Goal: Task Accomplishment & Management: Use online tool/utility

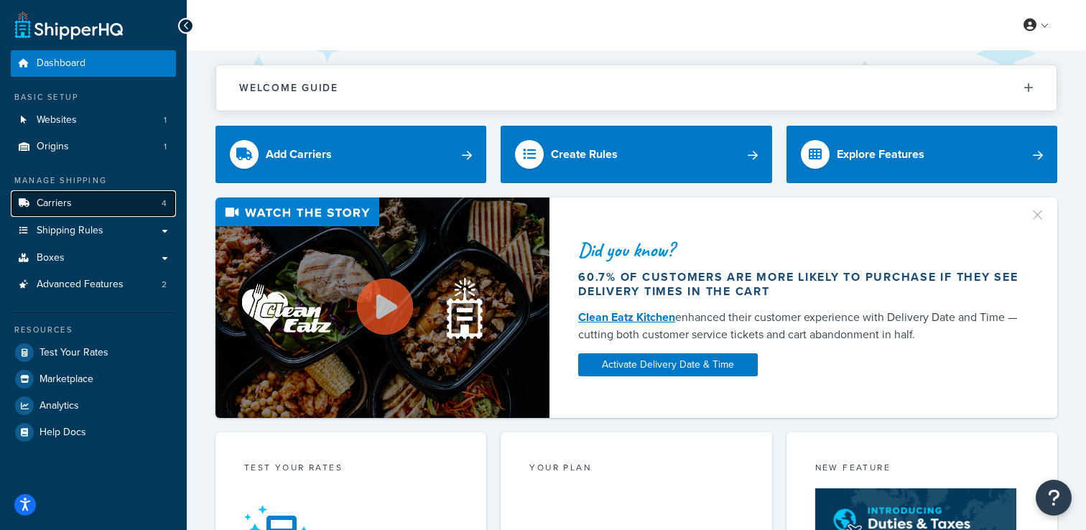
click at [72, 196] on link "Carriers 4" at bounding box center [93, 203] width 165 height 27
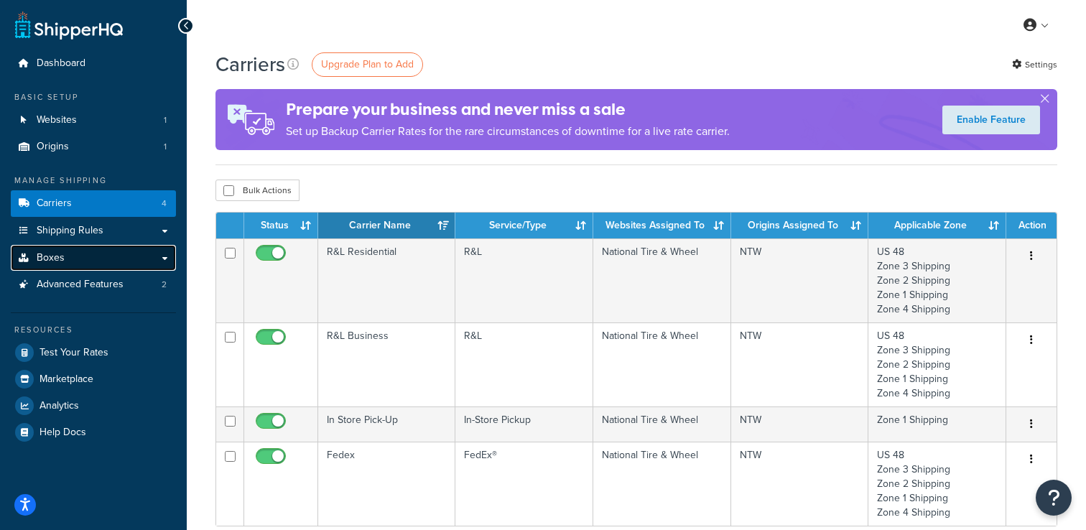
click at [121, 254] on link "Boxes" at bounding box center [93, 258] width 165 height 27
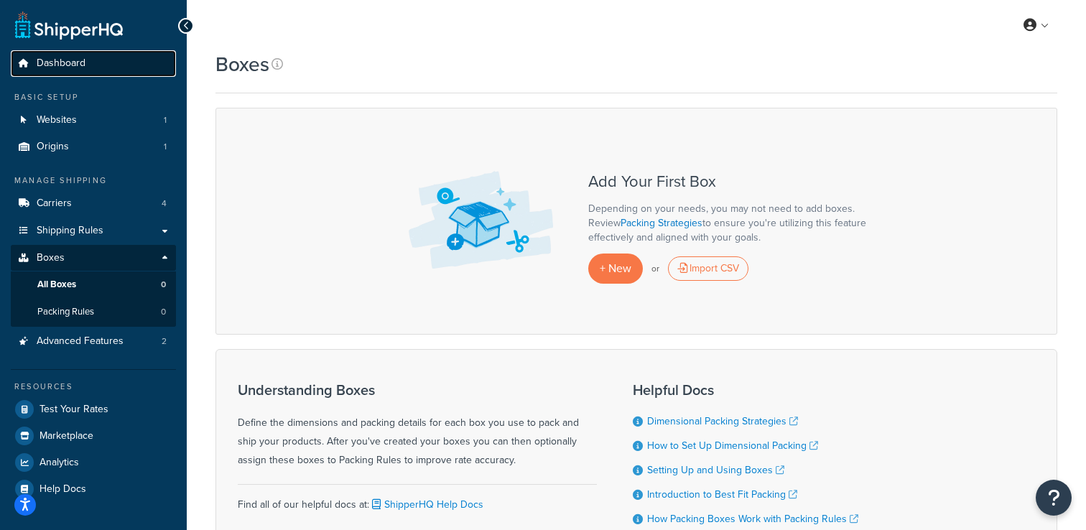
click at [111, 63] on link "Dashboard" at bounding box center [93, 63] width 165 height 27
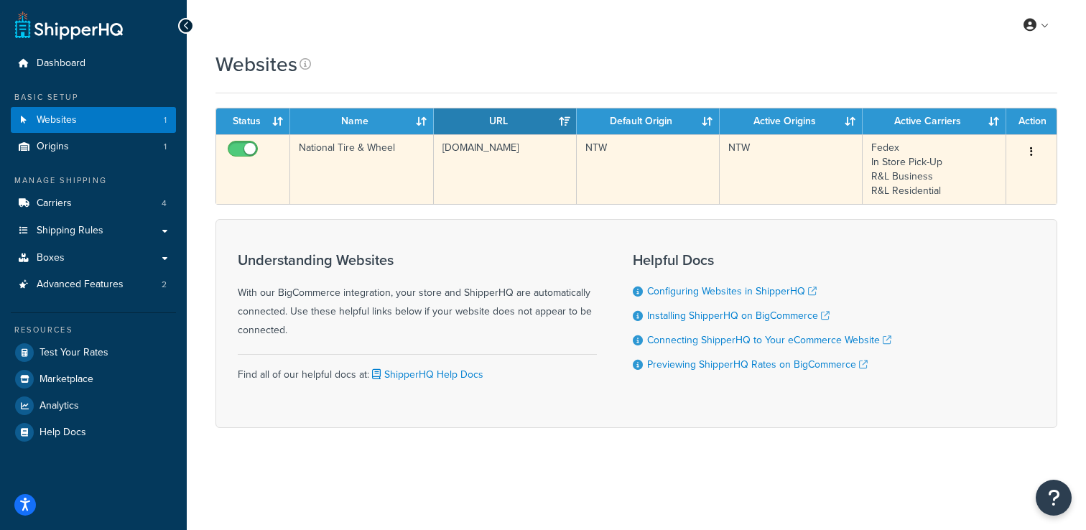
click at [364, 159] on td "National Tire & Wheel" at bounding box center [361, 169] width 143 height 70
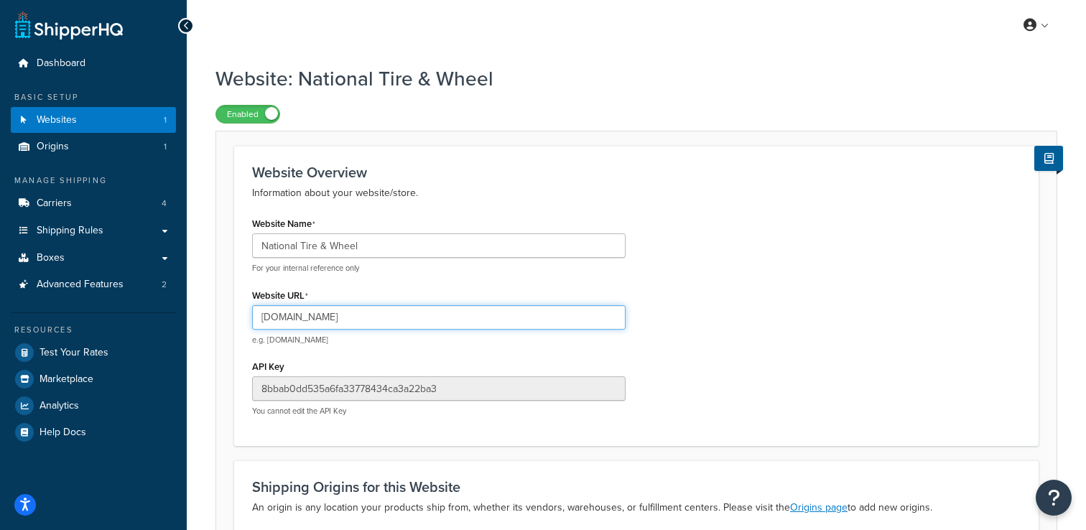
click at [302, 322] on input "ntwonline.com" at bounding box center [439, 317] width 374 height 24
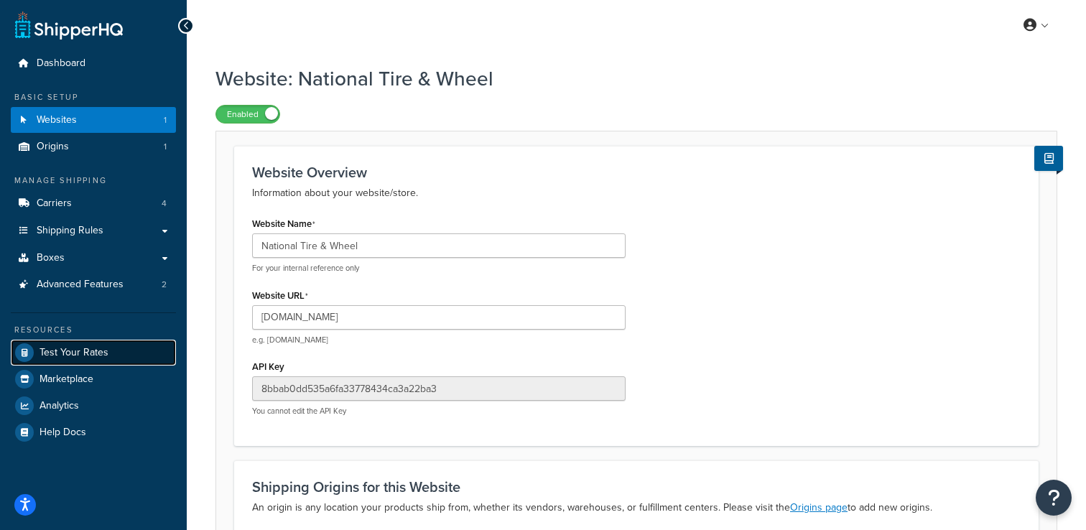
click at [100, 347] on span "Test Your Rates" at bounding box center [74, 353] width 69 height 12
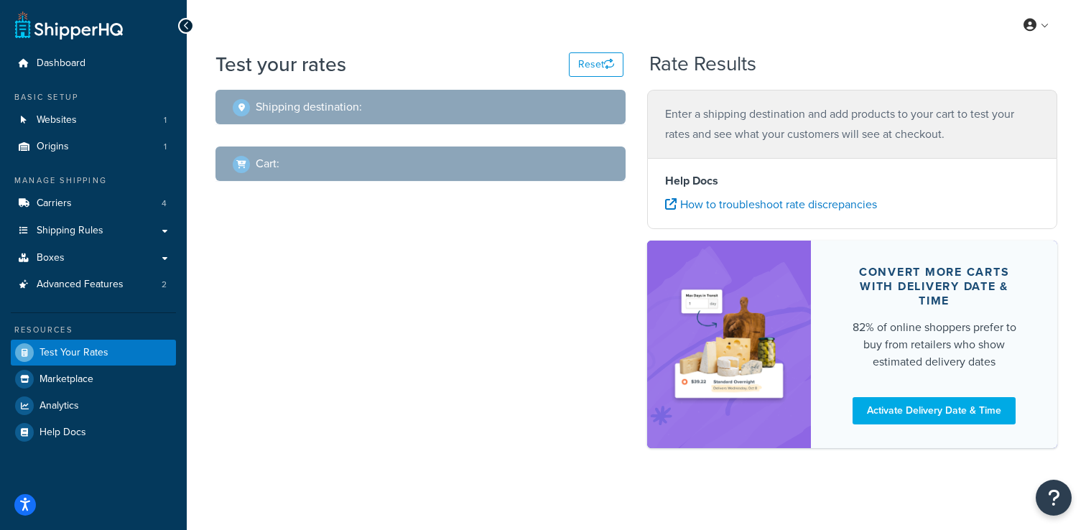
select select "[GEOGRAPHIC_DATA]"
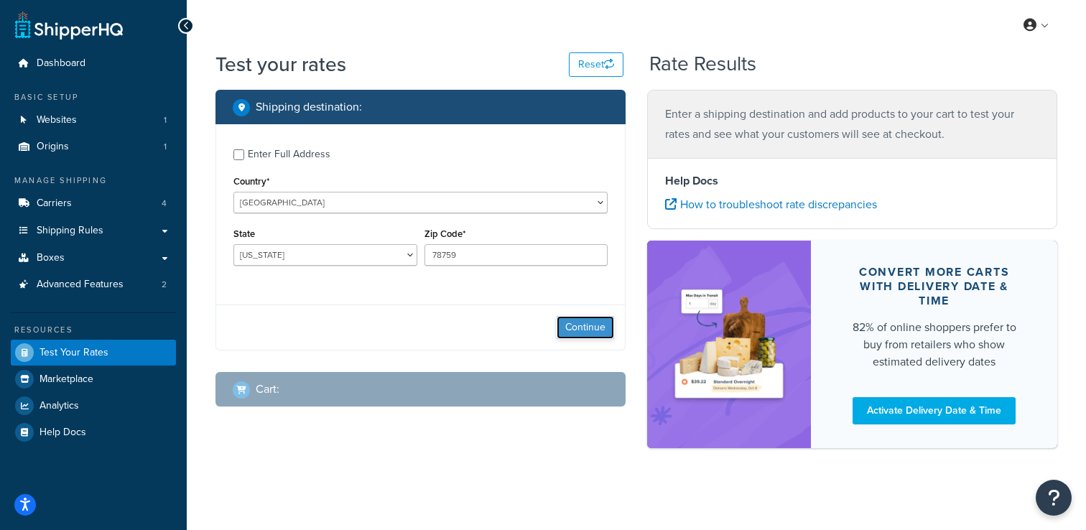
click at [580, 323] on button "Continue" at bounding box center [585, 327] width 57 height 23
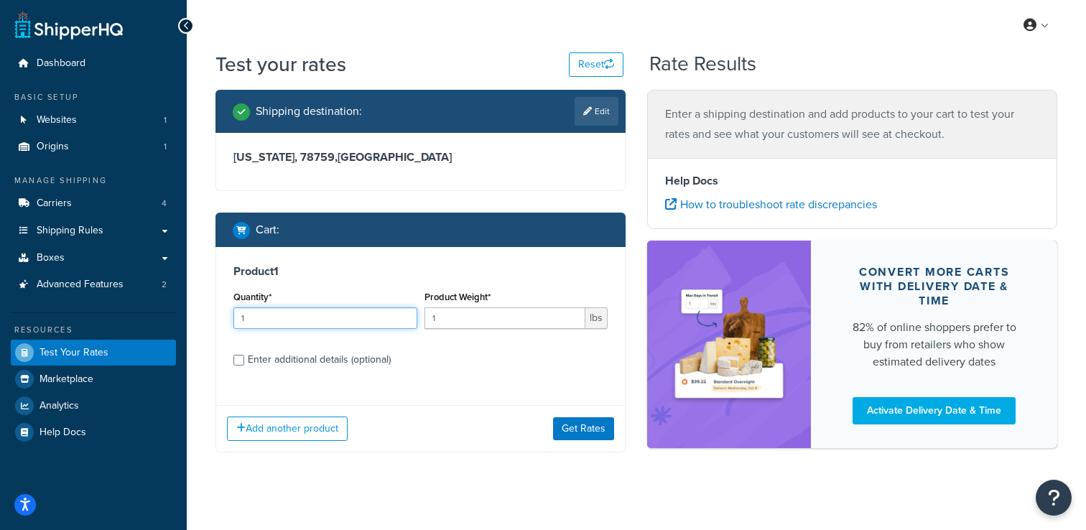
click at [308, 312] on input "1" at bounding box center [325, 318] width 184 height 22
type input "4"
click at [474, 312] on input "1" at bounding box center [506, 318] width 162 height 22
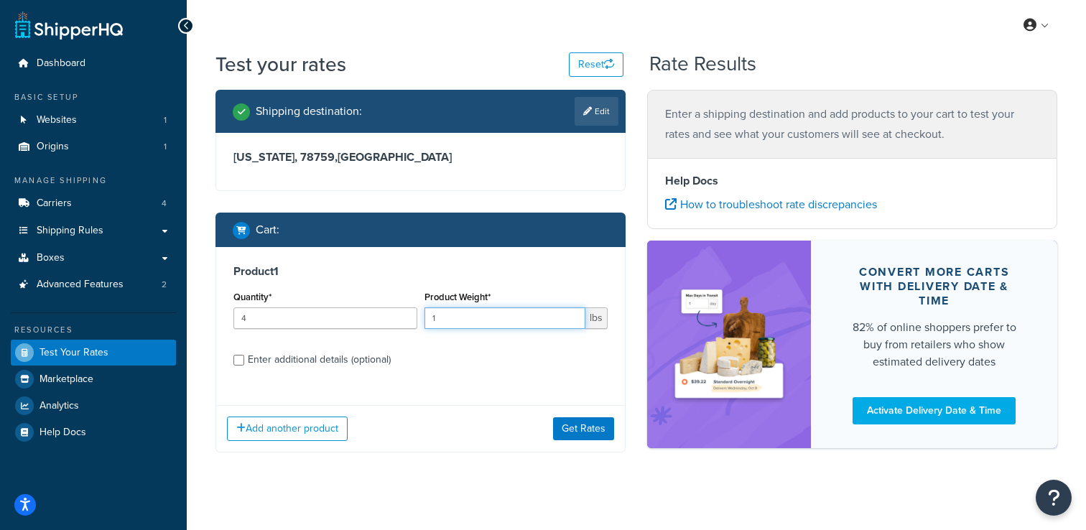
click at [474, 312] on input "1" at bounding box center [506, 318] width 162 height 22
type input "74"
click at [330, 357] on div "Enter additional details (optional)" at bounding box center [319, 360] width 143 height 20
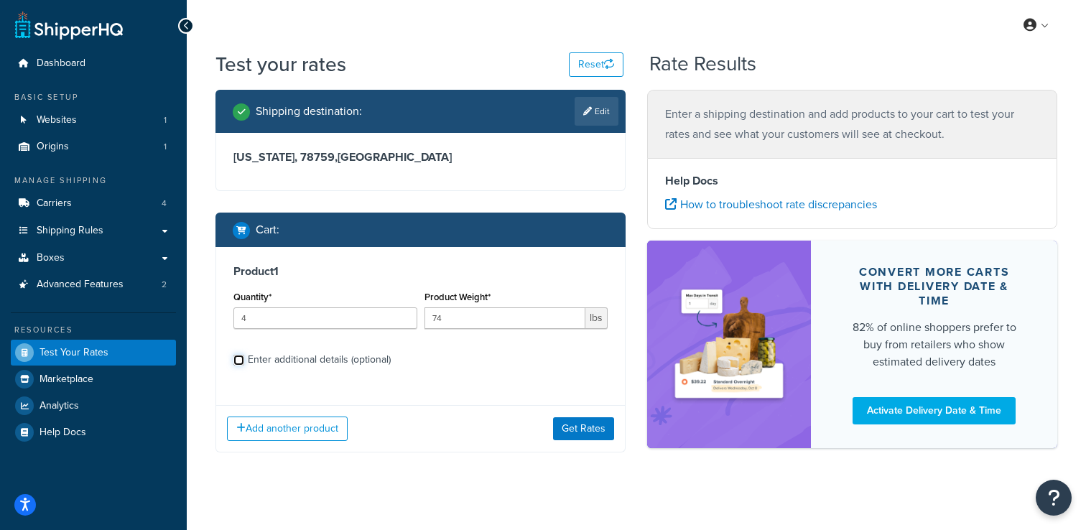
click at [244, 357] on input "Enter additional details (optional)" at bounding box center [238, 360] width 11 height 11
checkbox input "true"
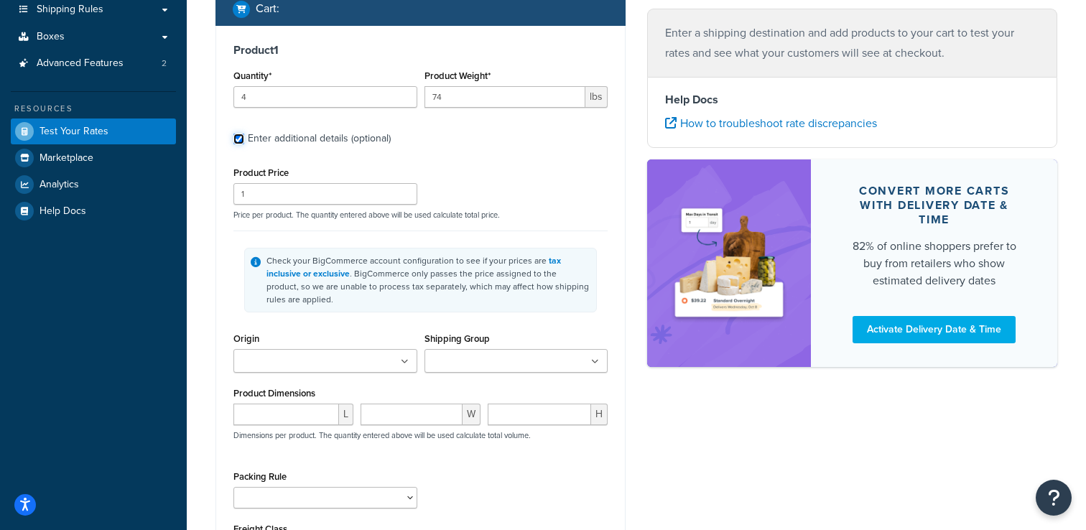
scroll to position [239, 0]
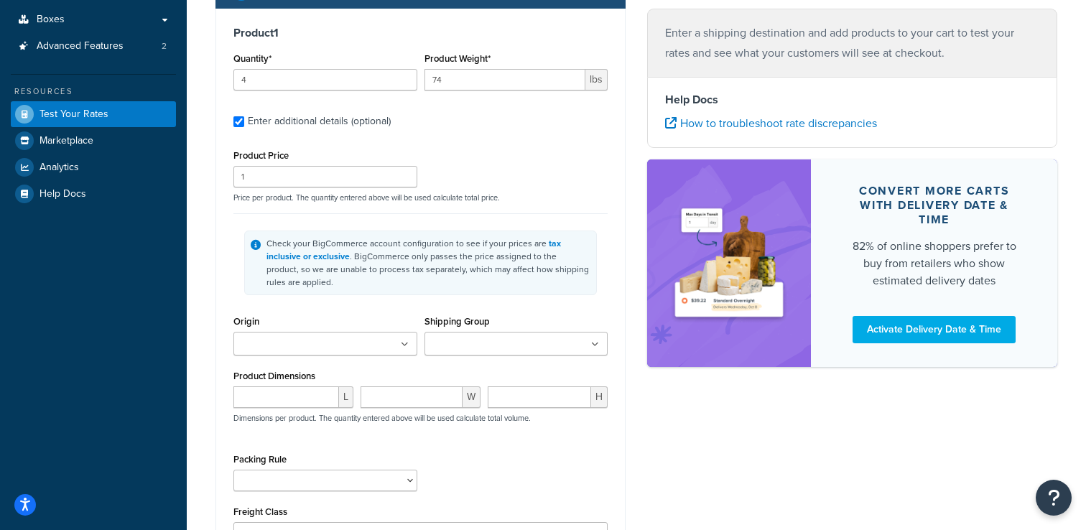
click at [498, 351] on input "Shipping Group" at bounding box center [492, 345] width 127 height 16
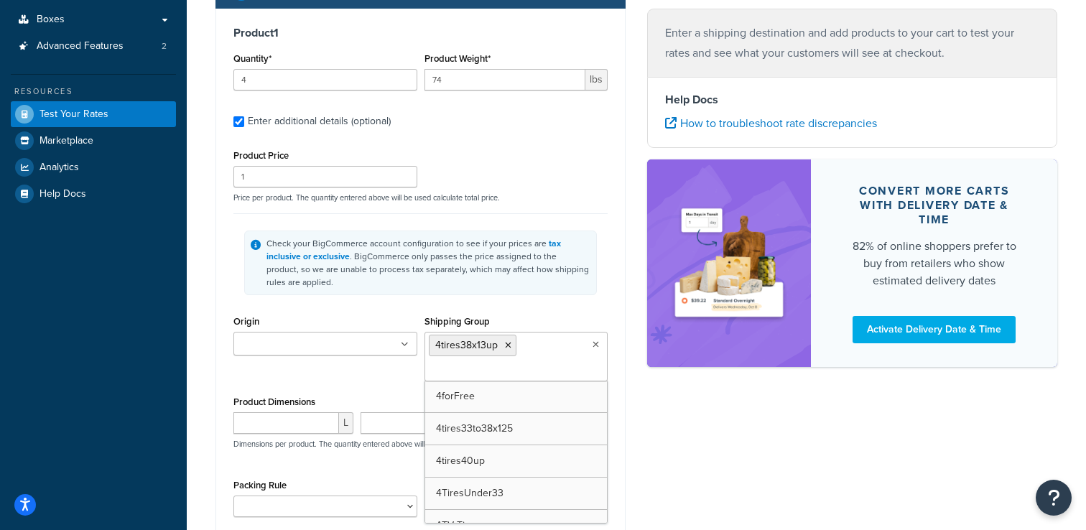
click at [216, 336] on div "Product 1 Quantity* 4 Product Weight* 74 lbs Enter additional details (optional…" at bounding box center [421, 332] width 410 height 647
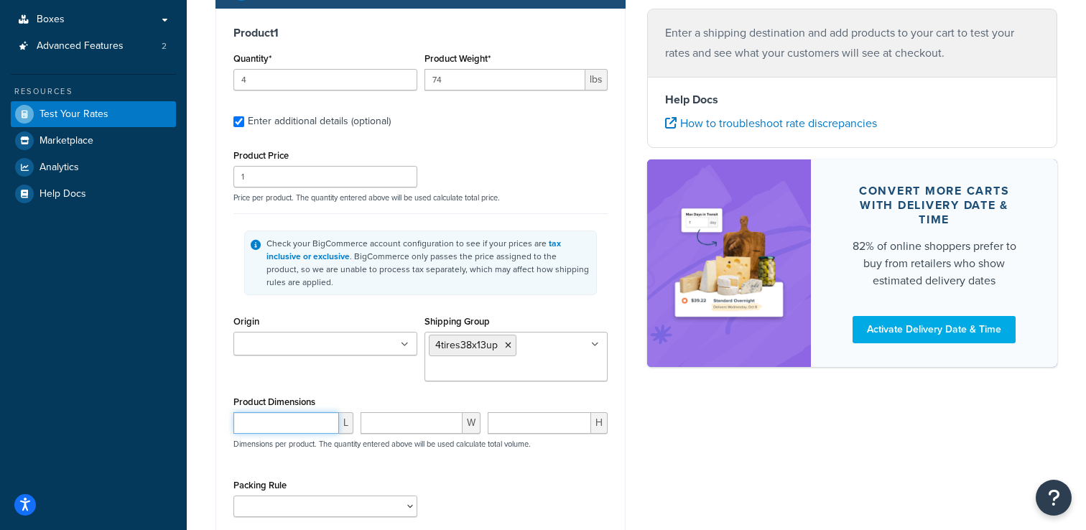
click at [268, 424] on input "number" at bounding box center [286, 423] width 106 height 22
type input "39.5"
type input "13.01"
type input "39.5"
click at [422, 458] on div "39.5 L 13.01 W 39.5 H Dimensions per product. The quantity entered above will b…" at bounding box center [420, 438] width 381 height 52
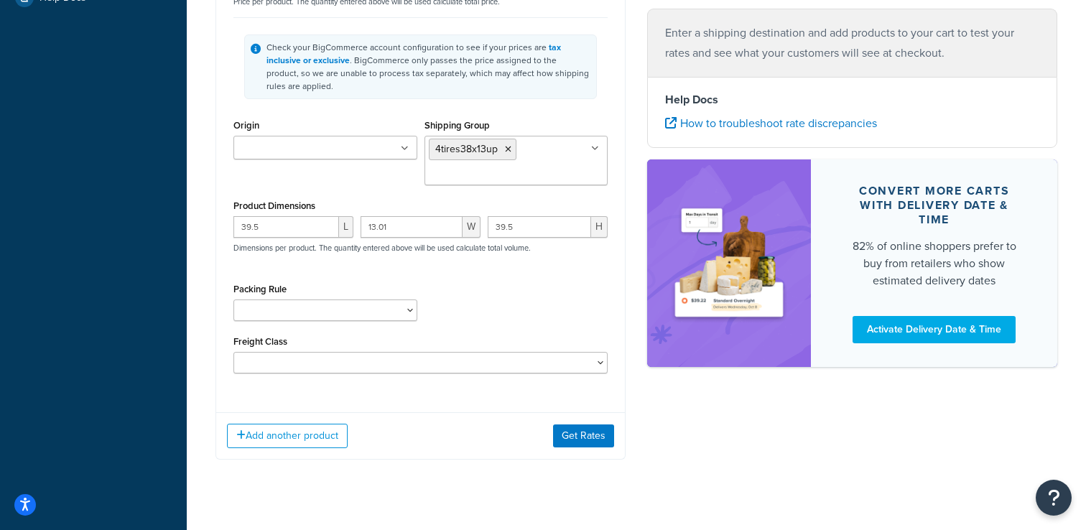
scroll to position [460, 0]
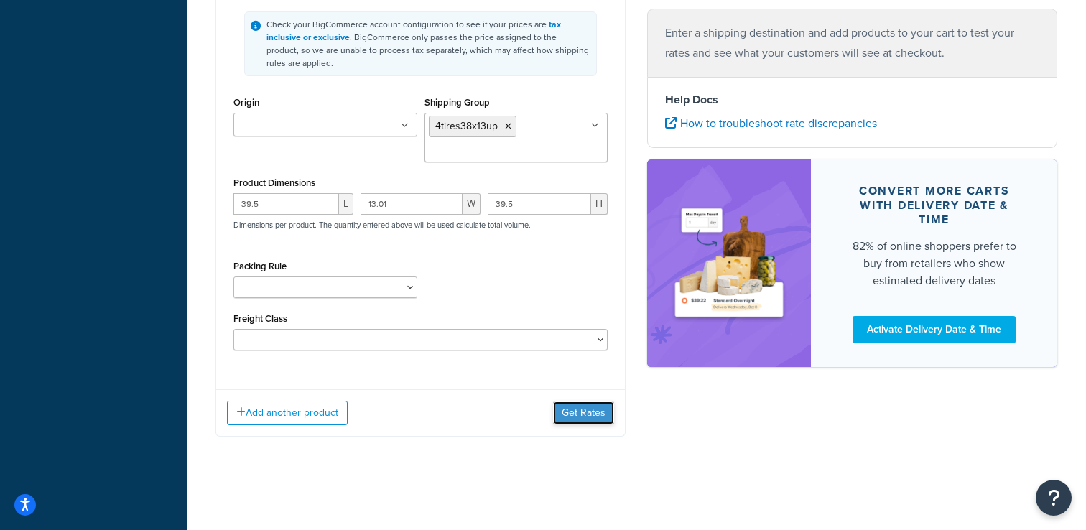
click at [562, 415] on button "Get Rates" at bounding box center [583, 413] width 61 height 23
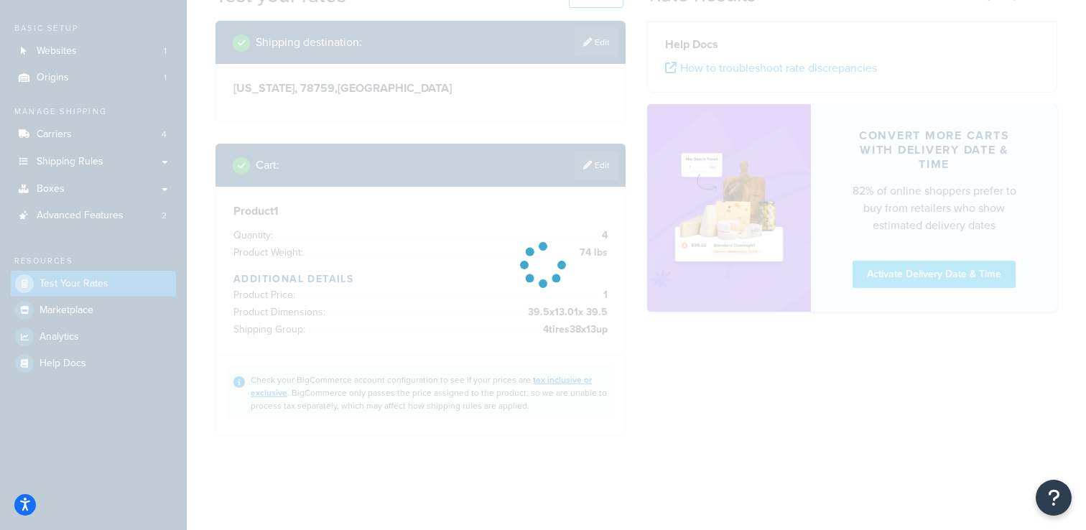
scroll to position [0, 0]
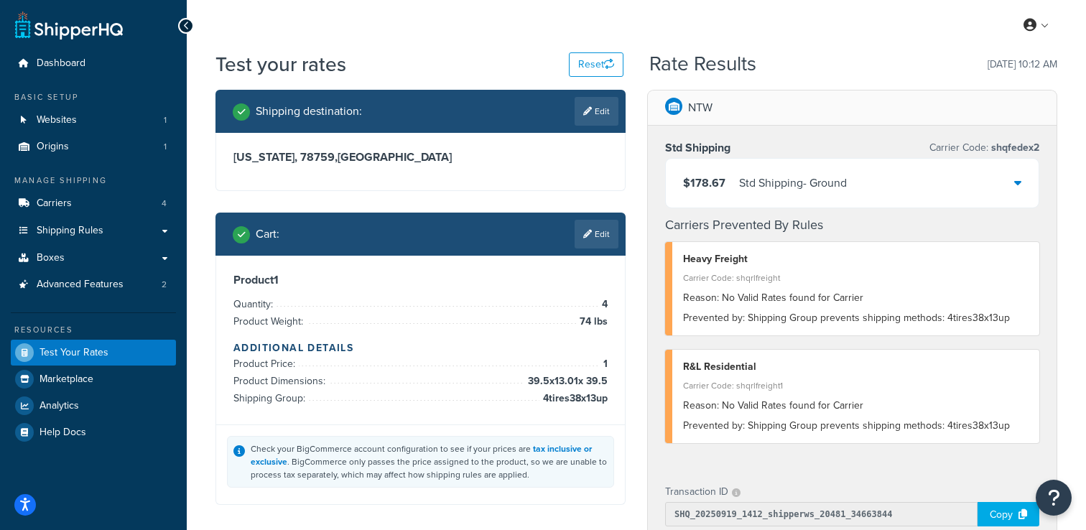
click at [787, 177] on div "Std Shipping - Ground" at bounding box center [793, 183] width 108 height 20
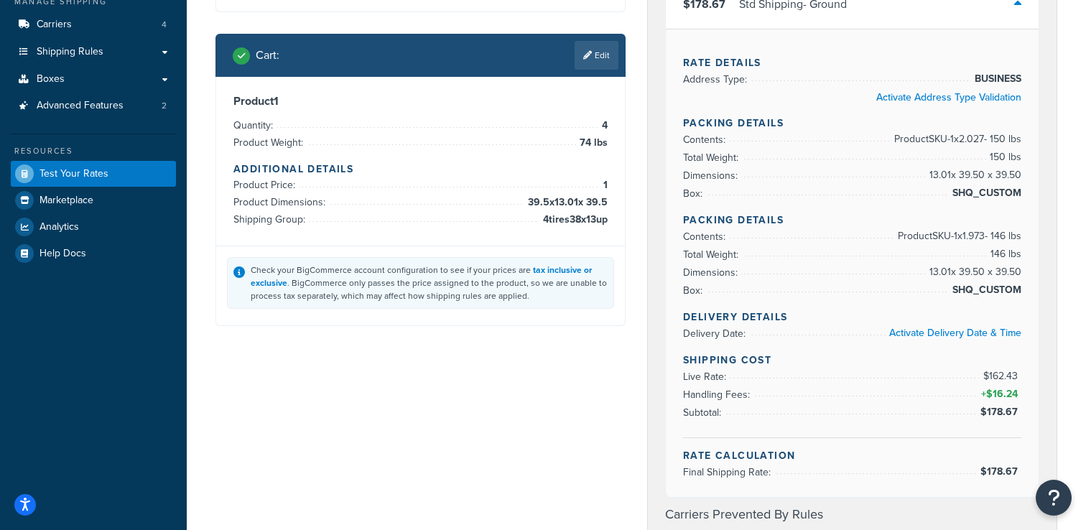
scroll to position [192, 0]
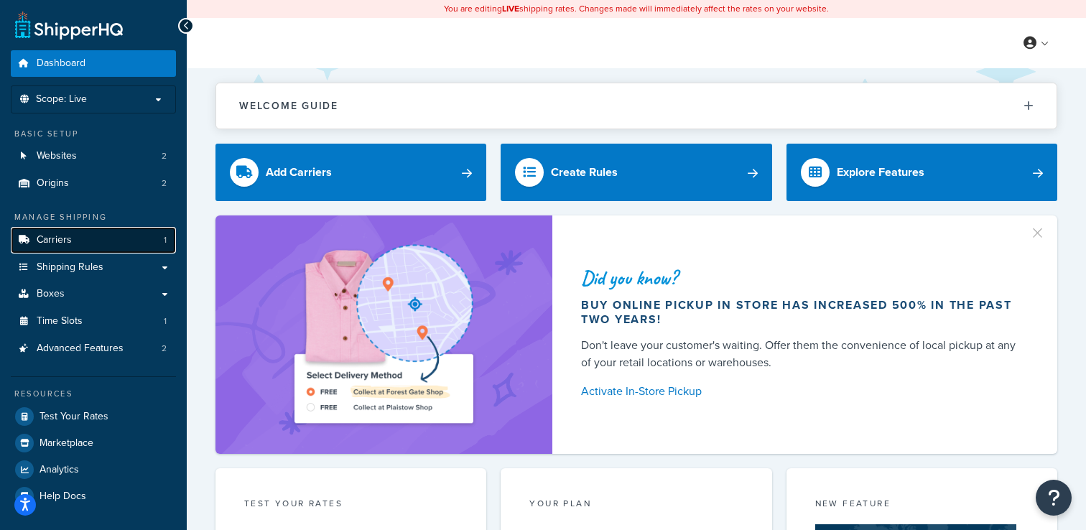
click at [116, 234] on link "Carriers 1" at bounding box center [93, 240] width 165 height 27
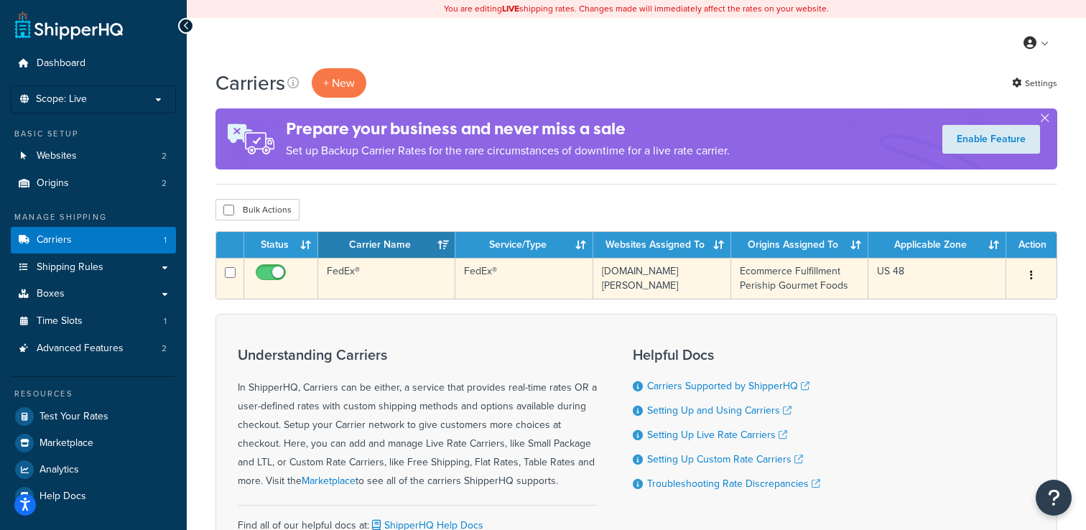
click at [403, 287] on td "FedEx®" at bounding box center [386, 278] width 137 height 41
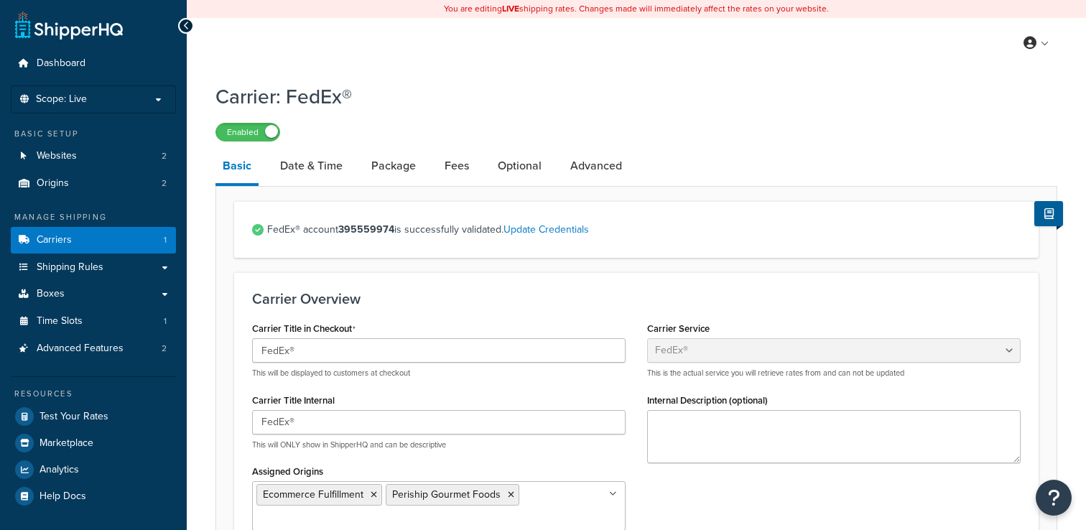
select select "fedEx"
select select "REGULAR_PICKUP"
select select "YOUR_PACKAGING"
click at [134, 159] on link "Websites 2" at bounding box center [93, 156] width 165 height 27
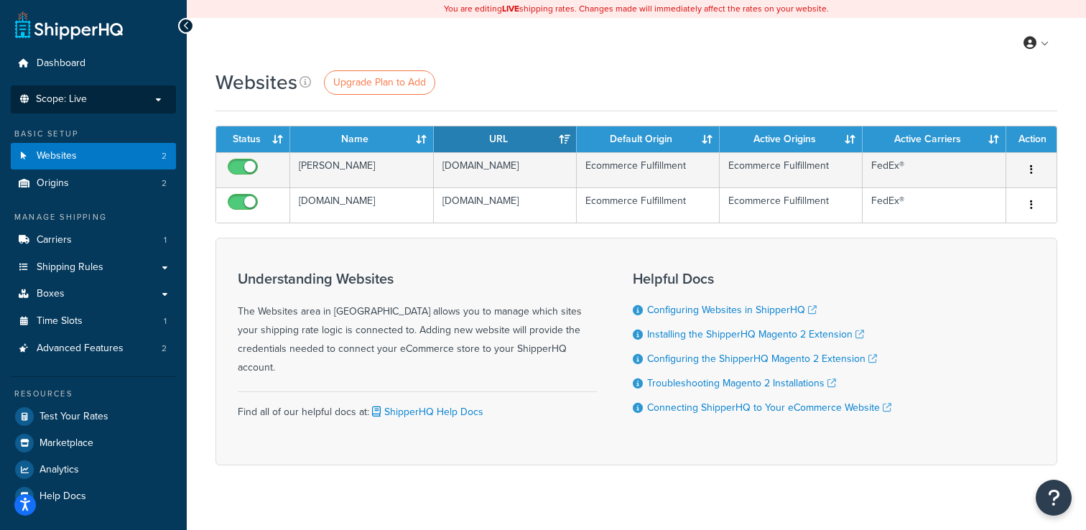
click at [108, 107] on li "Scope: Live Development Integration Test" at bounding box center [93, 99] width 165 height 28
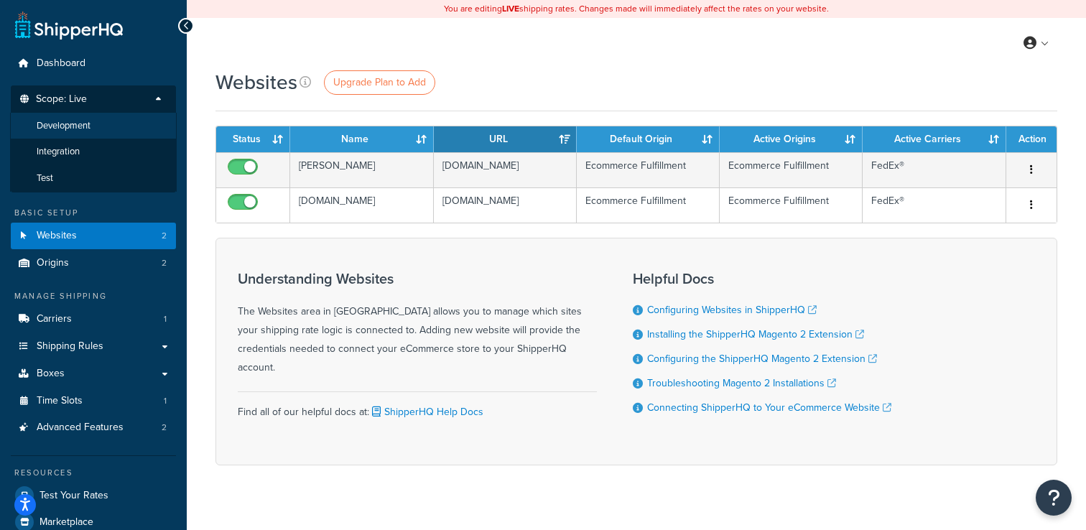
click at [93, 132] on li "Development" at bounding box center [93, 126] width 167 height 27
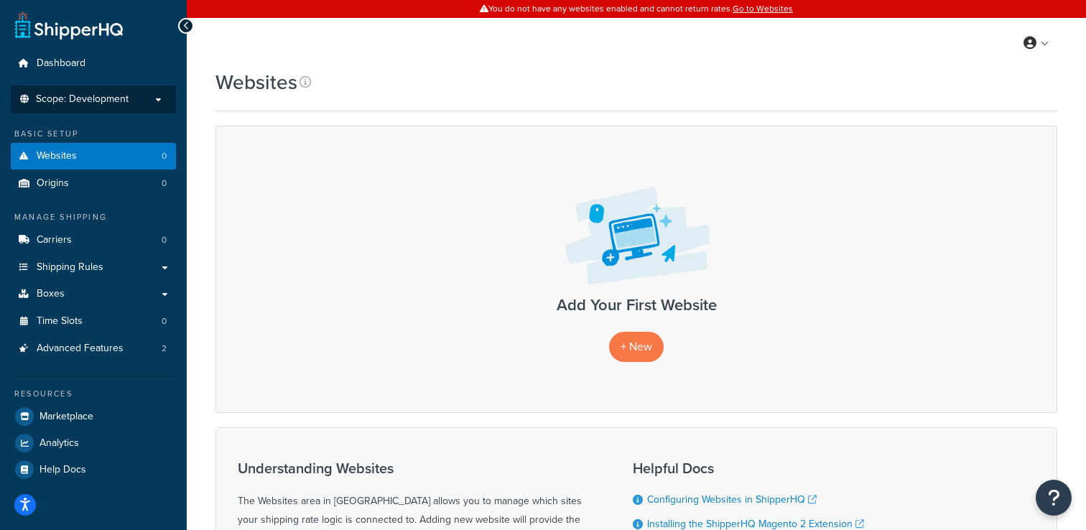
click at [103, 103] on span "Scope: Development" at bounding box center [82, 99] width 93 height 12
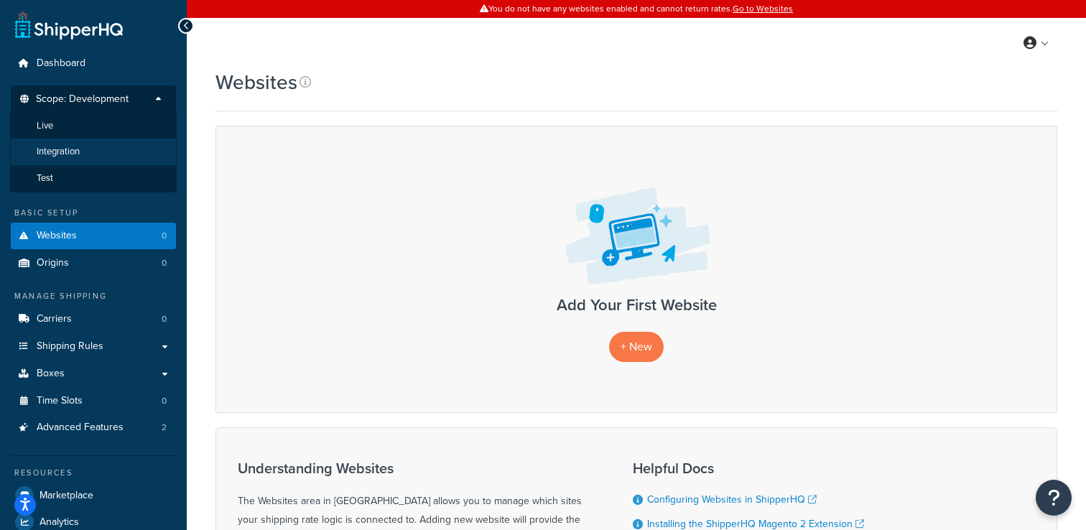
click at [86, 155] on li "Integration" at bounding box center [93, 152] width 167 height 27
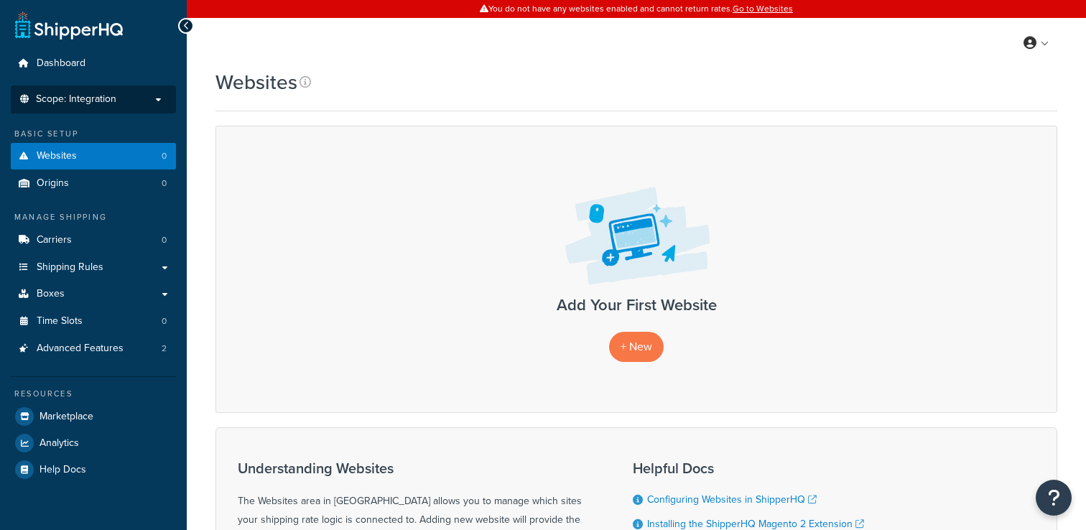
click at [110, 99] on span "Scope: Integration" at bounding box center [76, 99] width 80 height 12
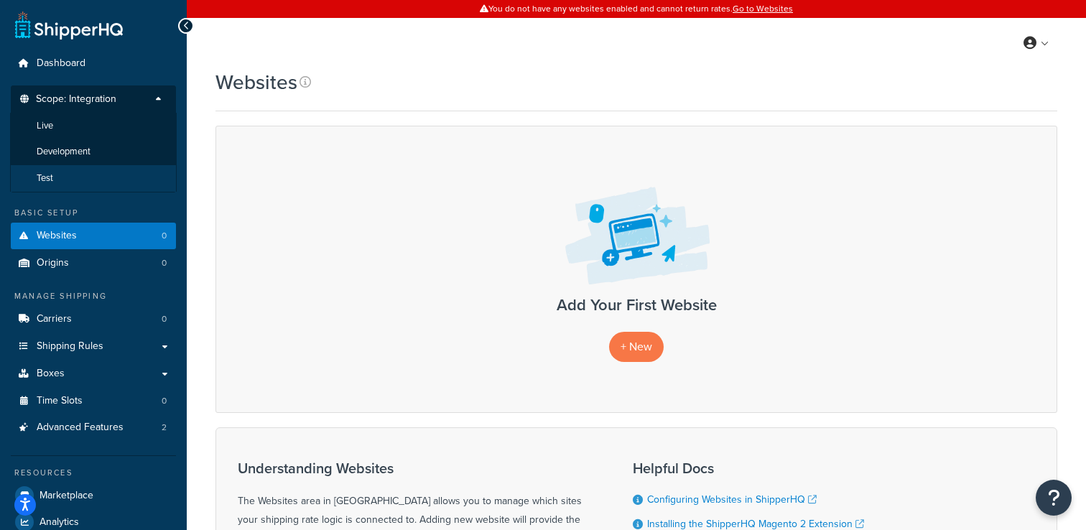
click at [79, 177] on li "Test" at bounding box center [93, 178] width 167 height 27
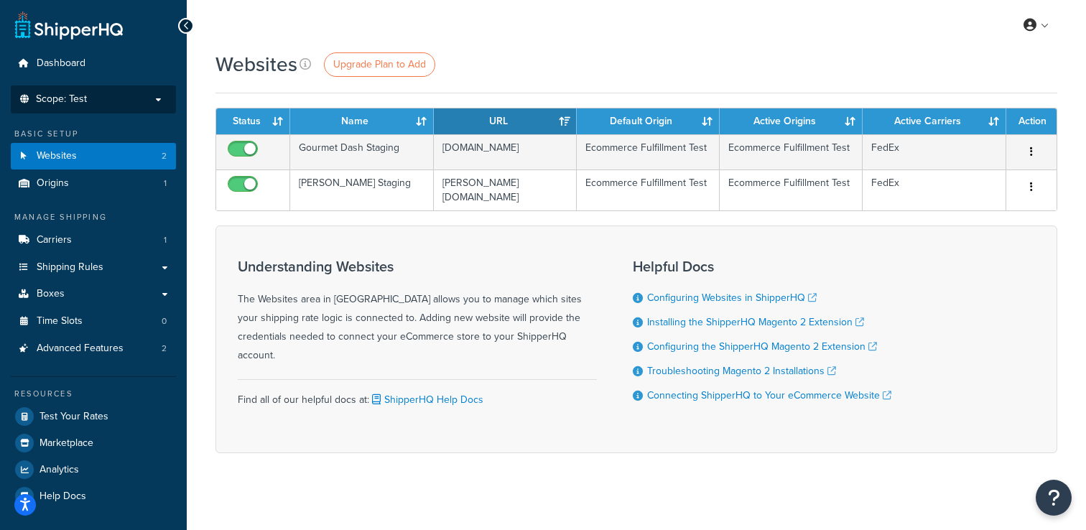
click at [115, 97] on p "Scope: Test" at bounding box center [93, 99] width 152 height 12
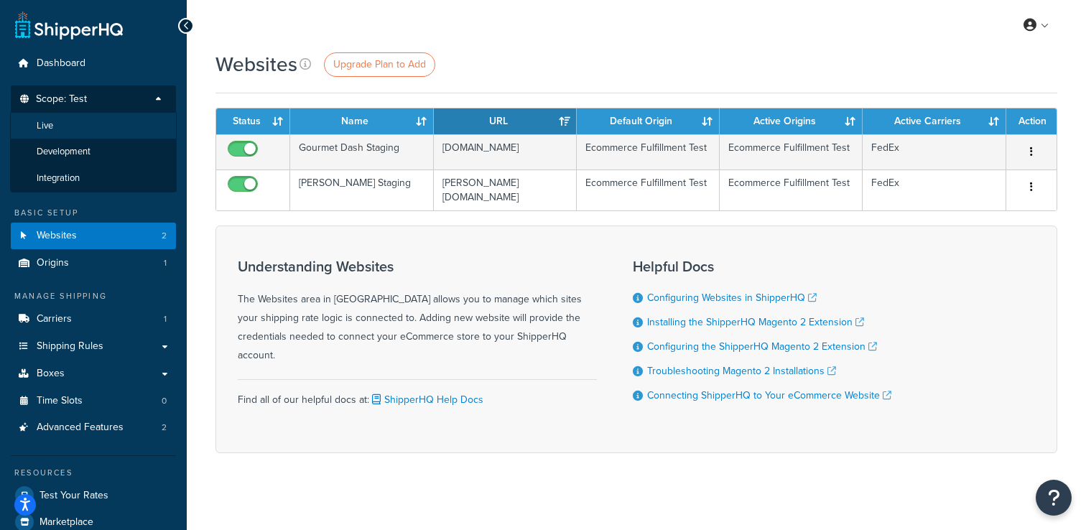
click at [94, 130] on li "Live" at bounding box center [93, 126] width 167 height 27
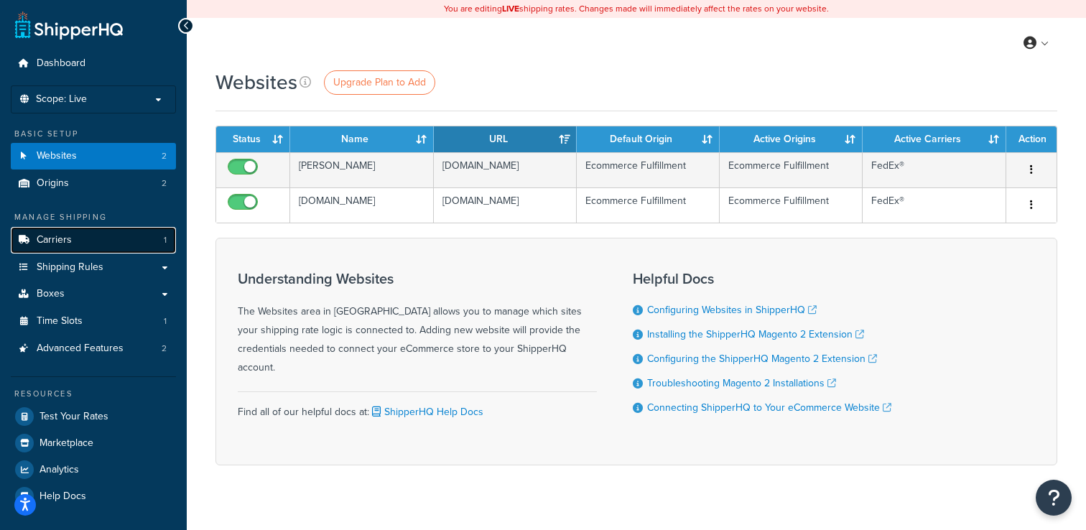
click at [84, 233] on link "Carriers 1" at bounding box center [93, 240] width 165 height 27
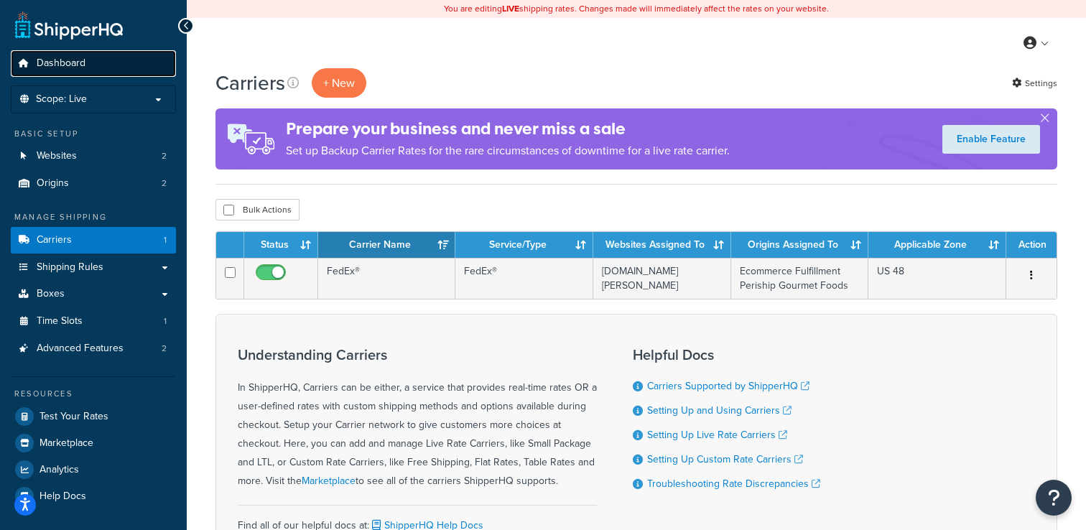
click at [102, 60] on link "Dashboard" at bounding box center [93, 63] width 165 height 27
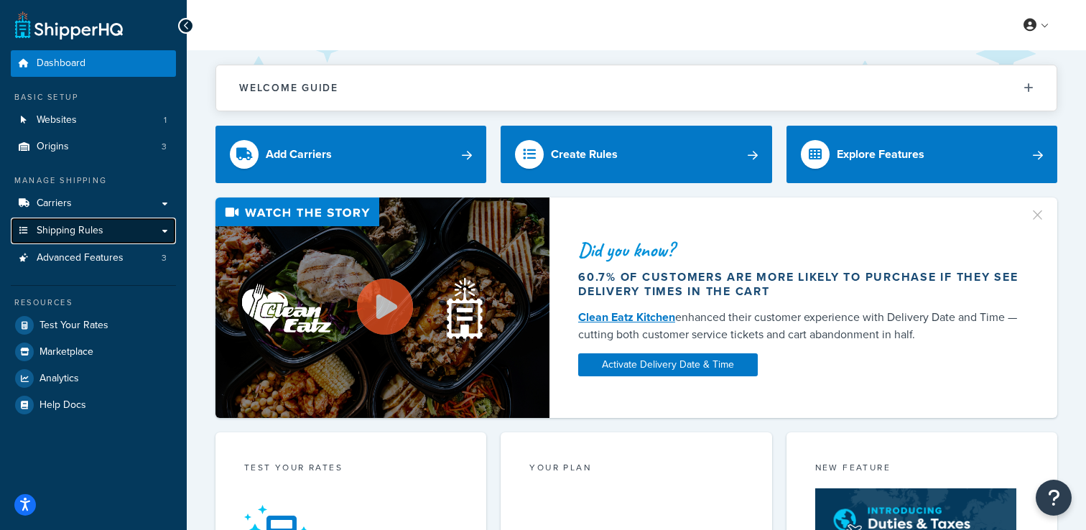
click at [104, 236] on link "Shipping Rules" at bounding box center [93, 231] width 165 height 27
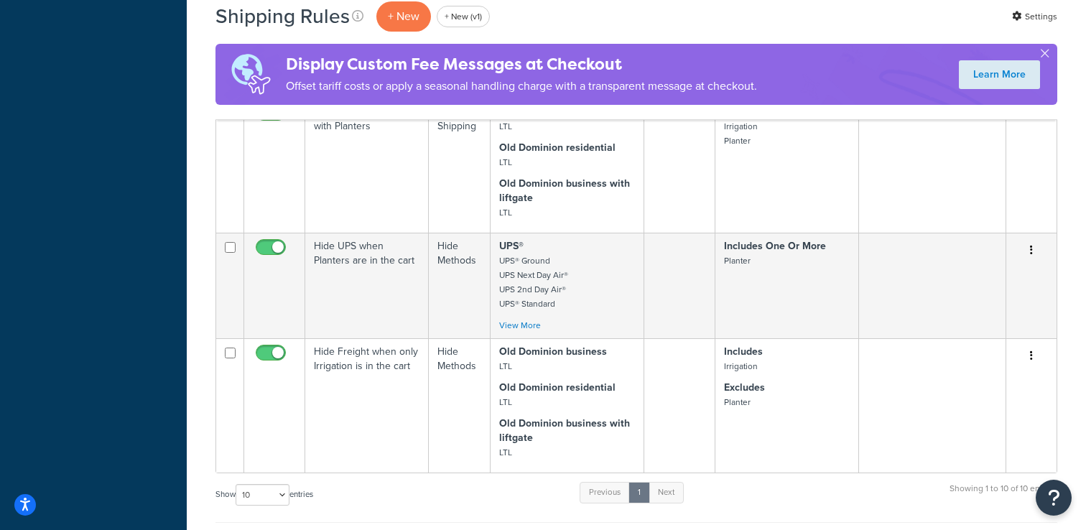
scroll to position [861, 0]
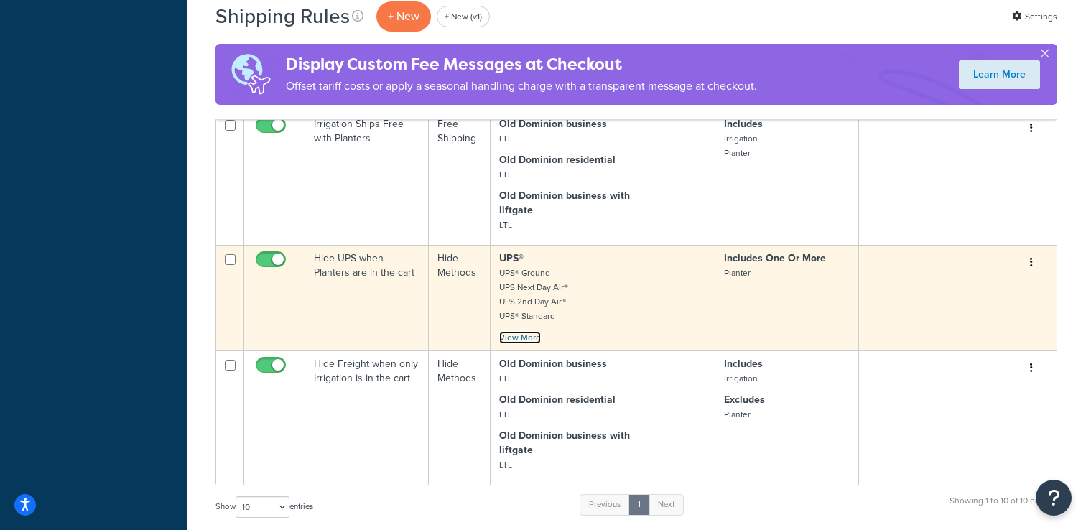
click at [519, 340] on link "View More" at bounding box center [520, 337] width 42 height 13
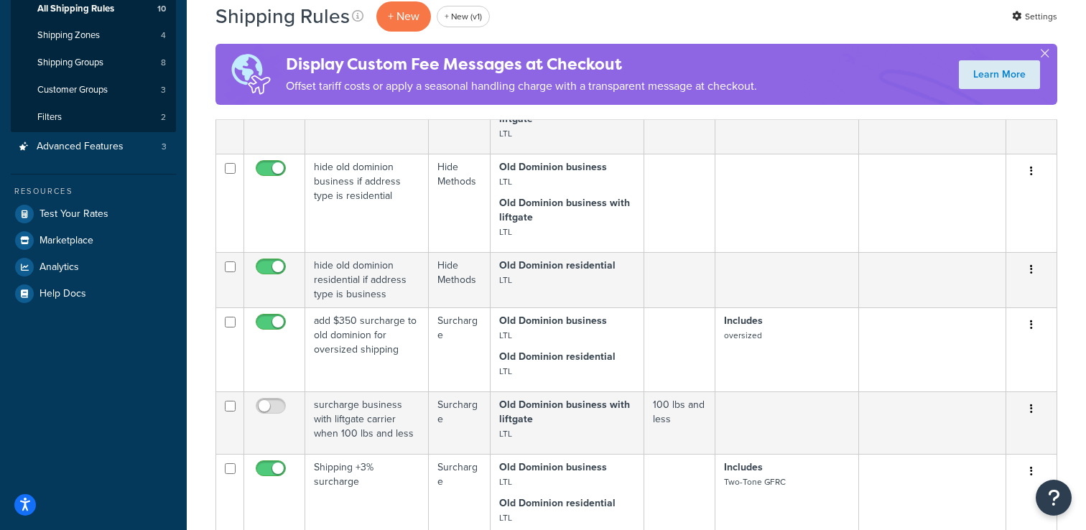
scroll to position [0, 0]
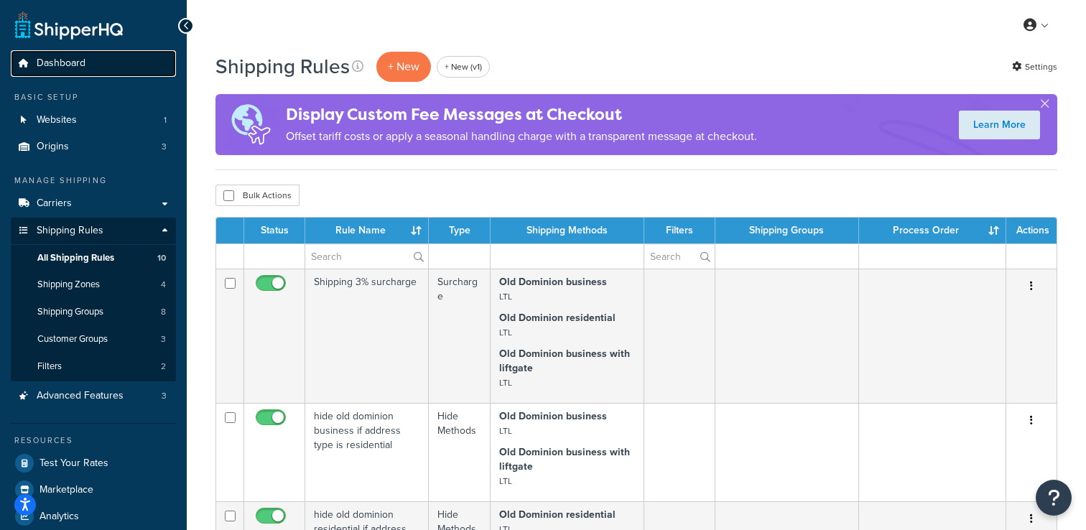
click at [91, 62] on link "Dashboard" at bounding box center [93, 63] width 165 height 27
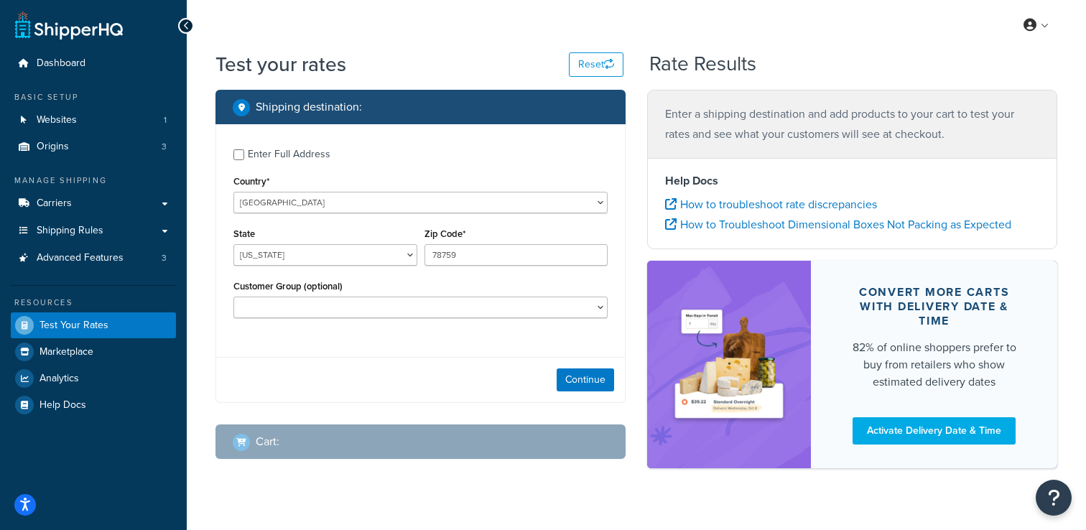
select select "[GEOGRAPHIC_DATA]"
click at [568, 377] on button "Continue" at bounding box center [585, 380] width 57 height 23
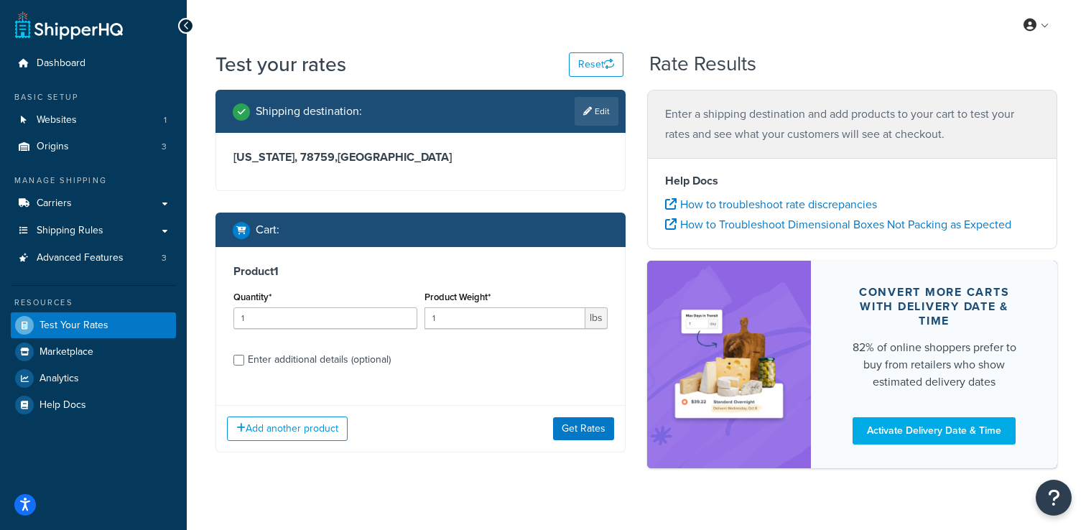
click at [312, 363] on div "Enter additional details (optional)" at bounding box center [319, 360] width 143 height 20
click at [244, 363] on input "Enter additional details (optional)" at bounding box center [238, 360] width 11 height 11
checkbox input "true"
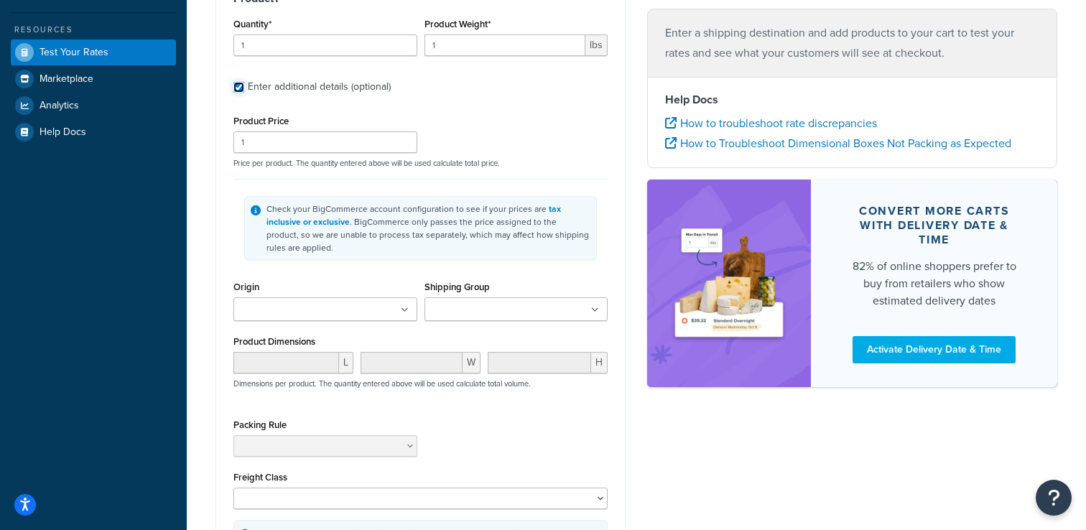
scroll to position [326, 0]
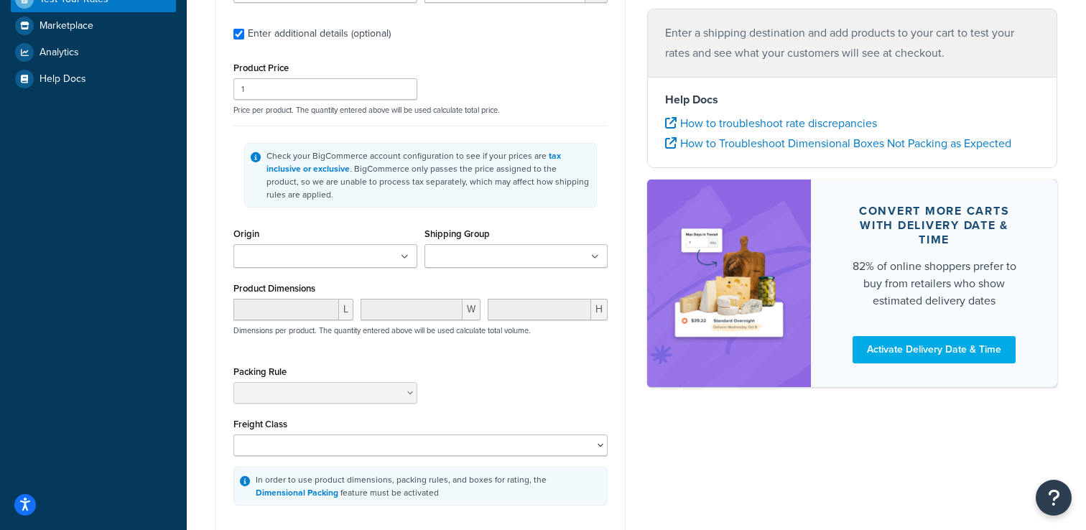
click at [495, 268] on ul at bounding box center [517, 256] width 184 height 24
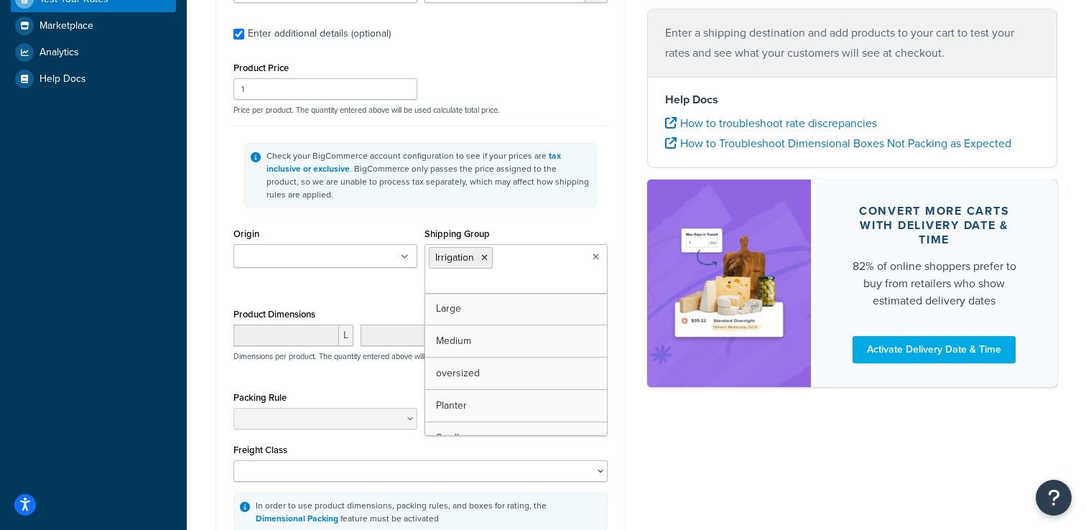
click at [217, 288] on div "Product 1 Quantity* 1 Product Weight* 1 lbs Enter additional details (optional)…" at bounding box center [420, 236] width 409 height 630
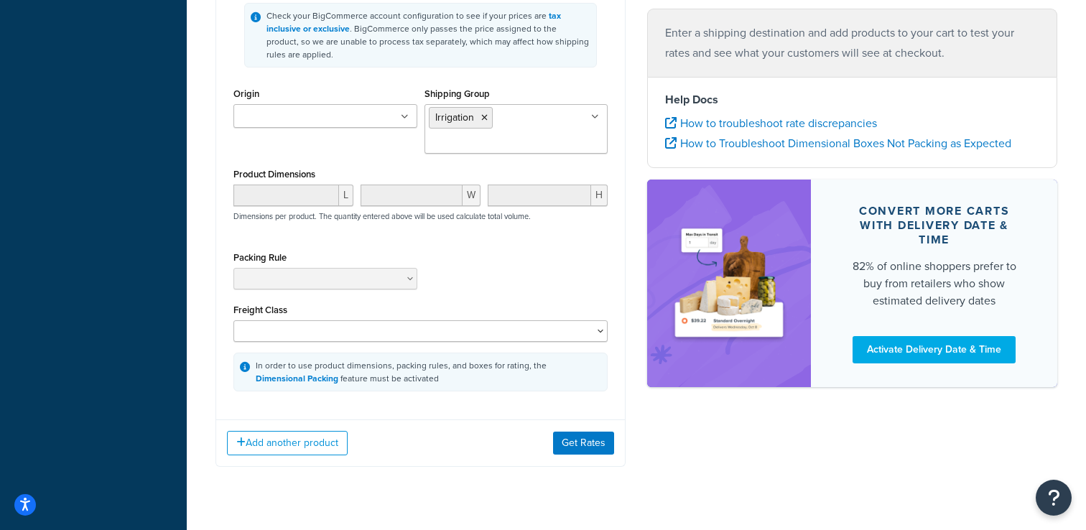
scroll to position [499, 0]
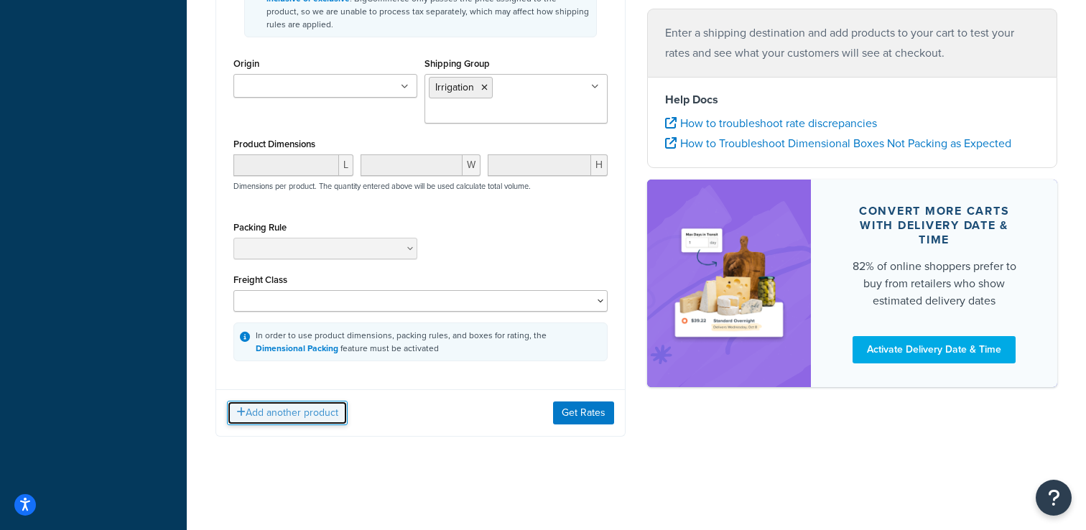
click at [263, 408] on button "Add another product" at bounding box center [287, 413] width 121 height 24
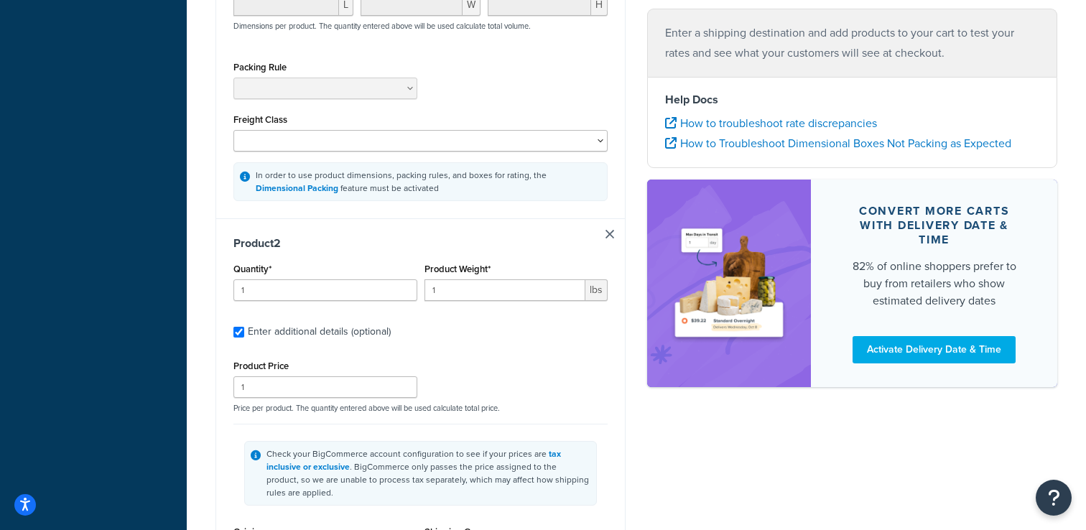
scroll to position [658, 0]
click at [470, 305] on div "Product Weight* 1 lbs" at bounding box center [516, 284] width 191 height 52
click at [472, 286] on input "1" at bounding box center [506, 289] width 162 height 22
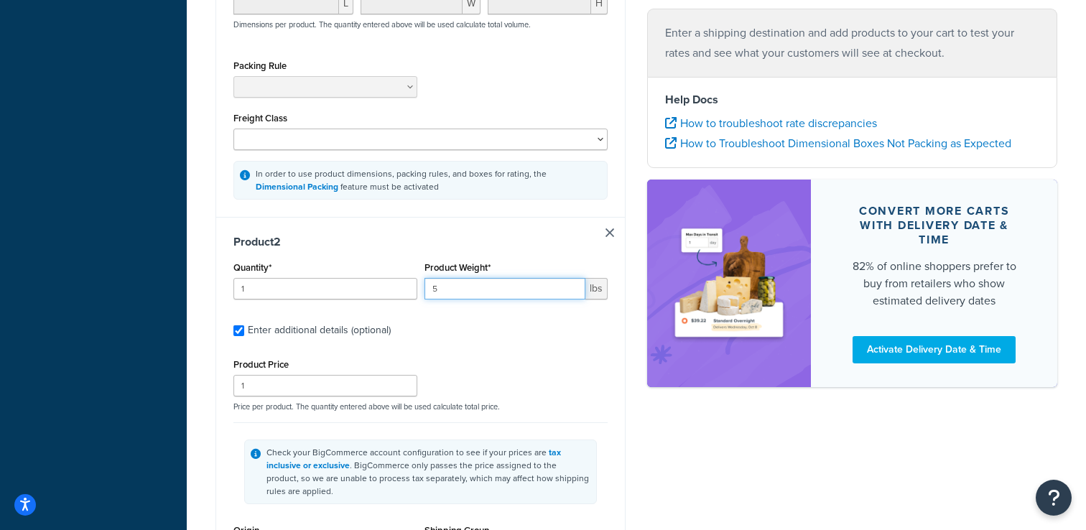
type input "5"
click at [192, 390] on div "Test your rates Reset Rate Results Shipping destination : Edit Texas, 78759 , U…" at bounding box center [636, 163] width 899 height 1543
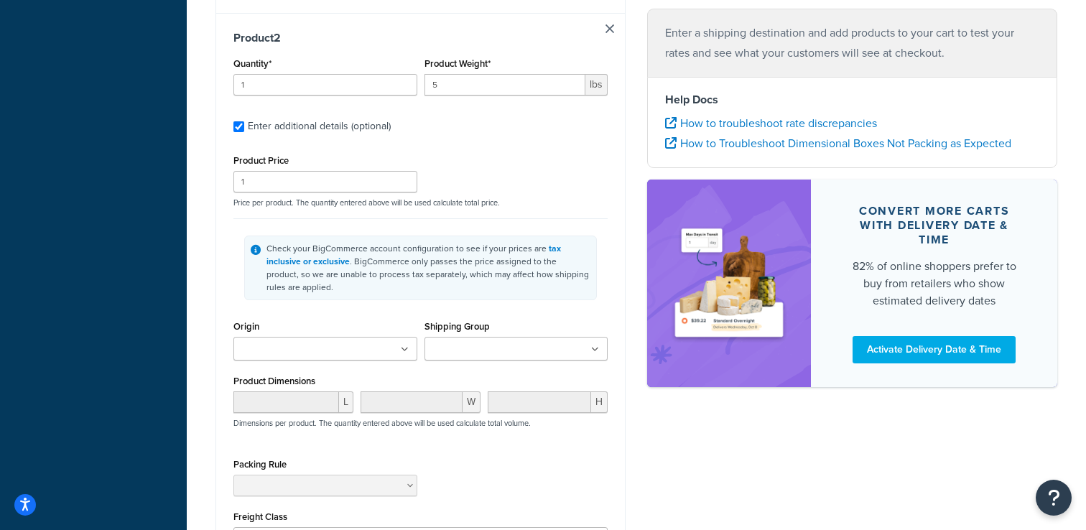
scroll to position [1025, 0]
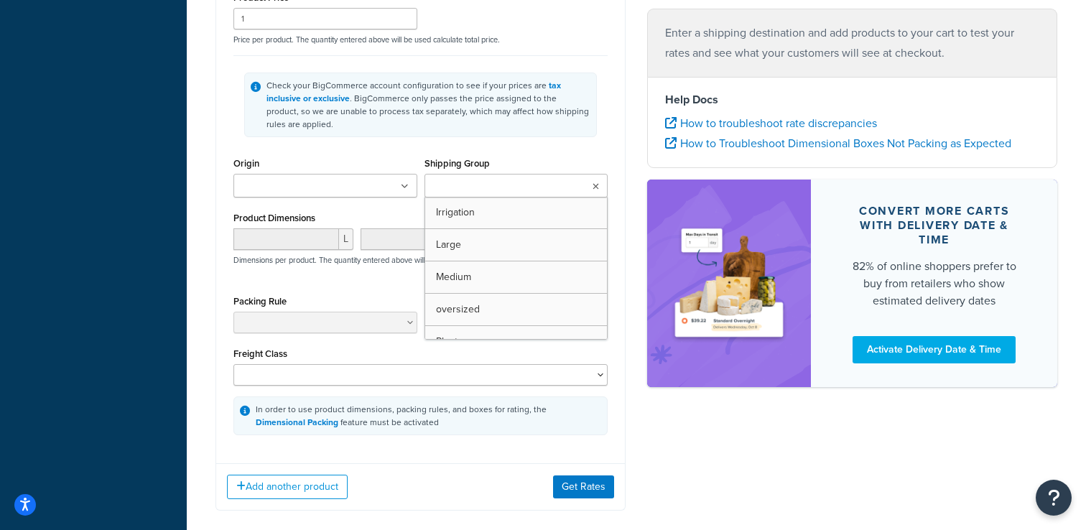
click at [471, 198] on ul at bounding box center [517, 186] width 184 height 24
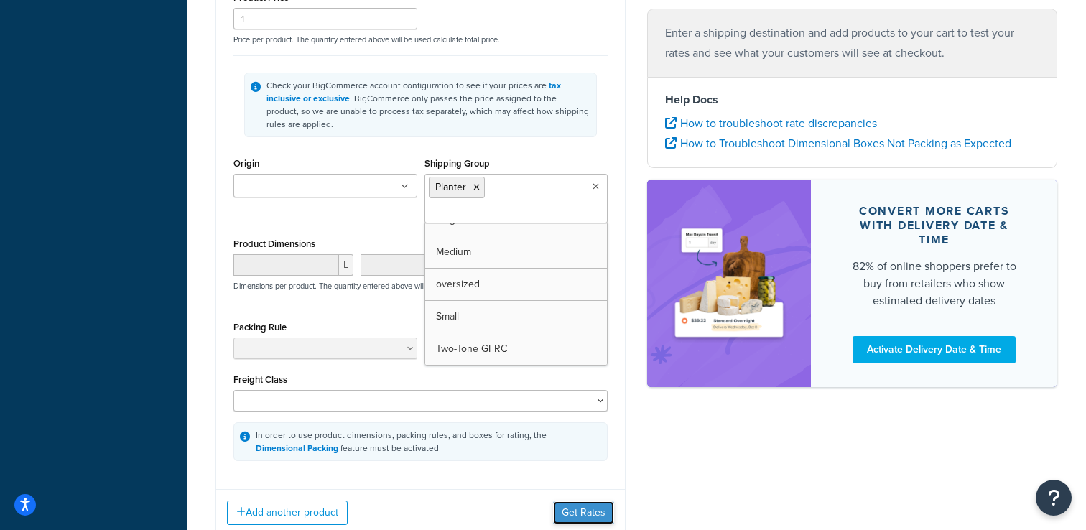
click at [573, 508] on button "Get Rates" at bounding box center [583, 512] width 61 height 23
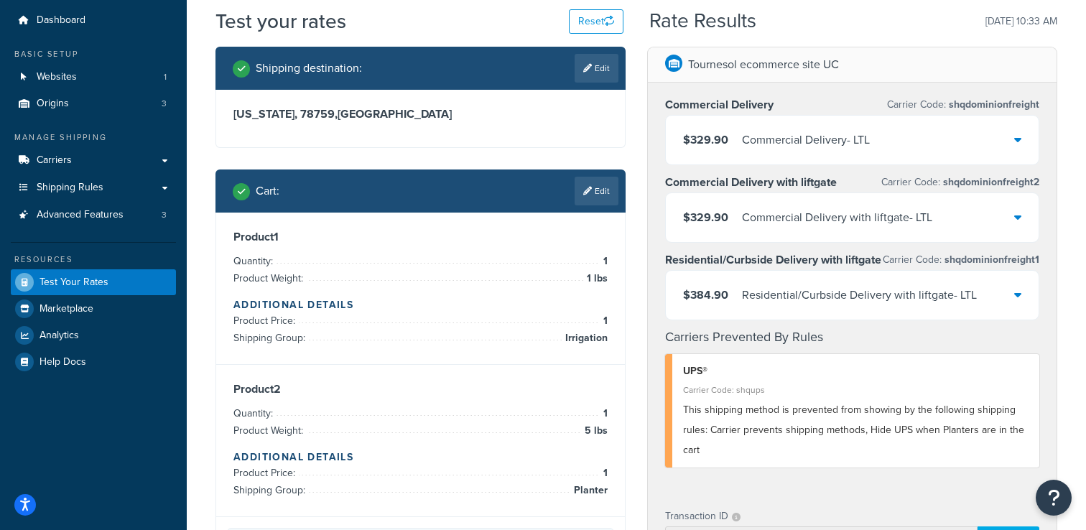
scroll to position [29, 0]
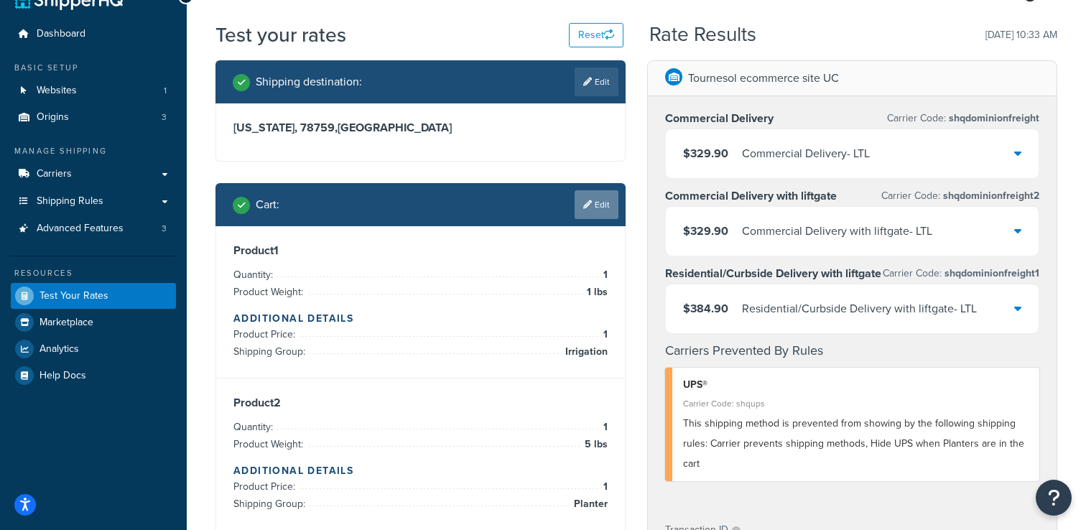
click at [593, 212] on link "Edit" at bounding box center [597, 204] width 44 height 29
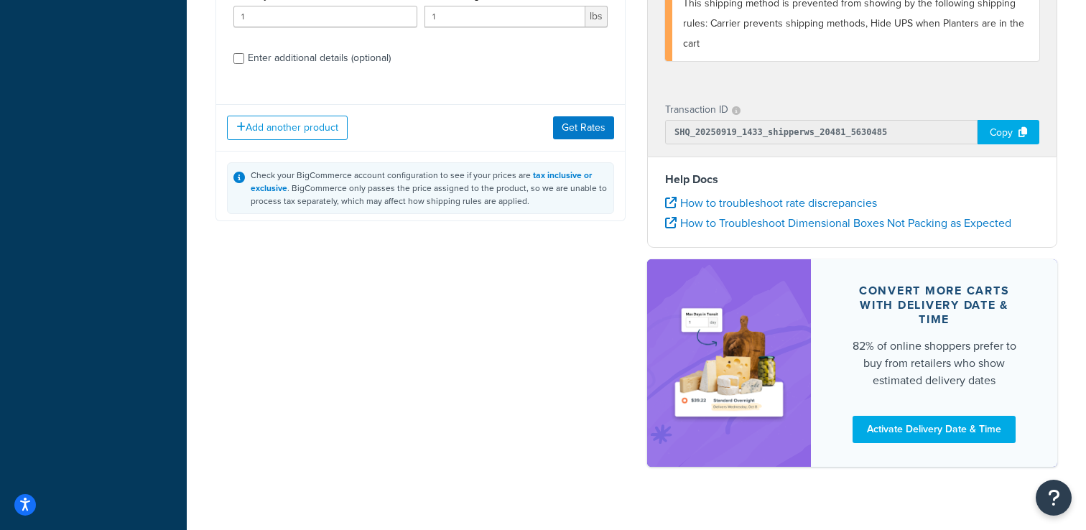
scroll to position [473, 0]
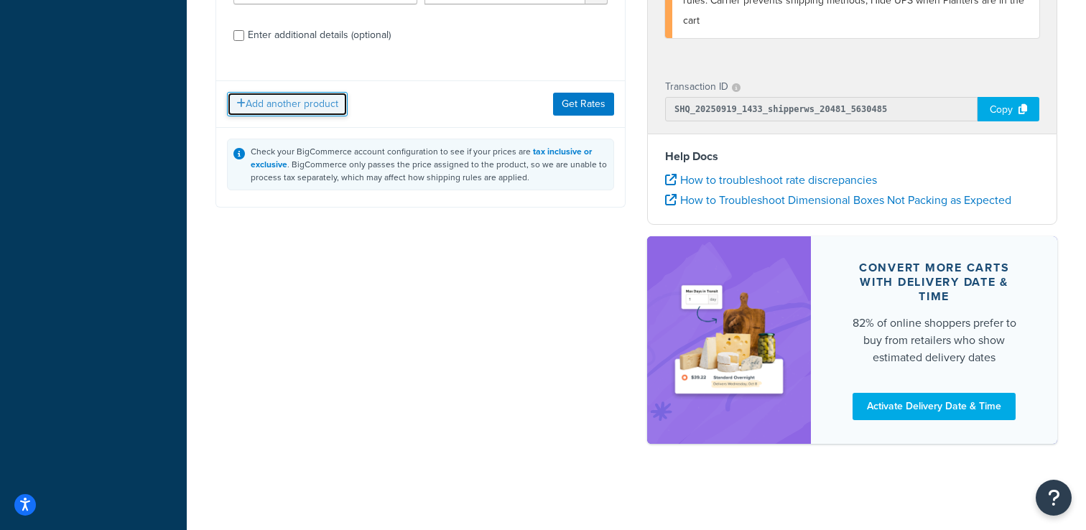
click at [344, 107] on button "Add another product" at bounding box center [287, 104] width 121 height 24
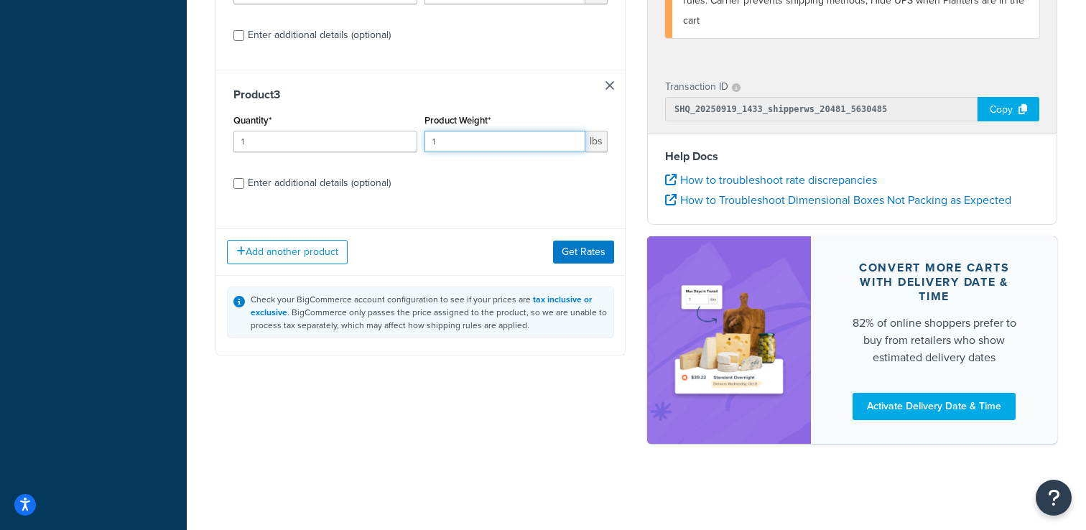
click at [441, 144] on input "1" at bounding box center [506, 142] width 162 height 22
type input "5"
click at [295, 187] on div "Enter additional details (optional)" at bounding box center [319, 183] width 143 height 20
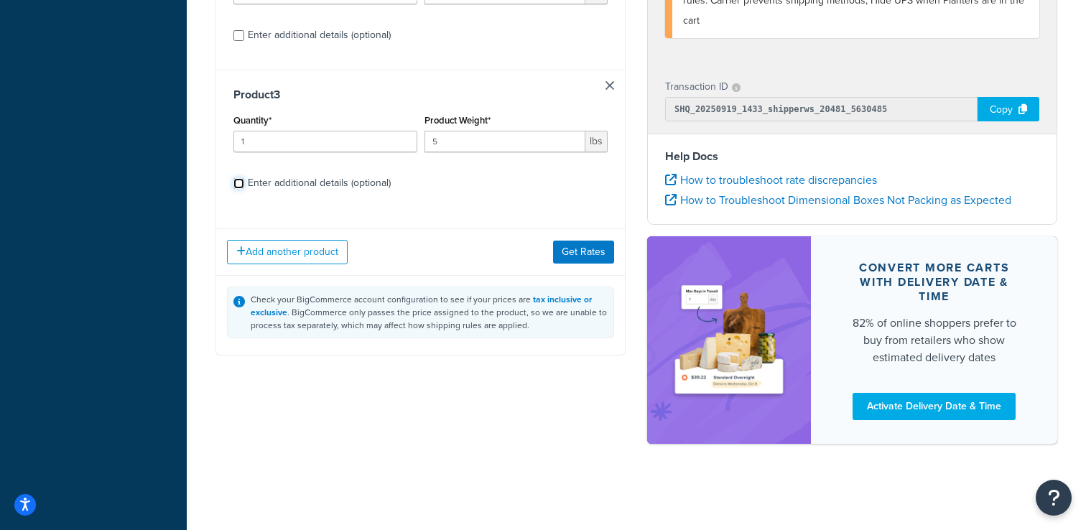
click at [244, 187] on input "Enter additional details (optional)" at bounding box center [238, 183] width 11 height 11
checkbox input "true"
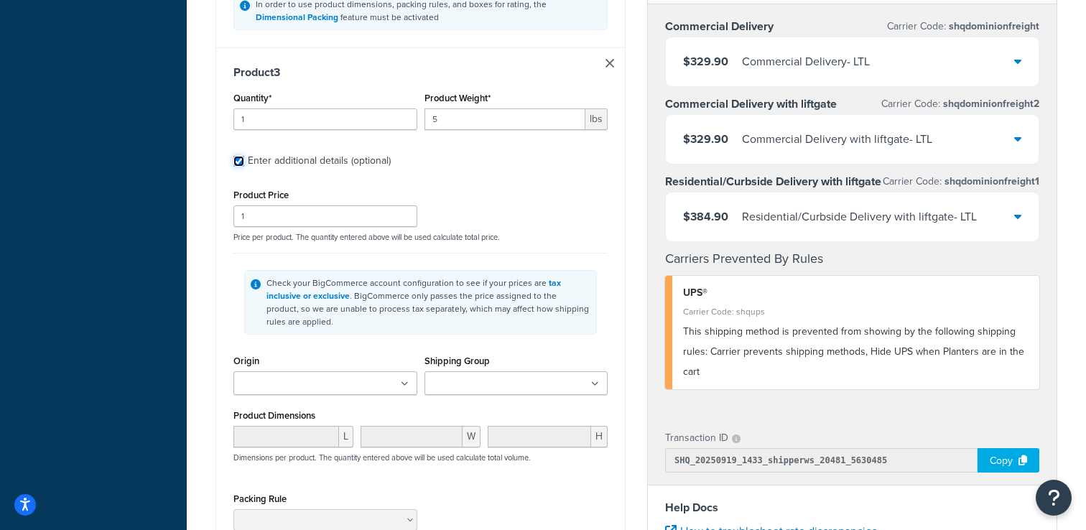
scroll to position [1565, 0]
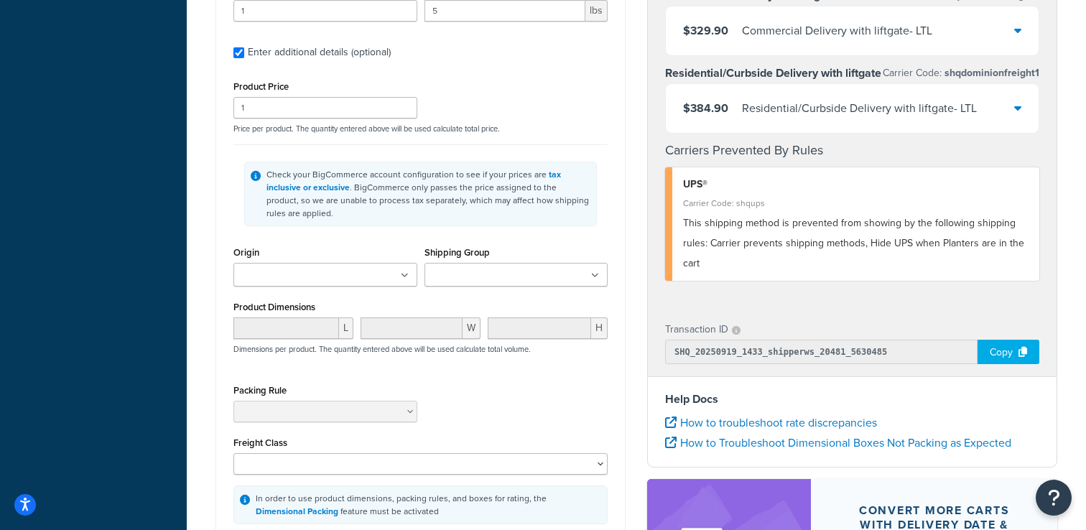
click at [487, 282] on input "Shipping Group" at bounding box center [492, 276] width 127 height 16
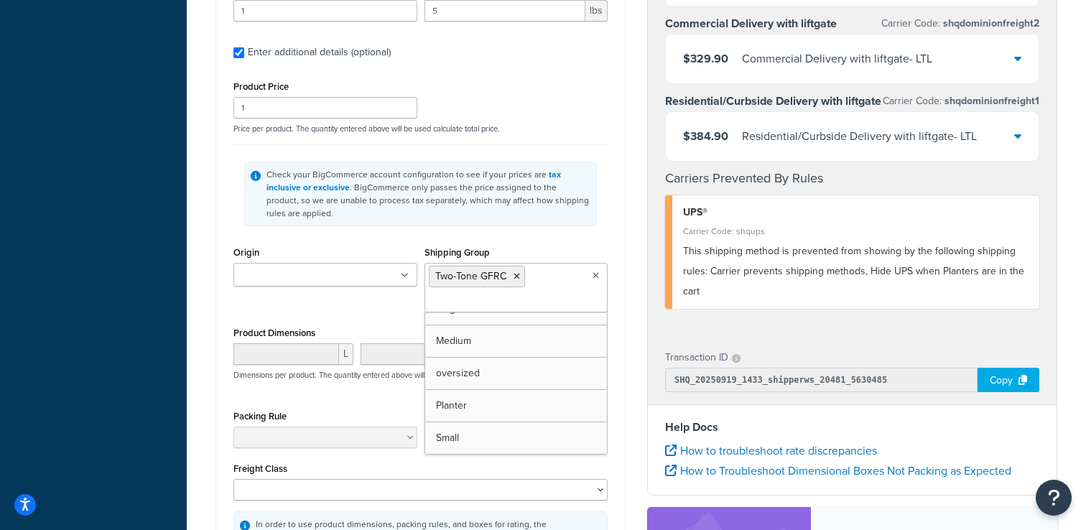
scroll to position [51, 0]
click at [588, 253] on div "Shipping Group Two-Tone GFRC Irrigation Large Medium oversized Planter Small" at bounding box center [517, 278] width 184 height 70
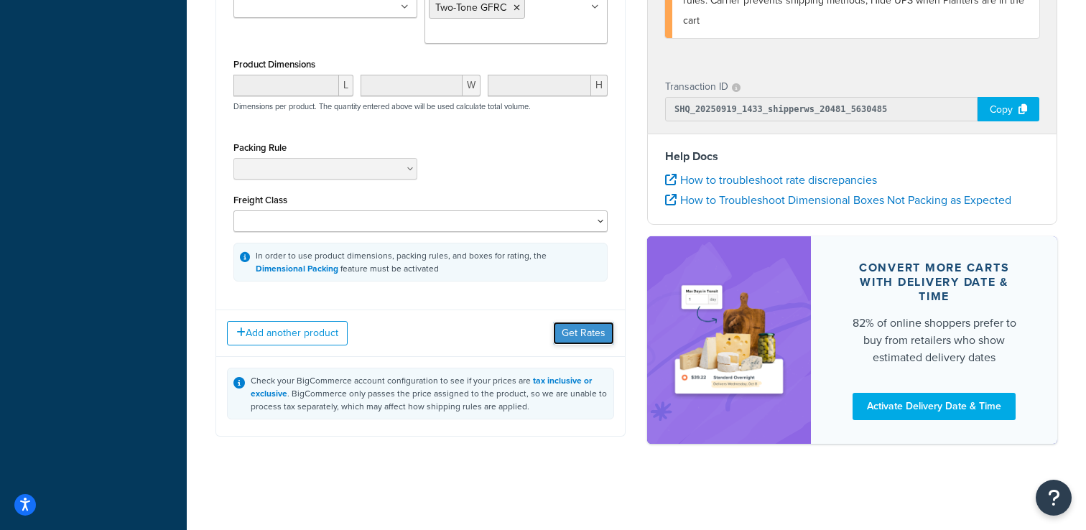
click at [582, 323] on button "Get Rates" at bounding box center [583, 333] width 61 height 23
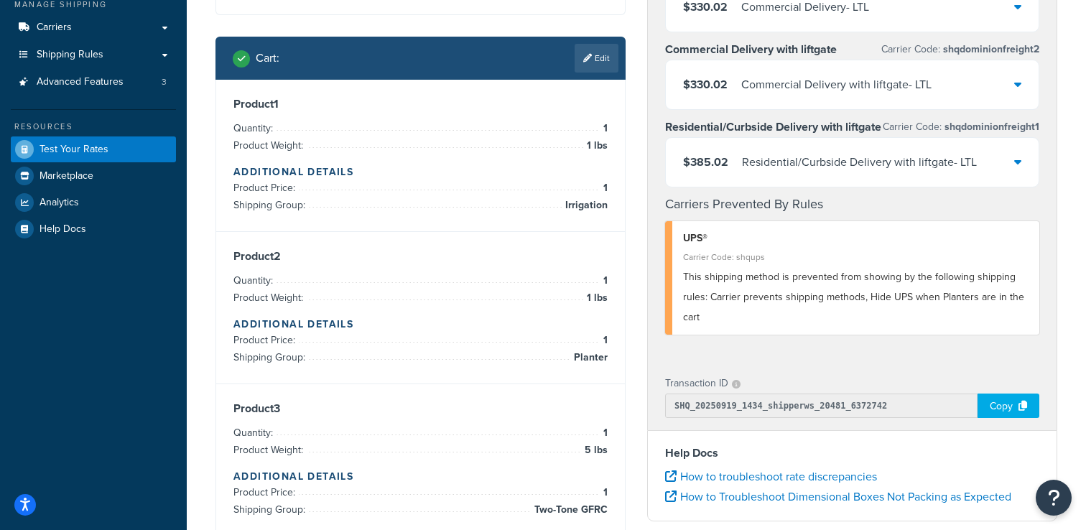
scroll to position [161, 0]
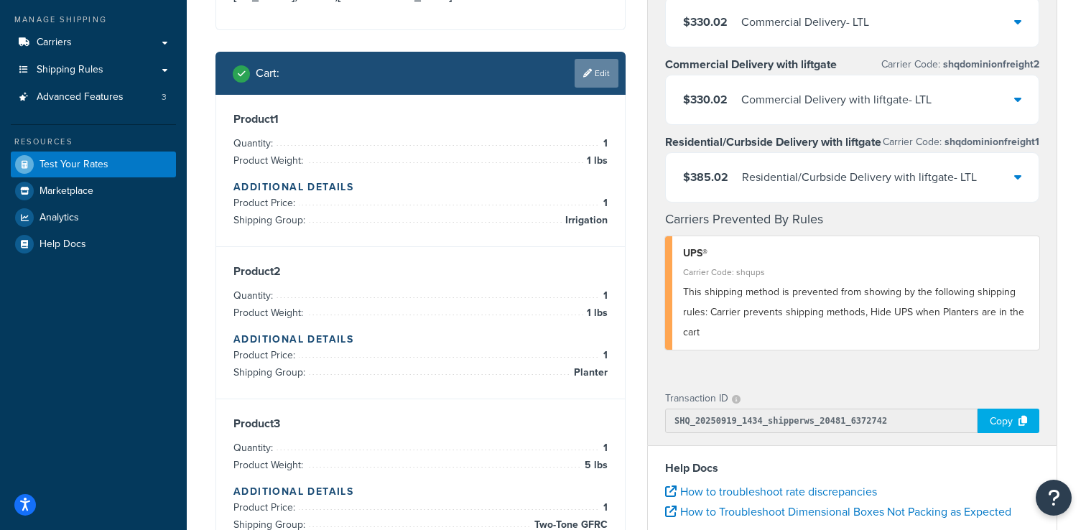
click at [601, 80] on link "Edit" at bounding box center [597, 73] width 44 height 29
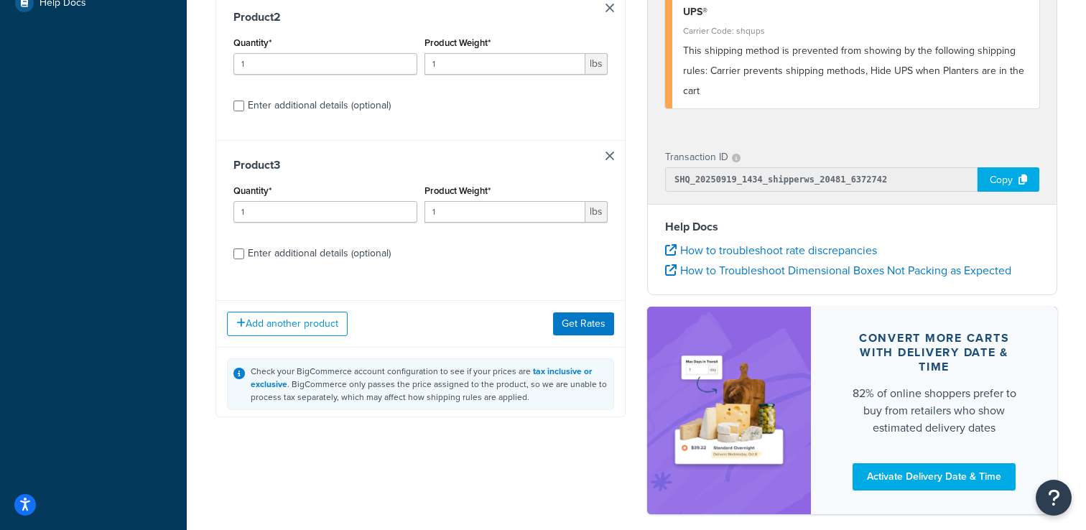
scroll to position [452, 0]
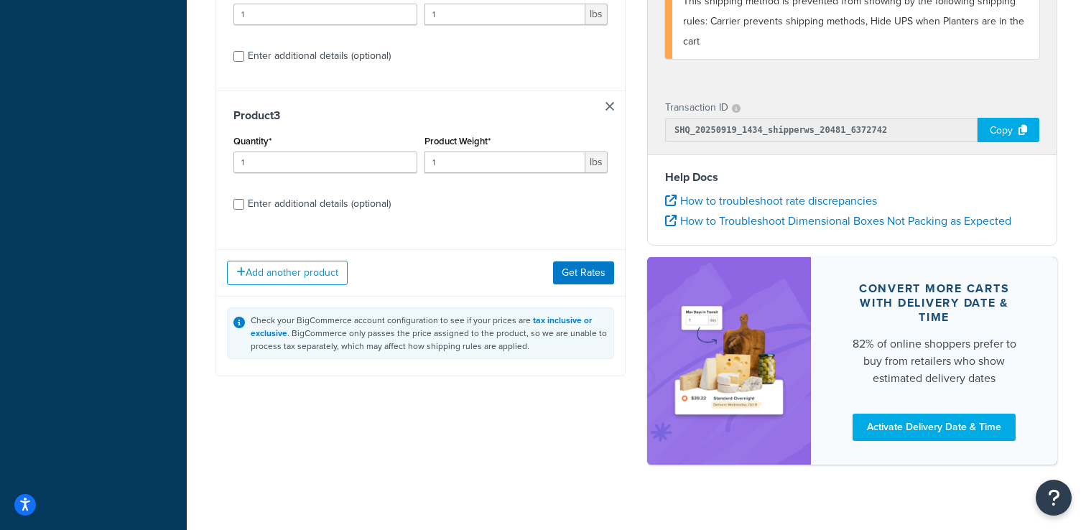
click at [609, 114] on div "Product 3 Quantity* 1 Product Weight* 1 lbs Enter additional details (optional)" at bounding box center [420, 165] width 409 height 148
click at [612, 106] on link at bounding box center [610, 106] width 9 height 9
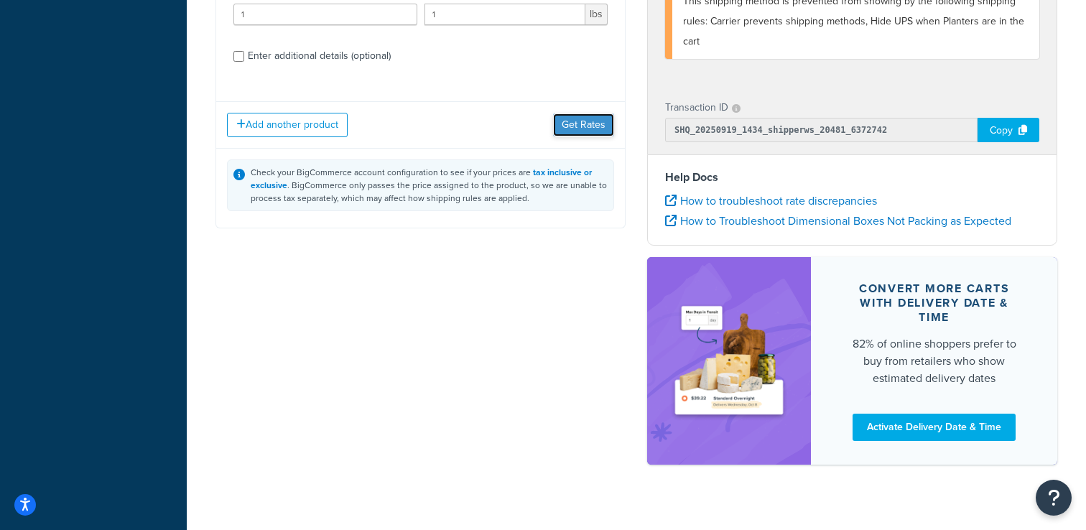
click at [599, 125] on button "Get Rates" at bounding box center [583, 125] width 61 height 23
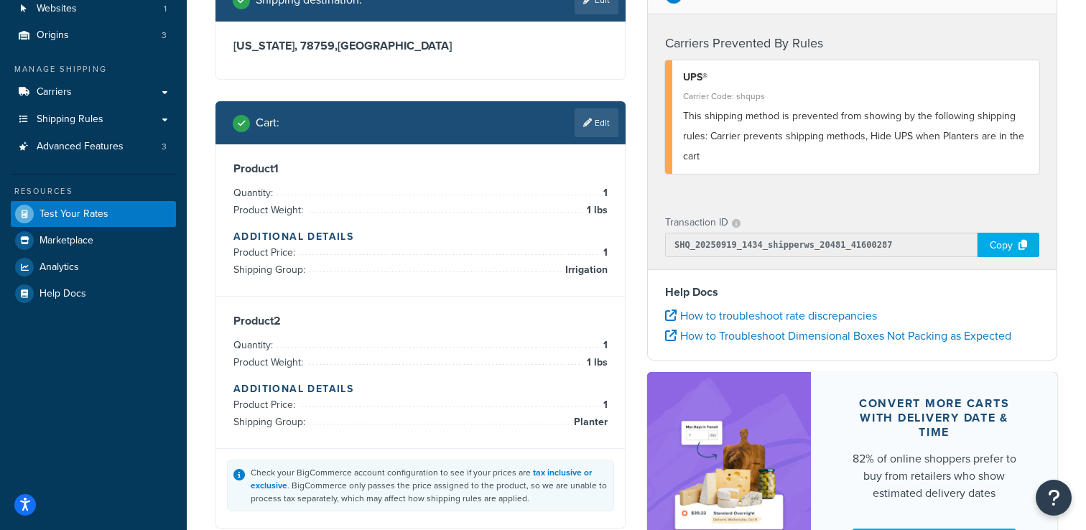
scroll to position [110, 0]
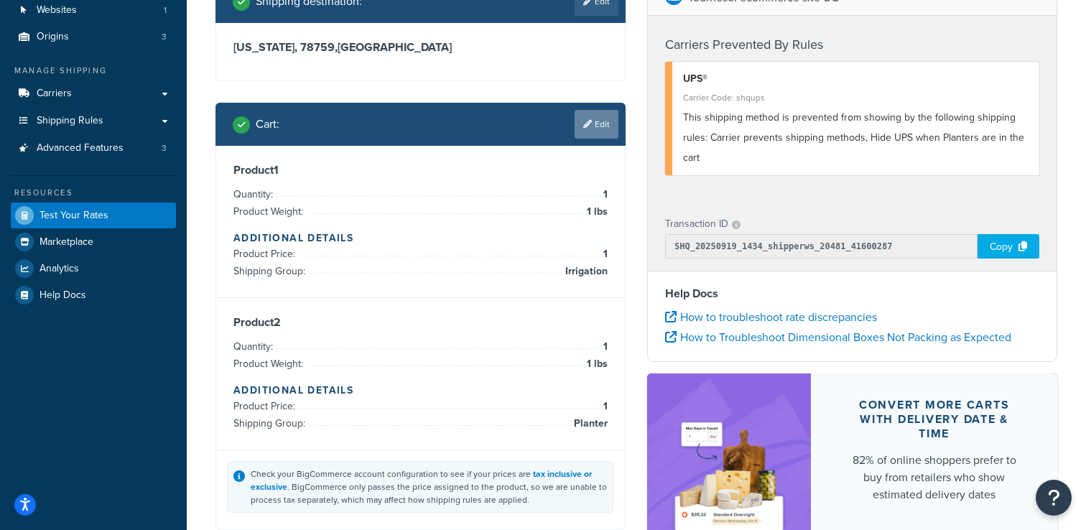
click at [589, 122] on icon at bounding box center [587, 124] width 9 height 9
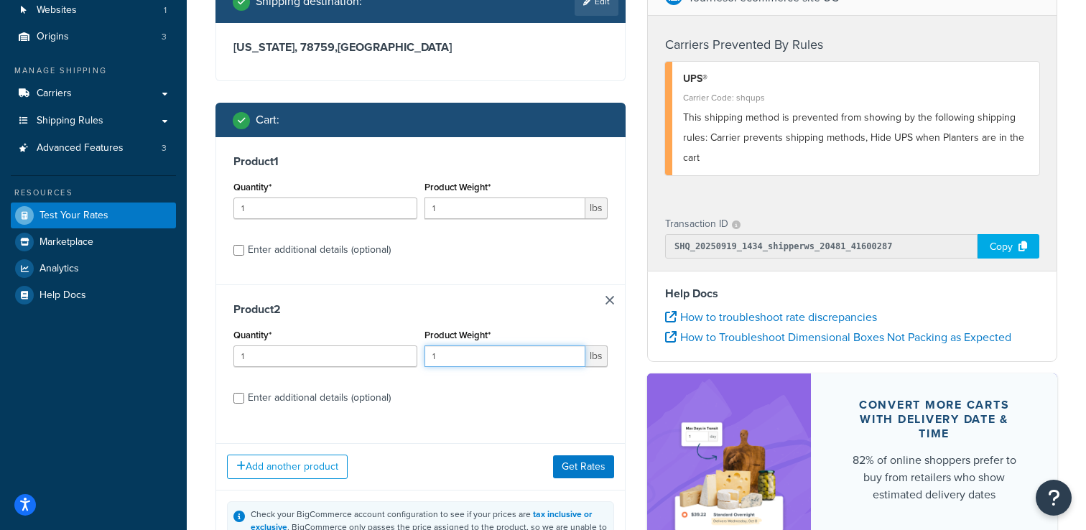
click at [460, 354] on input "1" at bounding box center [506, 357] width 162 height 22
type input "6"
click at [578, 464] on button "Get Rates" at bounding box center [583, 466] width 61 height 23
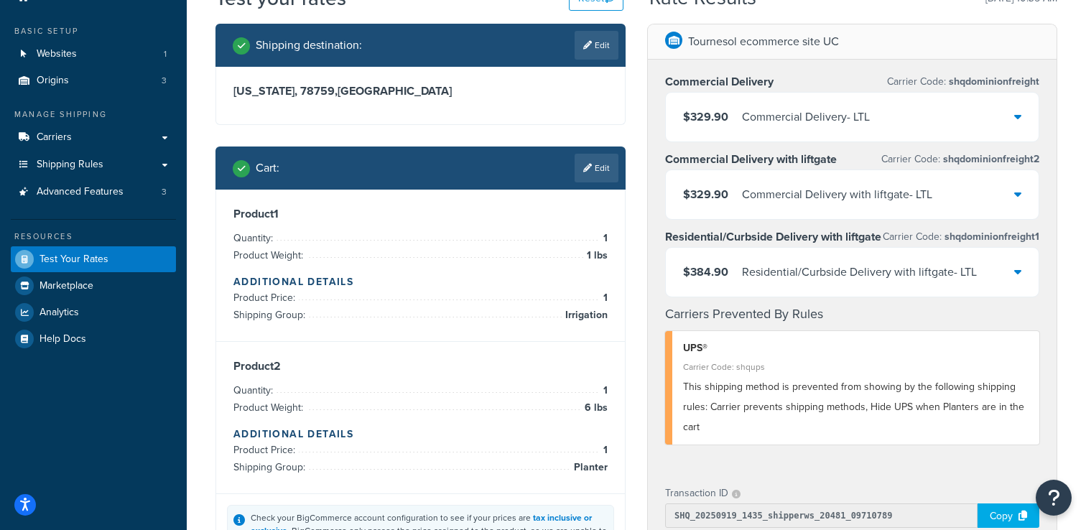
scroll to position [72, 0]
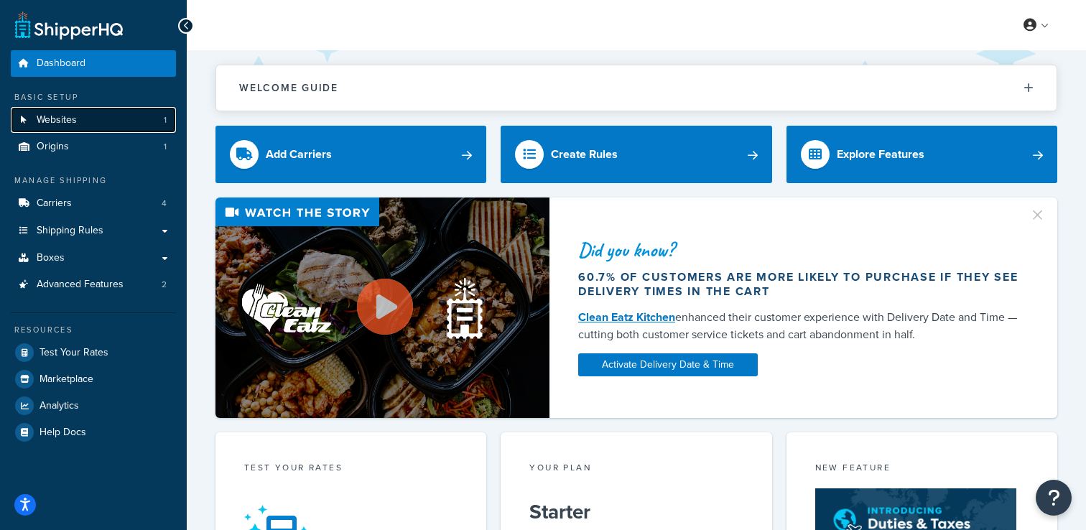
click at [58, 118] on span "Websites" at bounding box center [57, 120] width 40 height 12
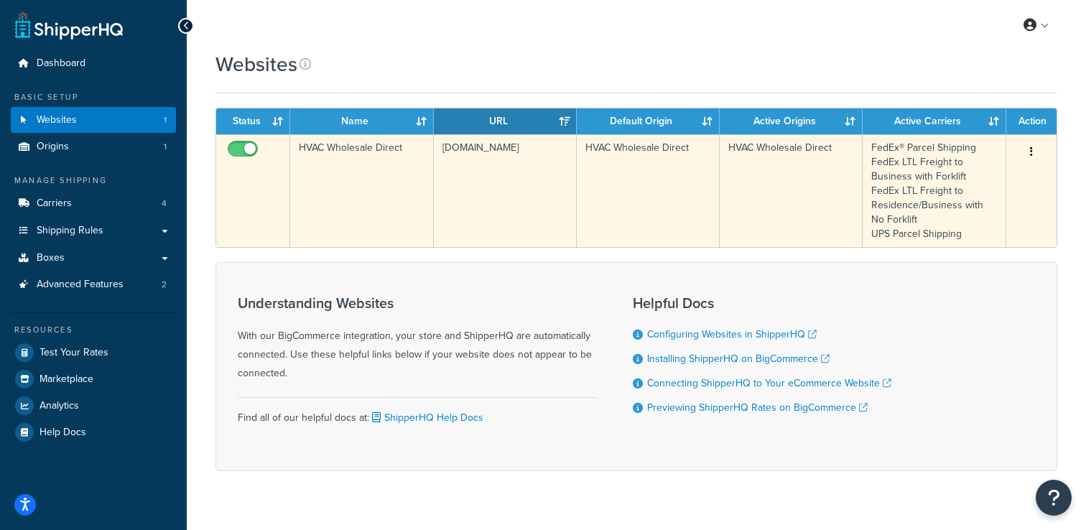
click at [366, 172] on td "HVAC Wholesale Direct" at bounding box center [361, 190] width 143 height 113
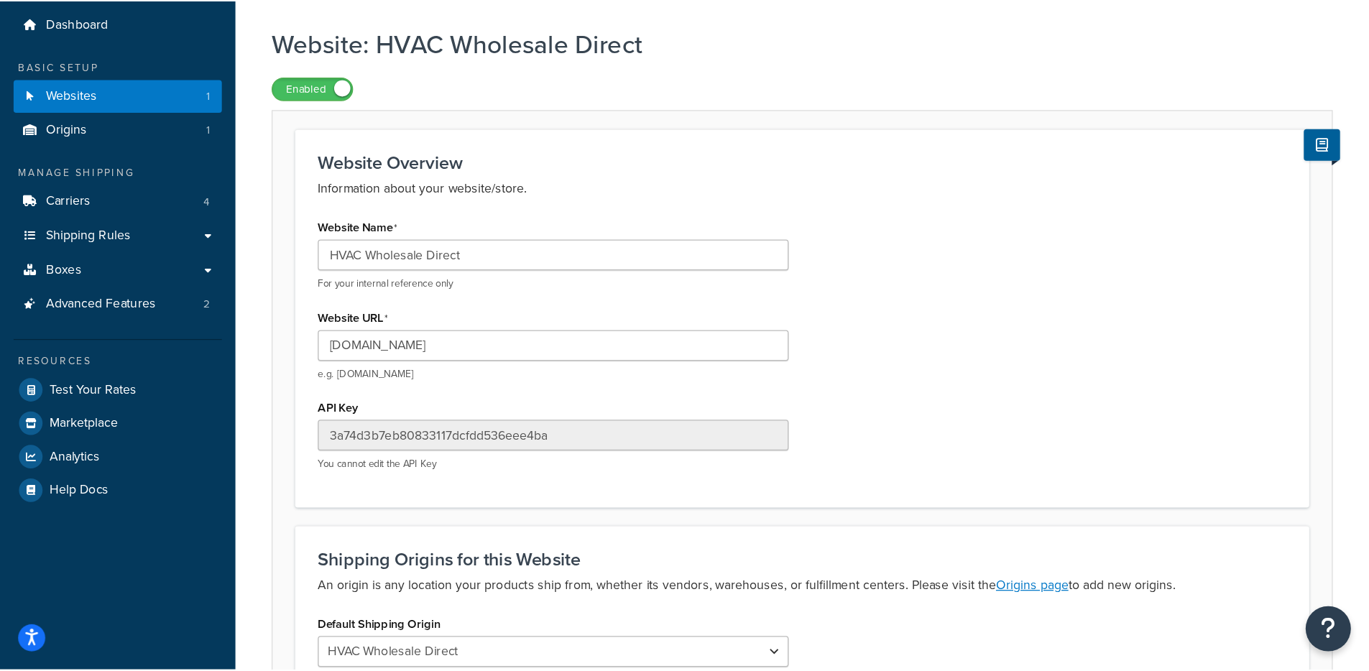
scroll to position [47, 0]
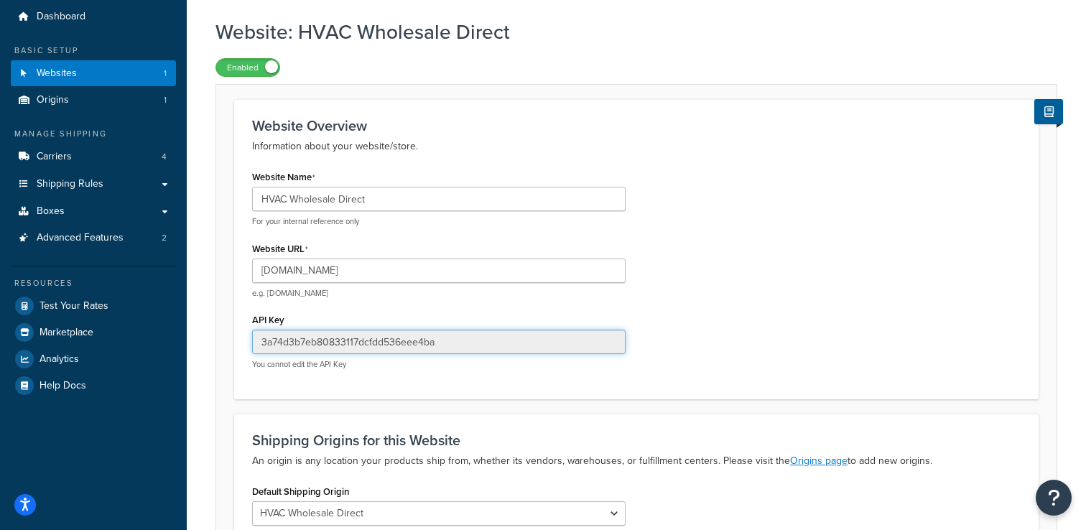
click at [442, 343] on input "3a74d3b7eb80833117dcfdd536eee4ba" at bounding box center [439, 342] width 374 height 24
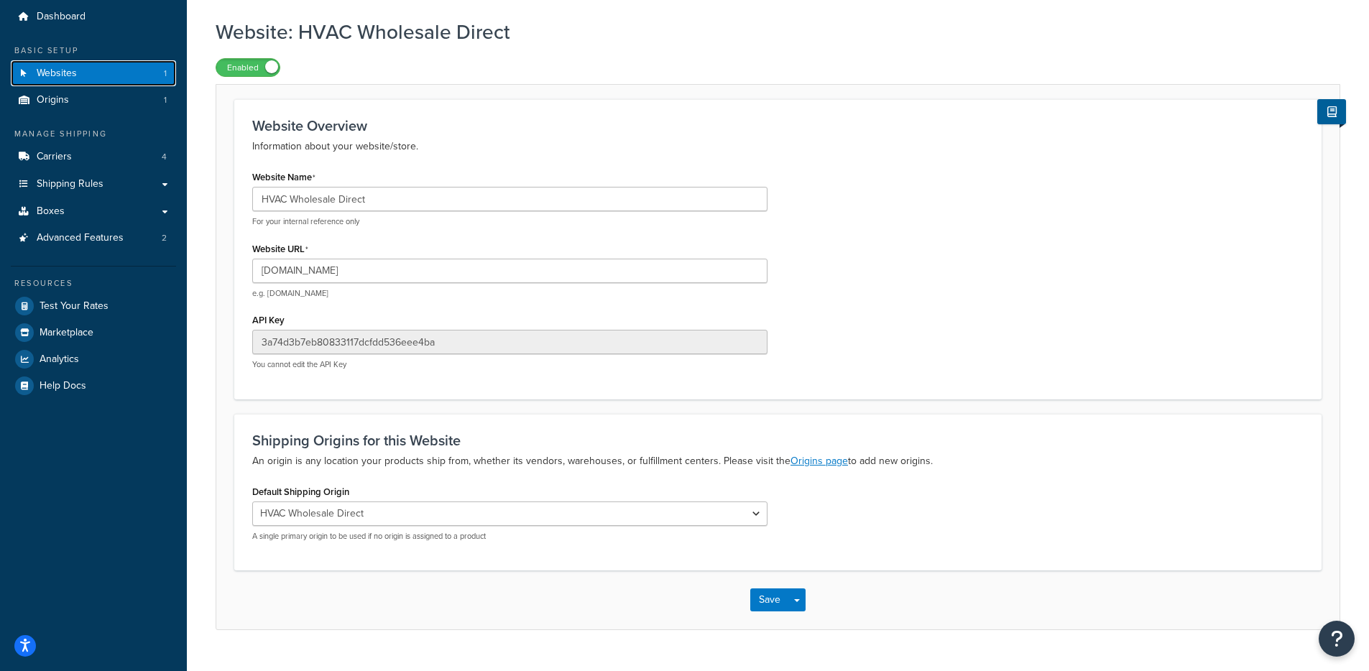
click at [85, 78] on link "Websites 1" at bounding box center [93, 73] width 165 height 27
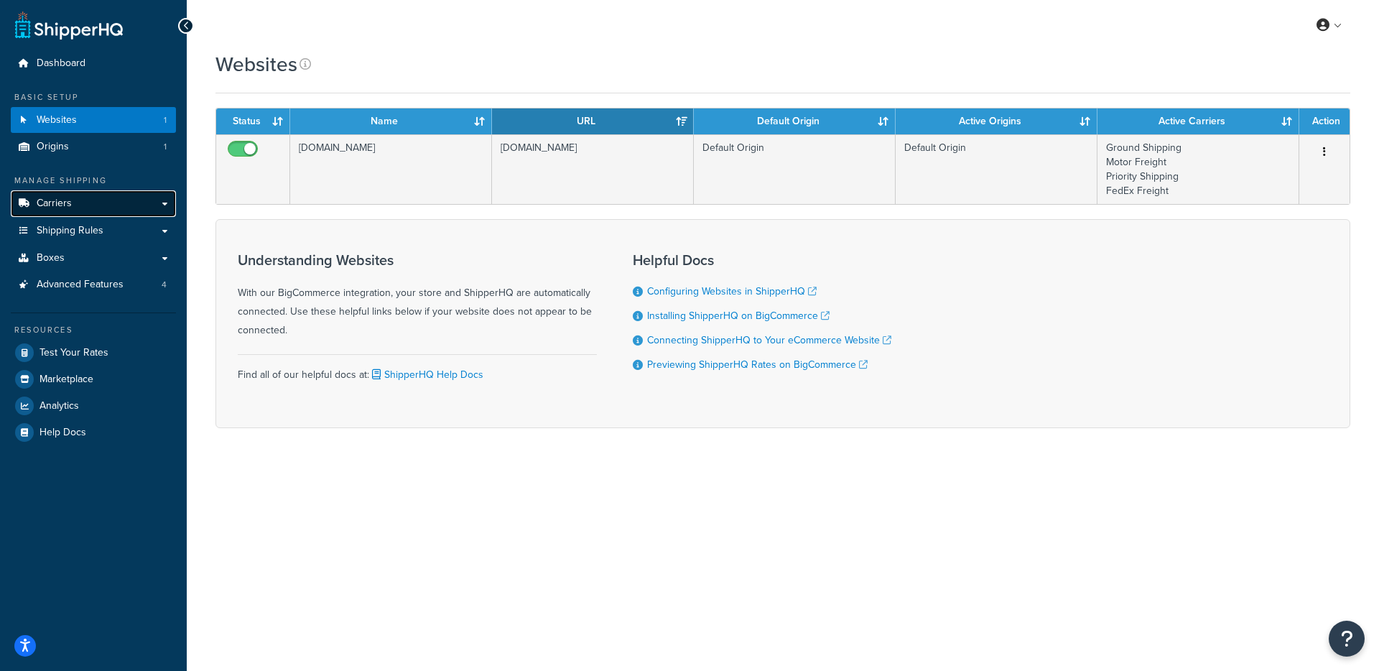
click at [114, 207] on link "Carriers" at bounding box center [93, 203] width 165 height 27
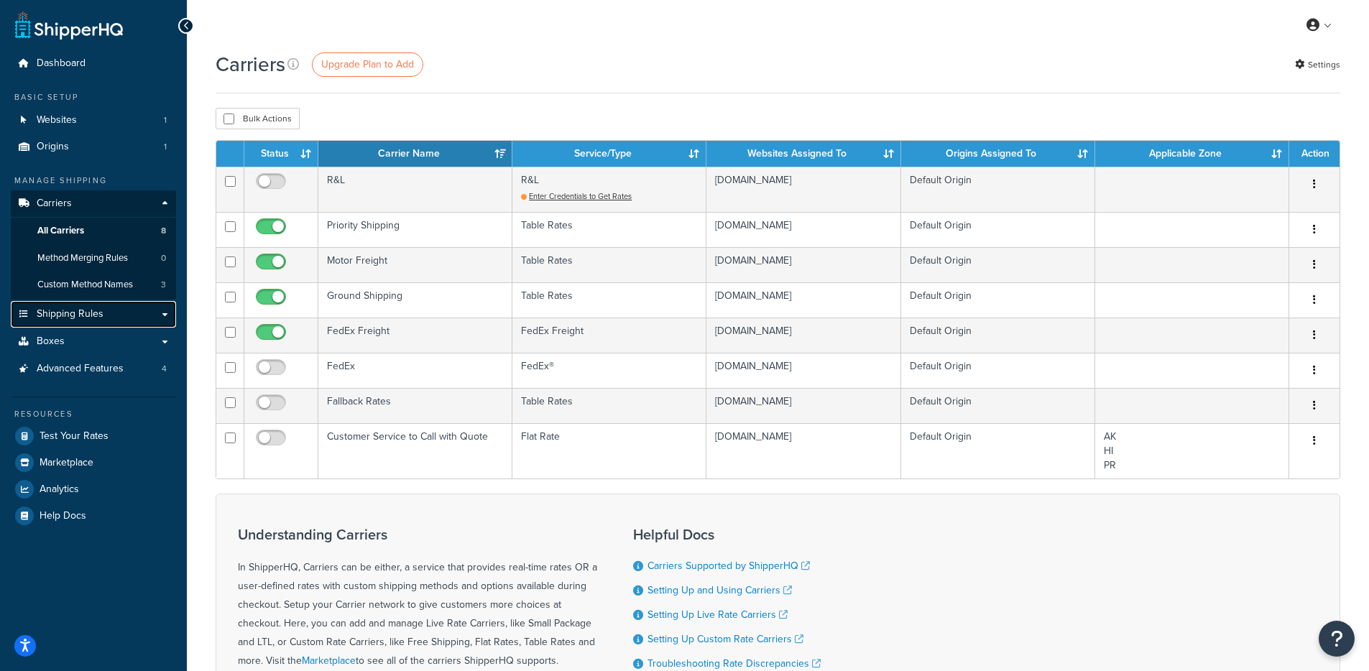
click at [102, 315] on span "Shipping Rules" at bounding box center [70, 314] width 67 height 12
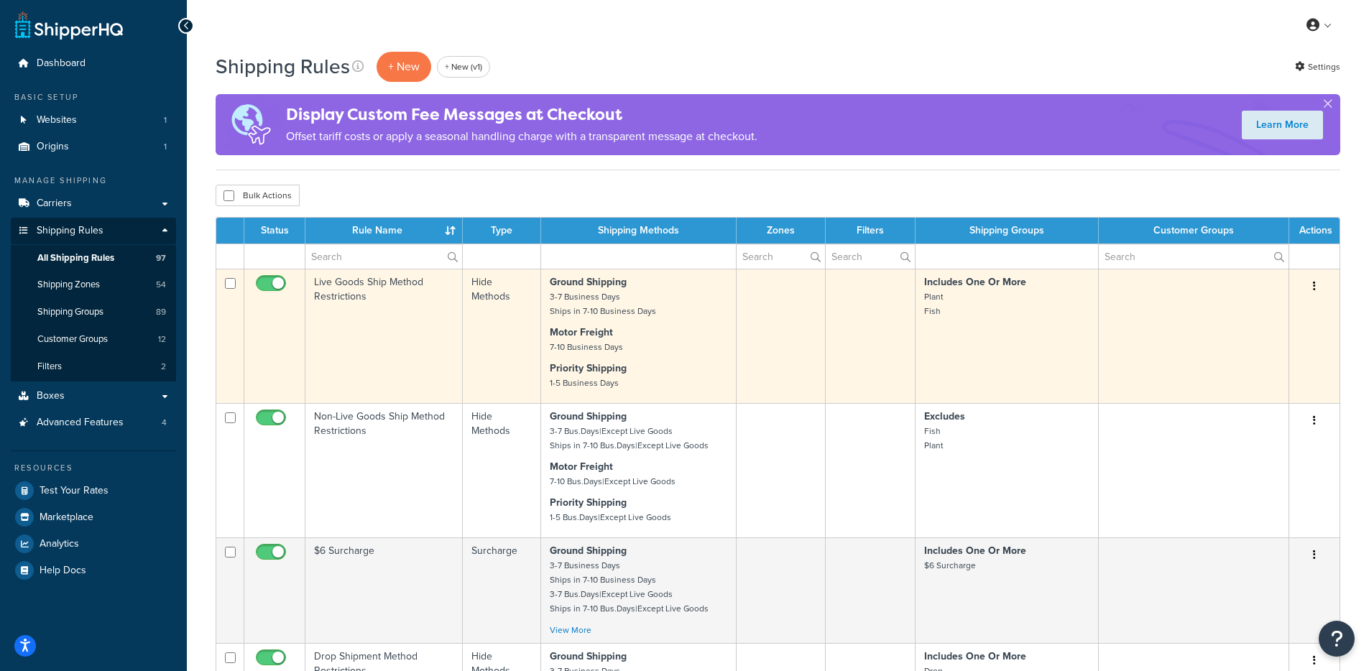
click at [435, 302] on td "Live Goods Ship Method Restrictions" at bounding box center [383, 336] width 157 height 134
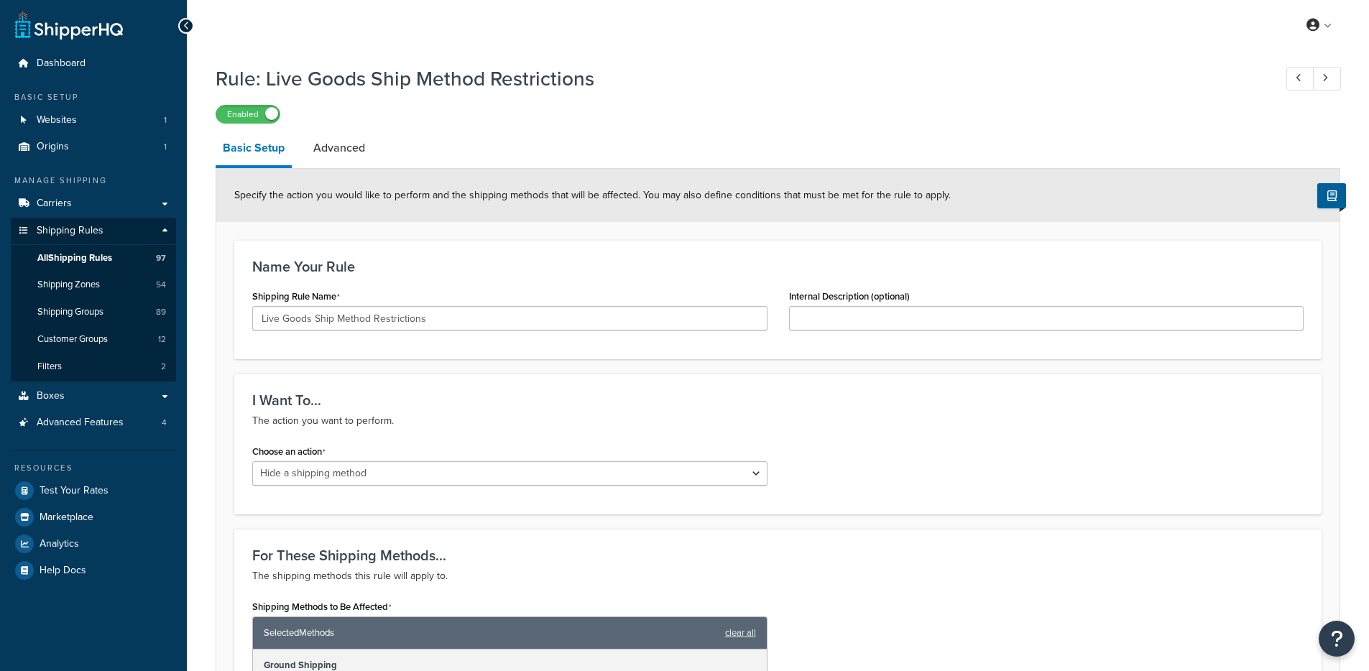
select select "HIDE"
click at [147, 264] on link "All Shipping Rules 97" at bounding box center [93, 258] width 165 height 27
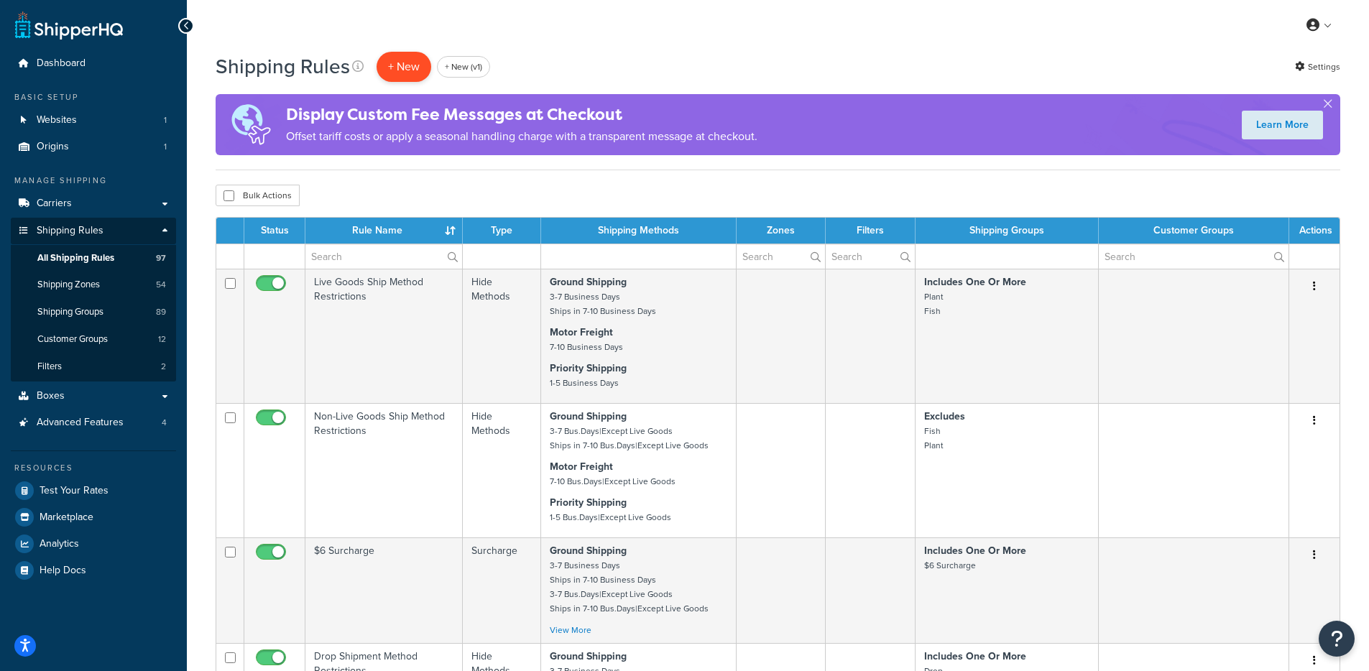
click at [391, 63] on p "+ New" at bounding box center [403, 66] width 55 height 29
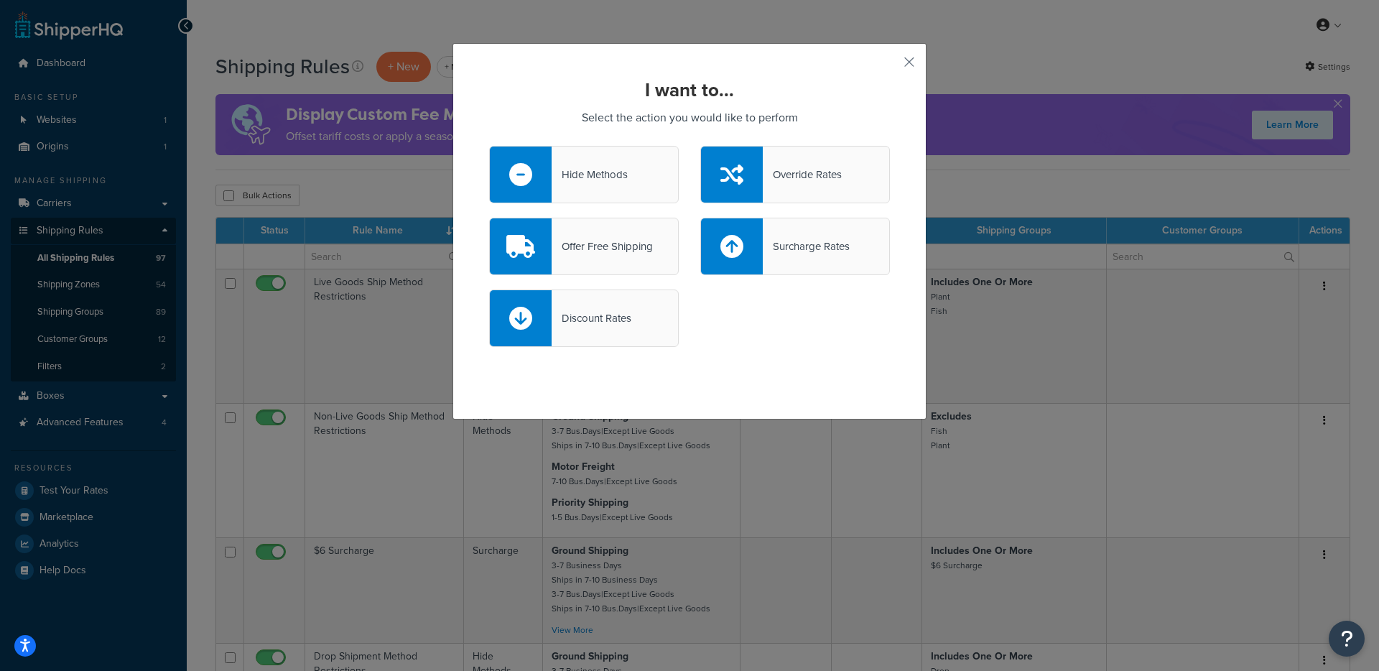
click at [764, 165] on div "Override Rates" at bounding box center [802, 175] width 79 height 20
click at [0, 0] on input "Override Rates" at bounding box center [0, 0] width 0 height 0
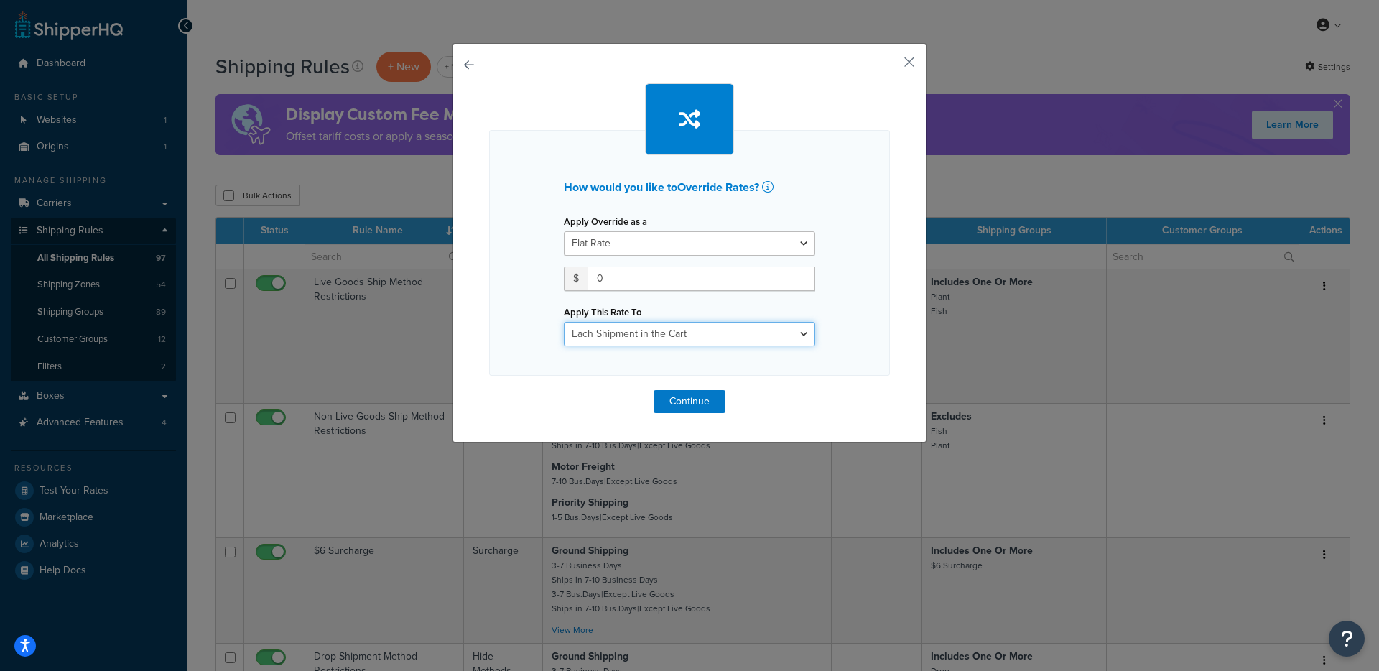
click at [681, 332] on select "Each Shipment in the Cart Each Shipping Group in the Cart Each Item within a Sh…" at bounding box center [689, 334] width 251 height 24
click at [489, 390] on button "button" at bounding box center [489, 390] width 0 height 0
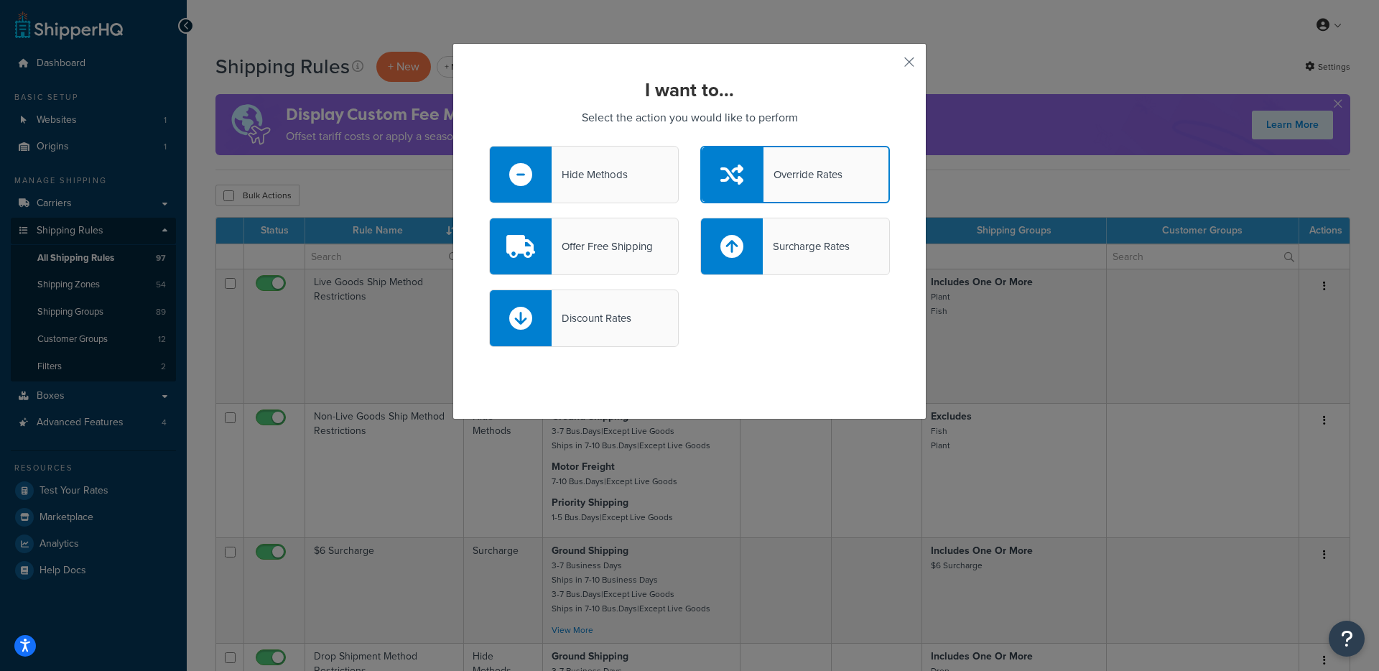
click at [646, 323] on div "Discount Rates" at bounding box center [584, 318] width 190 height 57
click at [0, 0] on input "Discount Rates" at bounding box center [0, 0] width 0 height 0
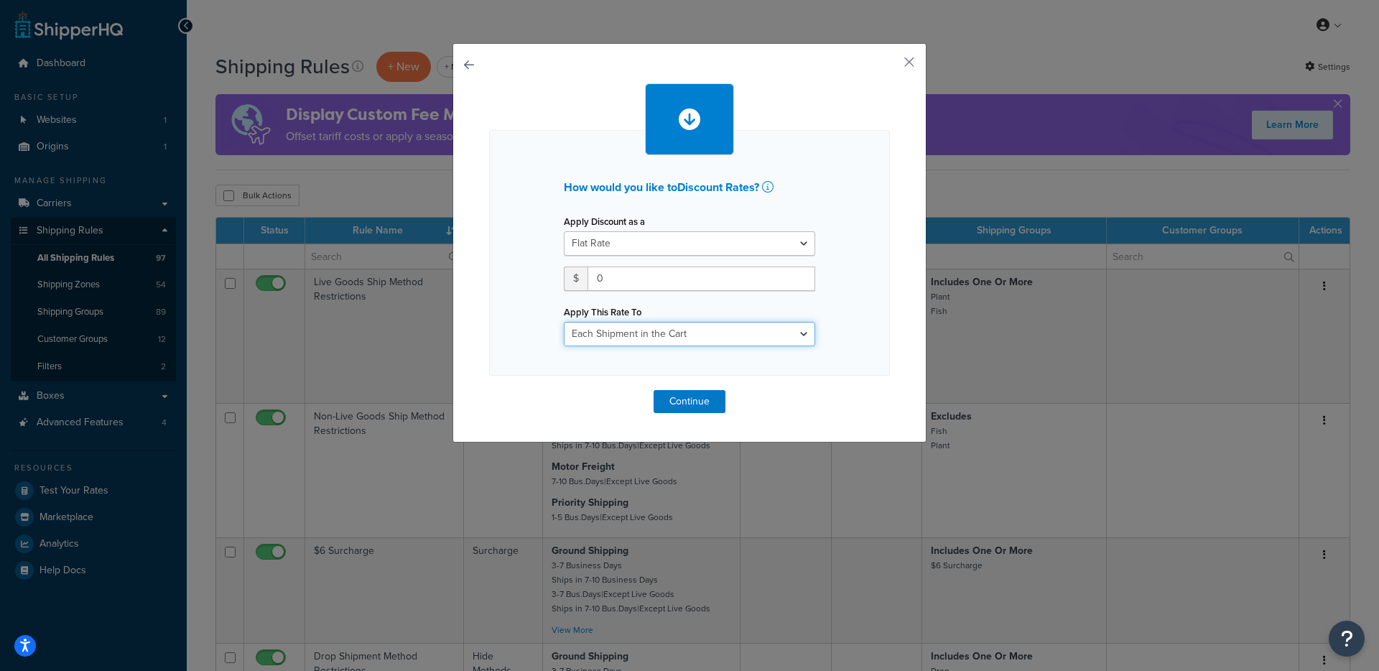
click at [655, 343] on select "Each Shipment in the Cart Each Shipping Group in the Cart Each Item within a Sh…" at bounding box center [689, 334] width 251 height 24
click at [890, 65] on button "button" at bounding box center [888, 67] width 4 height 4
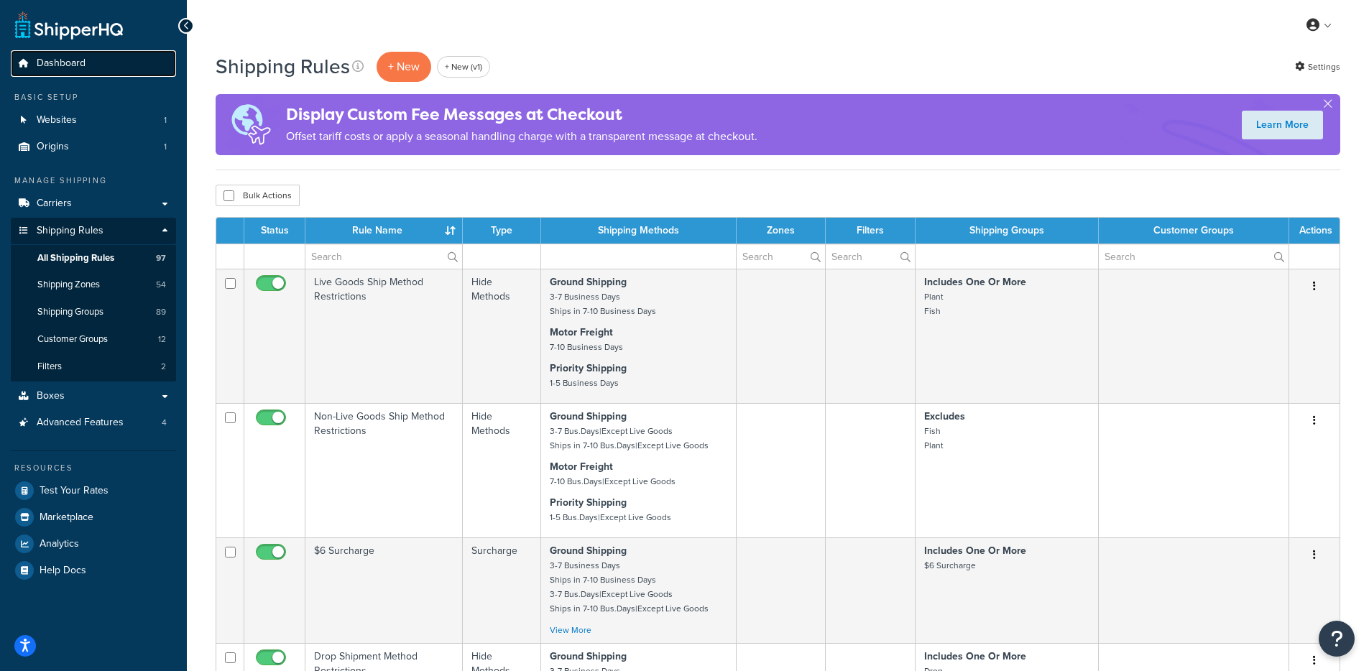
click at [119, 70] on link "Dashboard" at bounding box center [93, 63] width 165 height 27
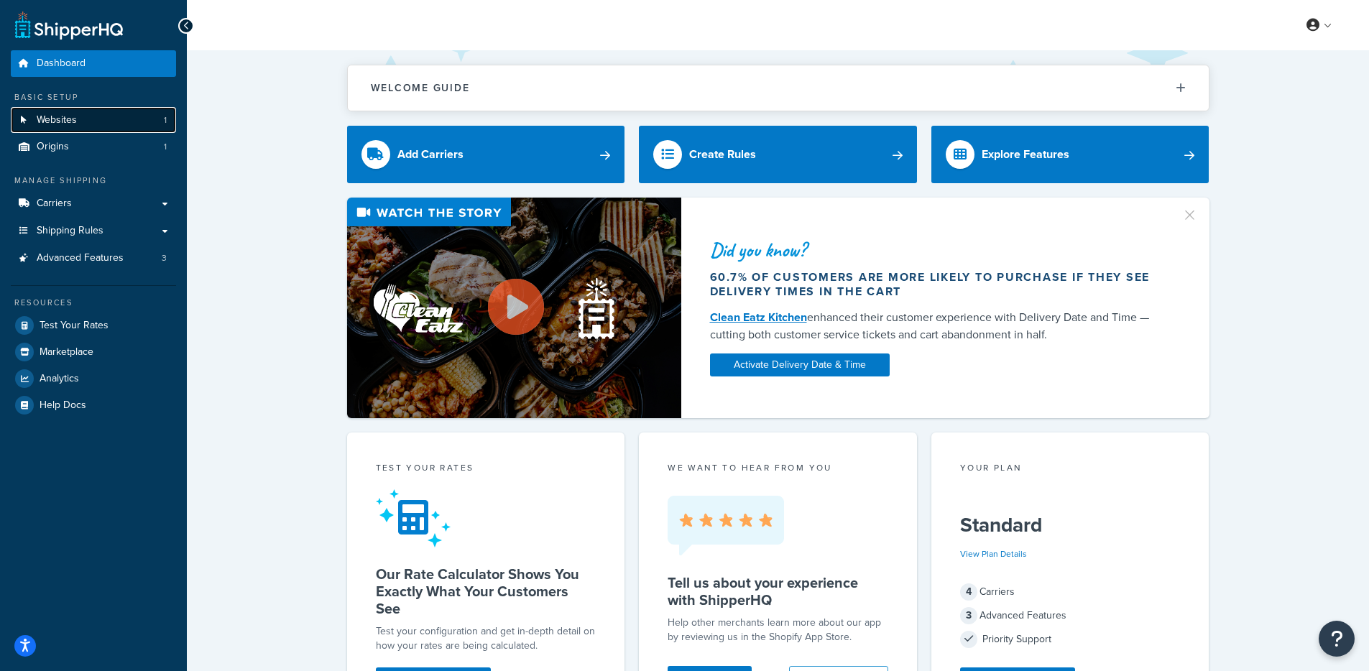
click at [88, 127] on link "Websites 1" at bounding box center [93, 120] width 165 height 27
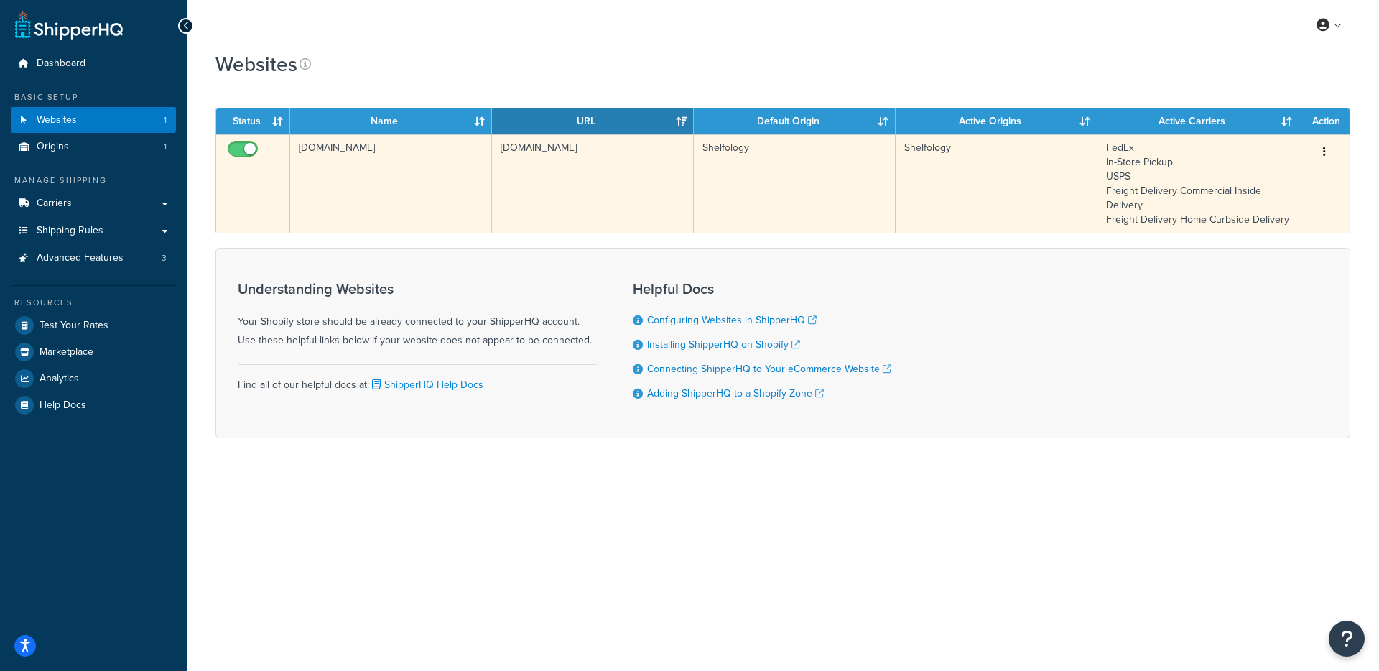
click at [368, 190] on td "[DOMAIN_NAME]" at bounding box center [391, 183] width 202 height 98
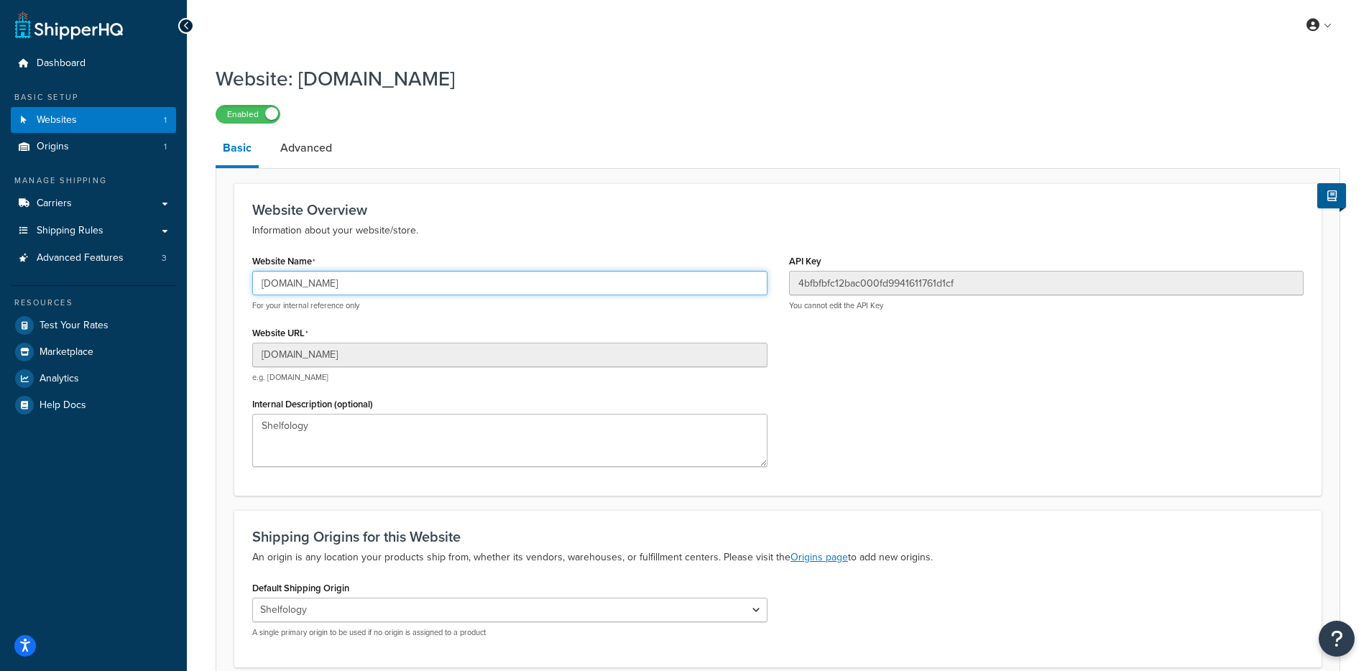
click at [305, 294] on input "b6bbc9-08.myshopify.com" at bounding box center [509, 283] width 515 height 24
click at [79, 300] on div "Resources" at bounding box center [93, 303] width 165 height 12
click at [91, 320] on span "Test Your Rates" at bounding box center [74, 326] width 69 height 12
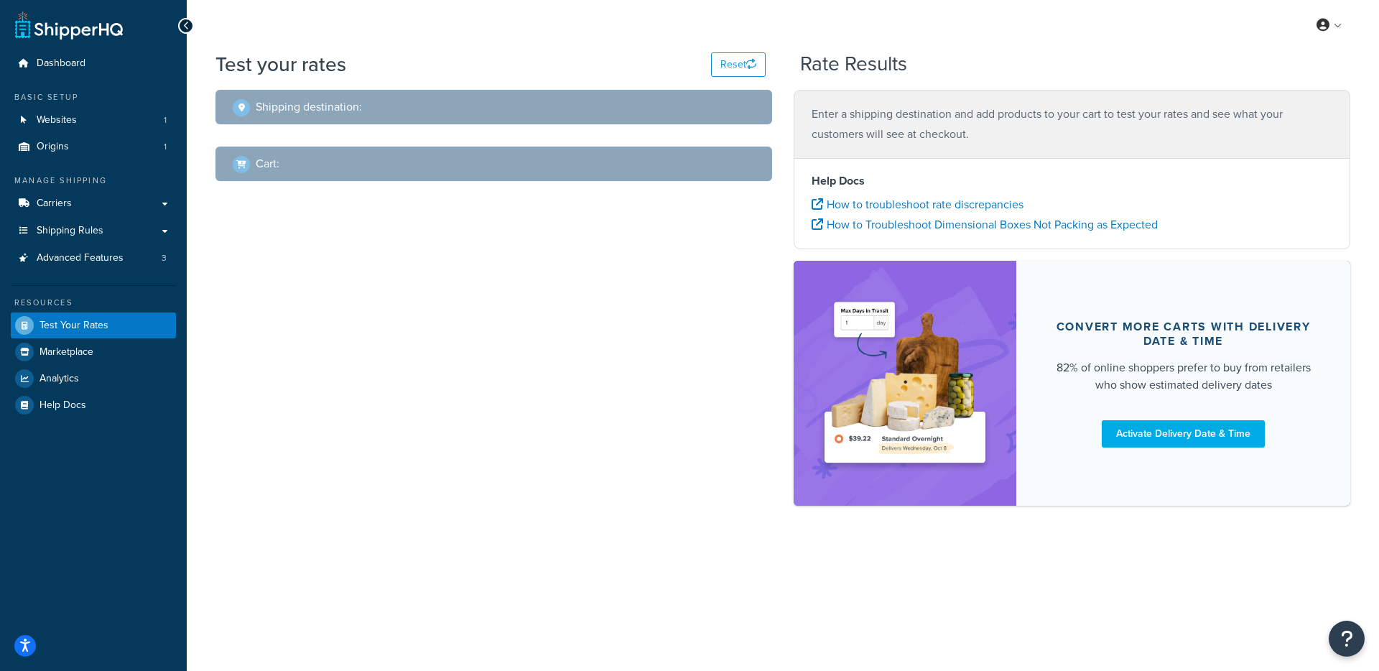
select select "TX"
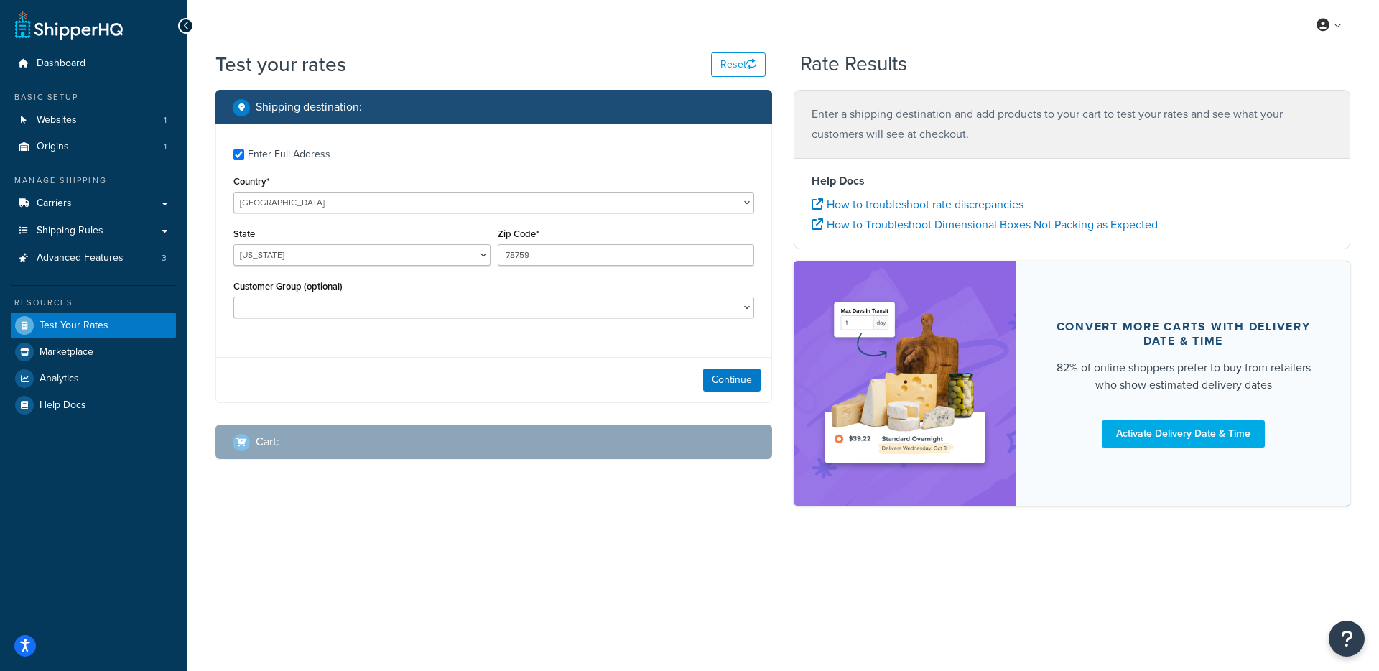
checkbox input "true"
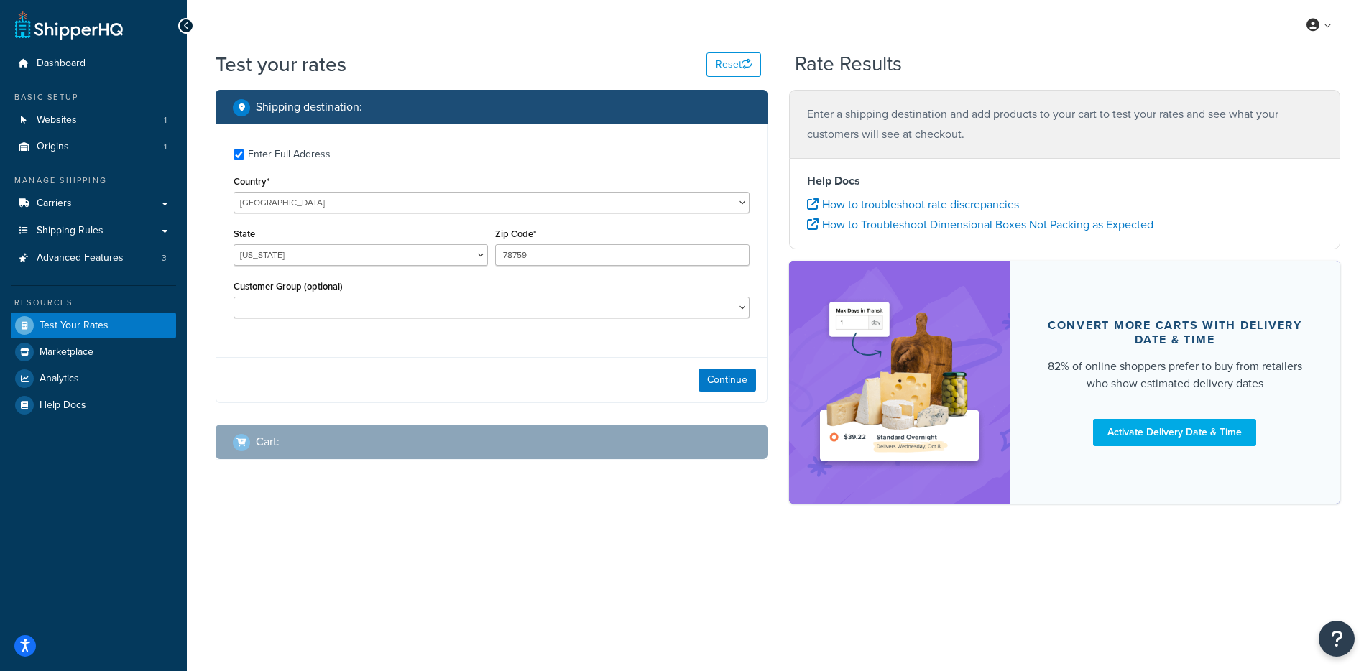
type input "96722"
select select "HI"
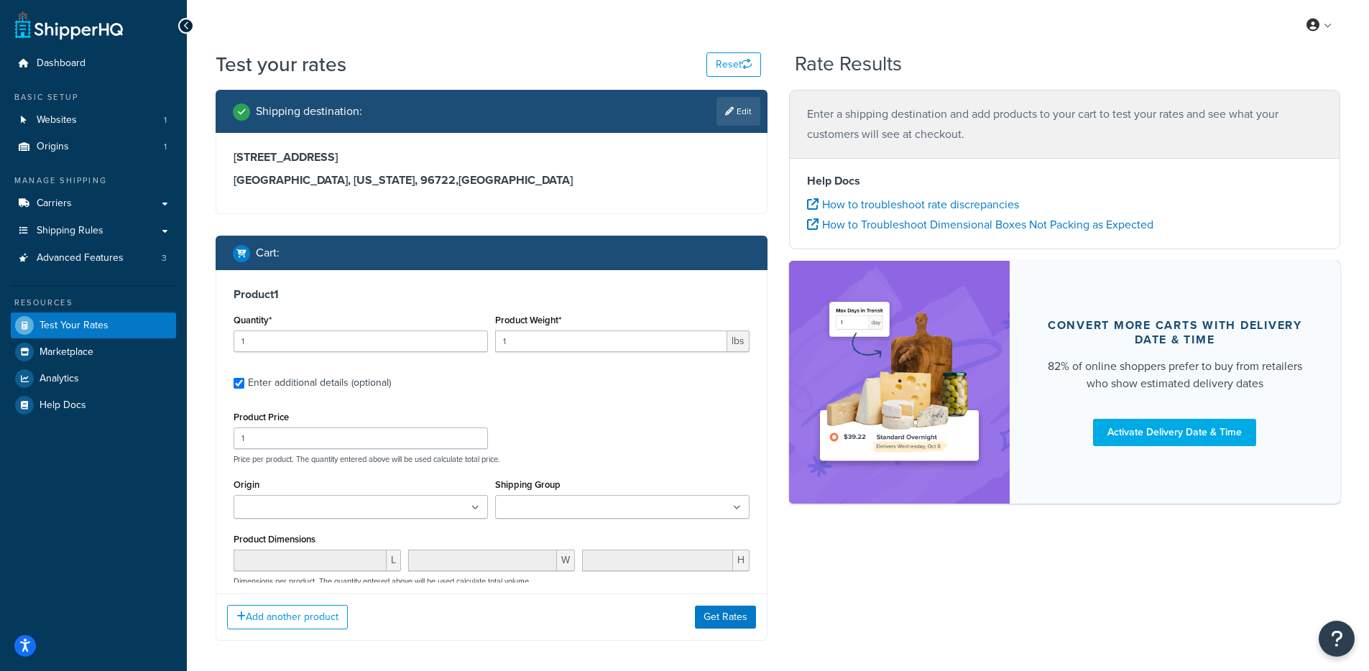
type input "12.401"
type input "127"
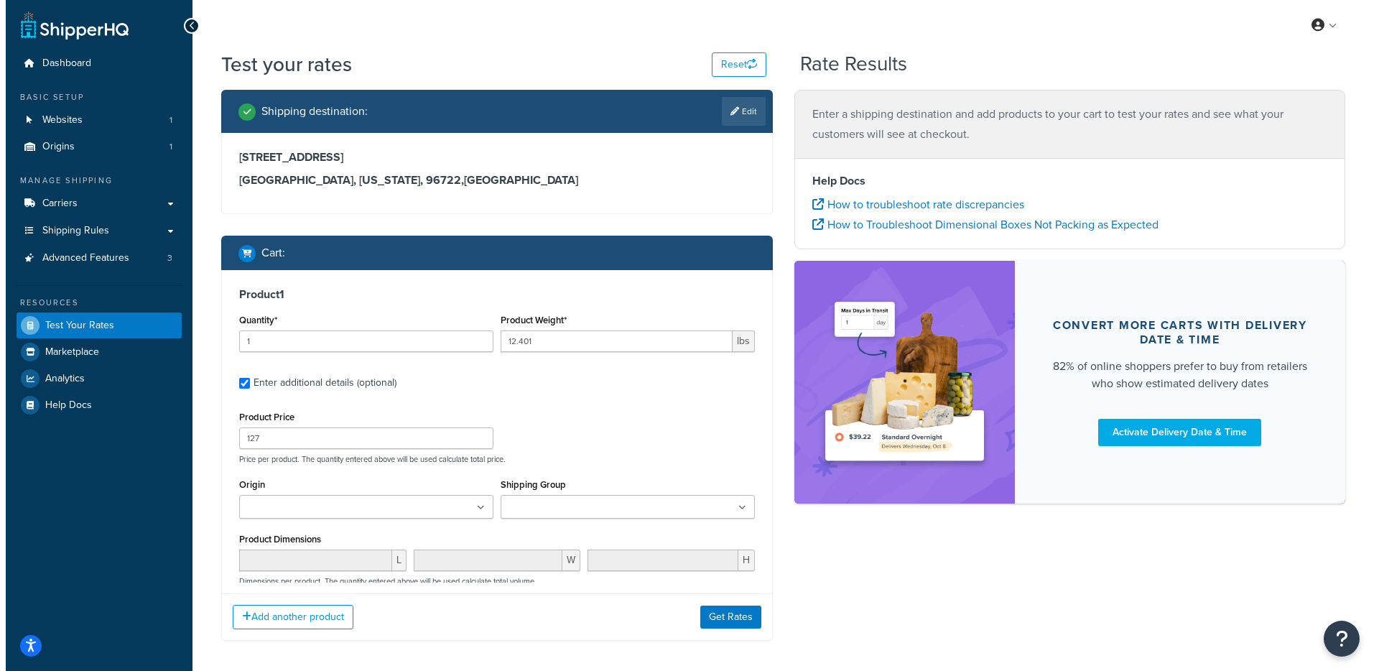
scroll to position [136, 0]
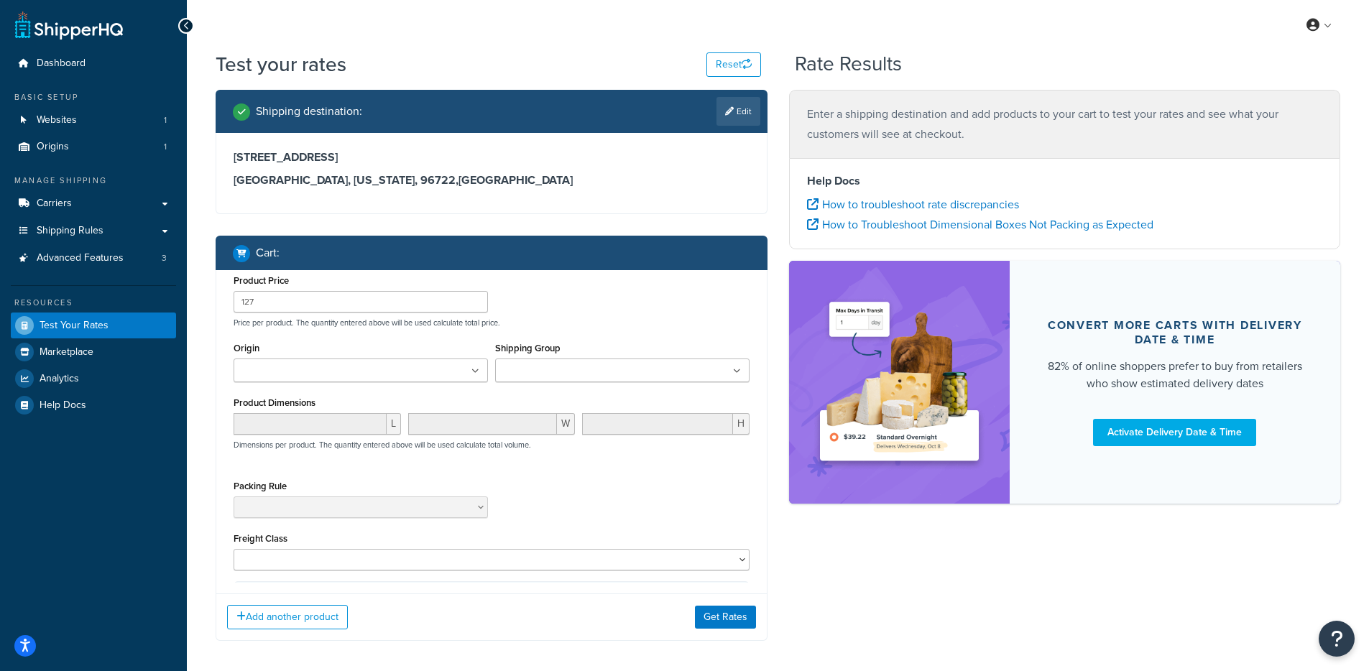
type input "0.0993"
type input "5"
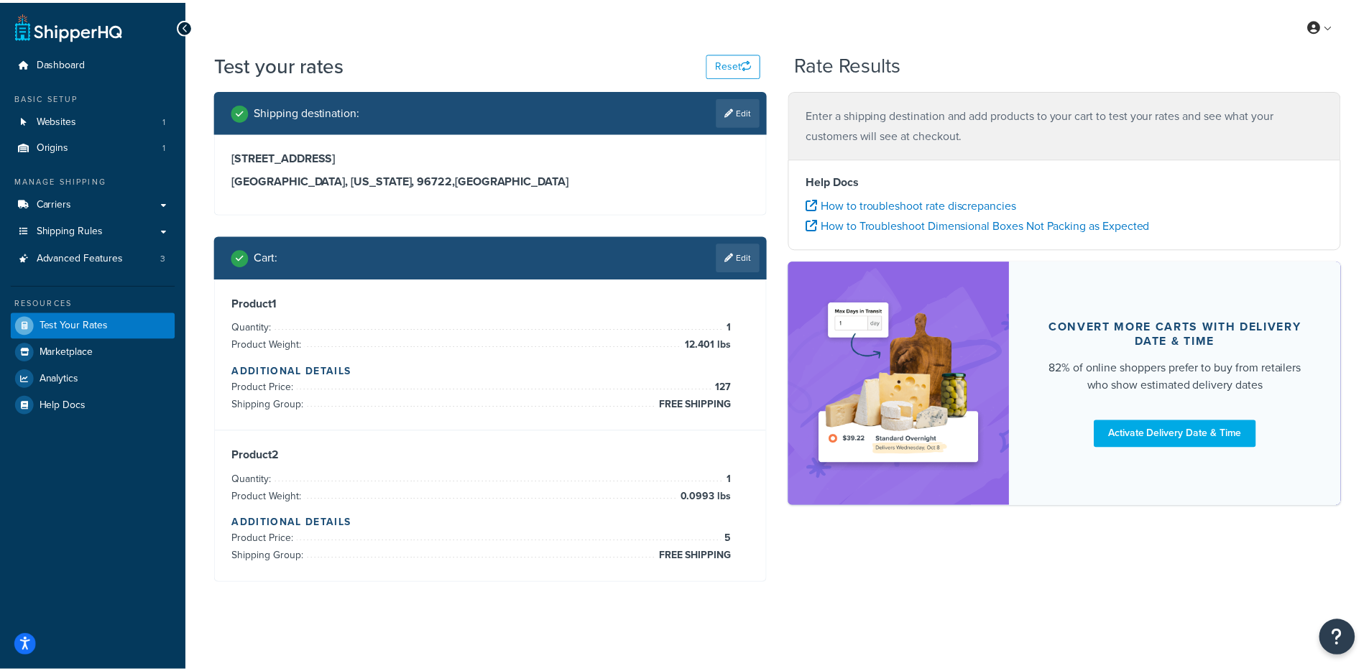
scroll to position [302, 0]
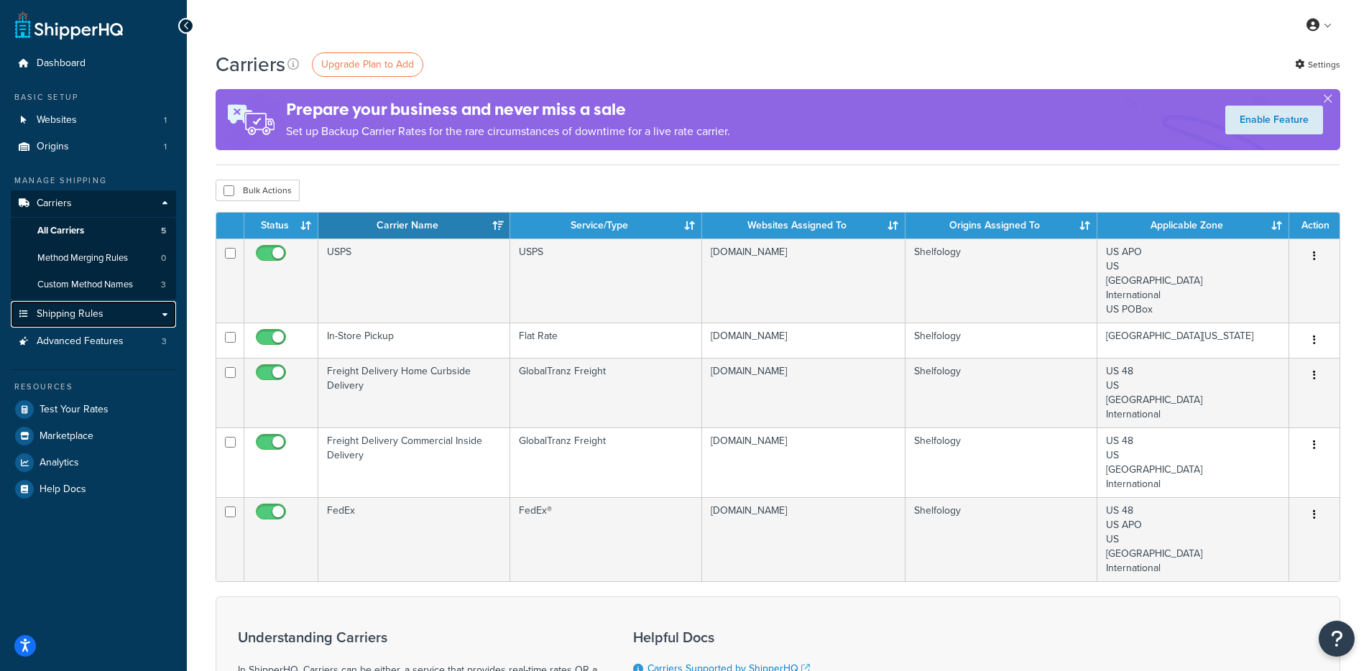
click at [93, 316] on span "Shipping Rules" at bounding box center [70, 314] width 67 height 12
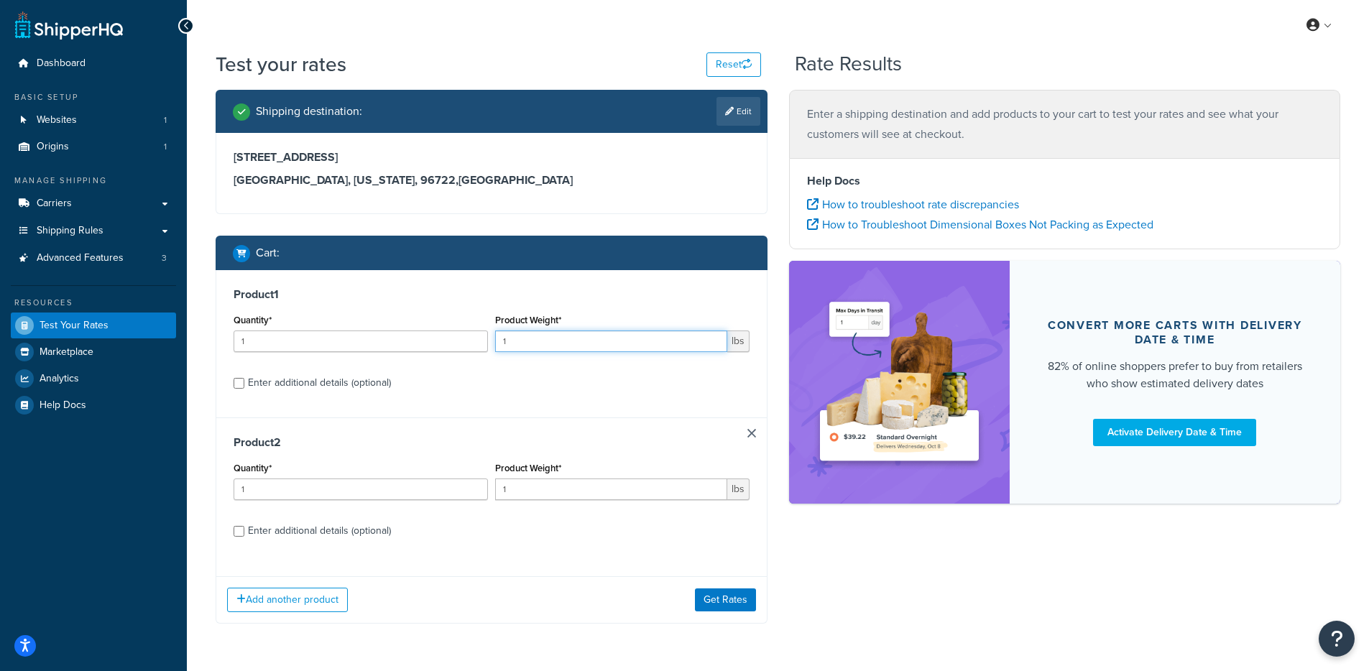
click at [517, 335] on input "1" at bounding box center [611, 341] width 232 height 22
click at [521, 337] on input "1" at bounding box center [611, 341] width 232 height 22
type input "12.4010"
click at [514, 483] on input "1" at bounding box center [611, 489] width 232 height 22
click at [514, 486] on input "1" at bounding box center [611, 489] width 232 height 22
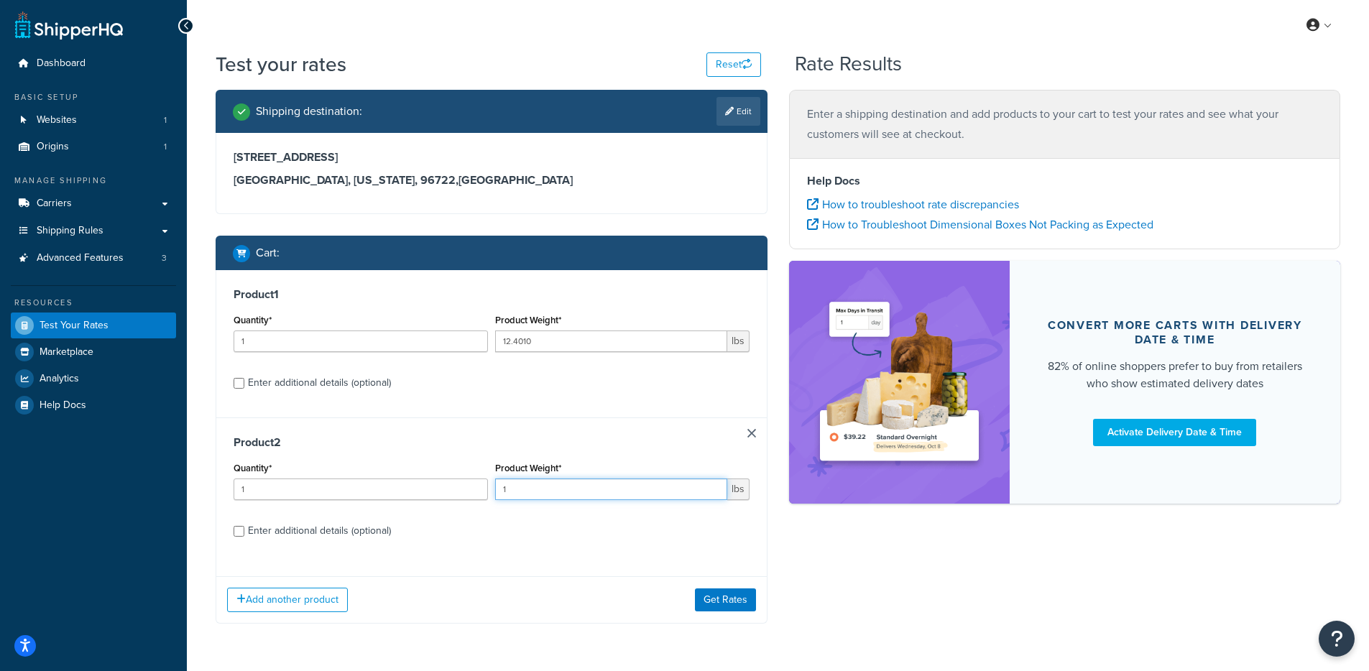
click at [554, 498] on input "1" at bounding box center [611, 489] width 232 height 22
click at [554, 497] on input "1" at bounding box center [611, 489] width 232 height 22
type input "0.0993"
click at [731, 596] on button "Get Rates" at bounding box center [725, 599] width 61 height 23
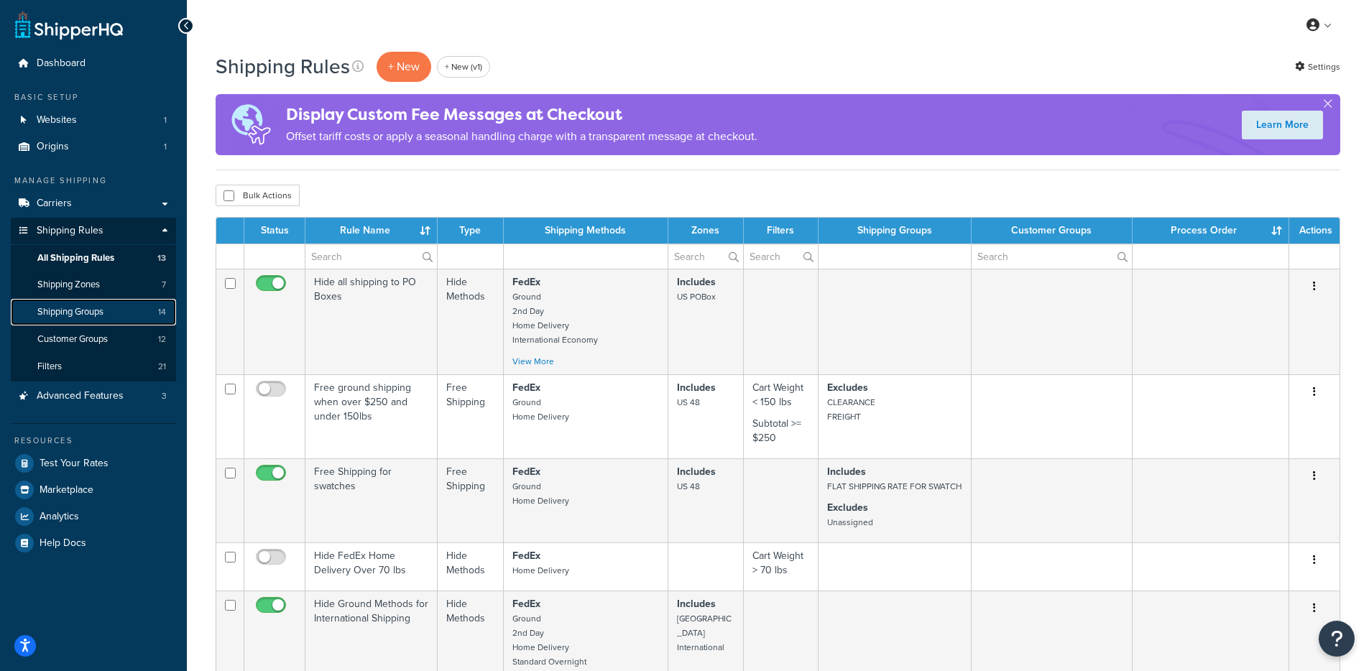
click at [103, 318] on link "Shipping Groups 14" at bounding box center [93, 312] width 165 height 27
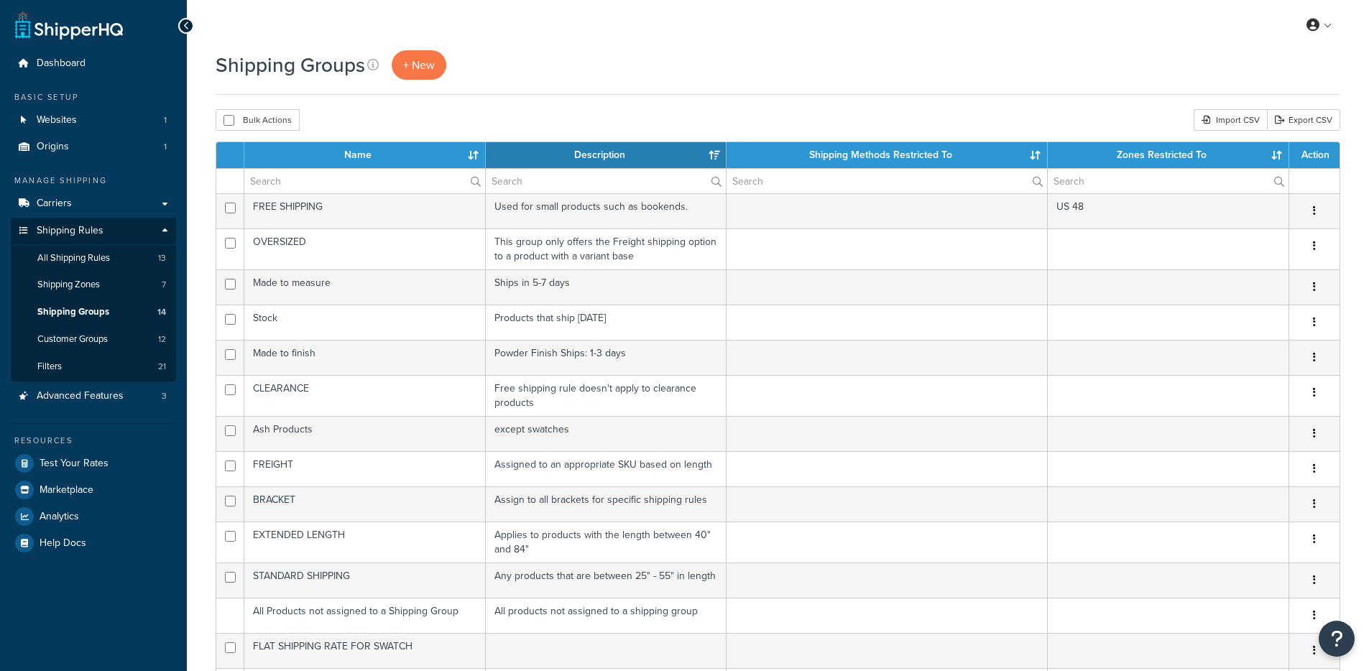
select select "15"
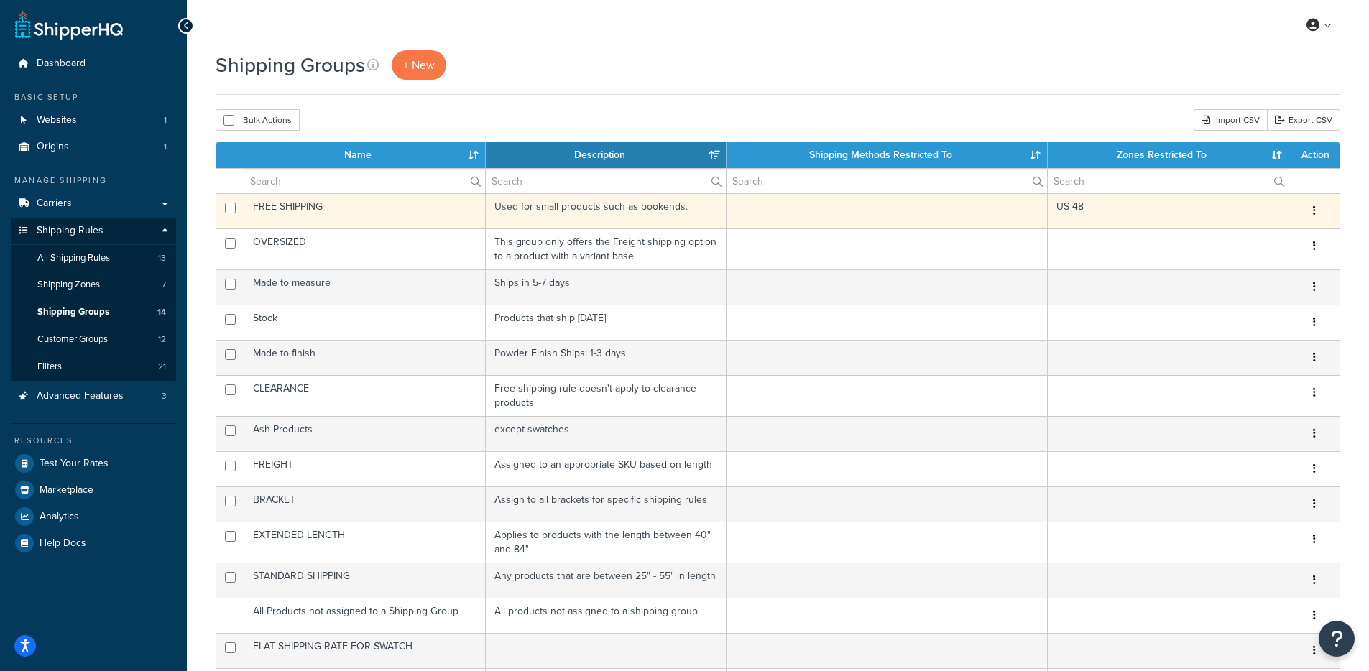
click at [327, 208] on td "FREE SHIPPING" at bounding box center [364, 210] width 241 height 35
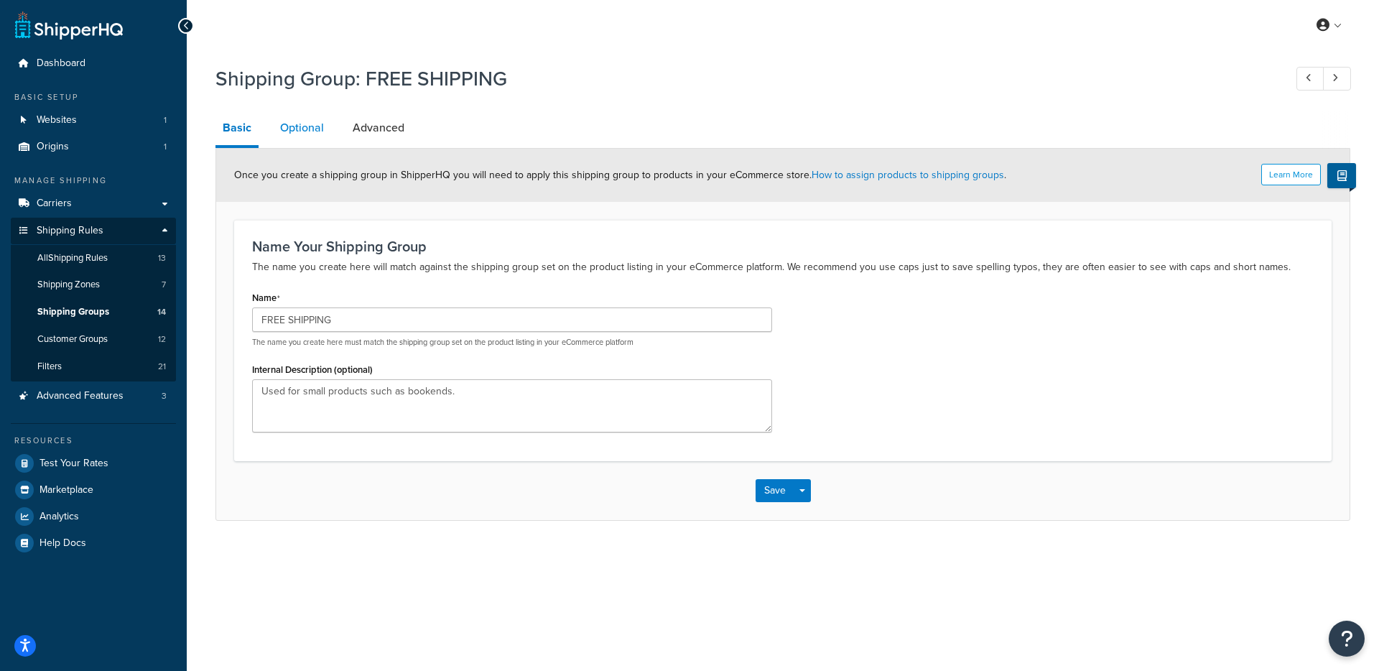
click at [302, 130] on link "Optional" at bounding box center [302, 128] width 58 height 34
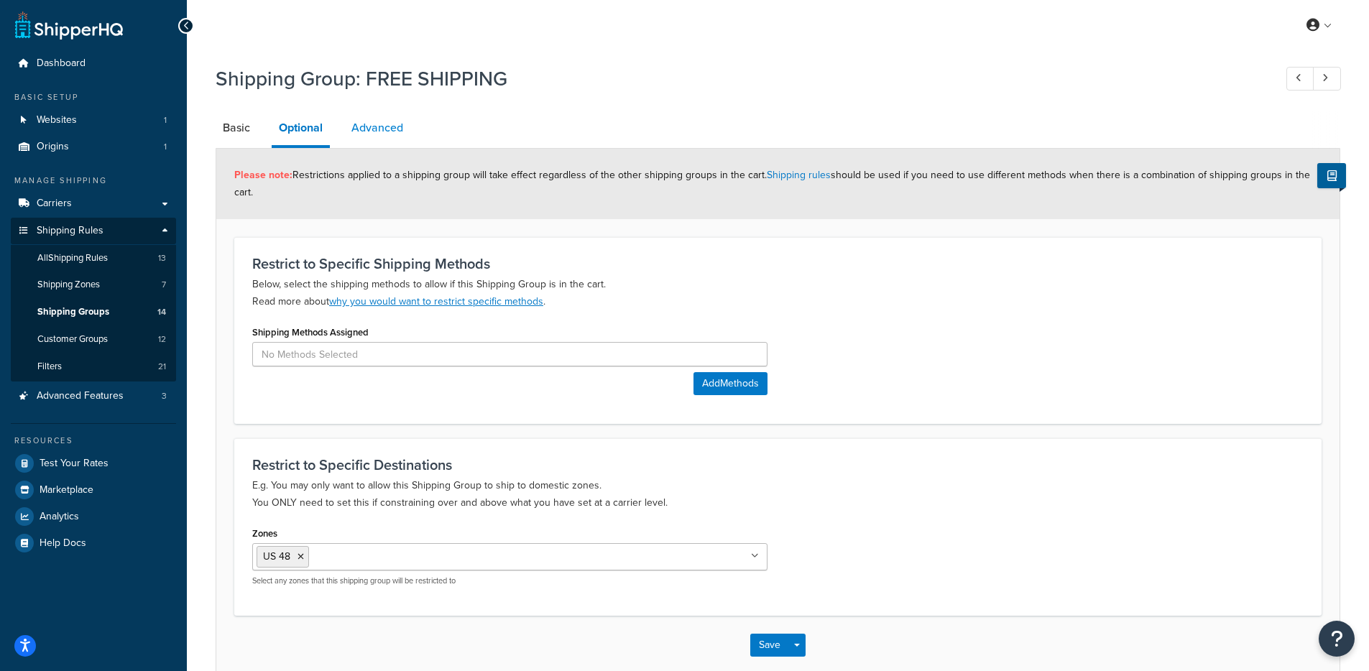
click at [348, 134] on link "Advanced" at bounding box center [377, 128] width 66 height 34
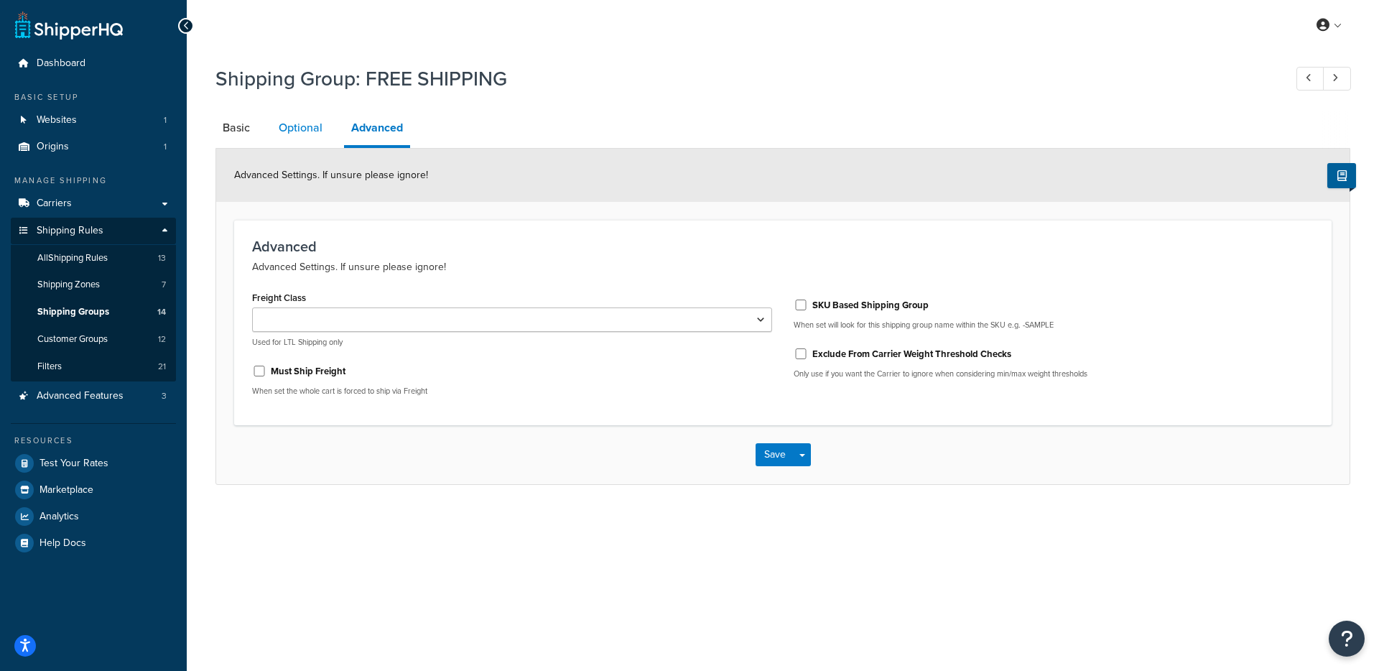
click at [320, 131] on link "Optional" at bounding box center [301, 128] width 58 height 34
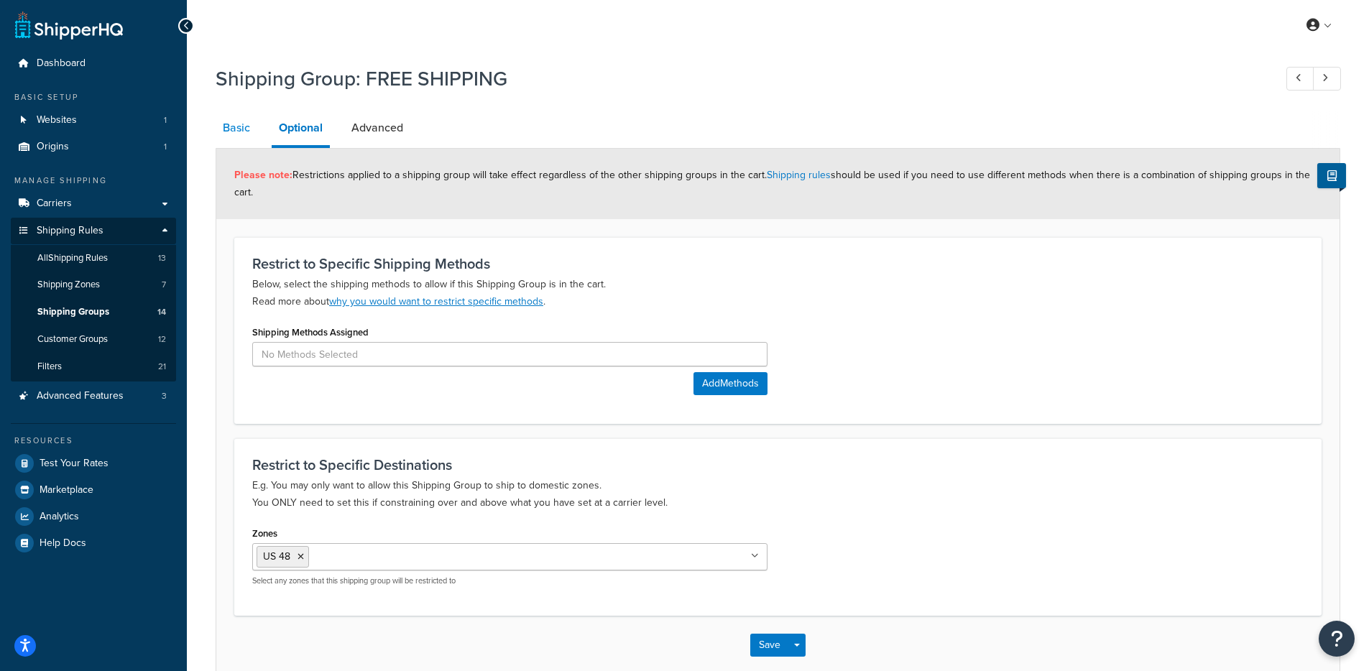
click at [244, 131] on link "Basic" at bounding box center [237, 128] width 42 height 34
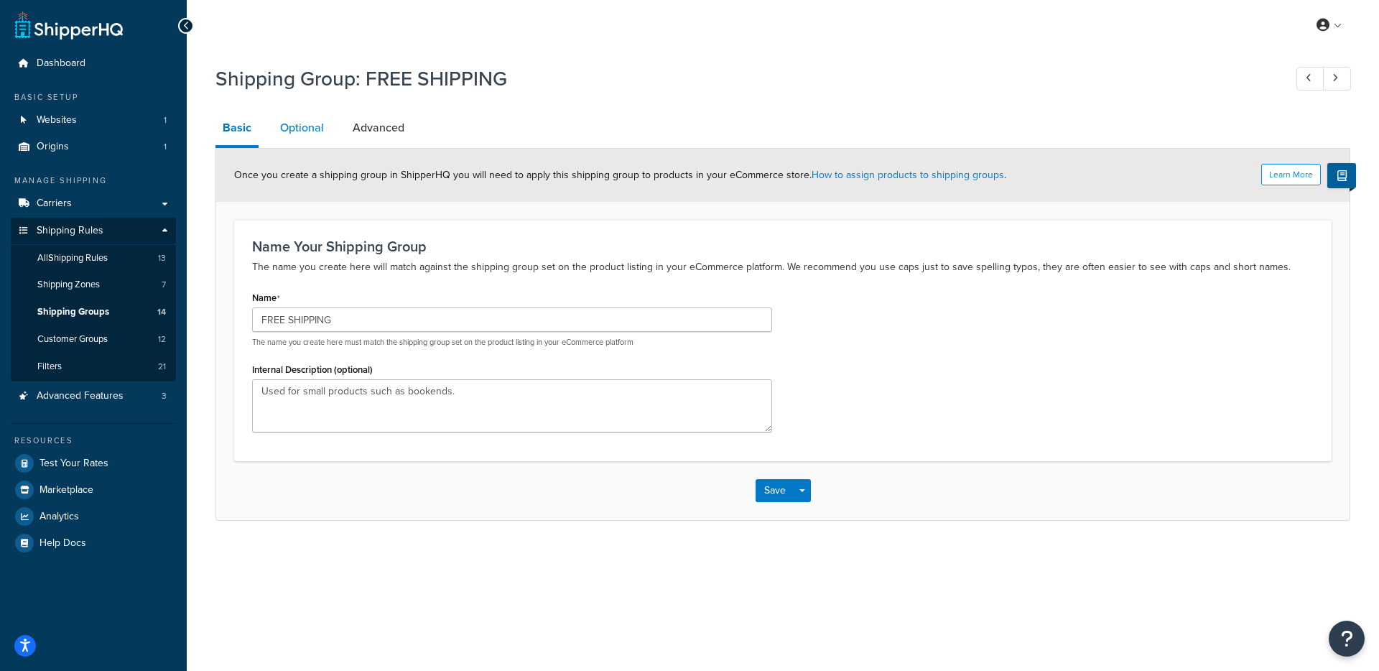
click at [312, 137] on link "Optional" at bounding box center [302, 128] width 58 height 34
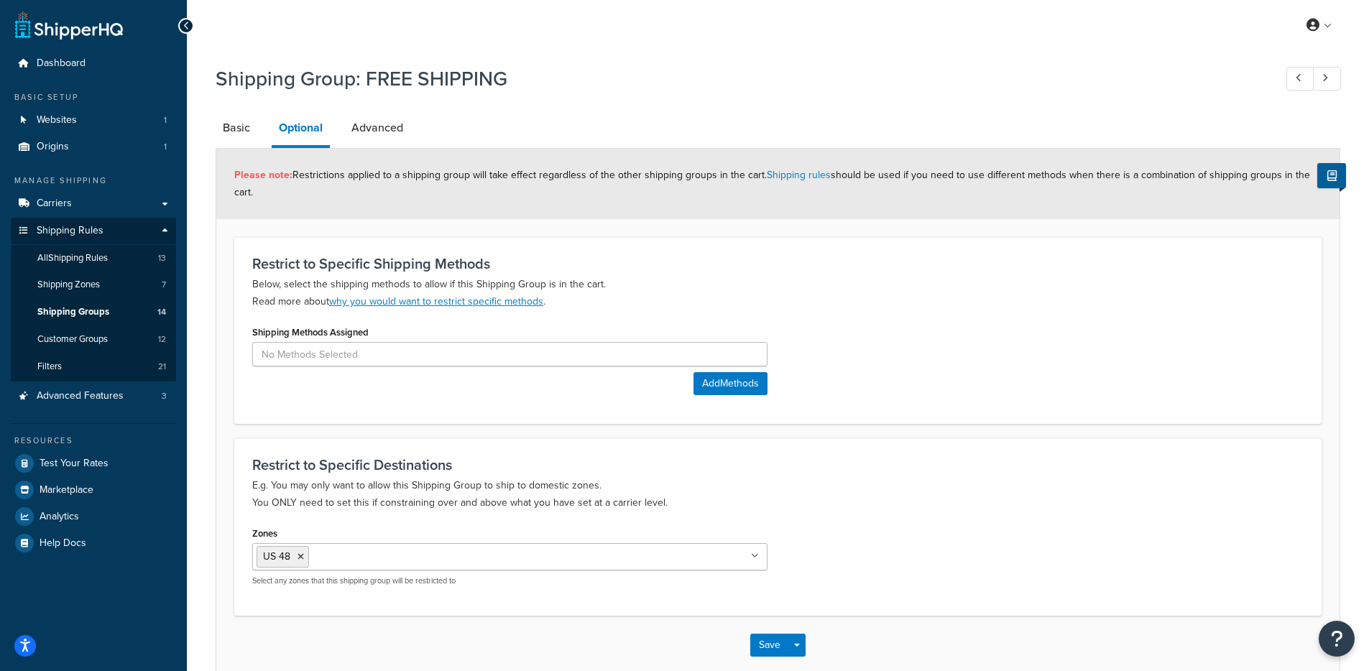
click at [403, 562] on input "Zones" at bounding box center [375, 556] width 127 height 16
click at [831, 511] on p "E.g. You may only want to allow this Shipping Group to ship to domestic zones. …" at bounding box center [777, 494] width 1051 height 34
click at [797, 649] on button "Save Dropdown" at bounding box center [796, 645] width 17 height 23
click at [818, 665] on button "Save and Edit" at bounding box center [819, 672] width 139 height 30
click at [342, 558] on icon at bounding box center [342, 556] width 6 height 9
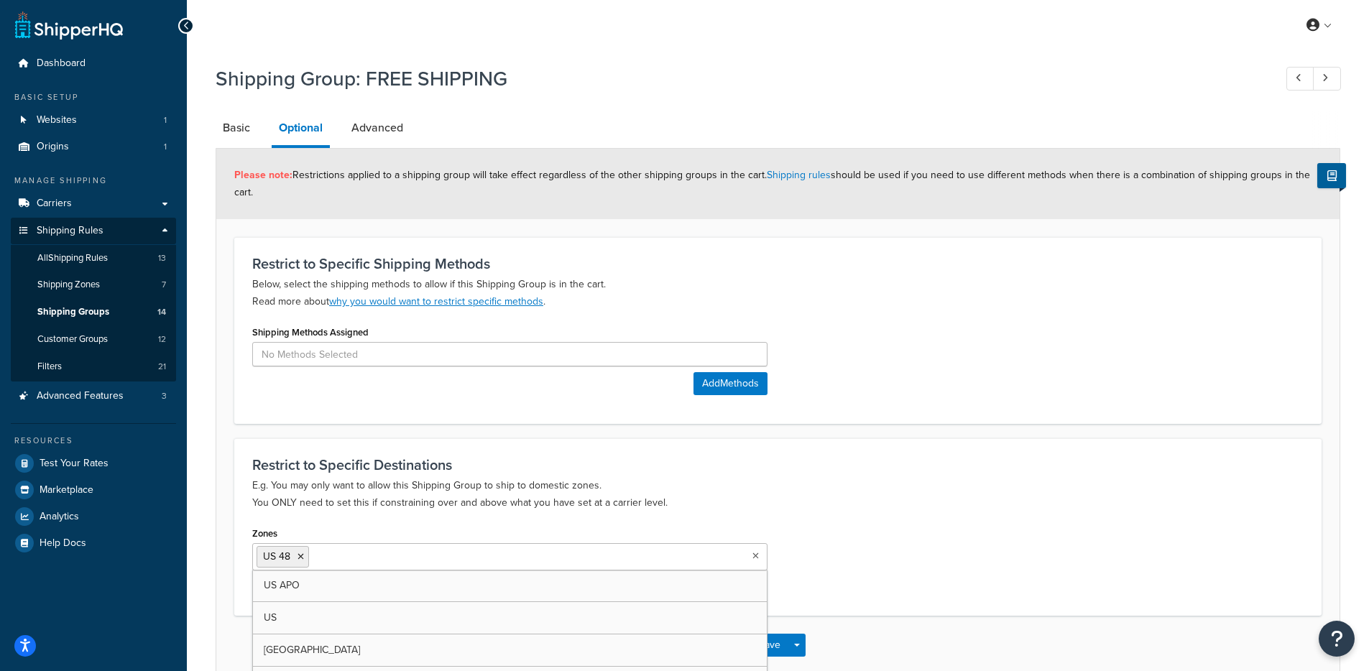
click at [851, 524] on div "Zones US 48 US APO US Canada International South East Idaho US POBox Select any…" at bounding box center [777, 560] width 1073 height 74
click at [795, 646] on span "button" at bounding box center [797, 645] width 6 height 3
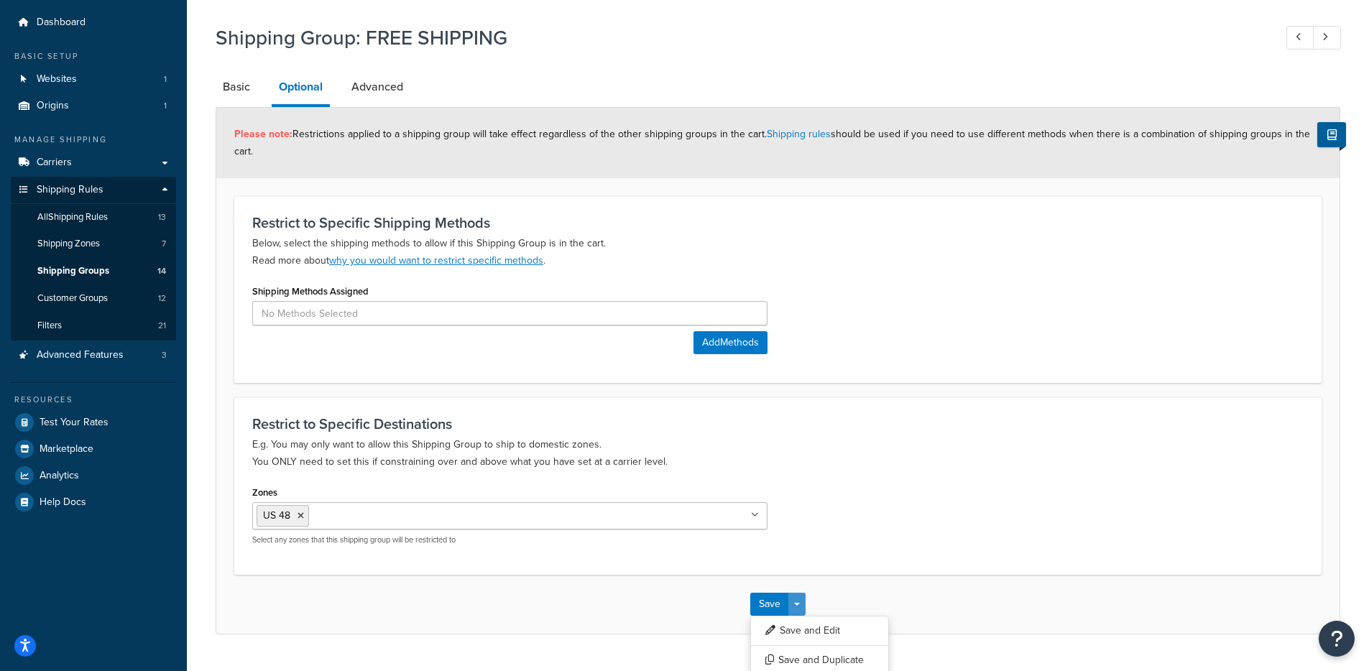
scroll to position [77, 0]
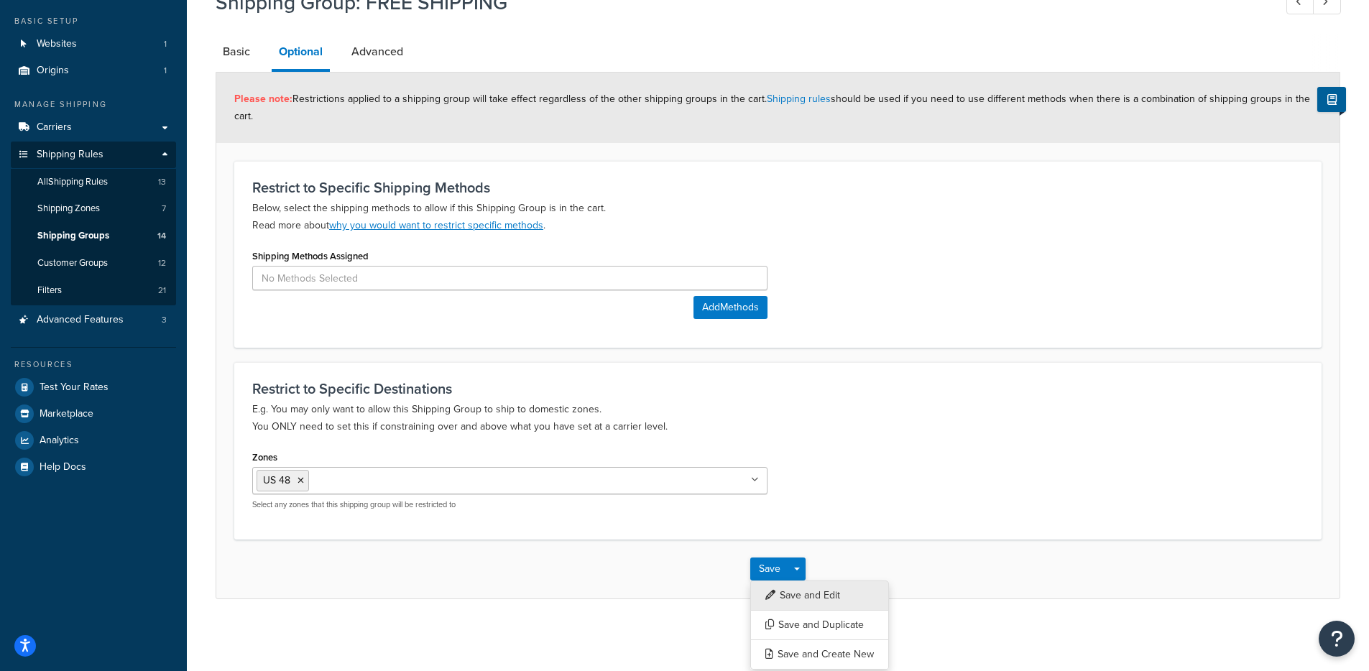
click at [839, 584] on button "Save and Edit" at bounding box center [819, 595] width 139 height 30
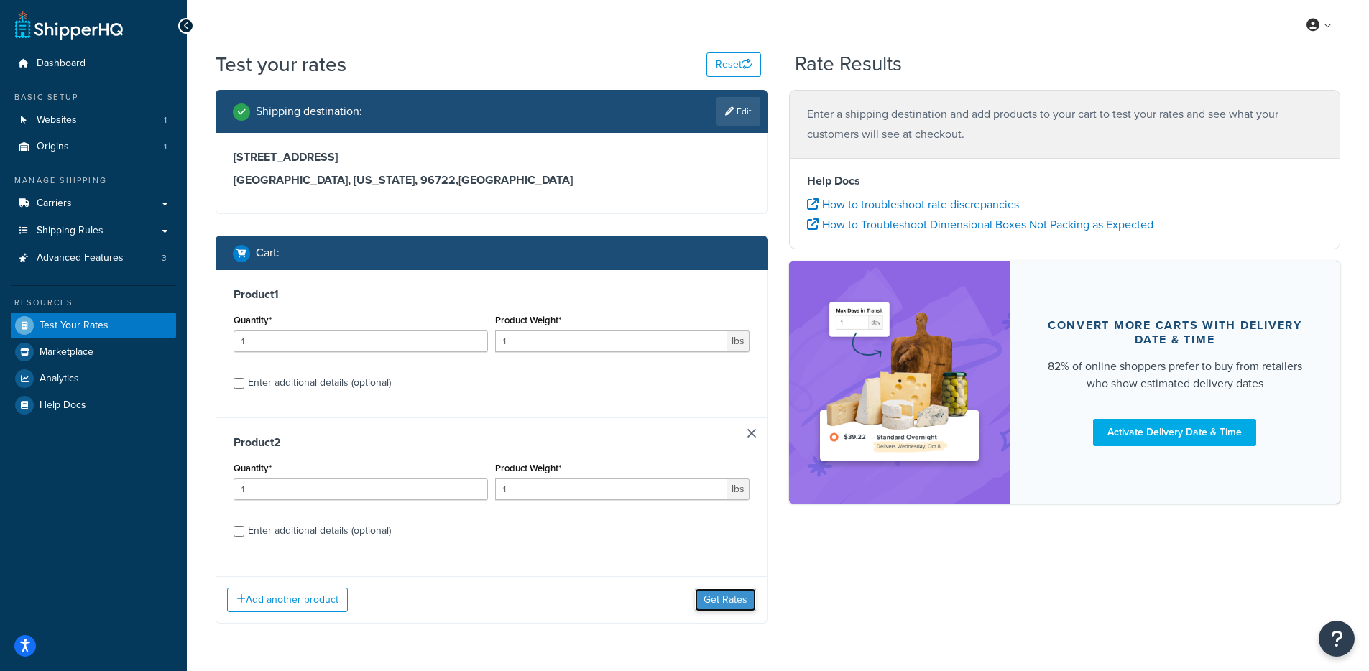
click at [716, 610] on button "Get Rates" at bounding box center [725, 599] width 61 height 23
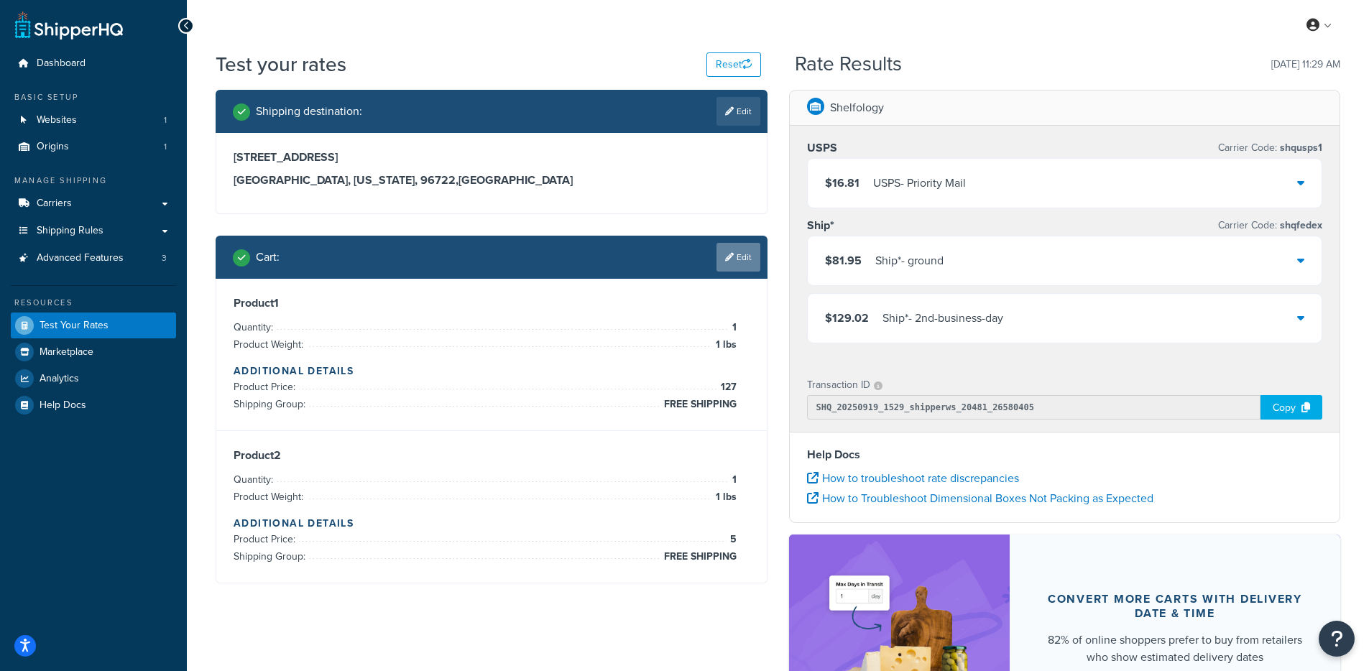
click at [728, 258] on icon at bounding box center [729, 257] width 9 height 9
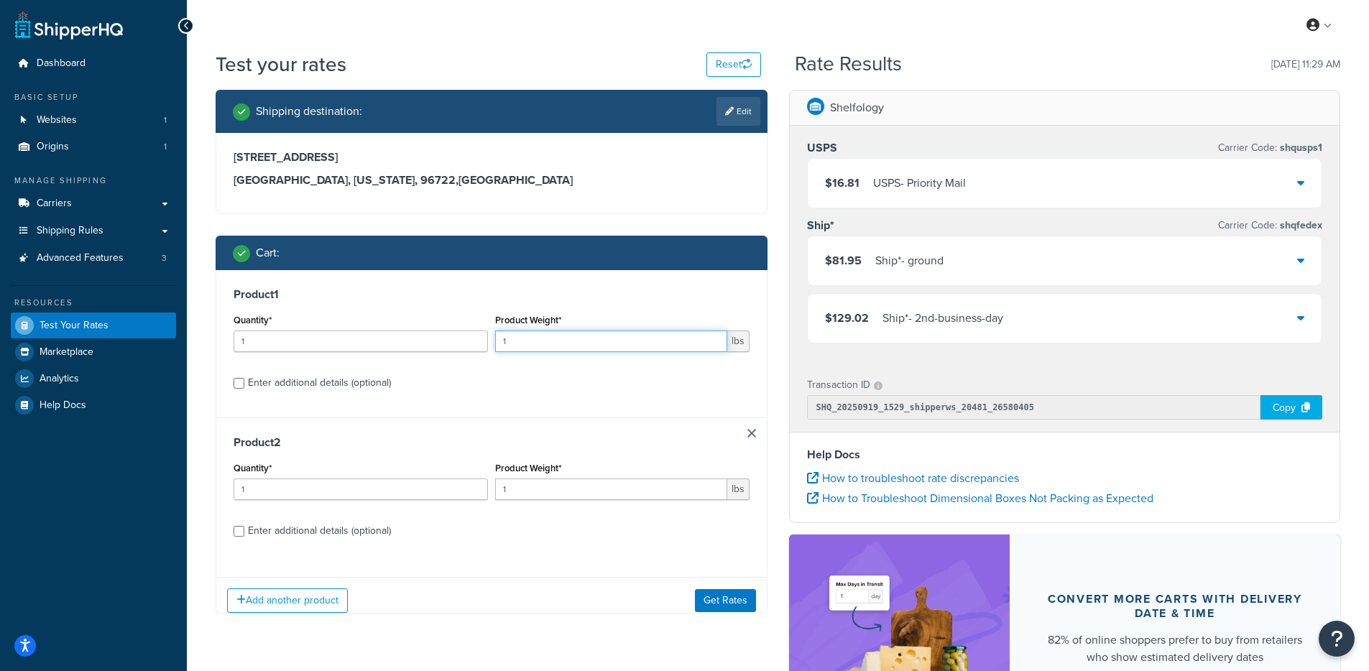
click at [534, 350] on input "1" at bounding box center [611, 341] width 232 height 22
type input "12.4010"
click at [509, 496] on input "1" at bounding box center [611, 489] width 232 height 22
click at [545, 493] on input "1" at bounding box center [611, 489] width 232 height 22
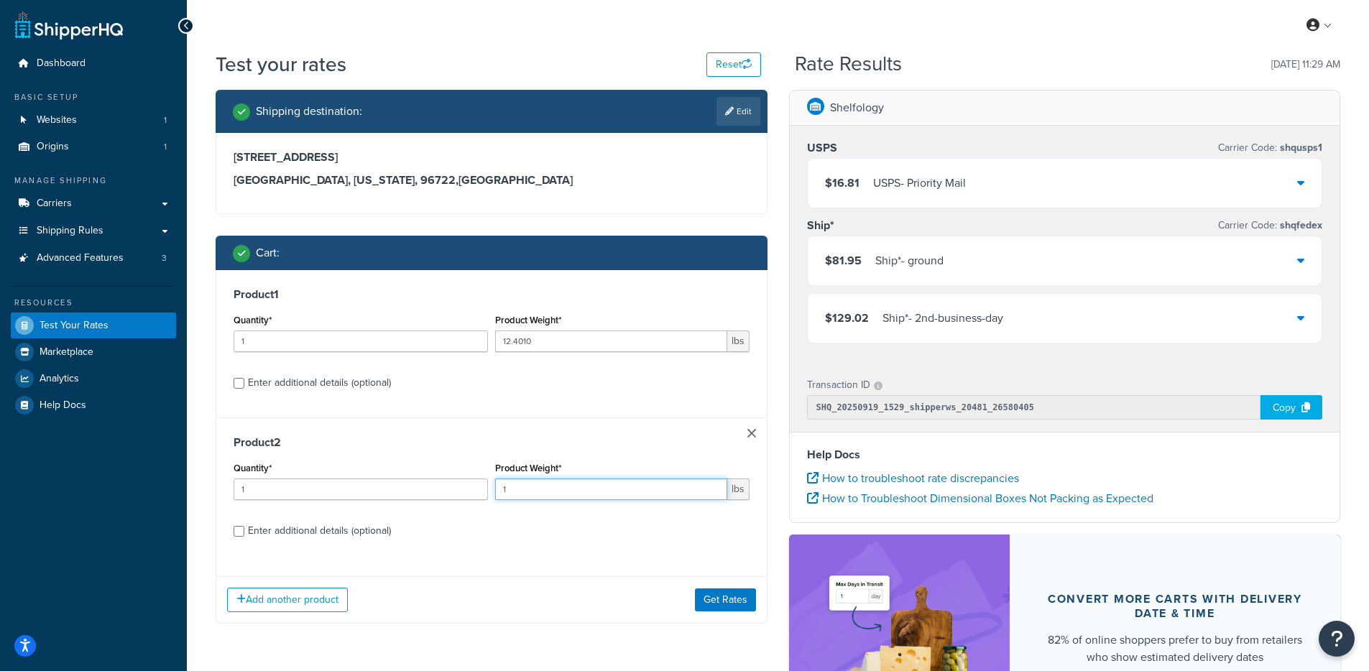
click at [545, 493] on input "1" at bounding box center [611, 489] width 232 height 22
type input "0.0993"
click at [705, 598] on button "Get Rates" at bounding box center [725, 599] width 61 height 23
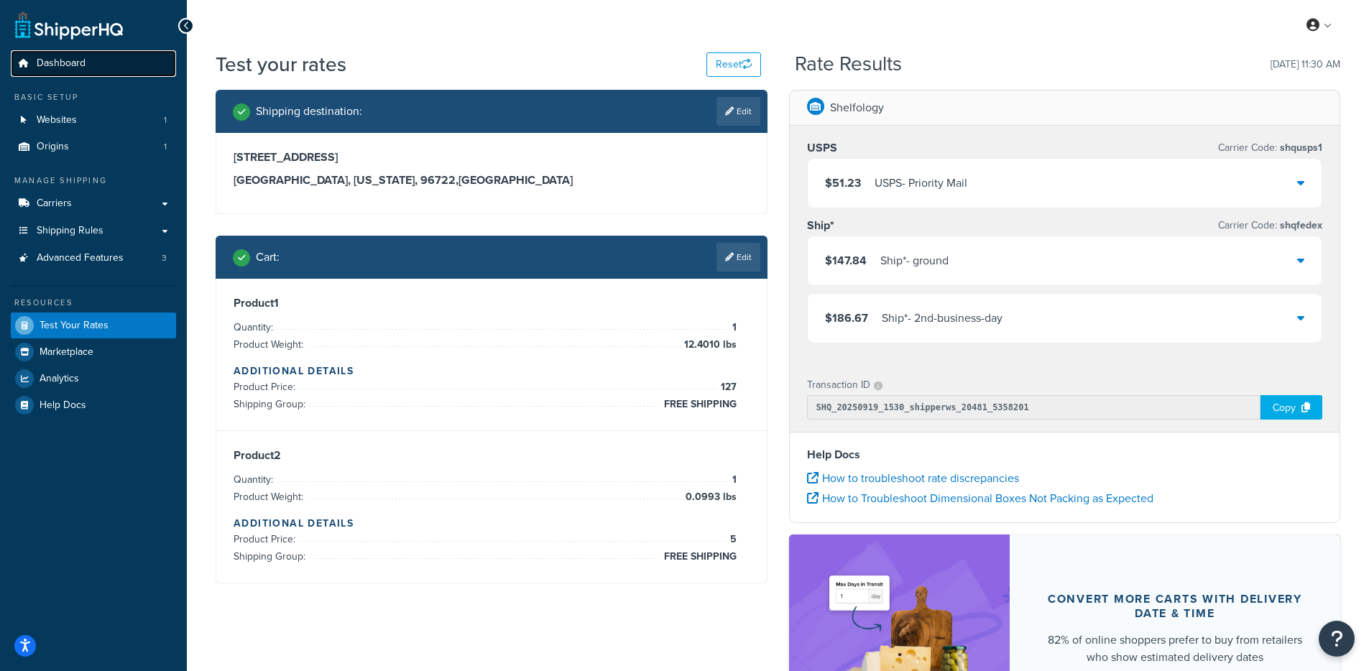
click at [99, 54] on link "Dashboard" at bounding box center [93, 63] width 165 height 27
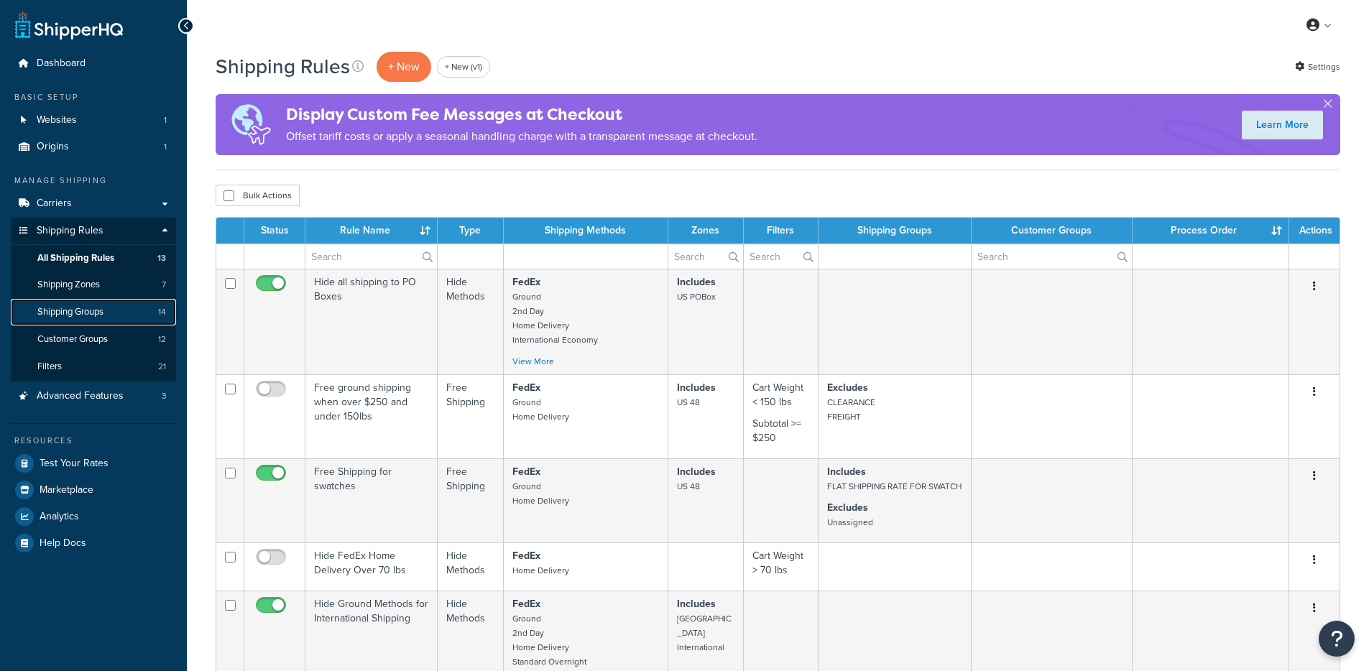
click at [101, 308] on span "Shipping Groups" at bounding box center [70, 312] width 66 height 12
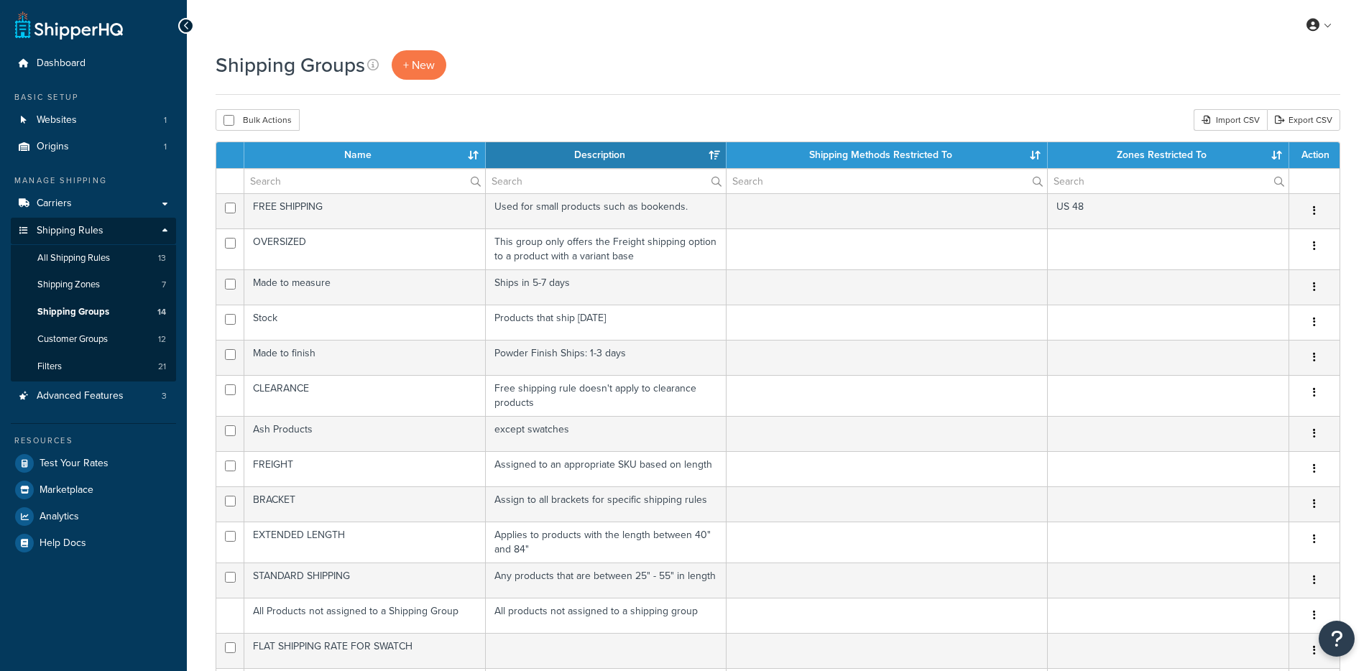
select select "15"
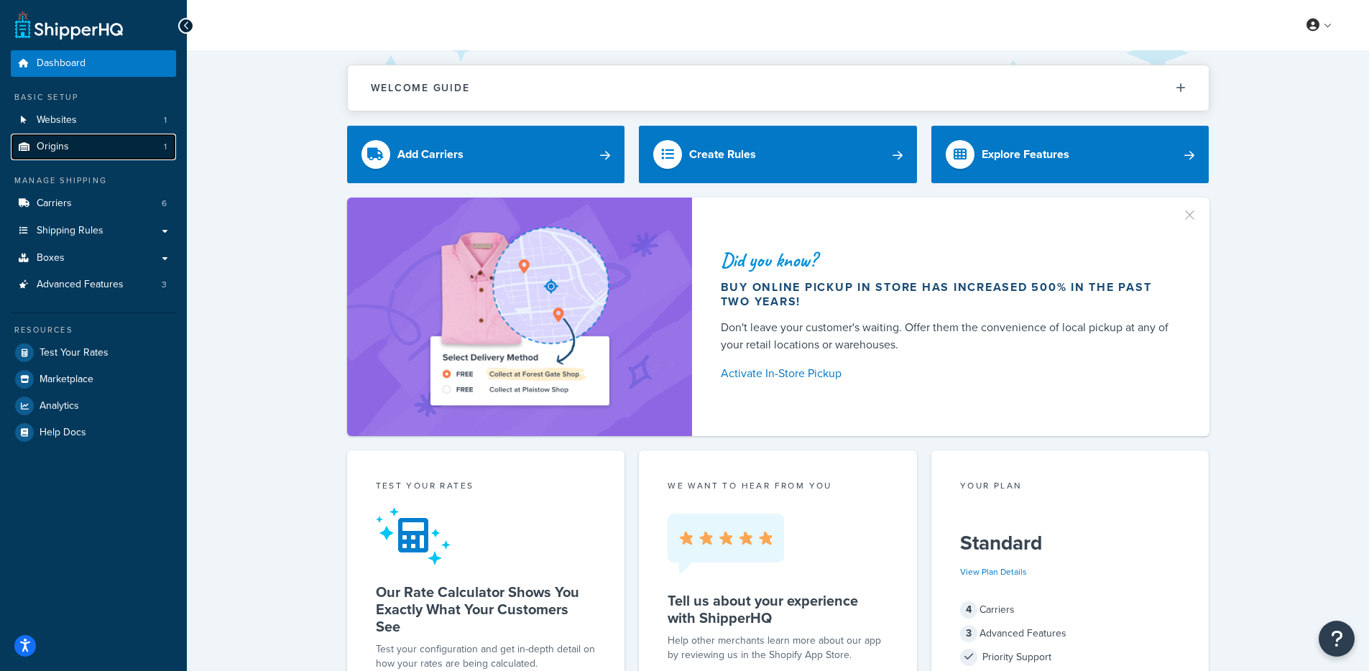
click at [134, 139] on link "Origins 1" at bounding box center [93, 147] width 165 height 27
click at [136, 119] on link "Websites 1" at bounding box center [93, 120] width 165 height 27
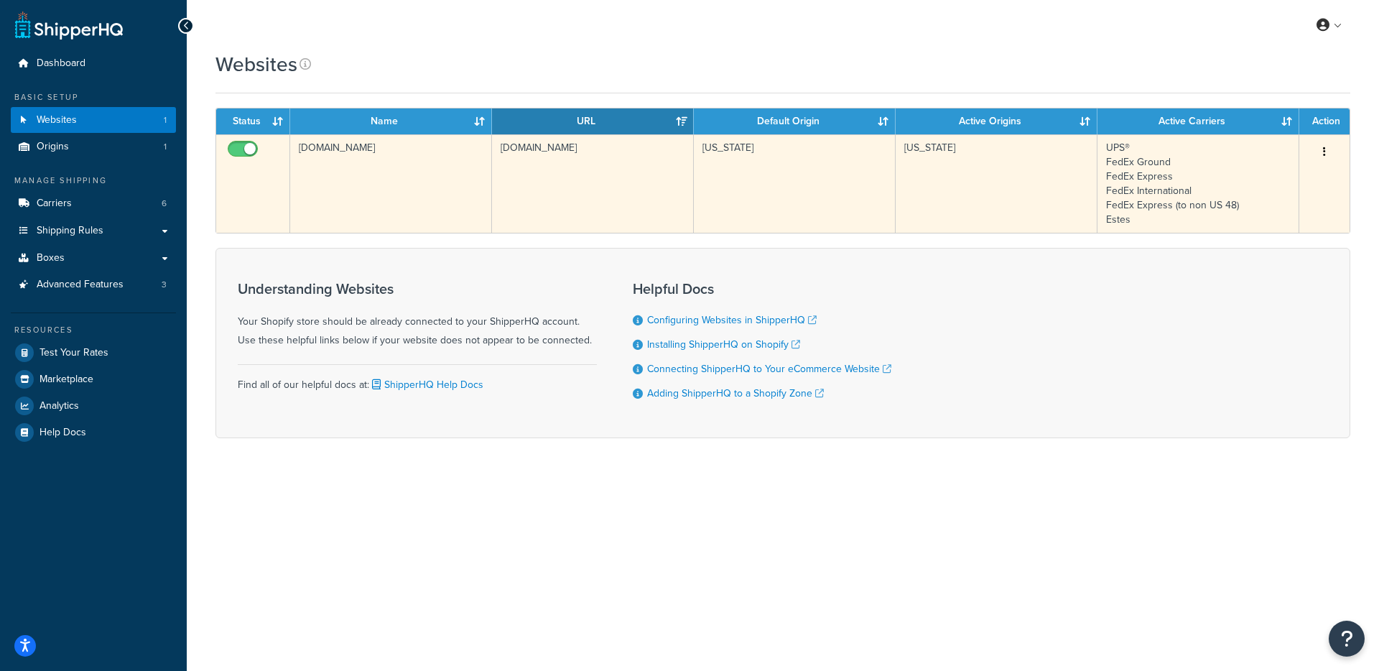
click at [361, 172] on td "[DOMAIN_NAME]" at bounding box center [391, 183] width 202 height 98
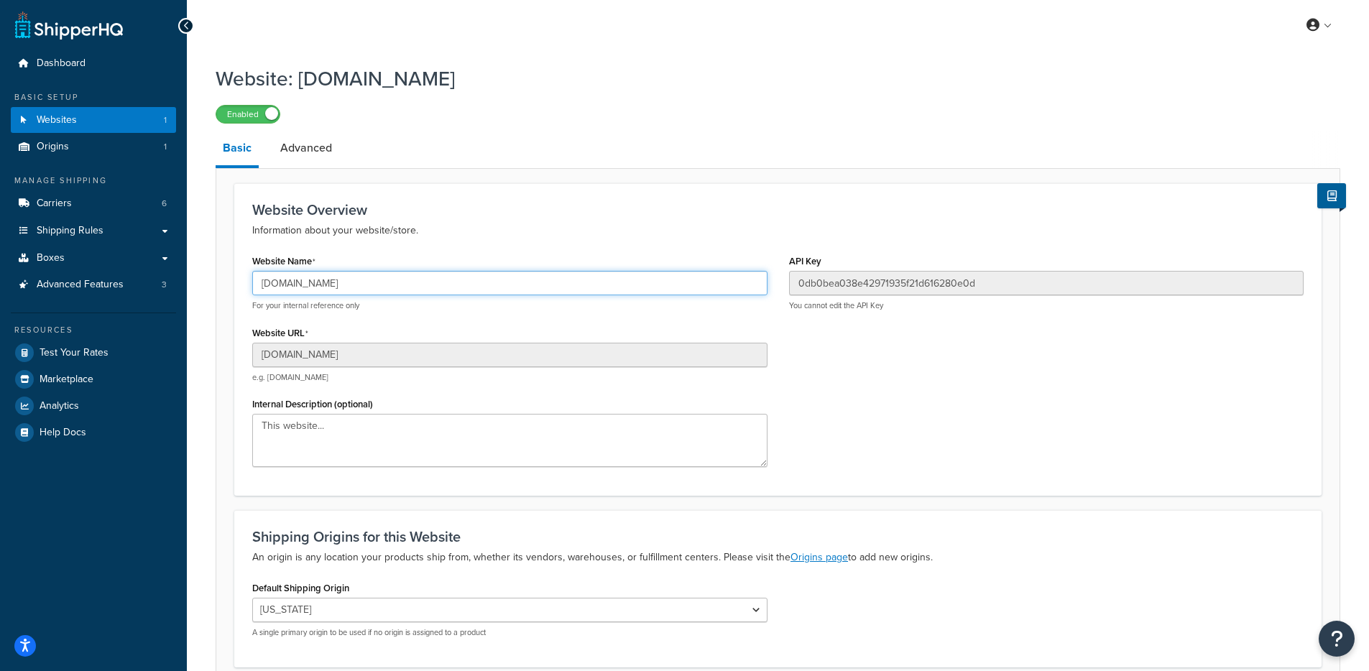
click at [358, 279] on input "9f4881-27.myshopify.com" at bounding box center [509, 283] width 515 height 24
click at [358, 280] on input "9f4881-27.myshopify.com" at bounding box center [509, 283] width 515 height 24
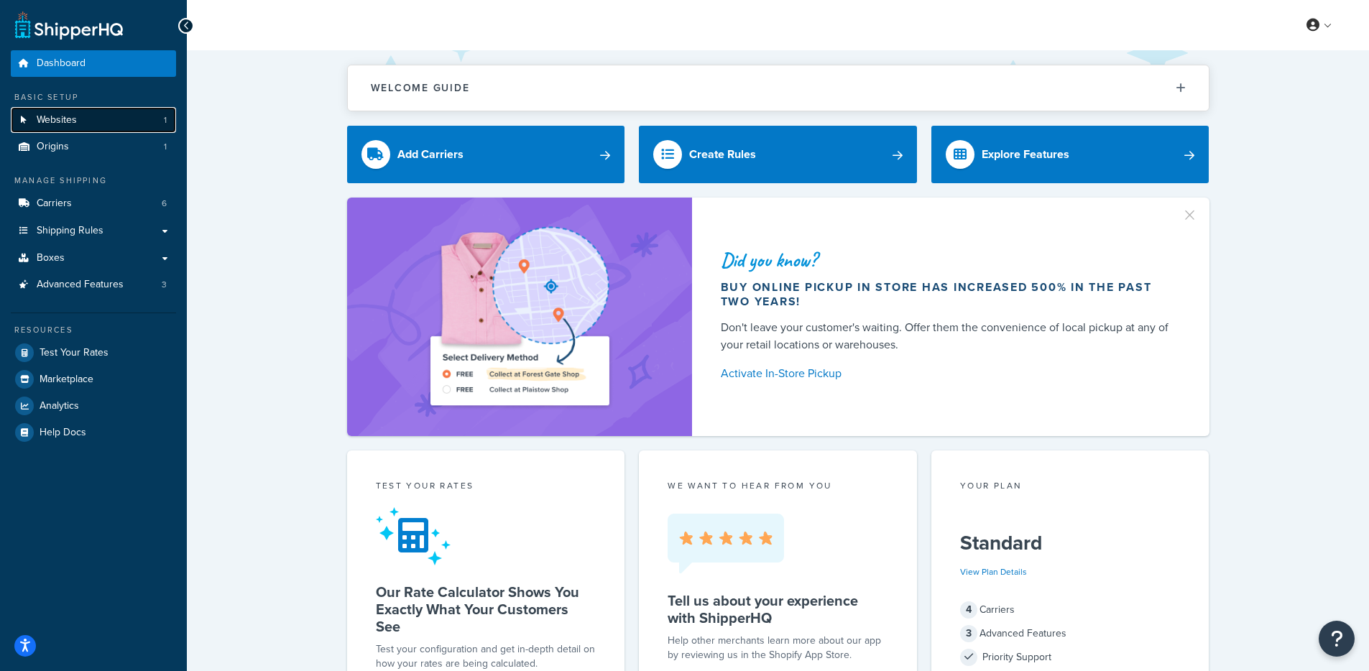
click at [132, 126] on link "Websites 1" at bounding box center [93, 120] width 165 height 27
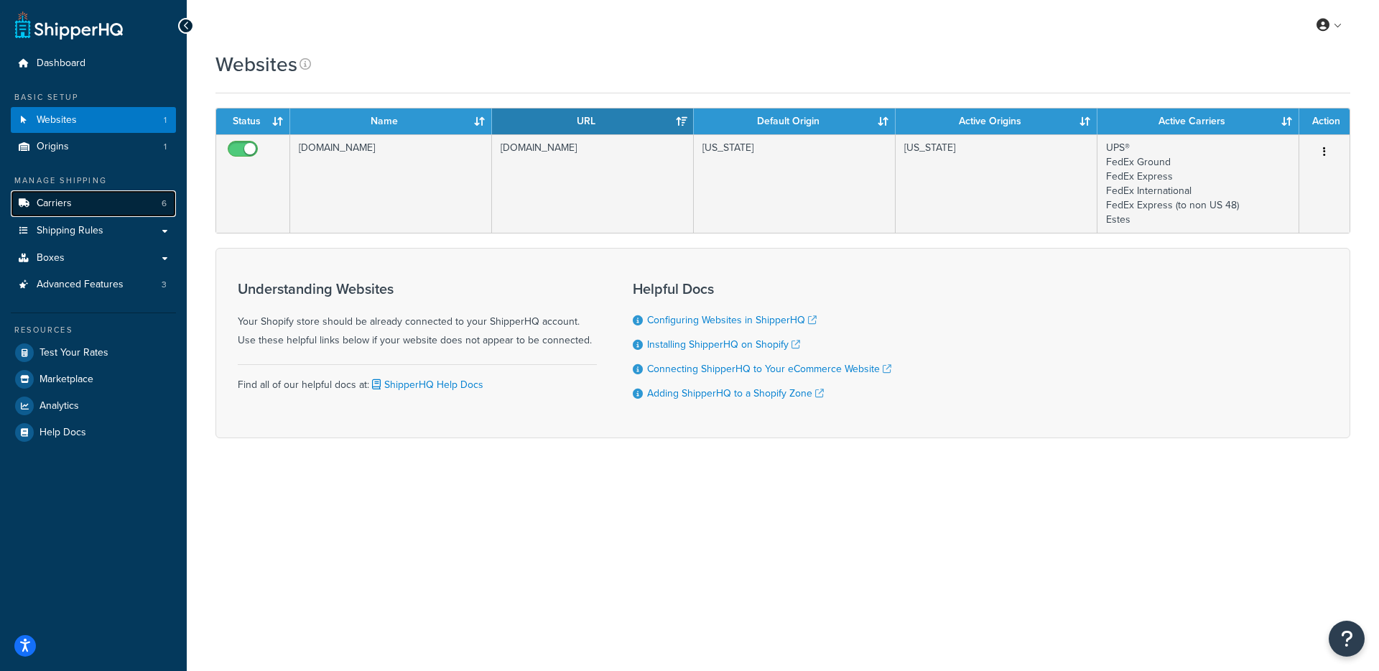
click at [75, 214] on link "Carriers 6" at bounding box center [93, 203] width 165 height 27
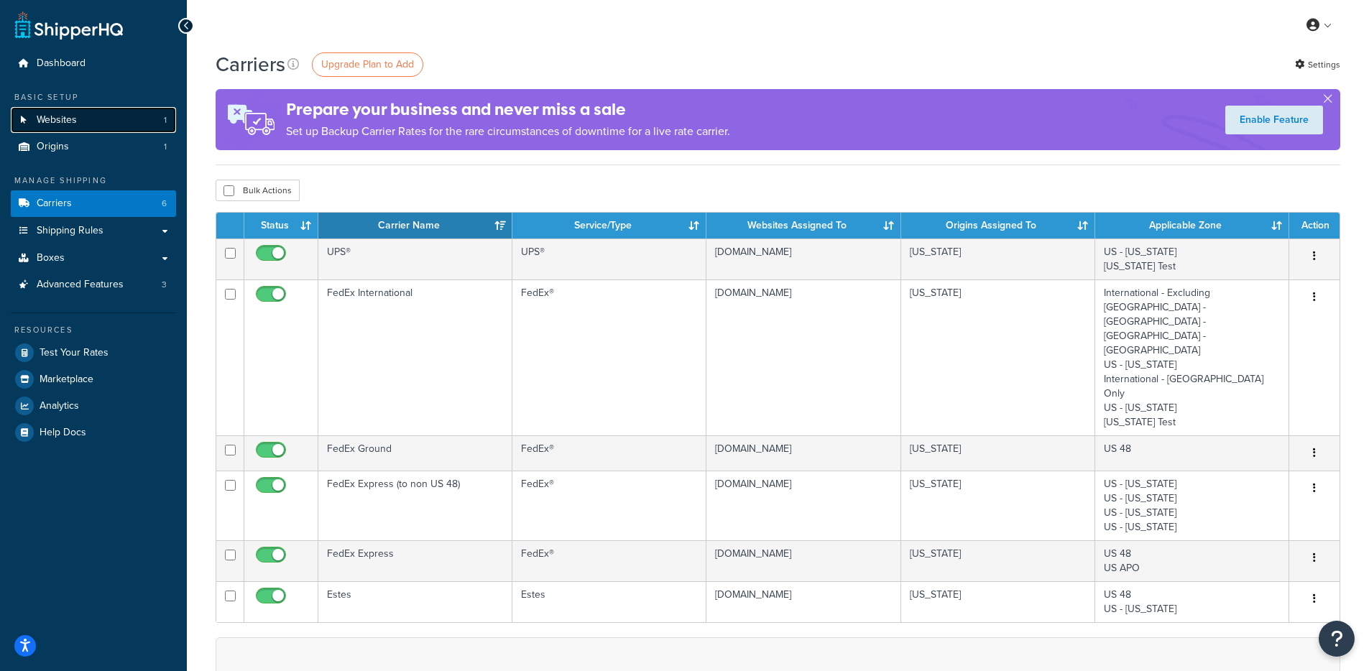
click at [111, 126] on link "Websites 1" at bounding box center [93, 120] width 165 height 27
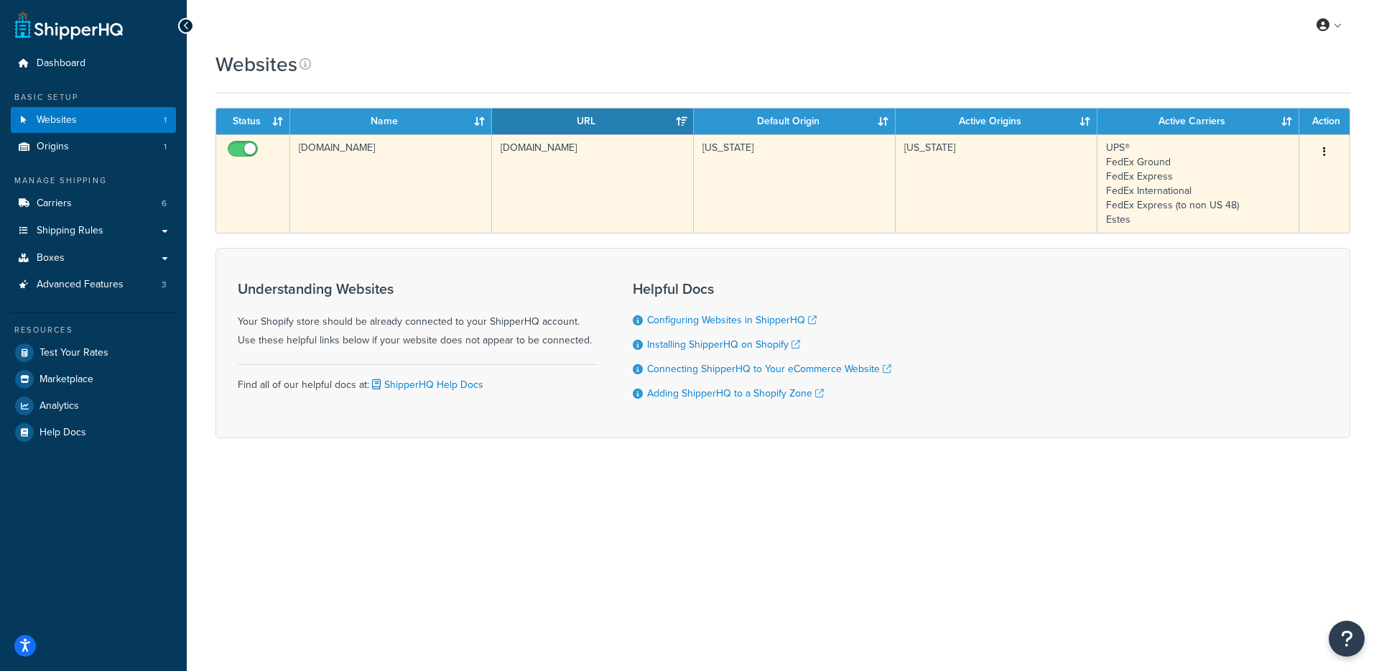
click at [449, 182] on td "[DOMAIN_NAME]" at bounding box center [391, 183] width 202 height 98
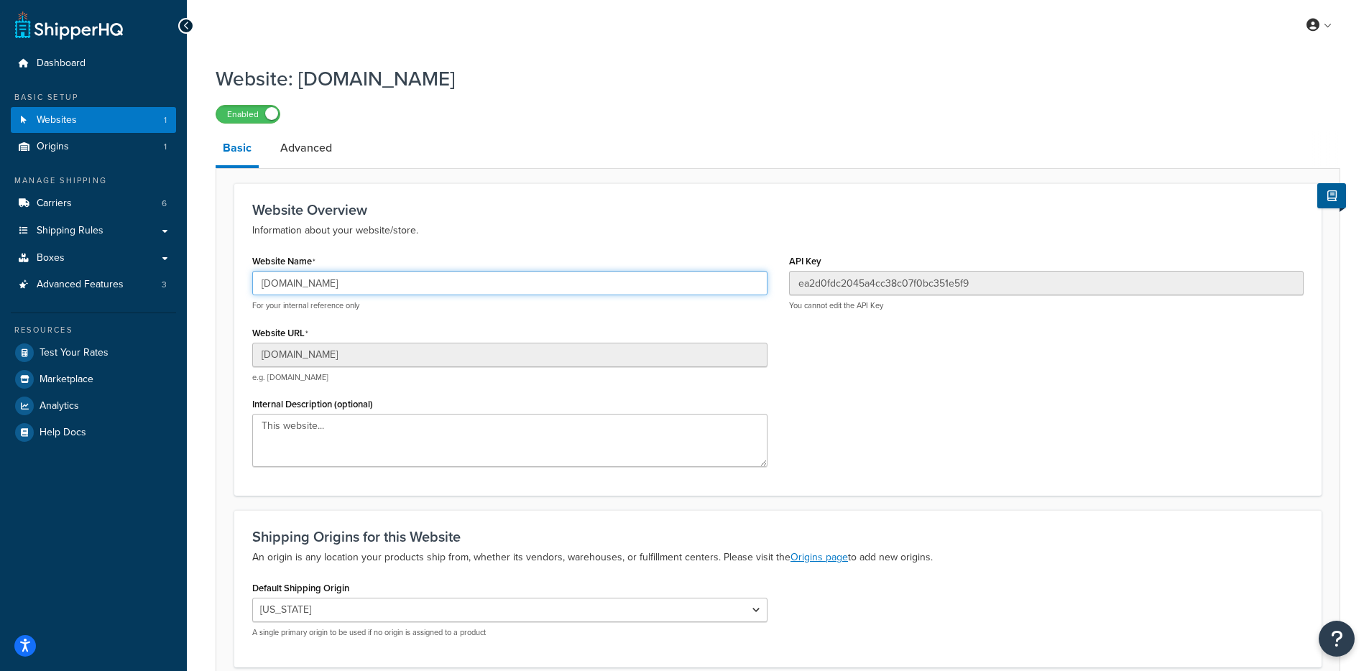
click at [378, 281] on input "[DOMAIN_NAME]" at bounding box center [509, 283] width 515 height 24
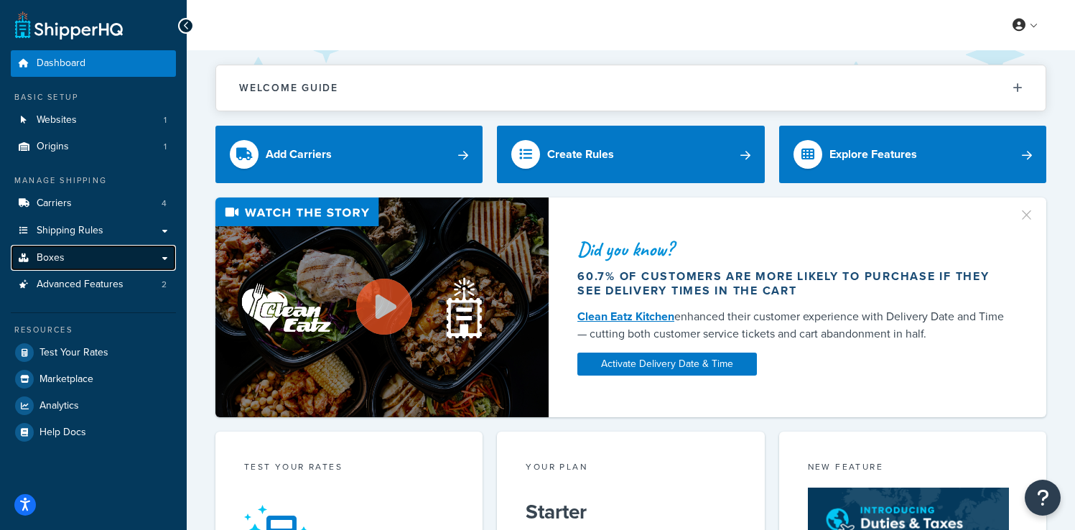
click at [101, 265] on link "Boxes" at bounding box center [93, 258] width 165 height 27
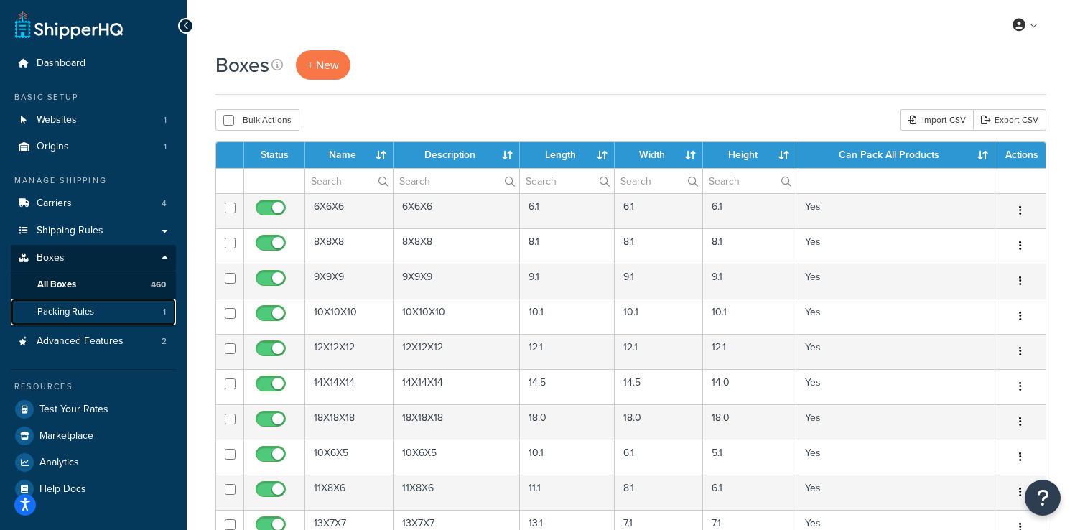
click at [96, 311] on link "Packing Rules 1" at bounding box center [93, 312] width 165 height 27
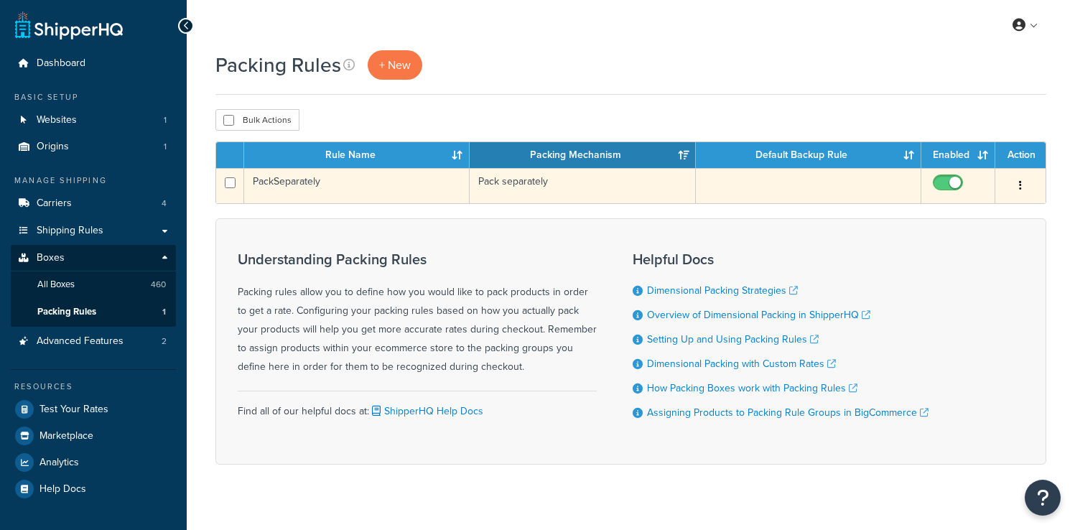
click at [298, 190] on td "PackSeparately" at bounding box center [357, 185] width 226 height 35
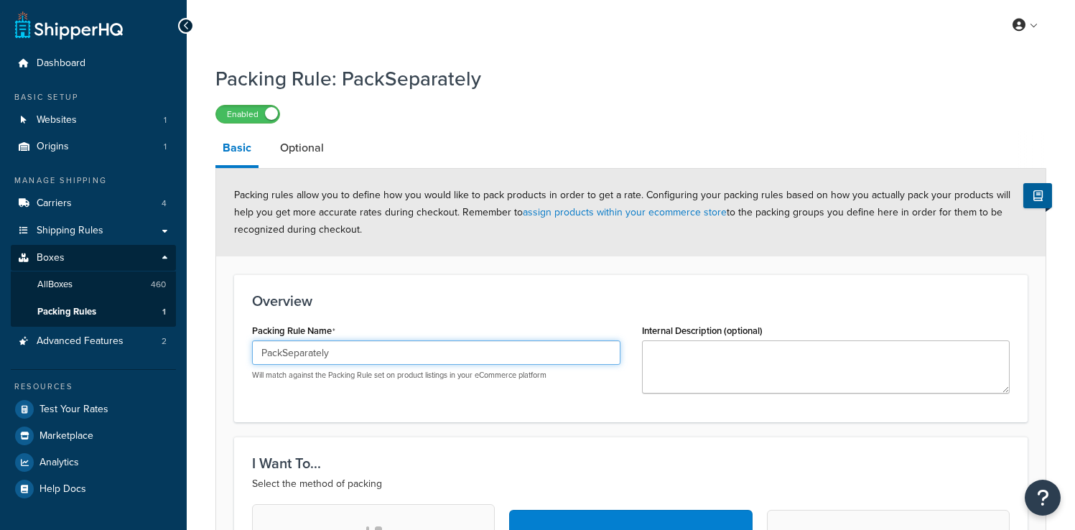
click at [330, 360] on input "PackSeparately" at bounding box center [436, 353] width 369 height 24
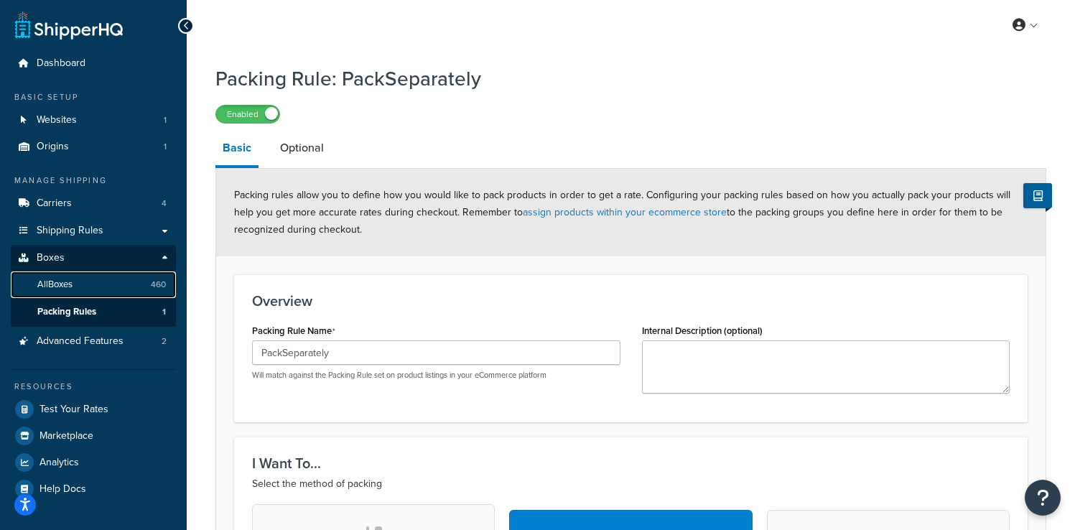
click at [108, 295] on link "All Boxes 460" at bounding box center [93, 285] width 165 height 27
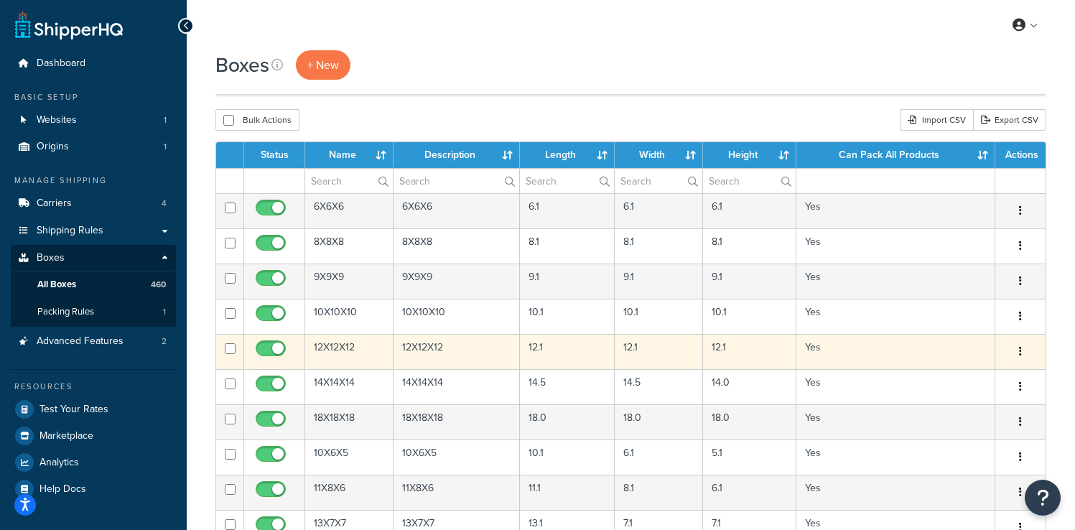
scroll to position [376, 0]
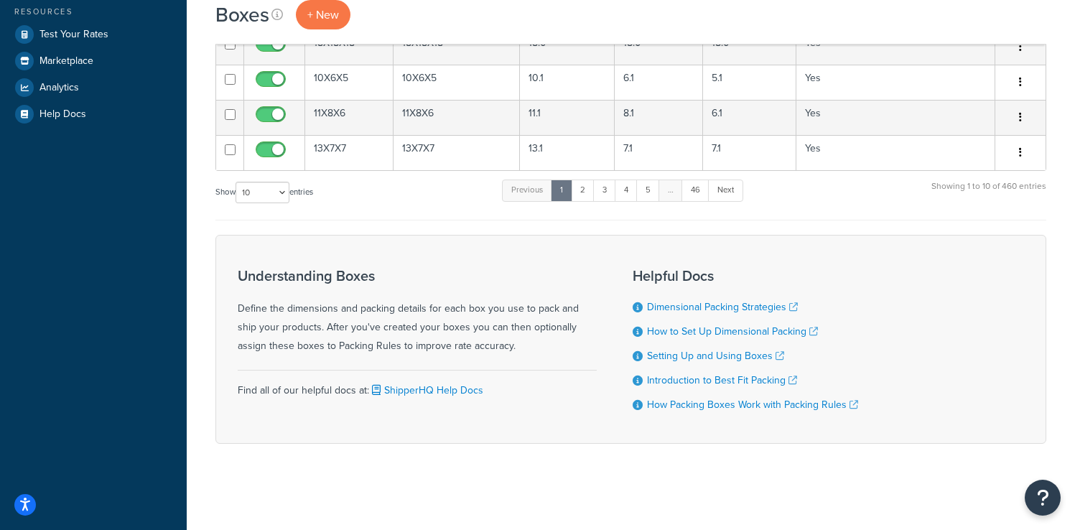
click at [253, 203] on div "Show 10 15 25 50 100 1000 entries" at bounding box center [265, 193] width 98 height 31
click at [254, 195] on select "10 15 25 50 100 1000" at bounding box center [263, 193] width 54 height 22
select select "1000"
click at [237, 182] on select "10 15 25 50 100 1000" at bounding box center [263, 193] width 54 height 22
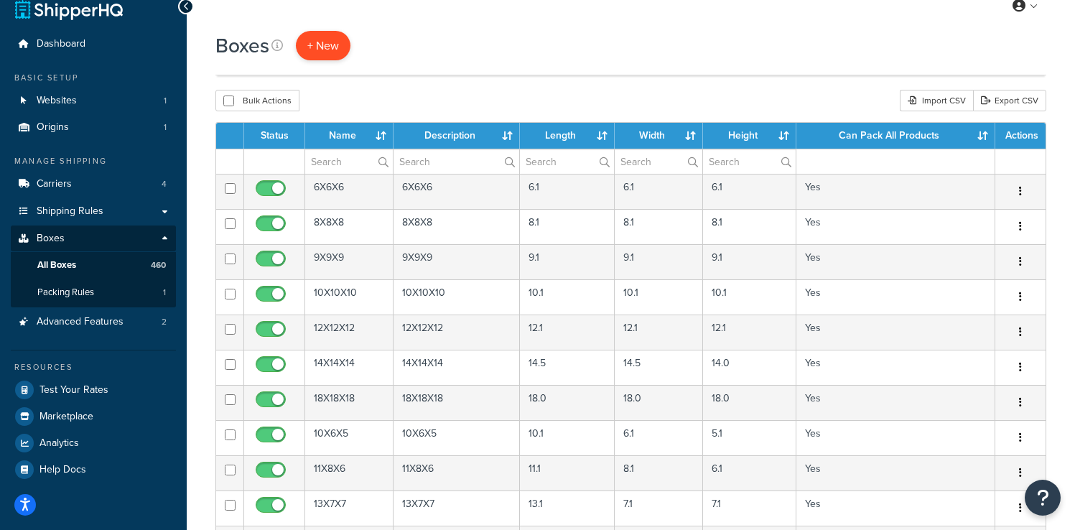
scroll to position [0, 0]
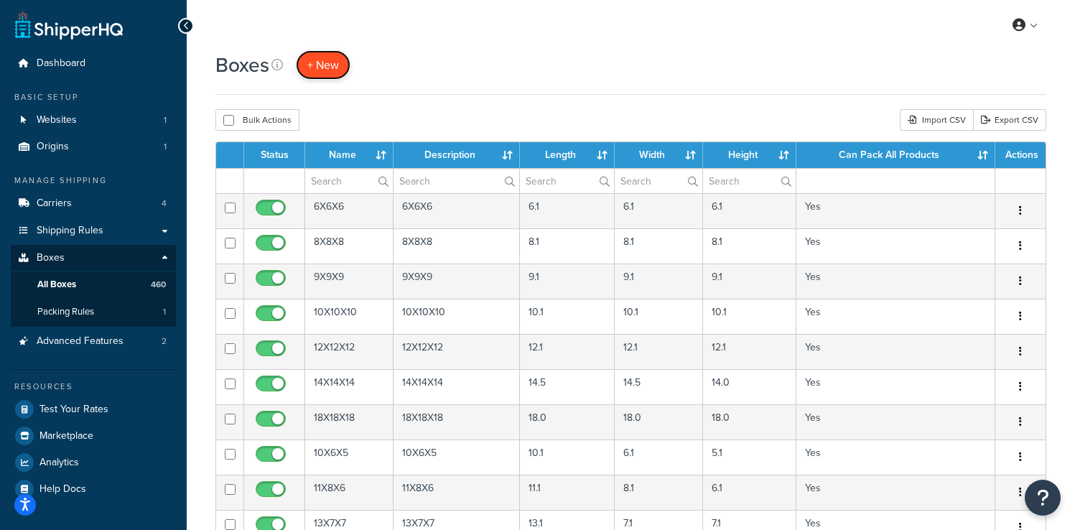
click at [330, 61] on span "+ New" at bounding box center [323, 65] width 32 height 17
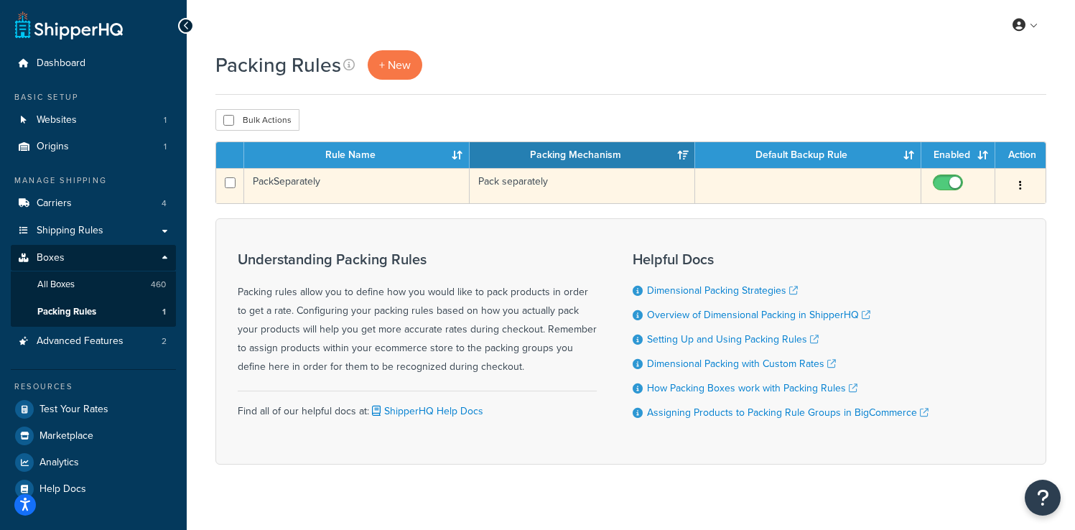
click at [351, 193] on td "PackSeparately" at bounding box center [357, 185] width 226 height 35
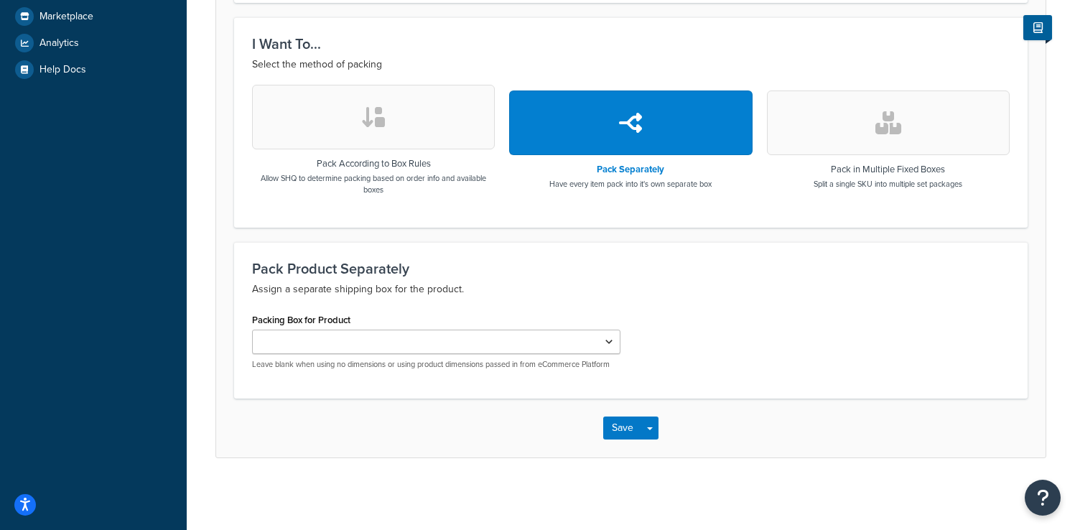
scroll to position [417, 0]
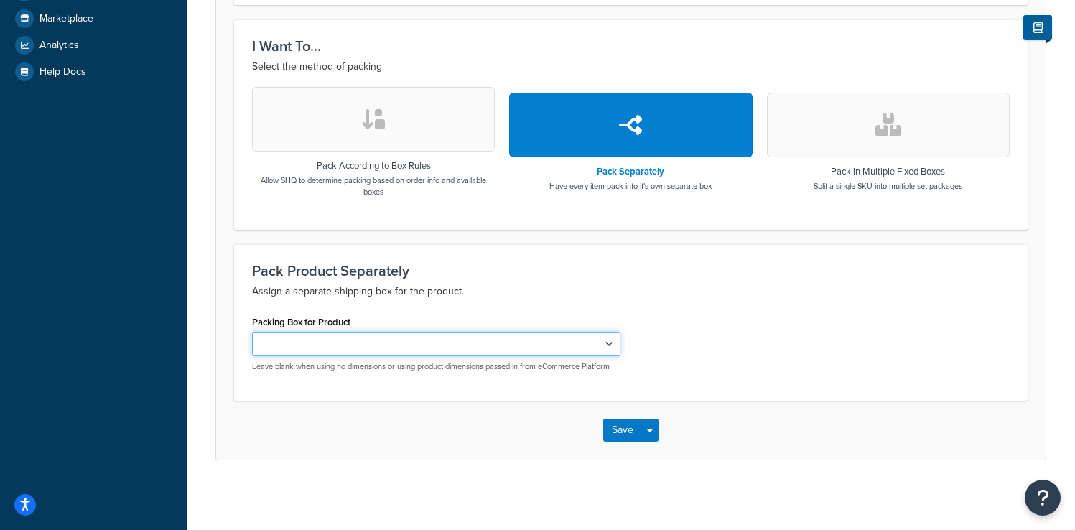
click at [417, 351] on select "45x7x33 12x24x12-master-custom-rl 12x36x12-master-custom-rl 10x20x12-master-cus…" at bounding box center [436, 344] width 369 height 24
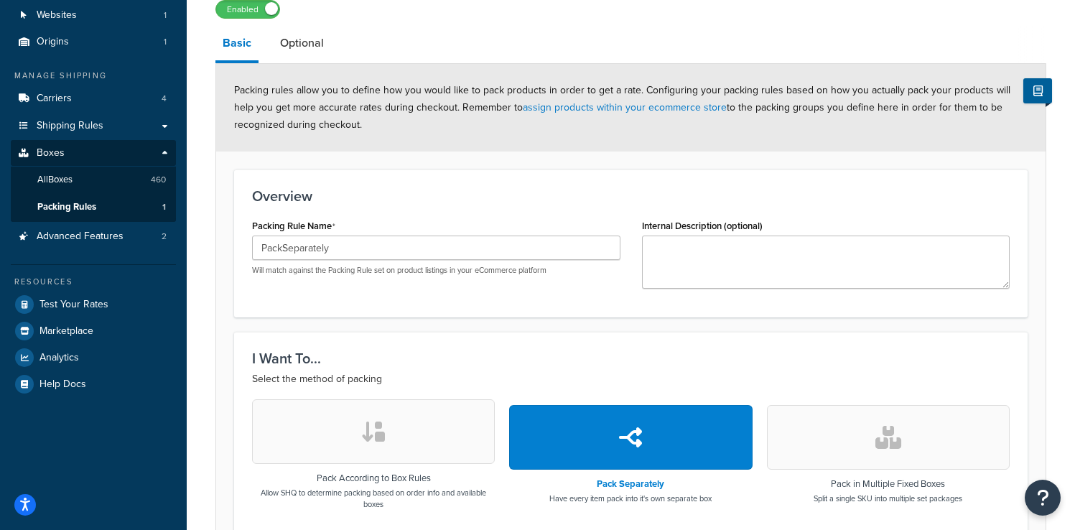
scroll to position [0, 0]
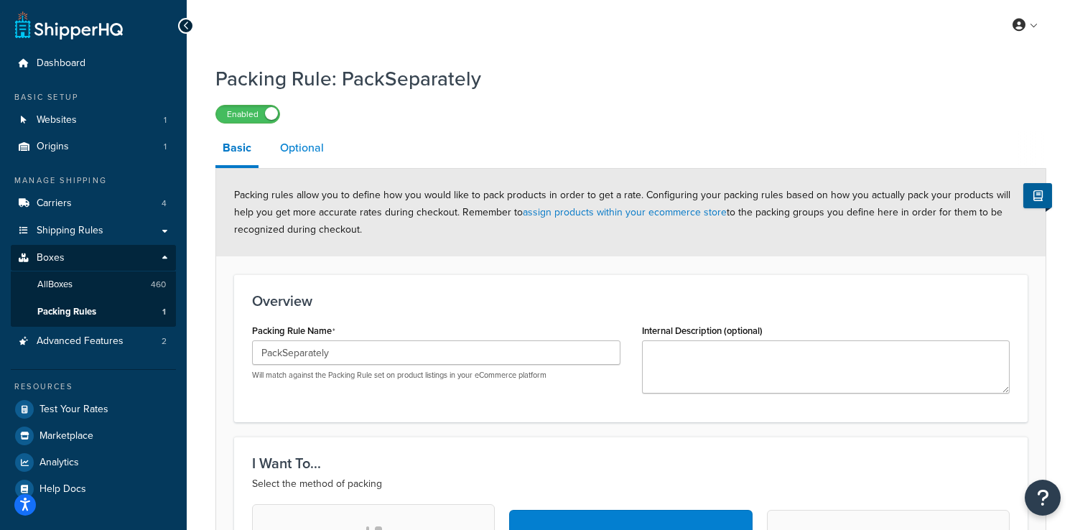
click at [280, 150] on link "Optional" at bounding box center [302, 148] width 58 height 34
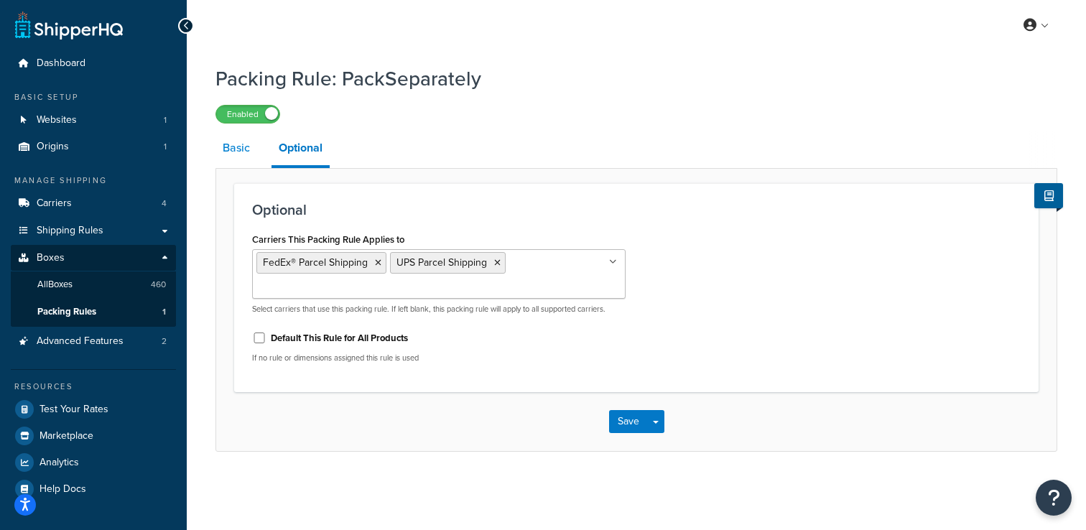
click at [226, 145] on link "Basic" at bounding box center [237, 148] width 42 height 34
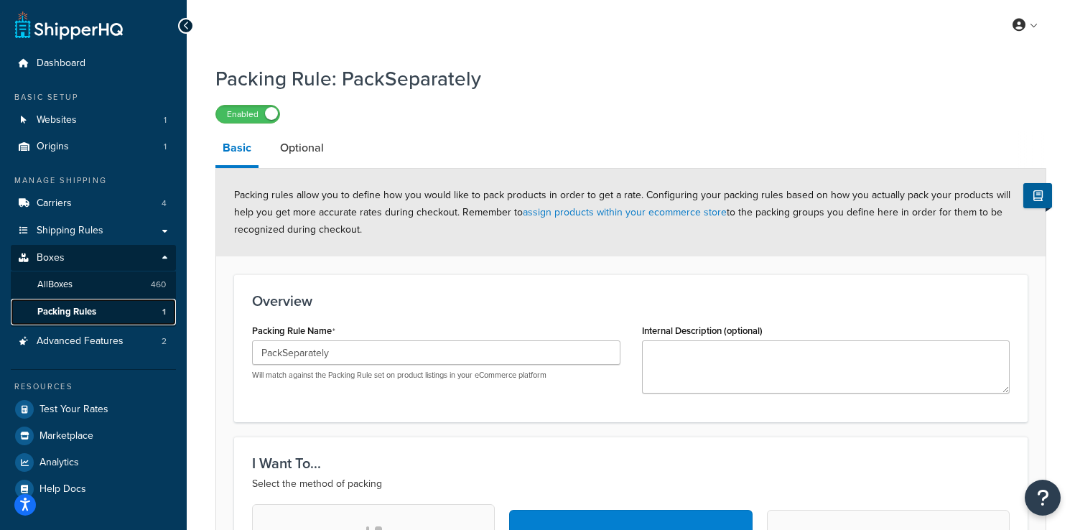
click at [96, 312] on span "Packing Rules" at bounding box center [66, 312] width 59 height 12
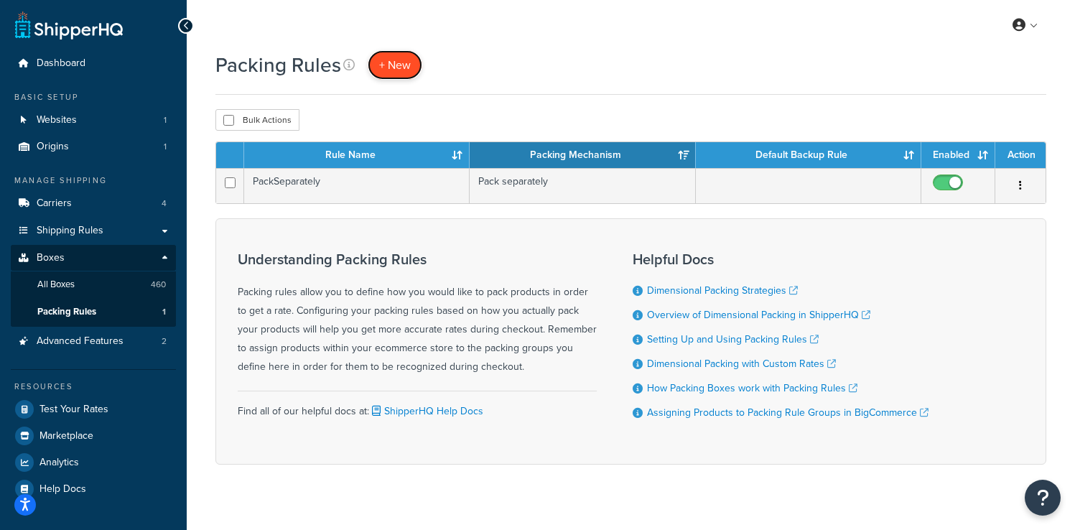
click at [376, 73] on link "+ New" at bounding box center [395, 64] width 55 height 29
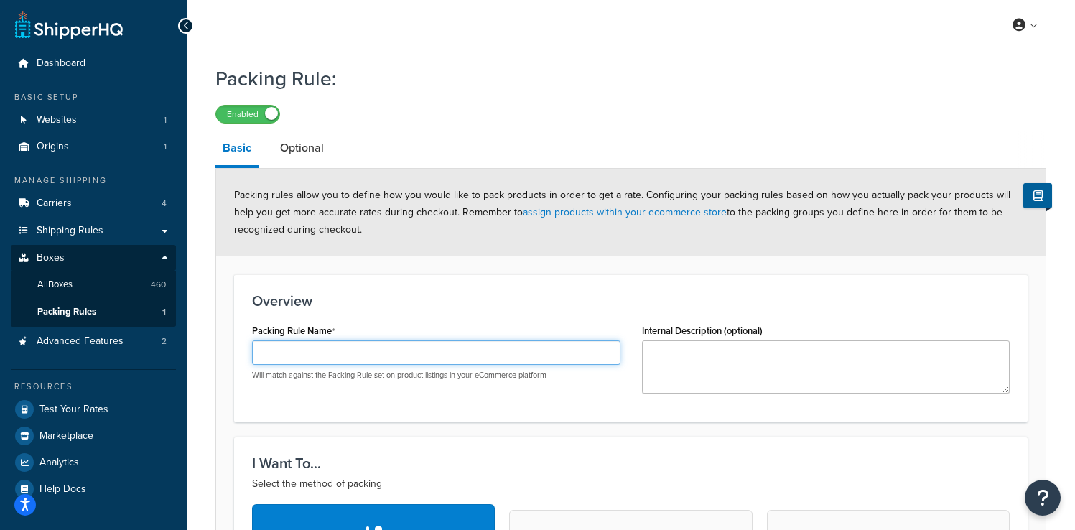
click at [346, 355] on input "Packing Rule Name" at bounding box center [436, 353] width 369 height 24
click at [547, 346] on input "Test 1" at bounding box center [436, 353] width 369 height 24
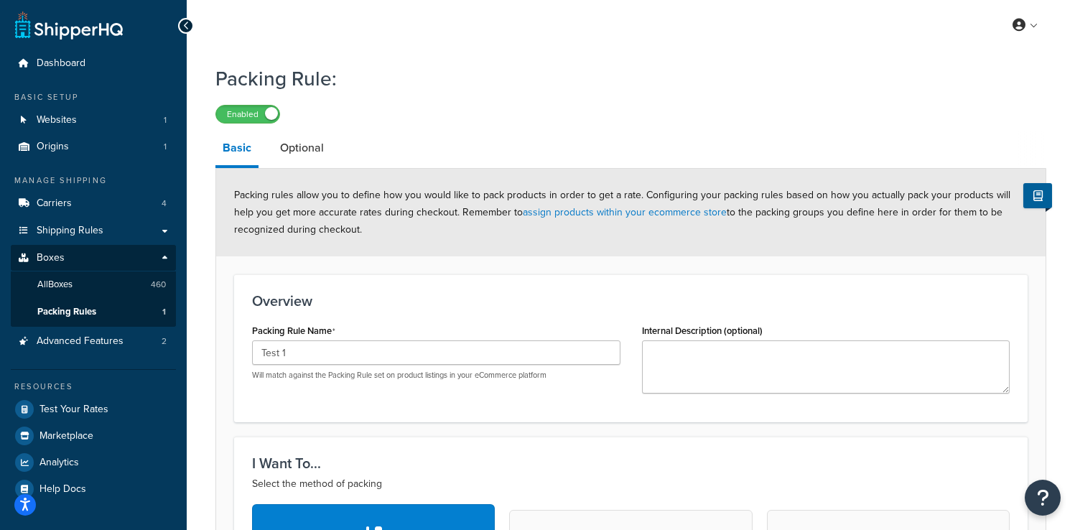
click at [459, 412] on div "Overview Packing Rule Name Test 1 Will match against the Packing Rule set on pr…" at bounding box center [631, 348] width 794 height 148
click at [289, 337] on label "Packing Rule Name" at bounding box center [293, 330] width 83 height 11
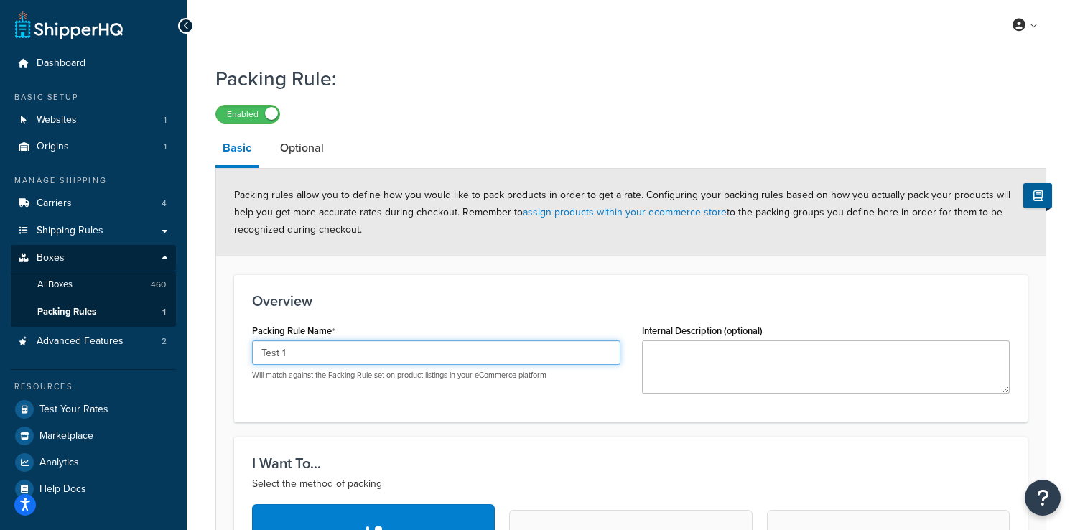
click at [289, 341] on input "Test 1" at bounding box center [436, 353] width 369 height 24
click at [294, 348] on input "Test 1" at bounding box center [436, 353] width 369 height 24
type input "Test1"
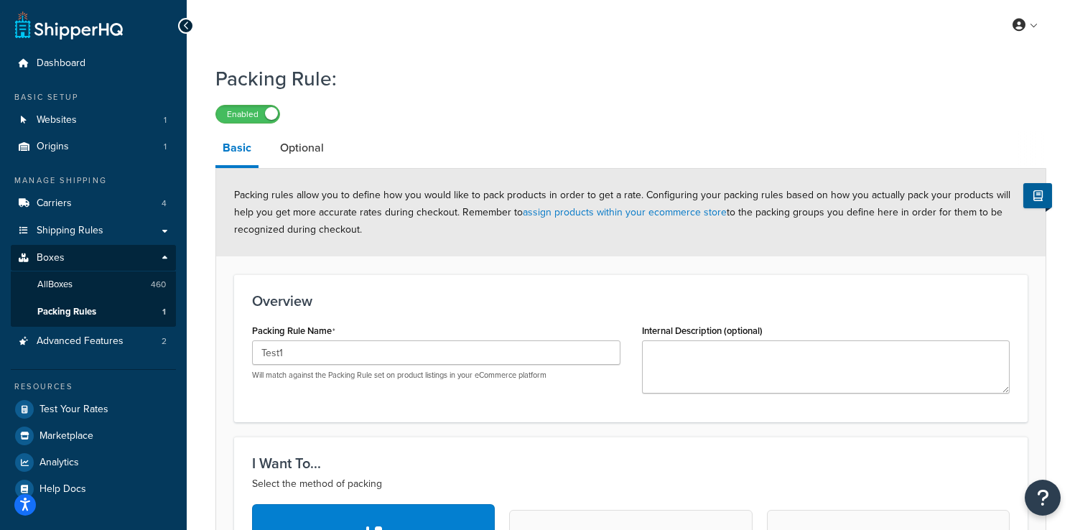
click at [384, 320] on div "Overview Packing Rule Name Test1 Will match against the Packing Rule set on pro…" at bounding box center [631, 348] width 794 height 148
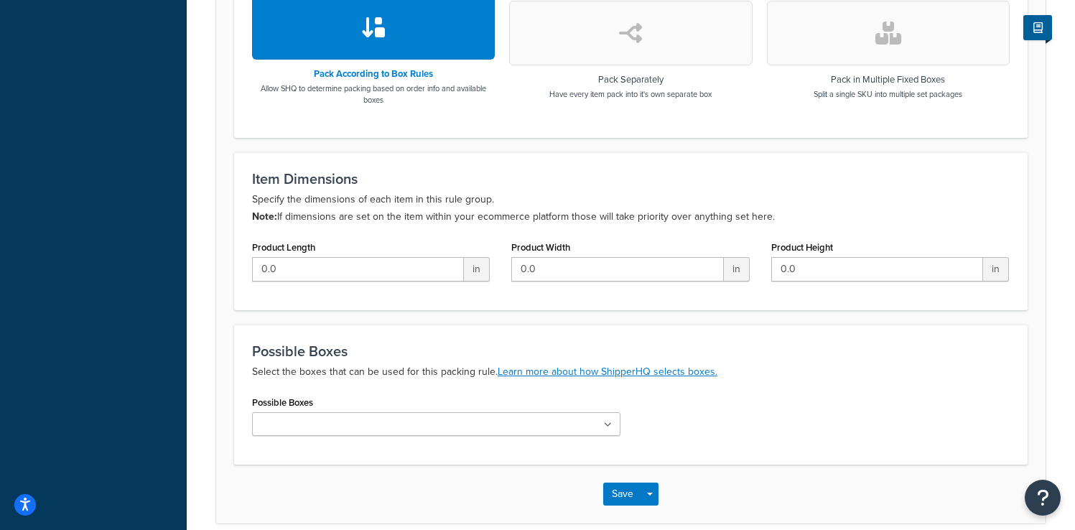
scroll to position [576, 0]
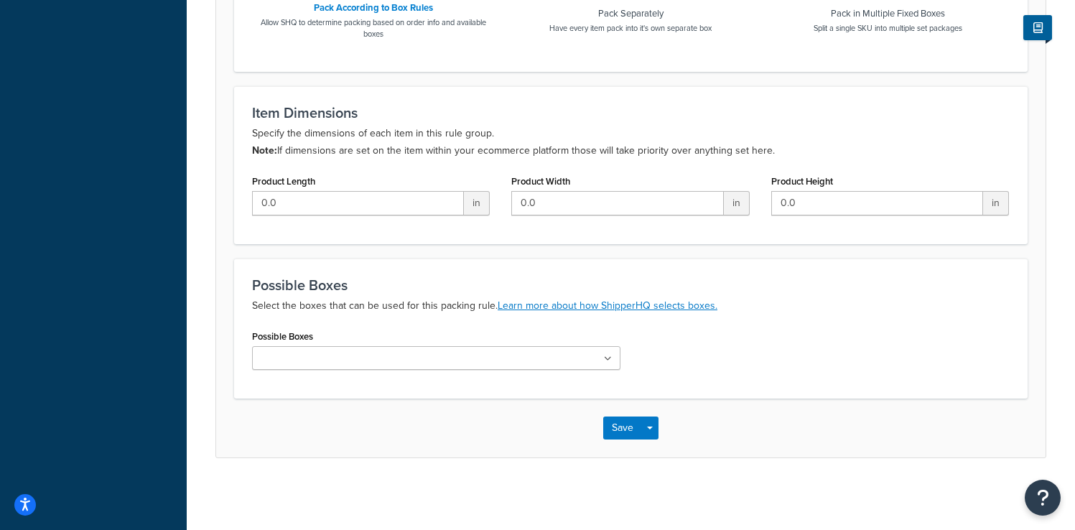
click at [335, 364] on input "Possible Boxes" at bounding box center [319, 359] width 127 height 16
type input "s"
type input "p"
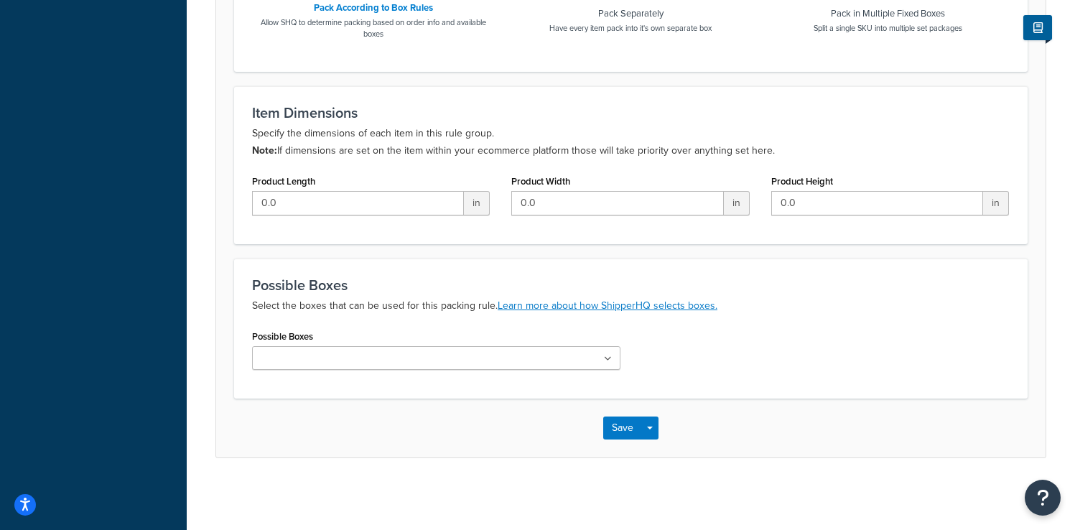
click at [305, 367] on ul at bounding box center [436, 358] width 369 height 24
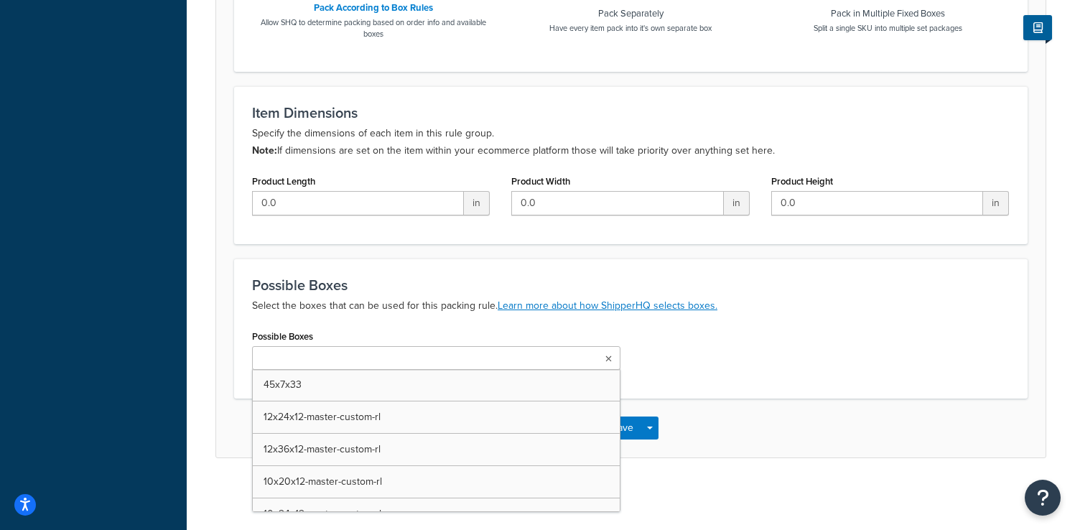
click at [270, 338] on label "Possible Boxes" at bounding box center [282, 336] width 61 height 11
click at [270, 351] on input "Possible Boxes" at bounding box center [319, 359] width 127 height 16
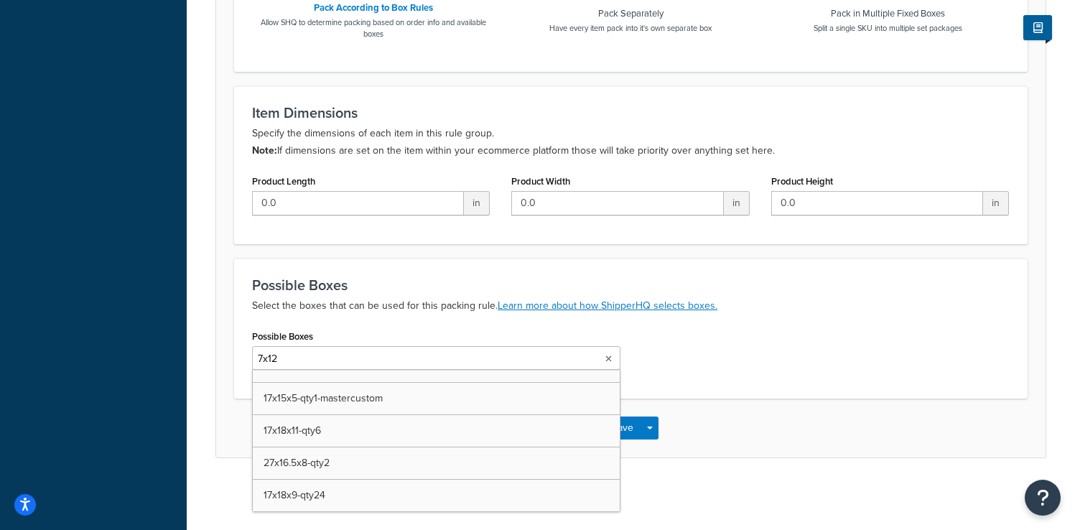
scroll to position [0, 0]
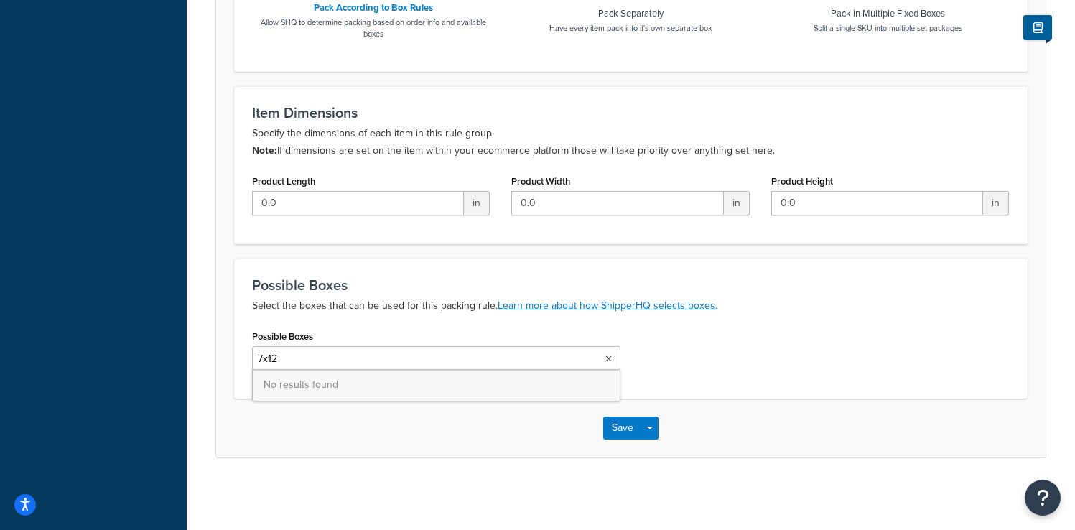
type input "7x1"
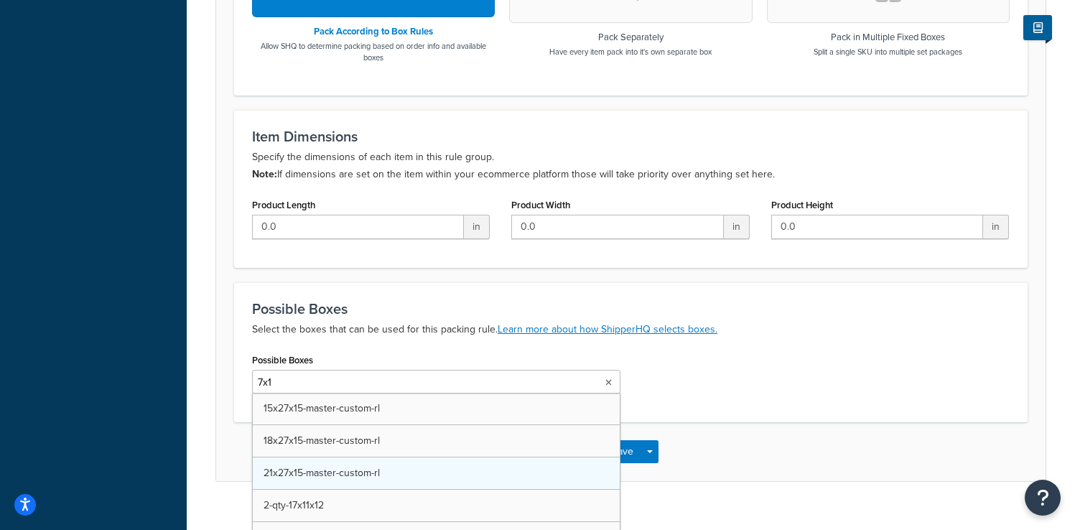
scroll to position [549, 0]
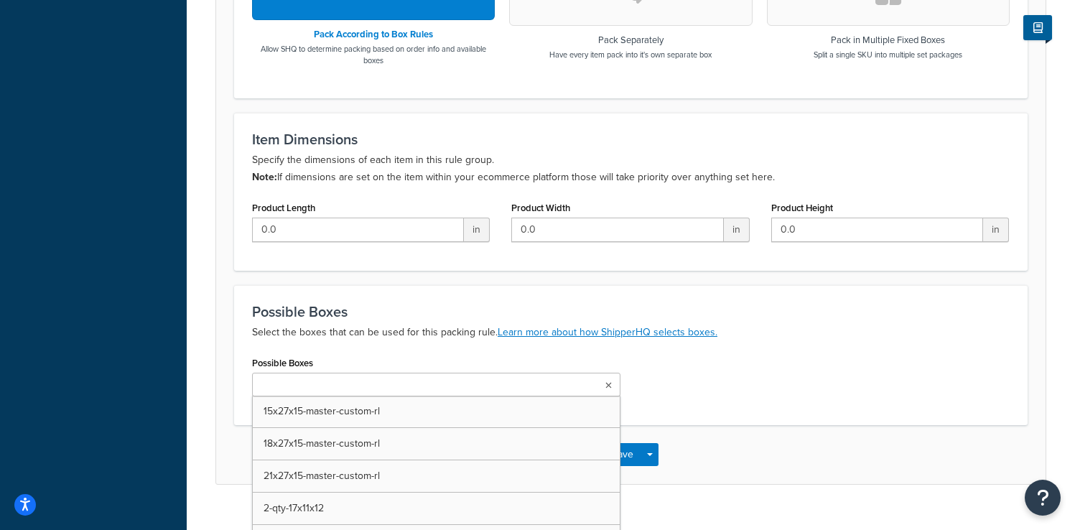
click at [222, 392] on form "Packing rules allow you to define how you would like to pack products in order …" at bounding box center [631, 51] width 830 height 863
click at [304, 387] on input "Possible Boxes" at bounding box center [319, 386] width 127 height 16
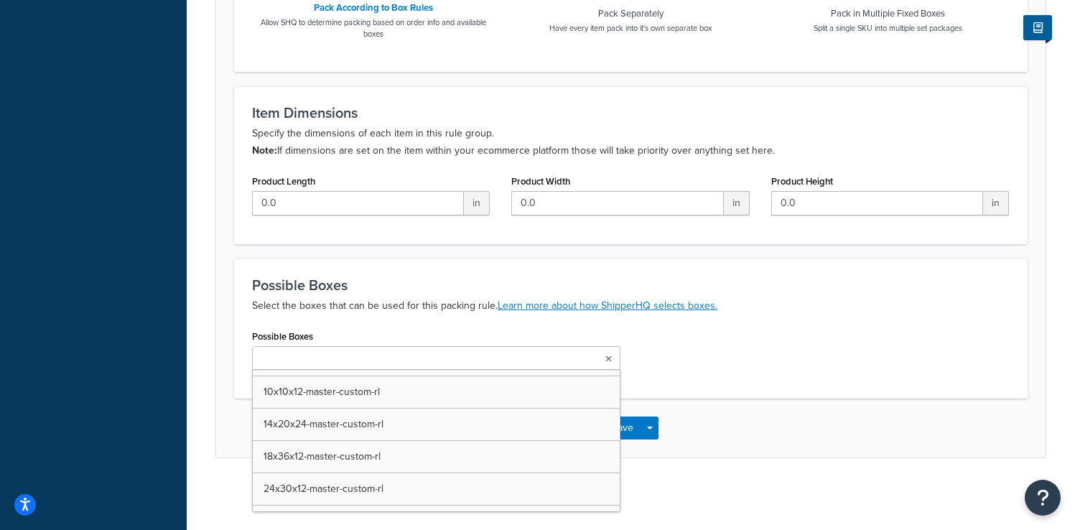
scroll to position [1898, 0]
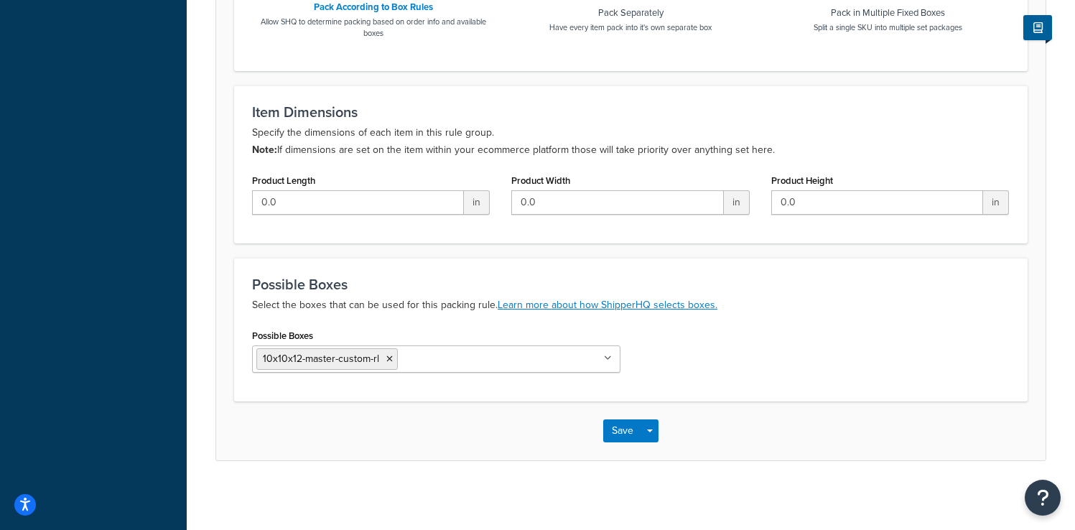
scroll to position [0, 0]
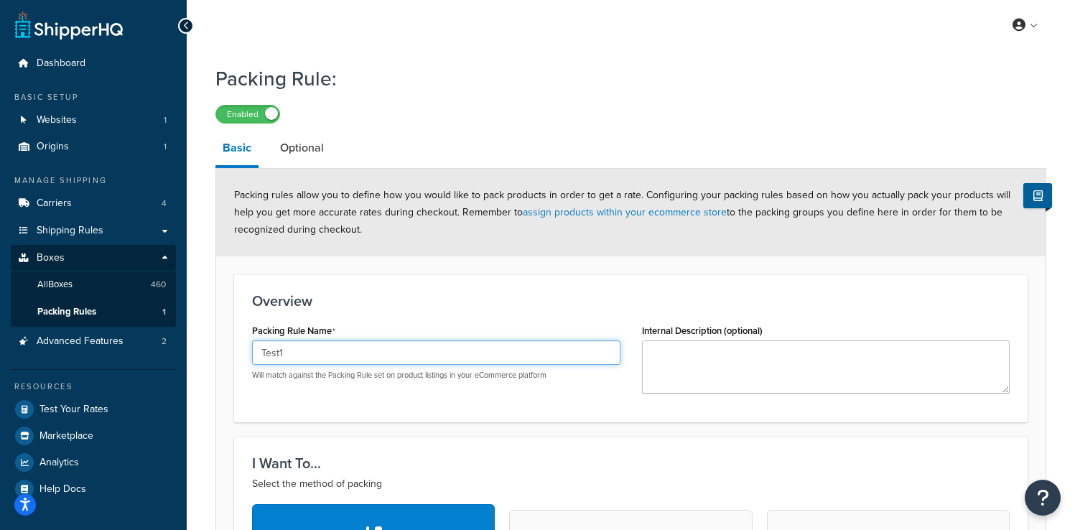
click at [325, 364] on input "Test1" at bounding box center [436, 353] width 369 height 24
click at [324, 364] on input "Test1" at bounding box center [436, 353] width 369 height 24
click at [363, 363] on input "Slightly bigger" at bounding box center [436, 353] width 369 height 24
click at [362, 361] on input "Slightly bigger" at bounding box center [436, 353] width 369 height 24
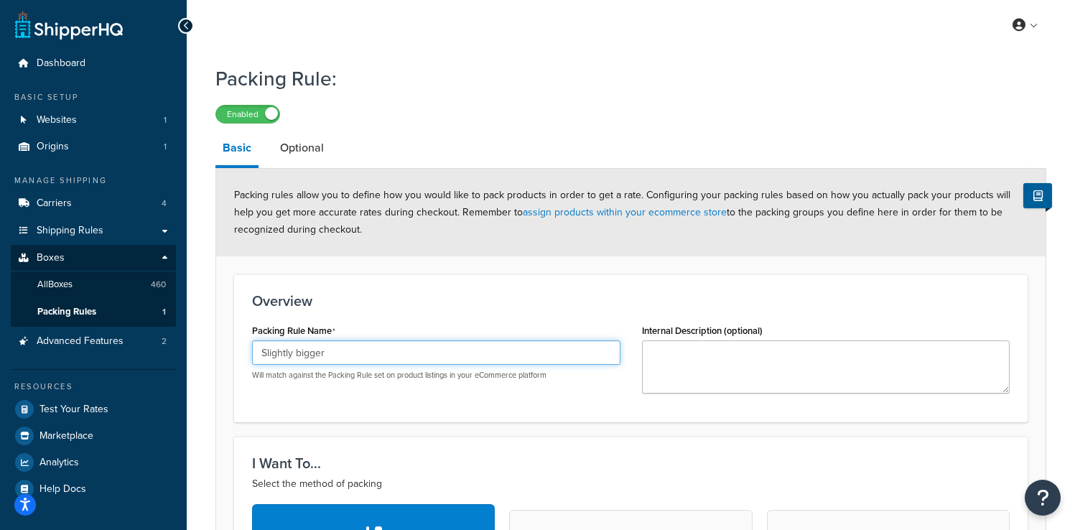
click at [362, 361] on input "Slightly bigger" at bounding box center [436, 353] width 369 height 24
type input "SlightlyL"
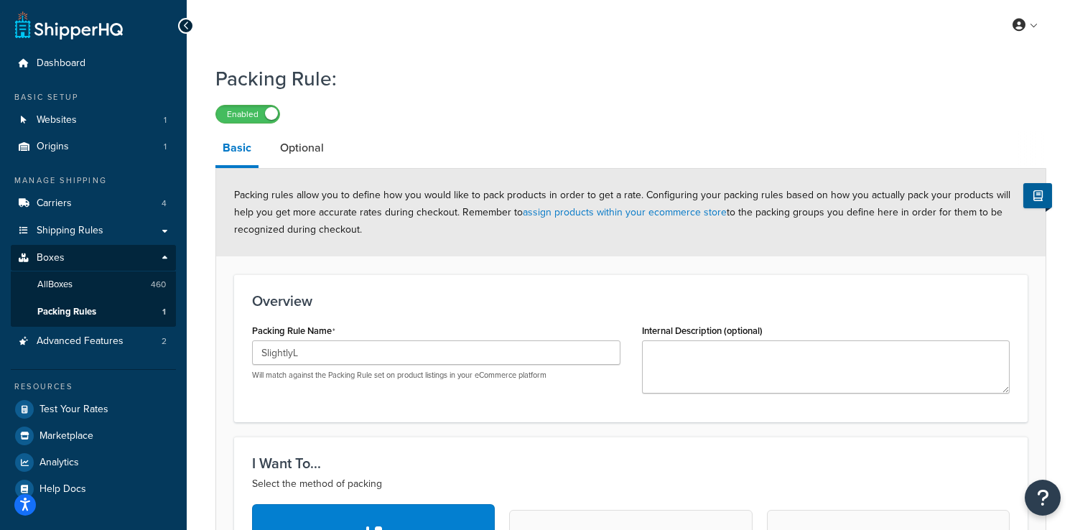
click at [481, 287] on div "Overview Packing Rule Name SlightlyL Will match against the Packing Rule set on…" at bounding box center [631, 348] width 794 height 148
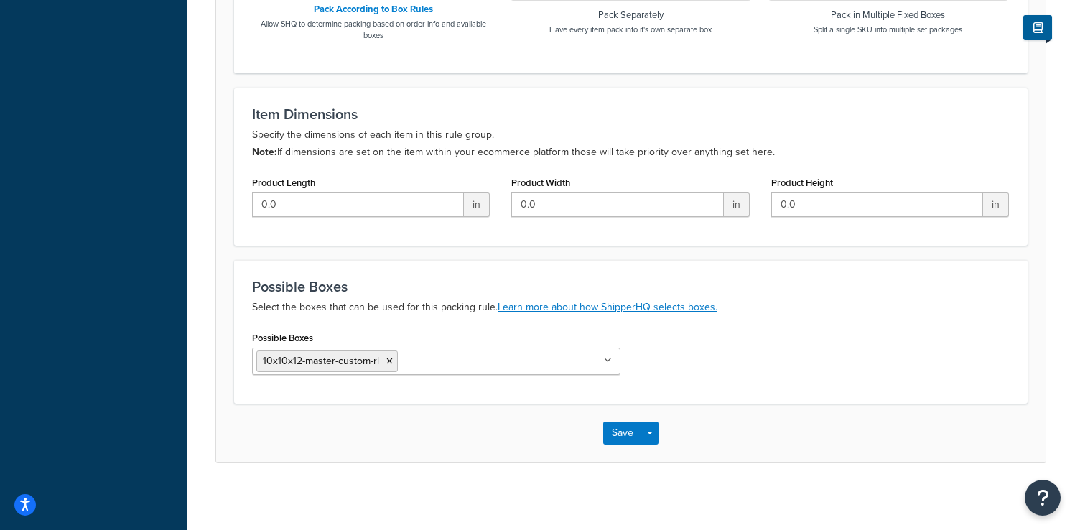
scroll to position [580, 0]
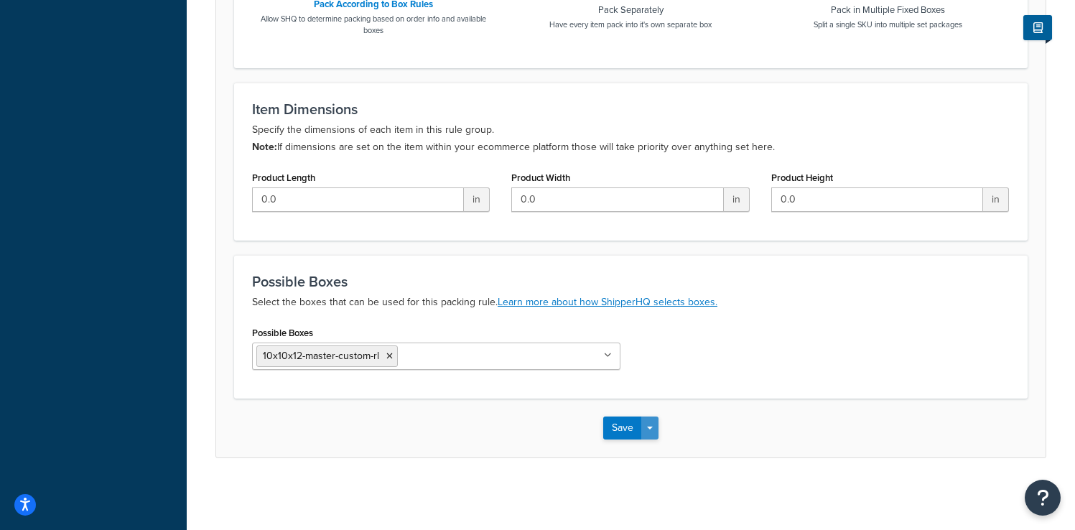
click at [646, 422] on button "Save Dropdown" at bounding box center [650, 428] width 17 height 23
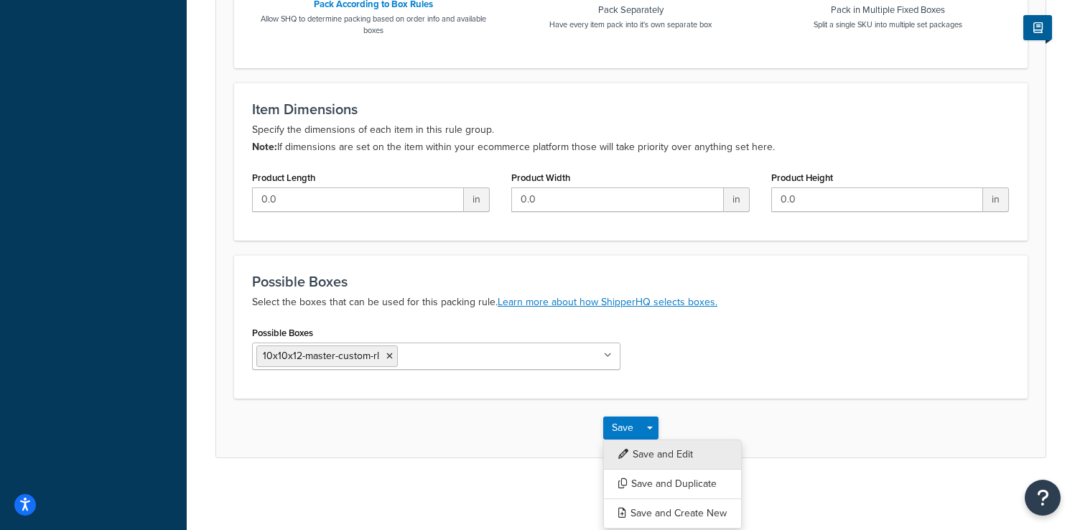
click at [665, 455] on button "Save and Edit" at bounding box center [672, 455] width 139 height 30
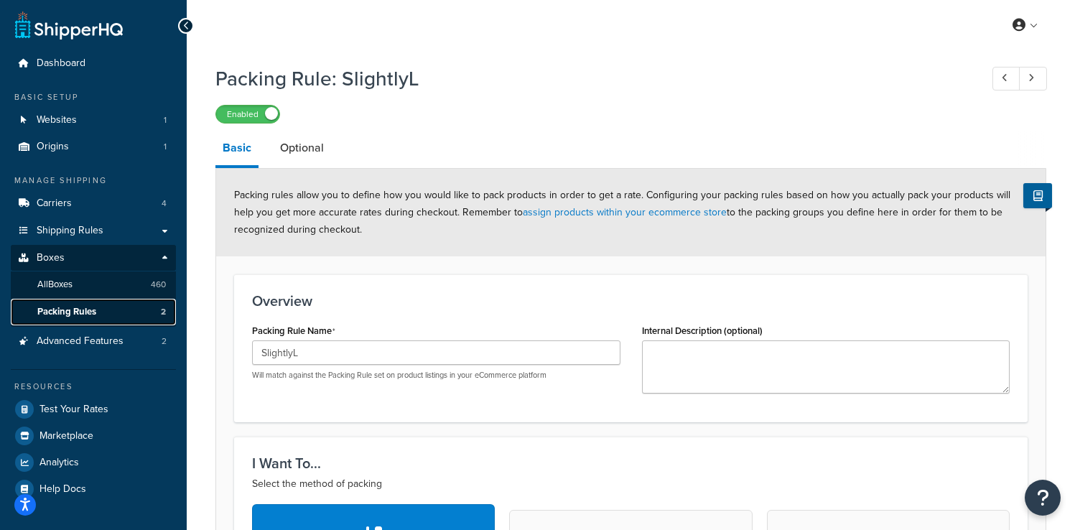
click at [143, 313] on link "Packing Rules 2" at bounding box center [93, 312] width 165 height 27
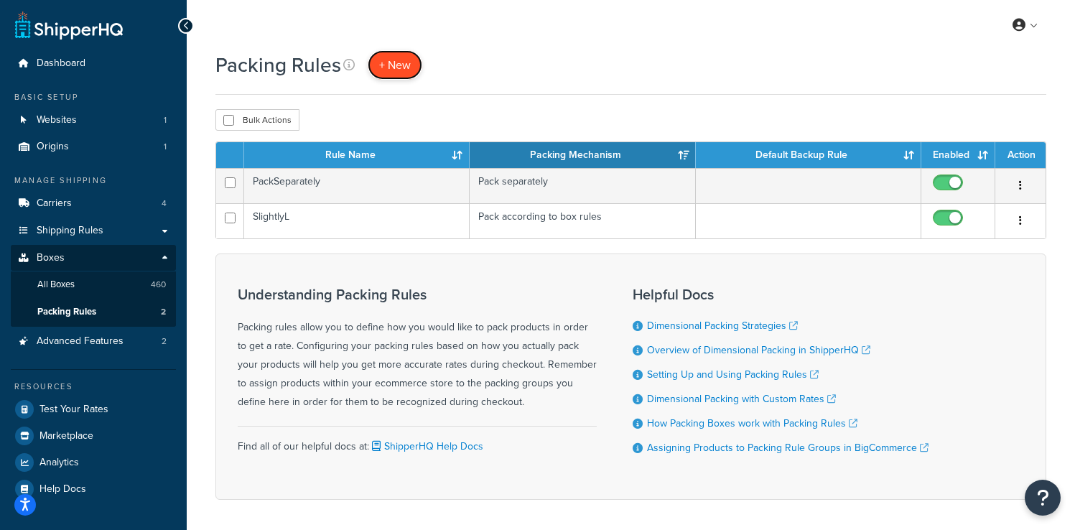
click at [385, 70] on span "+ New" at bounding box center [395, 65] width 32 height 17
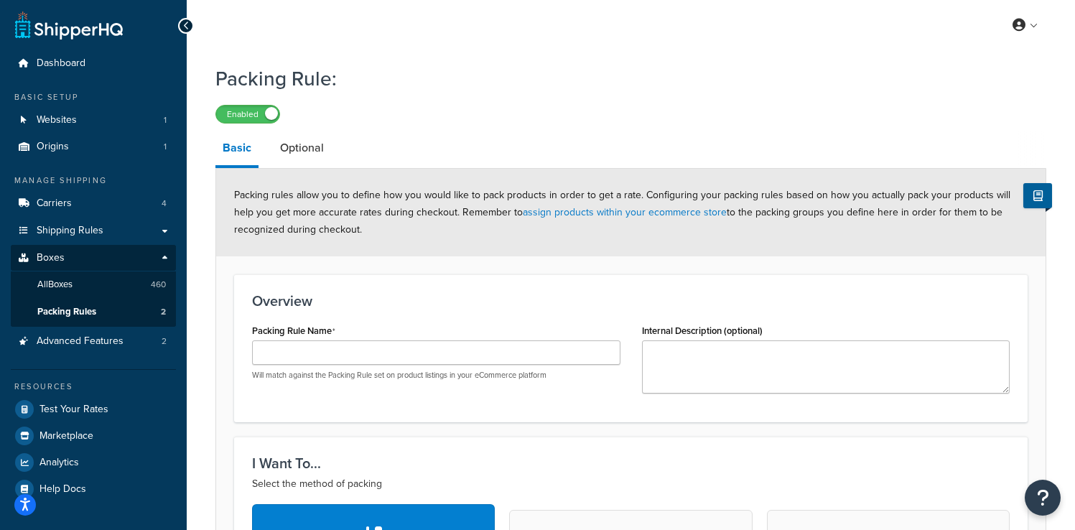
click at [358, 338] on div "Packing Rule Name Will match against the Packing Rule set on product listings i…" at bounding box center [436, 350] width 369 height 60
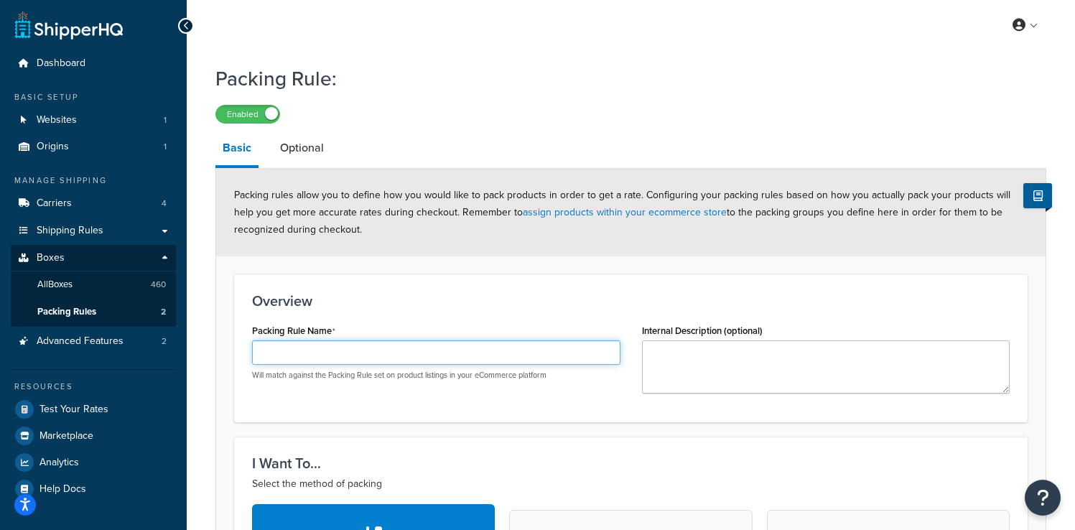
click at [354, 346] on input "Packing Rule Name" at bounding box center [436, 353] width 369 height 24
type input "Bestfit"
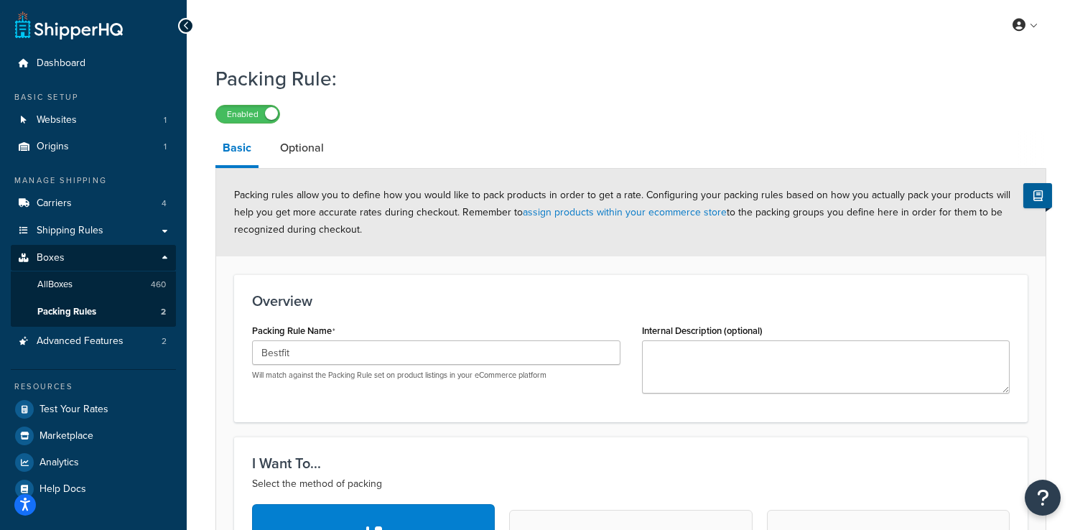
click at [470, 307] on h3 "Overview" at bounding box center [631, 301] width 758 height 16
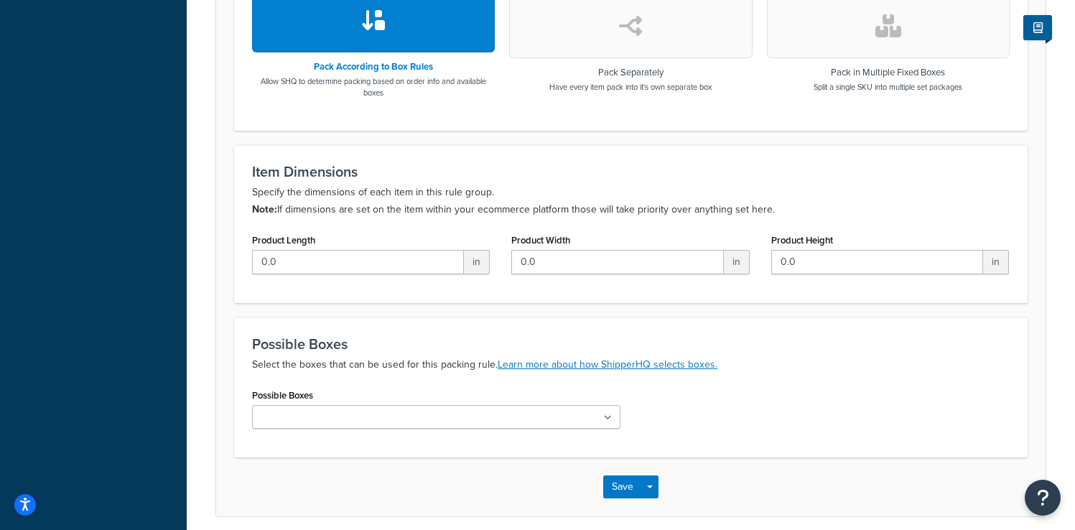
scroll to position [576, 0]
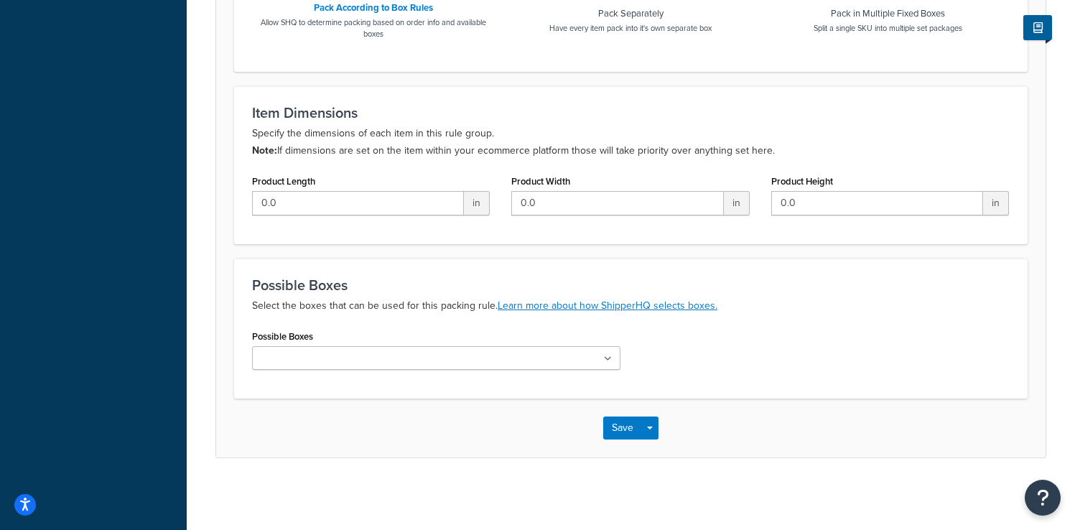
click at [399, 365] on ul at bounding box center [436, 358] width 369 height 24
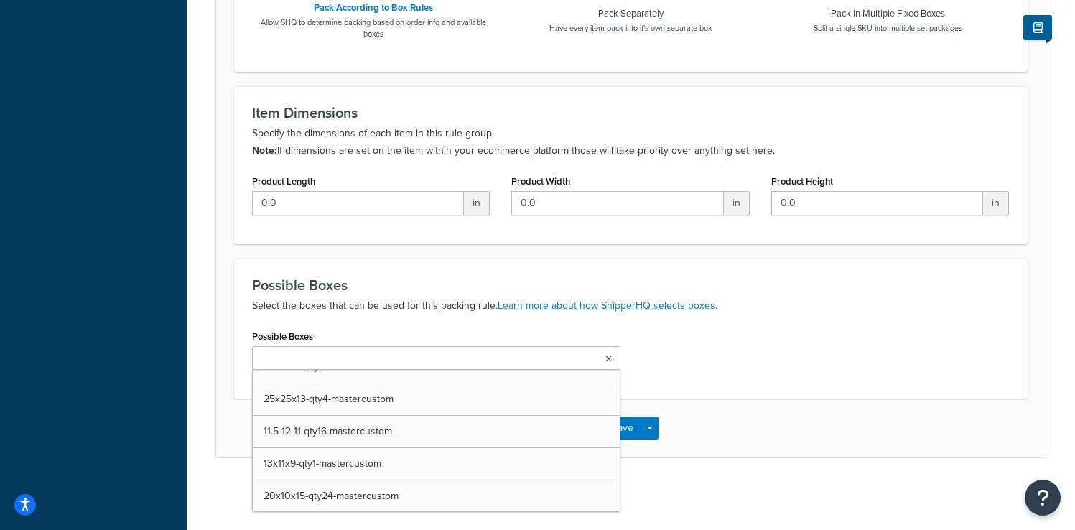
scroll to position [9117, 0]
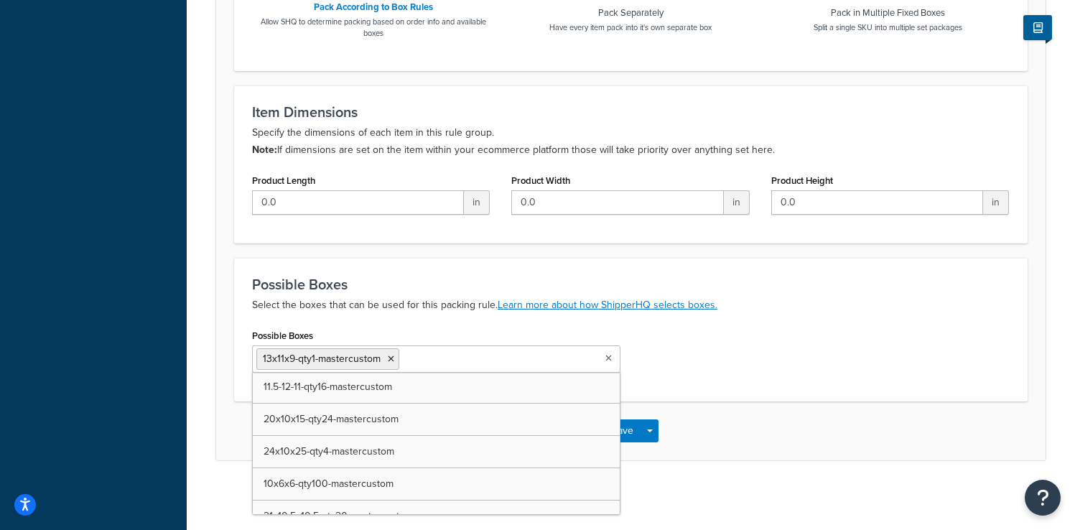
click at [654, 328] on div "Possible Boxes 13x11x9-qty1-mastercustom 45x7x33 12x24x12-master-custom-rl 12x3…" at bounding box center [630, 354] width 779 height 58
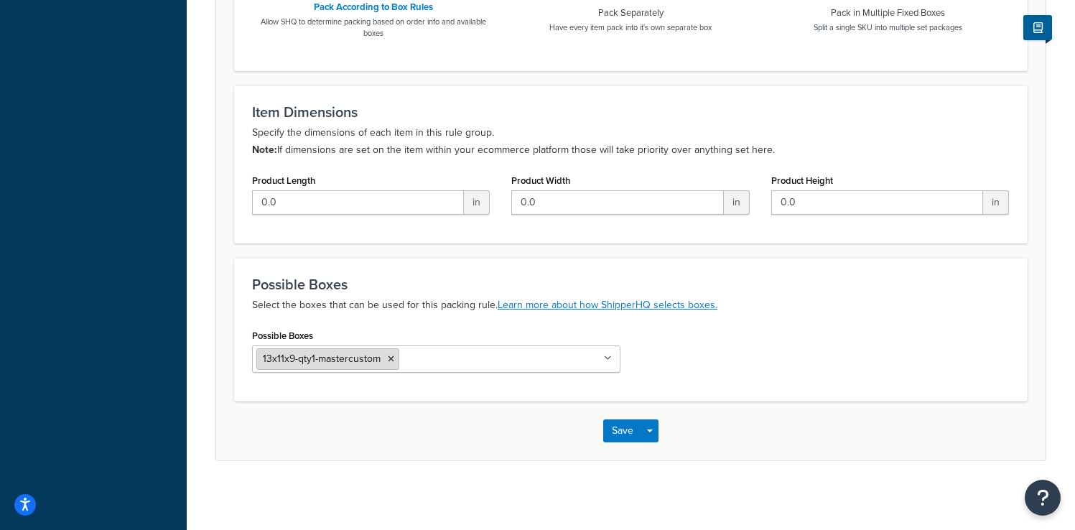
click at [397, 365] on li "13x11x9-qty1-mastercustom" at bounding box center [327, 359] width 143 height 22
click at [391, 360] on icon at bounding box center [391, 359] width 6 height 9
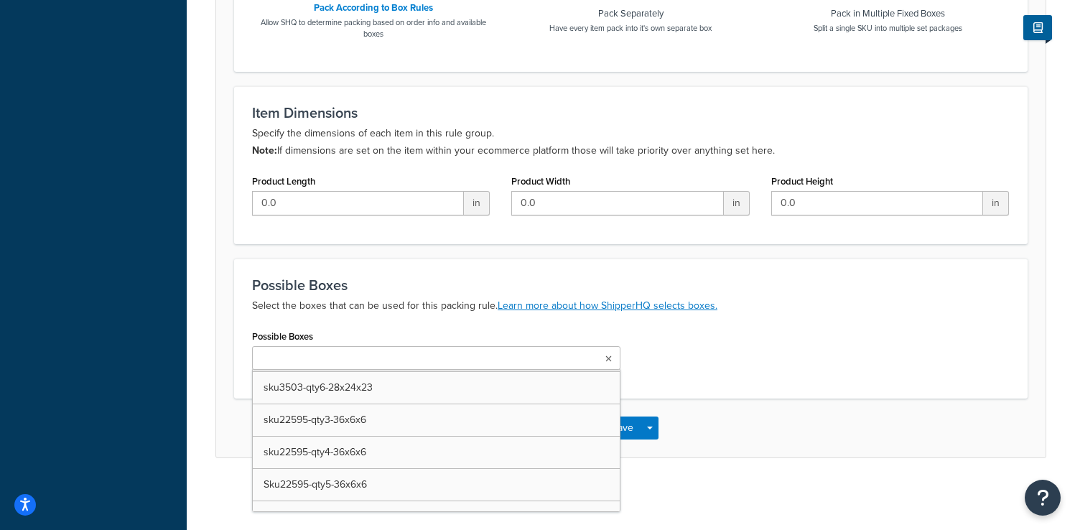
scroll to position [7611, 0]
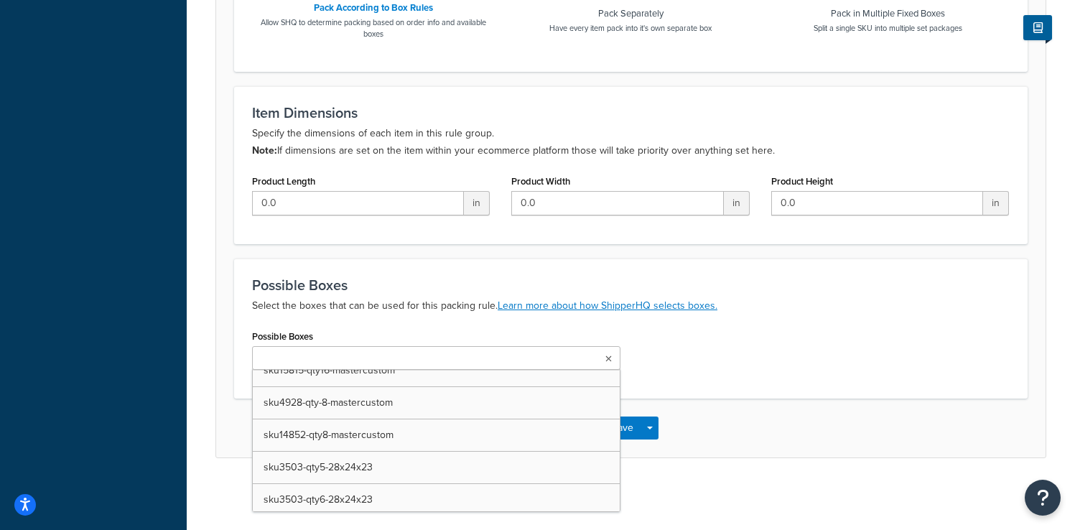
click at [279, 361] on input "Possible Boxes" at bounding box center [319, 359] width 127 height 16
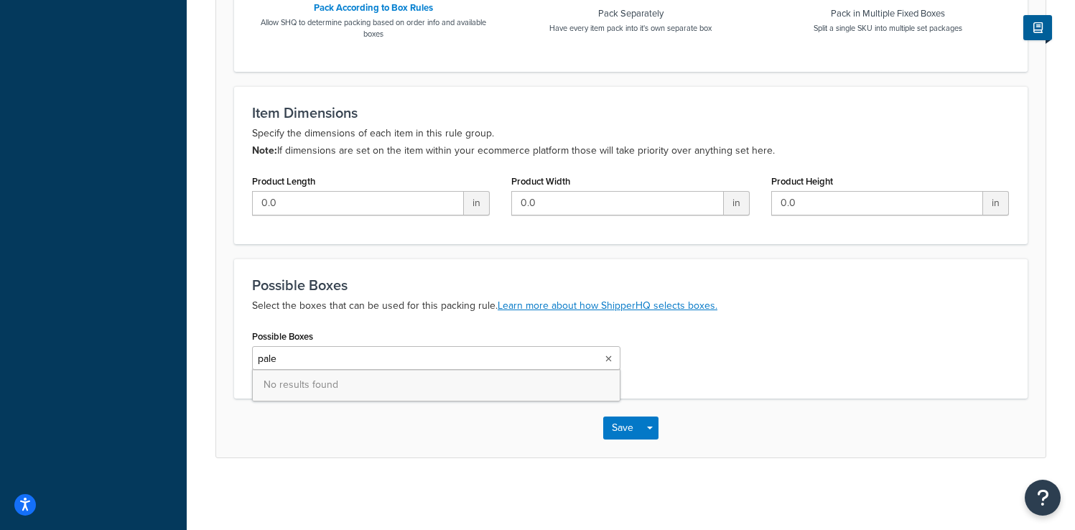
type input "pal"
click at [705, 362] on div "Possible Boxes Pallet 2 45x7x33 12x24x12-master-custom-rl 12x36x12-master-custo…" at bounding box center [630, 354] width 779 height 58
click at [657, 424] on button "Save Dropdown" at bounding box center [650, 431] width 17 height 23
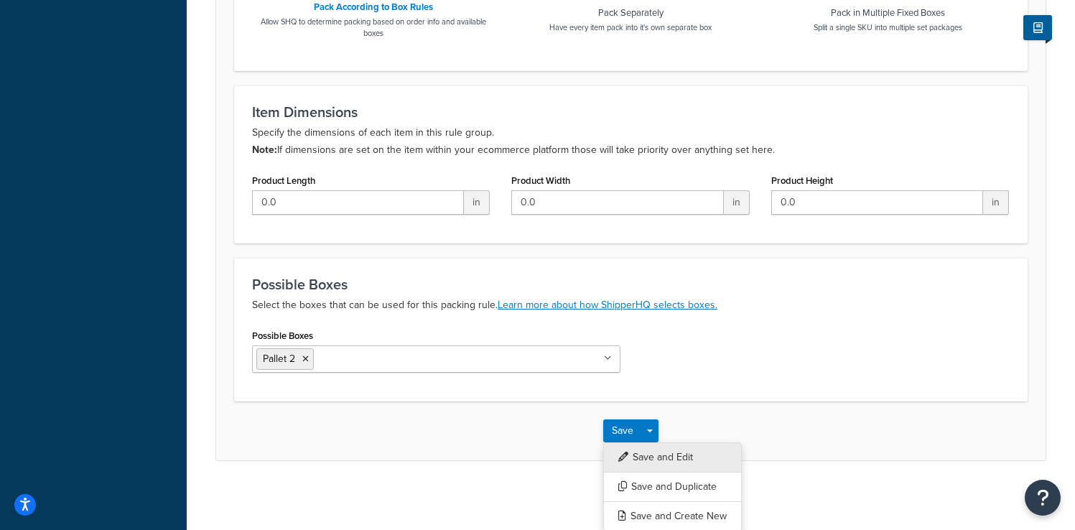
click at [657, 447] on button "Save and Edit" at bounding box center [672, 458] width 139 height 30
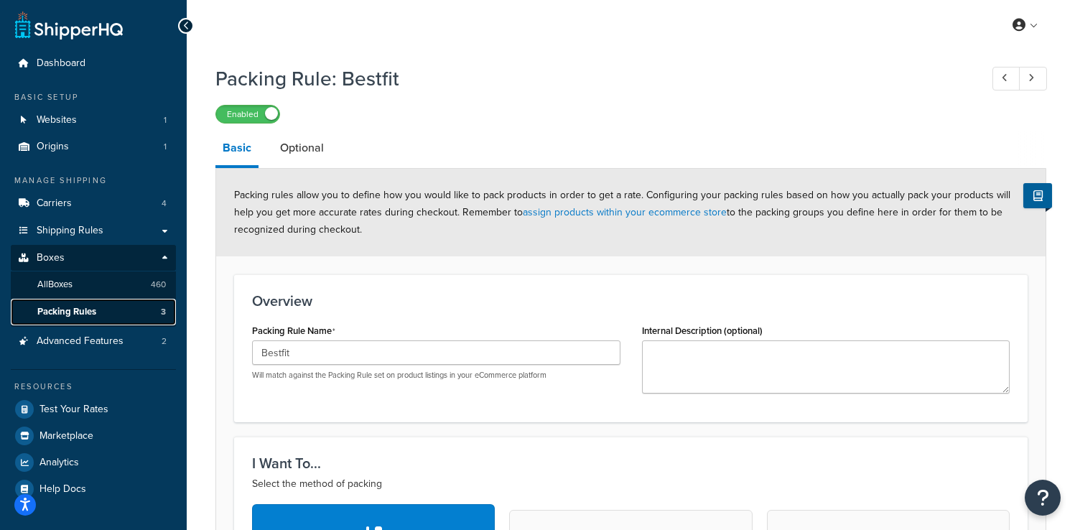
click at [116, 320] on link "Packing Rules 3" at bounding box center [93, 312] width 165 height 27
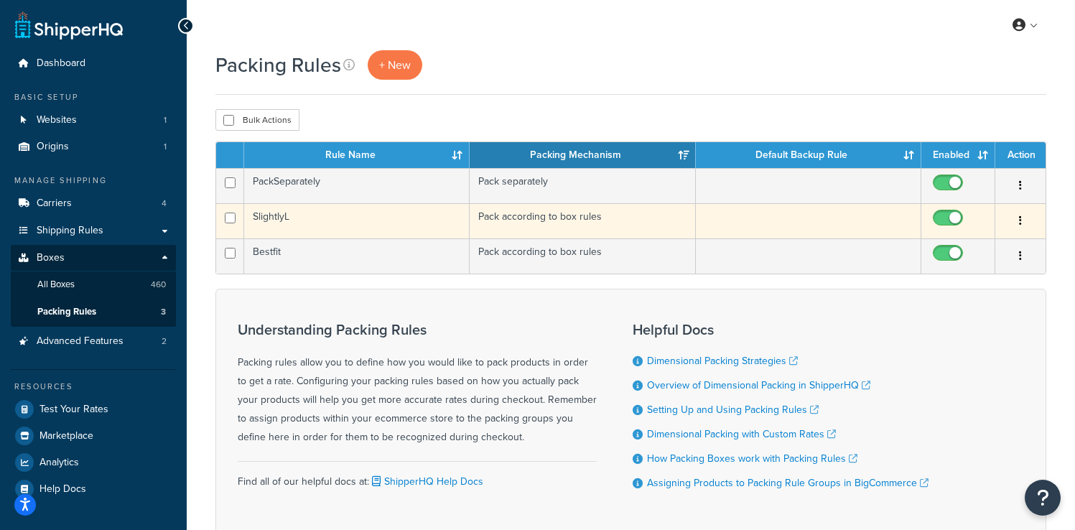
click at [958, 218] on input "checkbox" at bounding box center [950, 222] width 40 height 18
checkbox input "false"
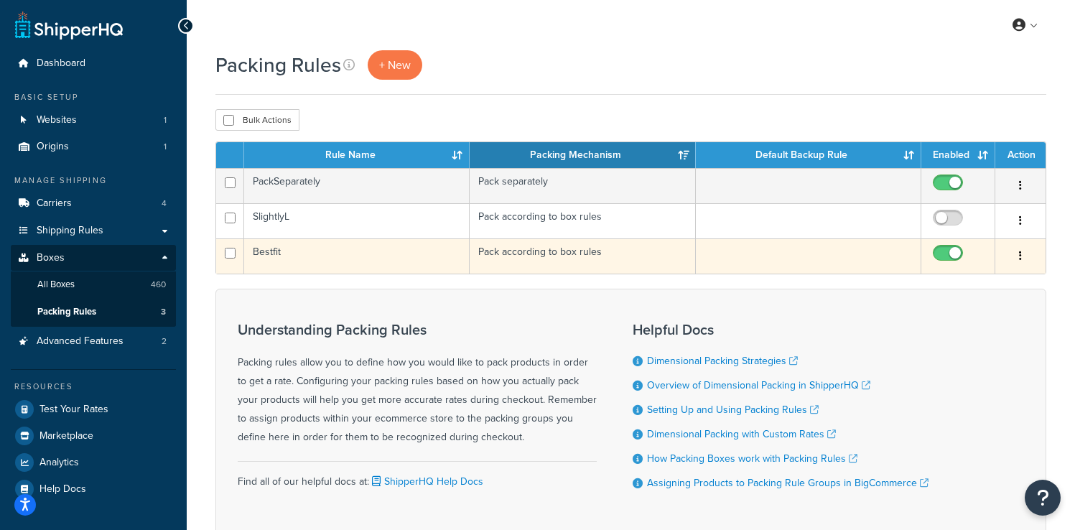
click at [953, 246] on span at bounding box center [948, 253] width 30 height 17
click at [953, 248] on input "checkbox" at bounding box center [950, 257] width 40 height 18
checkbox input "false"
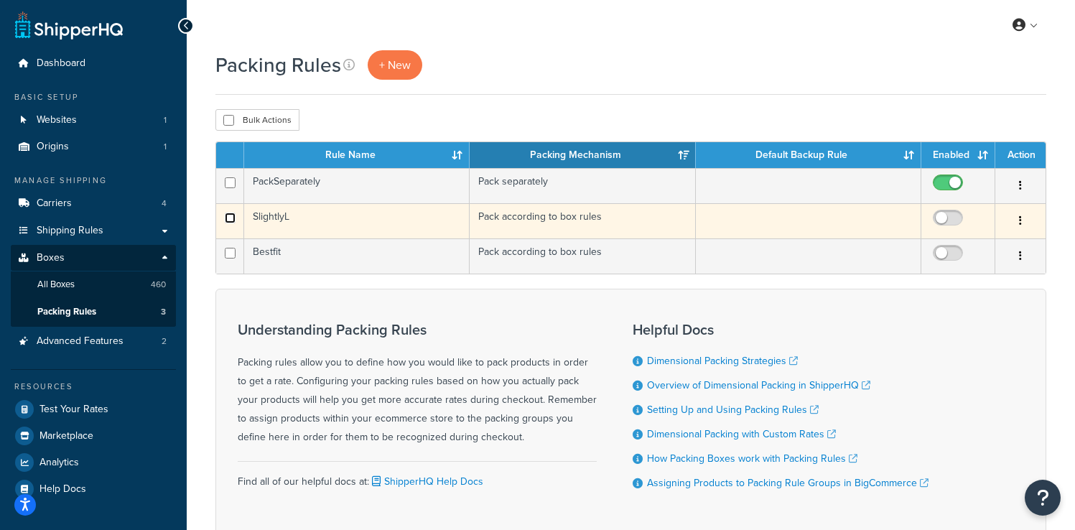
click at [232, 221] on input "checkbox" at bounding box center [230, 218] width 11 height 11
checkbox input "true"
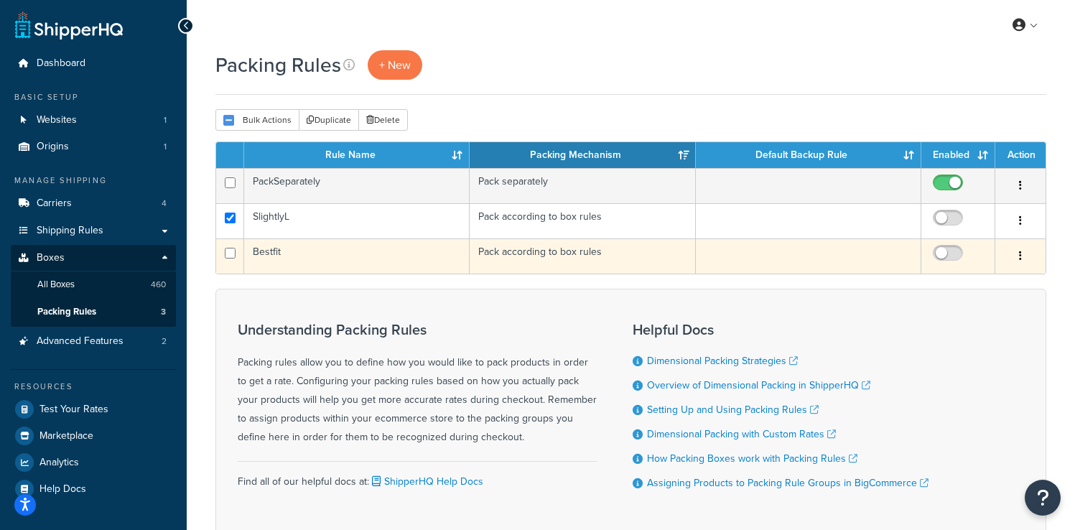
click at [233, 245] on td at bounding box center [230, 256] width 28 height 35
checkbox input "true"
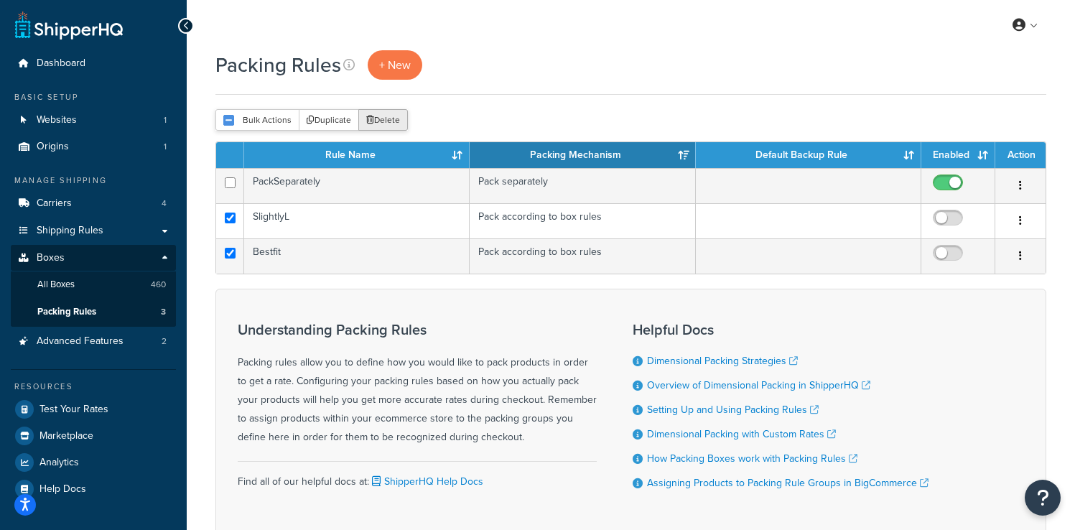
click at [389, 126] on button "Delete" at bounding box center [383, 120] width 50 height 22
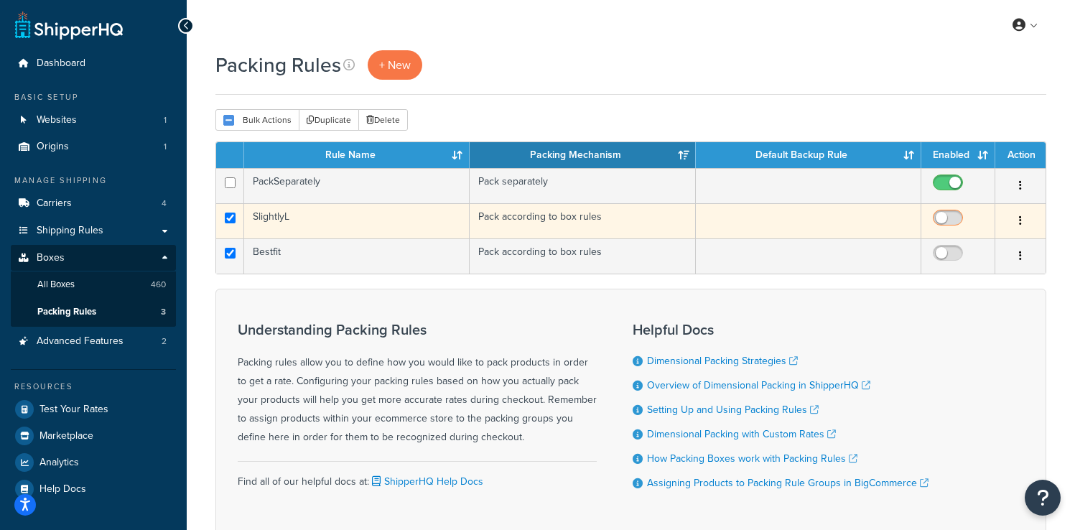
click at [943, 221] on input "checkbox" at bounding box center [950, 222] width 40 height 18
checkbox input "true"
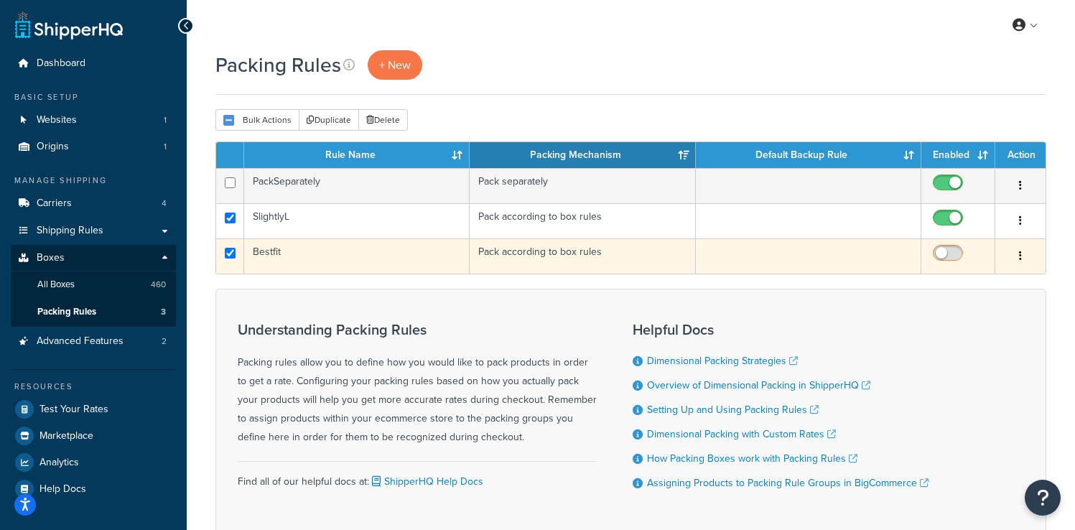
click at [953, 254] on input "checkbox" at bounding box center [950, 257] width 40 height 18
checkbox input "true"
click at [232, 251] on input "checkbox" at bounding box center [230, 253] width 11 height 11
checkbox input "false"
click at [317, 257] on td "Bestfit" at bounding box center [357, 256] width 226 height 35
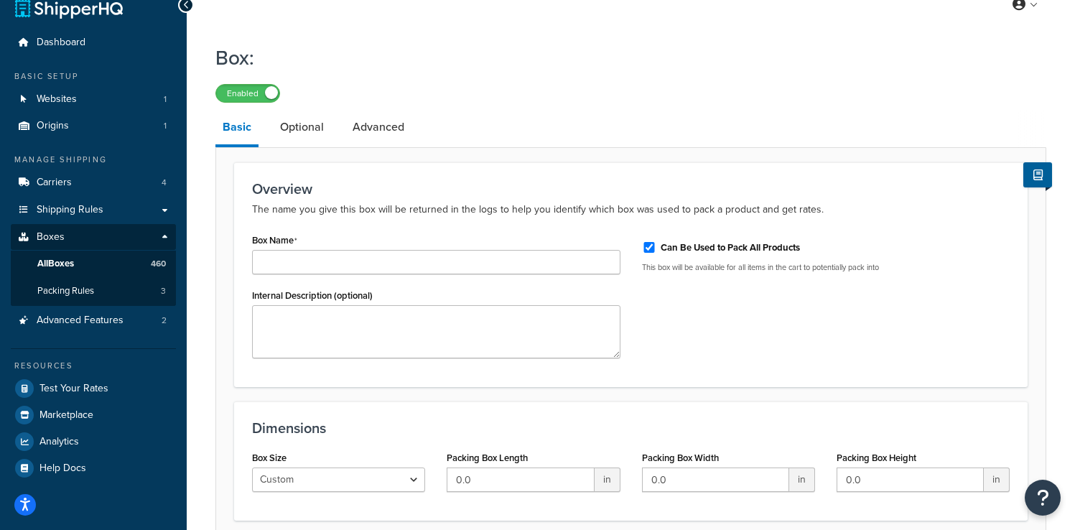
scroll to position [23, 0]
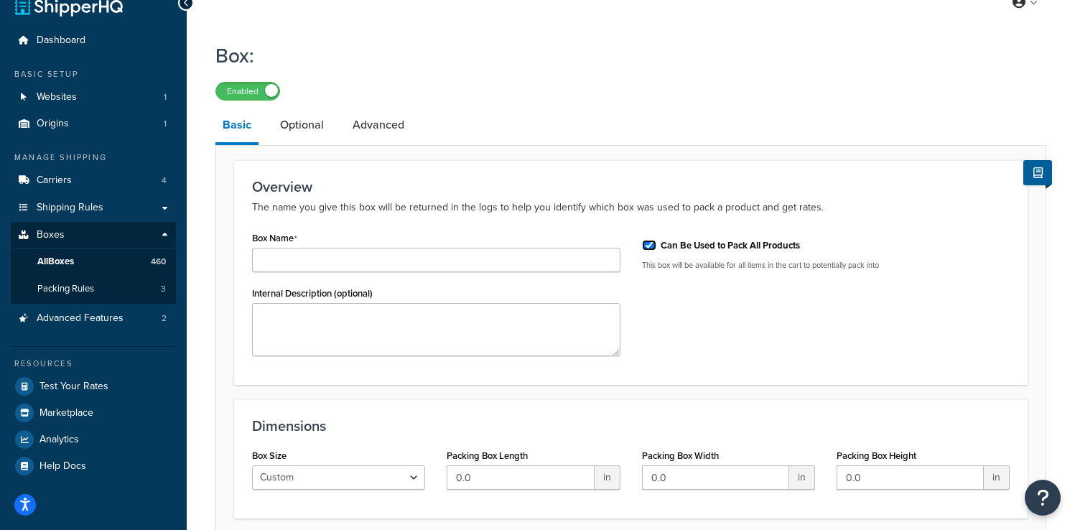
click at [644, 241] on input "Can Be Used to Pack All Products" at bounding box center [649, 245] width 14 height 11
checkbox input "false"
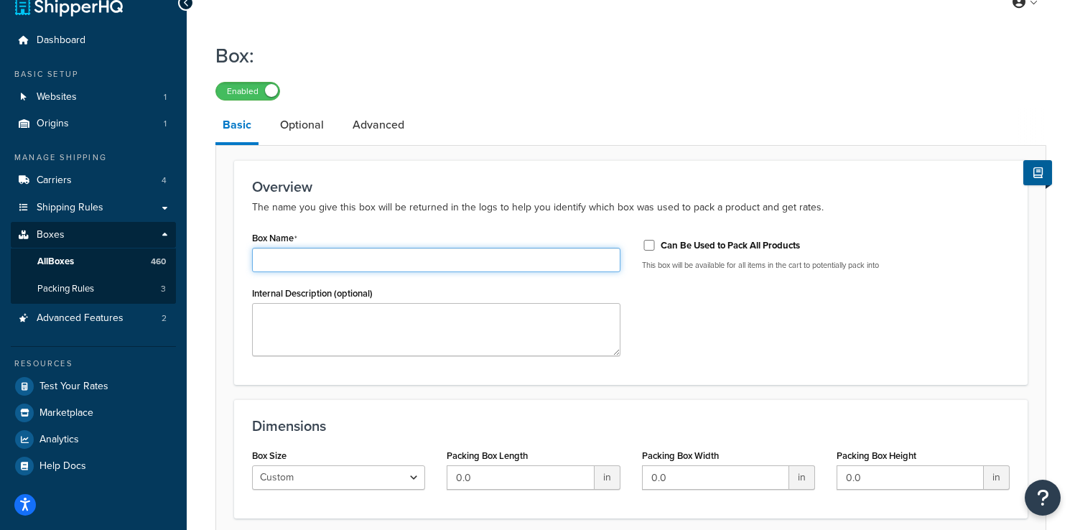
click at [481, 263] on input "Box Name" at bounding box center [436, 260] width 369 height 24
type input "B"
type input "ShipperHQ test"
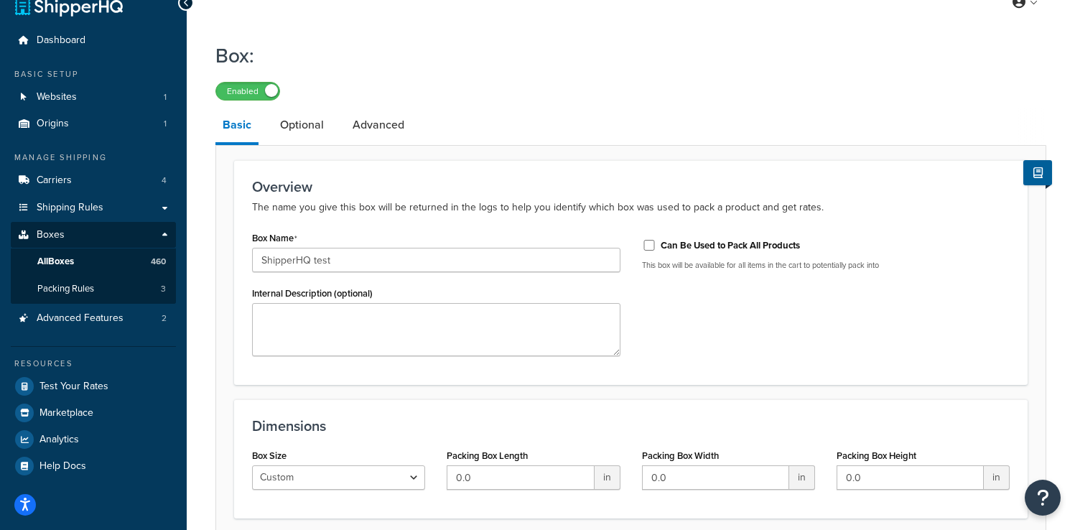
click at [542, 175] on div "Overview The name you give this box will be returned in the logs to help you id…" at bounding box center [631, 272] width 794 height 225
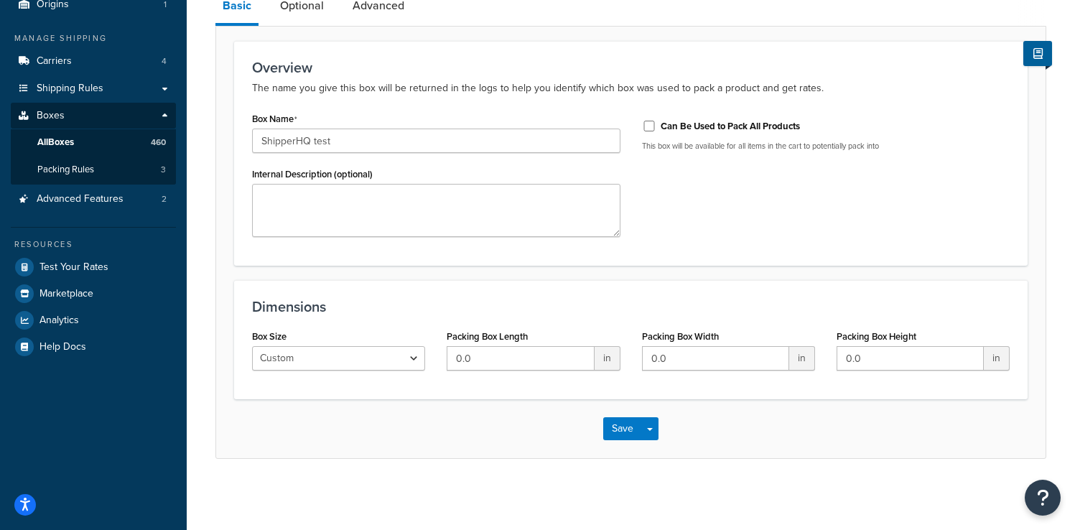
scroll to position [144, 0]
click at [498, 358] on input "0.0" at bounding box center [520, 358] width 147 height 24
click at [515, 361] on input "0.0" at bounding box center [520, 358] width 147 height 24
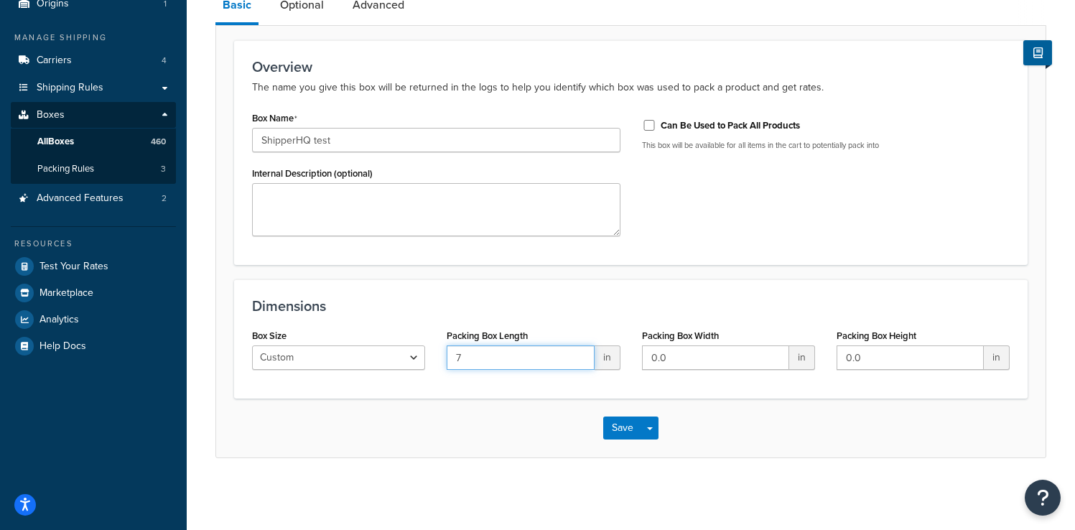
type input "7"
click at [702, 354] on input "0.0" at bounding box center [715, 358] width 147 height 24
type input "12"
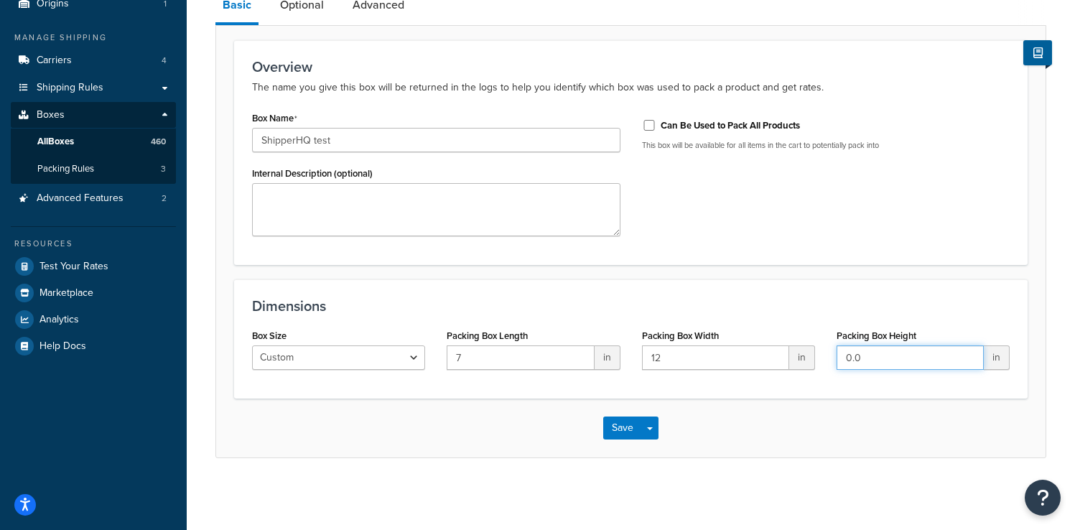
click at [881, 354] on input "0.0" at bounding box center [910, 358] width 147 height 24
type input "9"
click at [599, 269] on form "Overview The name you give this box will be returned in the logs to help you id…" at bounding box center [631, 248] width 830 height 417
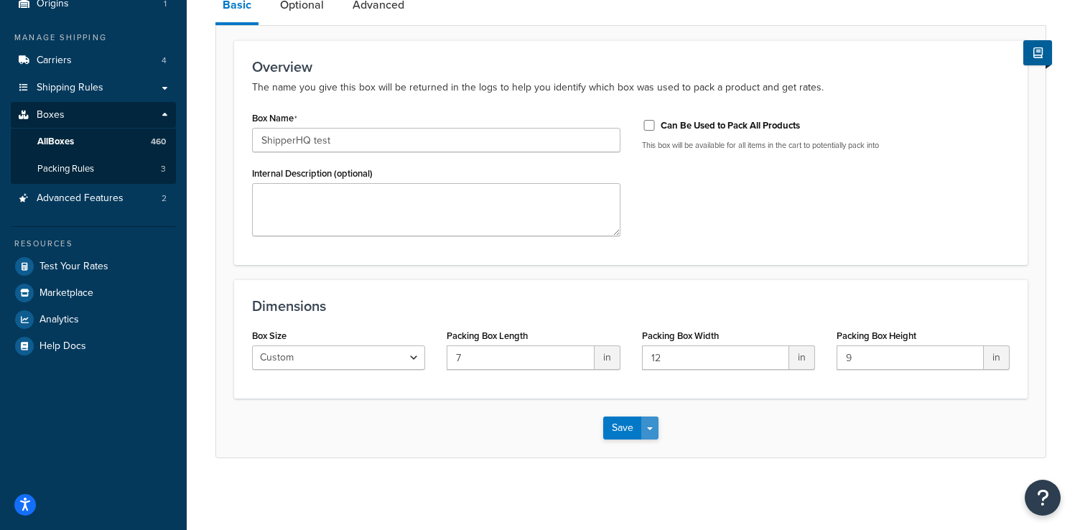
click at [652, 421] on button "Save Dropdown" at bounding box center [650, 428] width 17 height 23
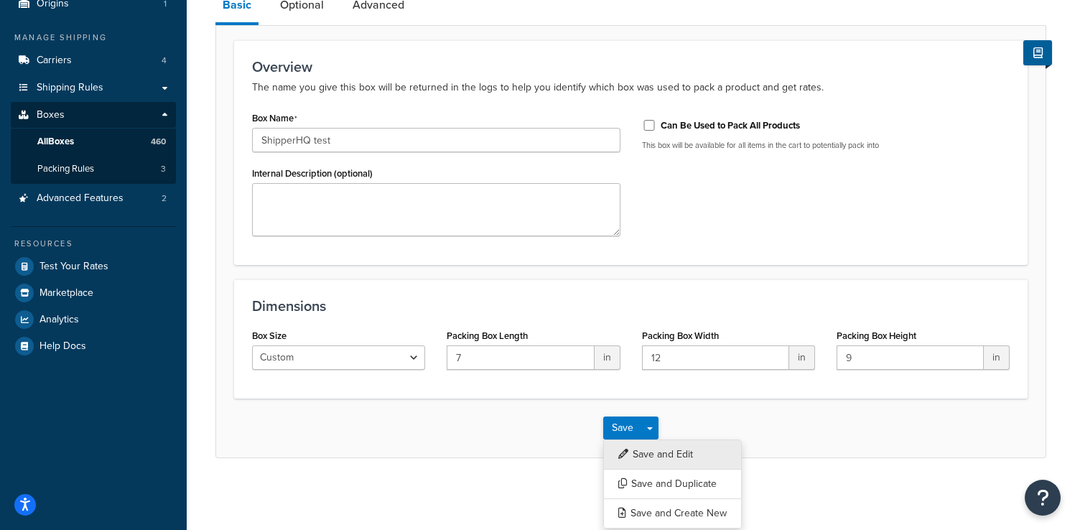
click at [667, 453] on button "Save and Edit" at bounding box center [672, 455] width 139 height 30
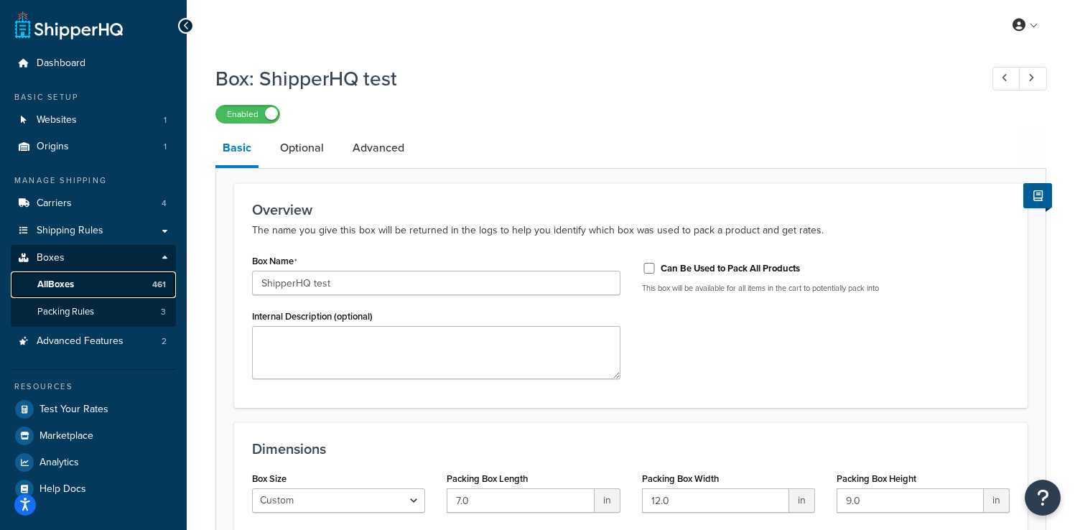
click at [101, 285] on link "All Boxes 461" at bounding box center [93, 285] width 165 height 27
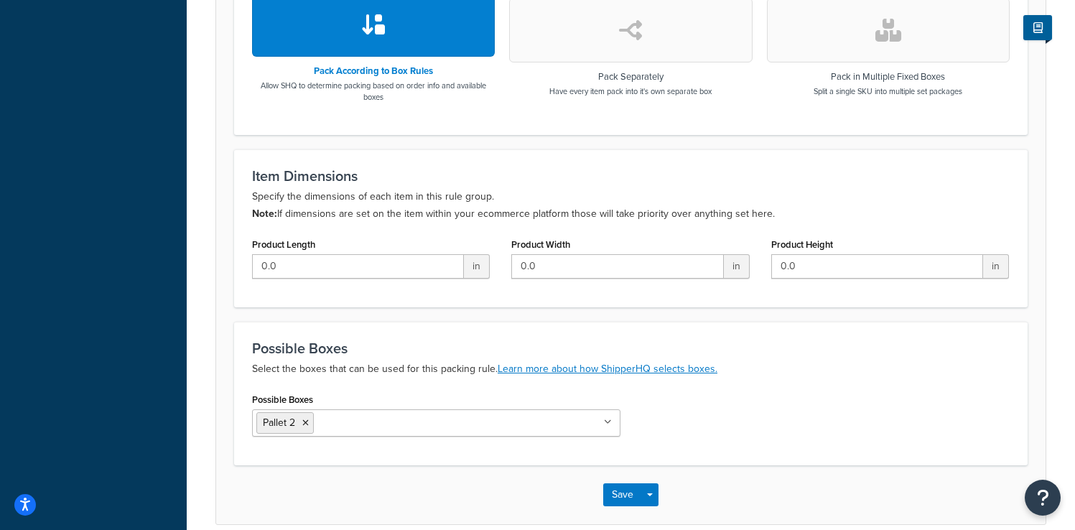
scroll to position [580, 0]
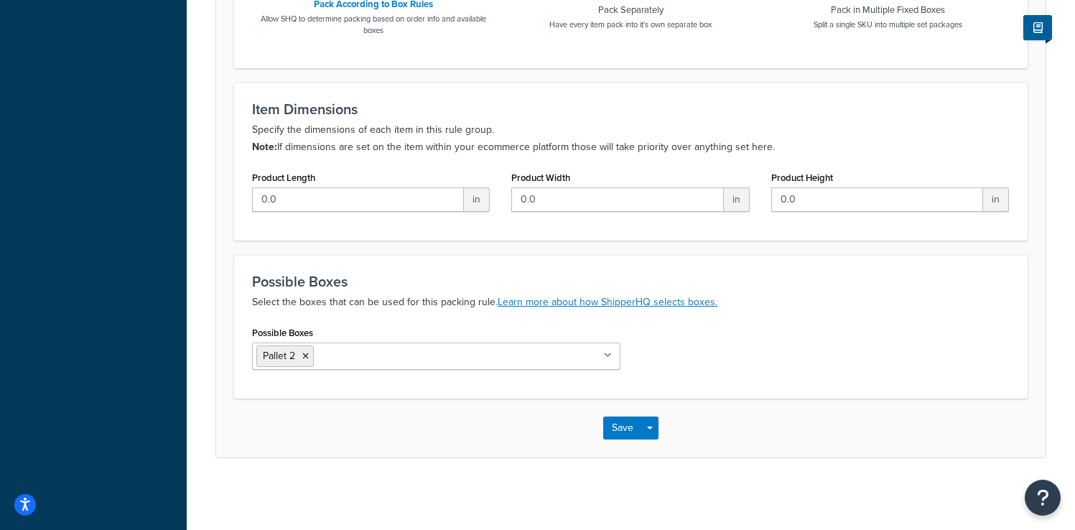
click at [346, 356] on input "Possible Boxes" at bounding box center [381, 356] width 127 height 16
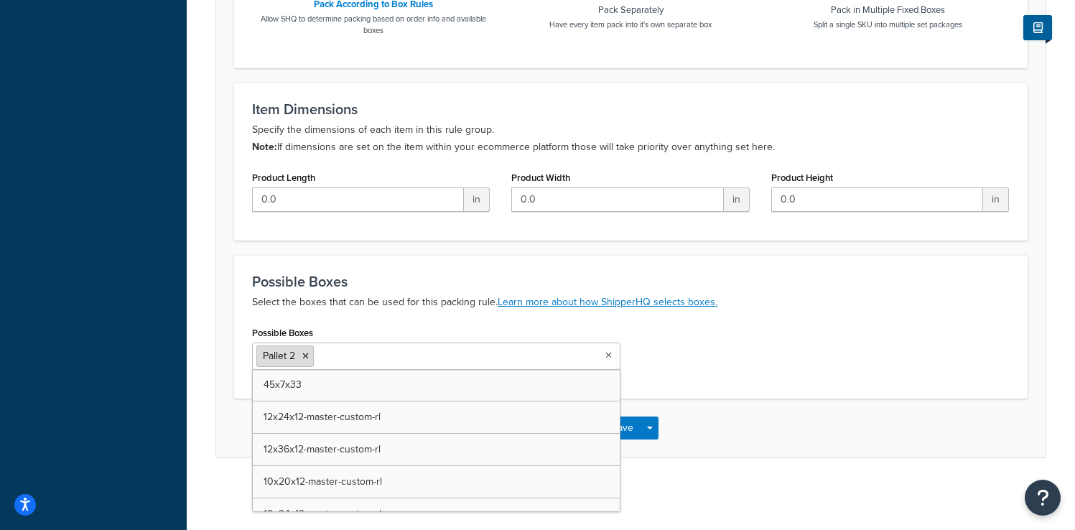
click at [307, 356] on icon at bounding box center [305, 356] width 6 height 9
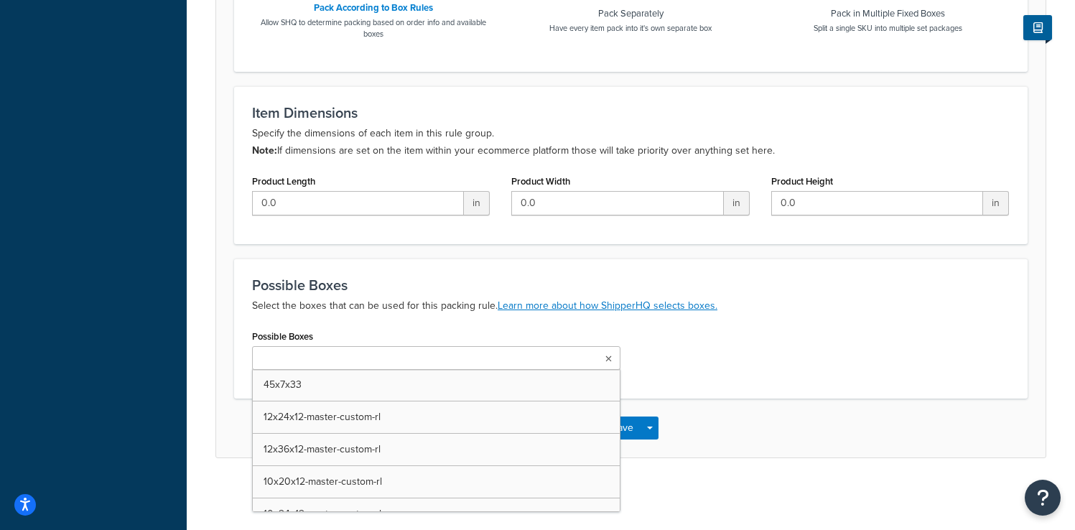
scroll to position [576, 0]
click at [312, 356] on input "Possible Boxes" at bounding box center [319, 359] width 127 height 16
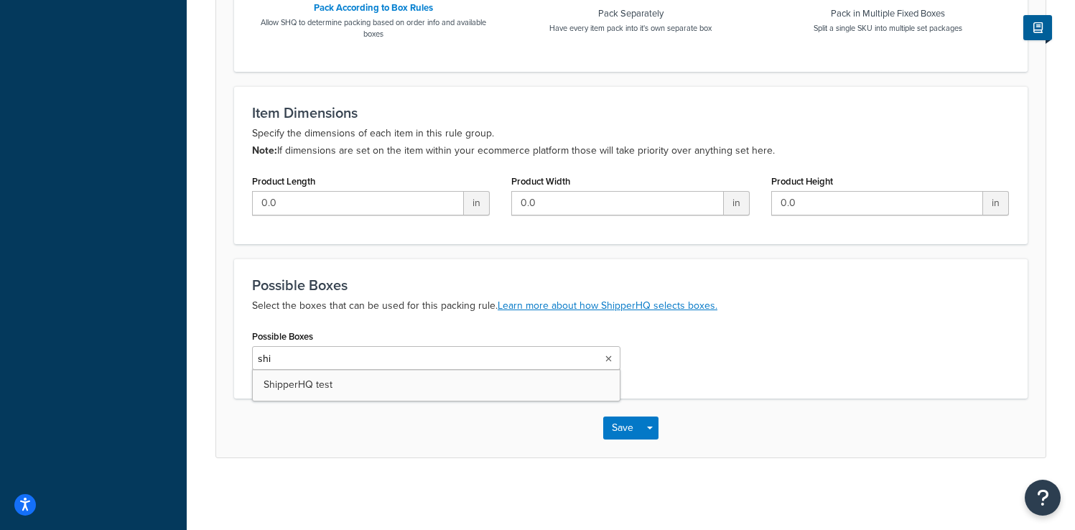
type input "ship"
click at [683, 284] on h3 "Possible Boxes" at bounding box center [631, 285] width 758 height 16
click at [649, 435] on button "Save Dropdown" at bounding box center [650, 431] width 17 height 23
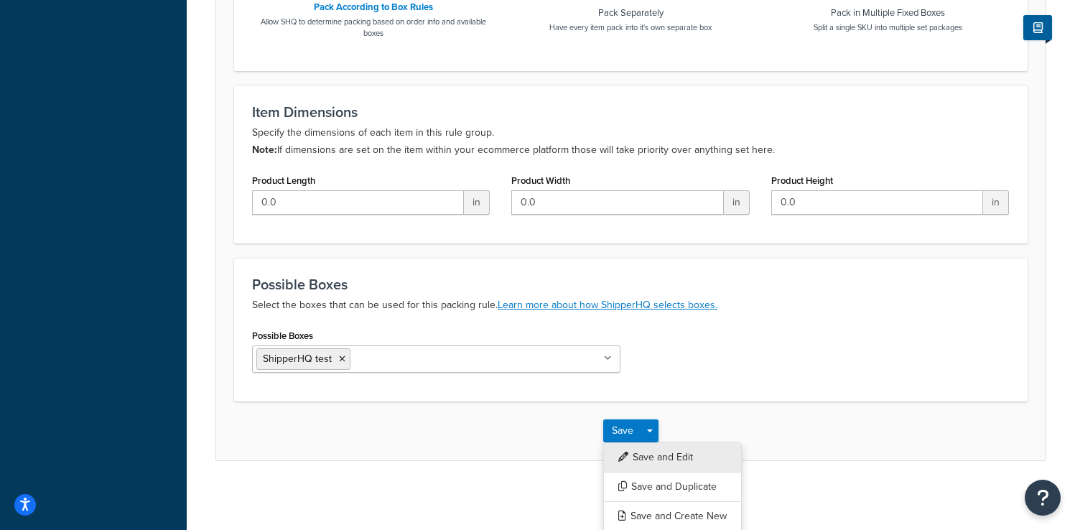
click at [659, 452] on button "Save and Edit" at bounding box center [672, 458] width 139 height 30
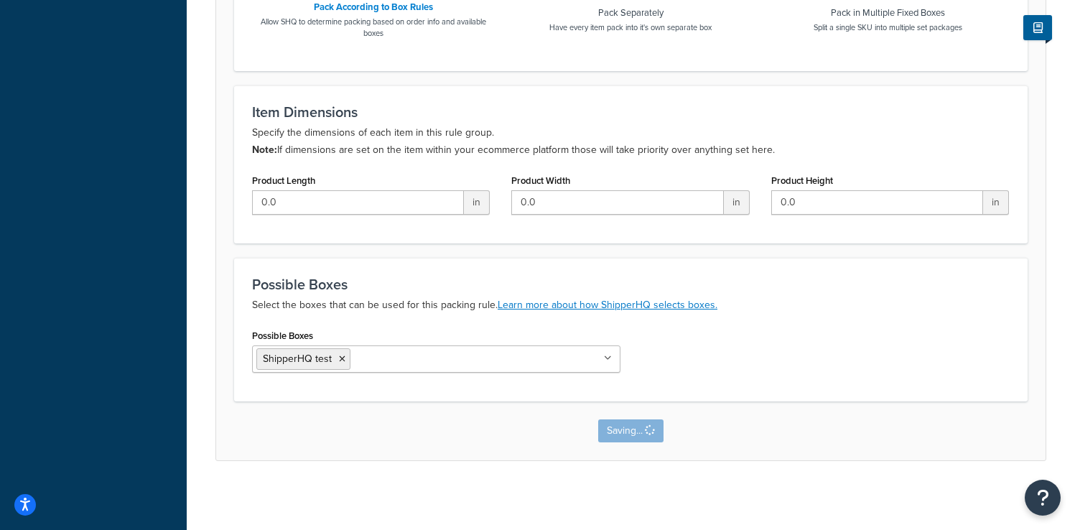
scroll to position [0, 0]
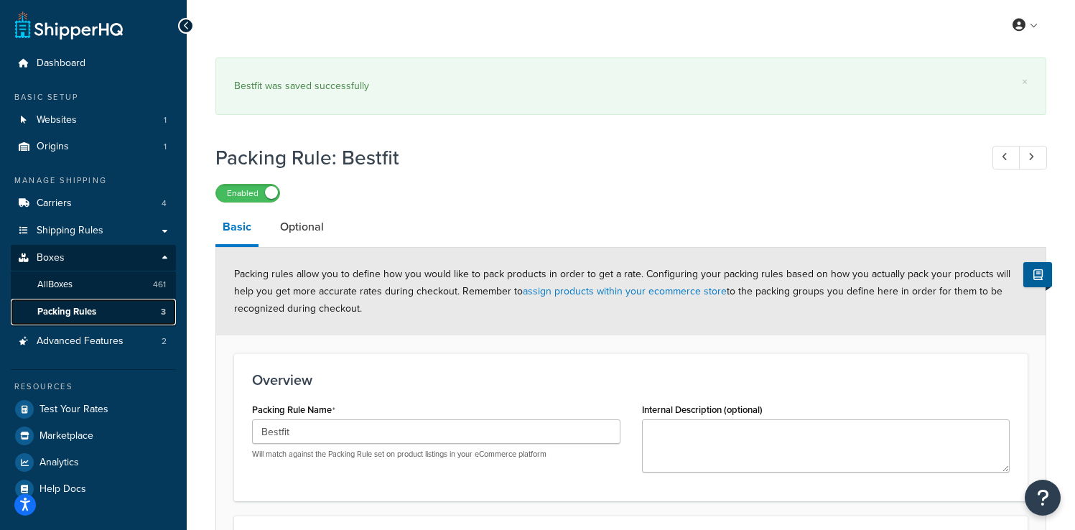
click at [114, 302] on link "Packing Rules 3" at bounding box center [93, 312] width 165 height 27
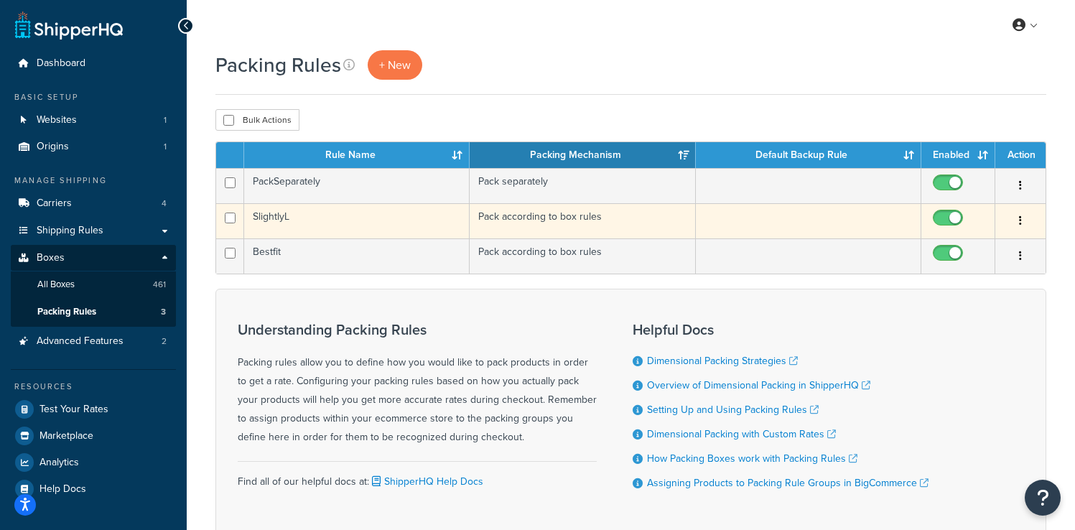
click at [384, 226] on td "SlightlyL" at bounding box center [357, 220] width 226 height 35
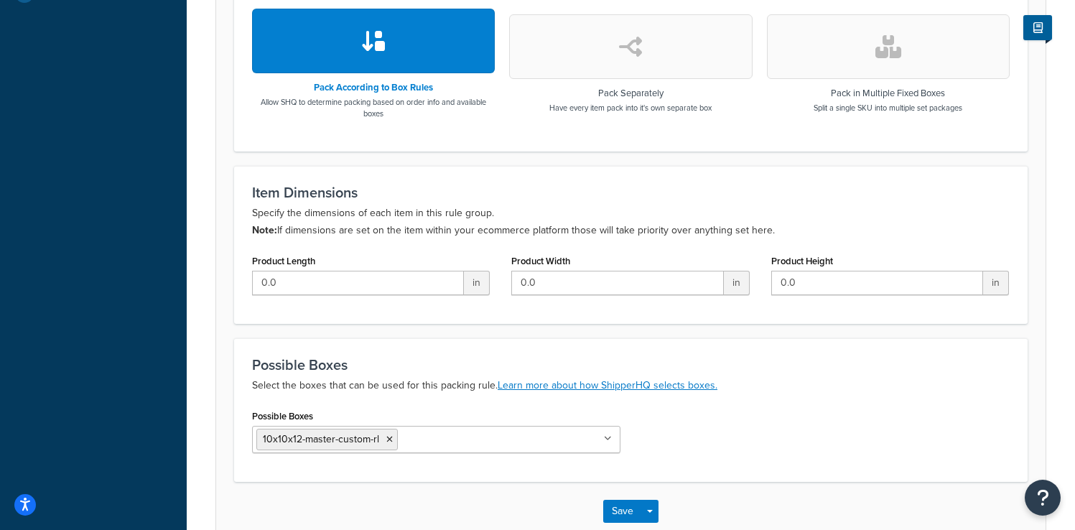
scroll to position [580, 0]
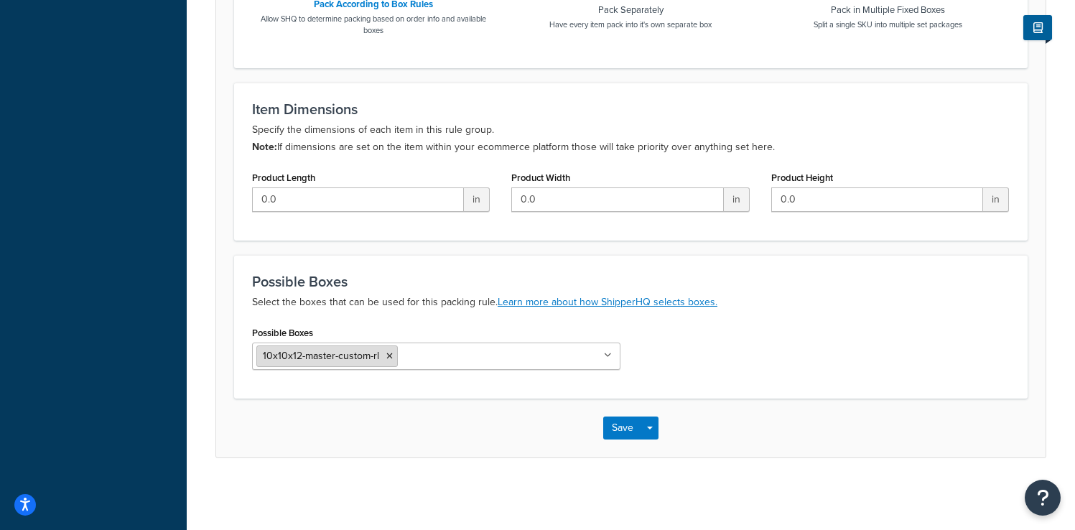
click at [388, 356] on icon at bounding box center [389, 356] width 6 height 9
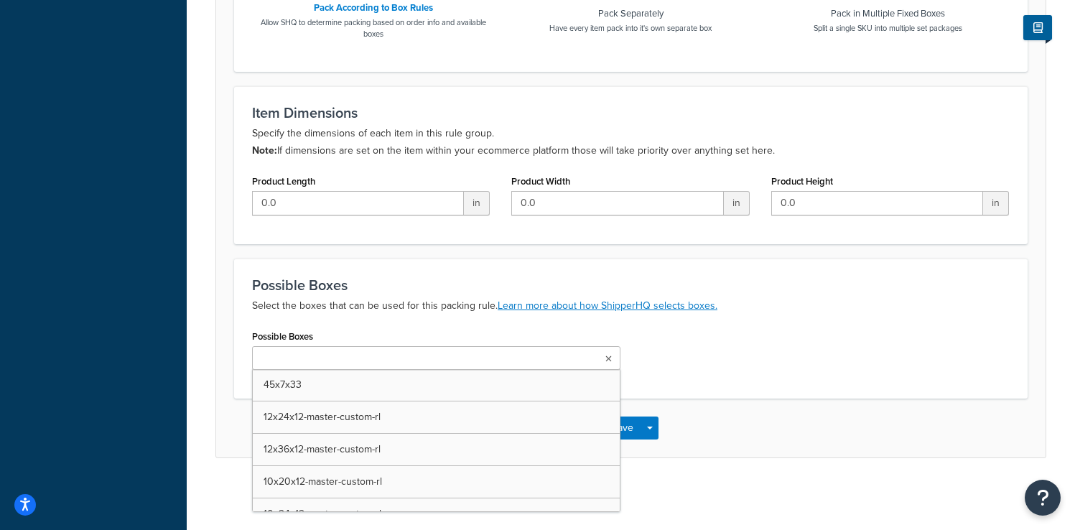
click at [353, 366] on input "Possible Boxes" at bounding box center [319, 359] width 127 height 16
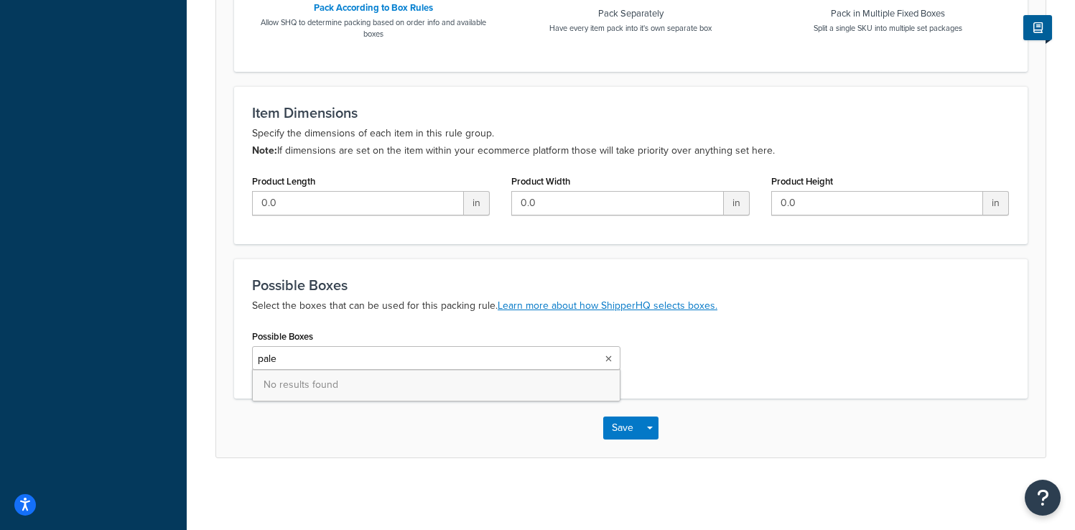
type input "pal"
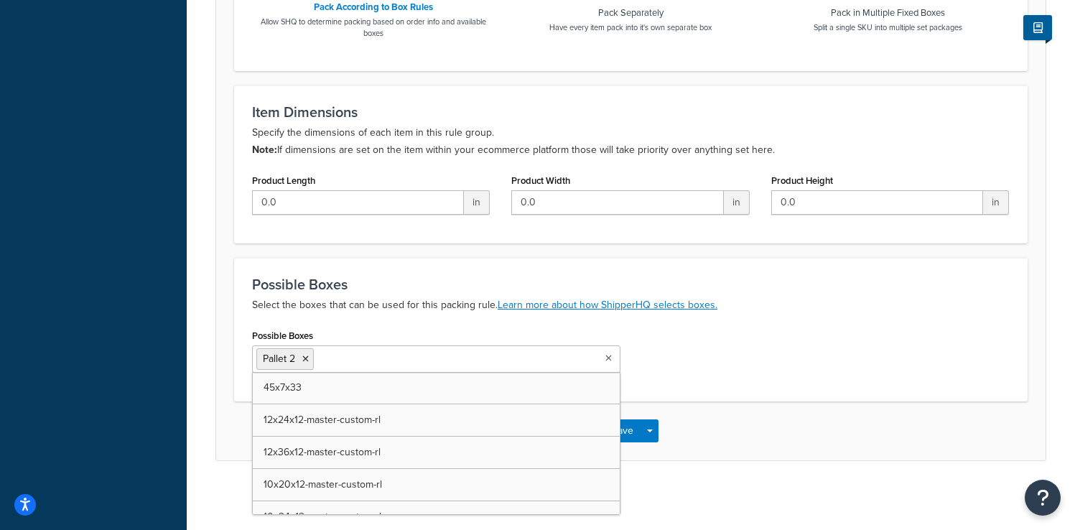
click at [432, 304] on p "Select the boxes that can be used for this packing rule. Learn more about how S…" at bounding box center [631, 305] width 758 height 17
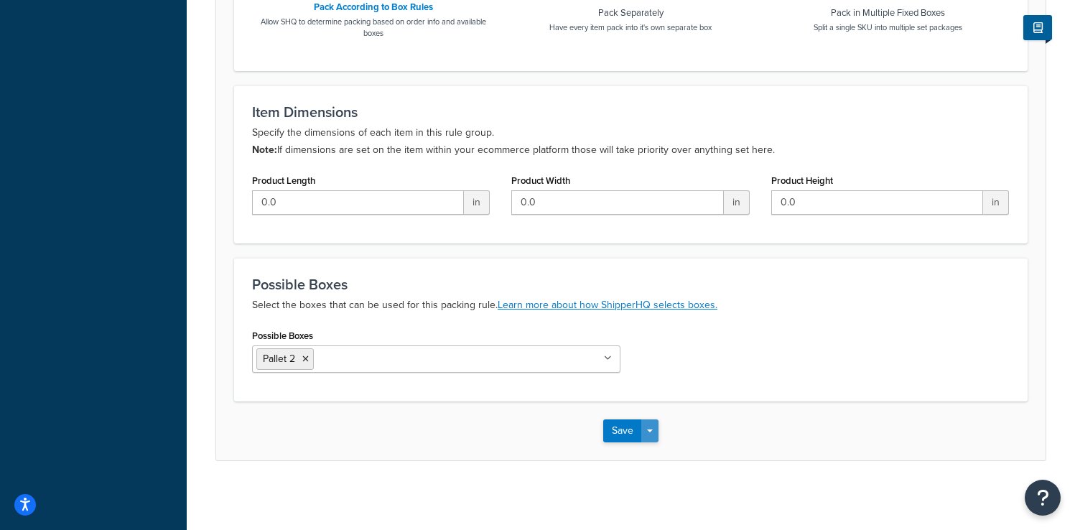
click at [657, 434] on button "Save Dropdown" at bounding box center [650, 431] width 17 height 23
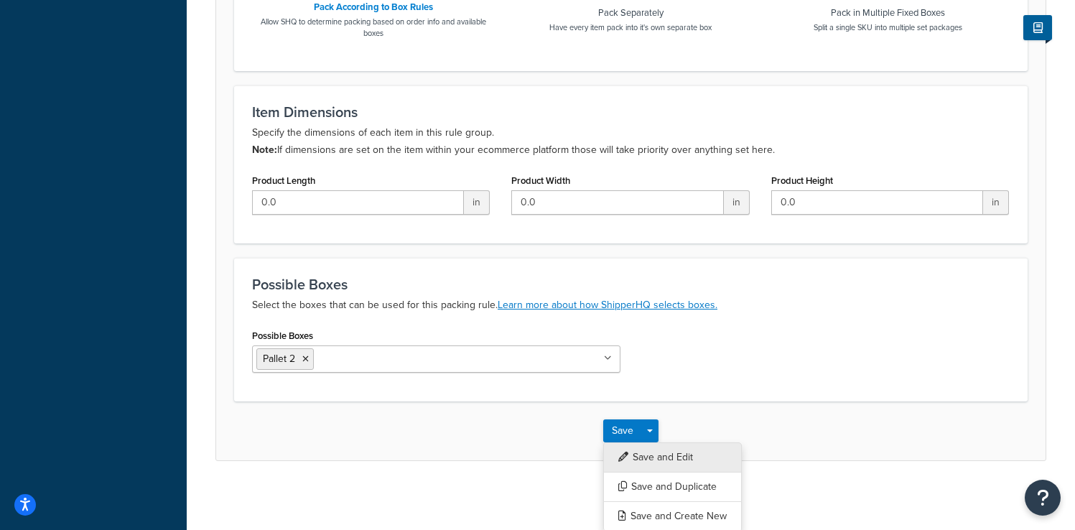
click at [662, 455] on button "Save and Edit" at bounding box center [672, 458] width 139 height 30
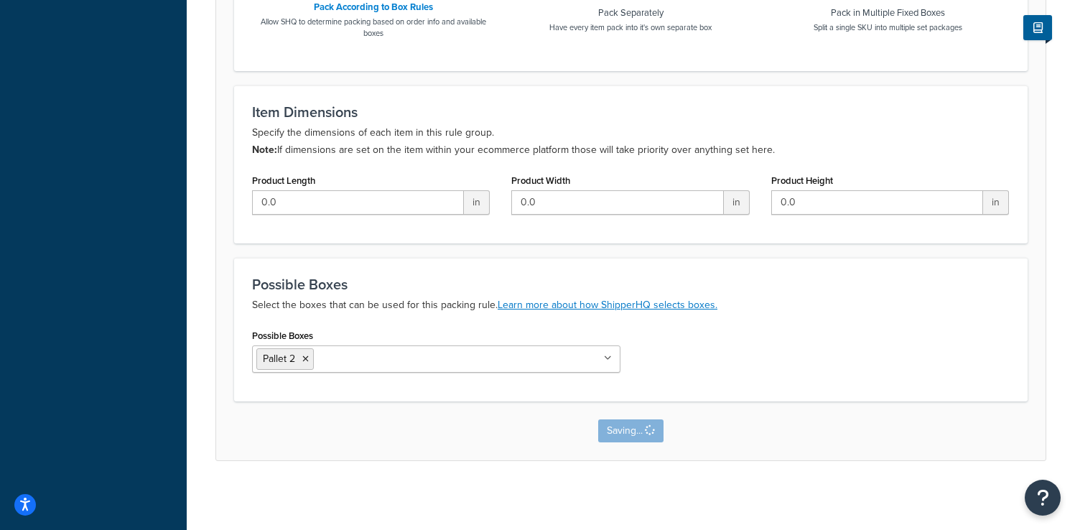
scroll to position [0, 0]
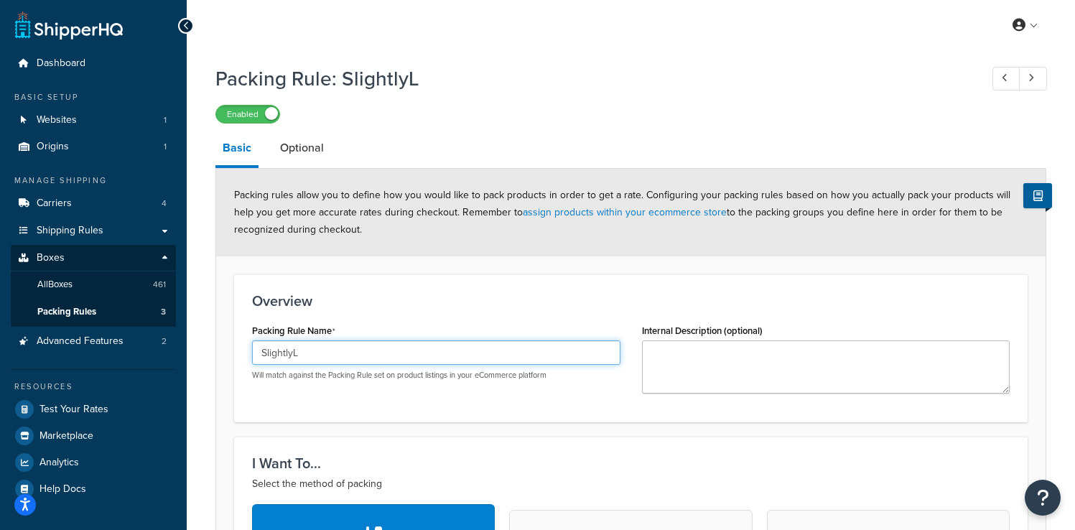
click at [296, 357] on input "SlightlyL" at bounding box center [436, 353] width 369 height 24
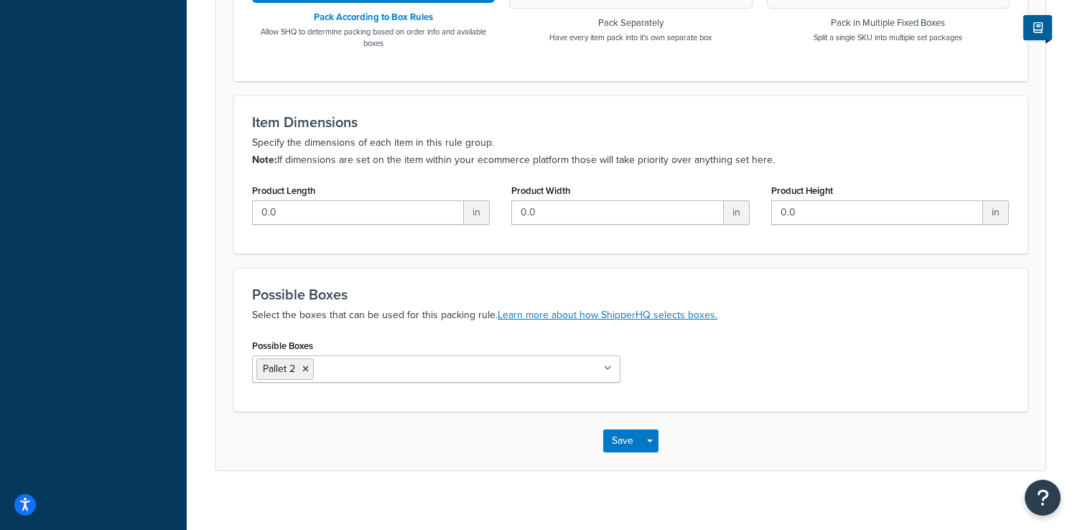
scroll to position [580, 0]
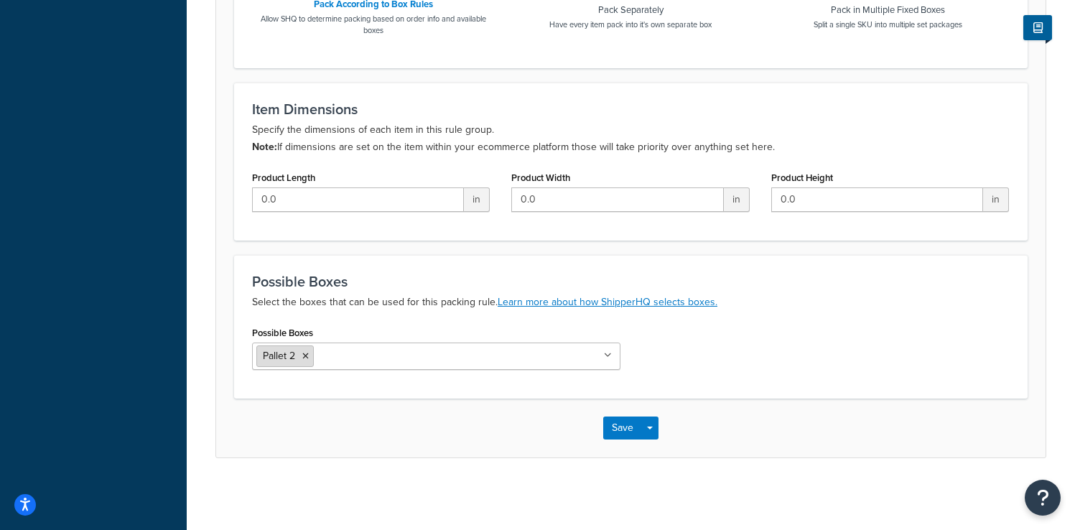
click at [303, 348] on li "Pallet 2" at bounding box center [284, 357] width 57 height 22
click at [307, 350] on li "Pallet 2" at bounding box center [284, 357] width 57 height 22
click at [308, 355] on icon at bounding box center [305, 356] width 6 height 9
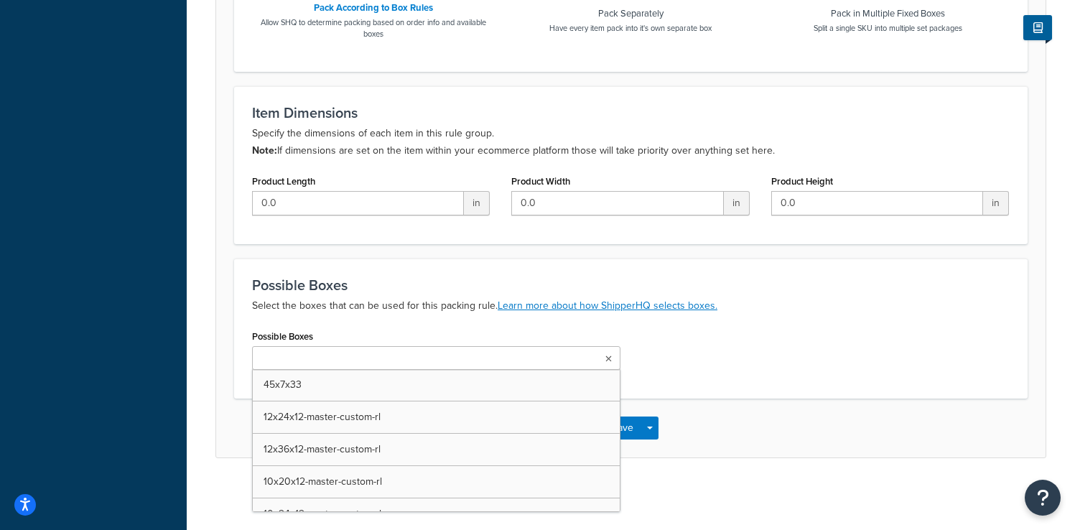
click at [374, 357] on ul at bounding box center [436, 358] width 369 height 24
click at [421, 340] on div "Possible Boxes 45x7x33 12x24x12-master-custom-rl 12x36x12-master-custom-rl 10x2…" at bounding box center [436, 348] width 369 height 44
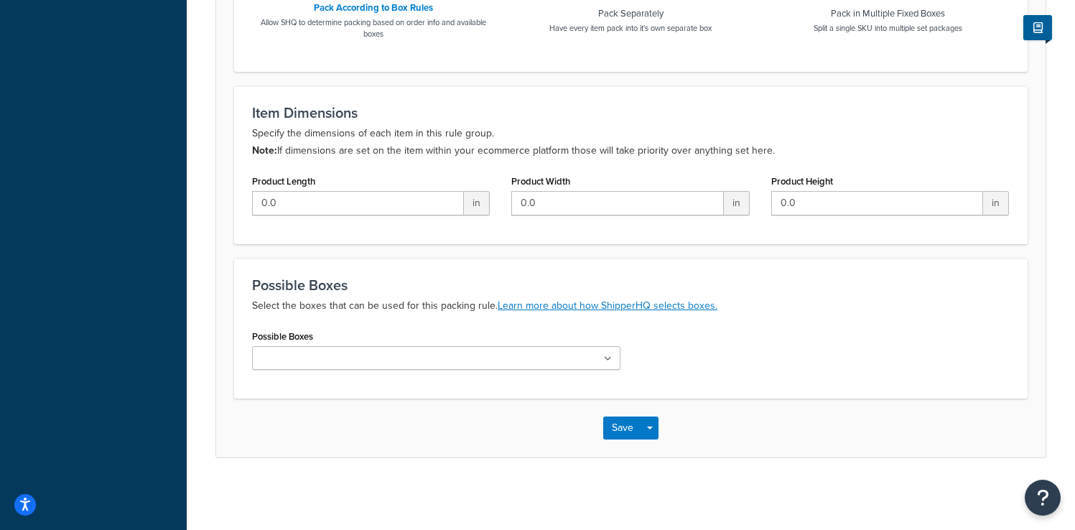
click at [421, 348] on ul at bounding box center [436, 358] width 369 height 24
type input "shipper"
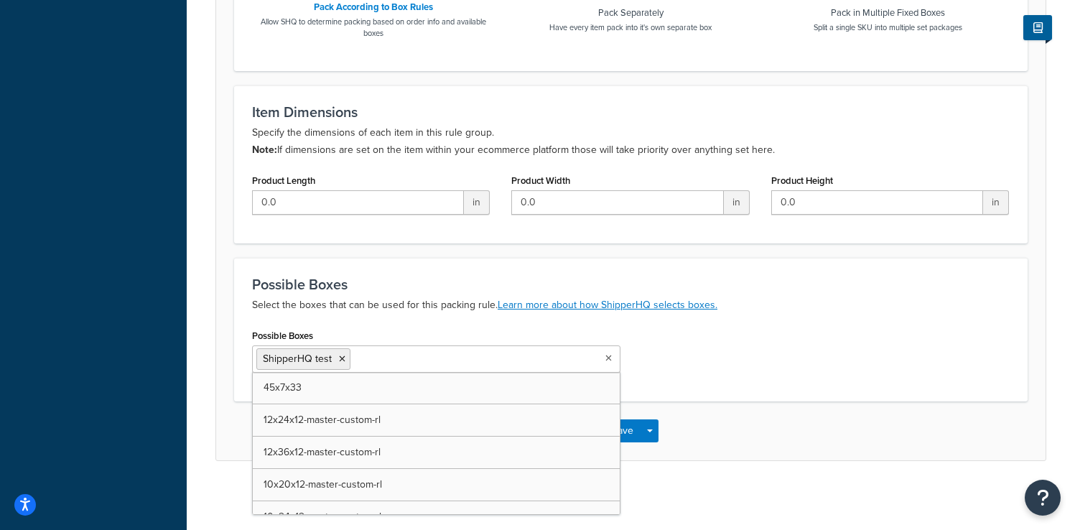
click at [767, 266] on div "Possible Boxes Select the boxes that can be used for this packing rule. Learn m…" at bounding box center [631, 330] width 794 height 144
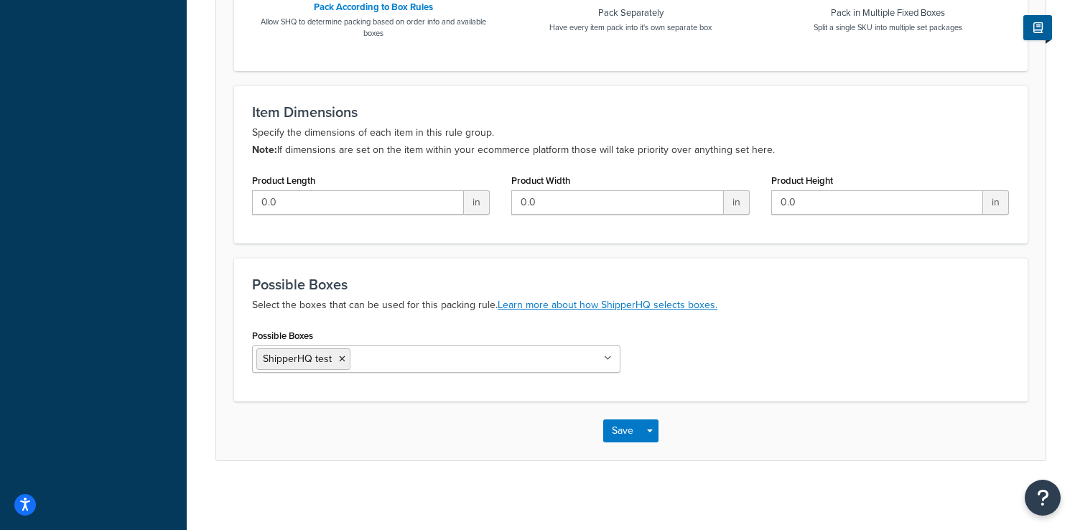
click at [662, 430] on div "Save Save Dropdown Save and Edit Save and Duplicate Save and Create New" at bounding box center [631, 431] width 830 height 59
click at [656, 430] on button "Save Dropdown" at bounding box center [650, 431] width 17 height 23
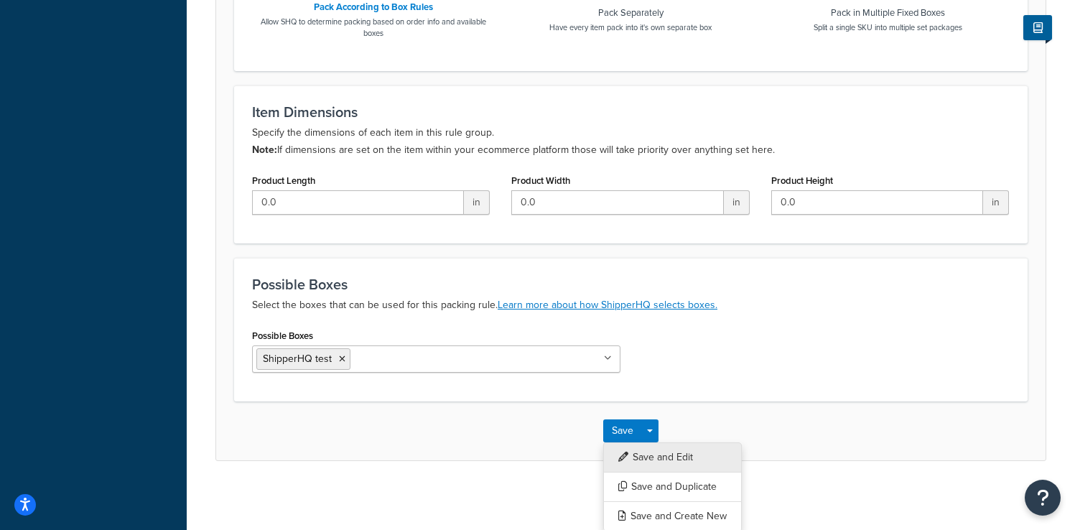
click at [665, 448] on button "Save and Edit" at bounding box center [672, 458] width 139 height 30
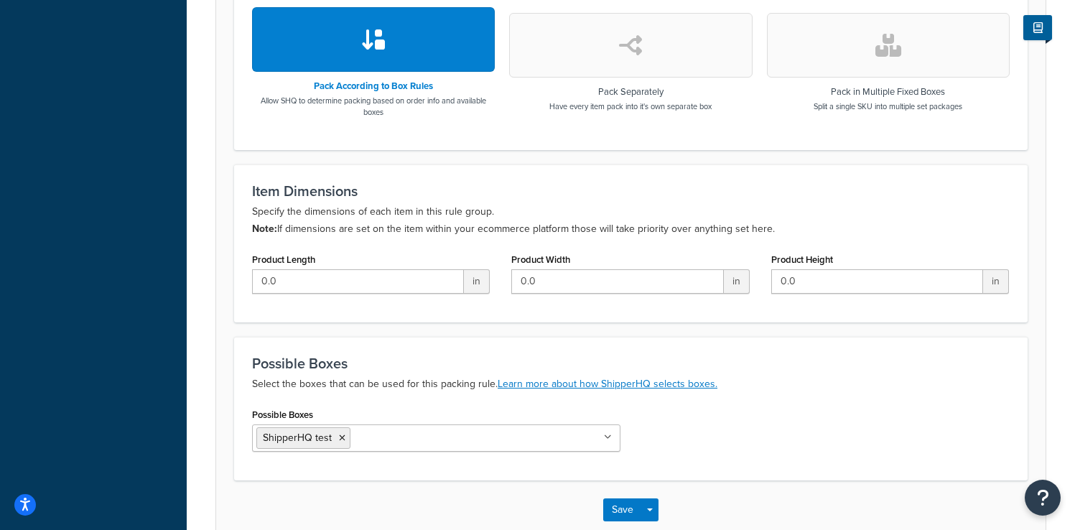
scroll to position [0, 0]
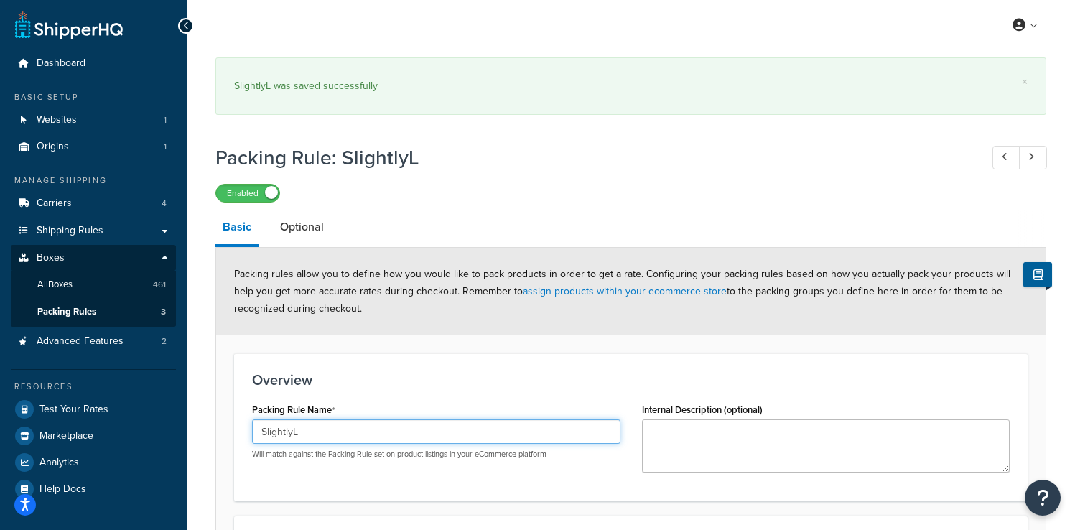
click at [311, 430] on input "SlightlyL" at bounding box center [436, 432] width 369 height 24
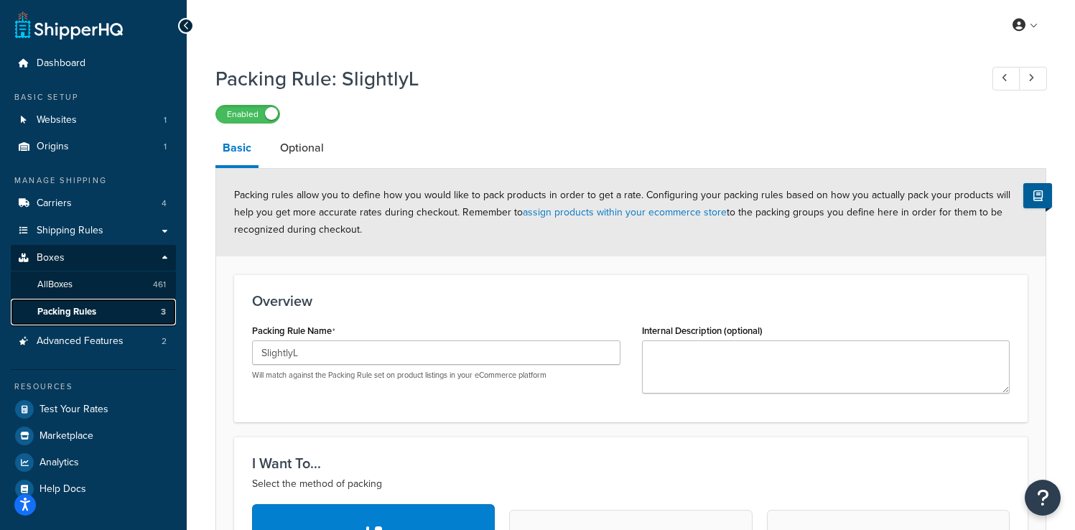
click at [82, 318] on span "Packing Rules" at bounding box center [66, 312] width 59 height 12
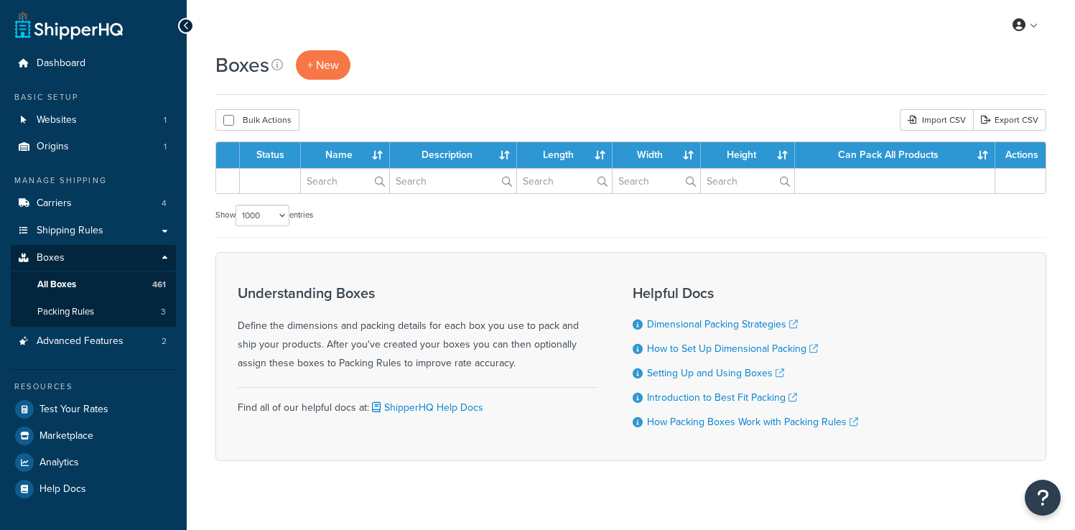
select select "1000"
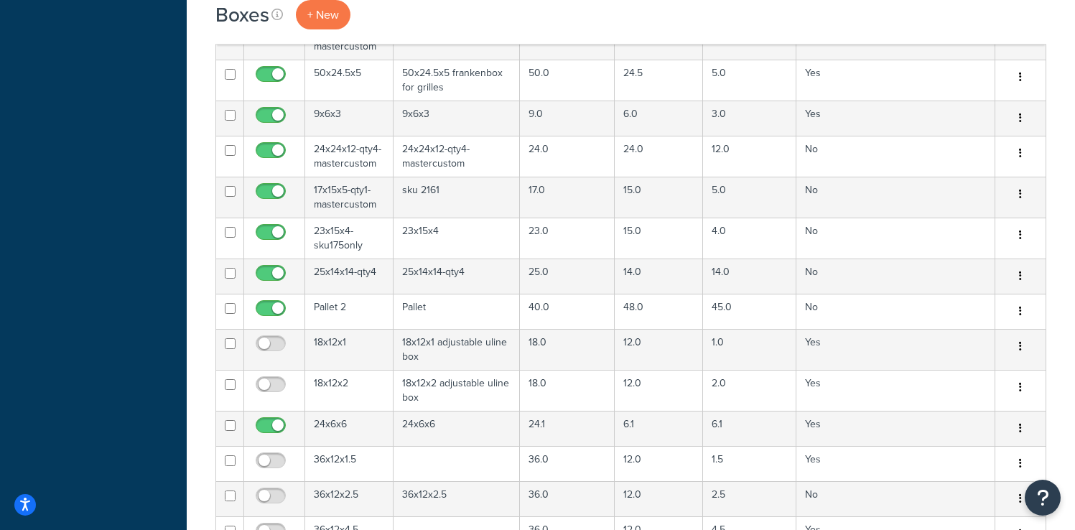
scroll to position [12470, 0]
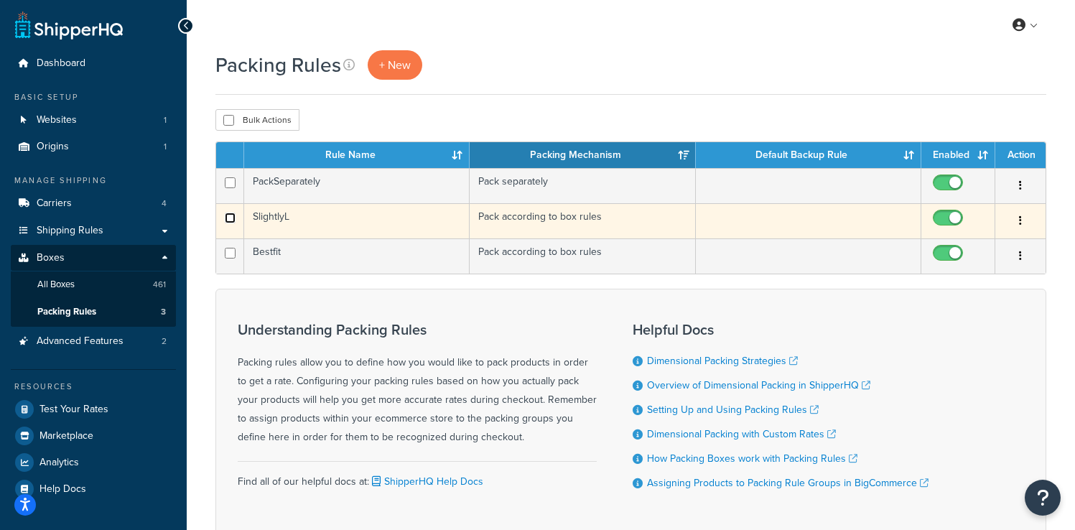
click at [231, 221] on input "checkbox" at bounding box center [230, 218] width 11 height 11
checkbox input "true"
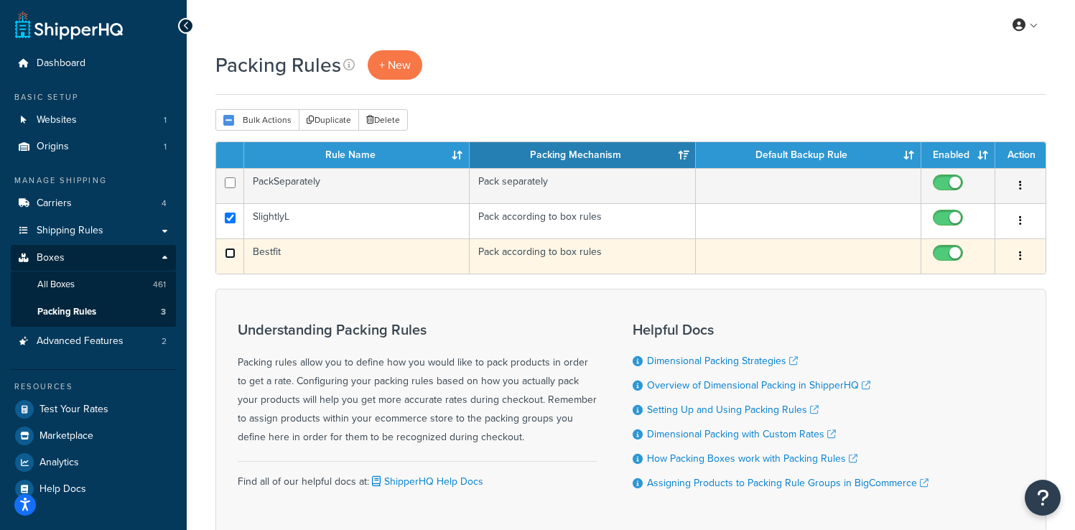
click at [229, 253] on input "checkbox" at bounding box center [230, 253] width 11 height 11
checkbox input "true"
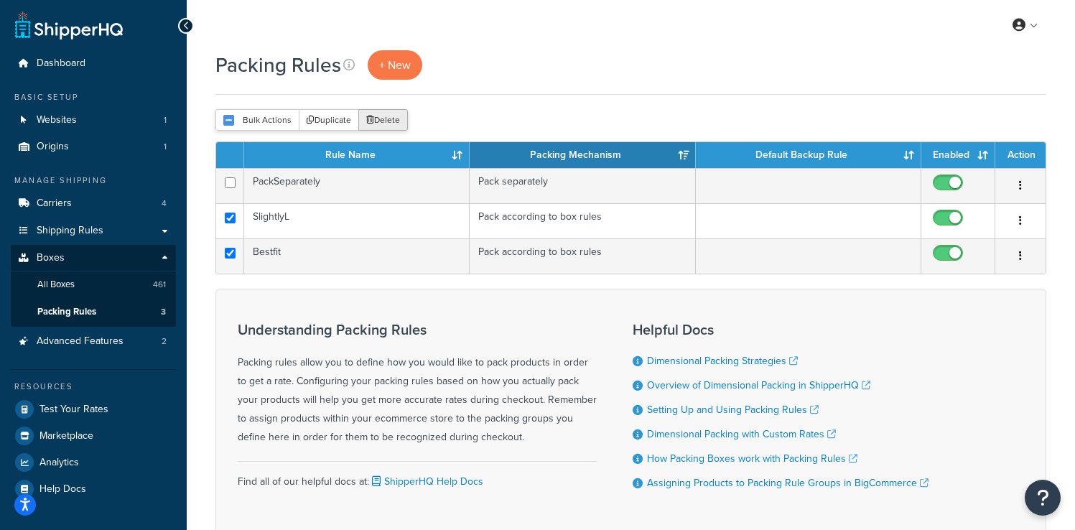
click at [376, 121] on button "Delete" at bounding box center [383, 120] width 50 height 22
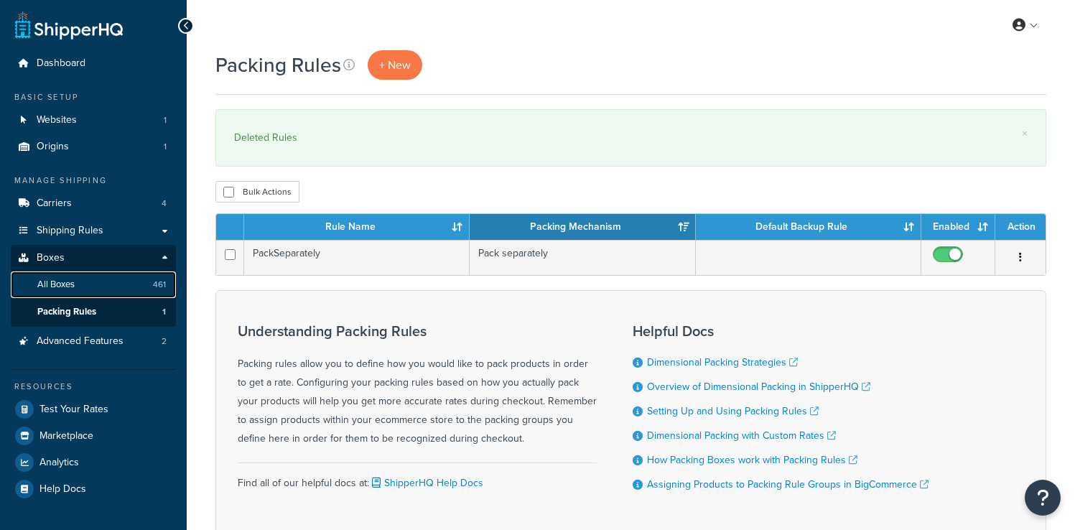
click at [96, 288] on link "All Boxes 461" at bounding box center [93, 285] width 165 height 27
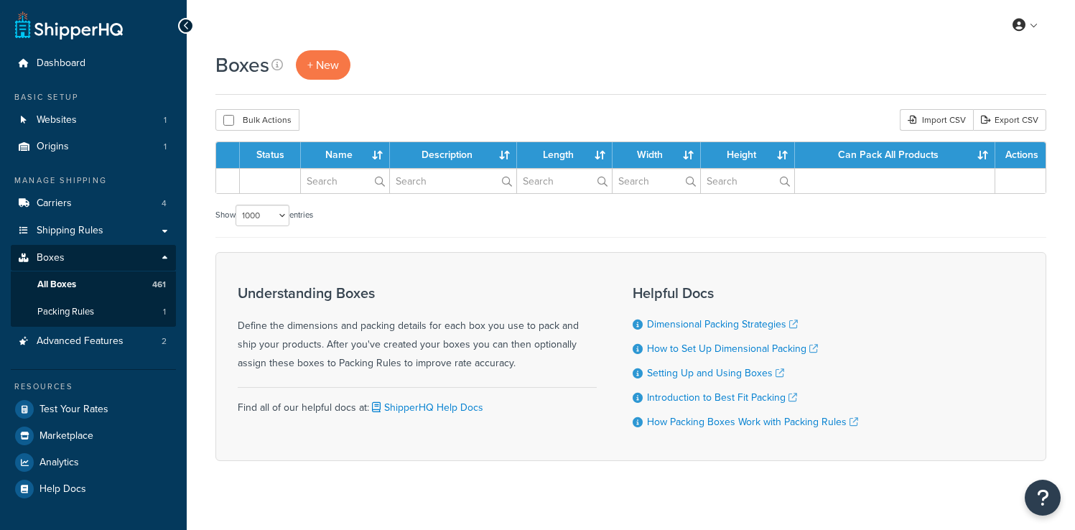
select select "1000"
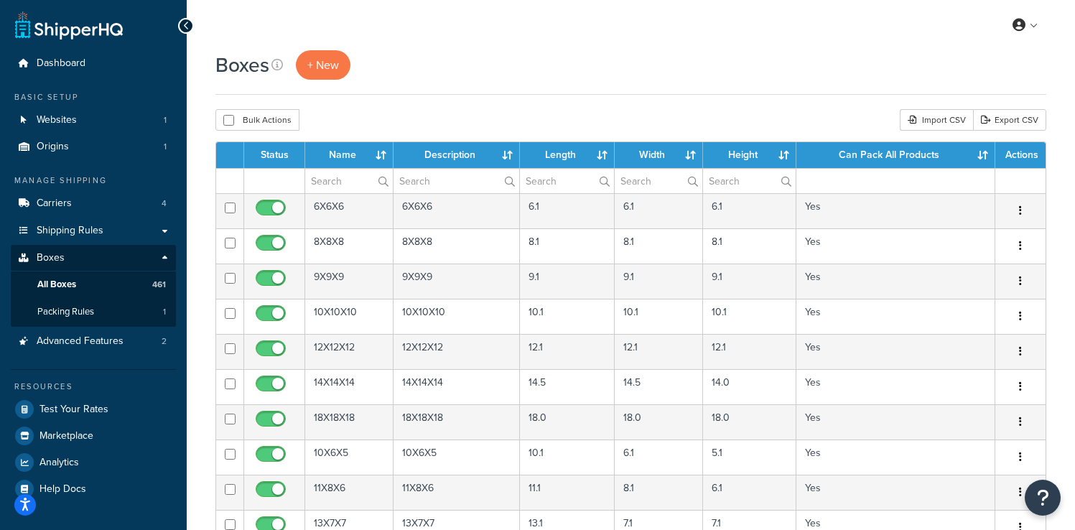
scroll to position [20118, 0]
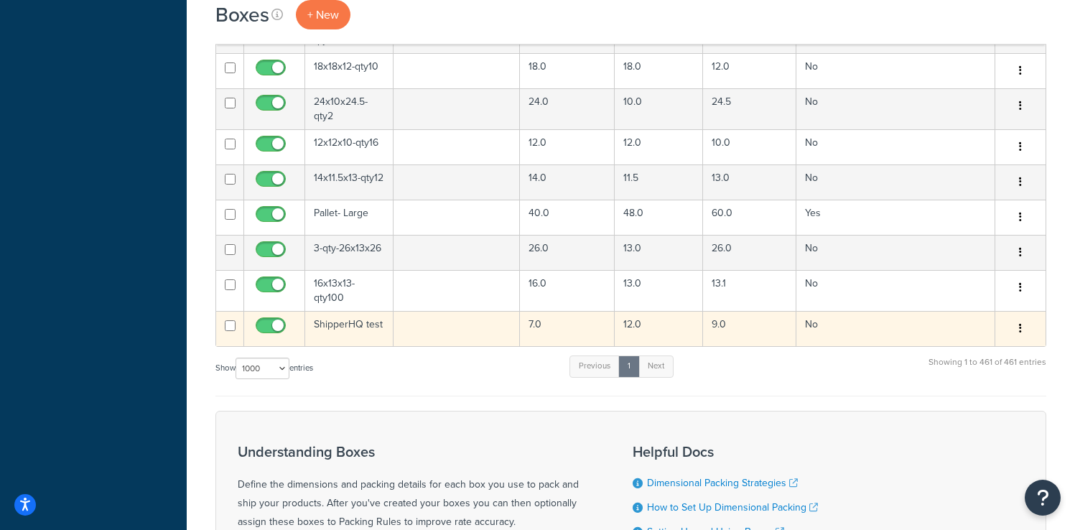
click at [274, 320] on input "checkbox" at bounding box center [273, 329] width 40 height 18
checkbox input "false"
click at [226, 320] on input "checkbox" at bounding box center [230, 325] width 11 height 11
checkbox input "true"
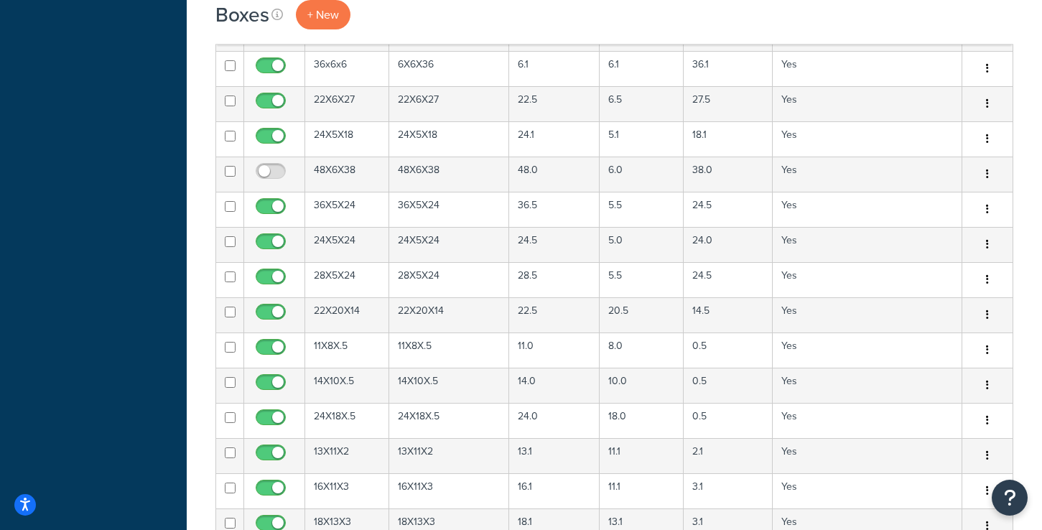
scroll to position [0, 0]
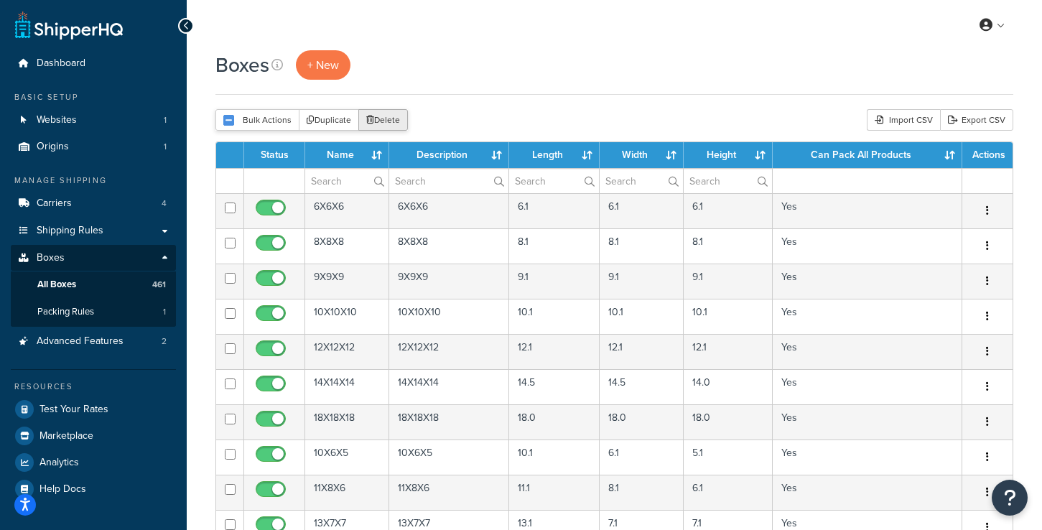
click at [394, 123] on button "Delete" at bounding box center [383, 120] width 50 height 22
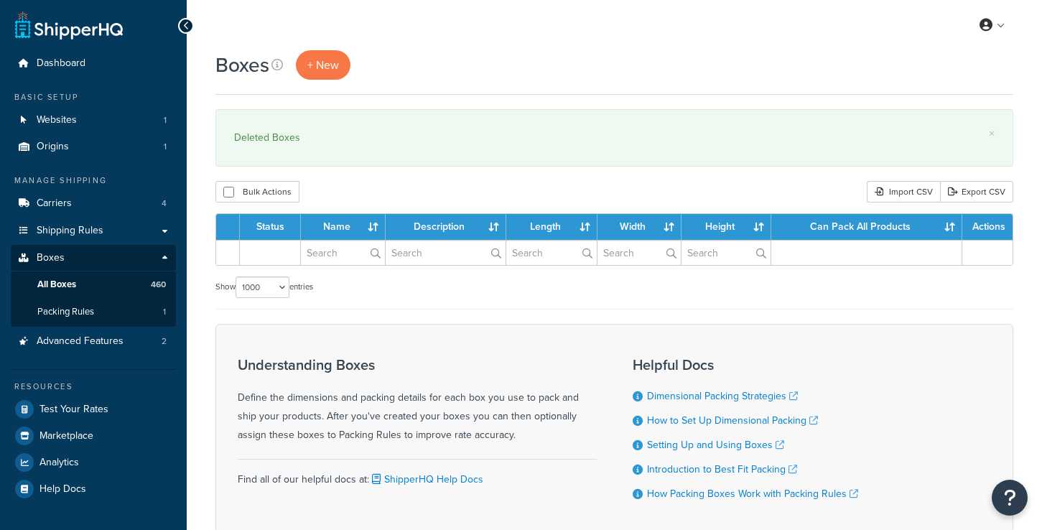
select select "1000"
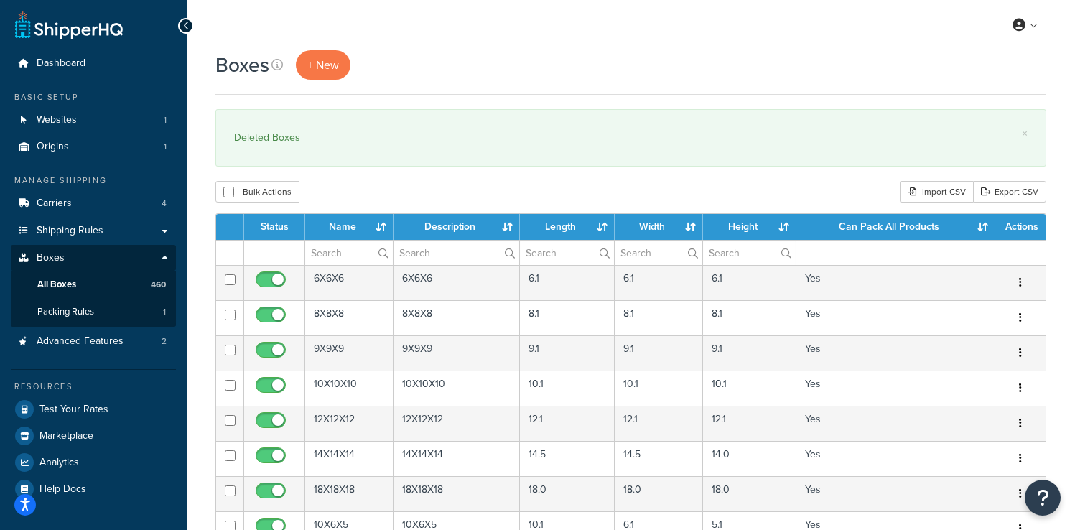
click at [648, 50] on div "Boxes + New" at bounding box center [631, 64] width 831 height 29
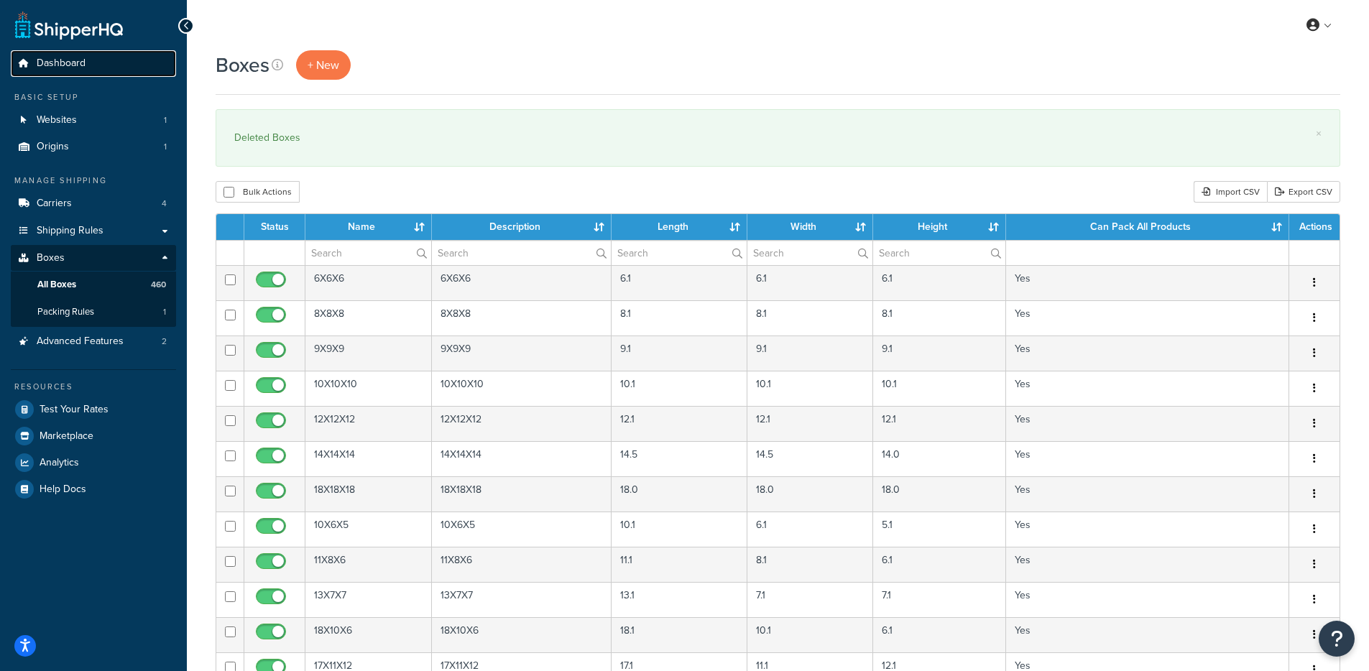
click at [124, 57] on link "Dashboard" at bounding box center [93, 63] width 165 height 27
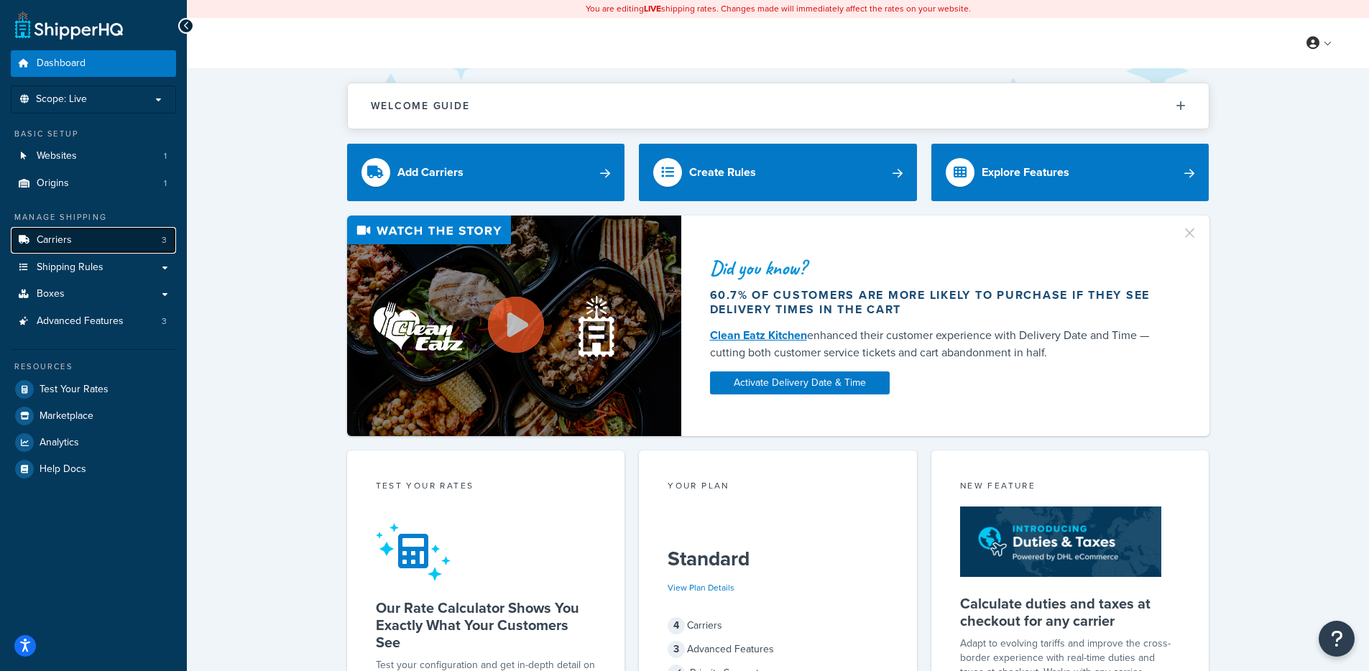
click at [129, 232] on link "Carriers 3" at bounding box center [93, 240] width 165 height 27
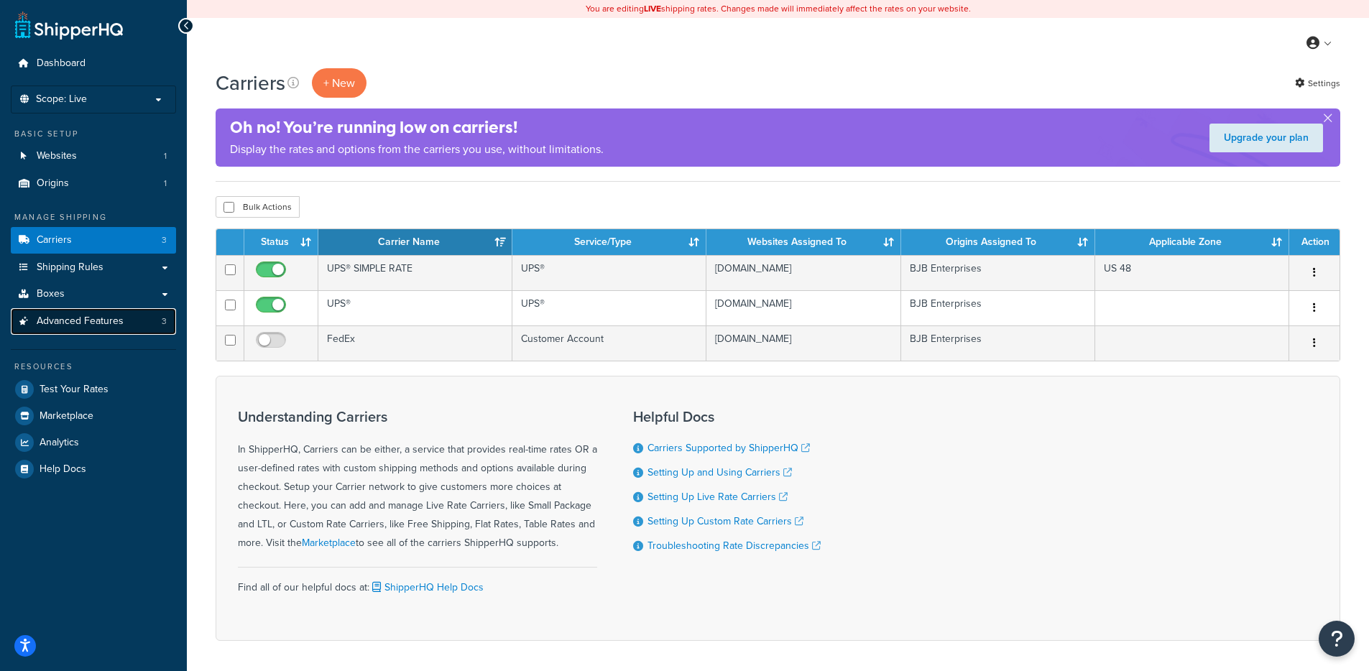
click at [124, 312] on link "Advanced Features 3" at bounding box center [93, 321] width 165 height 27
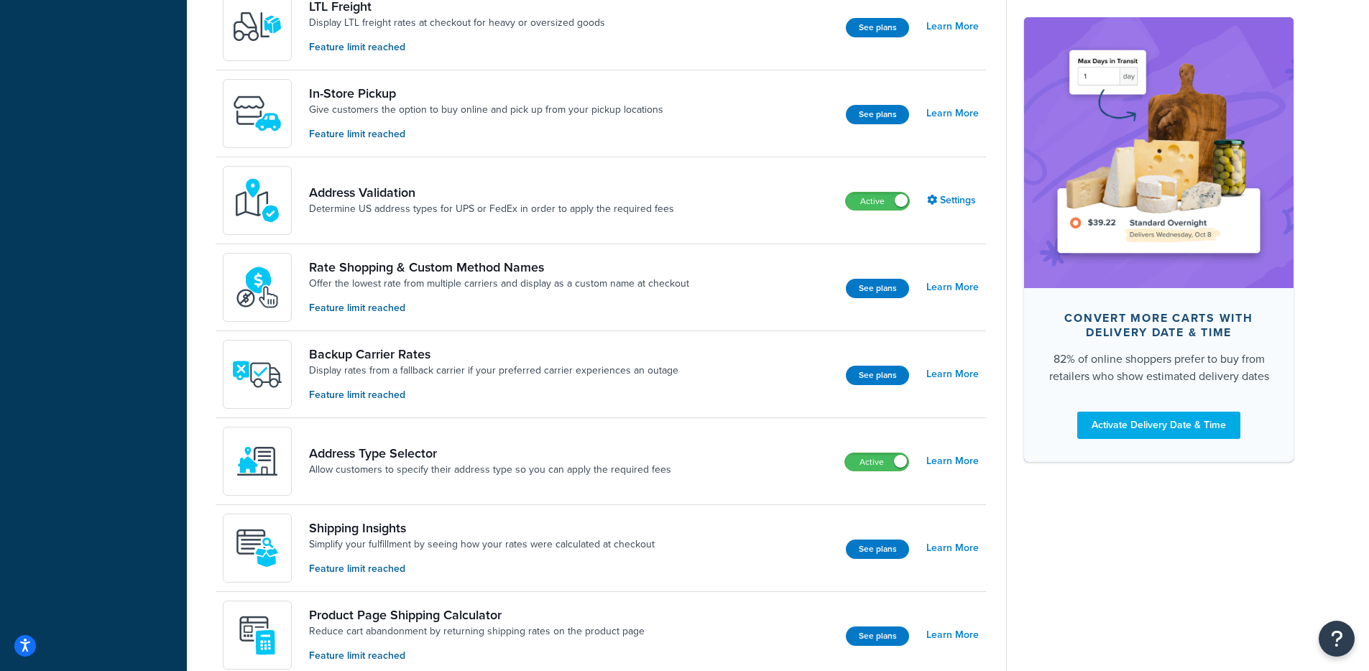
scroll to position [635, 0]
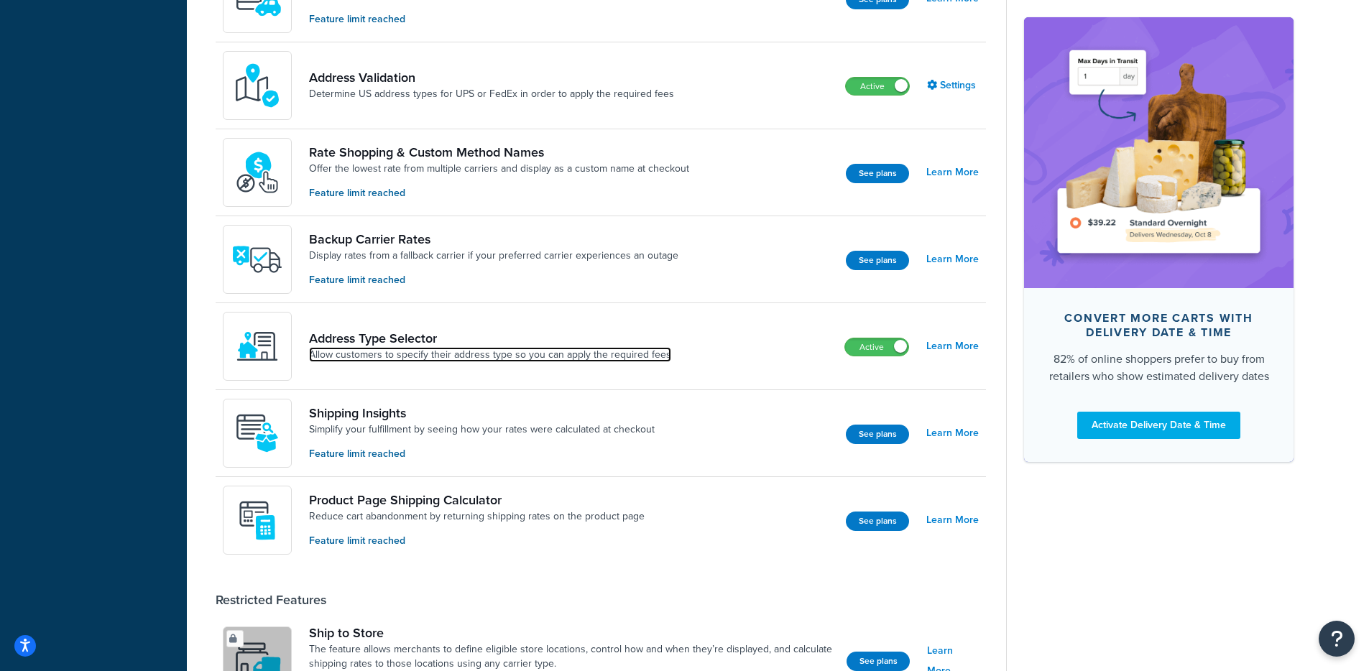
click at [514, 352] on link "Allow customers to specify their address type so you can apply the required fees" at bounding box center [490, 355] width 362 height 14
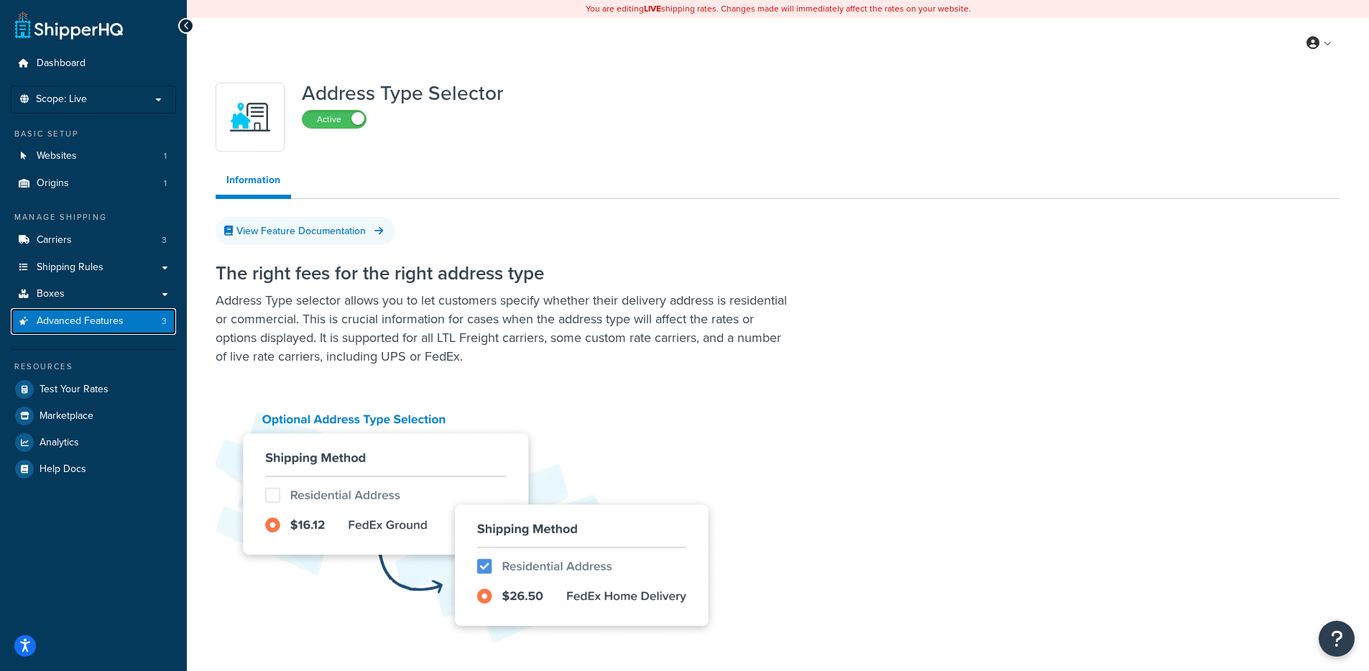
click at [92, 320] on span "Advanced Features" at bounding box center [80, 321] width 87 height 12
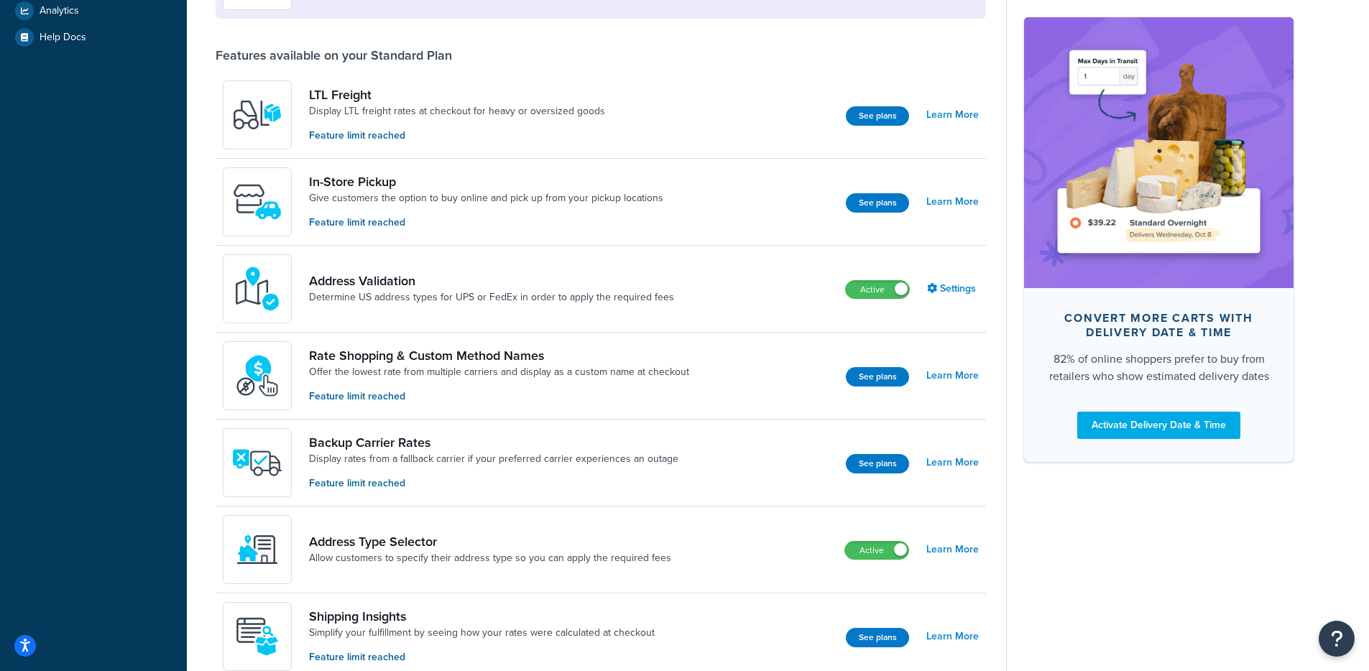
scroll to position [433, 0]
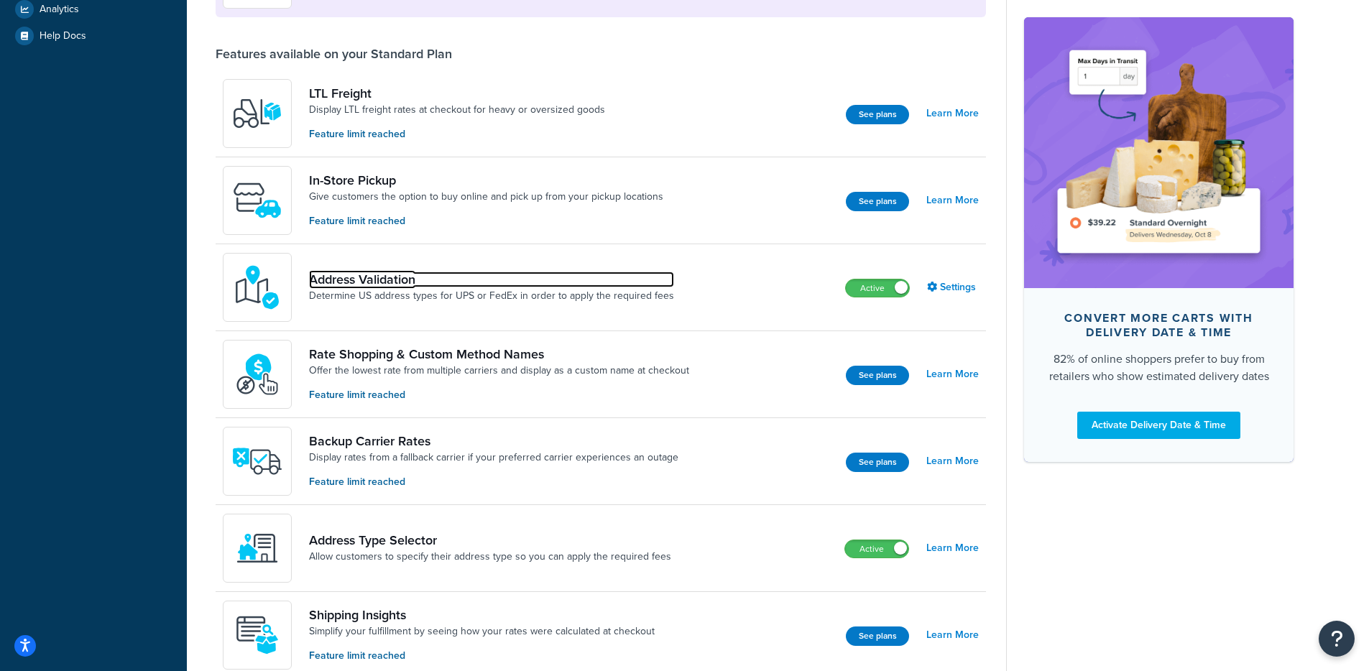
click at [517, 283] on link "Address Validation" at bounding box center [491, 280] width 365 height 16
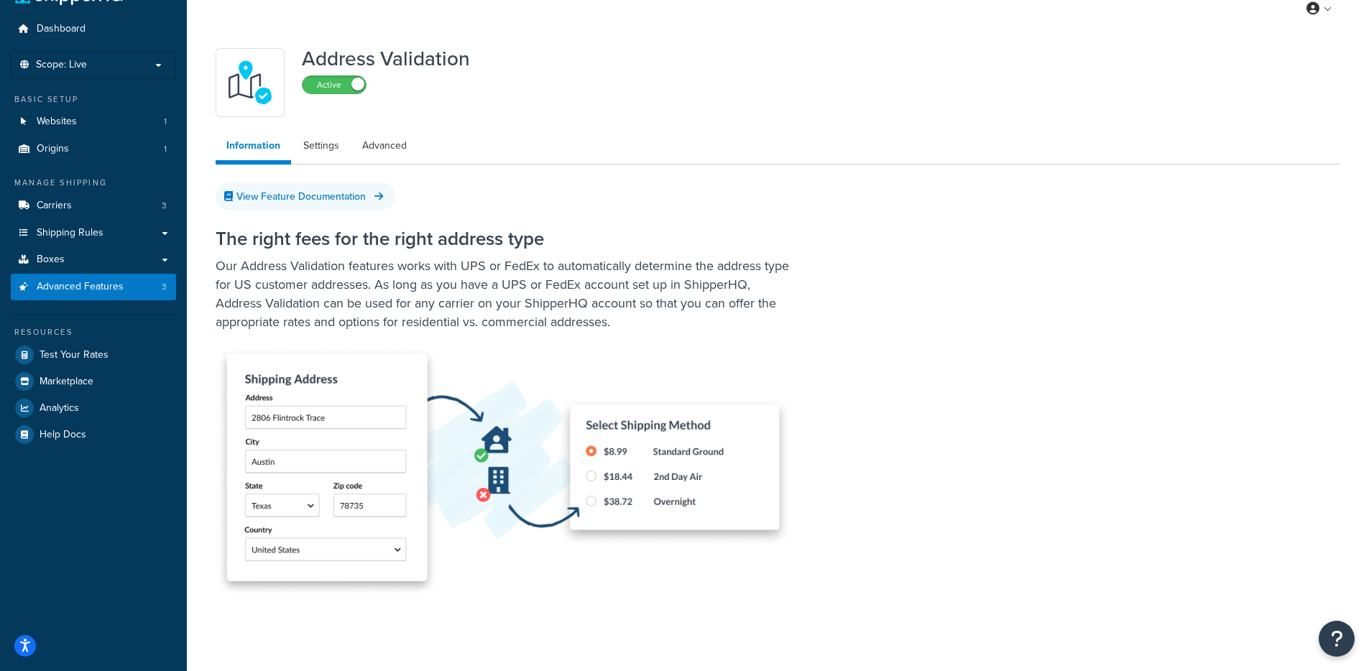
scroll to position [47, 0]
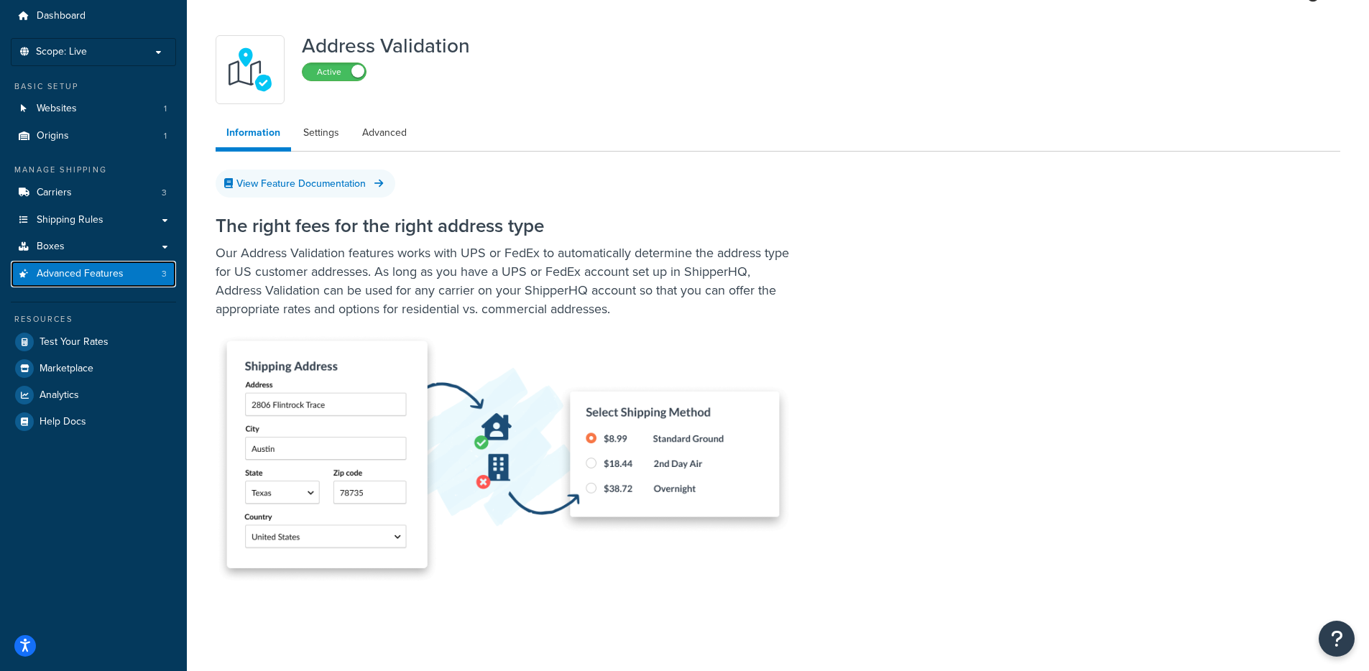
click at [134, 273] on link "Advanced Features 3" at bounding box center [93, 274] width 165 height 27
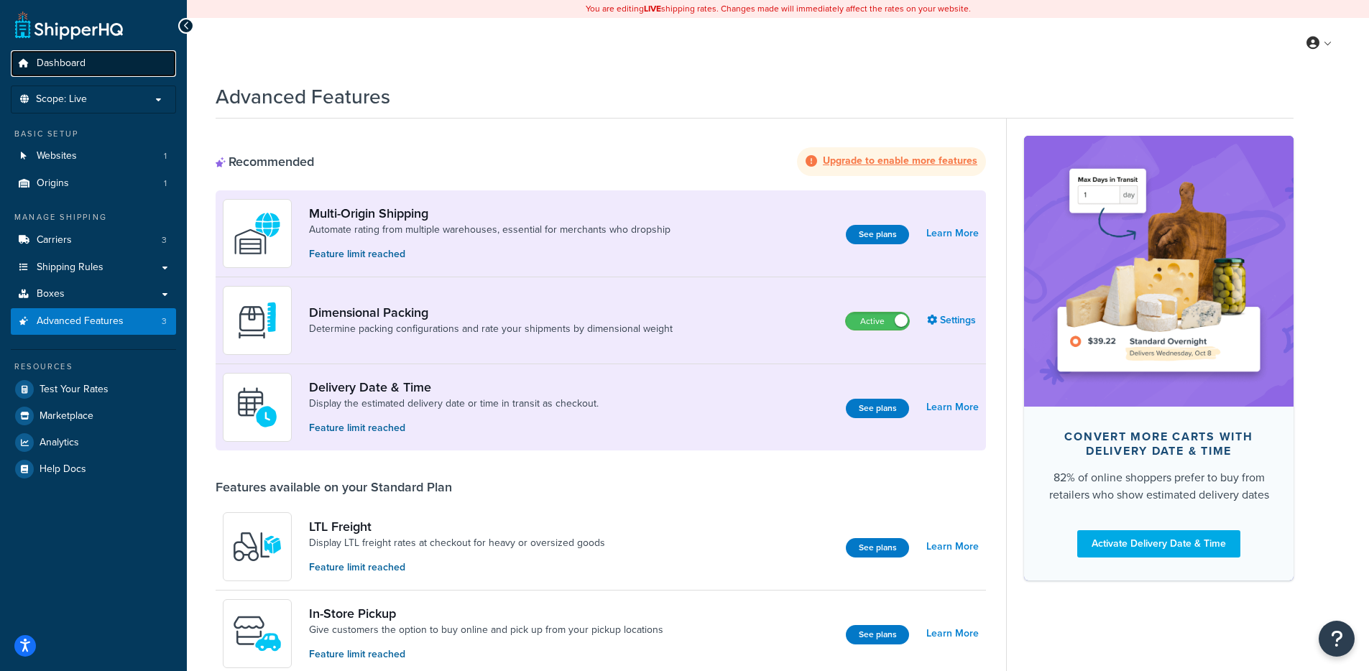
click at [80, 55] on link "Dashboard" at bounding box center [93, 63] width 165 height 27
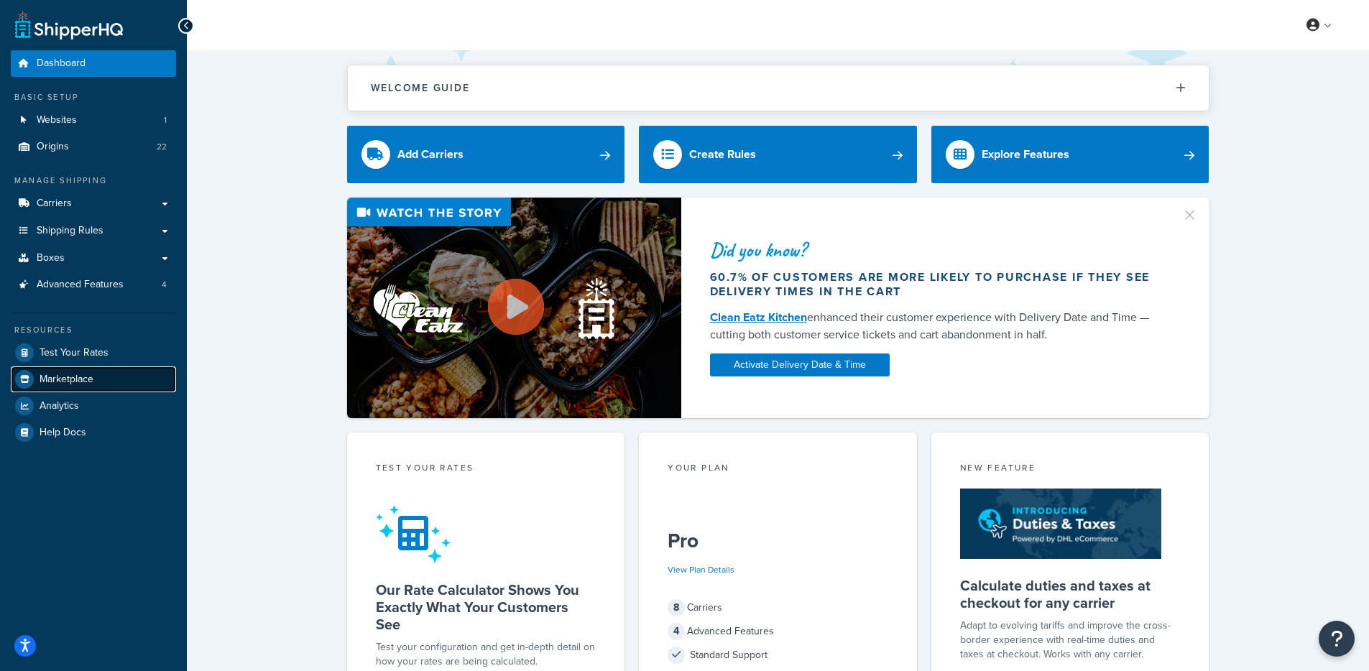
click at [54, 368] on link "Marketplace" at bounding box center [93, 379] width 165 height 26
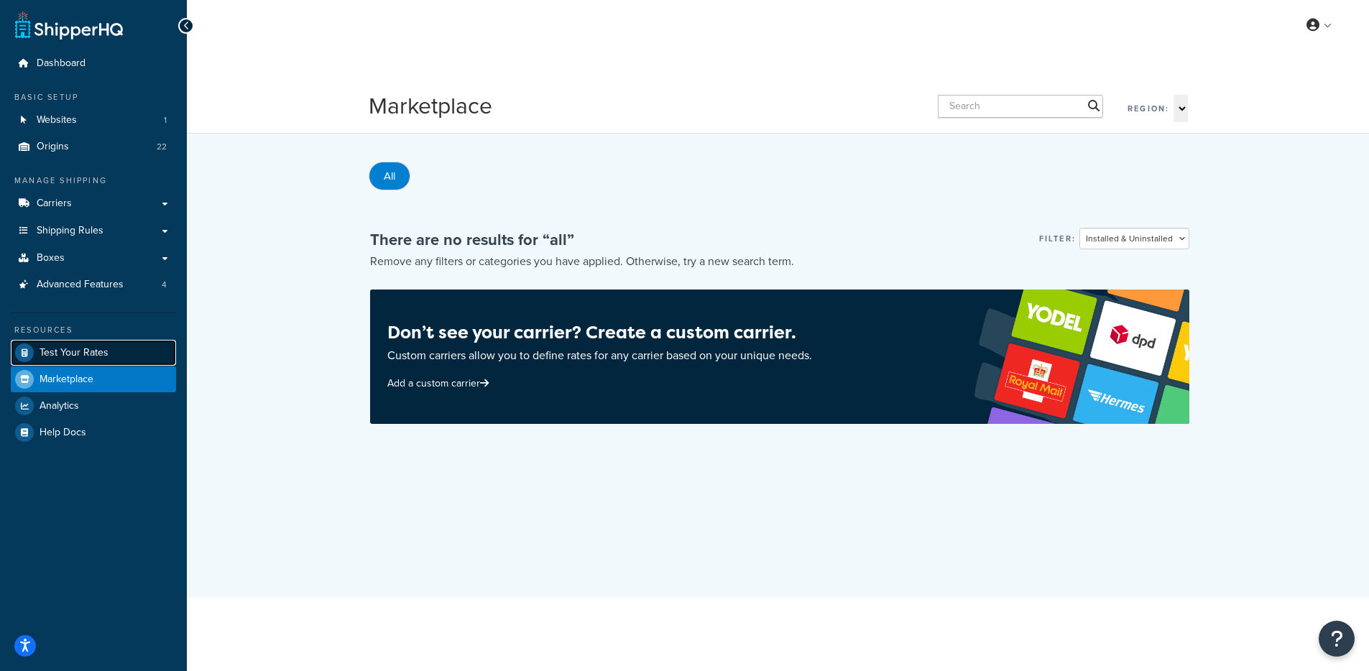
click at [61, 356] on span "Test Your Rates" at bounding box center [74, 353] width 69 height 12
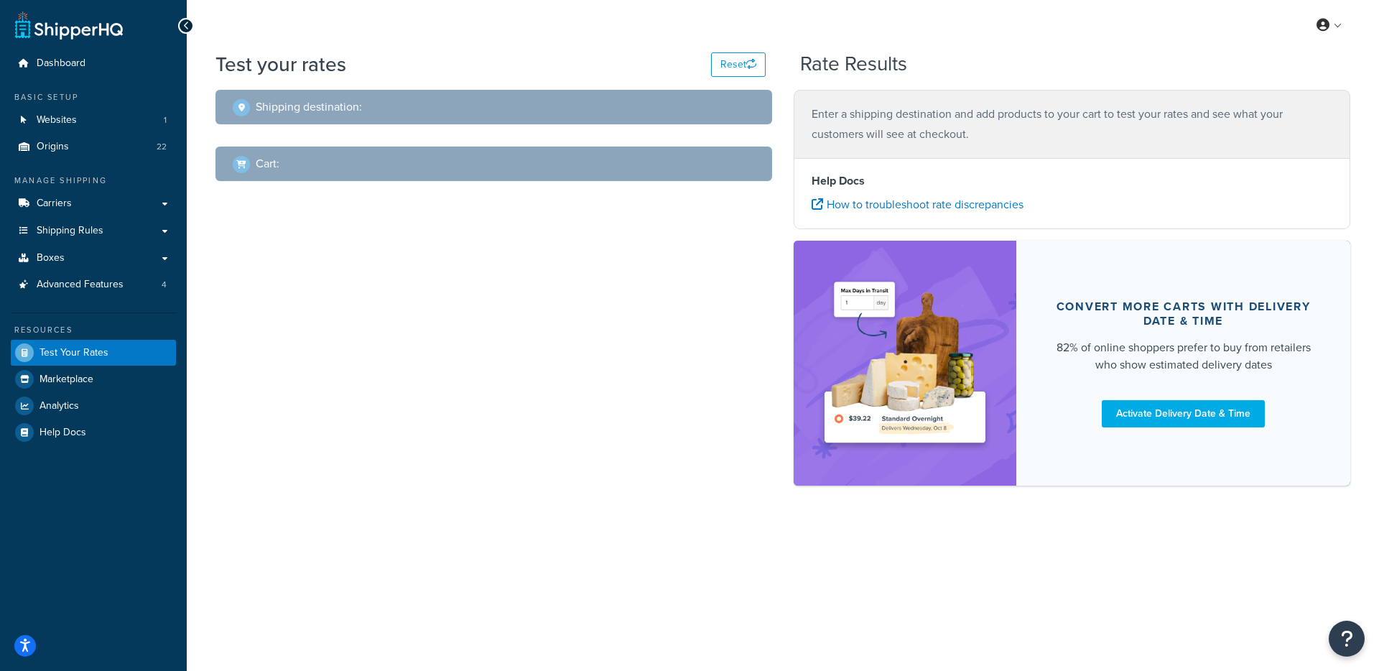
select select "US"
select select "TX"
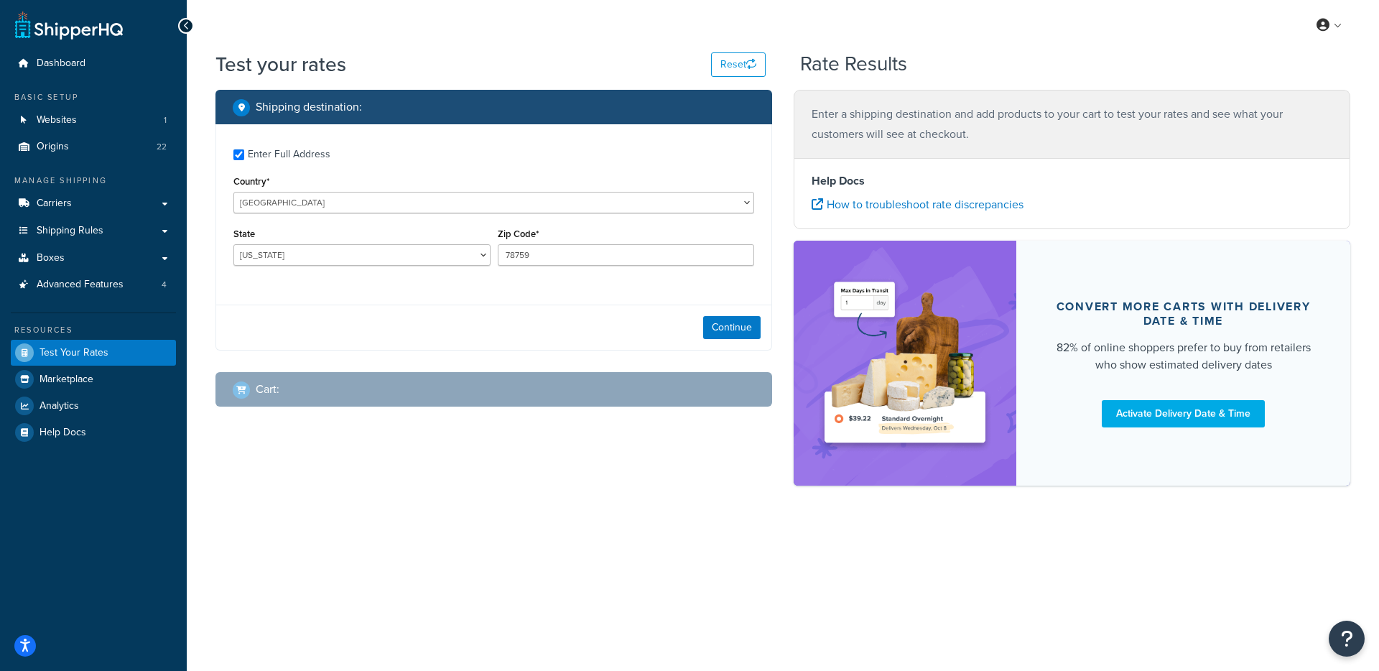
checkbox input "true"
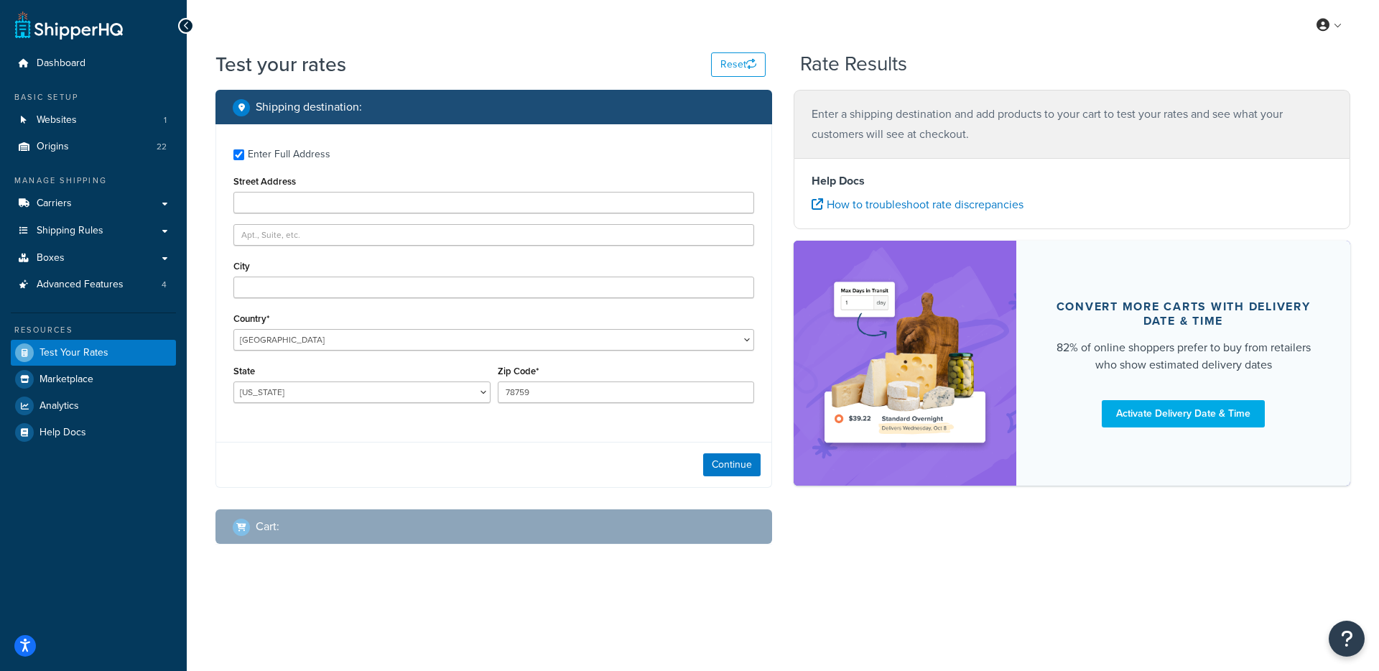
type input "2237 NW 1095 st"
type input "s"
type input "edmon"
type input "73012"
select select "OK"
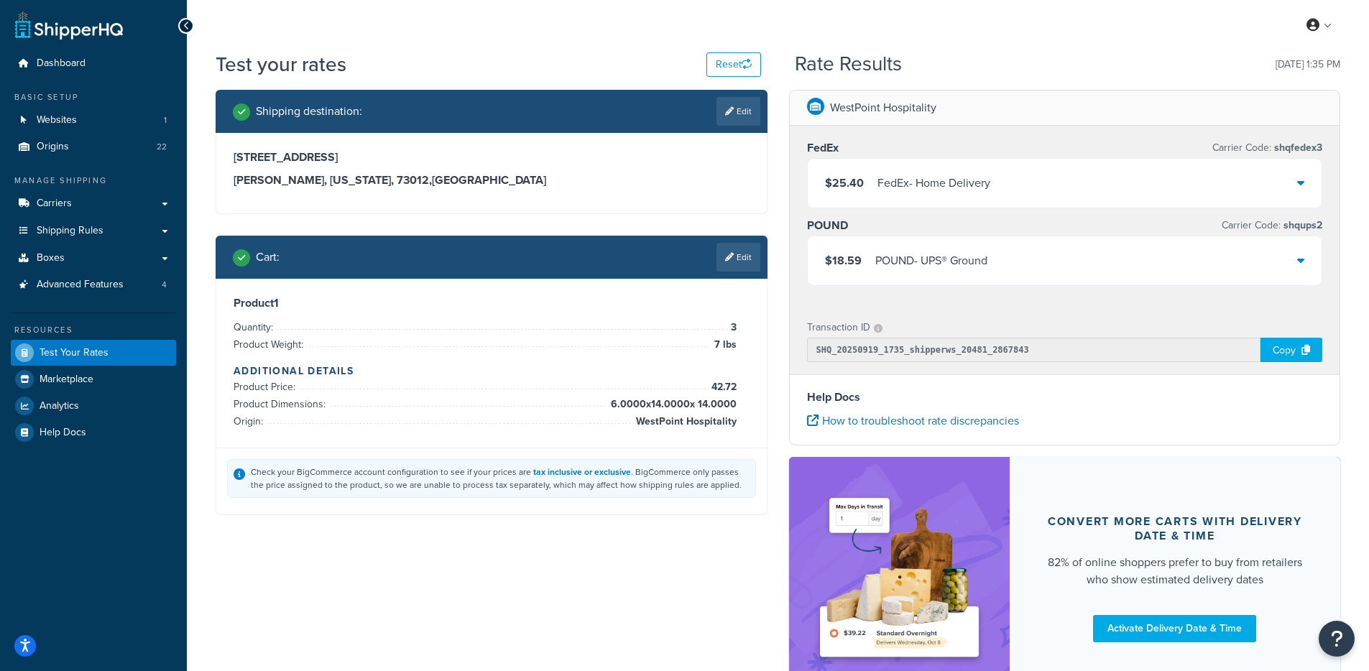
click at [1004, 159] on div "$25.40 FedEx - Home Delivery" at bounding box center [1064, 183] width 514 height 49
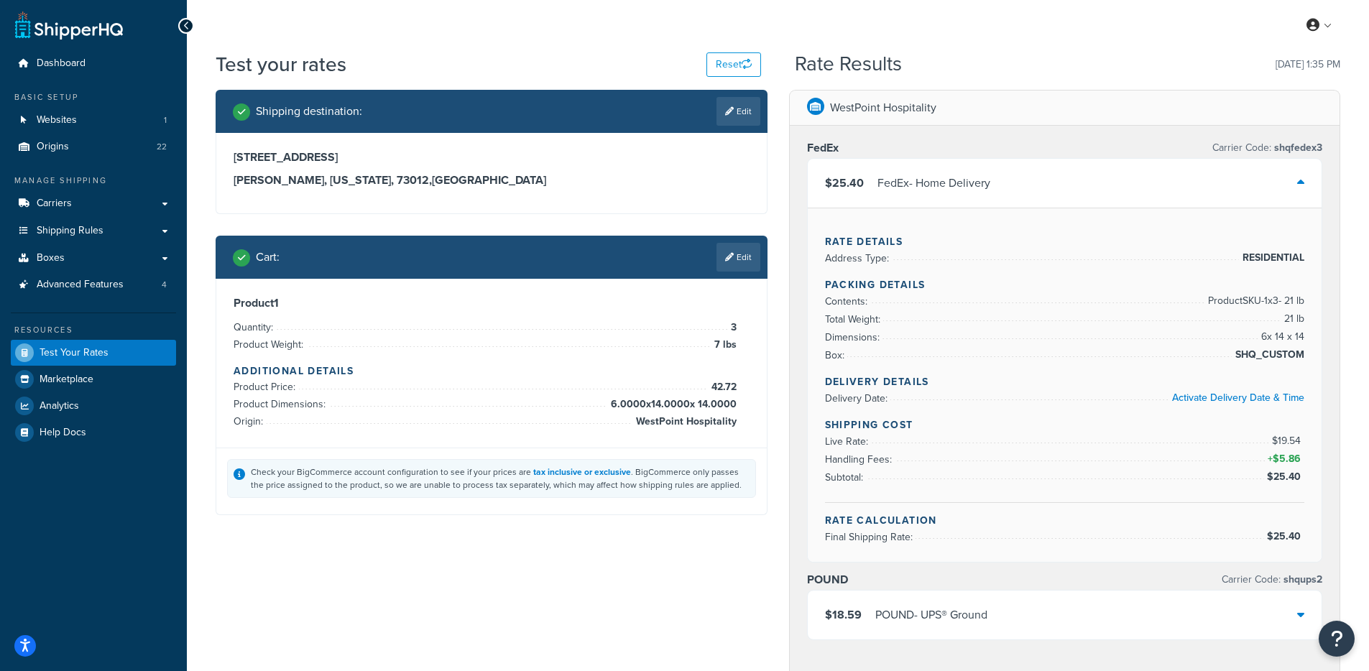
click at [1006, 168] on div "$25.40 FedEx - Home Delivery" at bounding box center [1064, 183] width 514 height 49
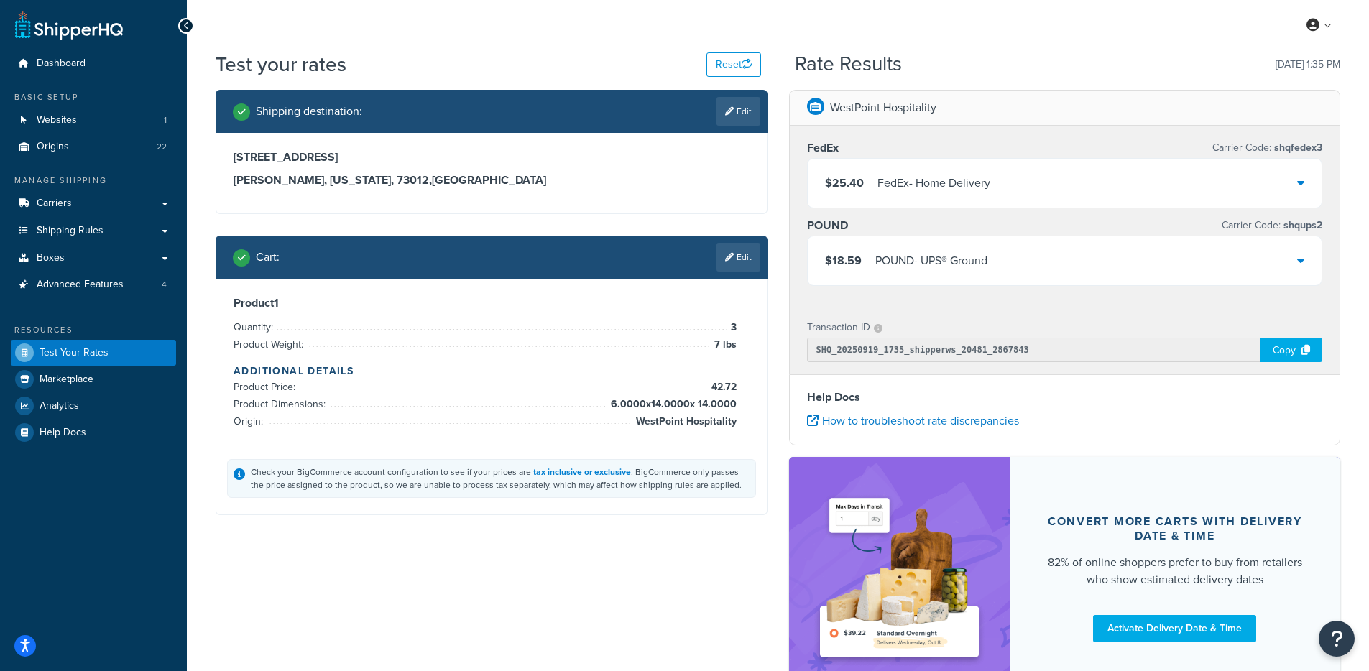
click at [1030, 259] on div "$18.59 POUND - UPS® Ground" at bounding box center [1064, 260] width 514 height 49
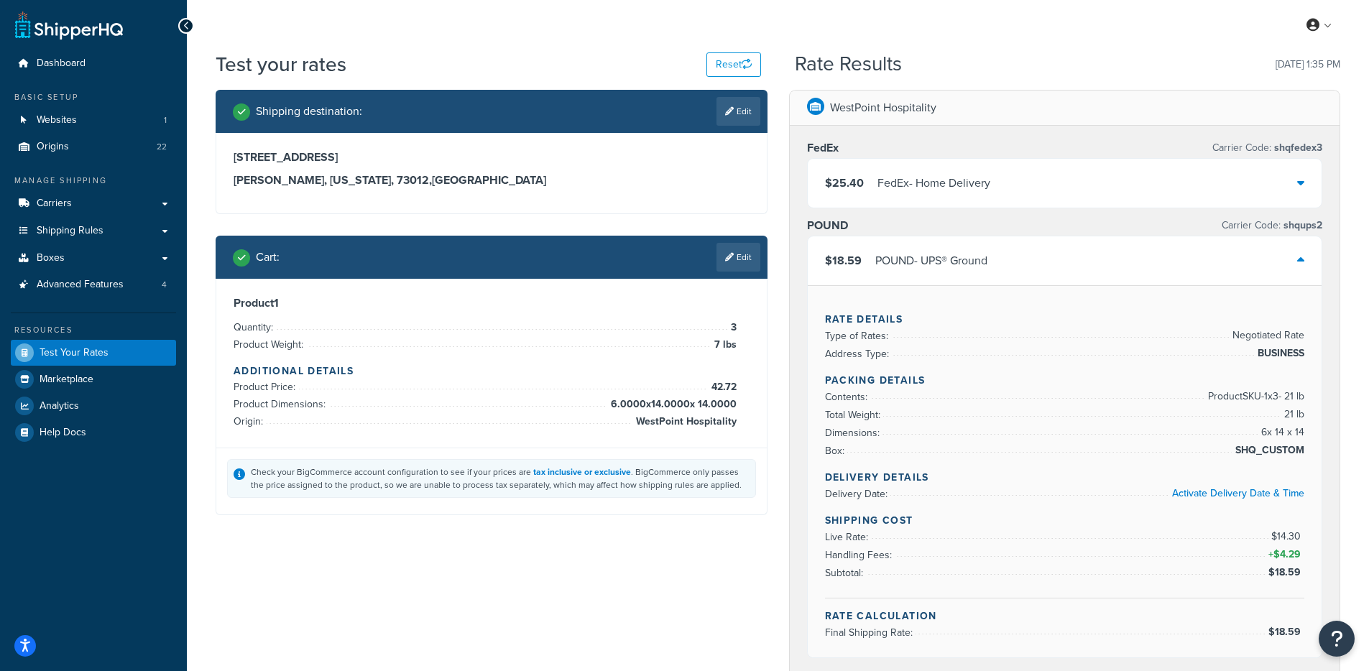
click at [1030, 259] on div "$18.59 POUND - UPS® Ground" at bounding box center [1064, 260] width 514 height 49
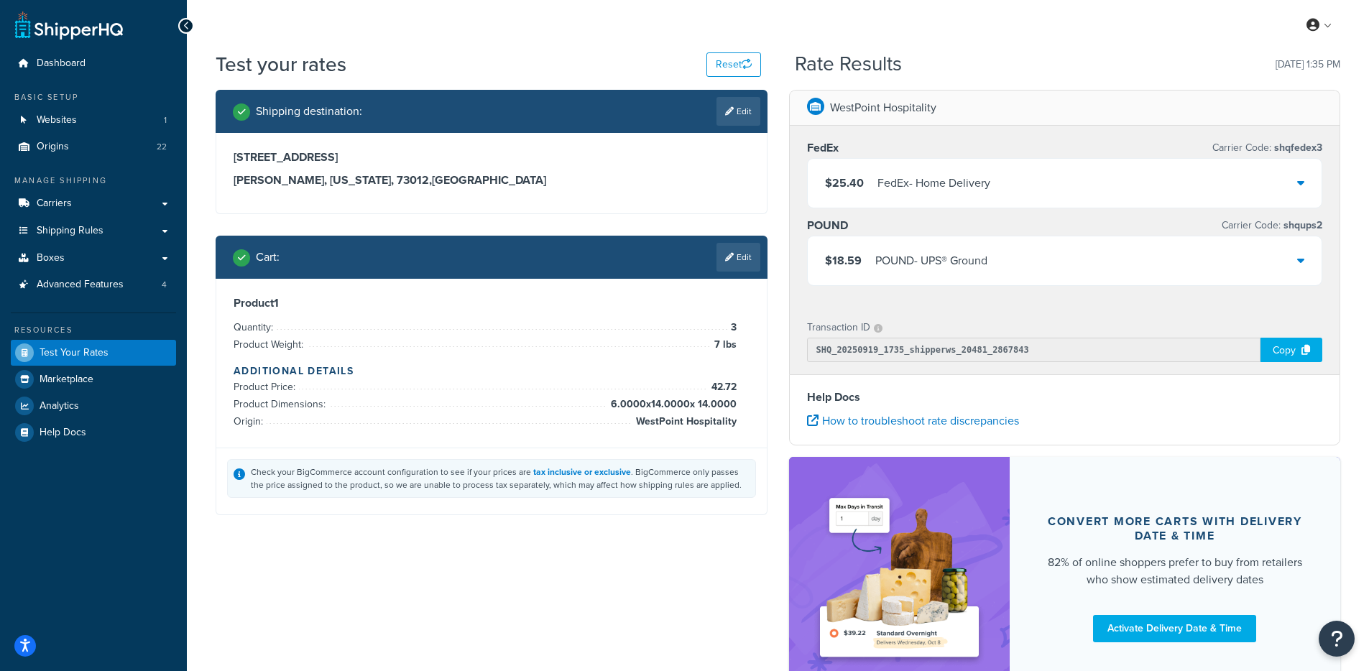
click at [1006, 179] on div "$25.40 FedEx - Home Delivery" at bounding box center [1064, 183] width 514 height 49
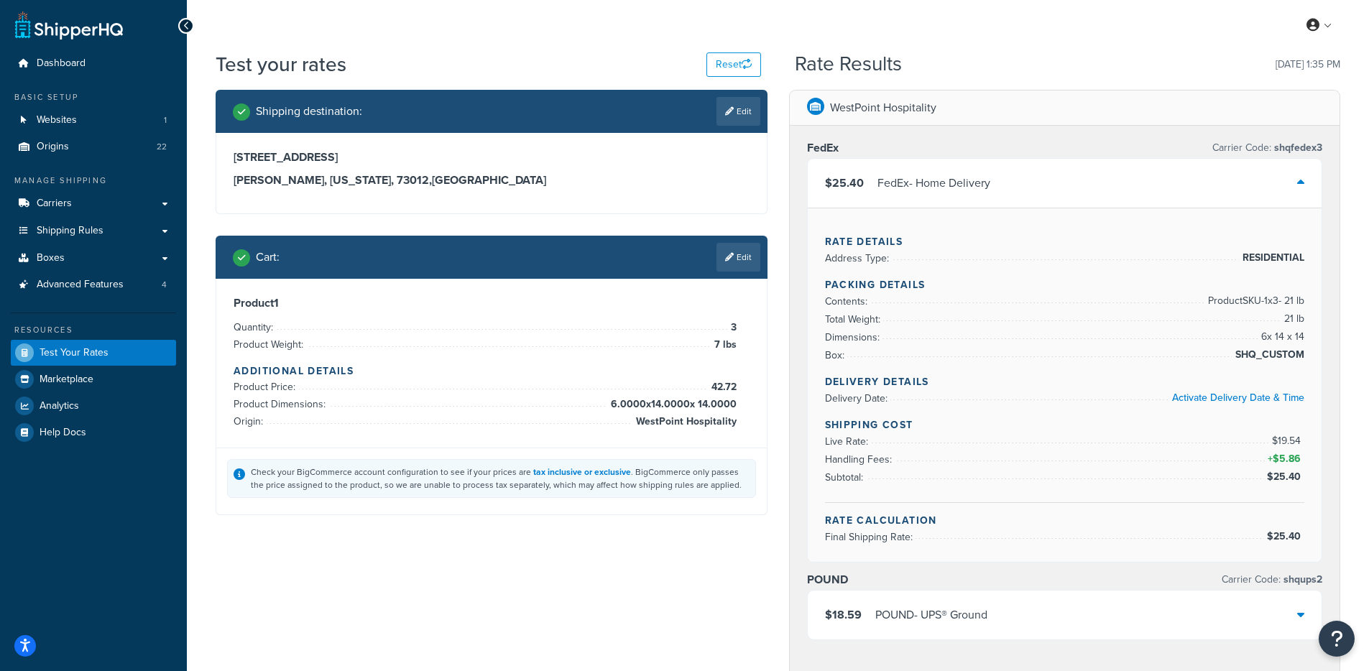
click at [985, 177] on div "FedEx - Home Delivery" at bounding box center [933, 183] width 113 height 20
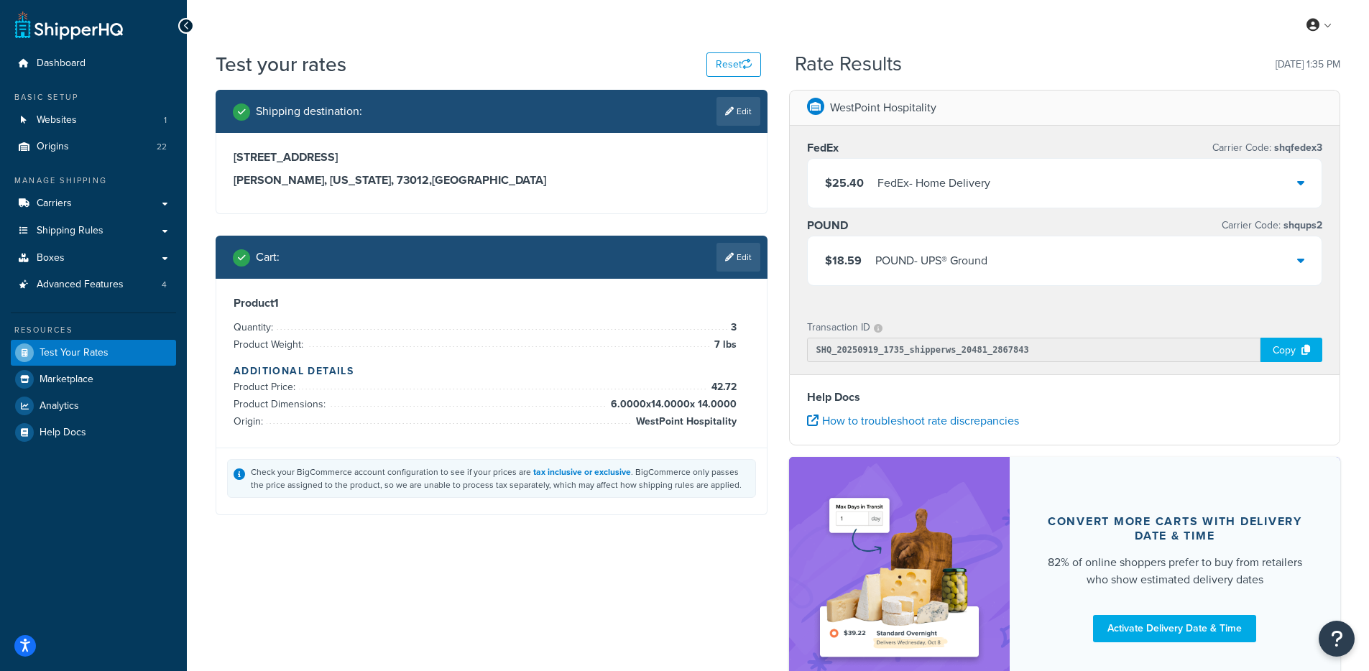
click at [971, 245] on div "$18.59 POUND - UPS® Ground" at bounding box center [1064, 260] width 514 height 49
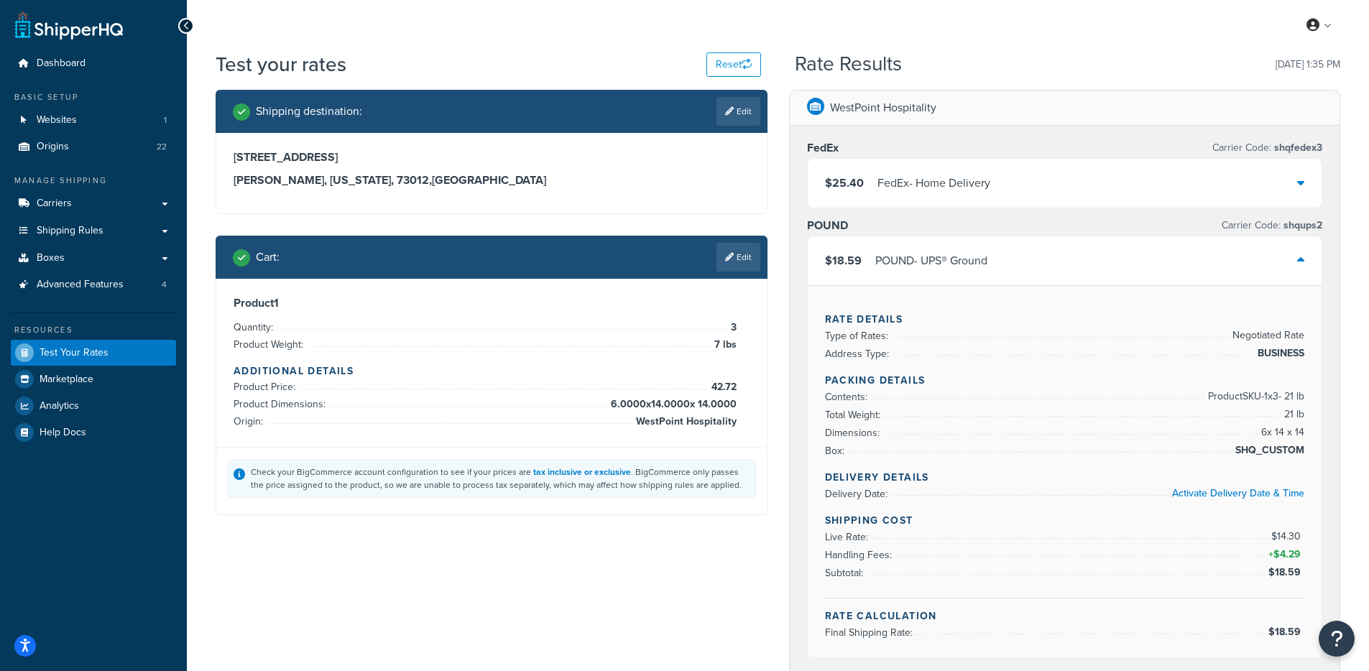
click at [972, 245] on div "$18.59 POUND - UPS® Ground" at bounding box center [1064, 260] width 514 height 49
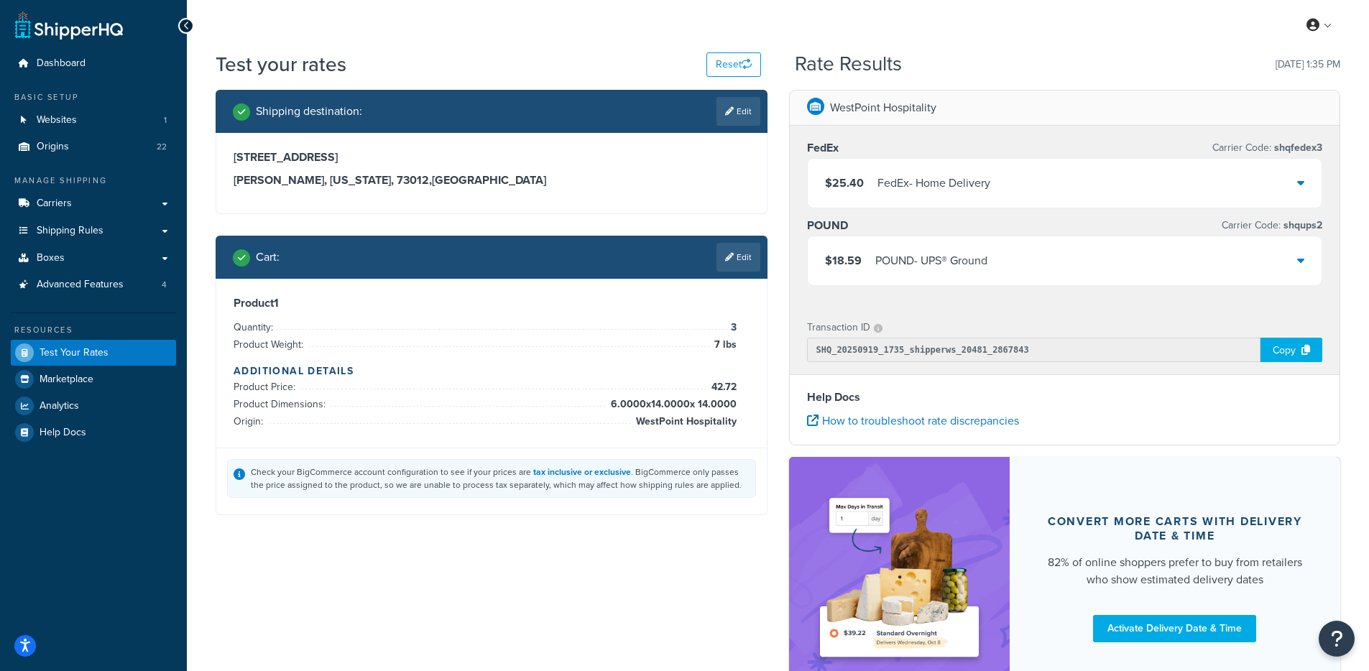
click at [1006, 200] on div "$25.40 FedEx - Home Delivery" at bounding box center [1064, 183] width 514 height 49
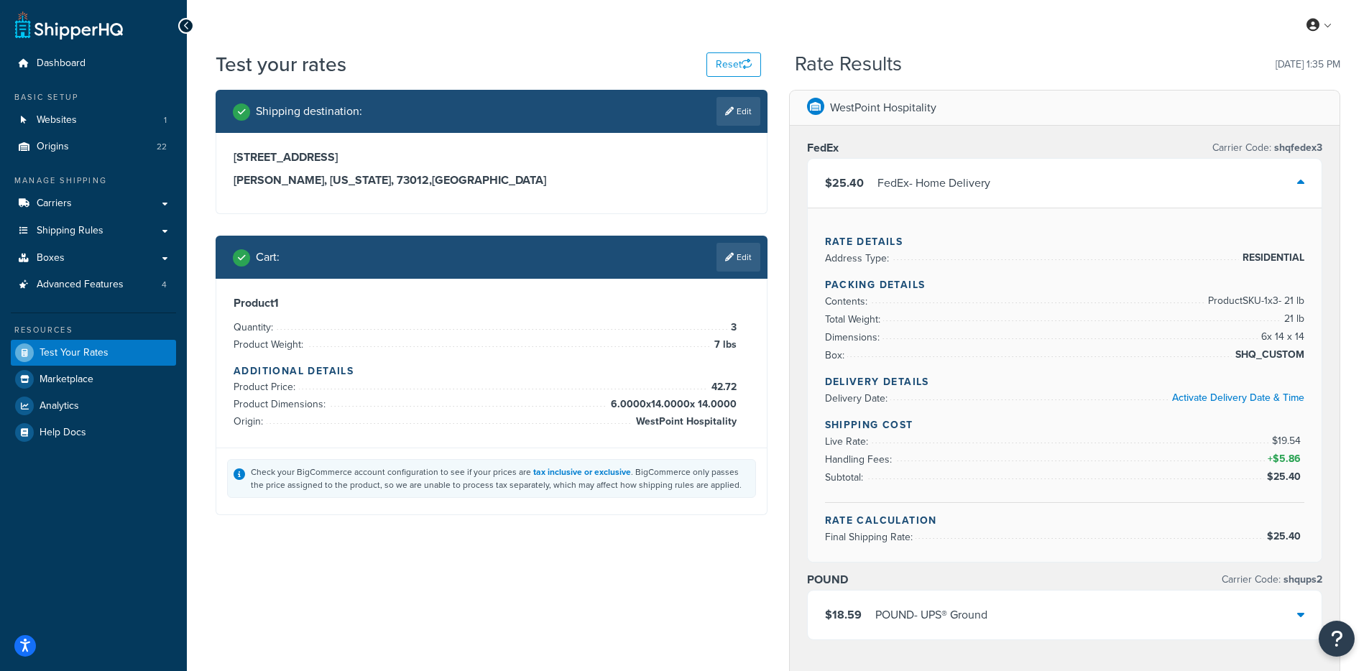
click at [1006, 200] on div "$25.40 FedEx - Home Delivery" at bounding box center [1064, 183] width 514 height 49
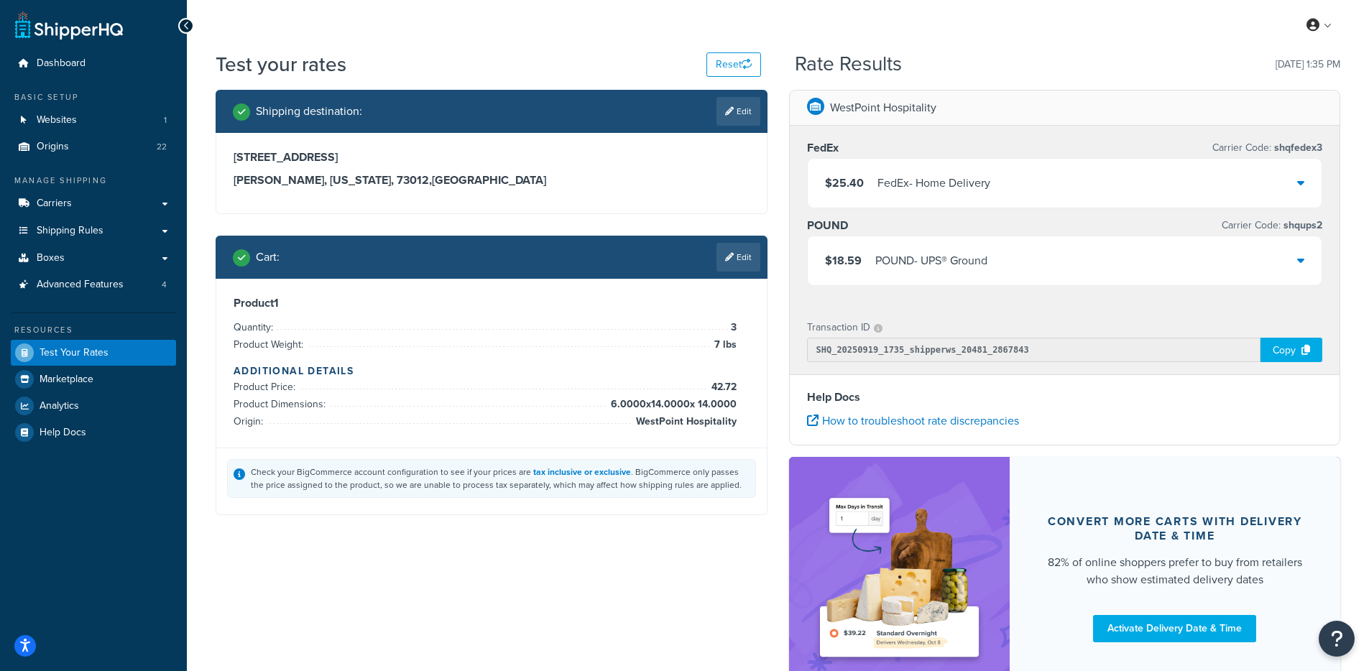
click at [986, 267] on div "POUND - UPS® Ground" at bounding box center [931, 261] width 112 height 20
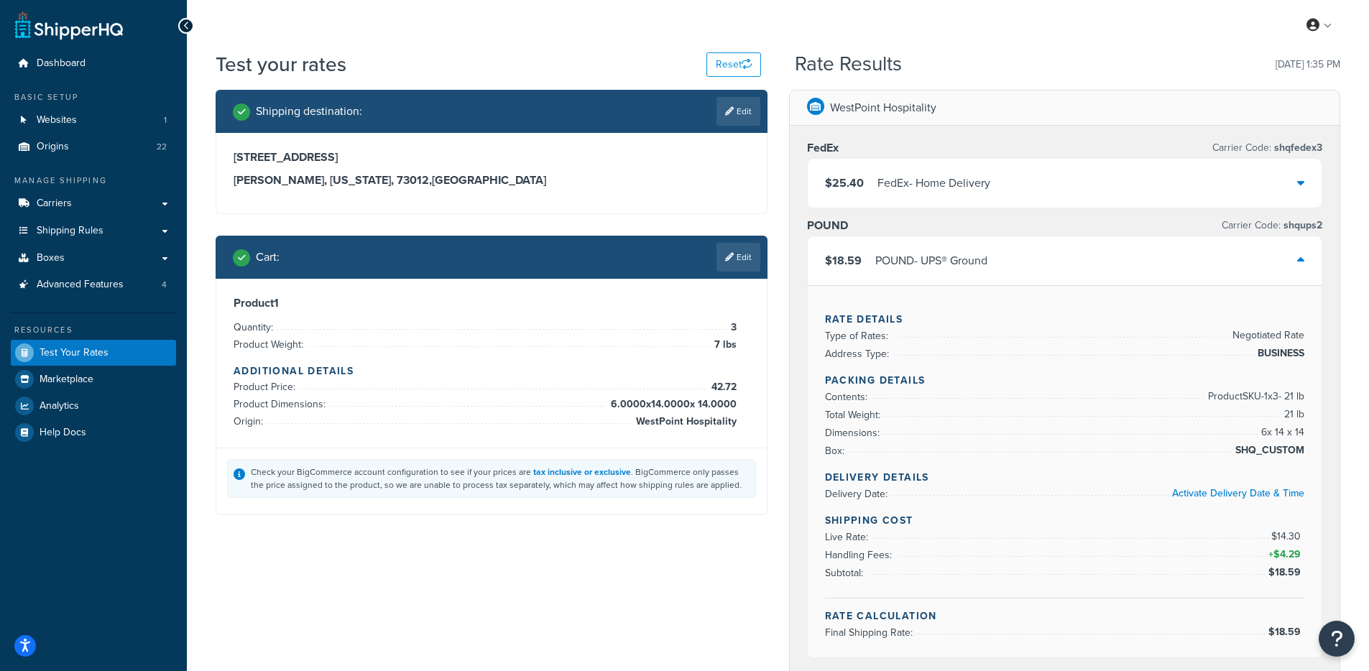
click at [986, 267] on div "POUND - UPS® Ground" at bounding box center [931, 261] width 112 height 20
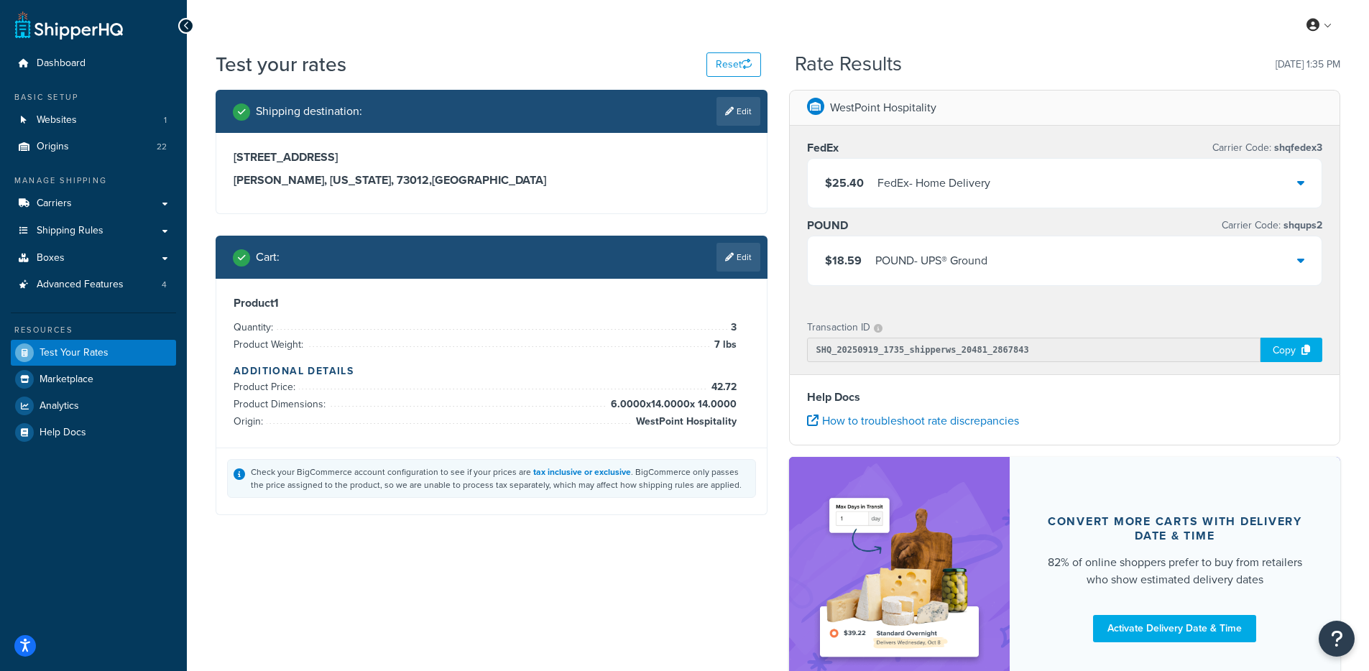
click at [986, 267] on div "POUND - UPS® Ground" at bounding box center [931, 261] width 112 height 20
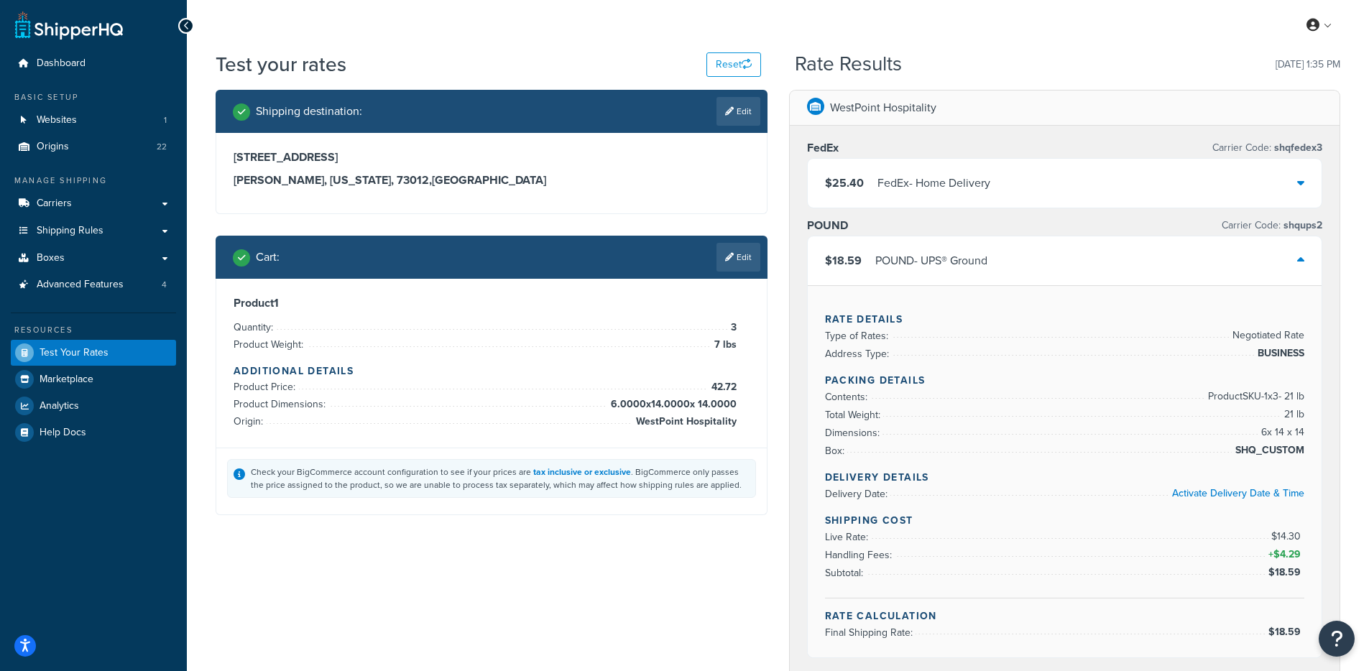
click at [986, 267] on div "POUND - UPS® Ground" at bounding box center [931, 261] width 112 height 20
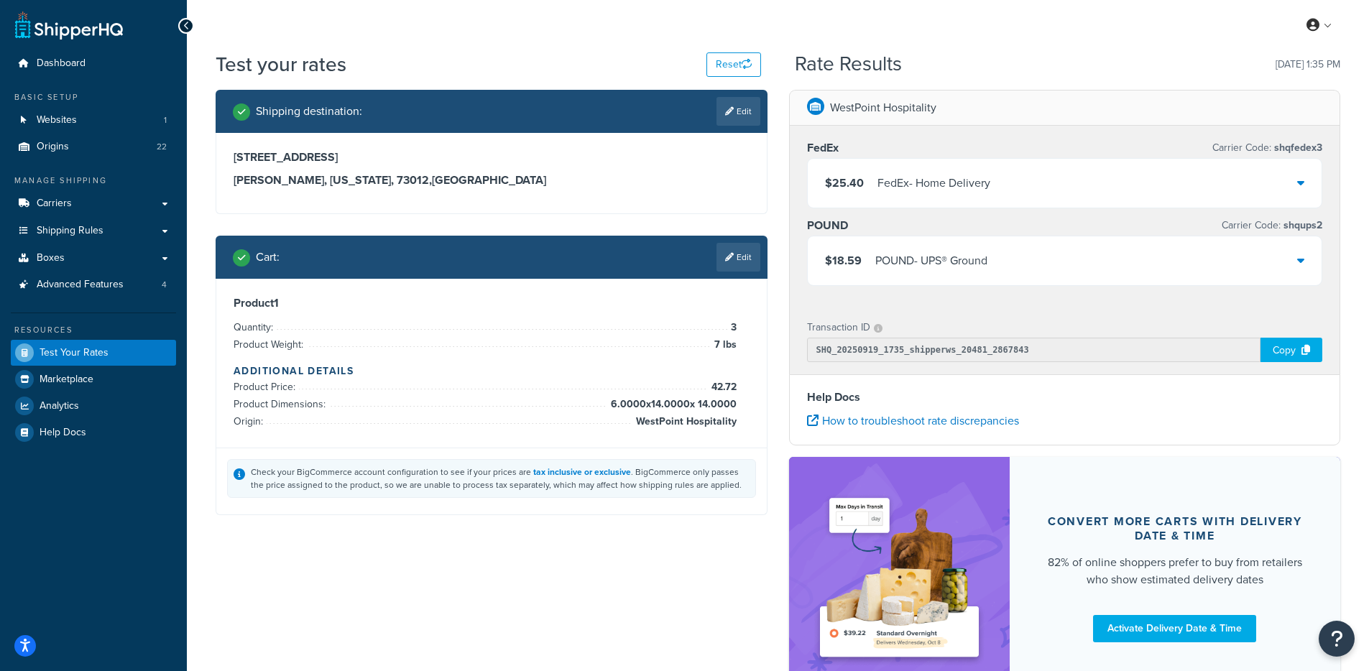
click at [997, 187] on div "$25.40 FedEx - Home Delivery" at bounding box center [1064, 183] width 514 height 49
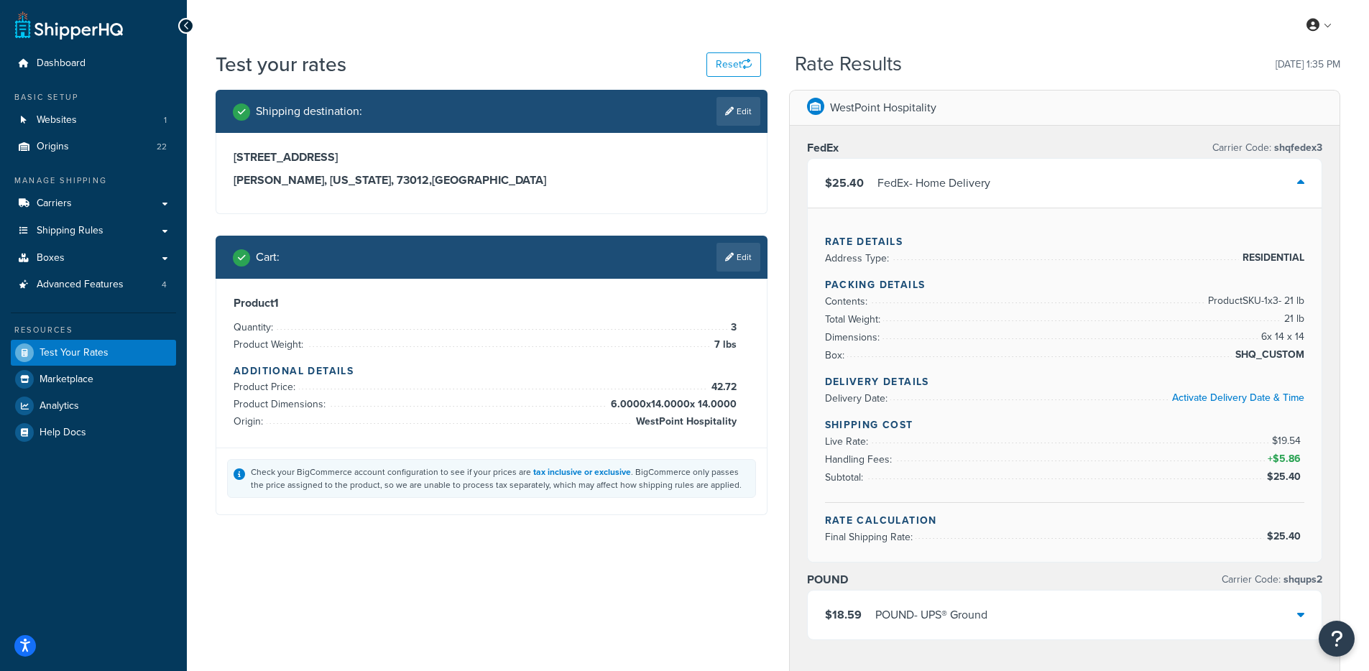
click at [997, 187] on div "$25.40 FedEx - Home Delivery" at bounding box center [1064, 183] width 514 height 49
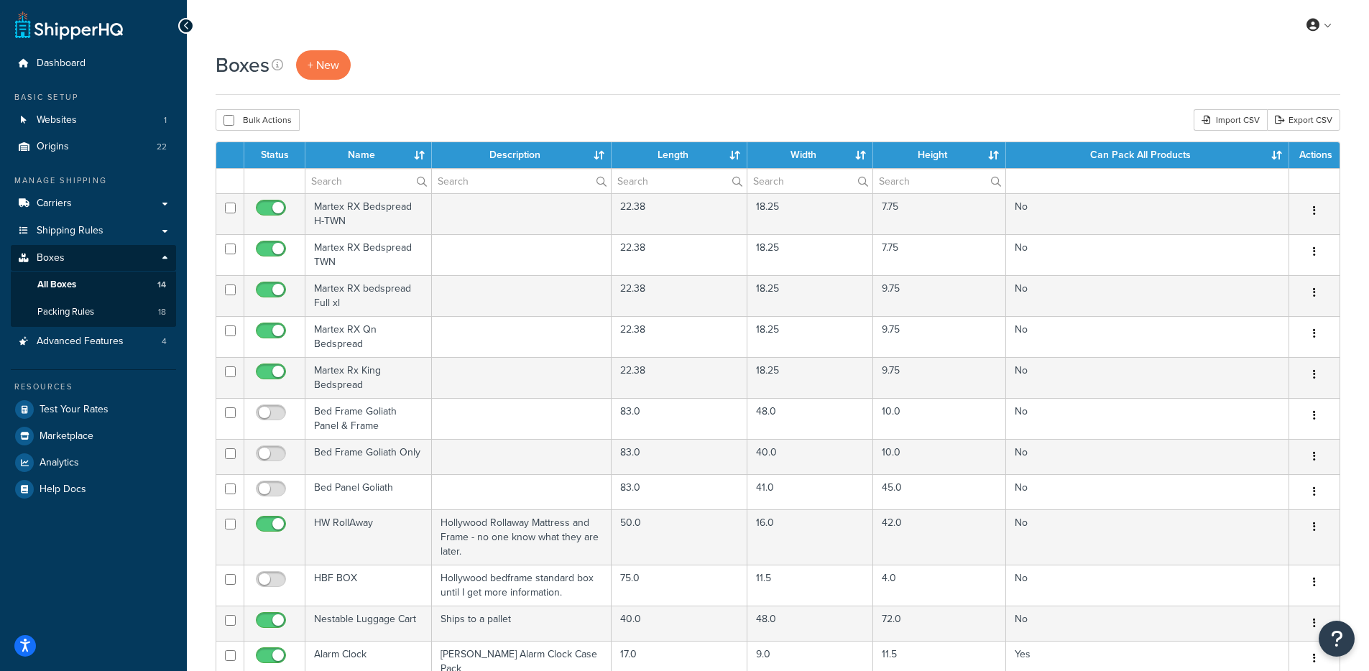
select select "1000"
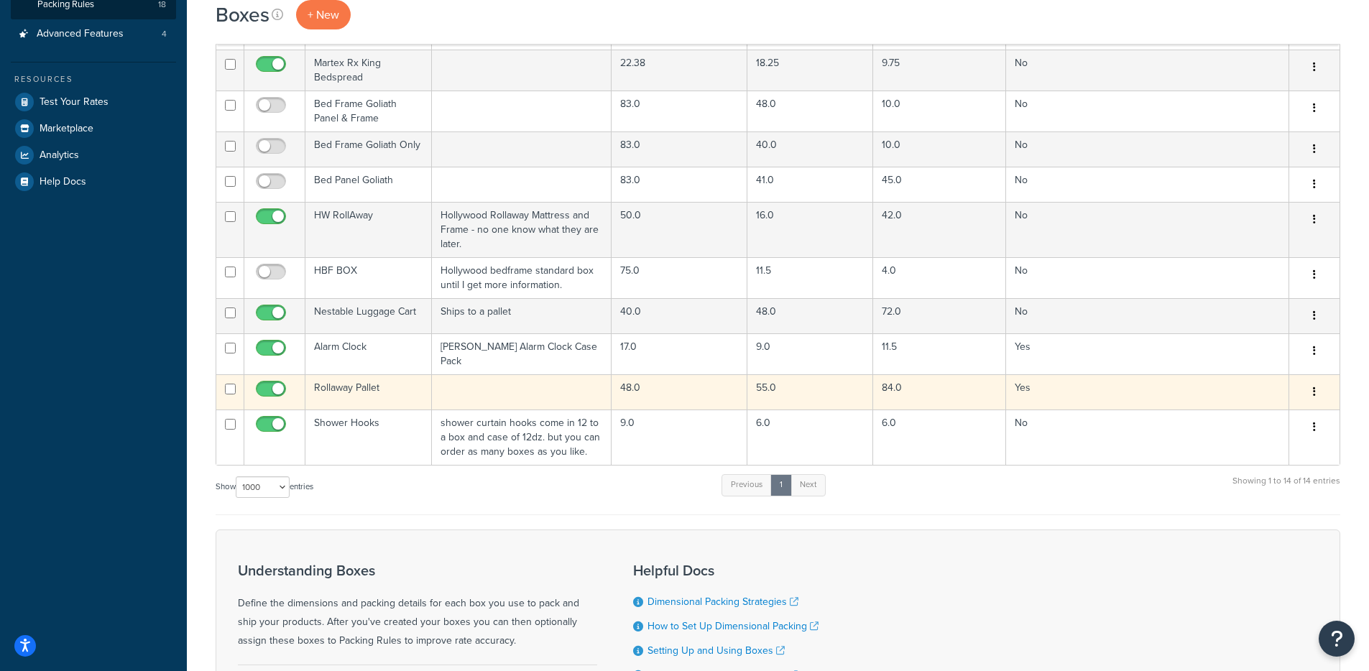
scroll to position [308, 0]
click at [1316, 386] on button "button" at bounding box center [1314, 391] width 20 height 23
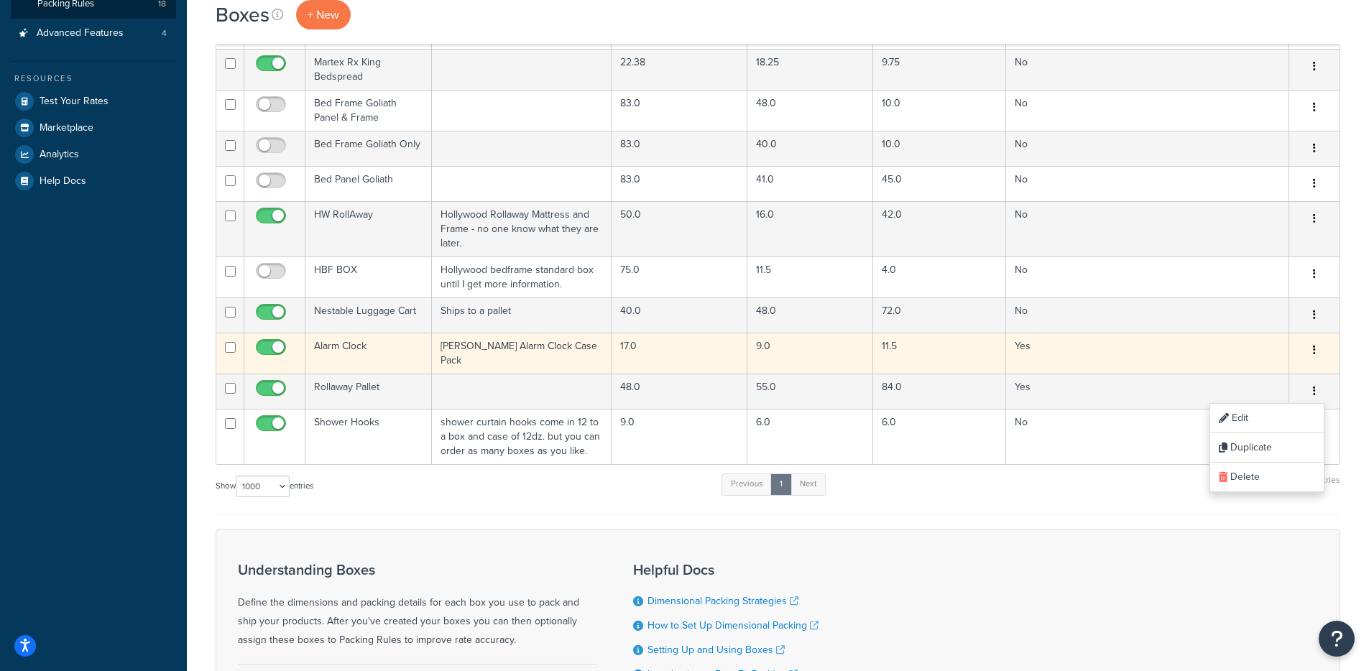
click at [1317, 346] on button "button" at bounding box center [1314, 350] width 20 height 23
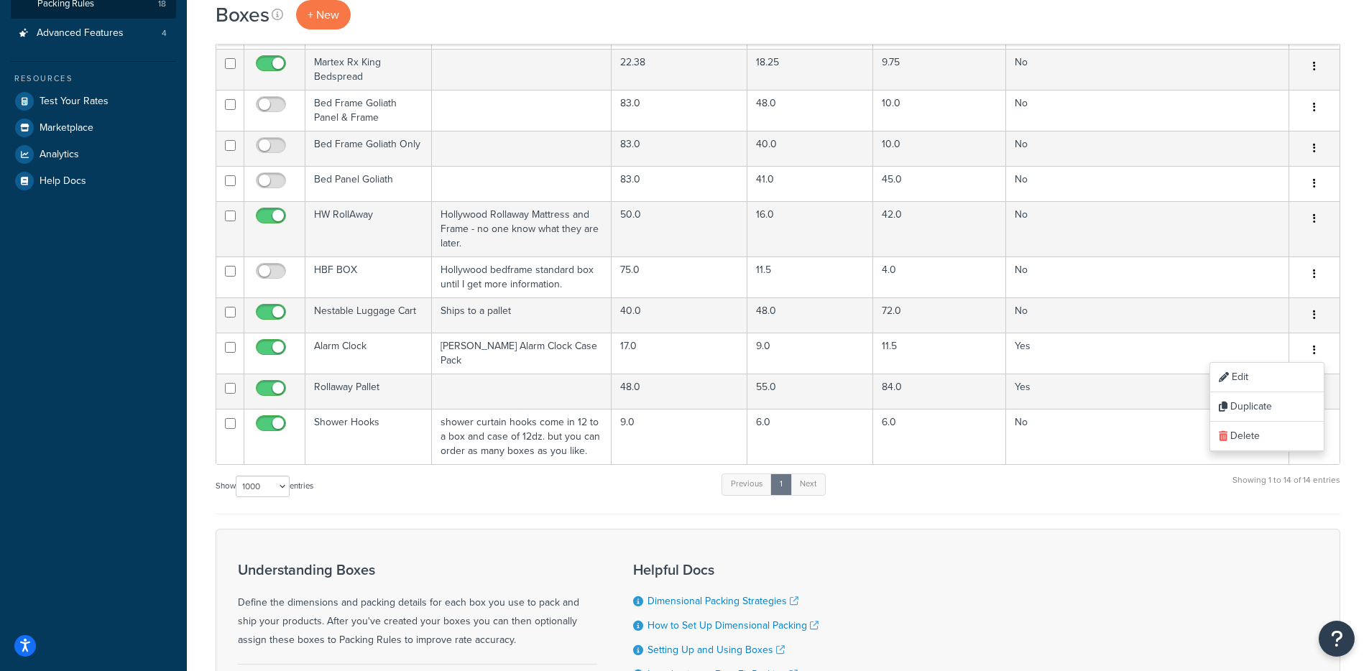
click at [1057, 568] on div "Understanding Boxes Define the dimensions and packing details for each box you …" at bounding box center [778, 633] width 1124 height 209
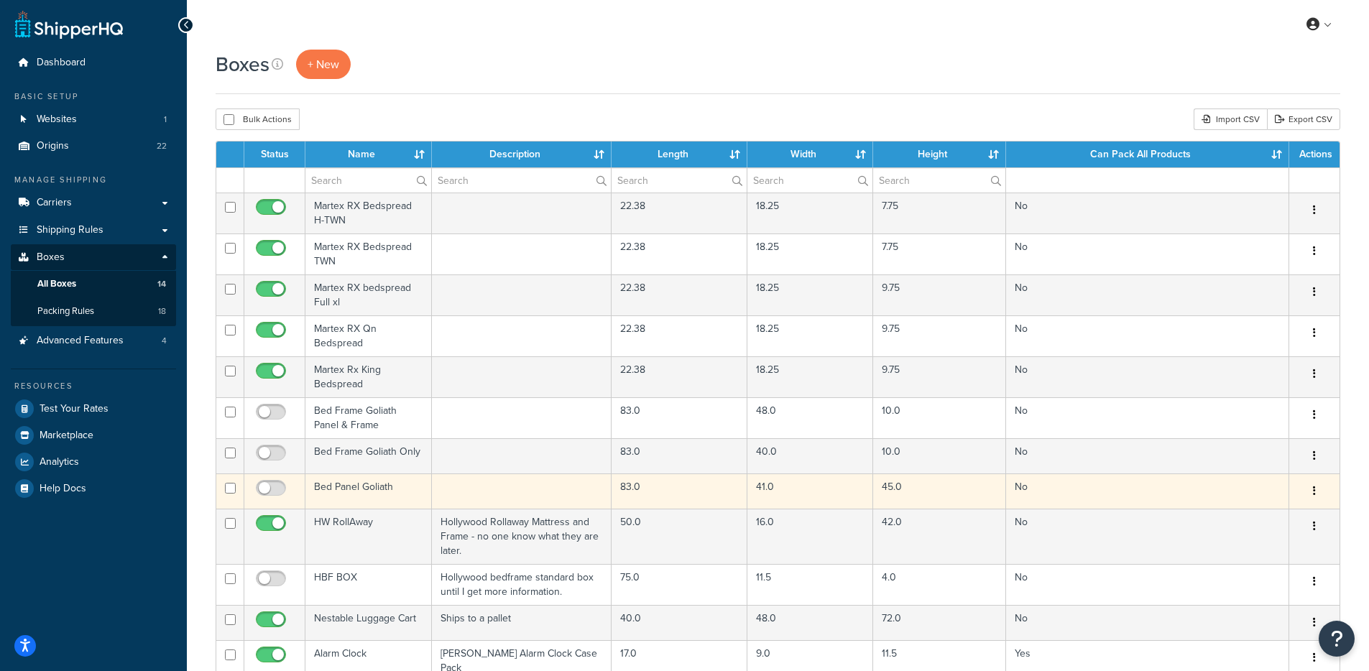
scroll to position [0, 0]
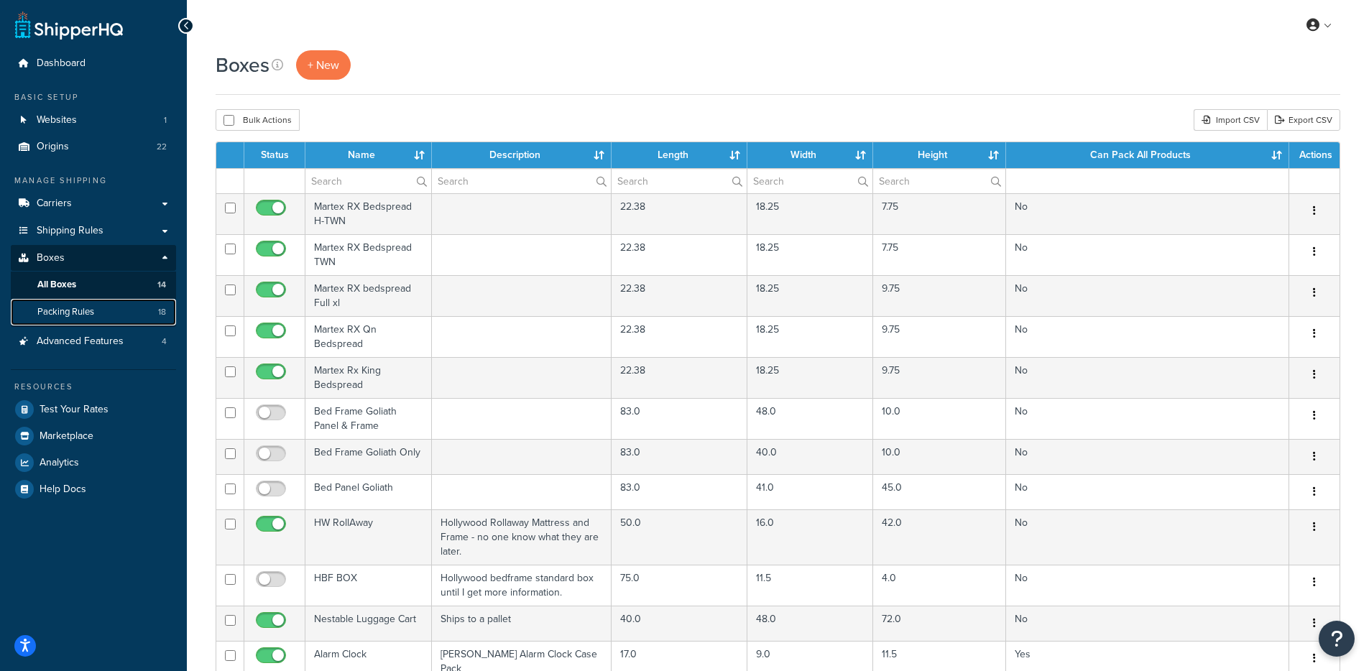
click at [140, 316] on link "Packing Rules 18" at bounding box center [93, 312] width 165 height 27
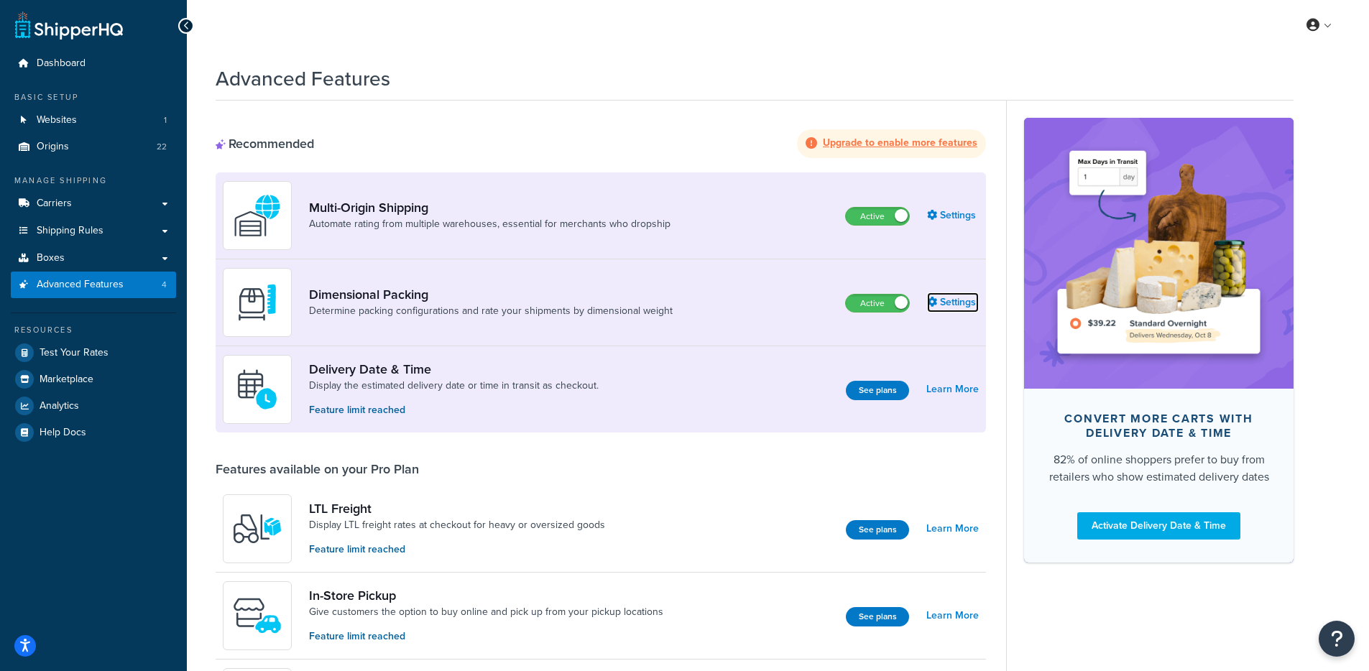
click at [966, 300] on link "Settings" at bounding box center [953, 302] width 52 height 20
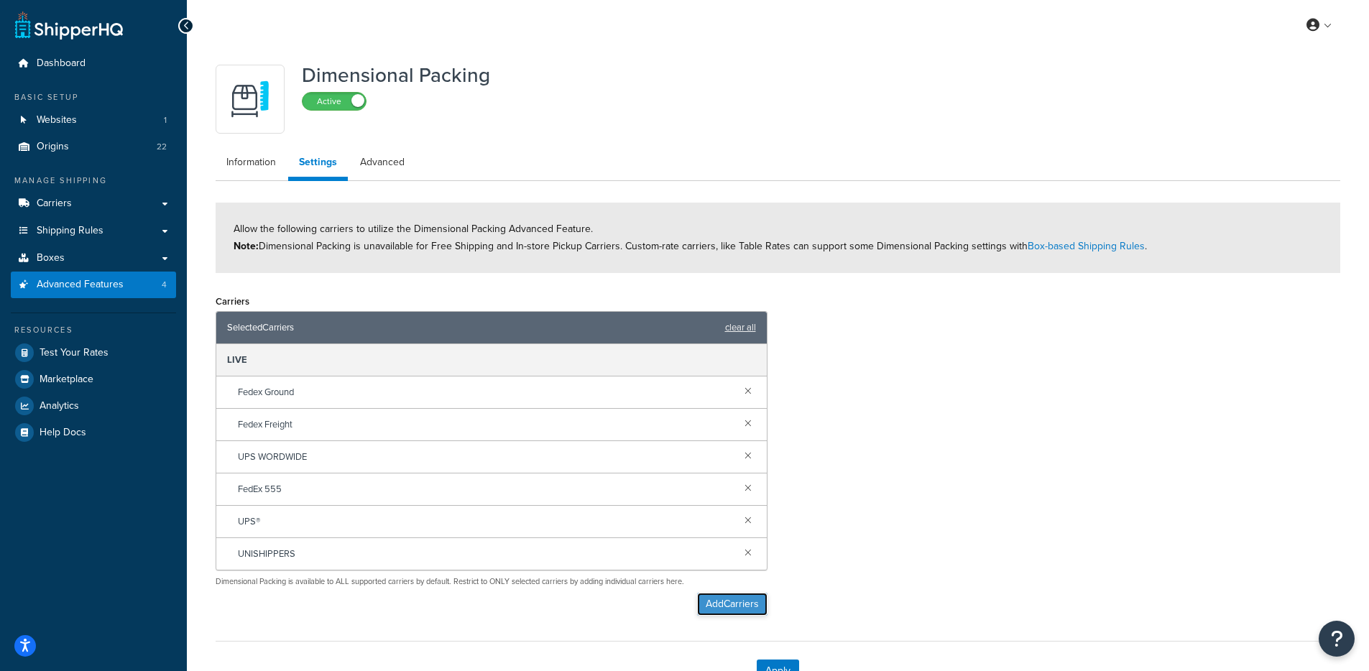
click at [750, 610] on button "Add Carriers" at bounding box center [732, 604] width 70 height 23
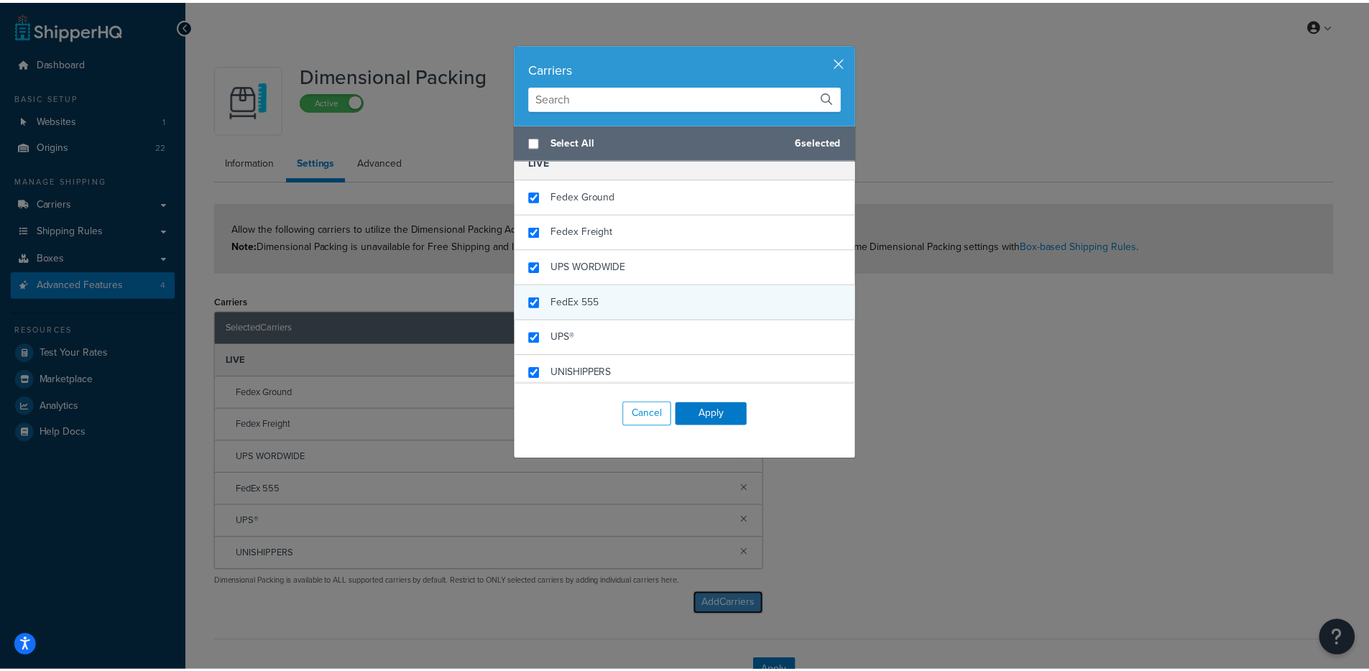
scroll to position [20, 0]
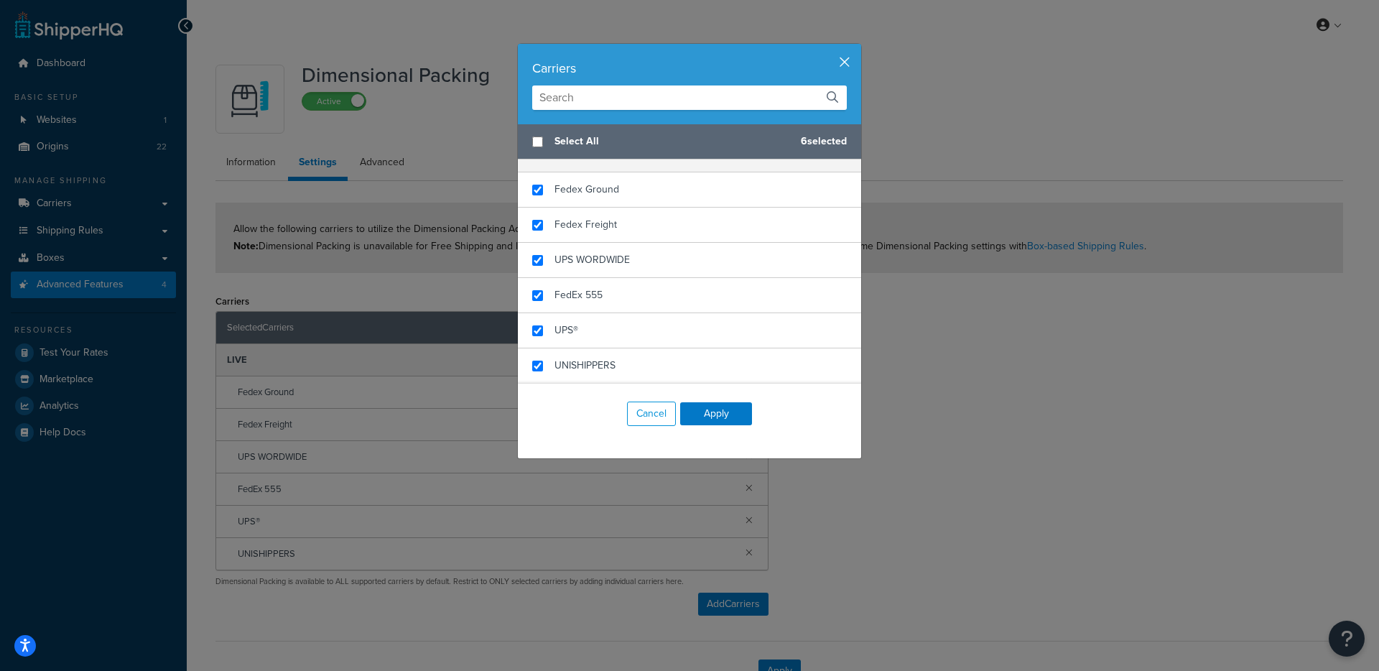
click at [858, 47] on button "button" at bounding box center [860, 46] width 4 height 4
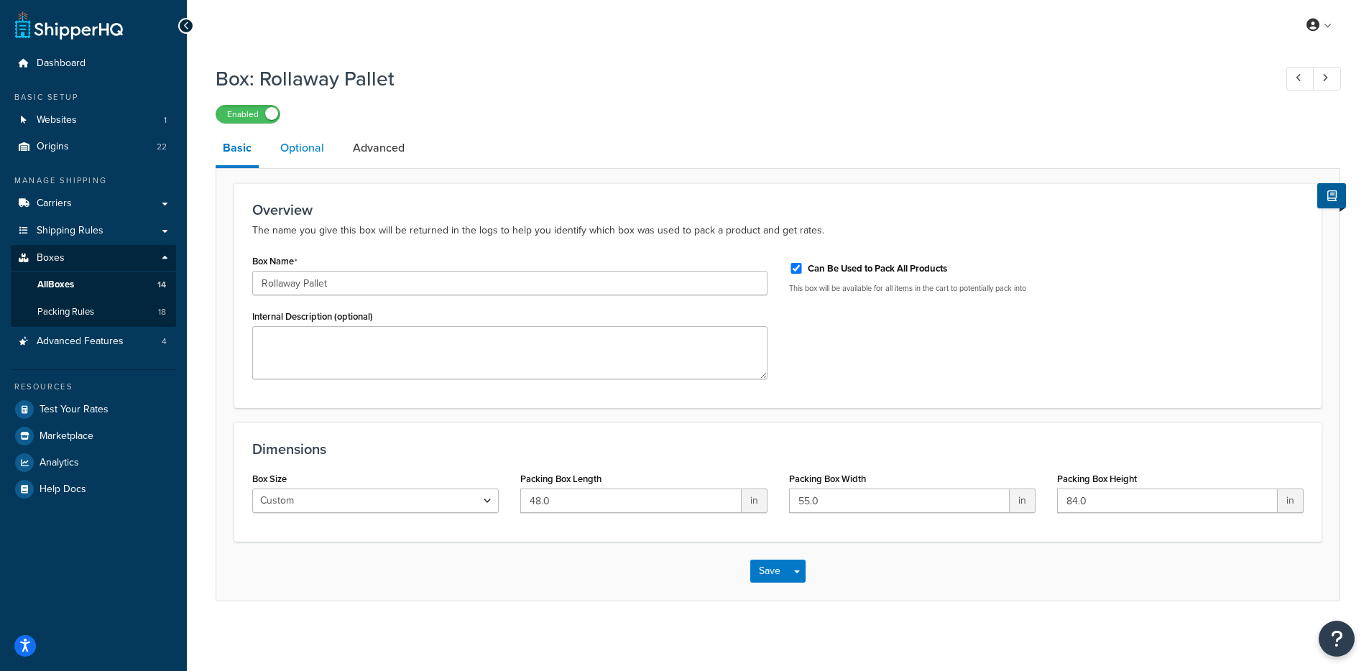
click at [301, 153] on link "Optional" at bounding box center [302, 148] width 58 height 34
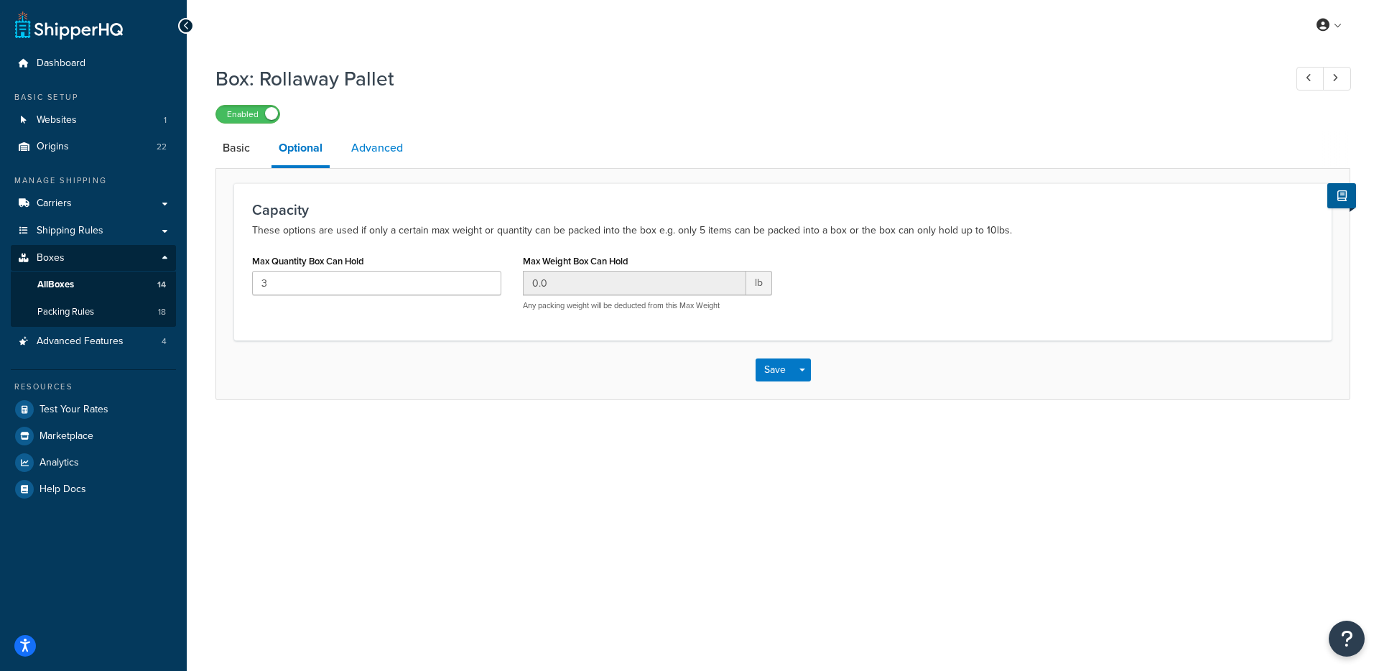
click at [371, 154] on link "Advanced" at bounding box center [377, 148] width 66 height 34
select select "250"
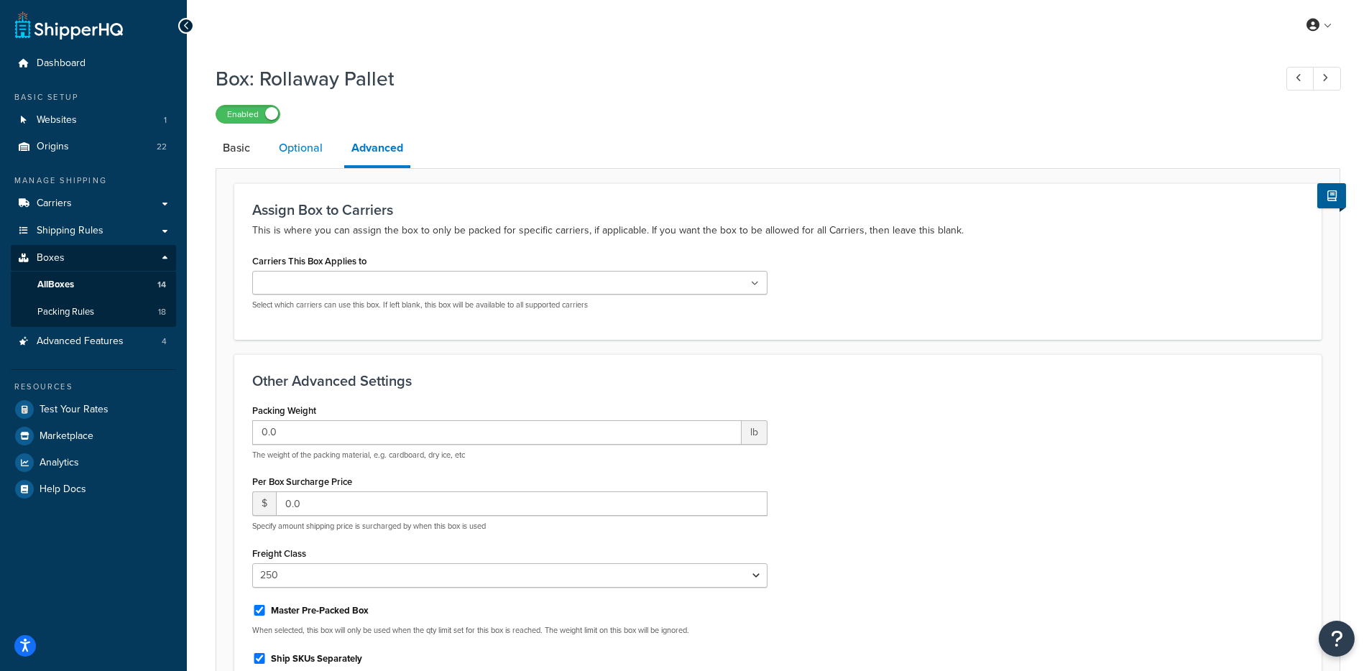
click at [295, 154] on link "Optional" at bounding box center [301, 148] width 58 height 34
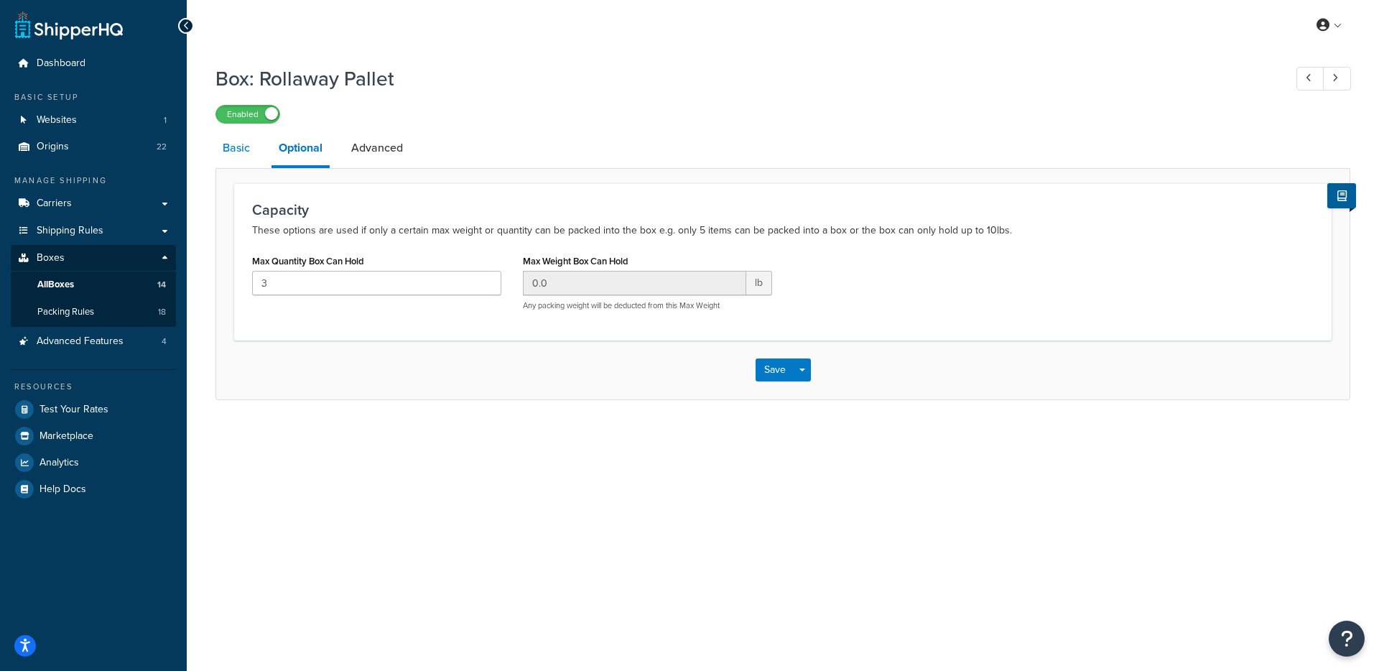
click at [252, 155] on link "Basic" at bounding box center [237, 148] width 42 height 34
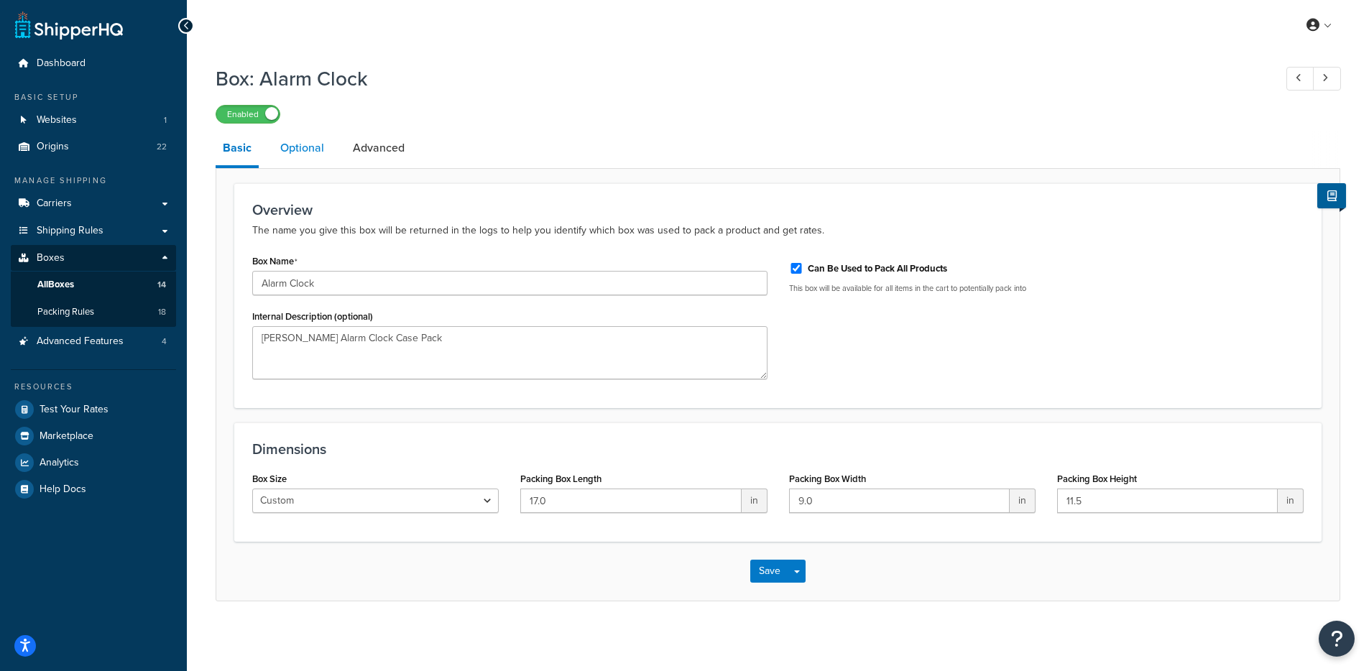
click at [300, 161] on link "Optional" at bounding box center [302, 148] width 58 height 34
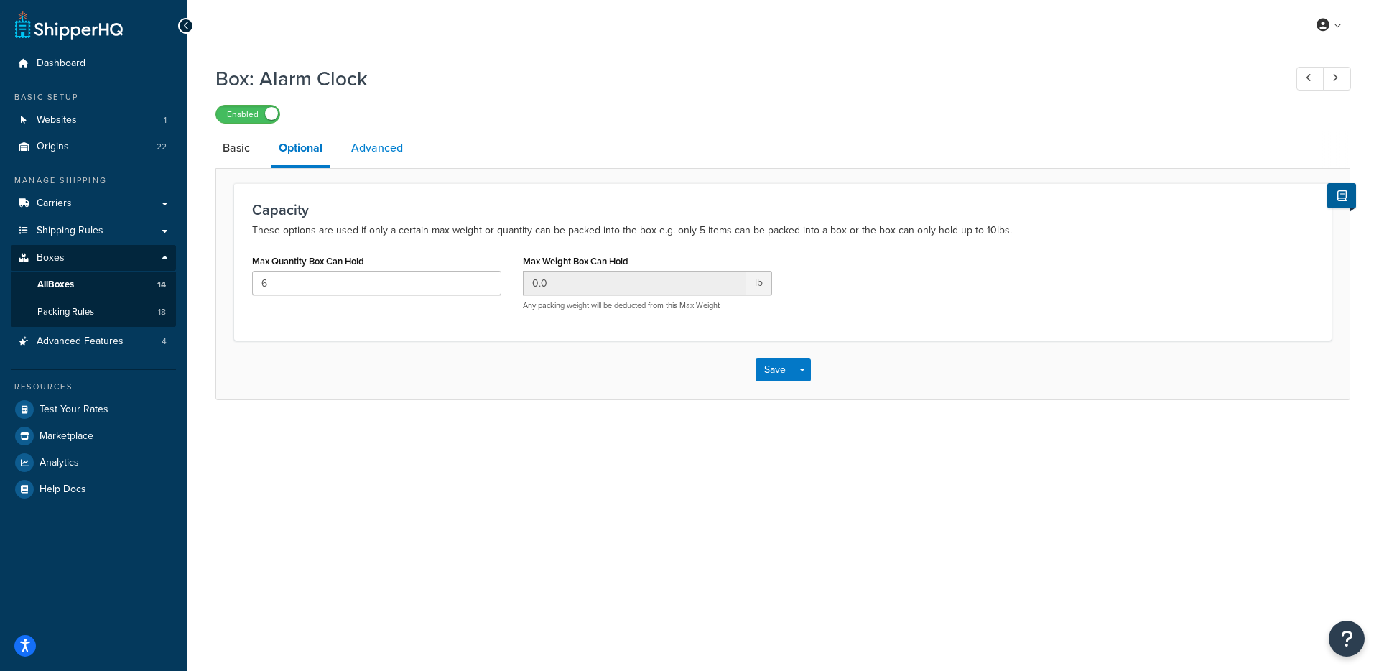
click at [384, 142] on link "Advanced" at bounding box center [377, 148] width 66 height 34
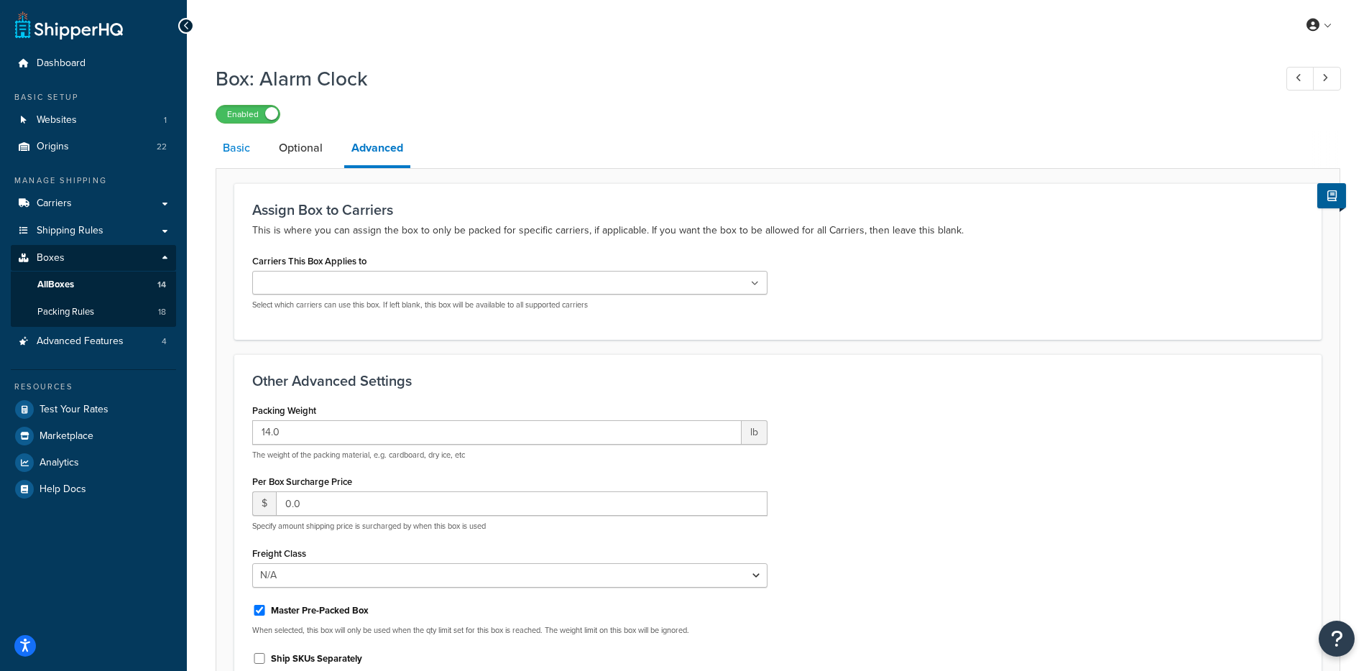
click at [236, 152] on link "Basic" at bounding box center [237, 148] width 42 height 34
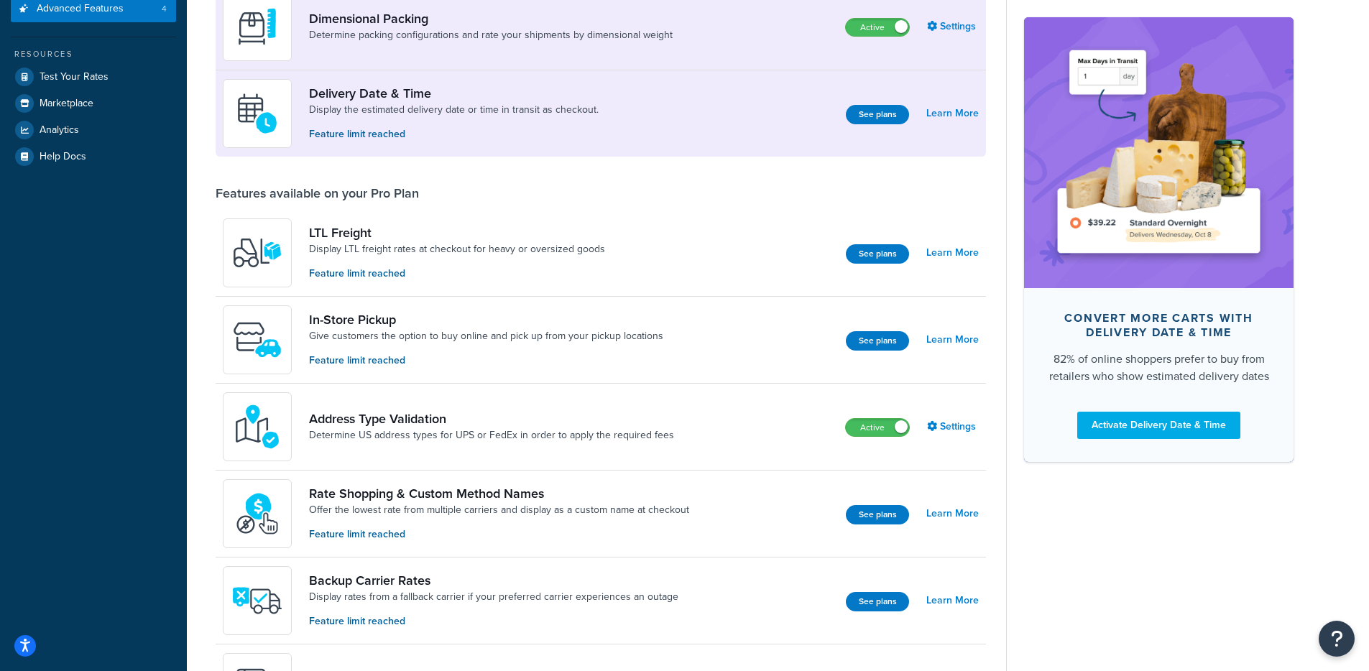
scroll to position [249, 0]
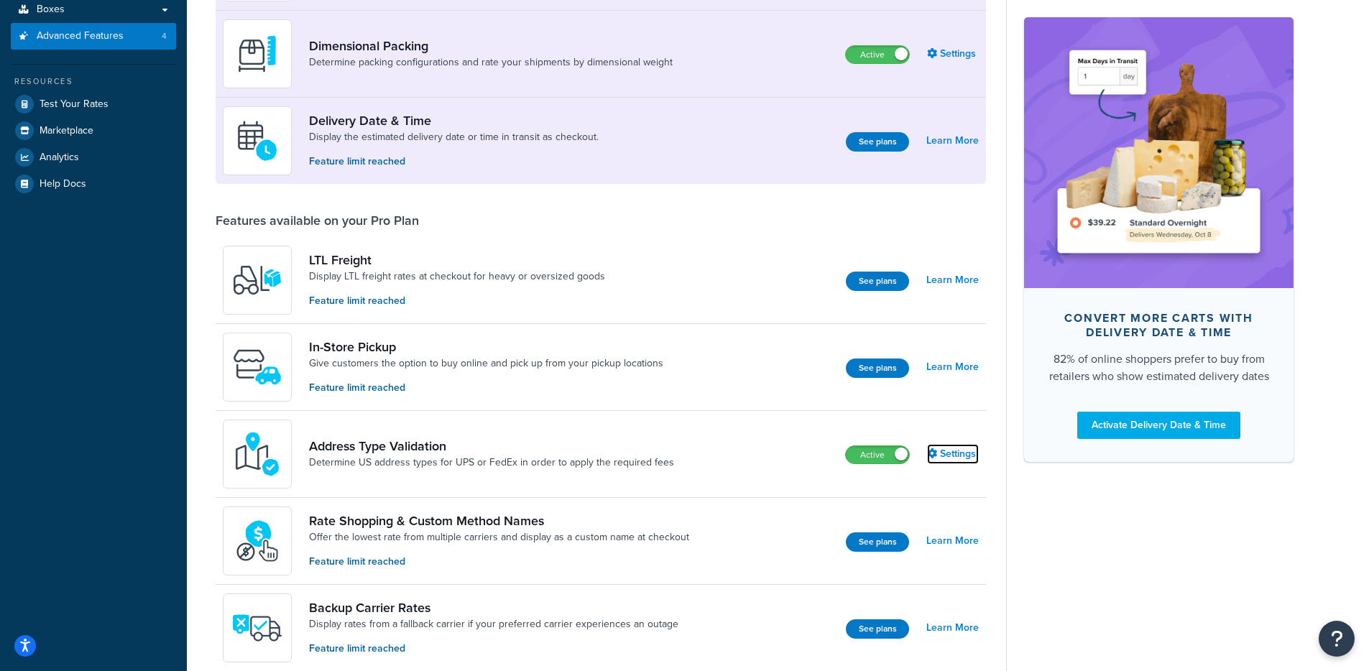
click at [959, 462] on link "Settings" at bounding box center [953, 454] width 52 height 20
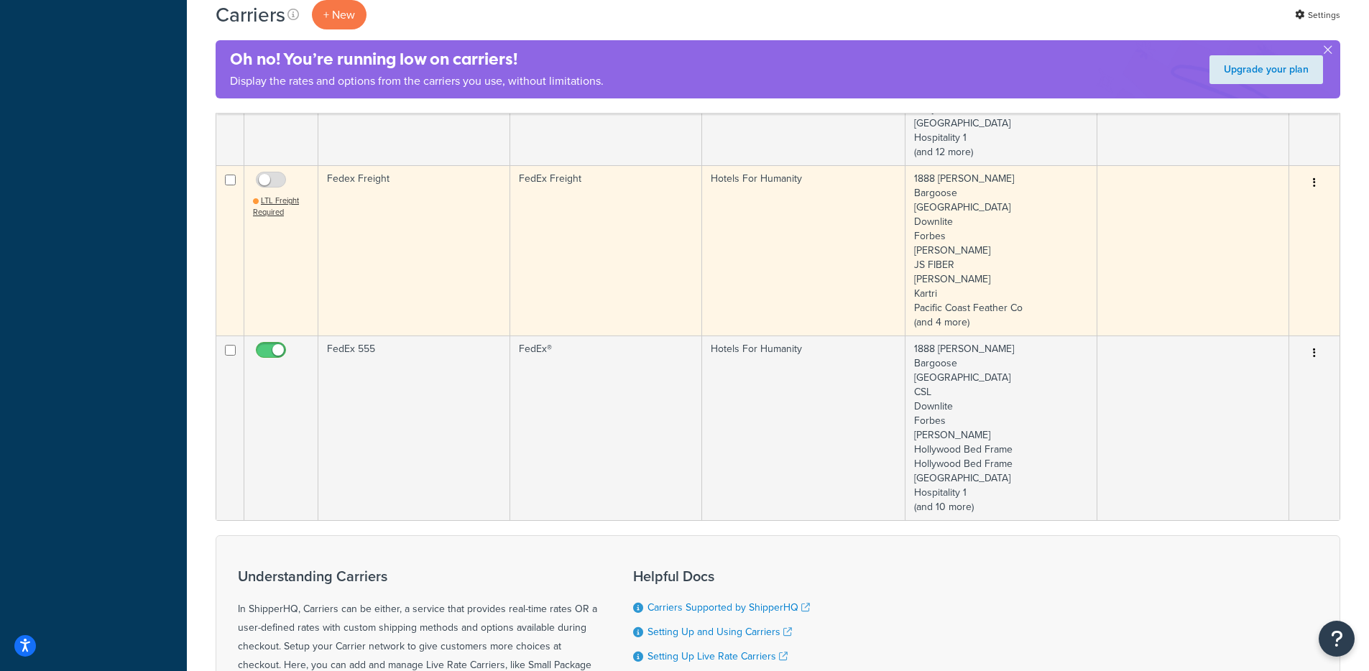
scroll to position [593, 0]
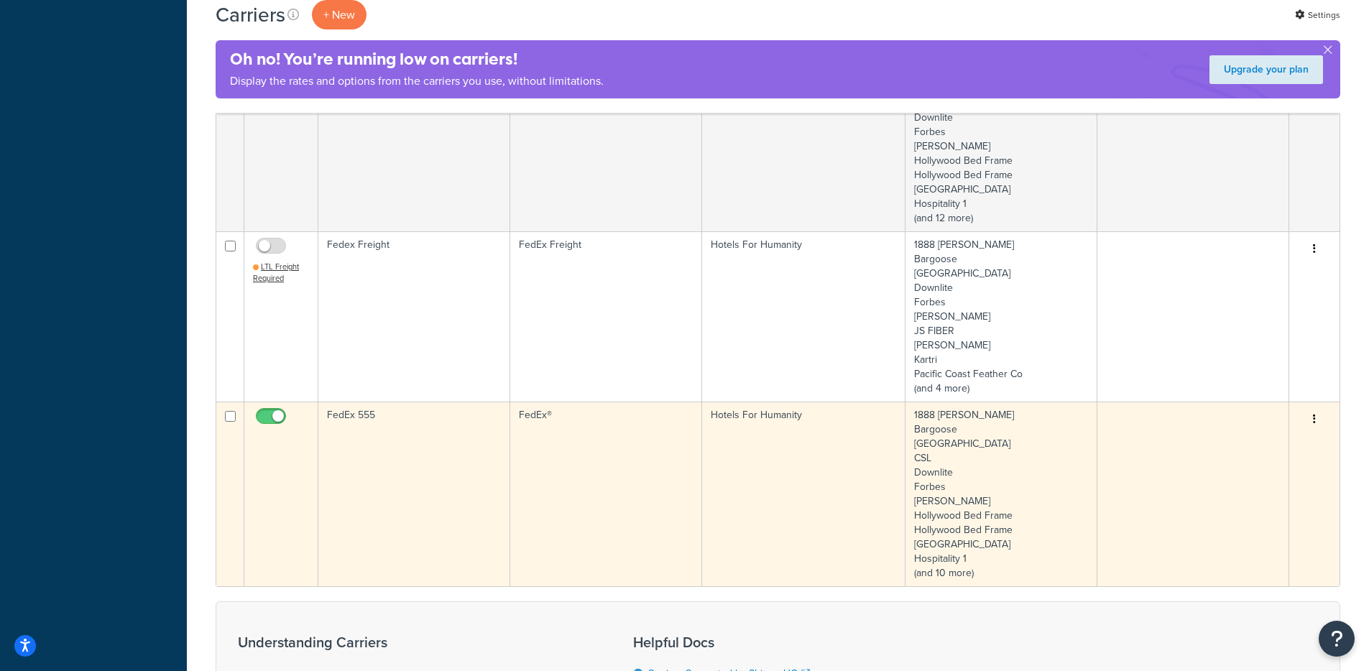
click at [512, 409] on td "FedEx®" at bounding box center [606, 494] width 192 height 185
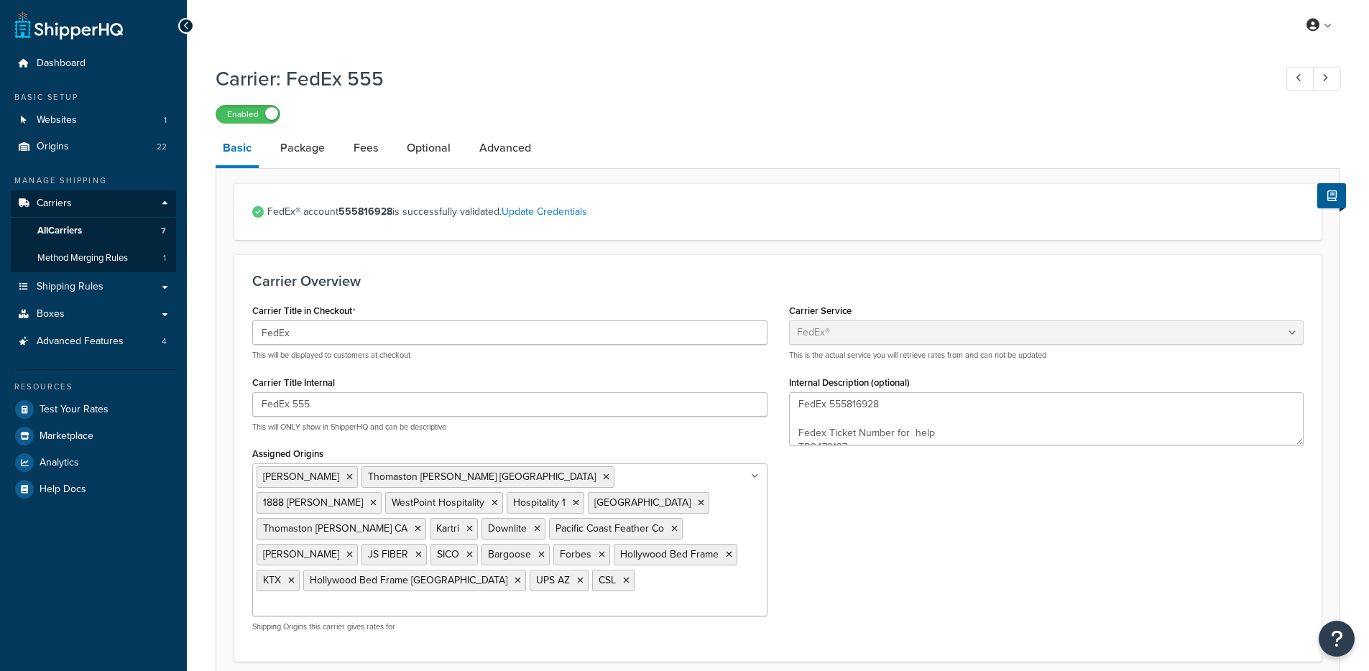
select select "fedEx"
select select "REGULAR_PICKUP"
select select "YOUR_PACKAGING"
click at [351, 144] on link "Fees" at bounding box center [365, 148] width 39 height 34
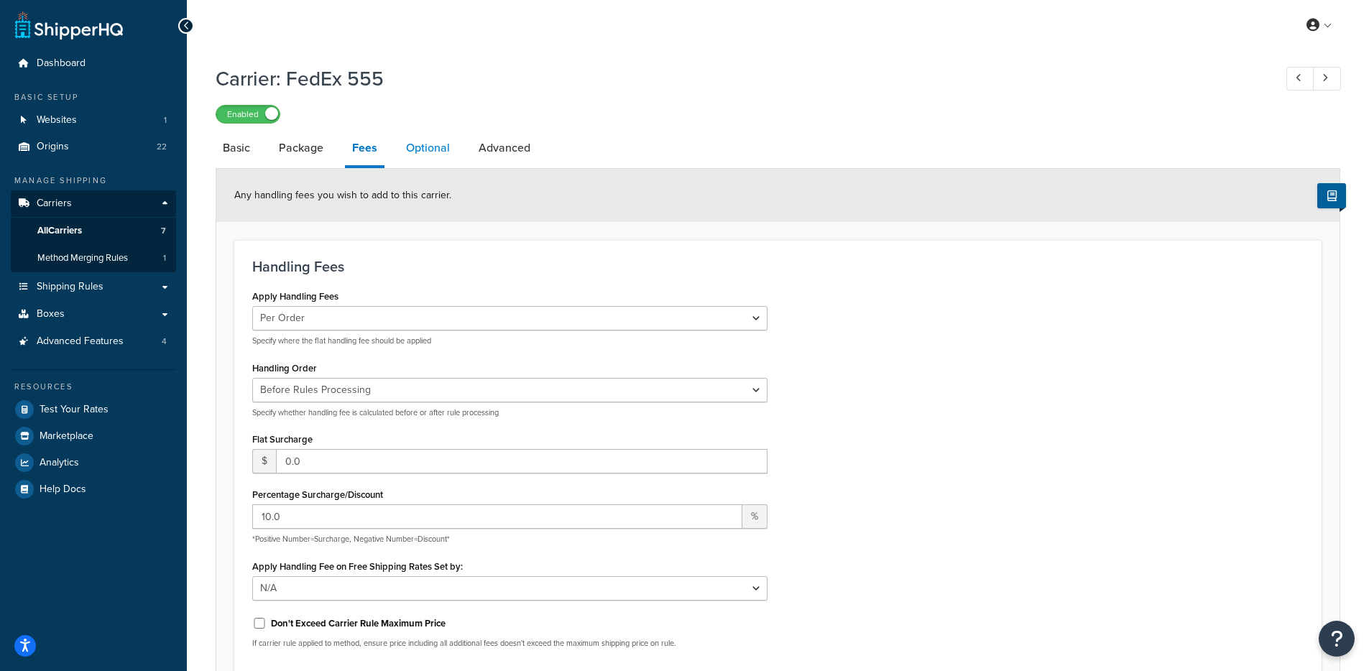
click at [407, 148] on link "Optional" at bounding box center [428, 148] width 58 height 34
select select "residential"
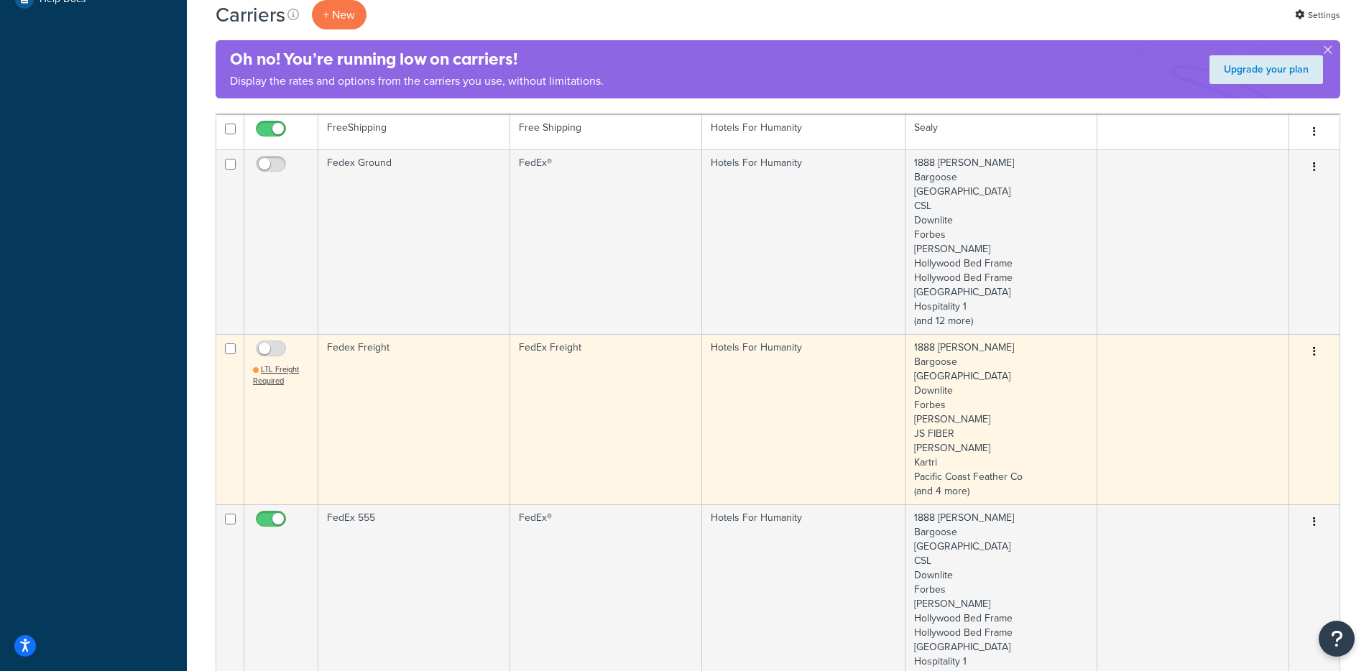
scroll to position [493, 0]
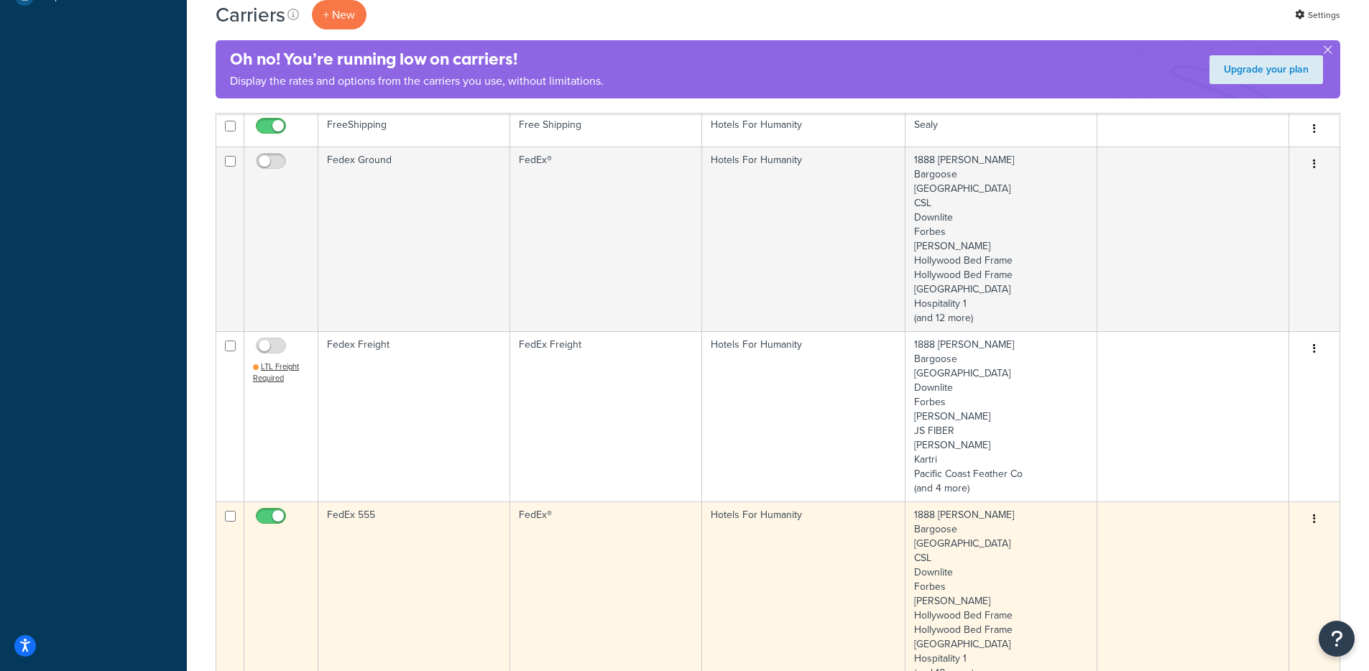
click at [398, 501] on td "FedEx 555" at bounding box center [414, 593] width 192 height 185
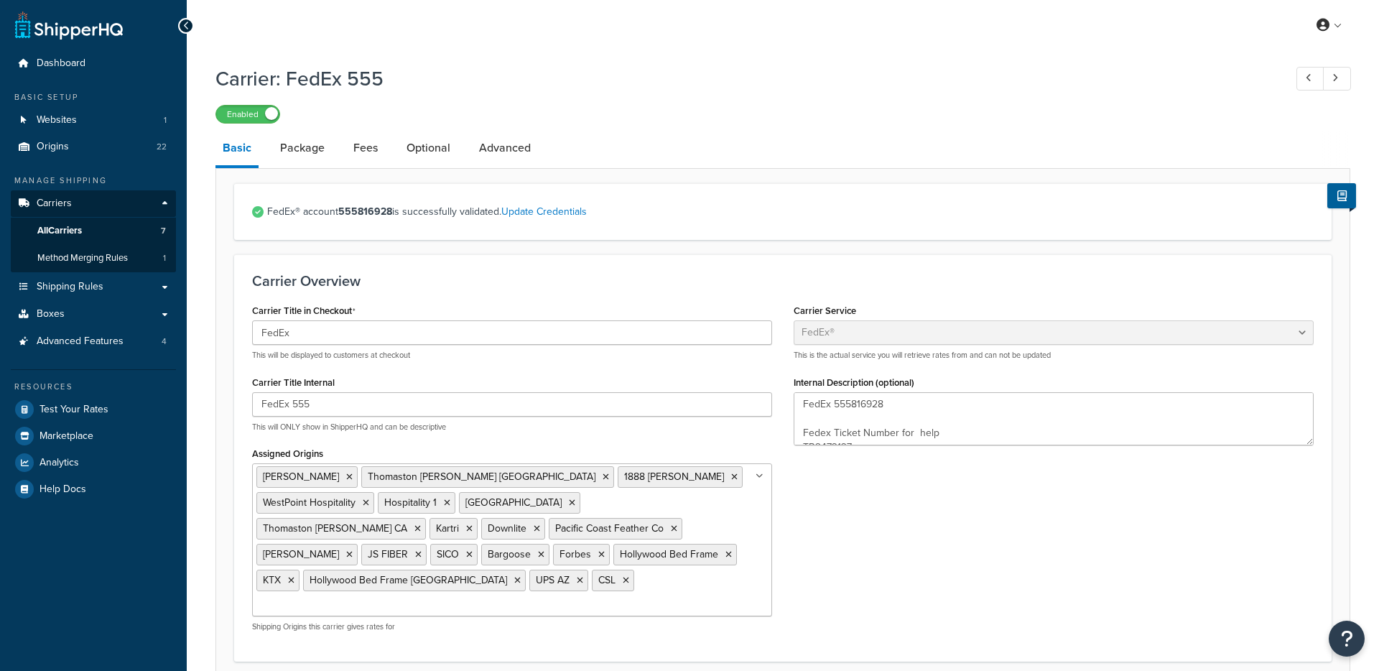
select select "fedEx"
select select "REGULAR_PICKUP"
select select "YOUR_PACKAGING"
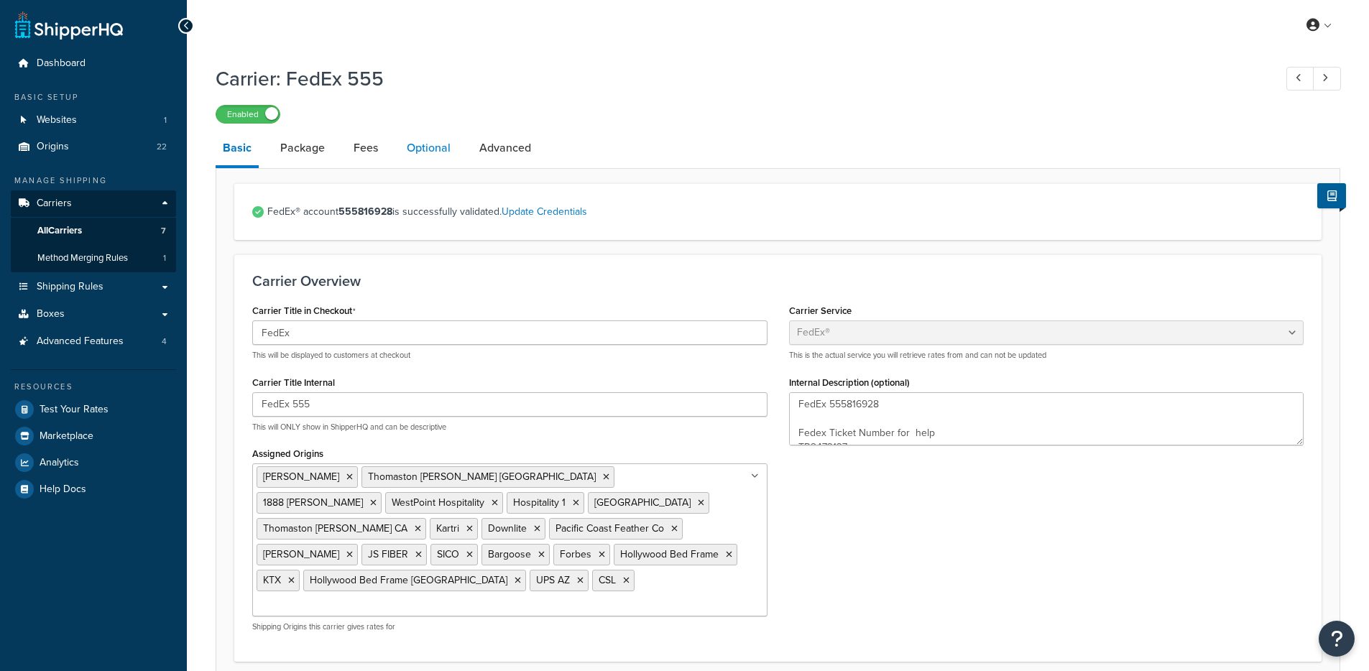
click at [410, 159] on link "Optional" at bounding box center [428, 148] width 58 height 34
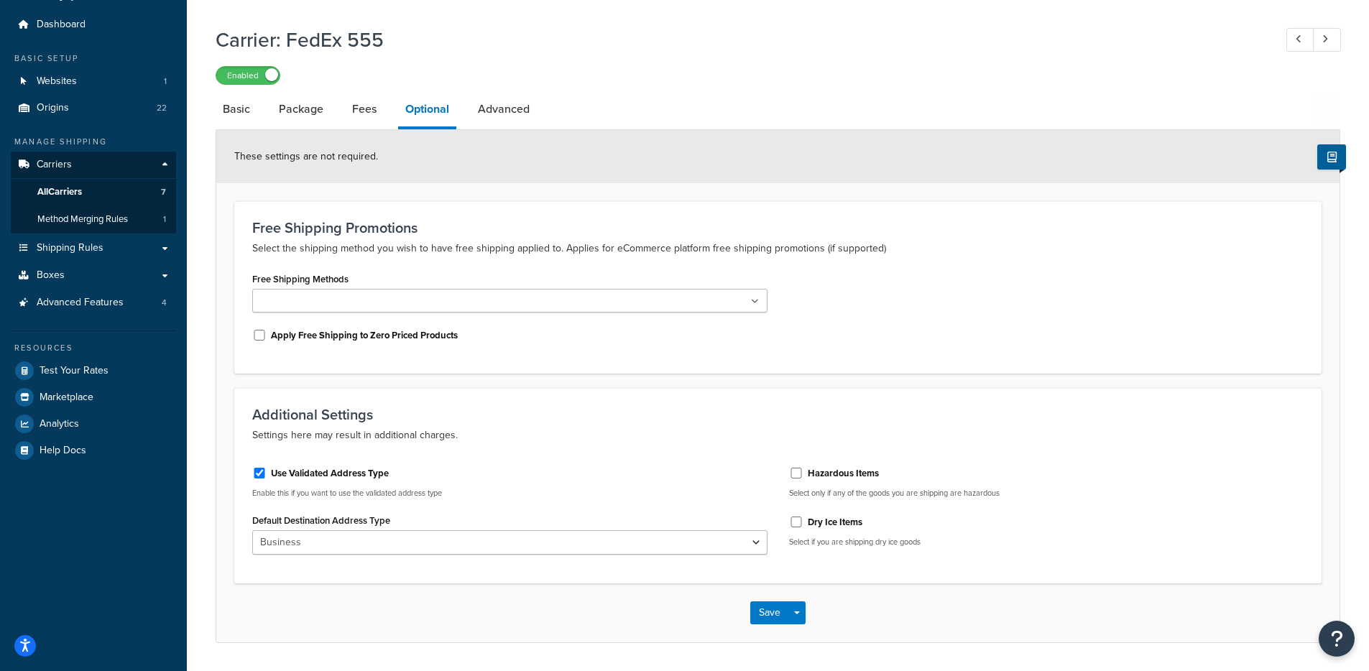
scroll to position [84, 0]
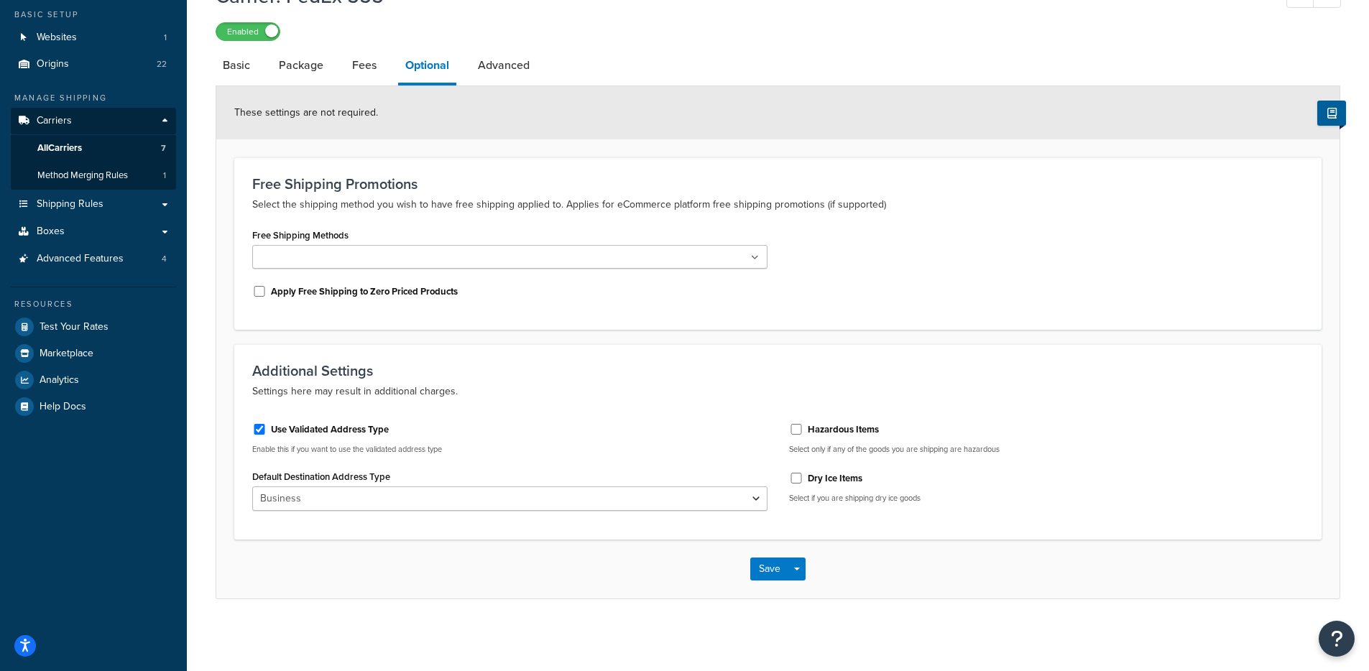
click at [340, 65] on li "Package" at bounding box center [308, 65] width 73 height 34
click at [351, 65] on link "Fees" at bounding box center [364, 65] width 39 height 34
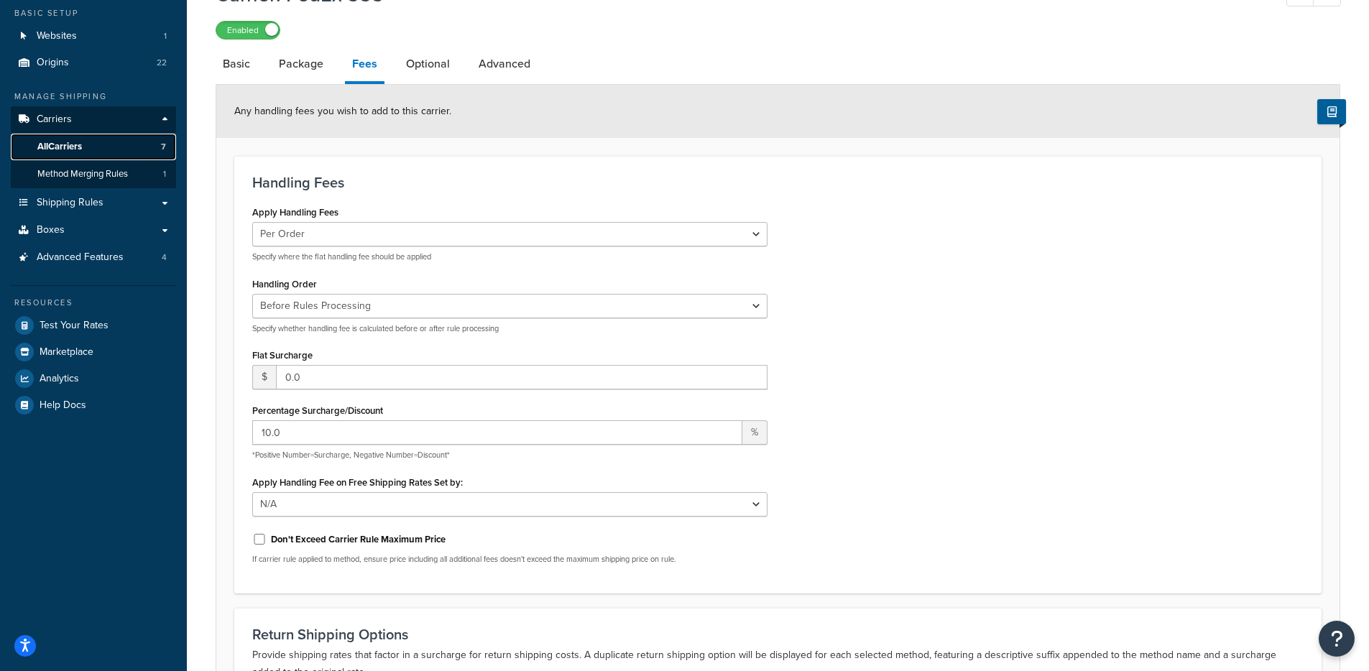
click at [75, 144] on span "All Carriers" at bounding box center [59, 147] width 45 height 12
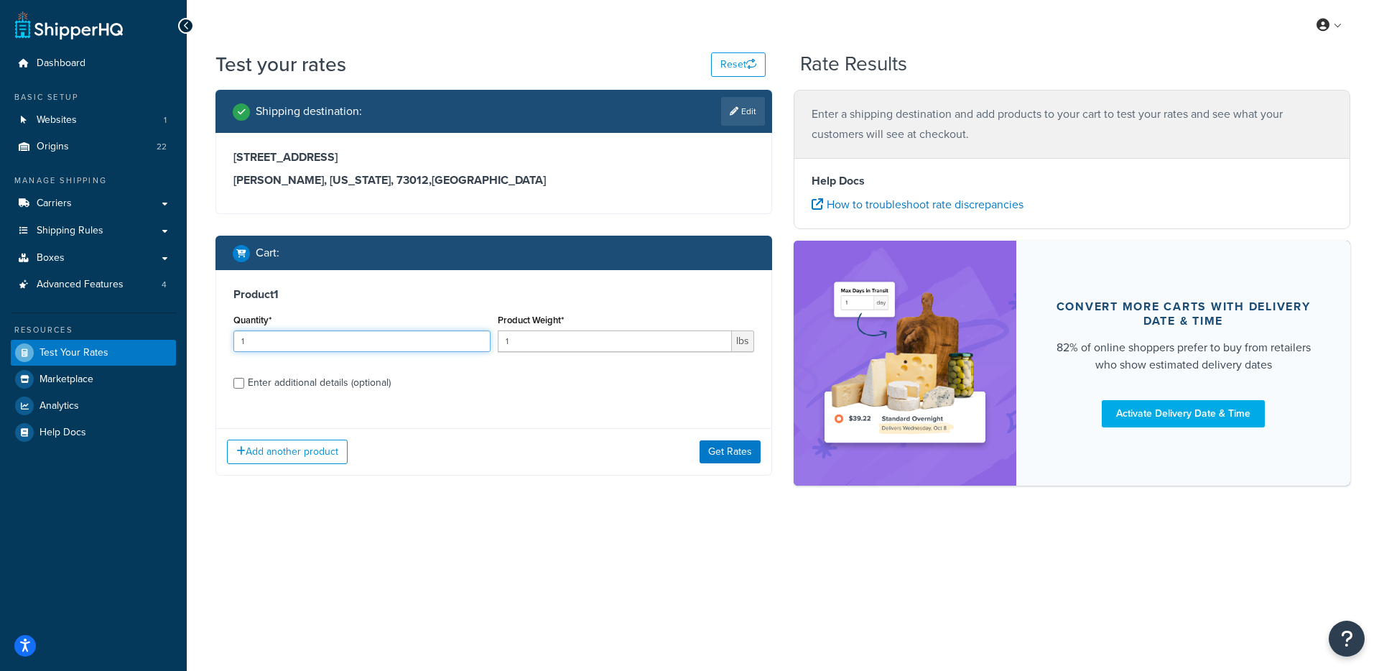
click at [348, 350] on input "1" at bounding box center [361, 341] width 257 height 22
click at [348, 349] on input "1" at bounding box center [361, 341] width 257 height 22
type input "3"
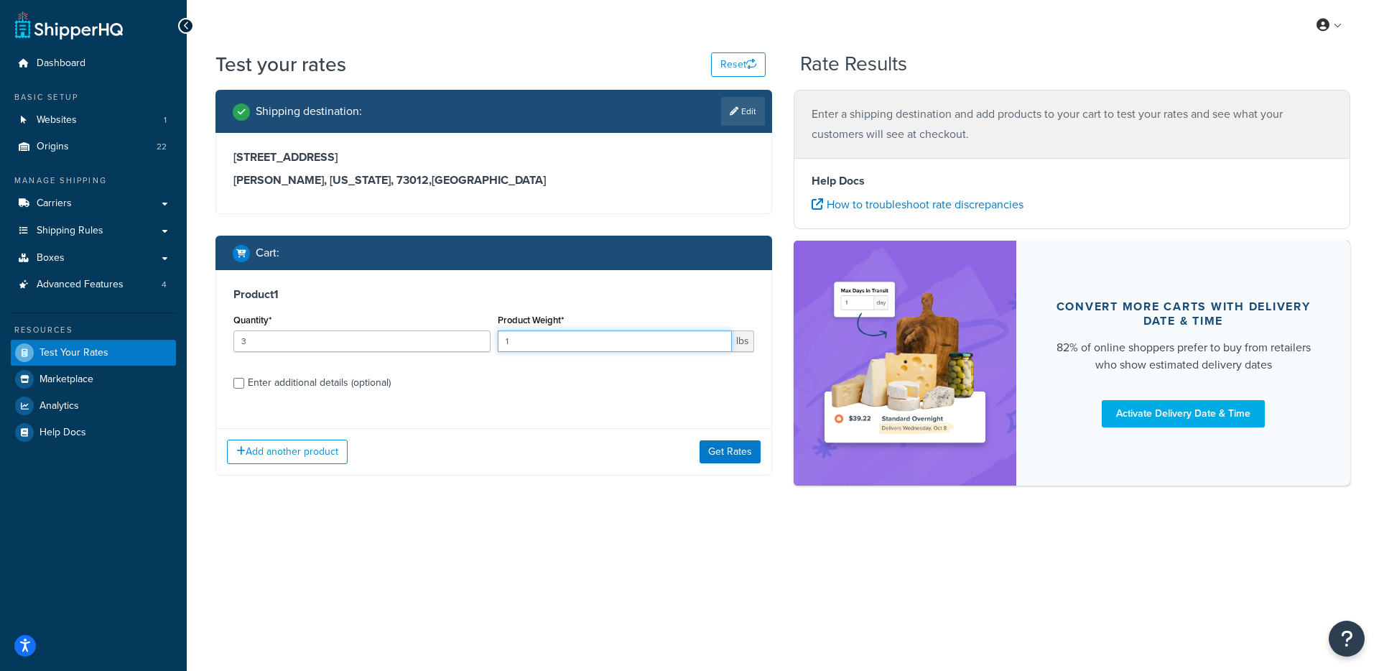
click at [560, 339] on input "1" at bounding box center [615, 341] width 235 height 22
type input "7"
click at [731, 451] on button "Get Rates" at bounding box center [730, 451] width 61 height 23
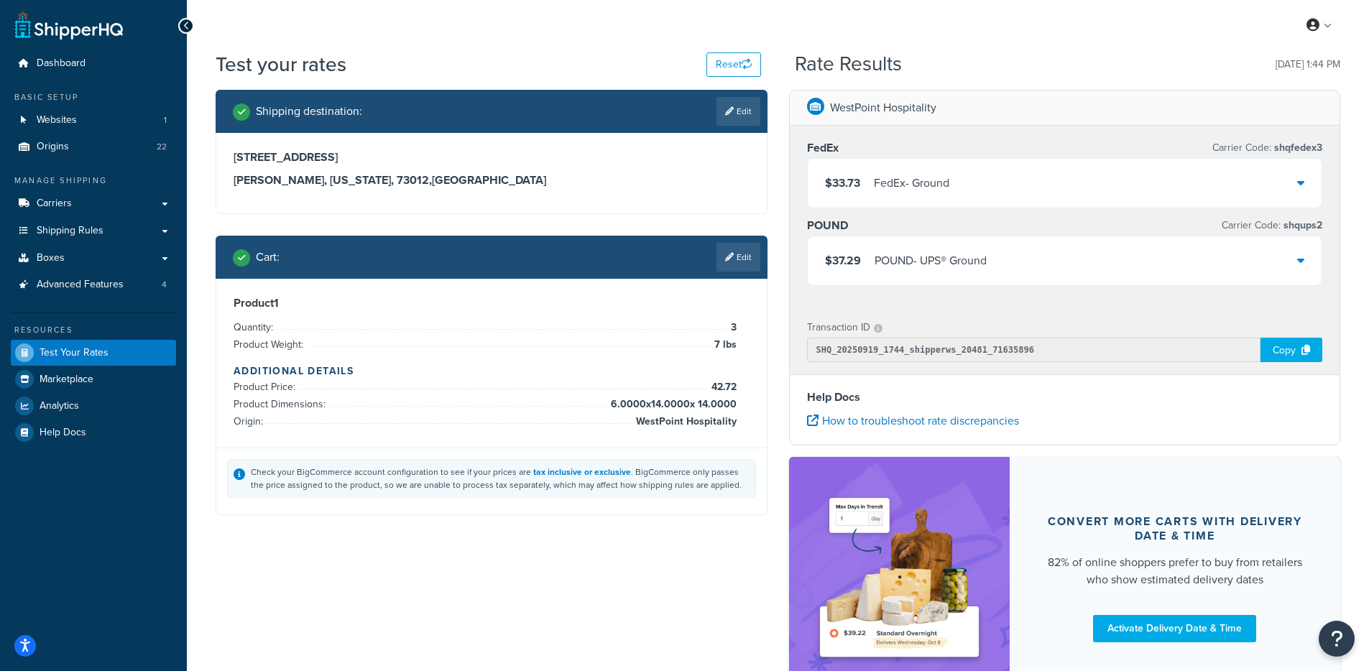
click at [996, 175] on div "$33.73 FedEx - Ground" at bounding box center [1064, 183] width 514 height 49
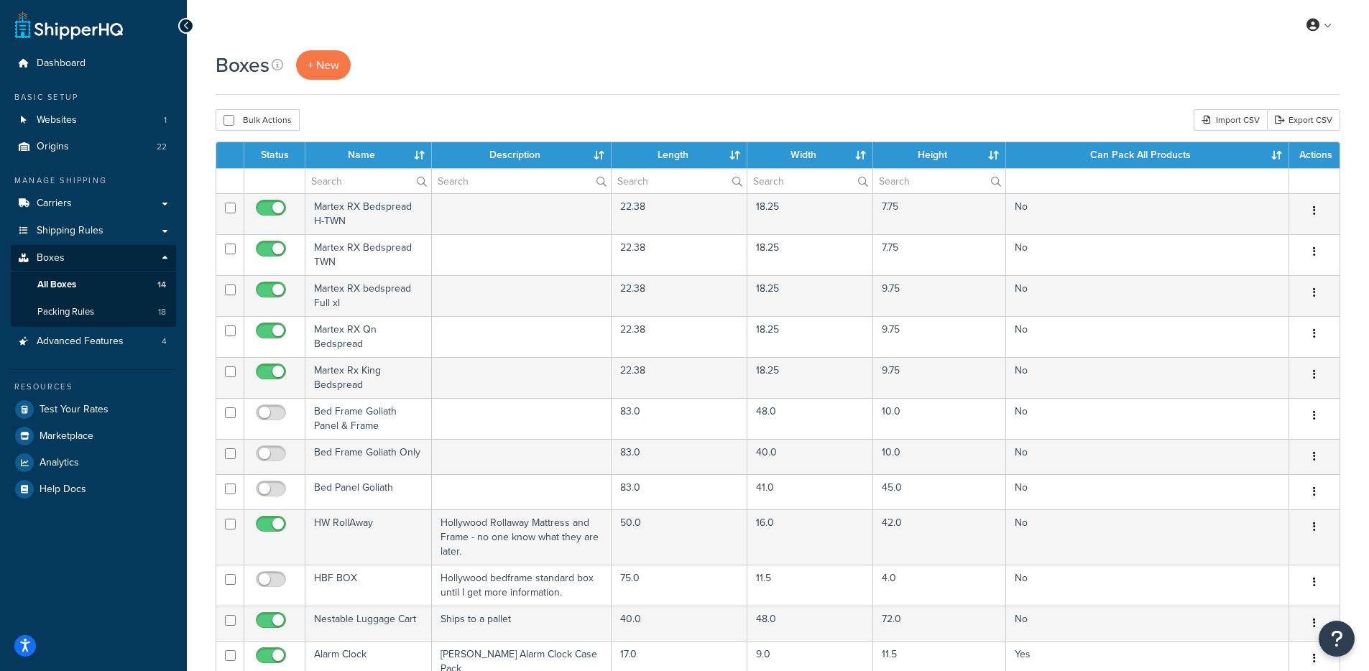
select select "1000"
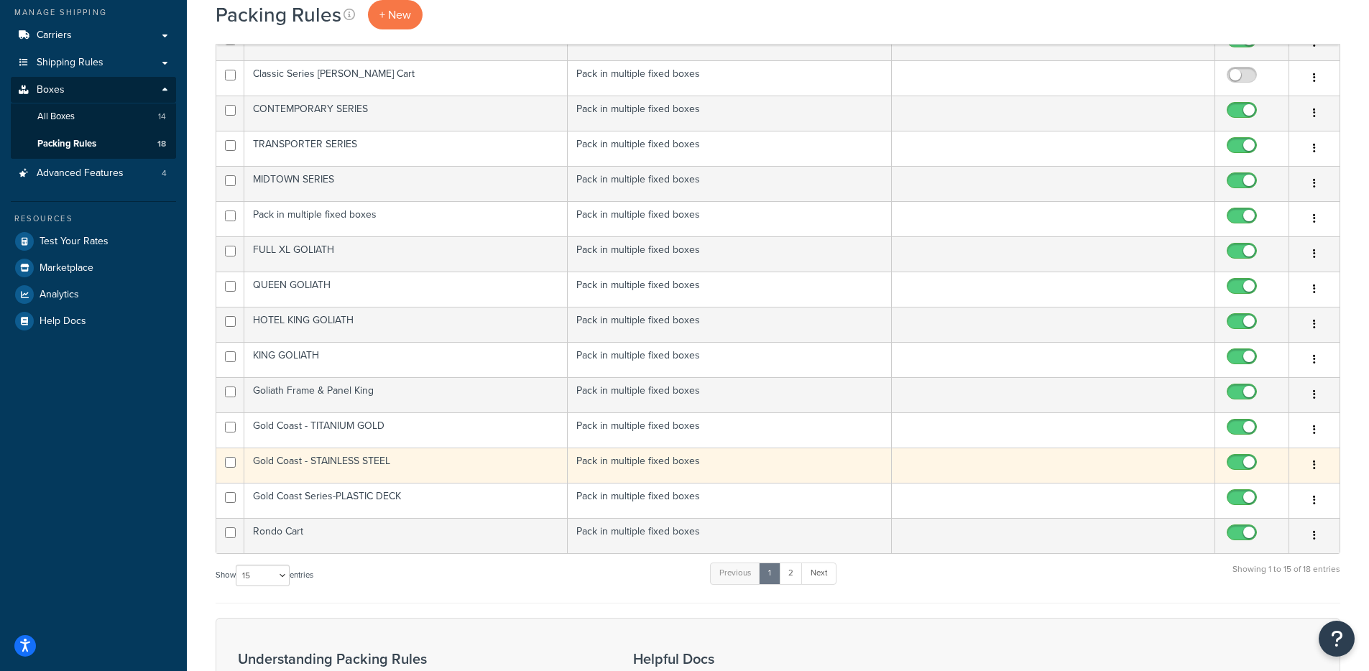
scroll to position [448, 0]
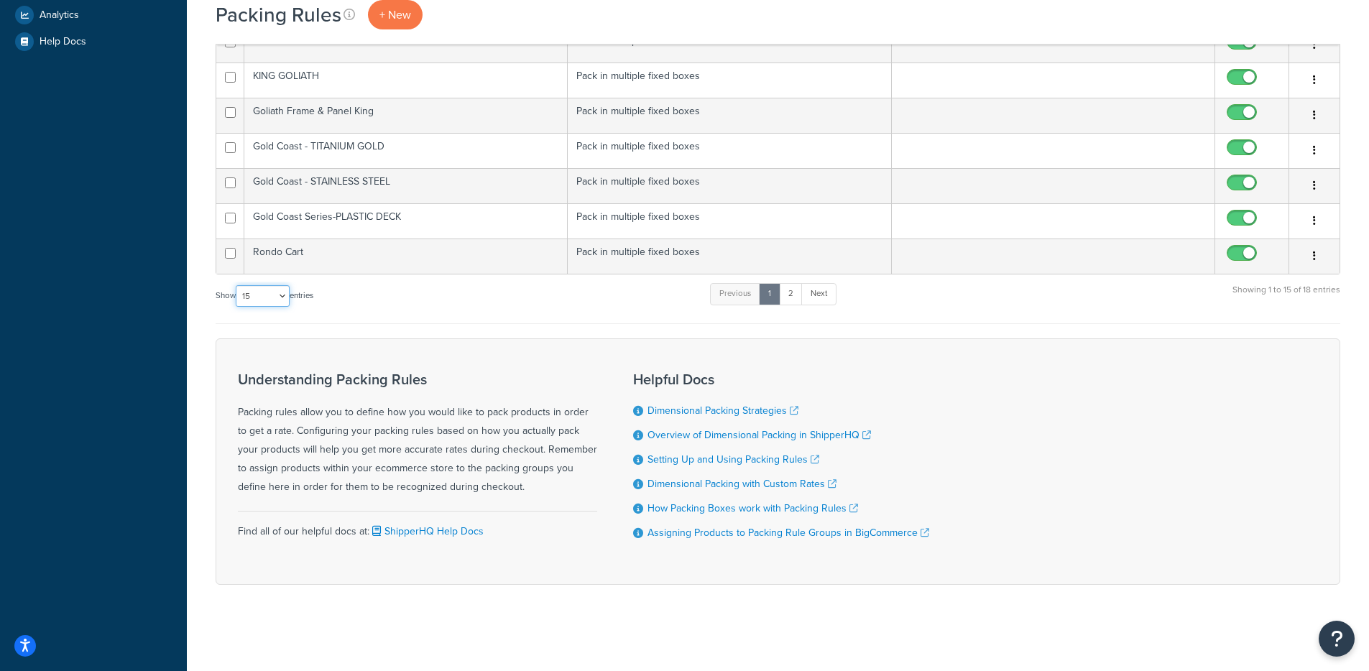
click at [262, 305] on select "10 15 25 50 100" at bounding box center [263, 296] width 54 height 22
select select "100"
click at [237, 307] on select "10 15 25 50 100" at bounding box center [263, 296] width 54 height 22
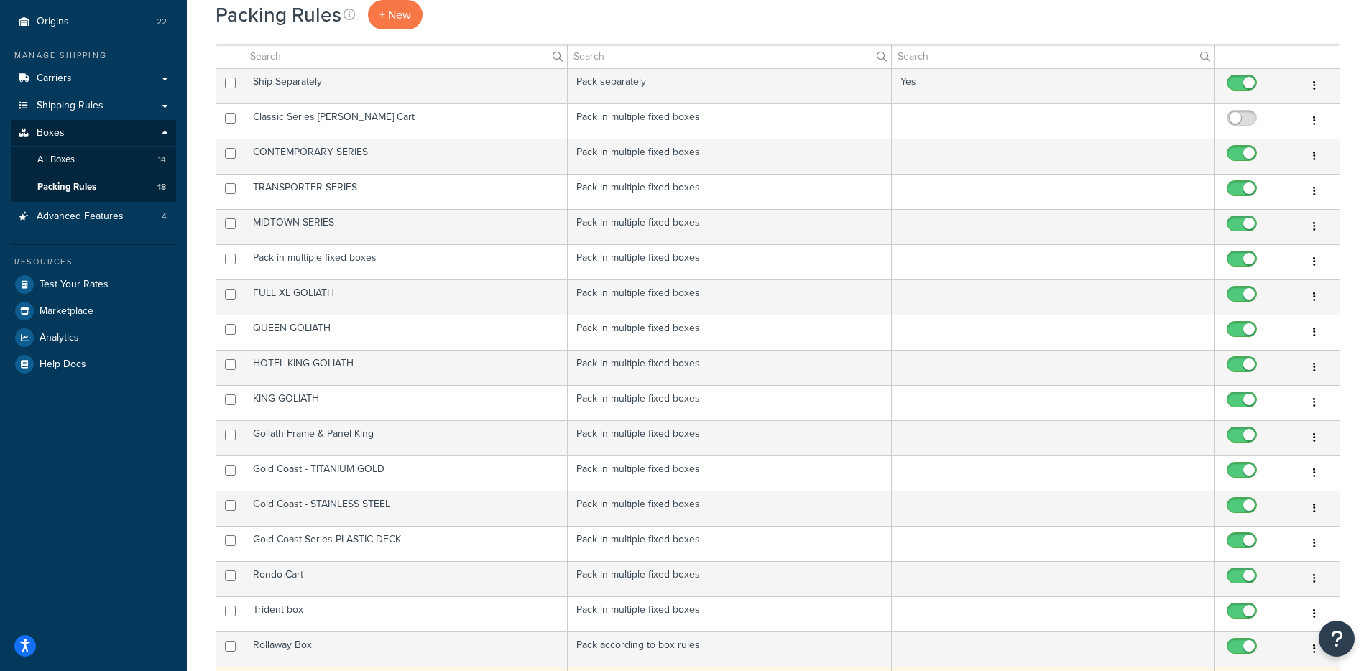
scroll to position [0, 0]
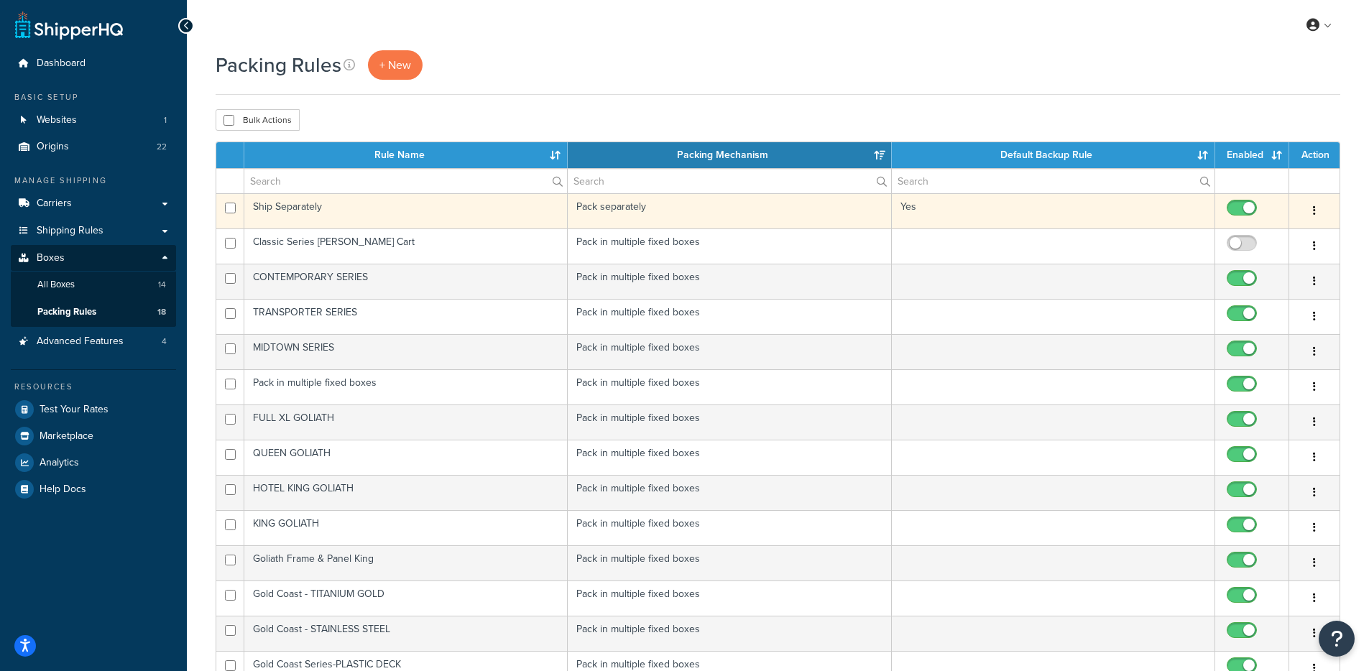
click at [1244, 204] on input "checkbox" at bounding box center [1243, 212] width 40 height 18
click at [1247, 207] on input "checkbox" at bounding box center [1243, 212] width 40 height 18
checkbox input "true"
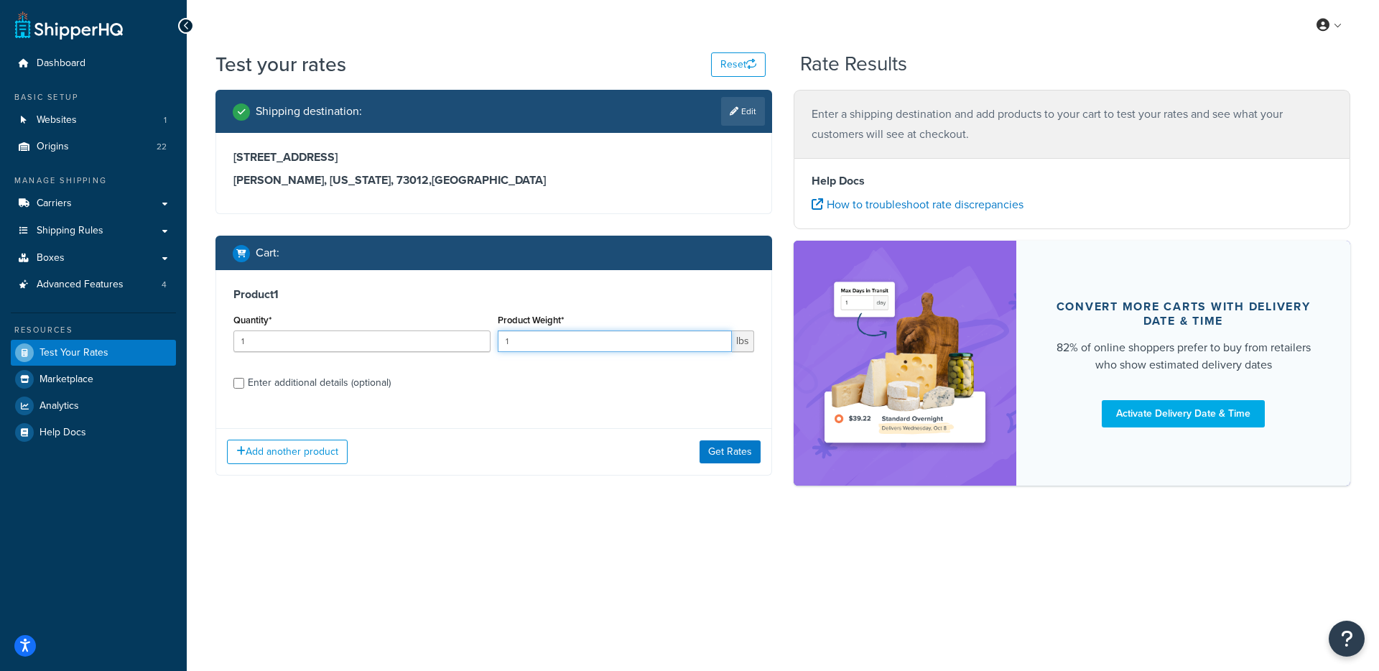
click at [504, 348] on input "1" at bounding box center [615, 341] width 235 height 22
type input "7"
click at [269, 332] on input "1" at bounding box center [361, 341] width 257 height 22
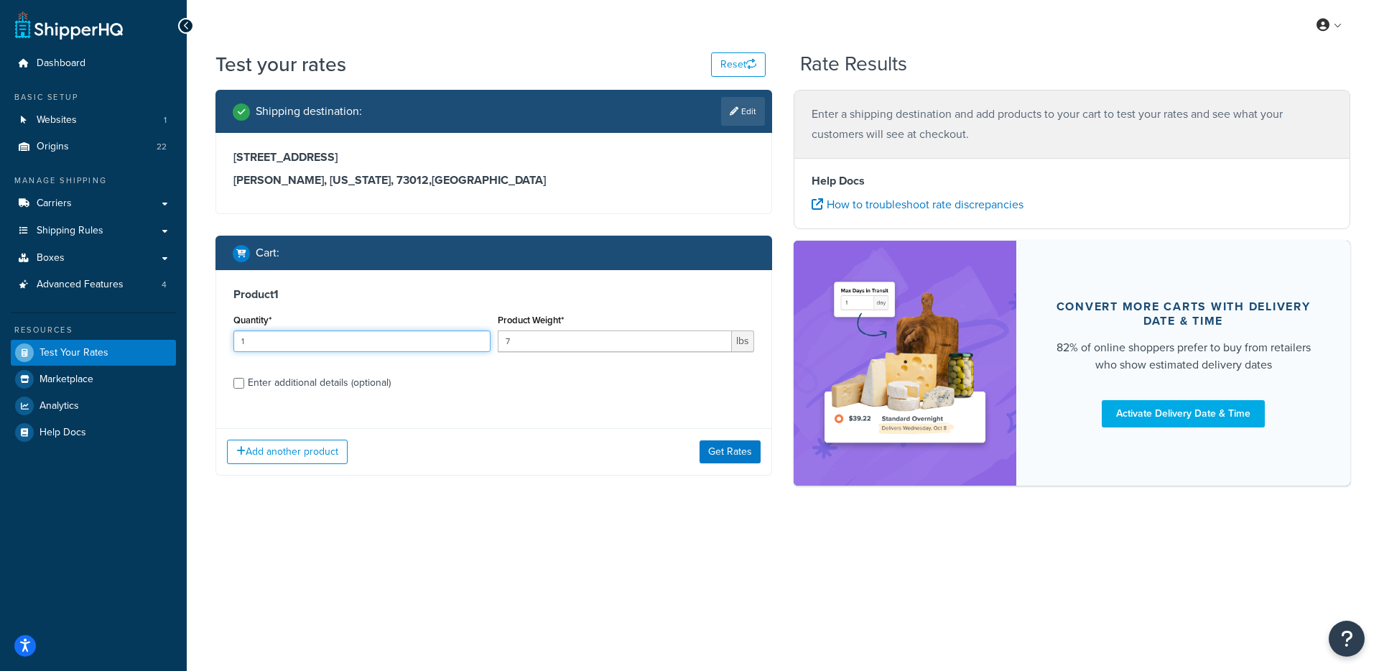
click at [269, 332] on input "1" at bounding box center [361, 341] width 257 height 22
type input "3"
click at [728, 447] on button "Get Rates" at bounding box center [730, 451] width 61 height 23
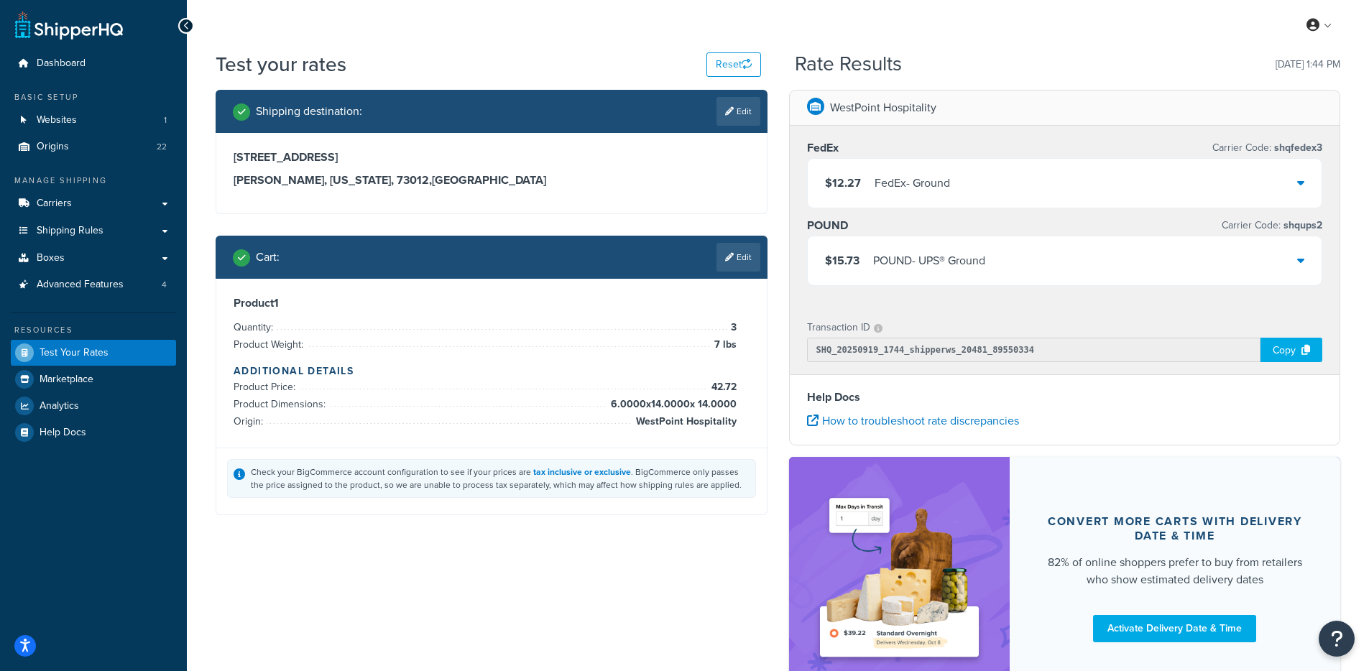
click at [950, 183] on div "FedEx - Ground" at bounding box center [911, 183] width 75 height 20
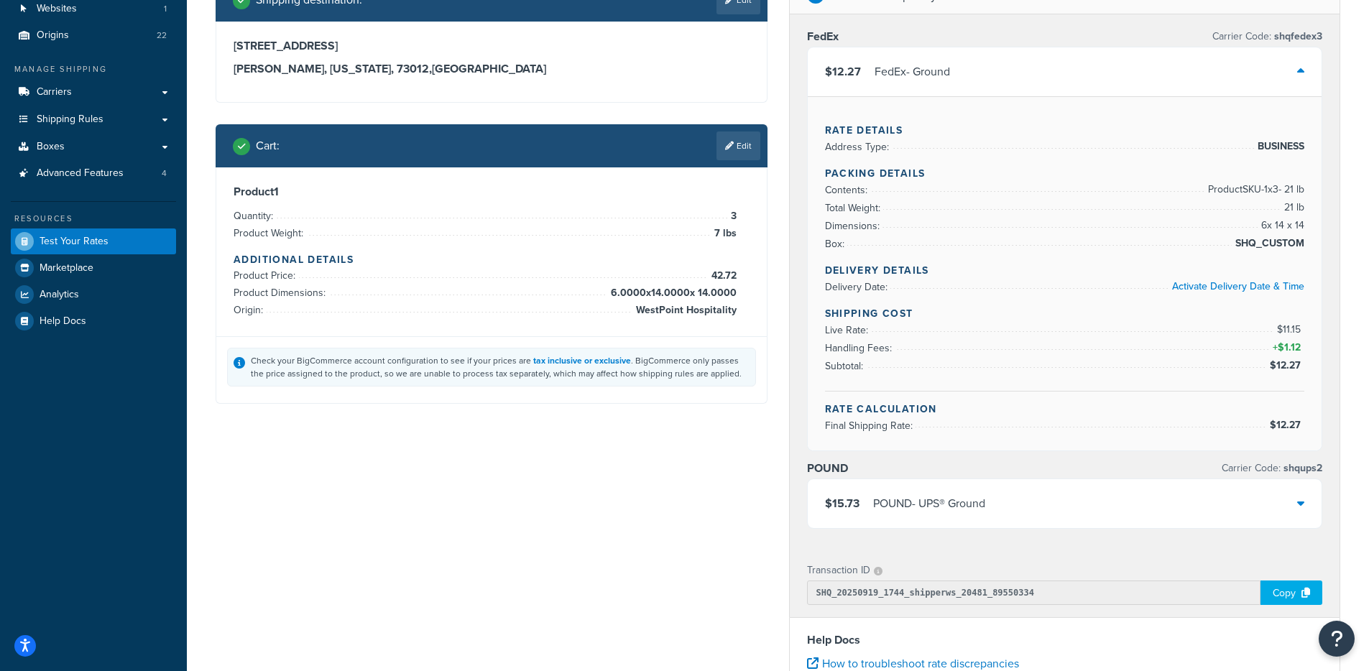
click at [1085, 479] on div "$15.73 POUND - UPS® Ground" at bounding box center [1064, 503] width 514 height 49
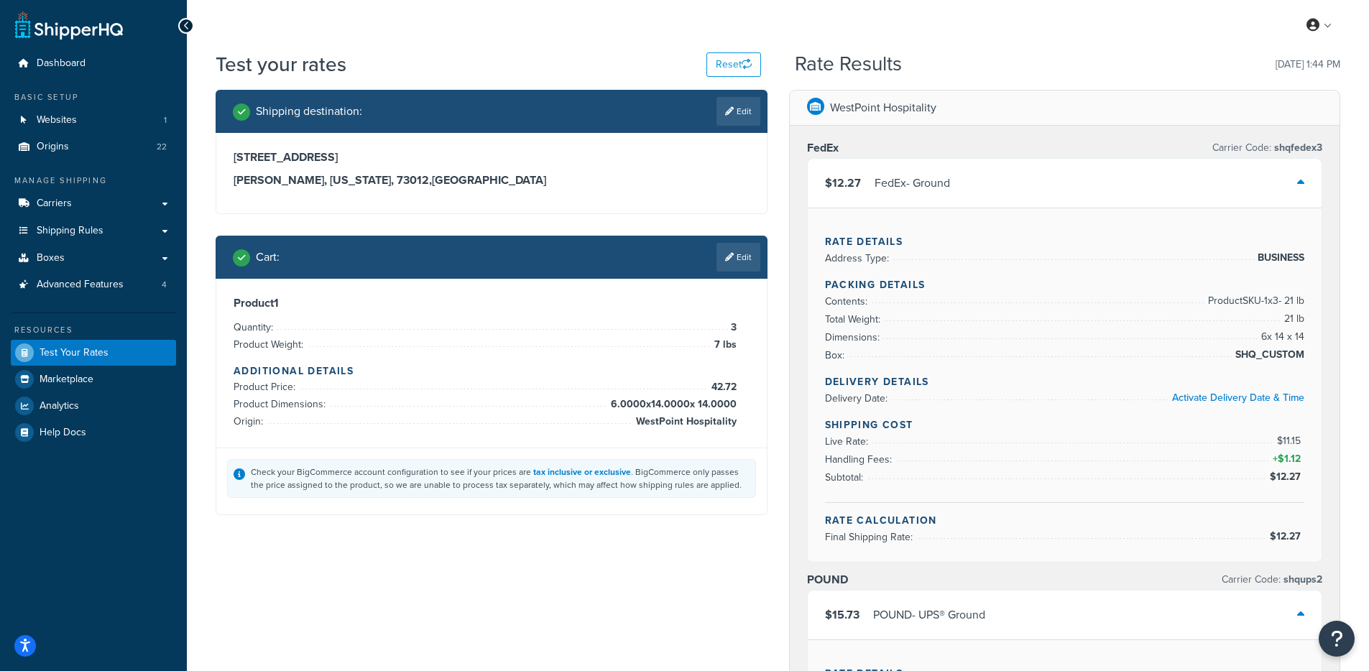
click at [76, 77] on ul "Dashboard Basic Setup Websites 1 Origins 22 Manage Shipping Carriers Carriers A…" at bounding box center [93, 247] width 165 height 395
click at [84, 73] on link "Dashboard" at bounding box center [93, 63] width 165 height 27
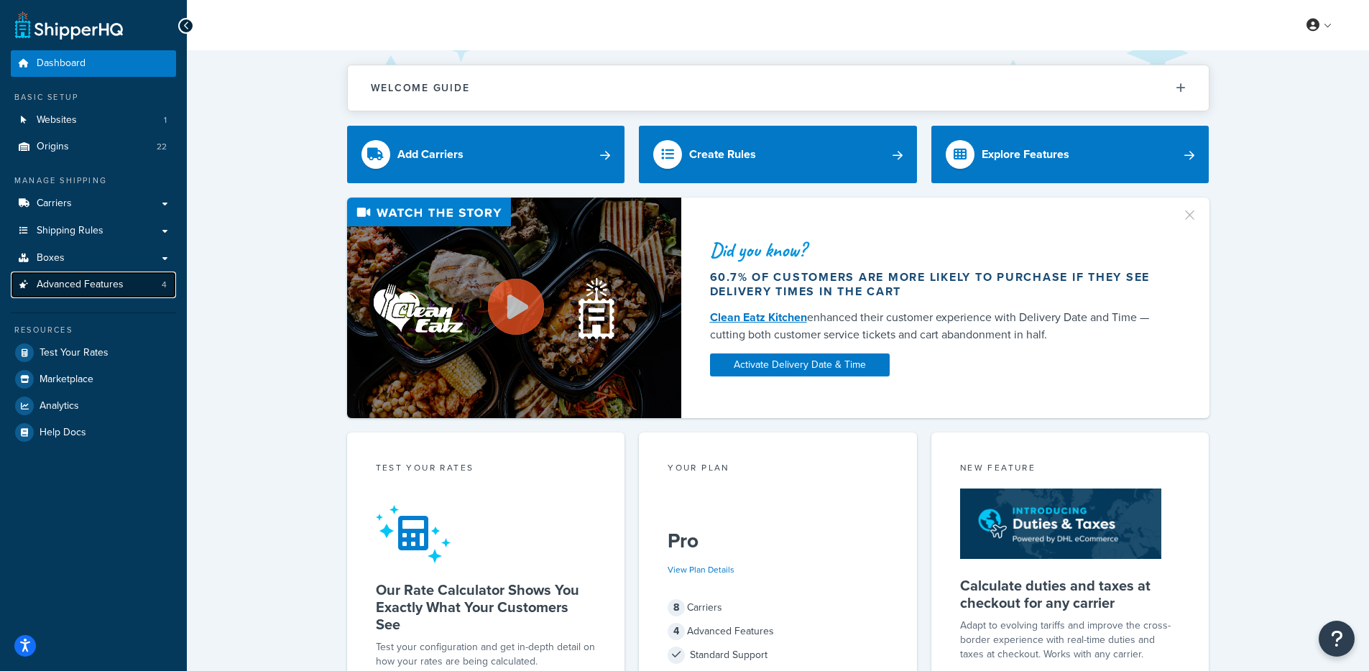
click at [81, 288] on span "Advanced Features" at bounding box center [80, 285] width 87 height 12
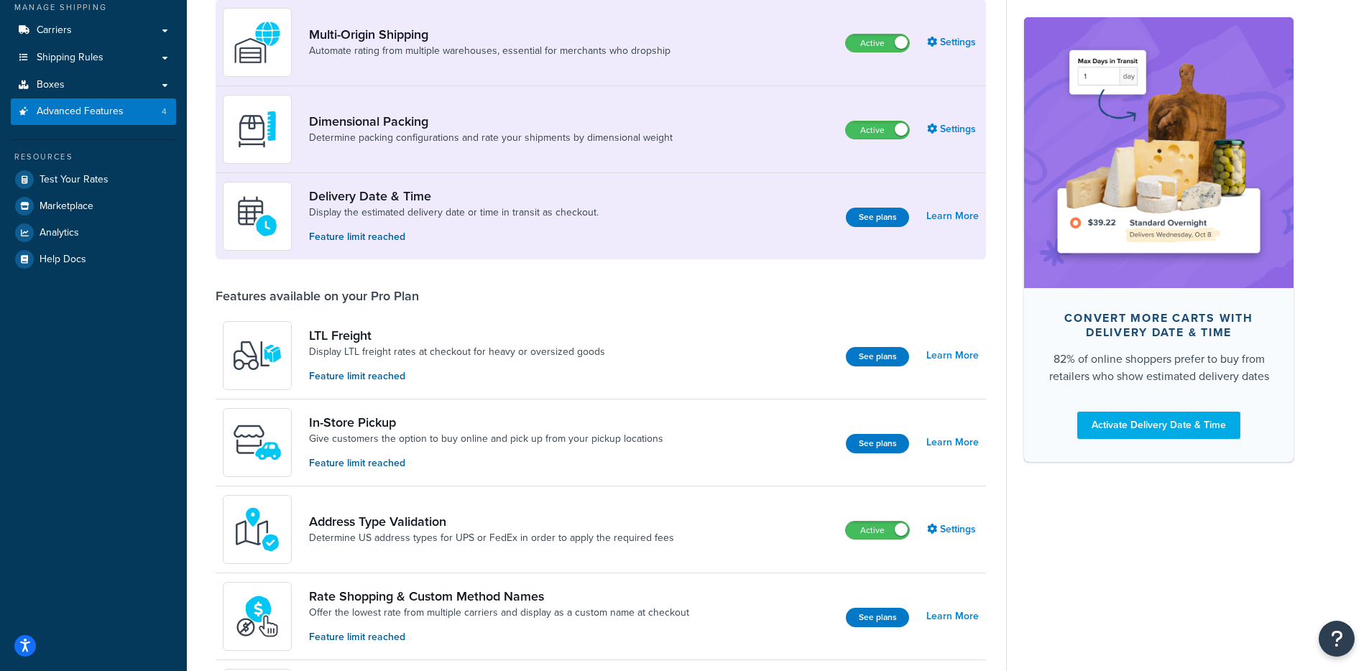
scroll to position [260, 0]
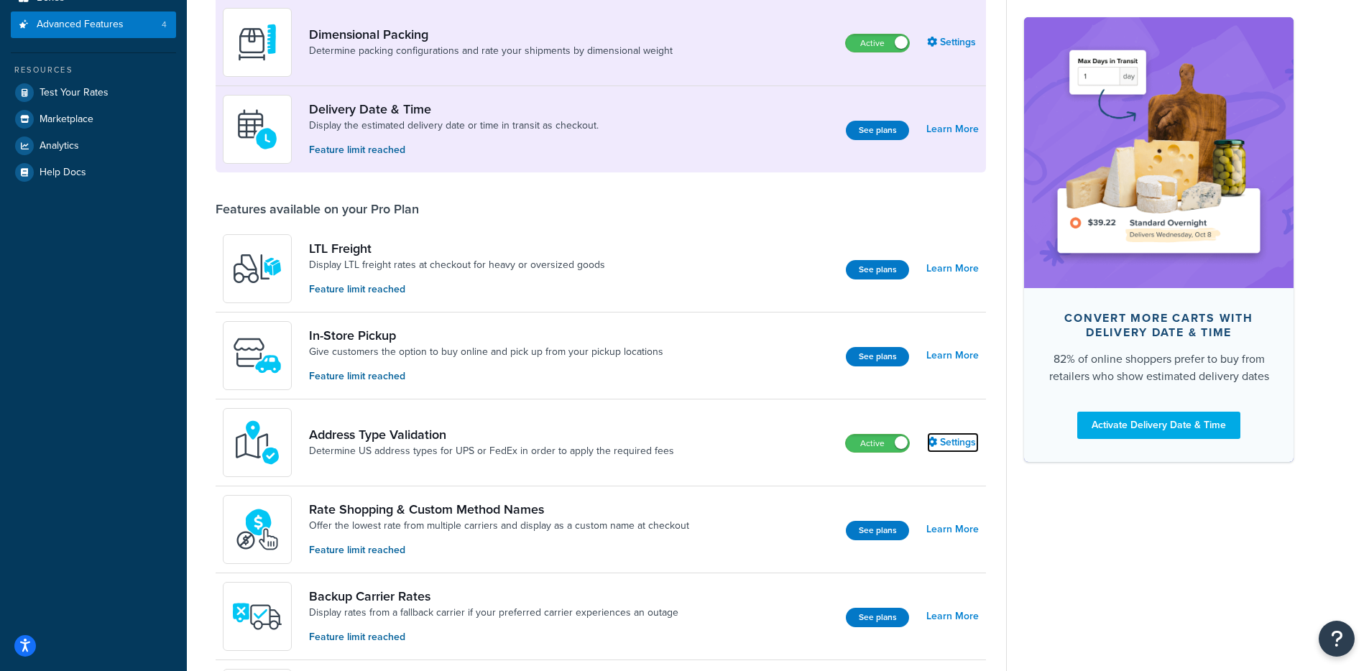
click at [969, 437] on link "Settings" at bounding box center [953, 442] width 52 height 20
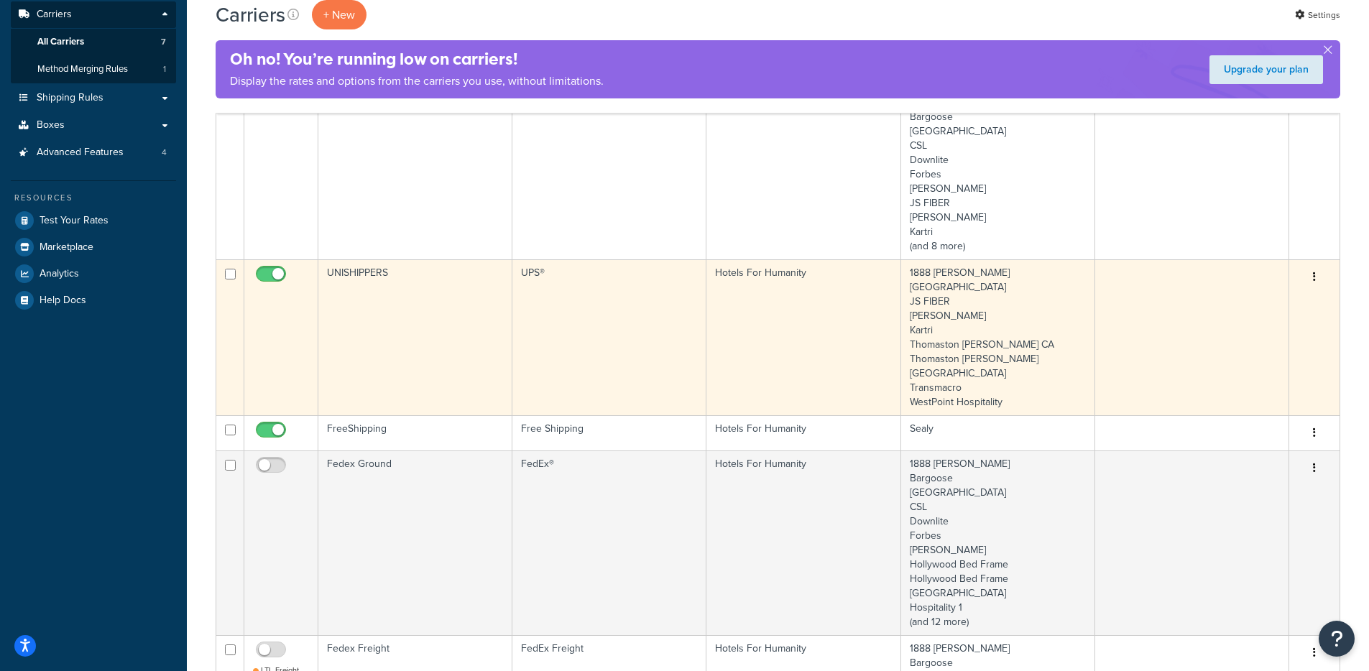
scroll to position [185, 0]
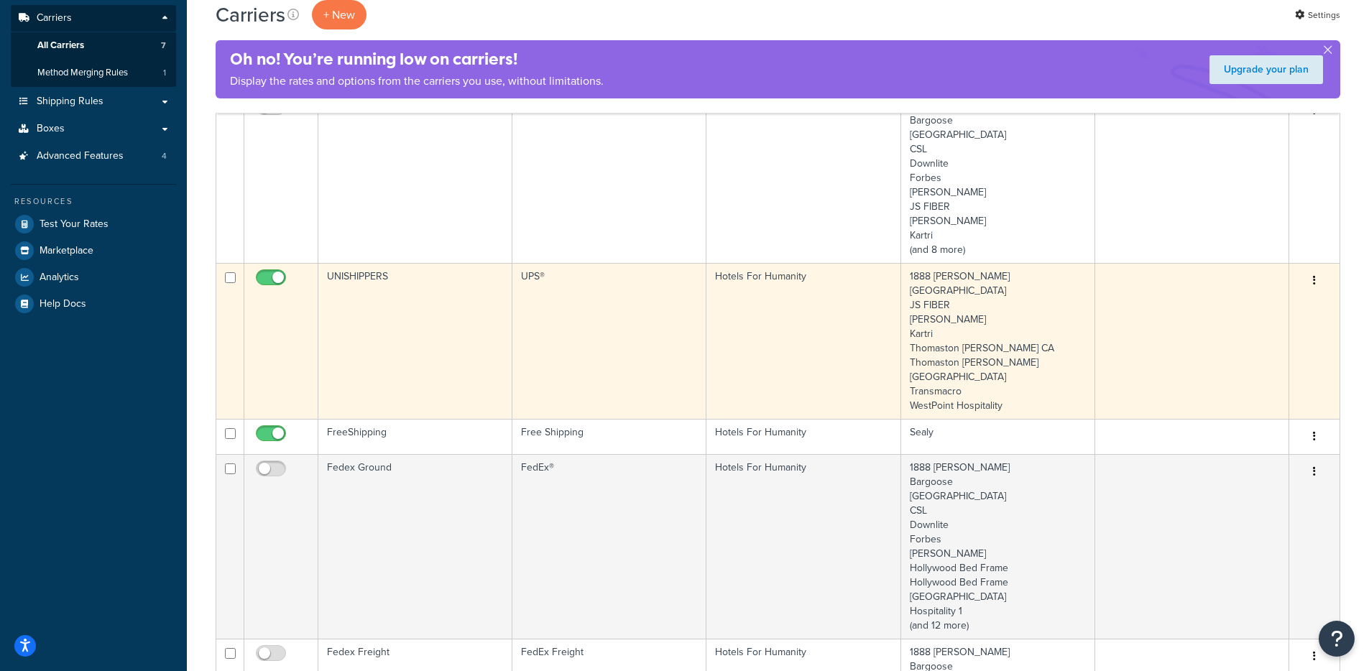
click at [423, 320] on td "UNISHIPPERS" at bounding box center [415, 341] width 194 height 156
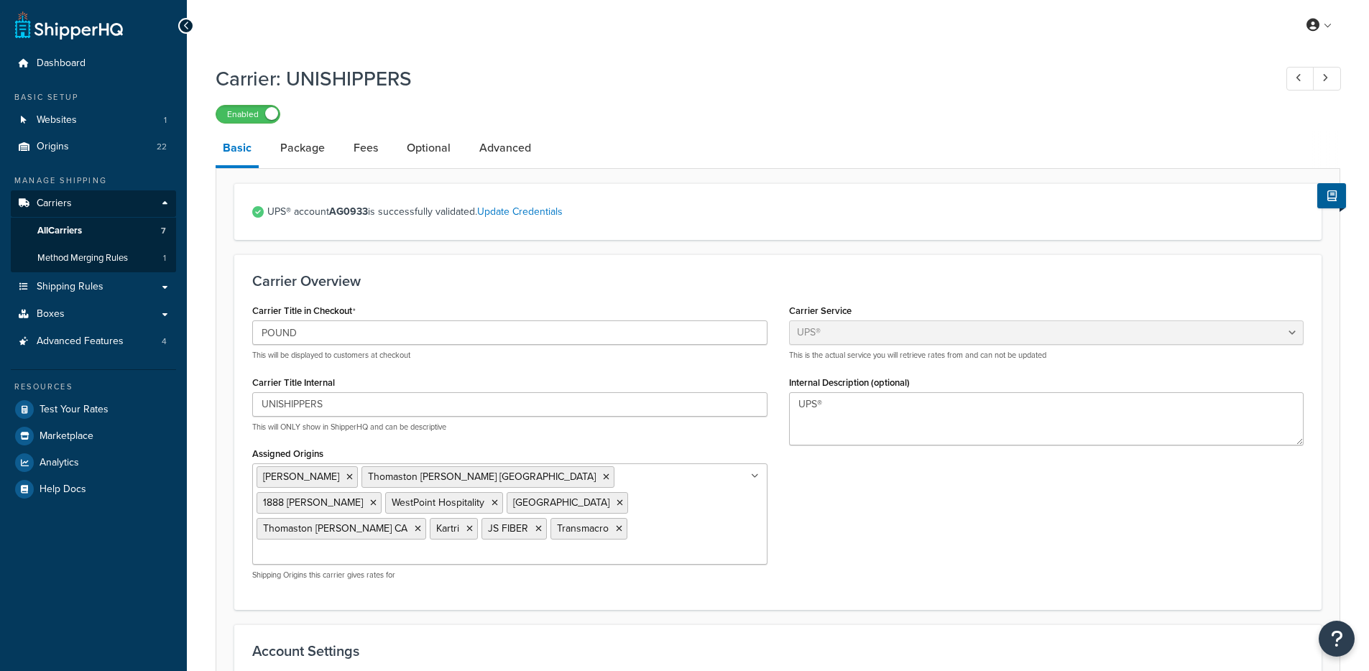
select select "ups"
click at [386, 154] on li "Fees" at bounding box center [372, 148] width 53 height 34
click at [376, 153] on link "Fees" at bounding box center [365, 148] width 39 height 34
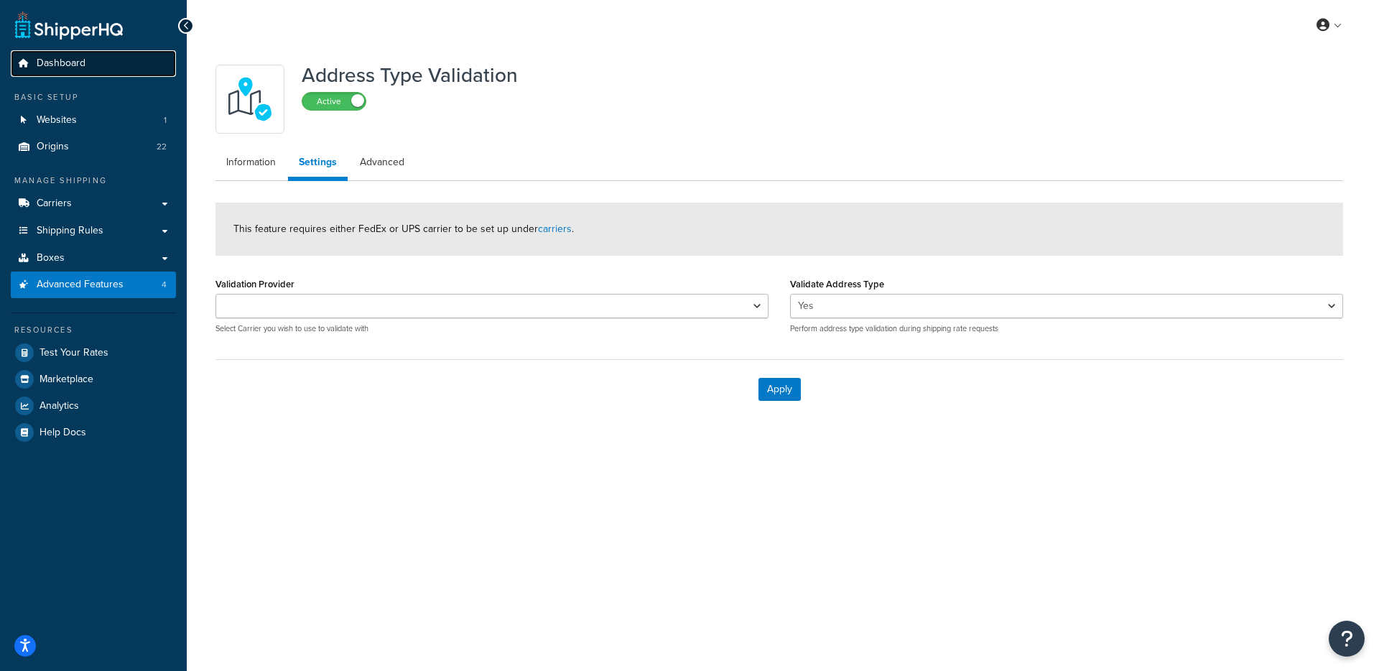
click at [78, 71] on link "Dashboard" at bounding box center [93, 63] width 165 height 27
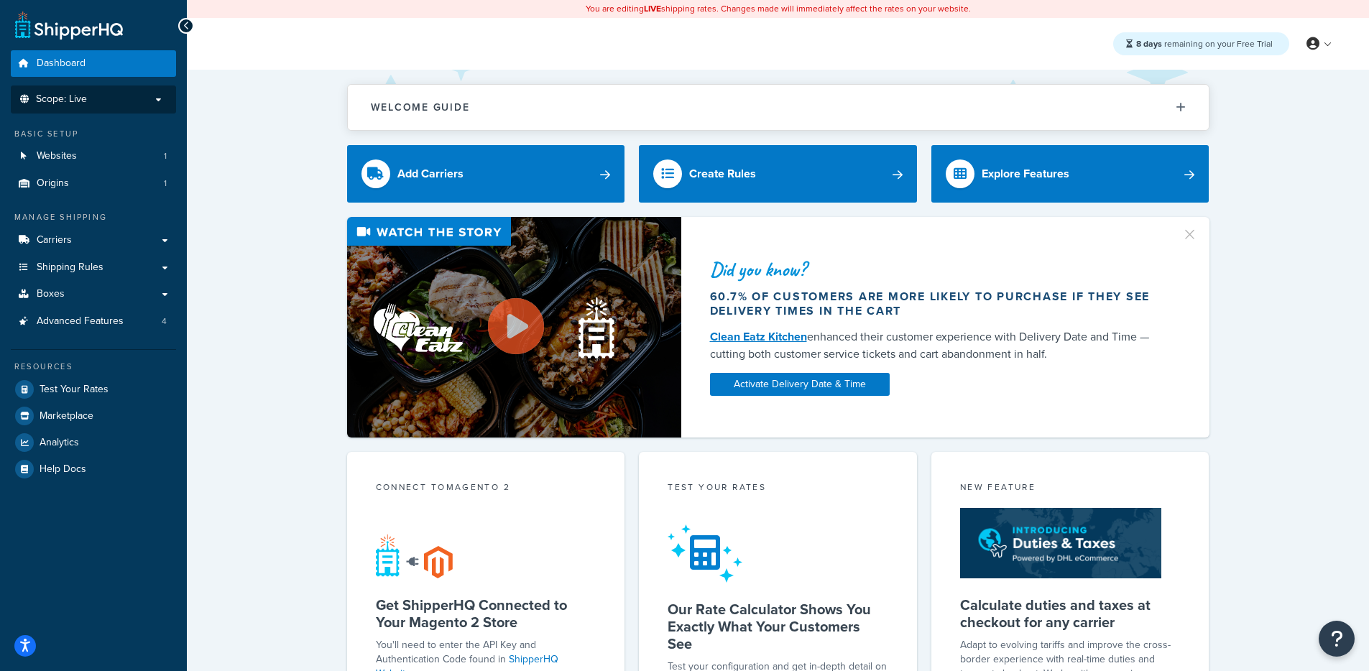
click at [82, 111] on li "Scope: Live" at bounding box center [93, 99] width 165 height 28
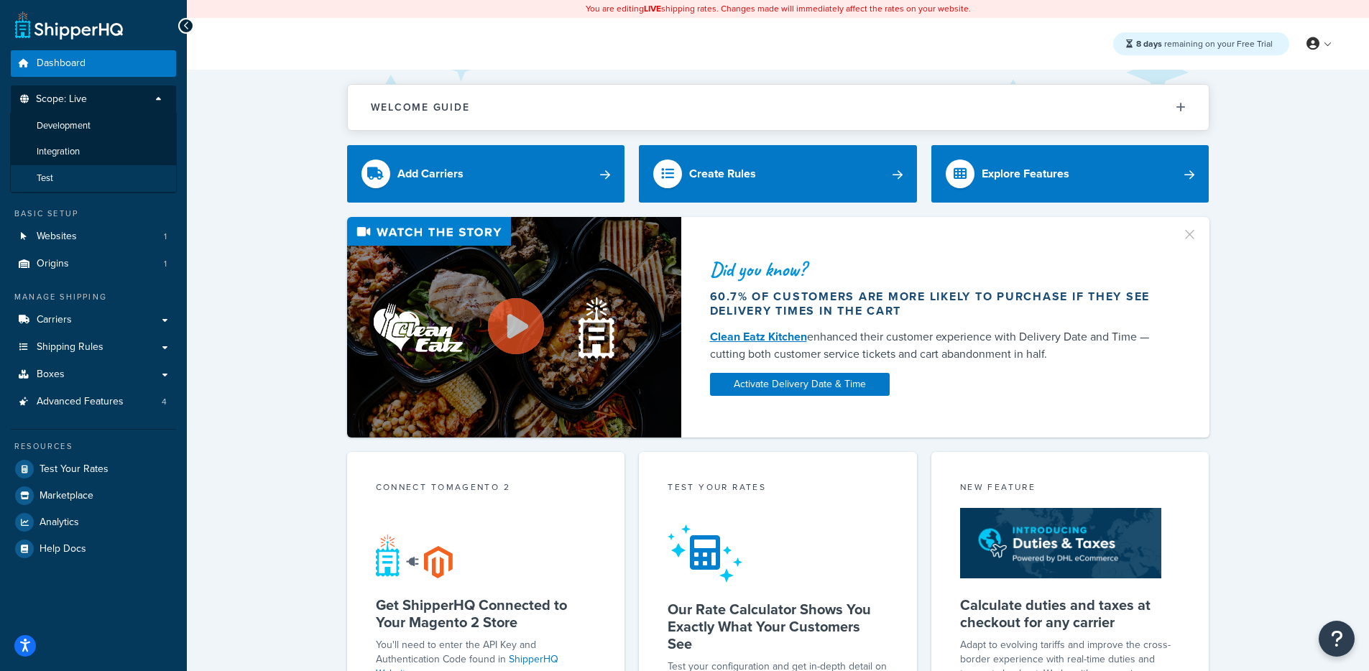
click at [83, 182] on li "Test" at bounding box center [93, 178] width 167 height 27
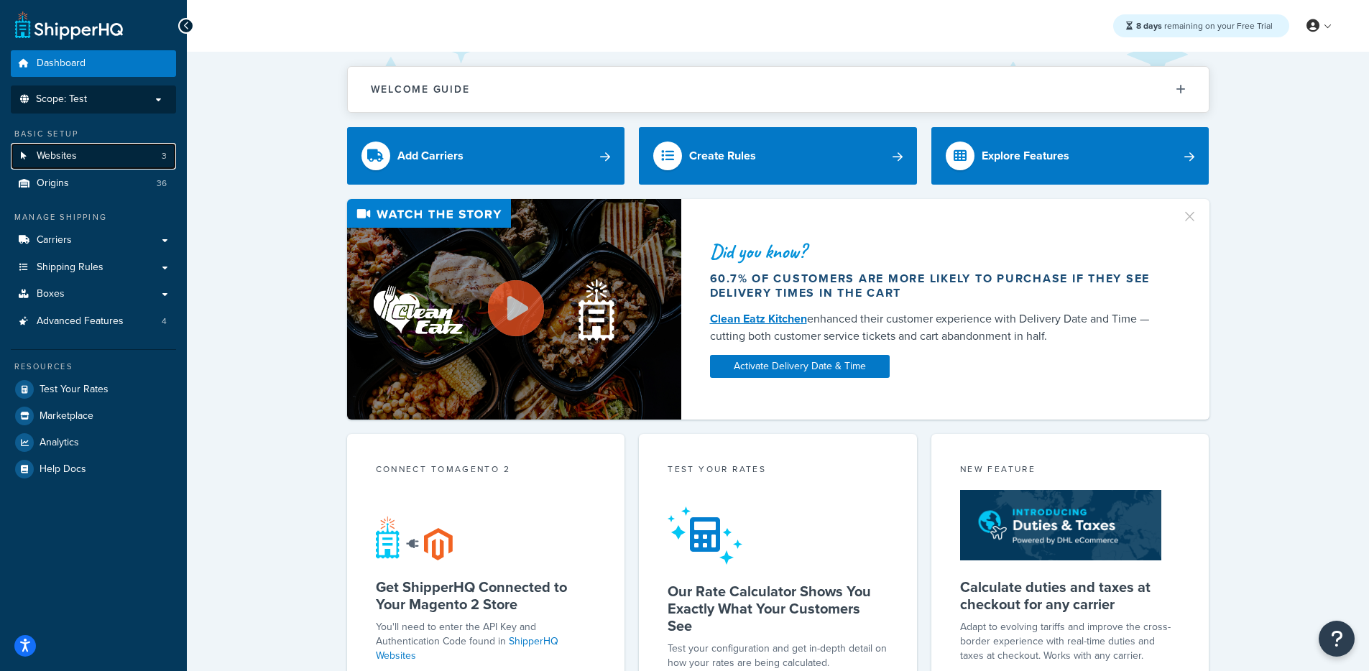
click at [104, 166] on link "Websites 3" at bounding box center [93, 156] width 165 height 27
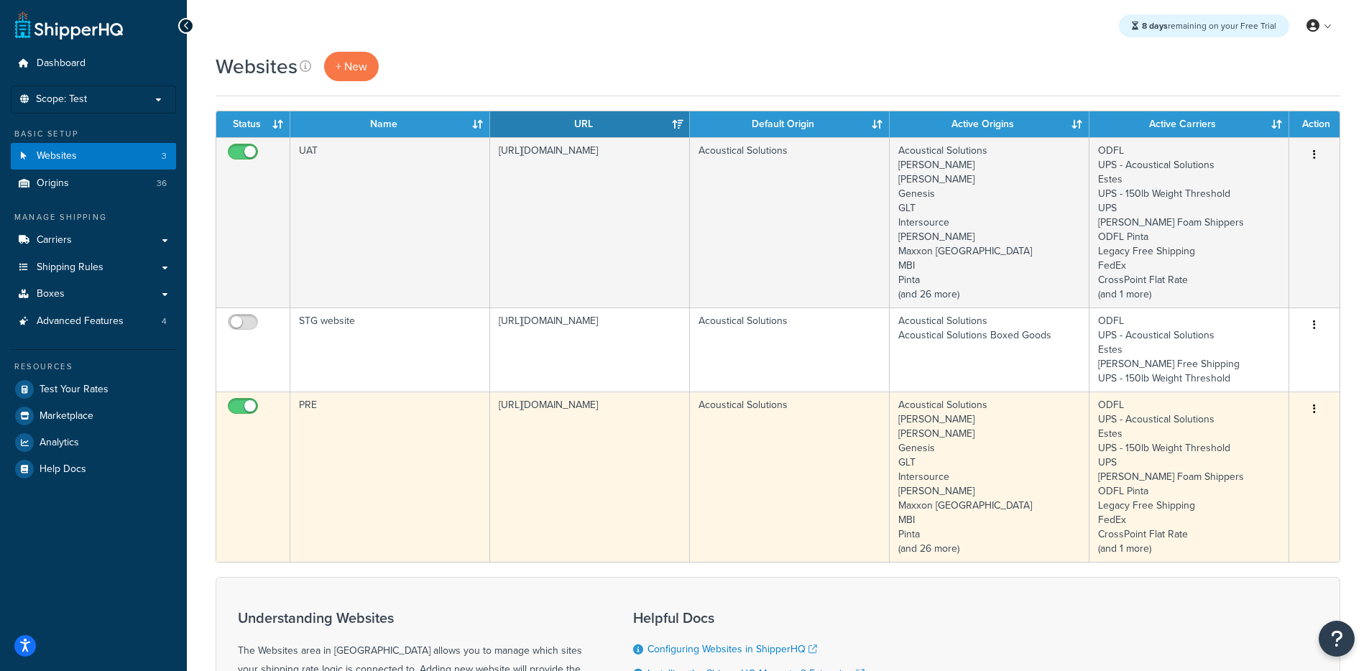
click at [562, 412] on td "[URL][DOMAIN_NAME]" at bounding box center [590, 477] width 200 height 170
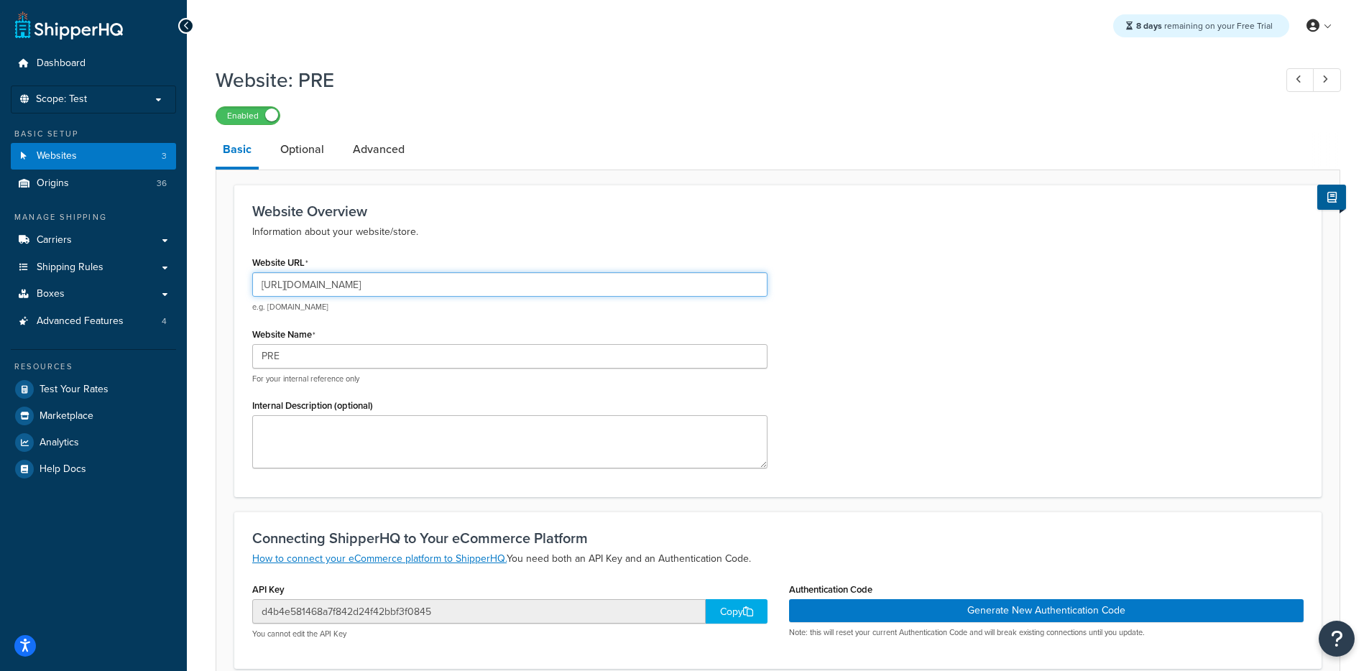
click at [338, 284] on input "[URL][DOMAIN_NAME]" at bounding box center [509, 284] width 515 height 24
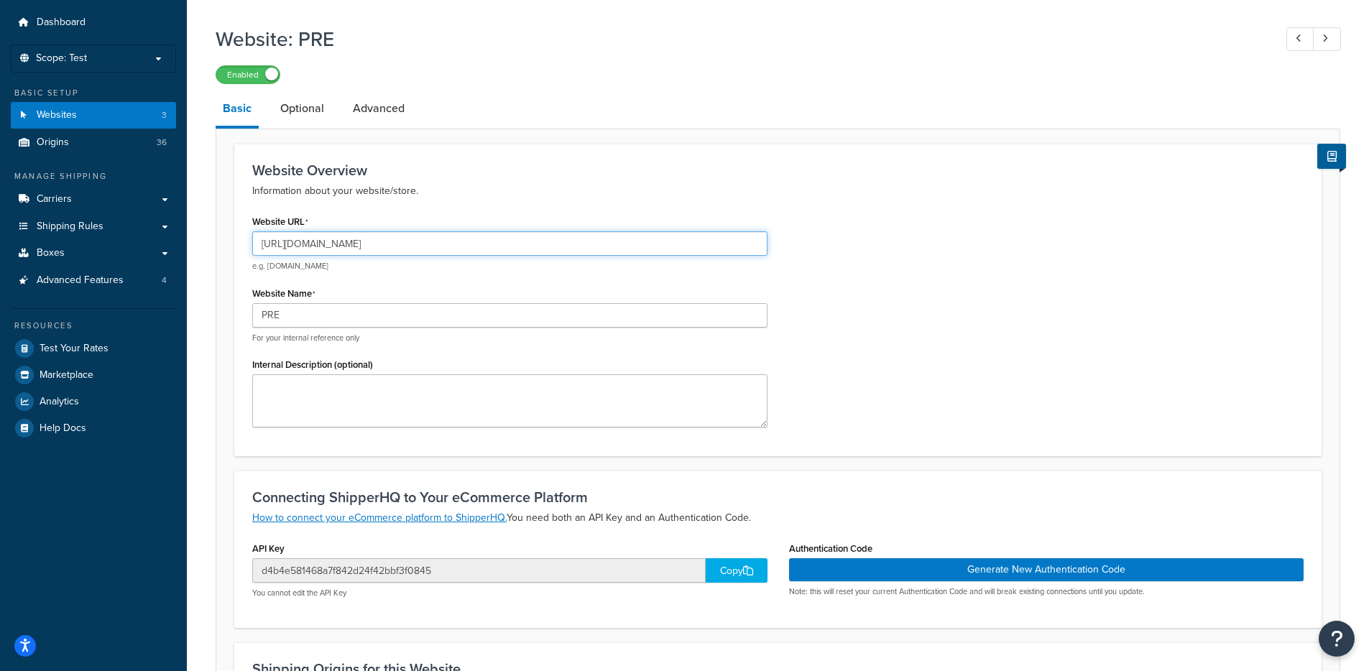
scroll to position [115, 0]
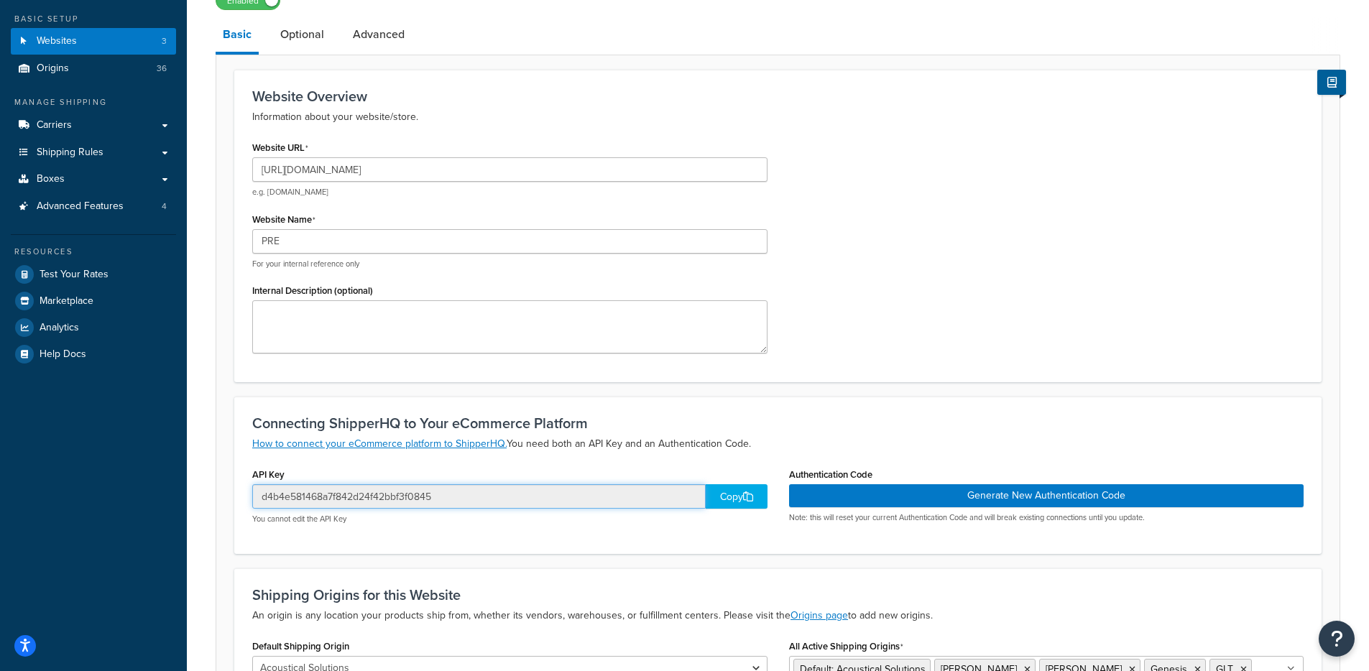
click at [402, 499] on input "d4b4e581468a7f842d24f42bbf3f0845" at bounding box center [478, 496] width 453 height 24
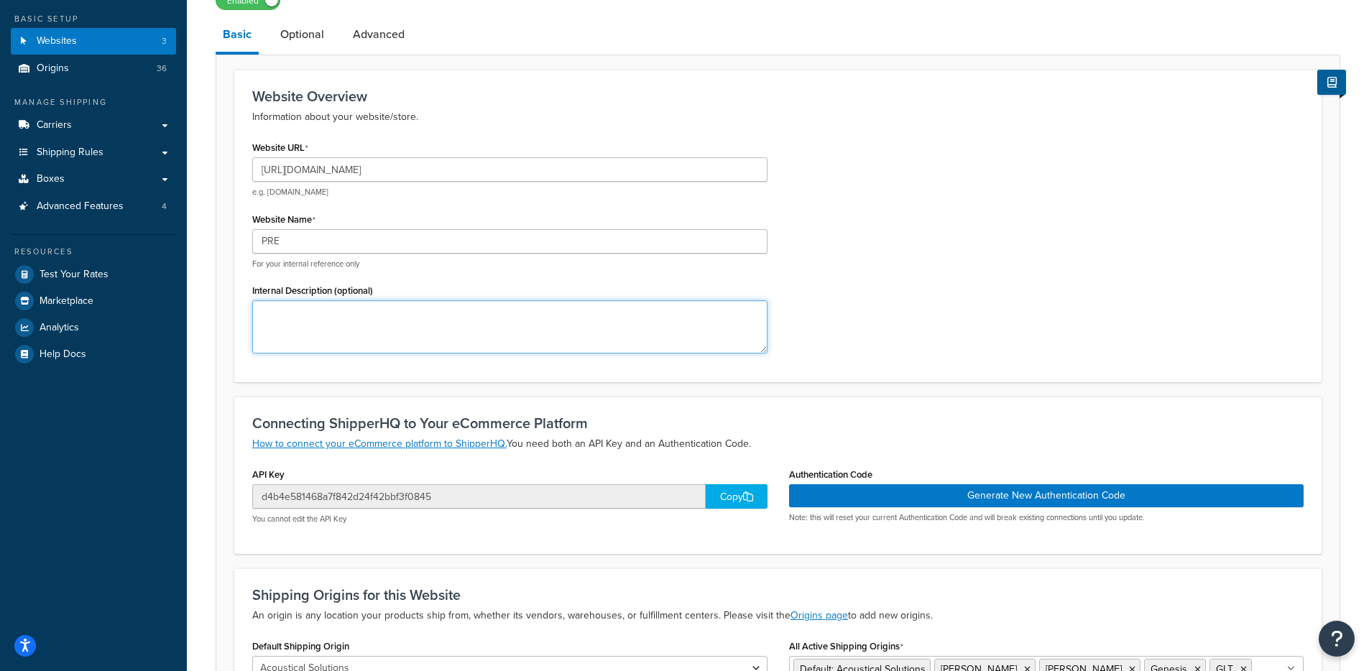
click at [678, 343] on textarea "Internal Description (optional)" at bounding box center [509, 326] width 515 height 53
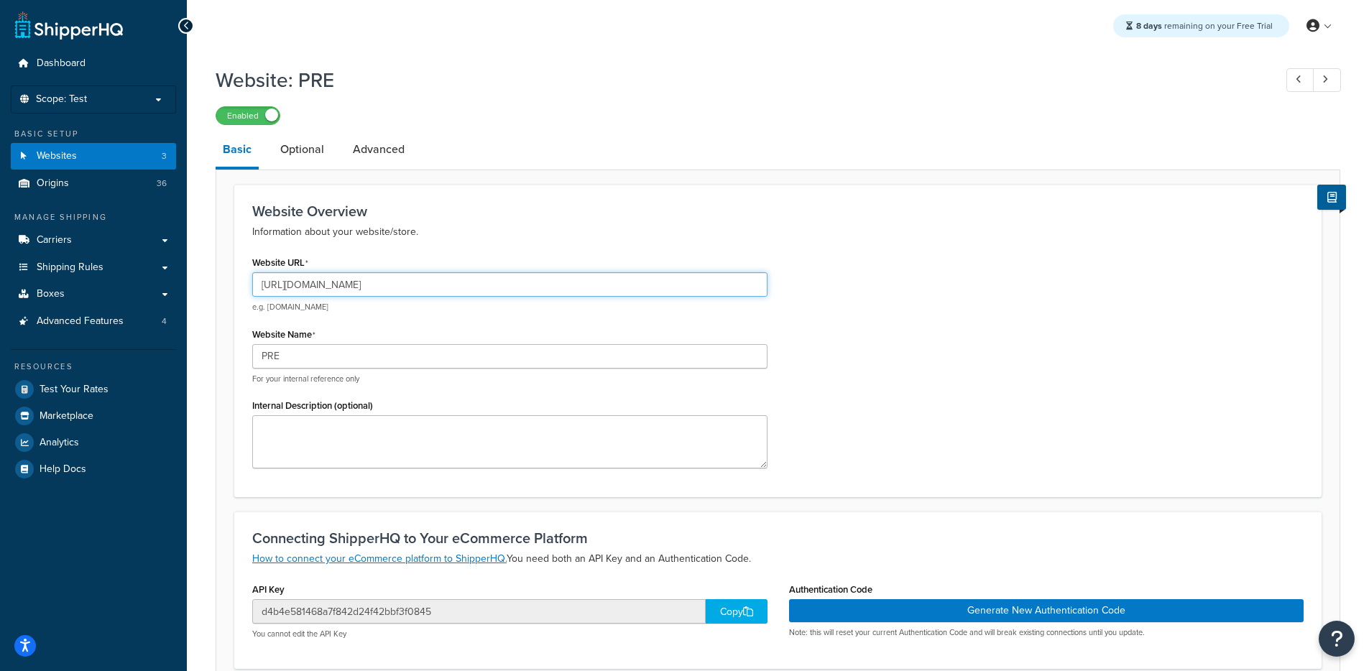
click at [422, 283] on input "[URL][DOMAIN_NAME]" at bounding box center [509, 284] width 515 height 24
click at [423, 284] on input "[URL][DOMAIN_NAME]" at bounding box center [509, 284] width 515 height 24
click at [87, 65] on link "Dashboard" at bounding box center [93, 63] width 165 height 27
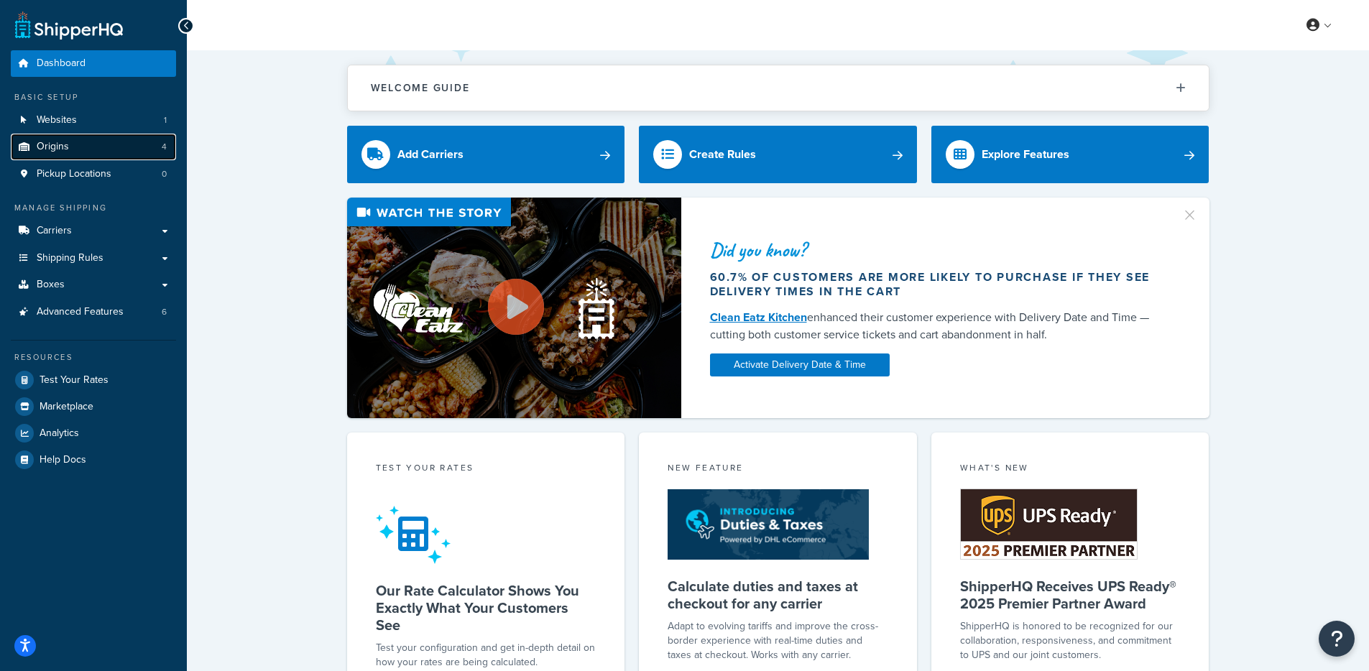
click at [73, 149] on link "Origins 4" at bounding box center [93, 147] width 165 height 27
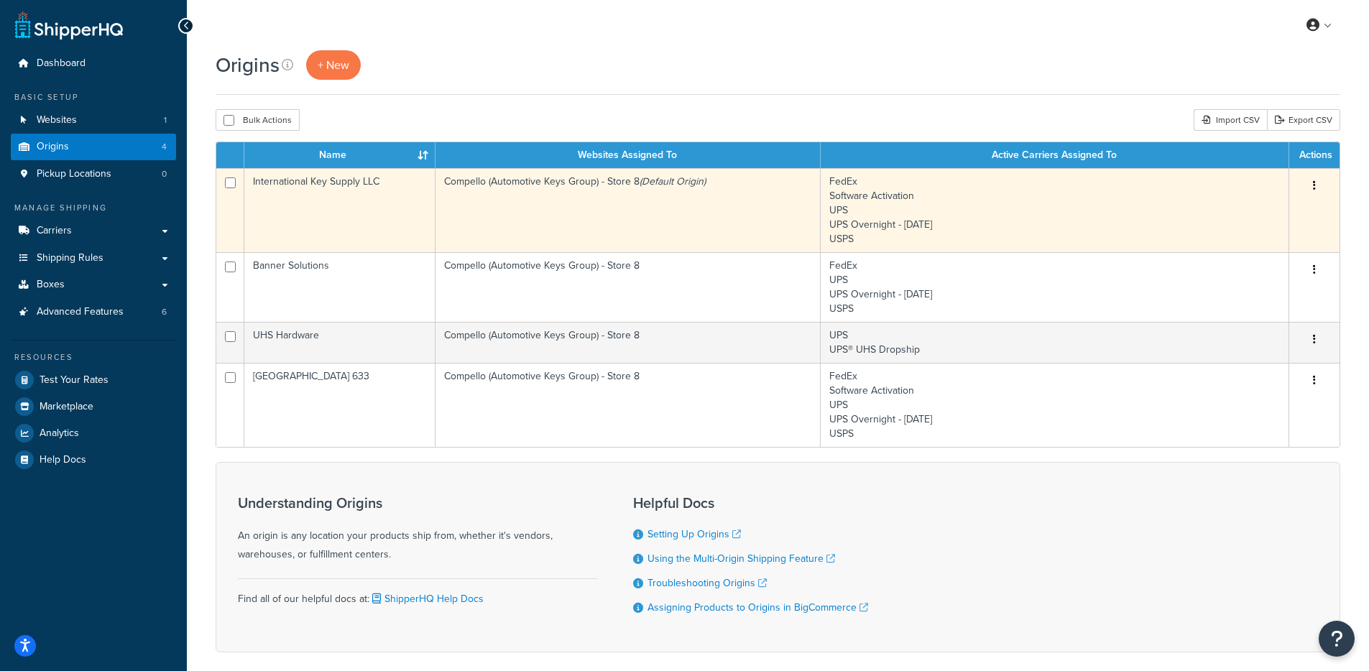
click at [491, 203] on td "Compello (Automotive Keys Group) - Store 8 (Default Origin)" at bounding box center [627, 210] width 385 height 84
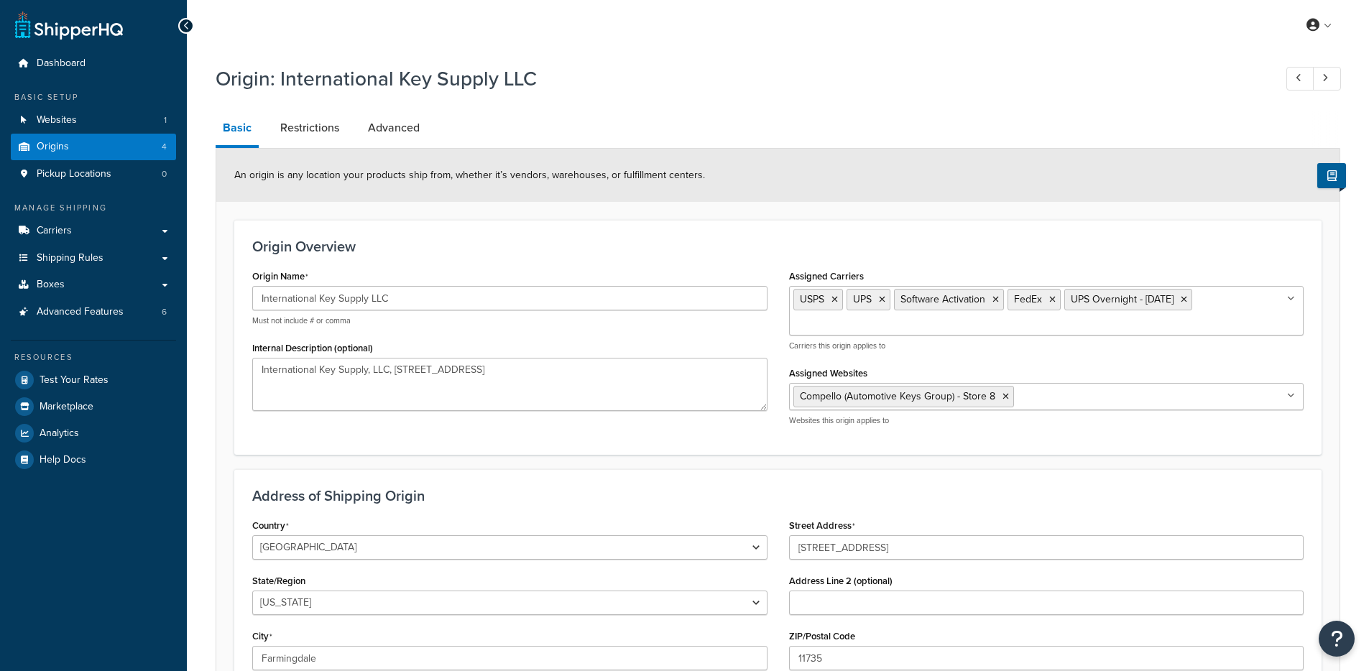
select select "32"
click at [304, 130] on link "Restrictions" at bounding box center [309, 128] width 73 height 34
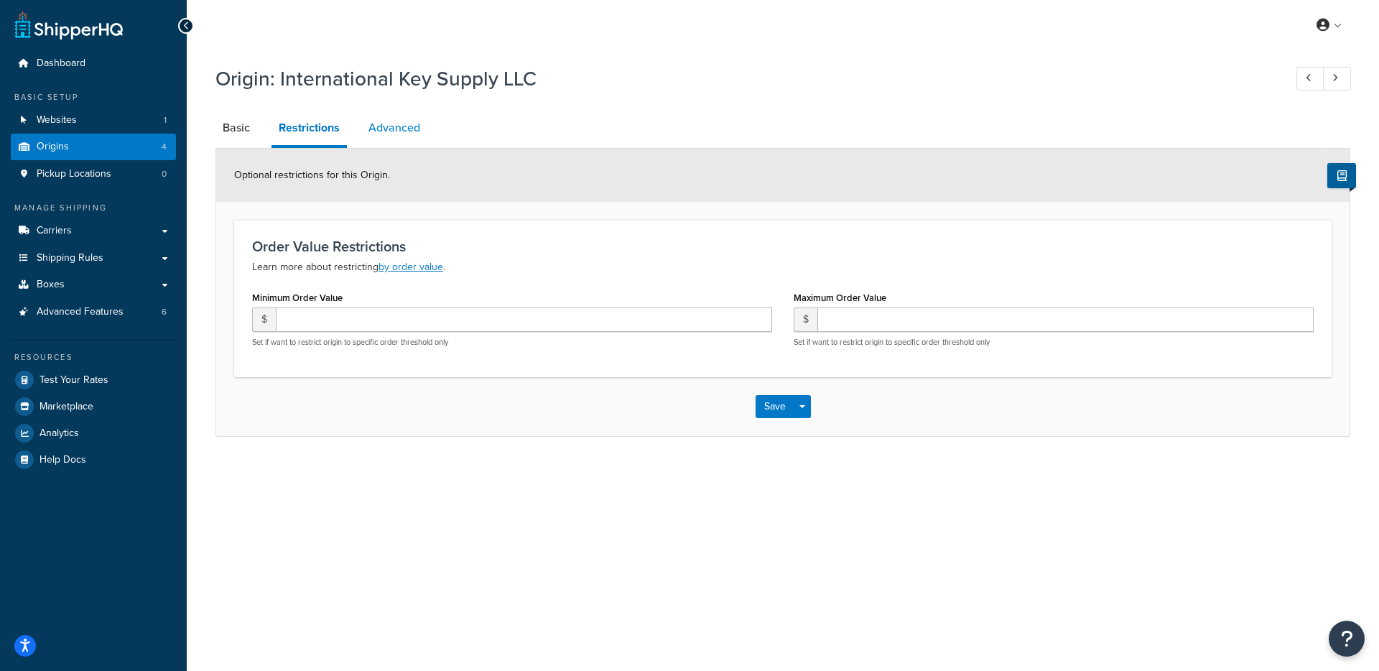
click at [379, 133] on link "Advanced" at bounding box center [394, 128] width 66 height 34
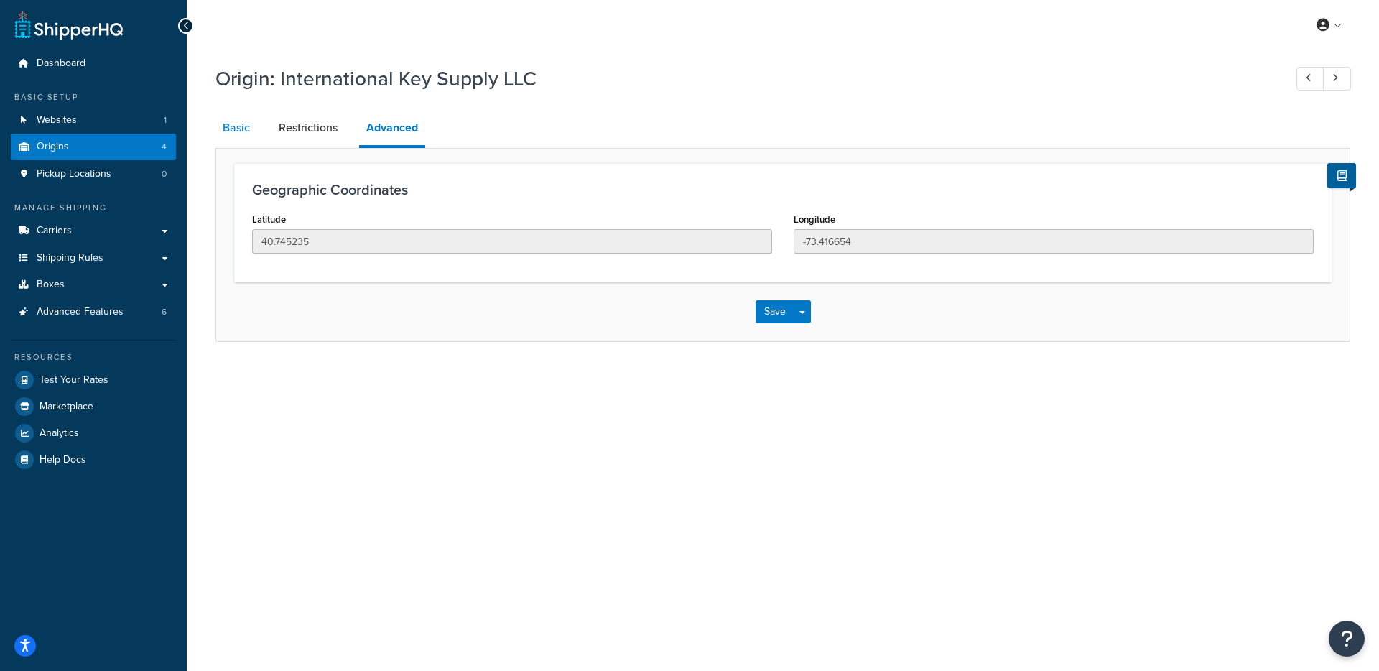
click at [244, 129] on link "Basic" at bounding box center [237, 128] width 42 height 34
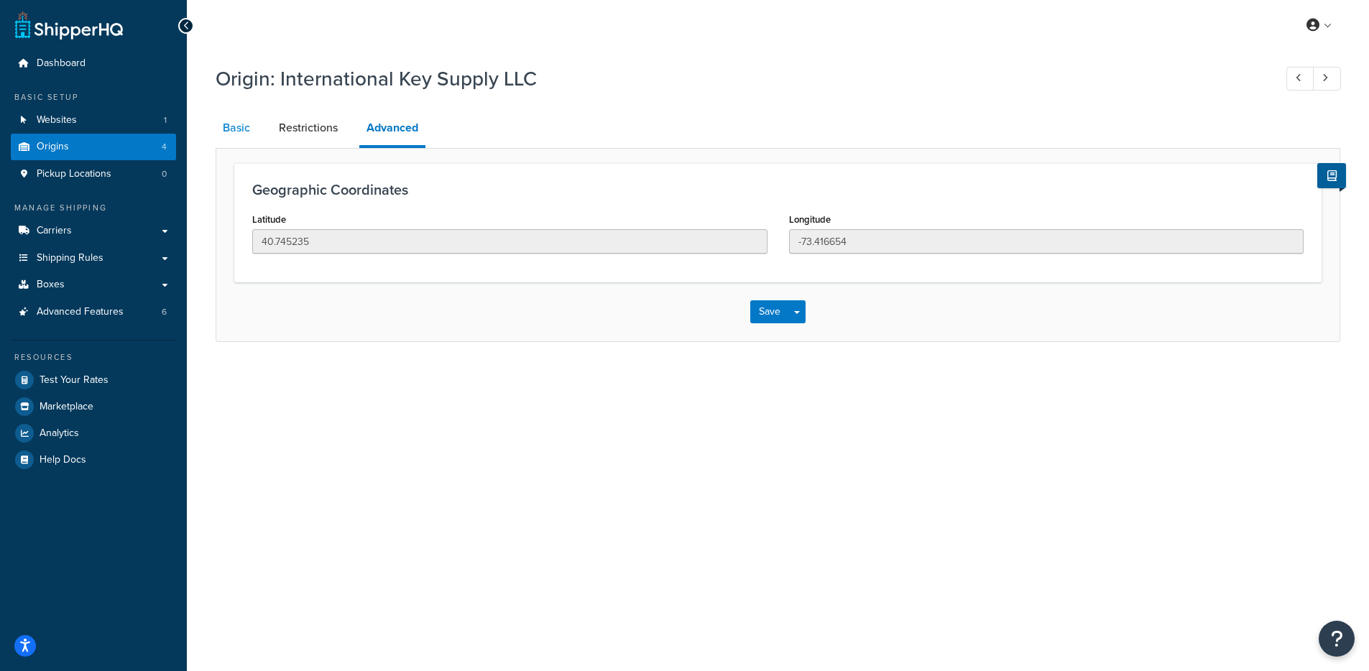
select select "32"
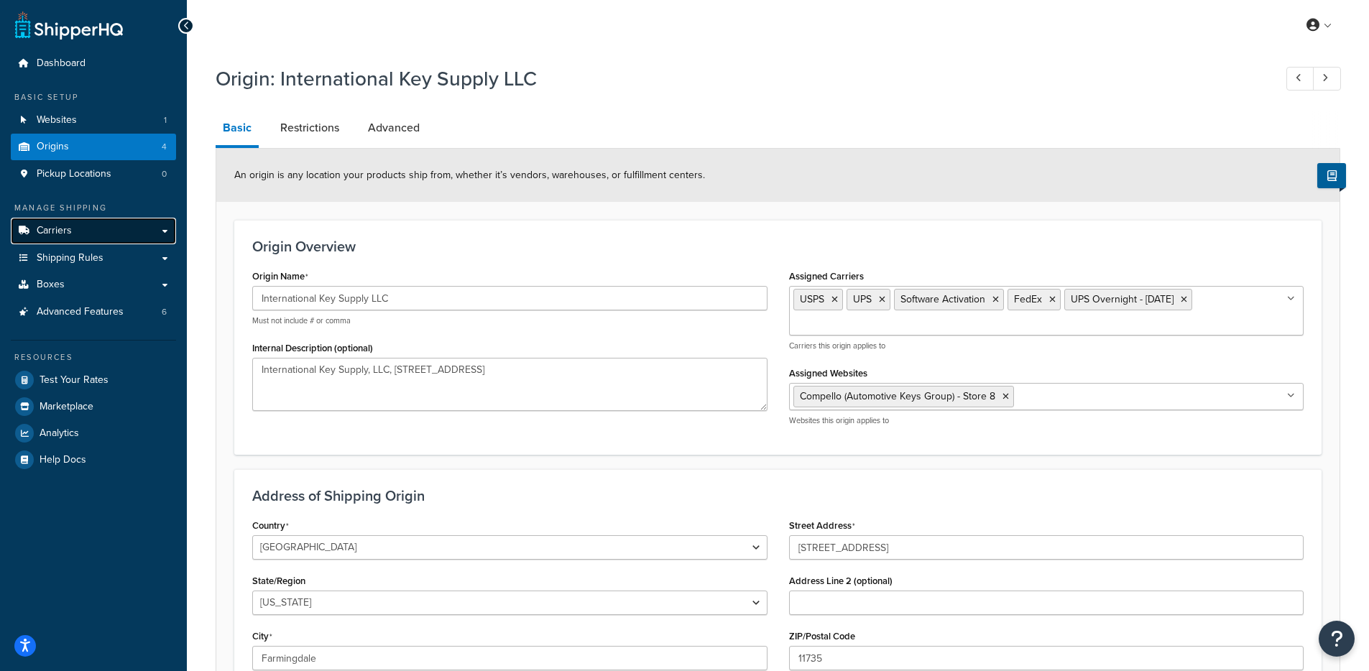
click at [114, 231] on link "Carriers" at bounding box center [93, 231] width 165 height 27
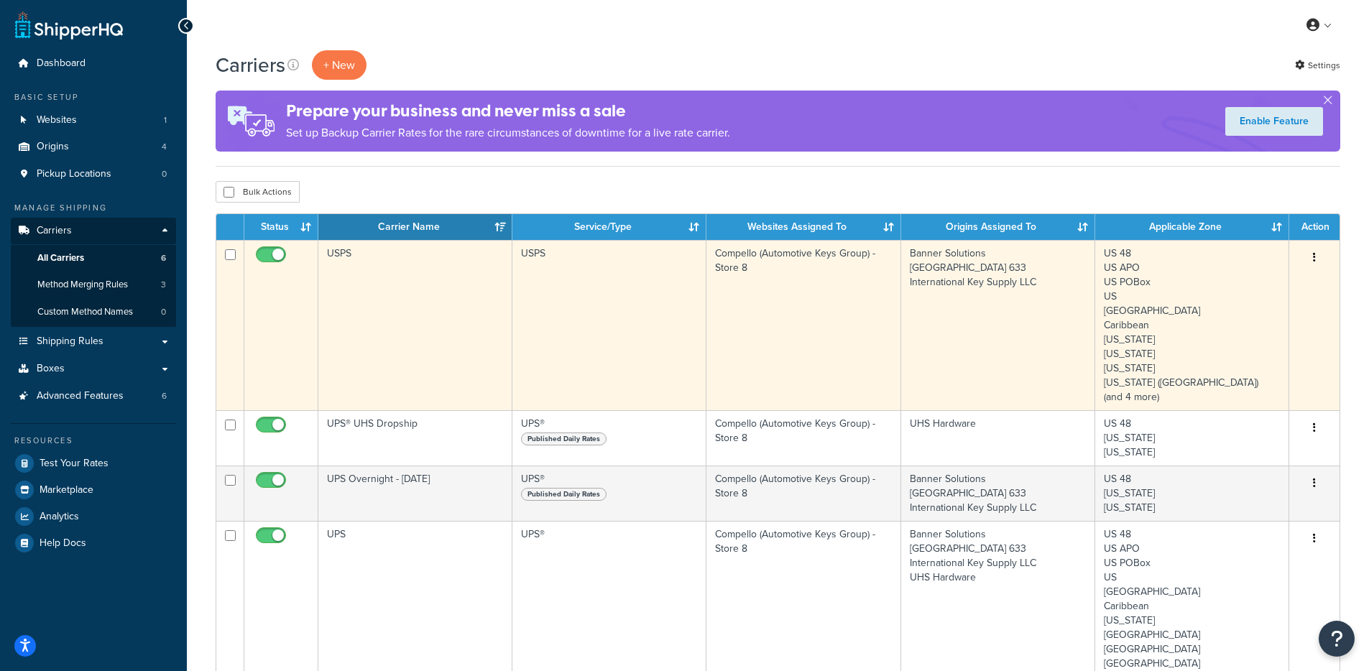
click at [352, 296] on td "USPS" at bounding box center [415, 325] width 194 height 170
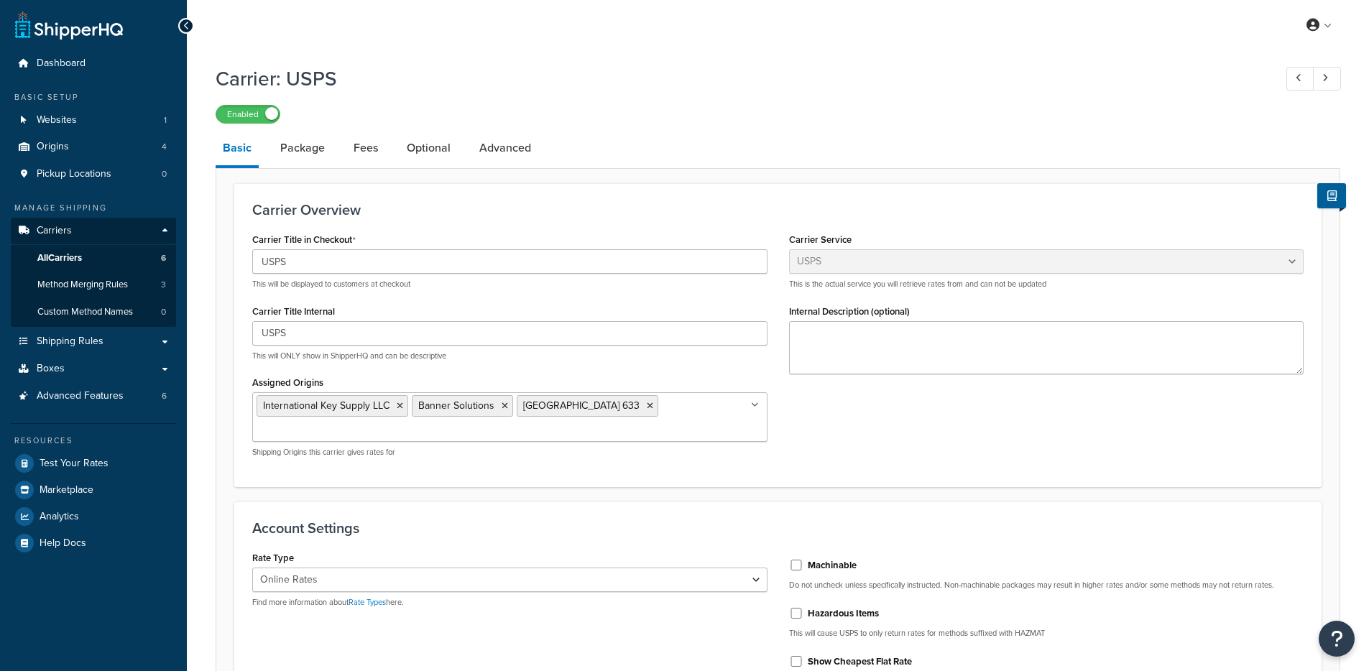
select select "usps"
select select "ONLINE"
click at [441, 158] on link "Optional" at bounding box center [428, 148] width 58 height 34
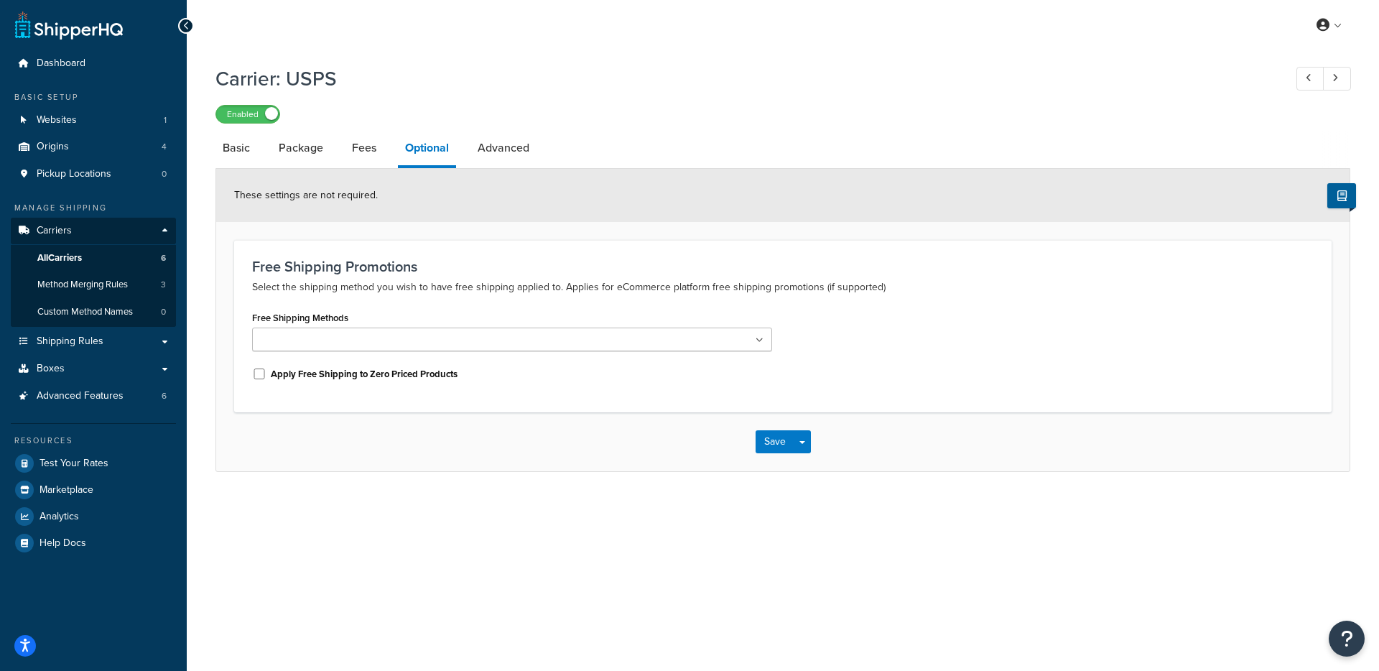
click at [336, 154] on li "Package" at bounding box center [308, 148] width 73 height 34
click at [272, 147] on link "Package" at bounding box center [301, 148] width 59 height 34
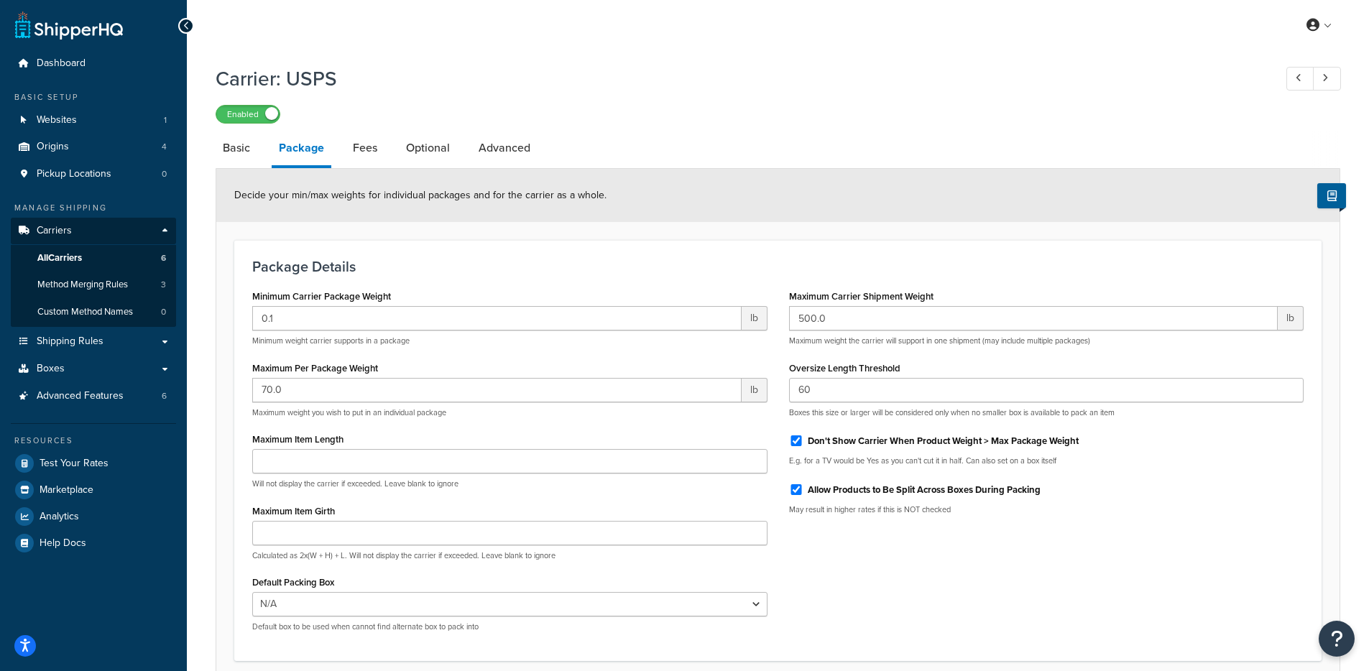
click at [397, 157] on li "Fees" at bounding box center [372, 148] width 53 height 34
click at [385, 157] on li "Fees" at bounding box center [372, 148] width 53 height 34
click at [374, 156] on link "Fees" at bounding box center [365, 148] width 39 height 34
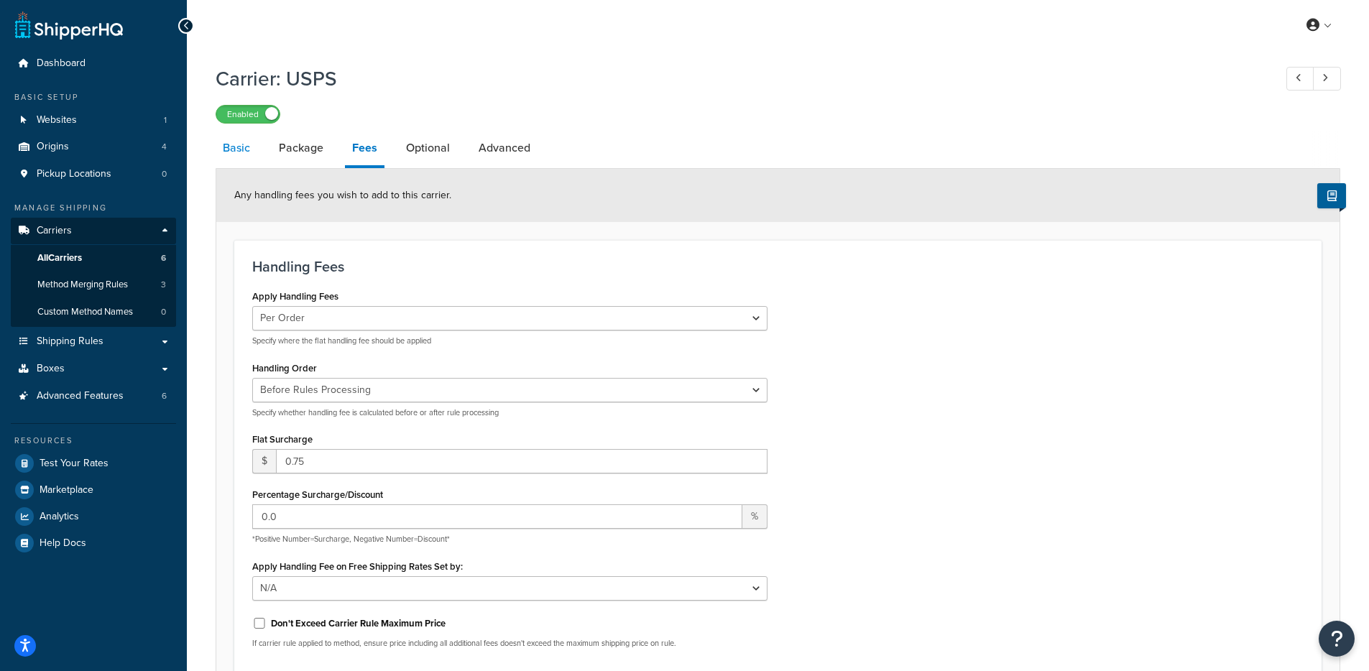
click at [239, 142] on link "Basic" at bounding box center [237, 148] width 42 height 34
select select "usps"
select select "ONLINE"
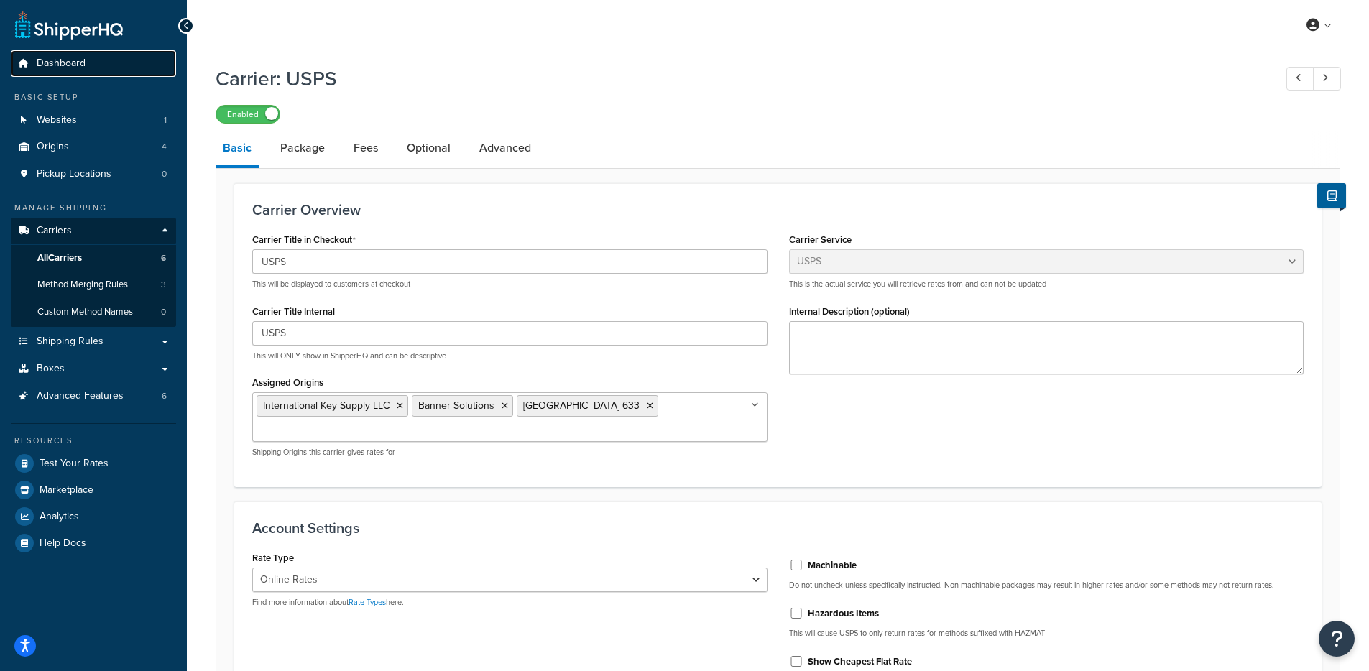
click at [106, 57] on link "Dashboard" at bounding box center [93, 63] width 165 height 27
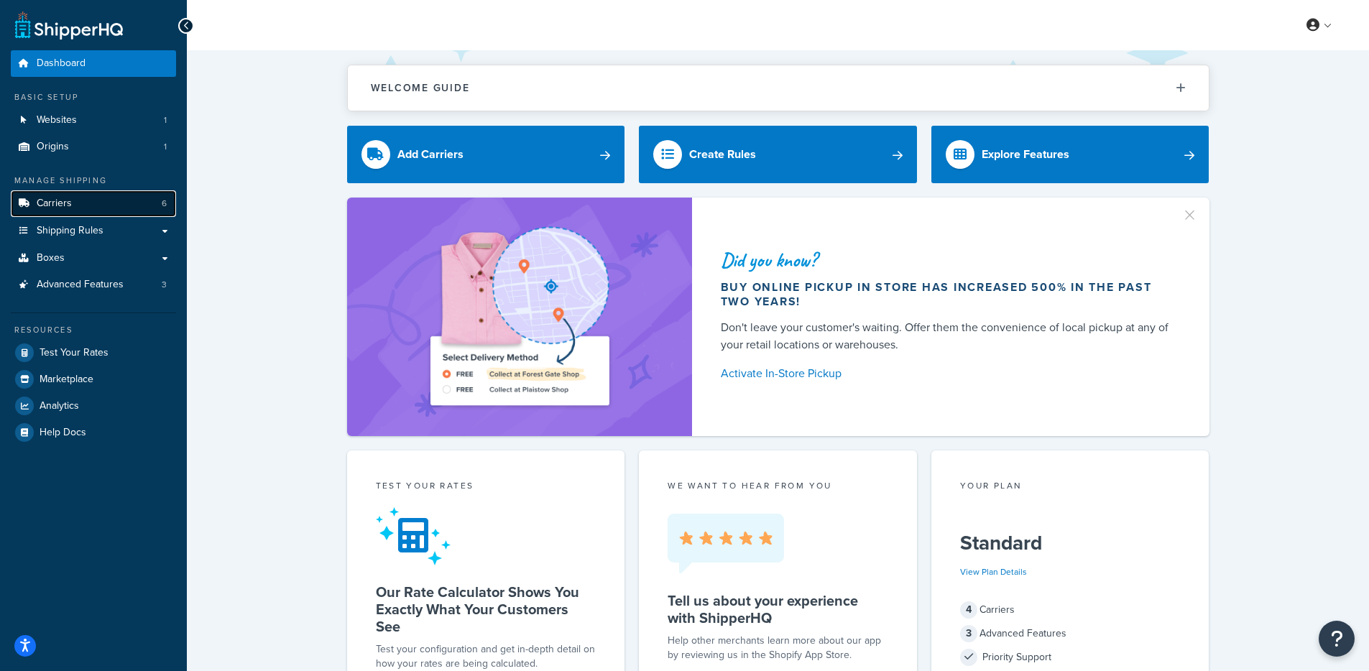
click at [98, 205] on link "Carriers 6" at bounding box center [93, 203] width 165 height 27
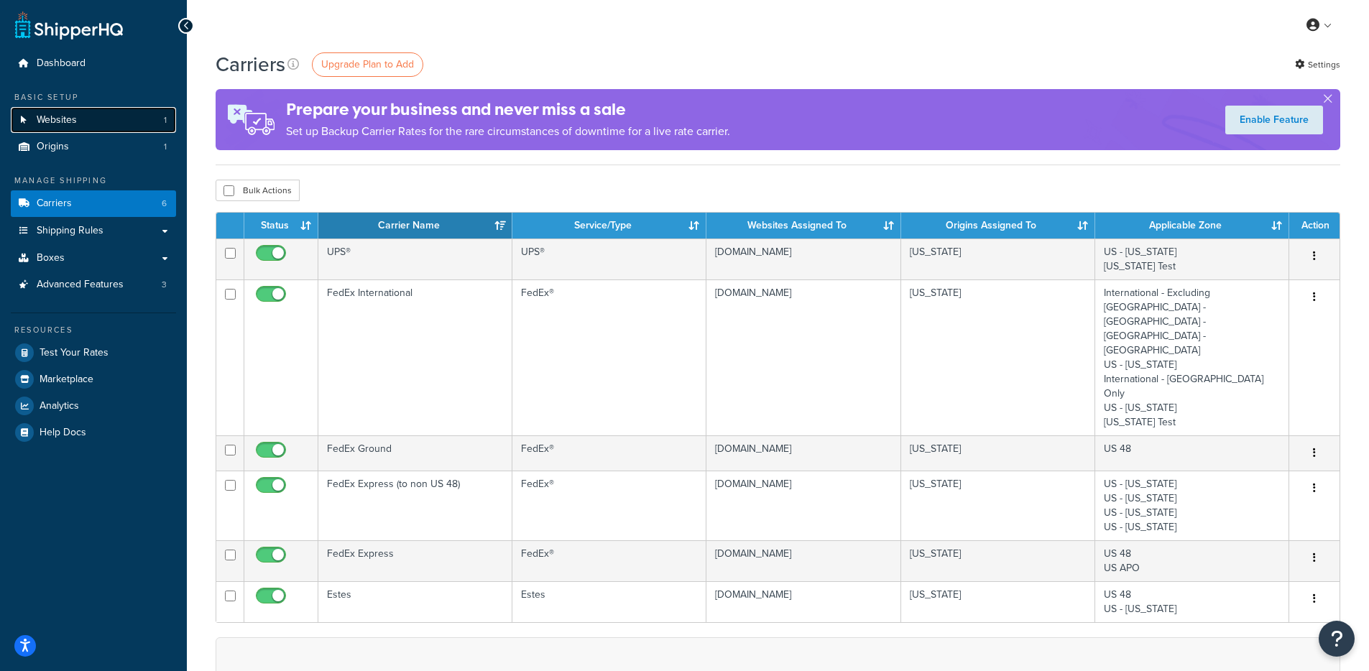
click at [54, 114] on span "Websites" at bounding box center [57, 120] width 40 height 12
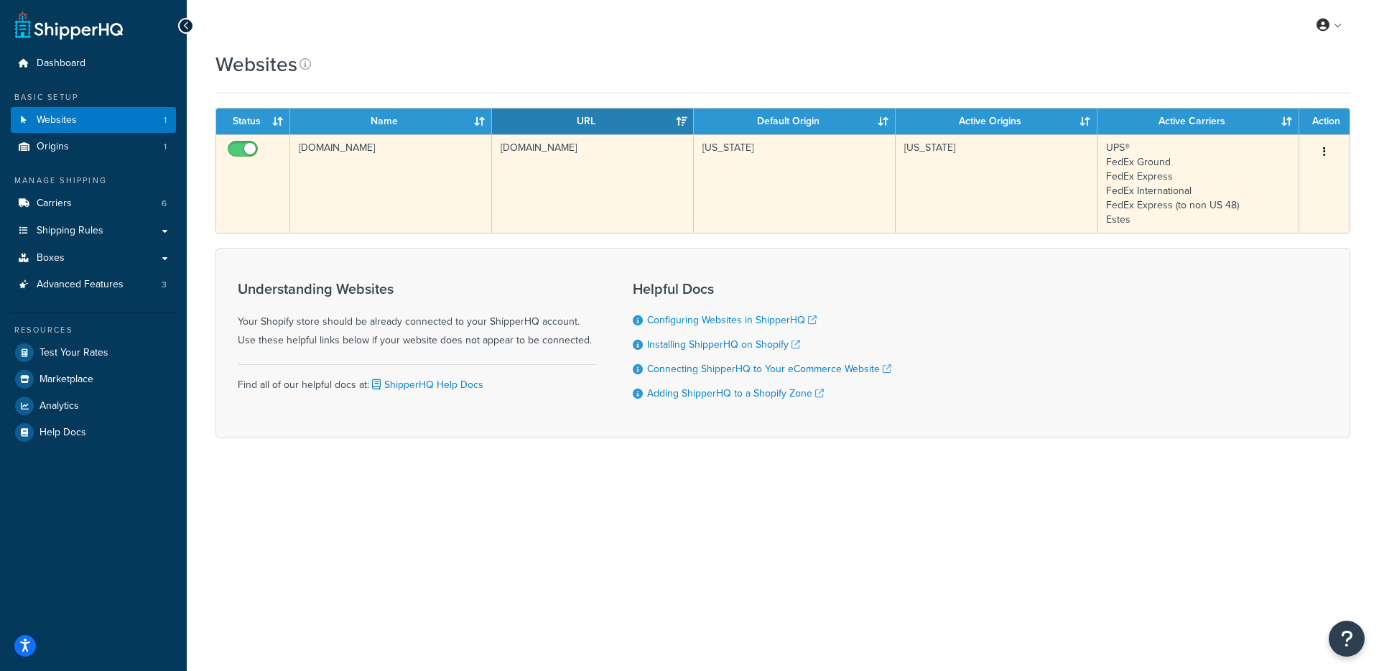
click at [417, 149] on td "windowcleaningresource.myshopify.com" at bounding box center [391, 183] width 202 height 98
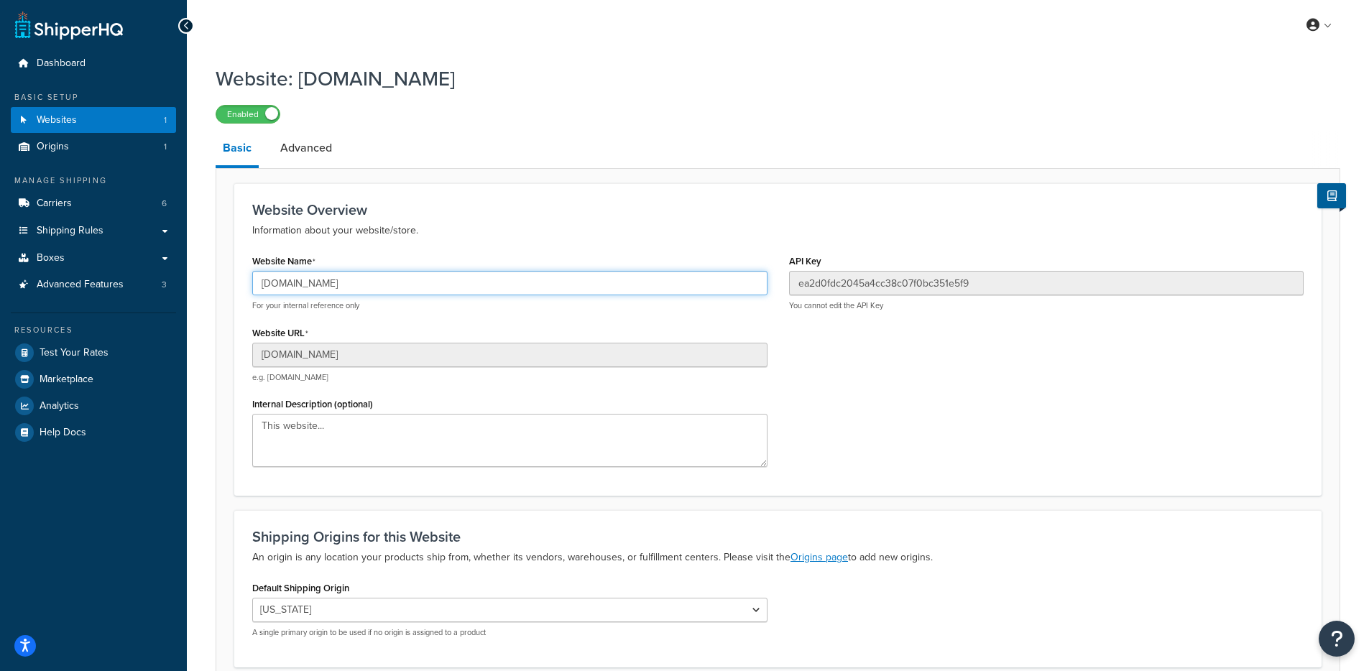
click at [350, 287] on input "[DOMAIN_NAME]" at bounding box center [509, 283] width 515 height 24
click at [119, 338] on div "Resources Test Your Rates Marketplace Analytics Help Docs" at bounding box center [93, 378] width 165 height 133
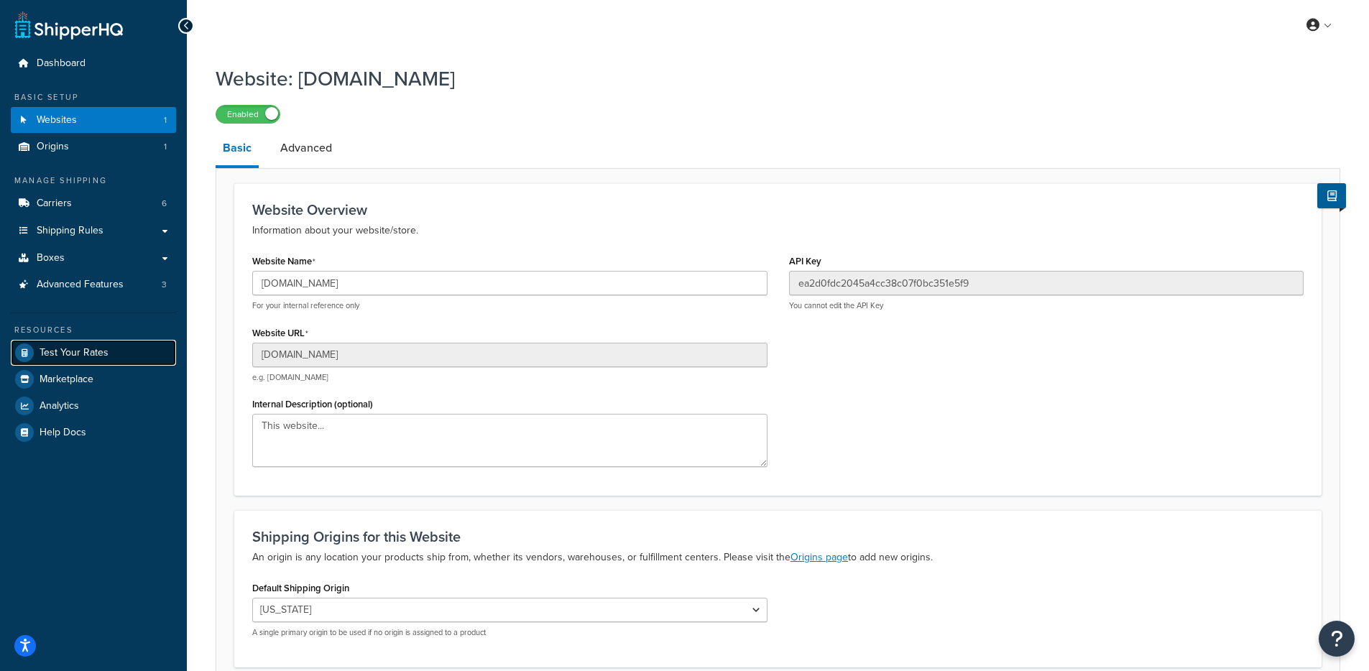
click at [121, 346] on link "Test Your Rates" at bounding box center [93, 353] width 165 height 26
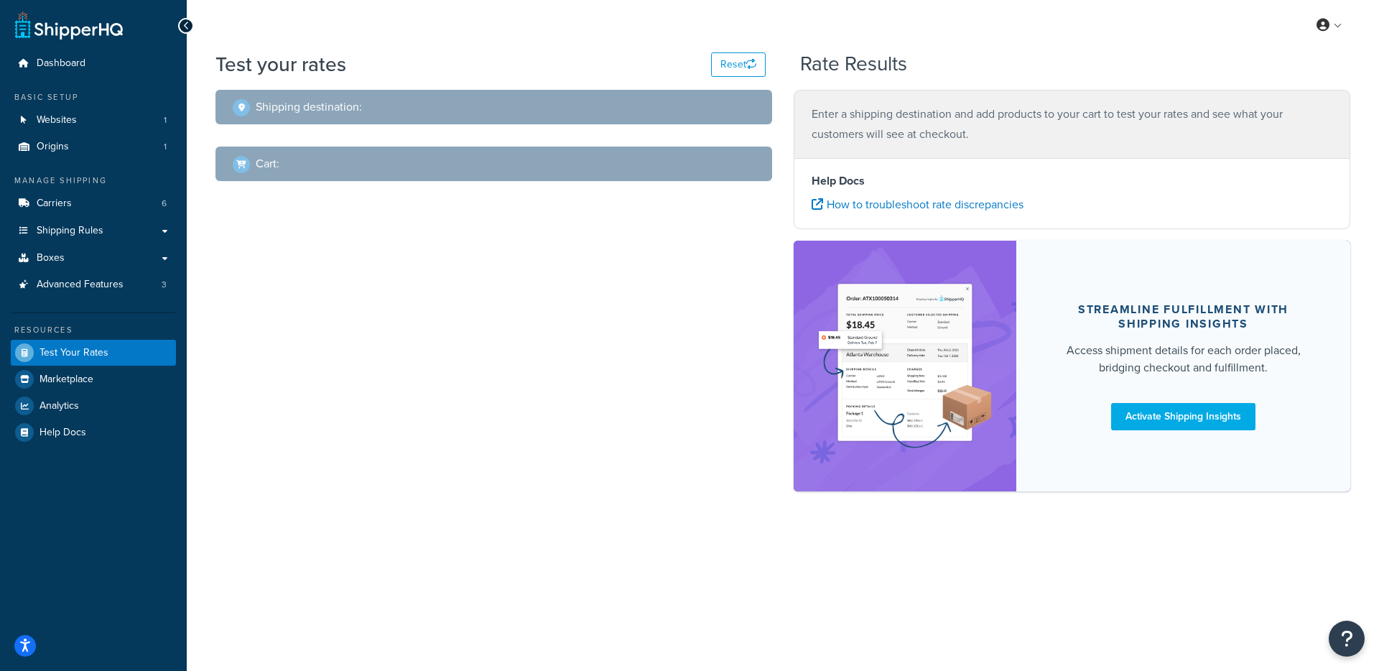
select select "TX"
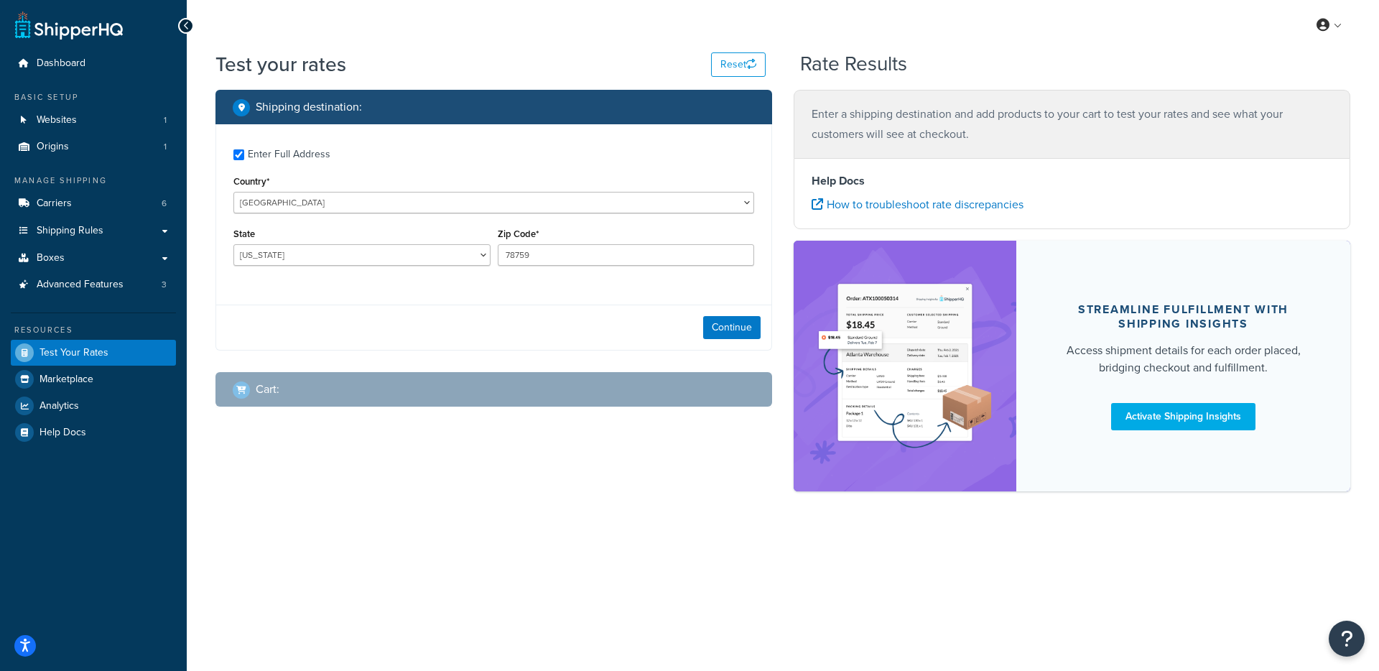
checkbox input "true"
type input "98391"
select select "WA"
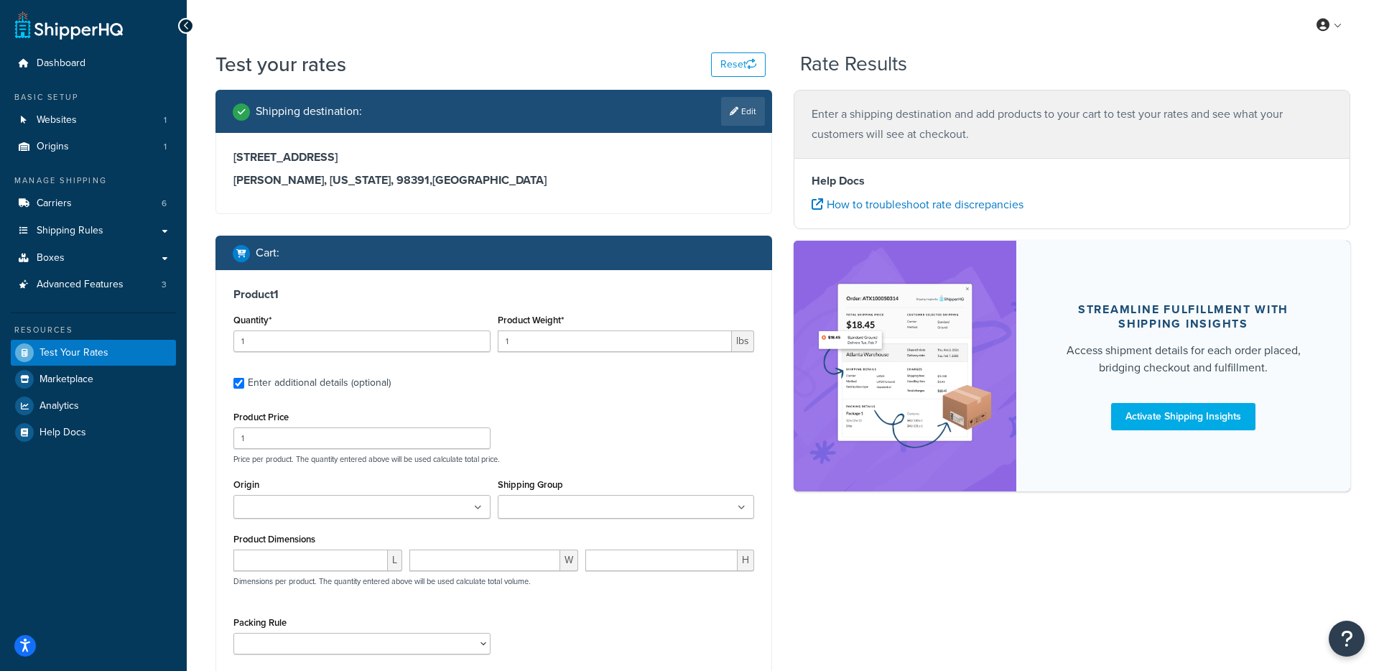
type input "32.0001"
type input "158.27"
type input "12"
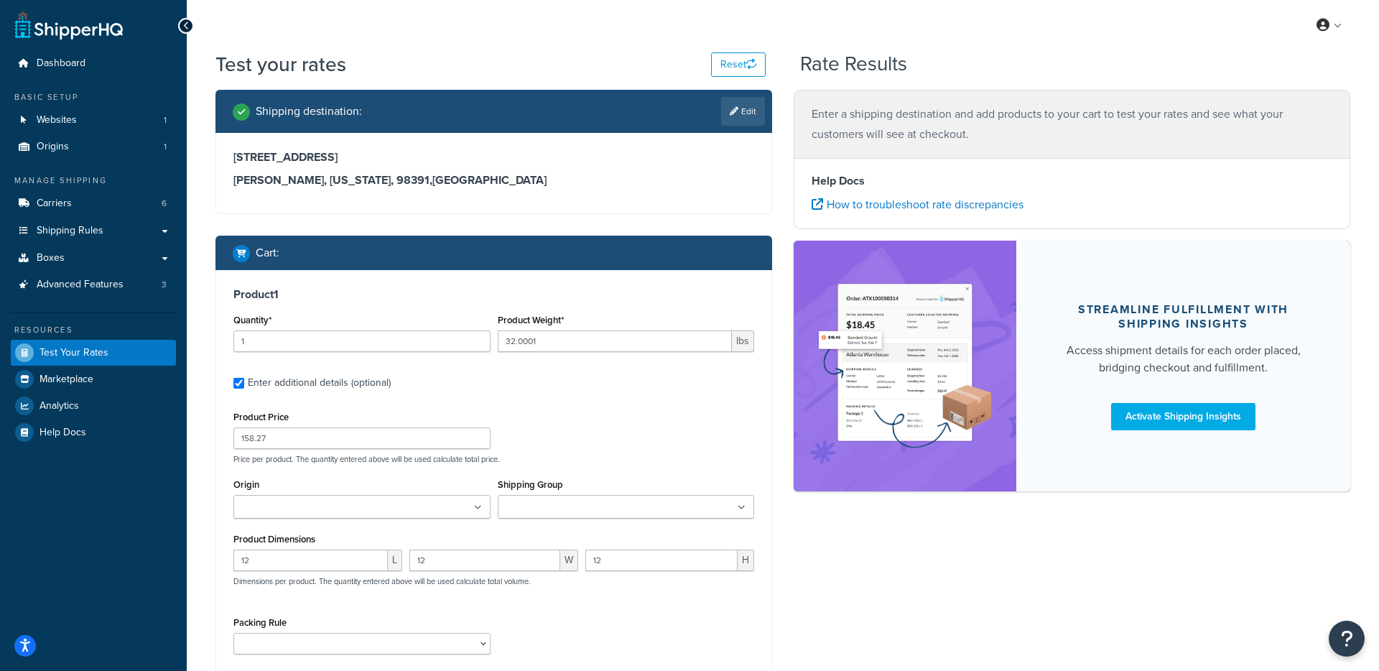
scroll to position [124, 0]
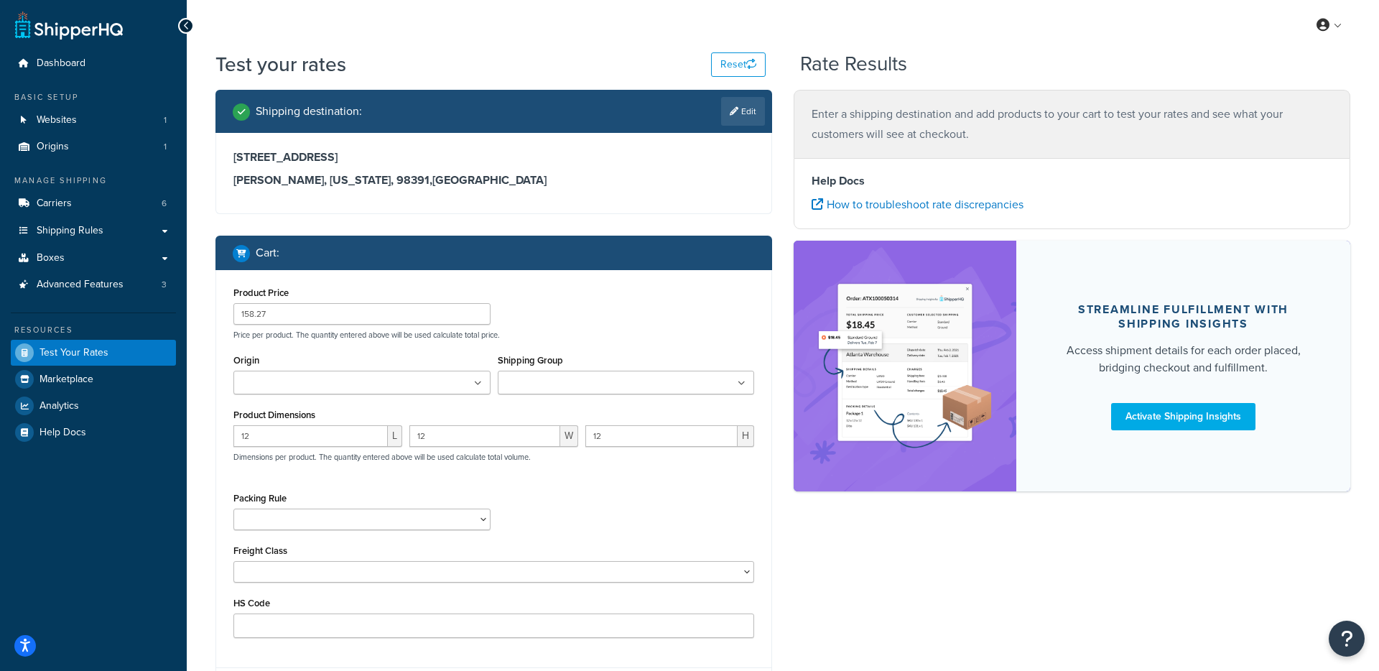
type input "32.0001"
type input "177.65"
type input "12"
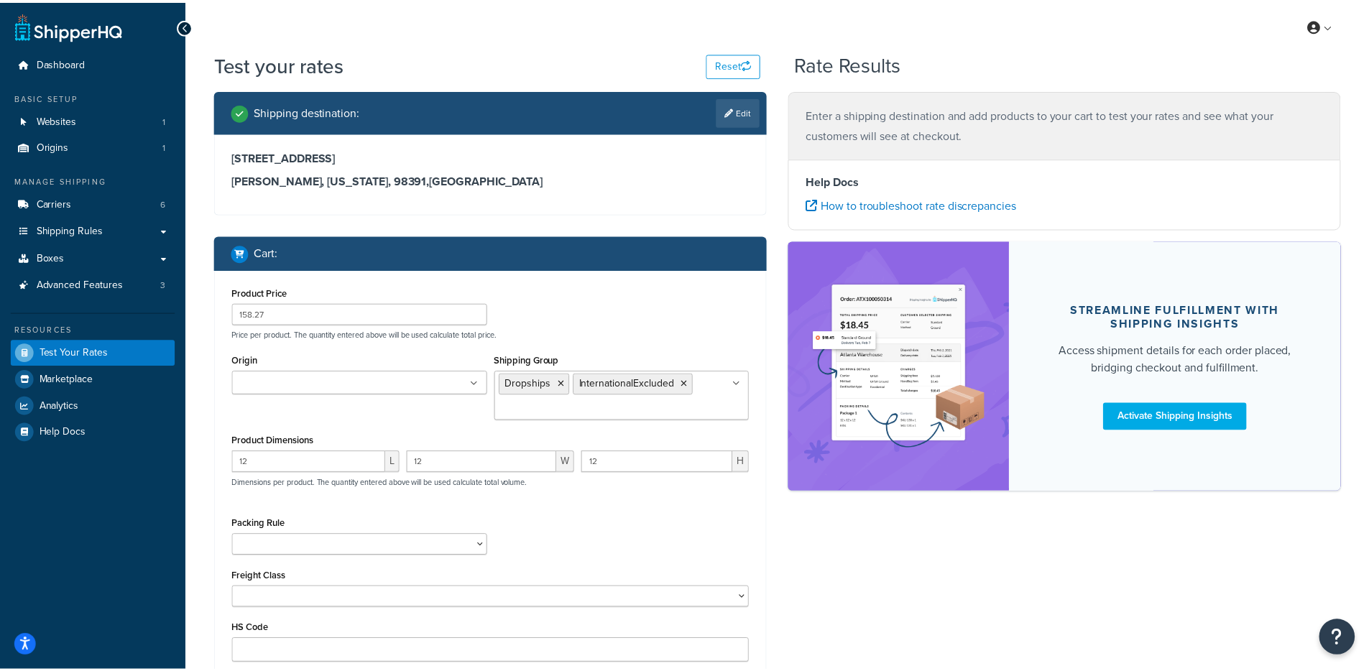
scroll to position [93, 0]
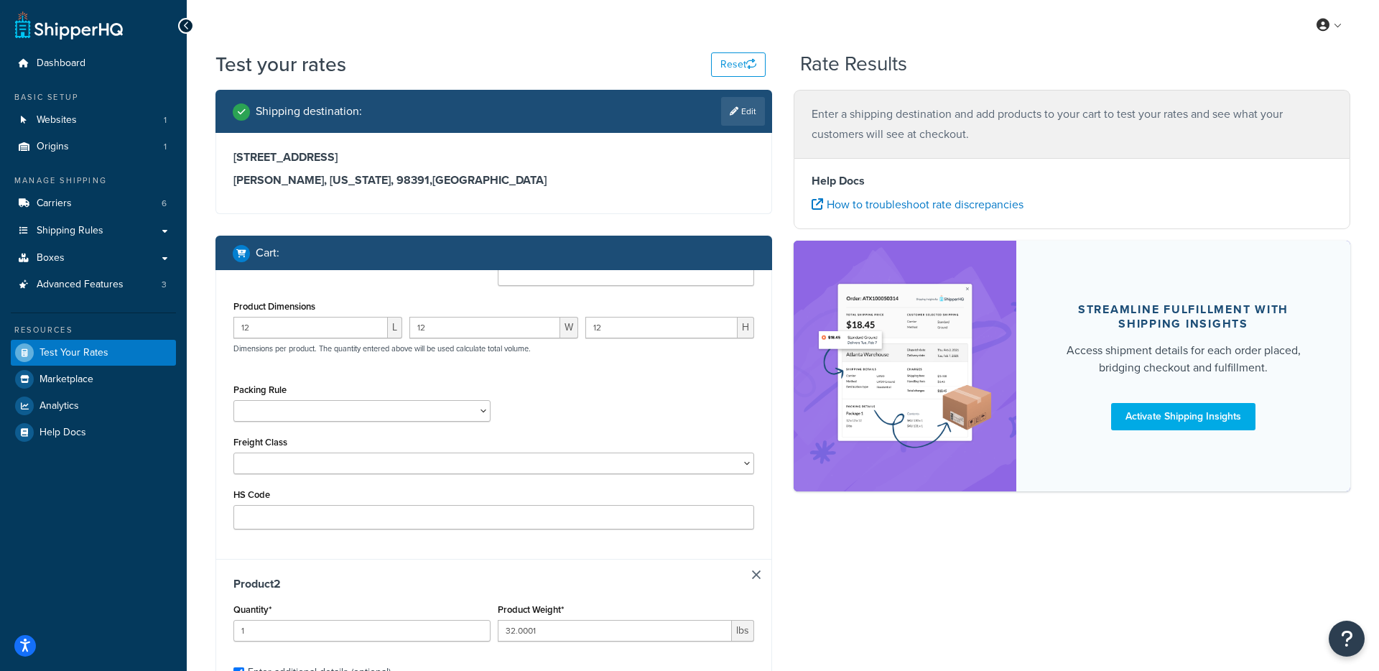
type input "32.0001"
type input "177.65"
type input "12"
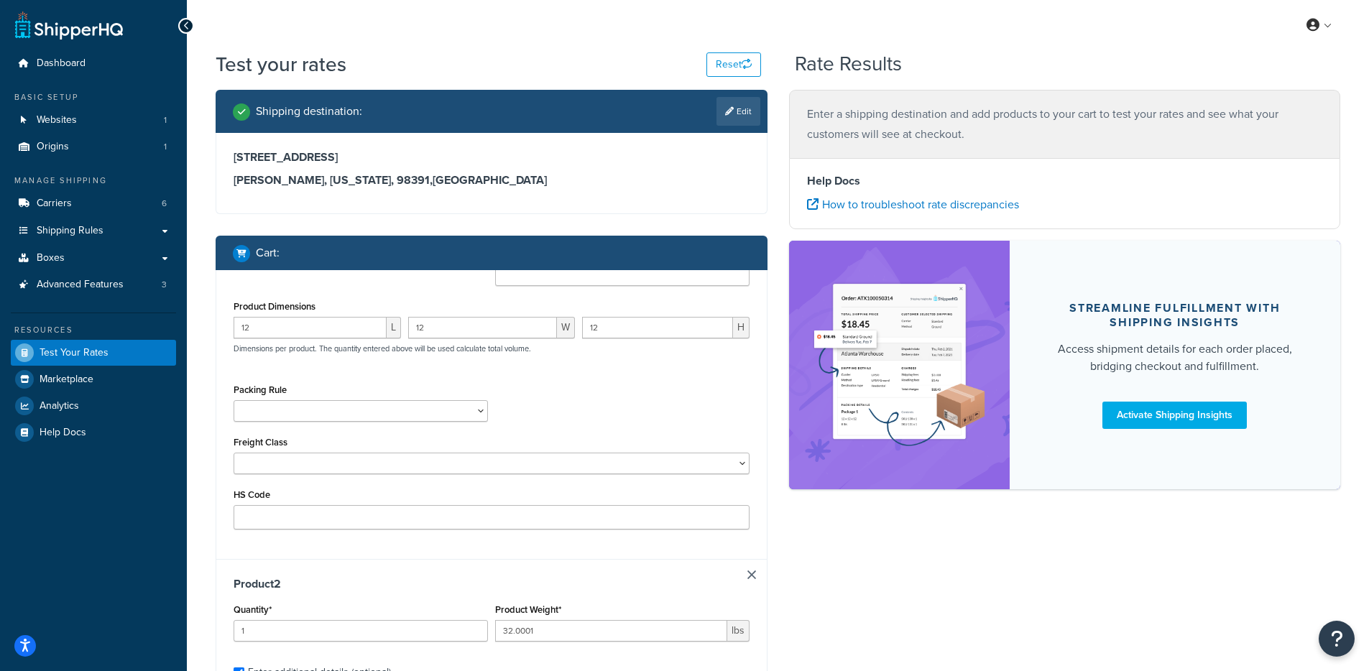
scroll to position [397, 0]
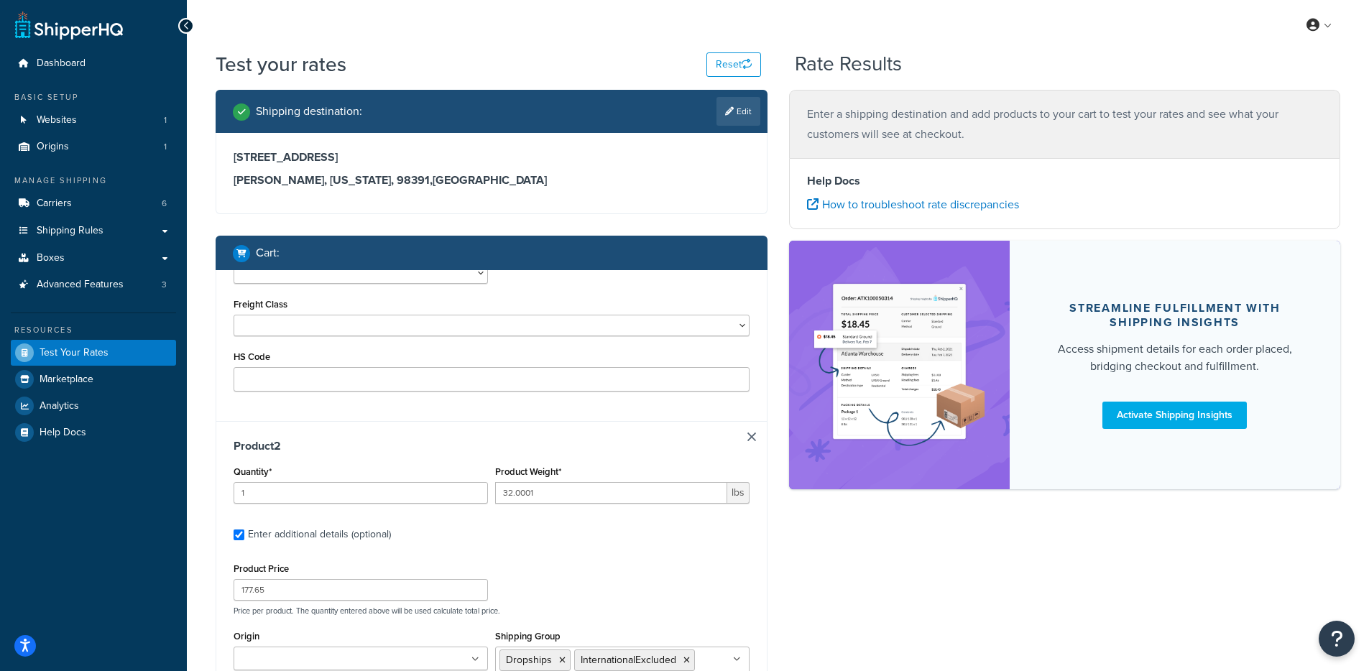
type input "50.9995"
type input "189.3"
type input "22"
type input "16"
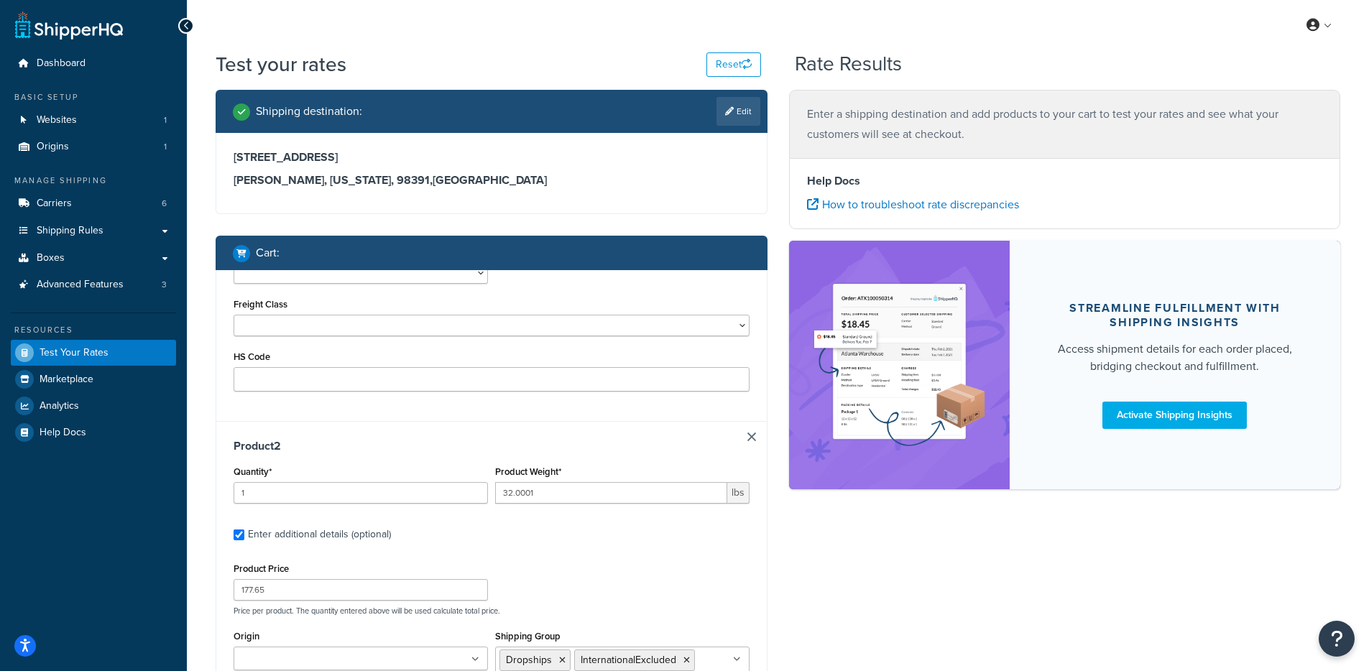
scroll to position [0, 0]
type input "50.9995"
type input "212.5"
type input "22"
type input "16"
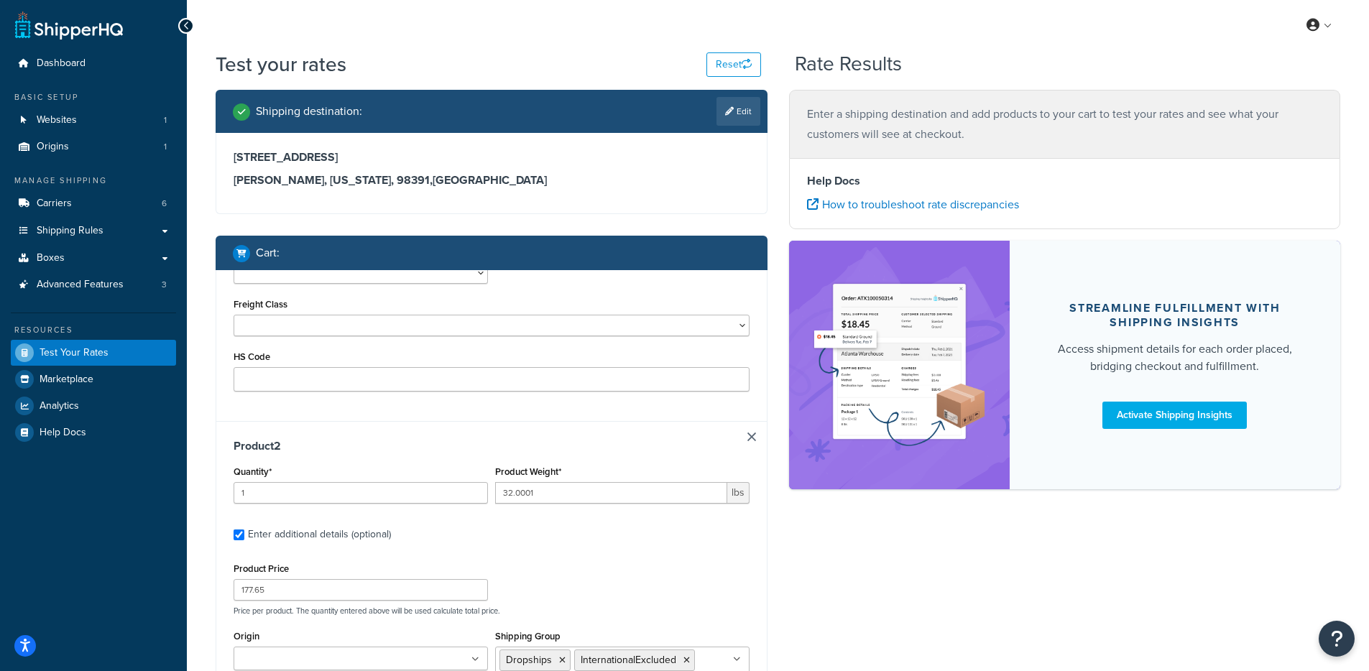
type input "16"
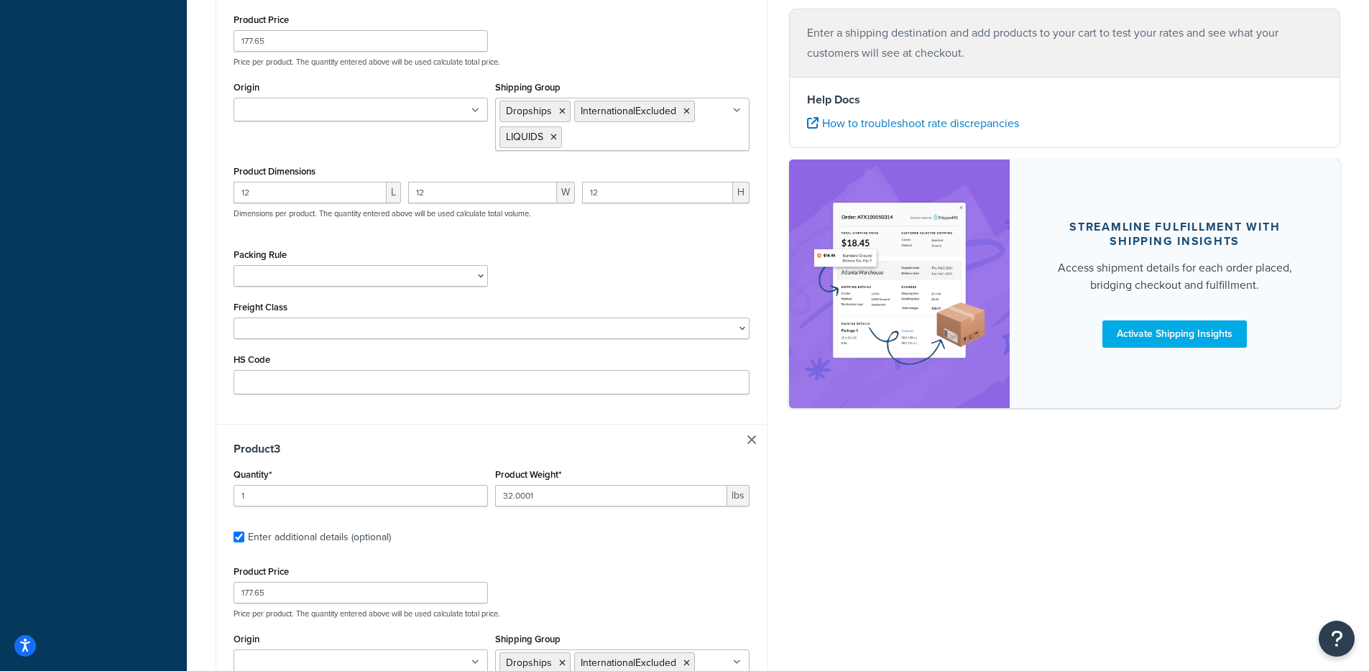
type input "50.9995"
type input "205.33"
type input "22"
type input "16"
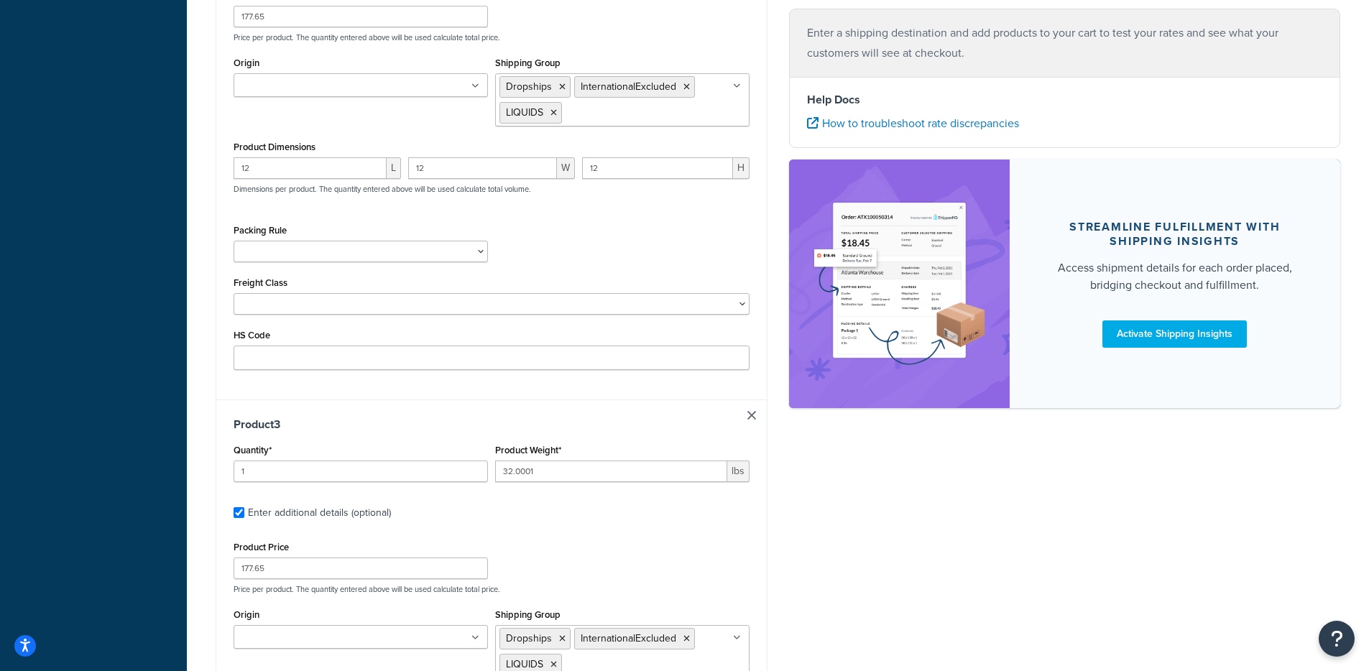
type input "50.9995"
type input "188.84"
type input "22"
type input "16"
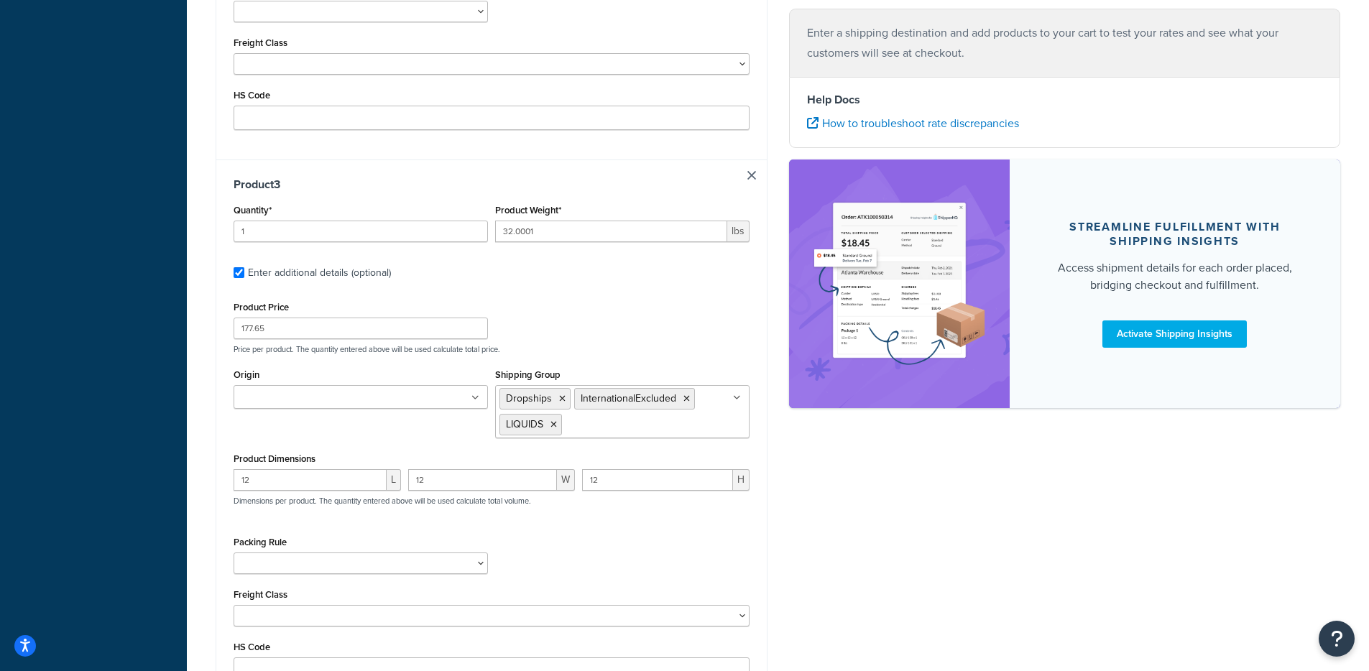
type input "37.4389"
type input "163.85"
type input "12"
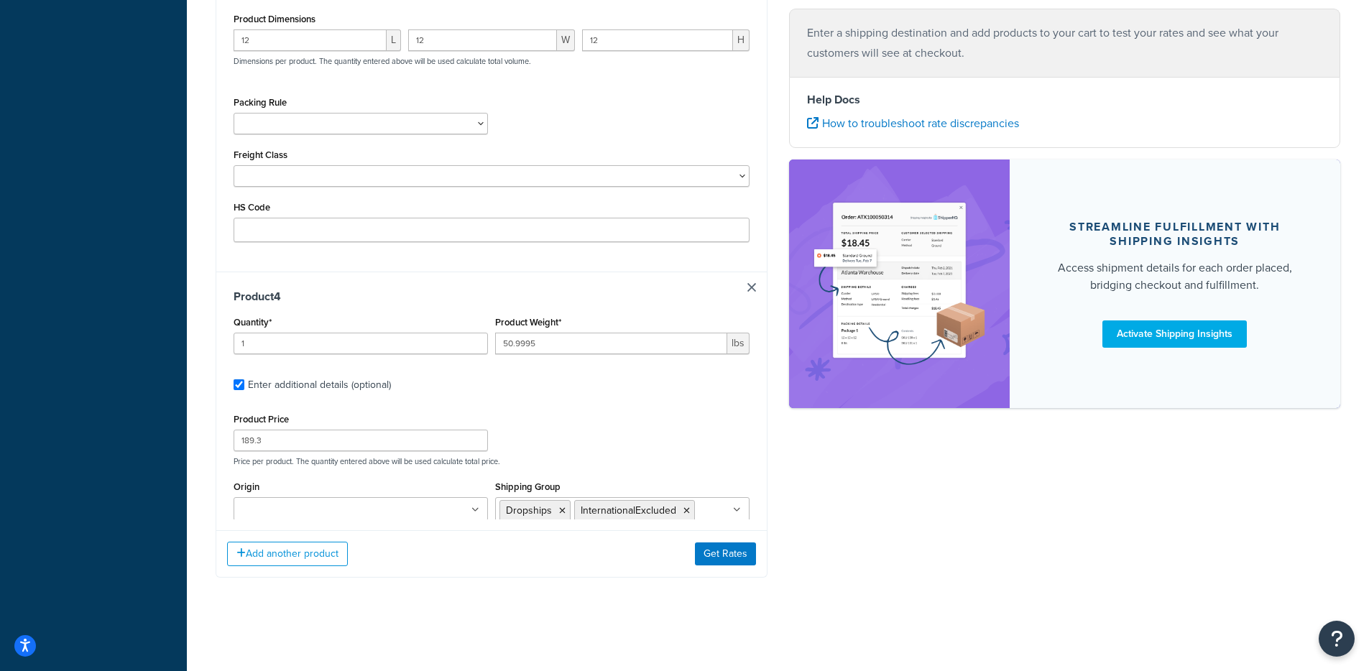
type input "2.4097"
type input "53.54"
type input "11"
type input "8.125"
type input "3.875"
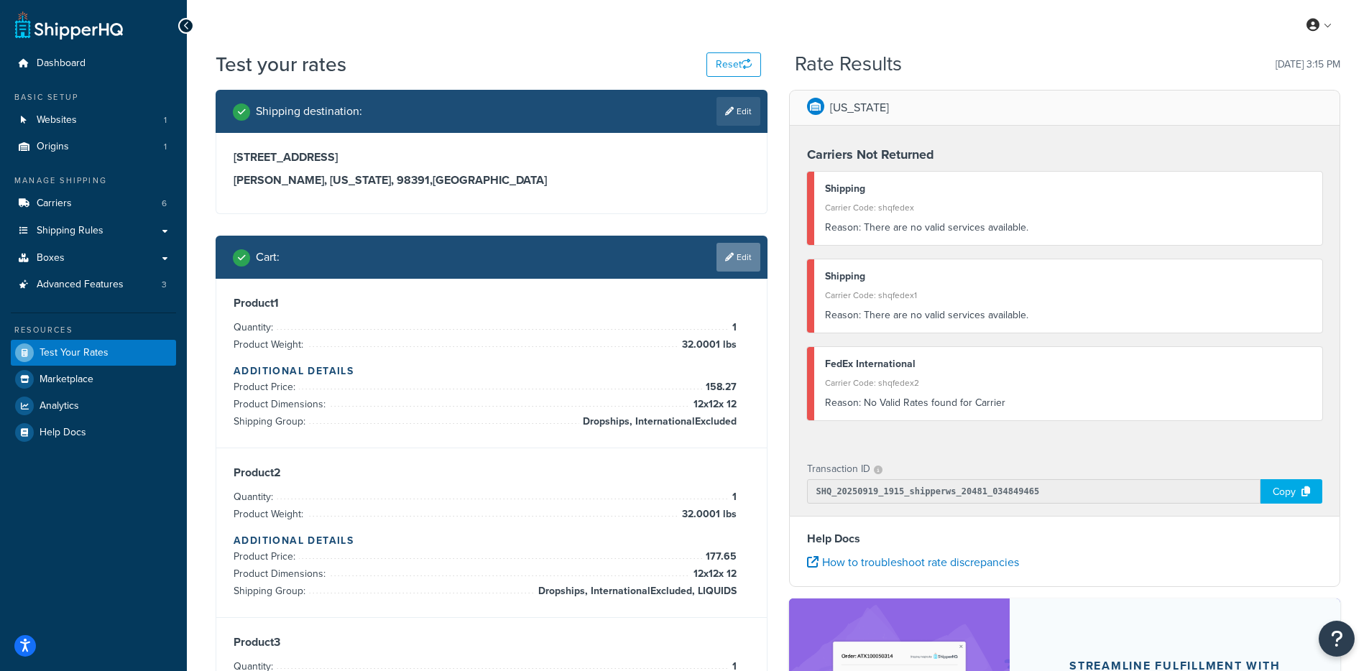
click at [733, 265] on link "Edit" at bounding box center [738, 257] width 44 height 29
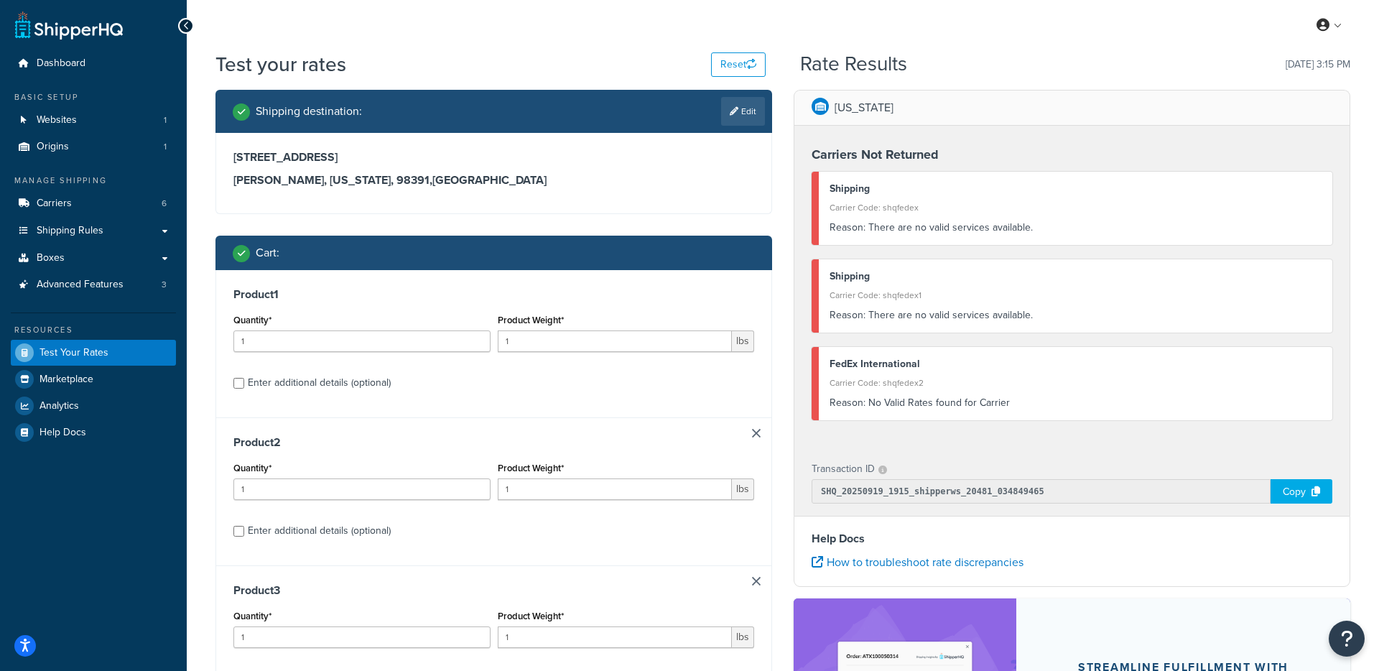
select select "WA"
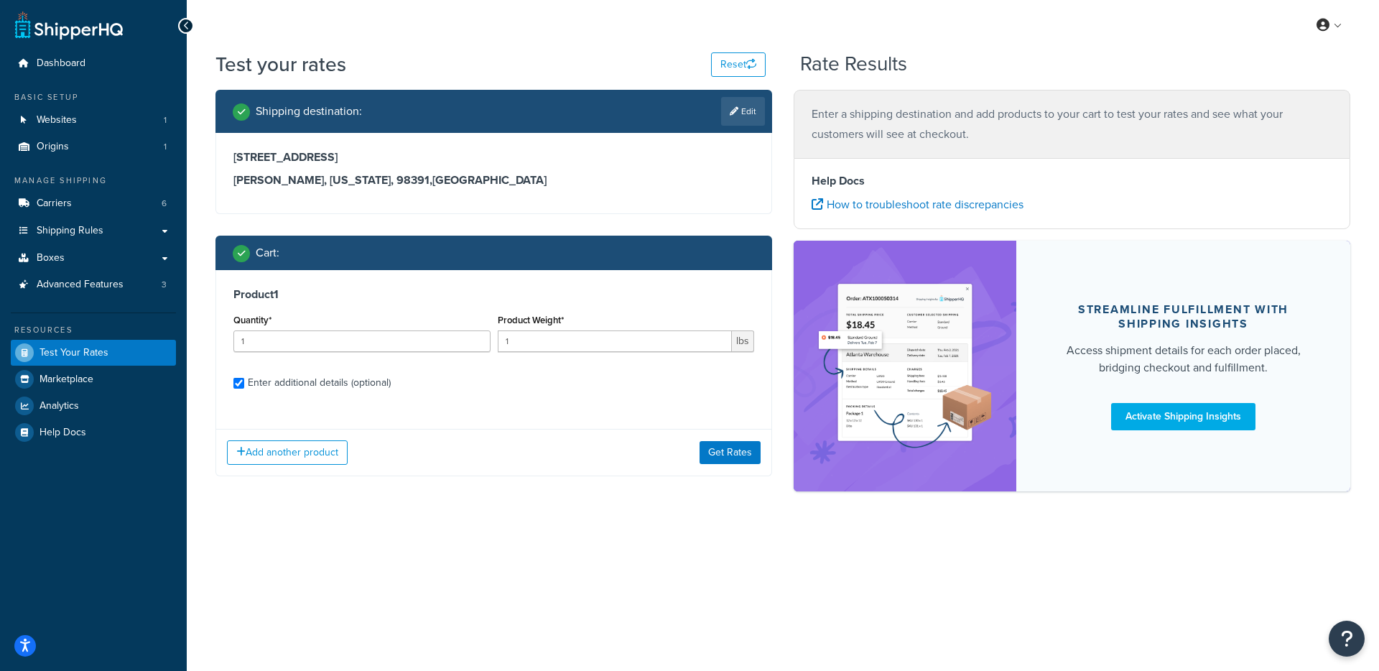
checkbox input "true"
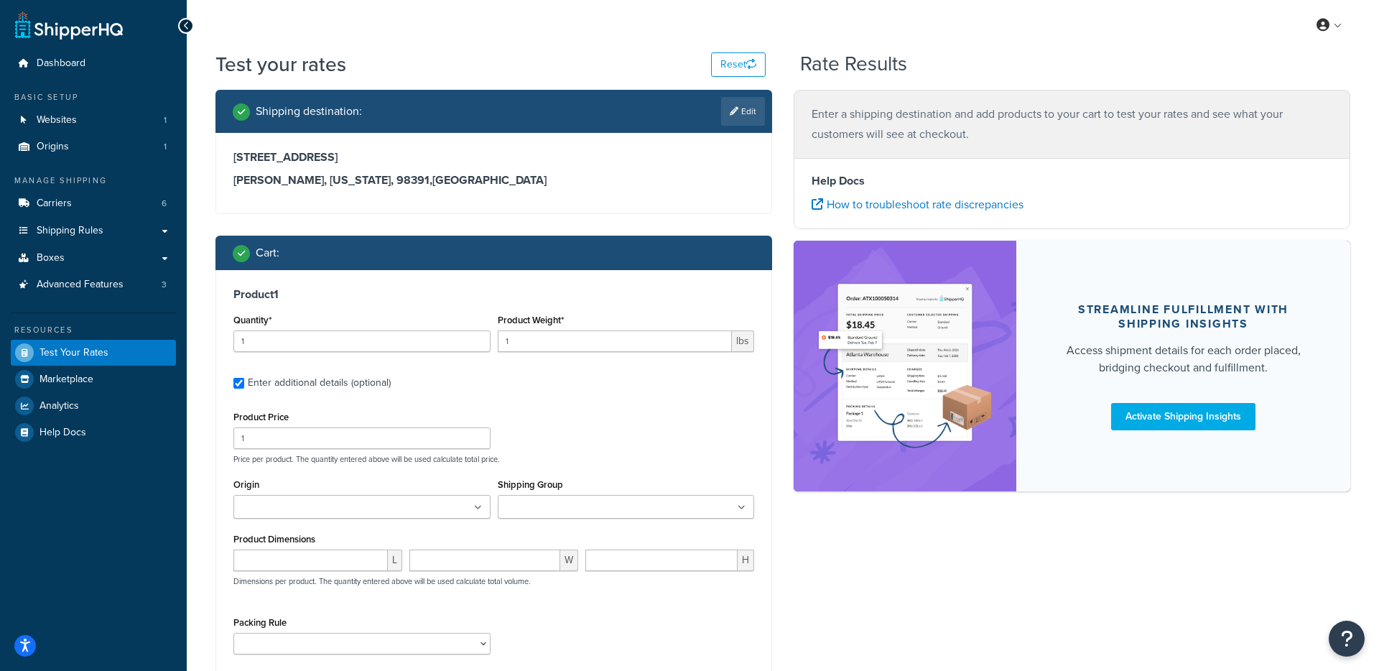
type input "32.0001"
type input "158.27"
type input "12"
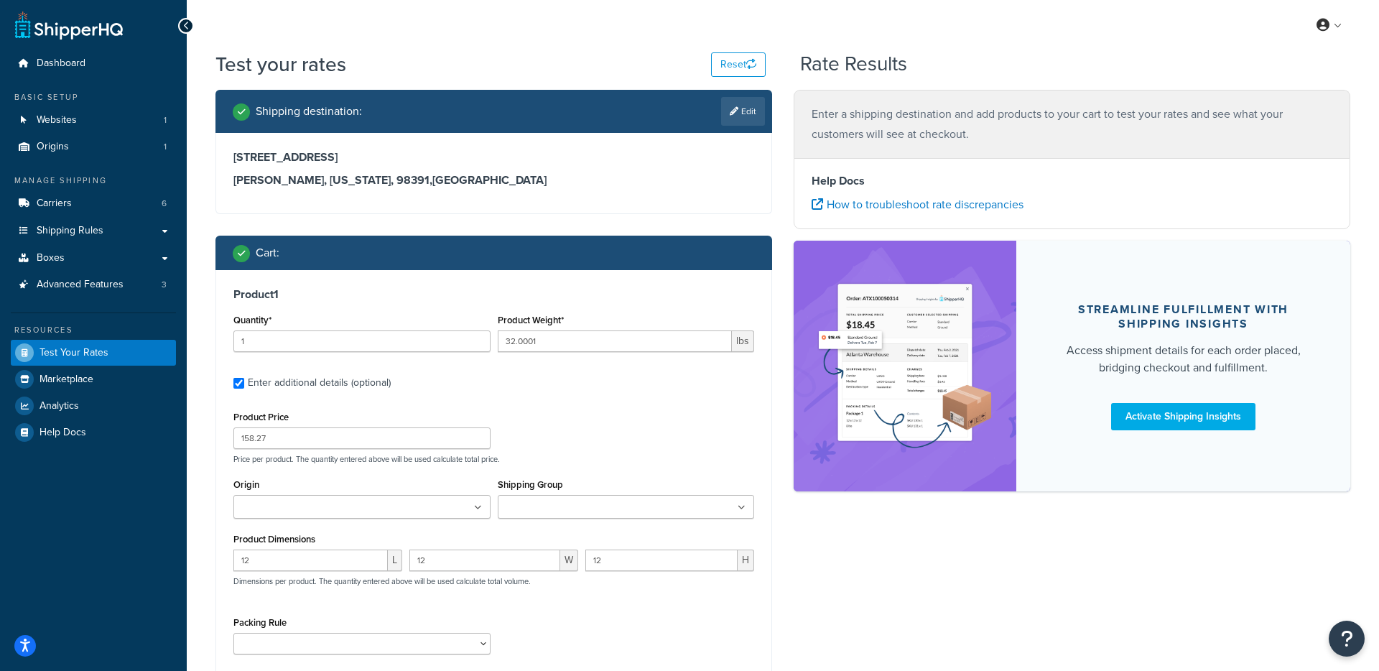
scroll to position [128, 0]
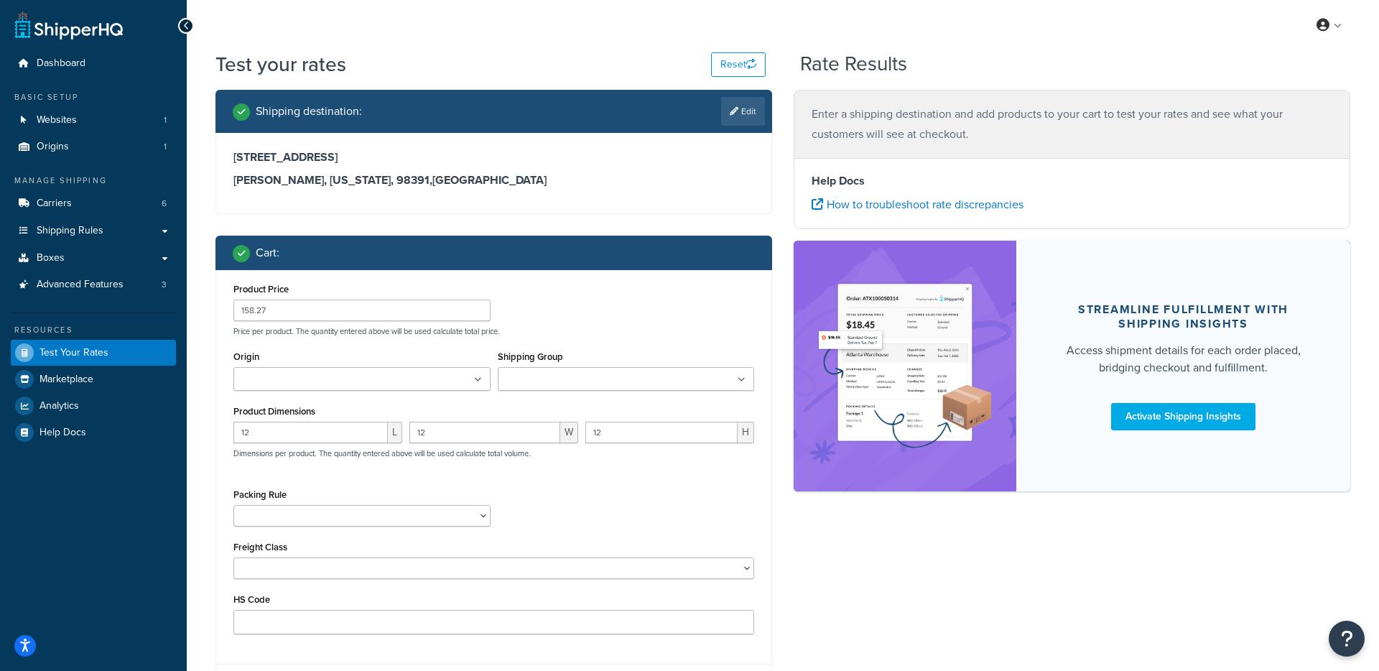
type input "32.0001"
type input "177.65"
type input "12"
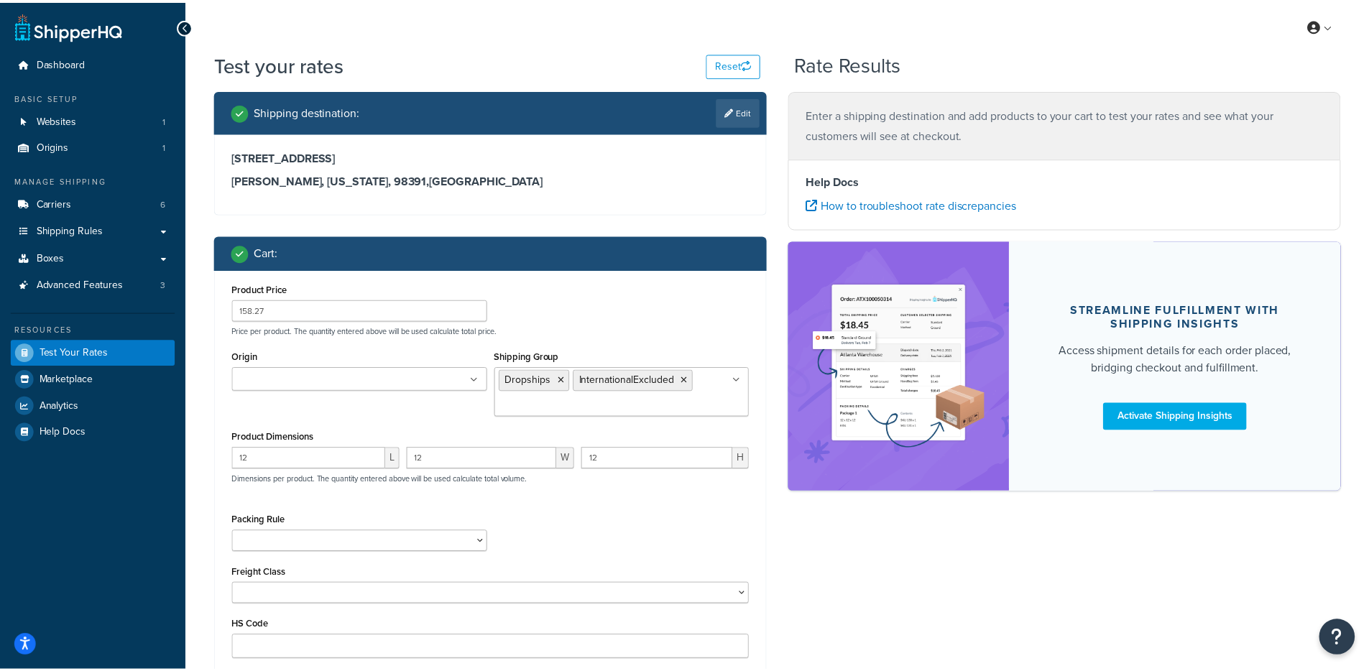
scroll to position [228, 0]
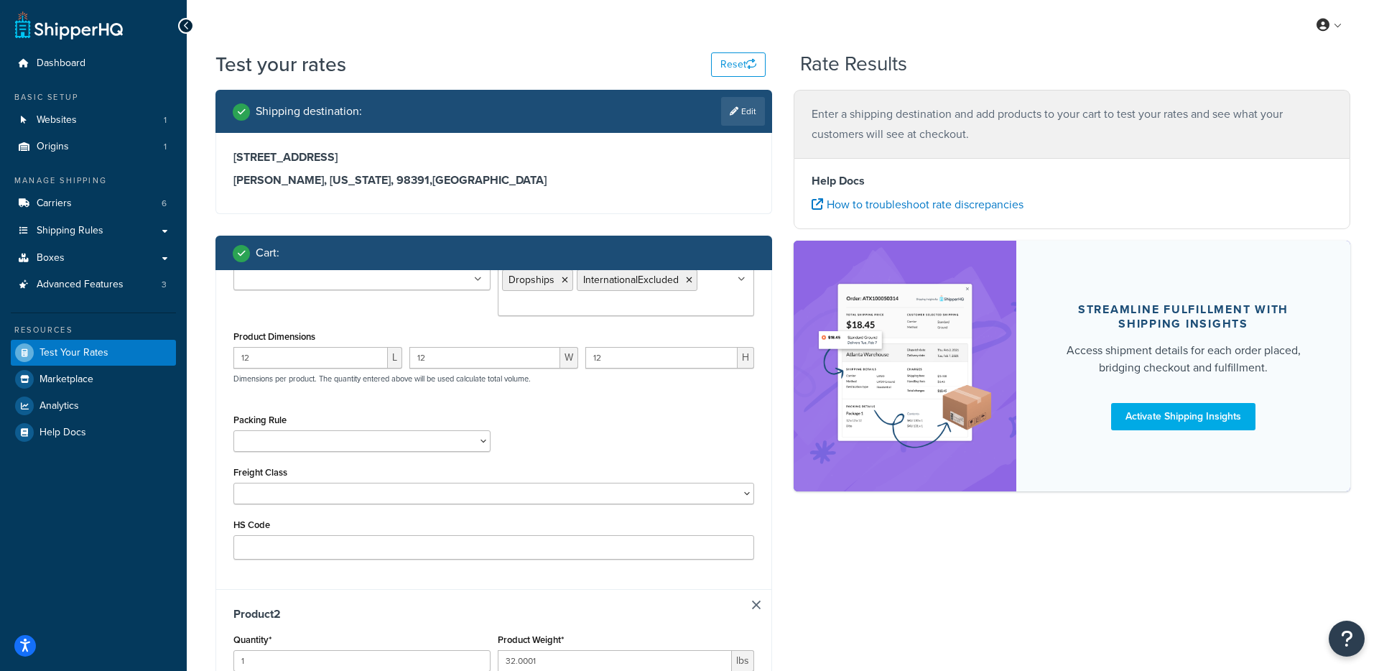
type input "32.0001"
type input "177.65"
type input "12"
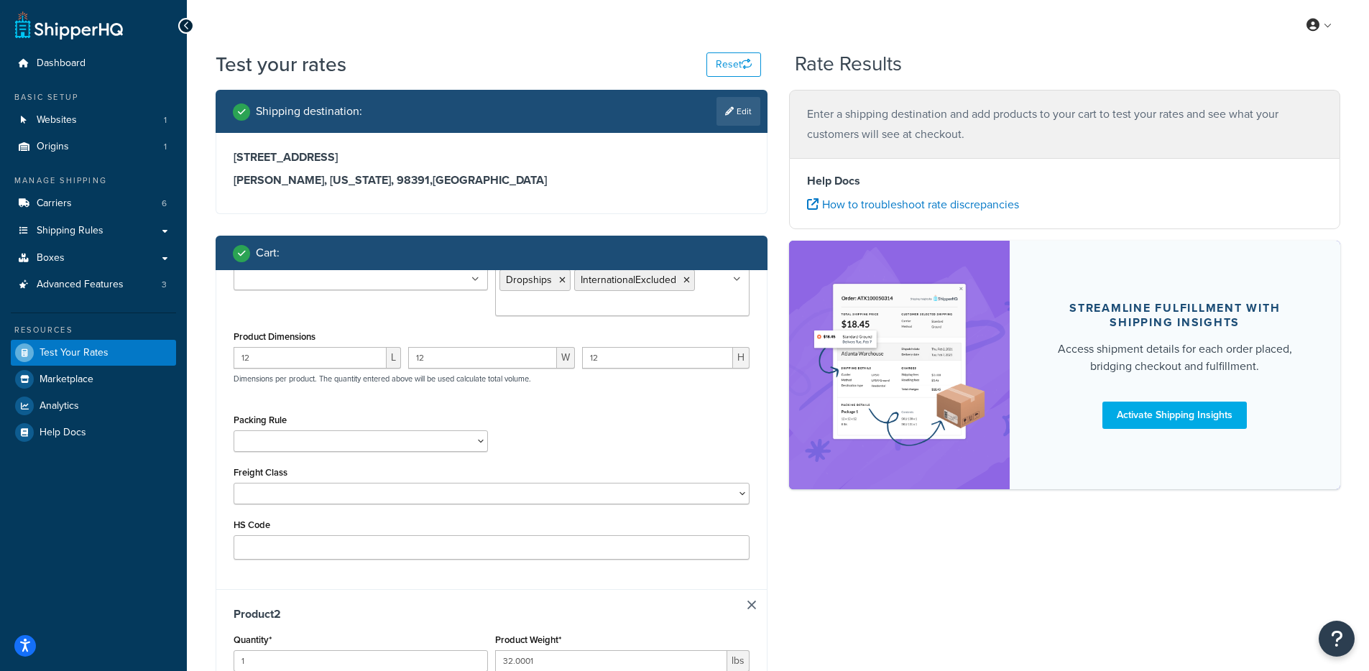
scroll to position [0, 0]
type input "50.9995"
type input "189.3"
type input "22"
type input "16"
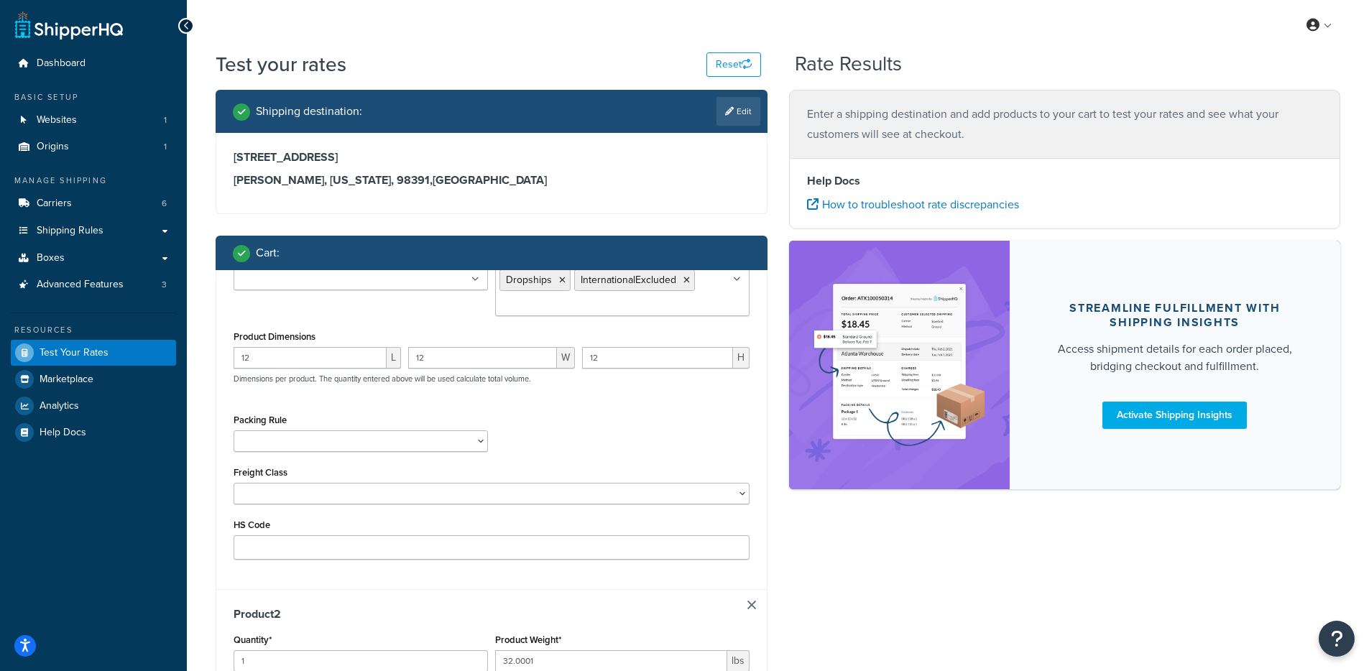
type input "16"
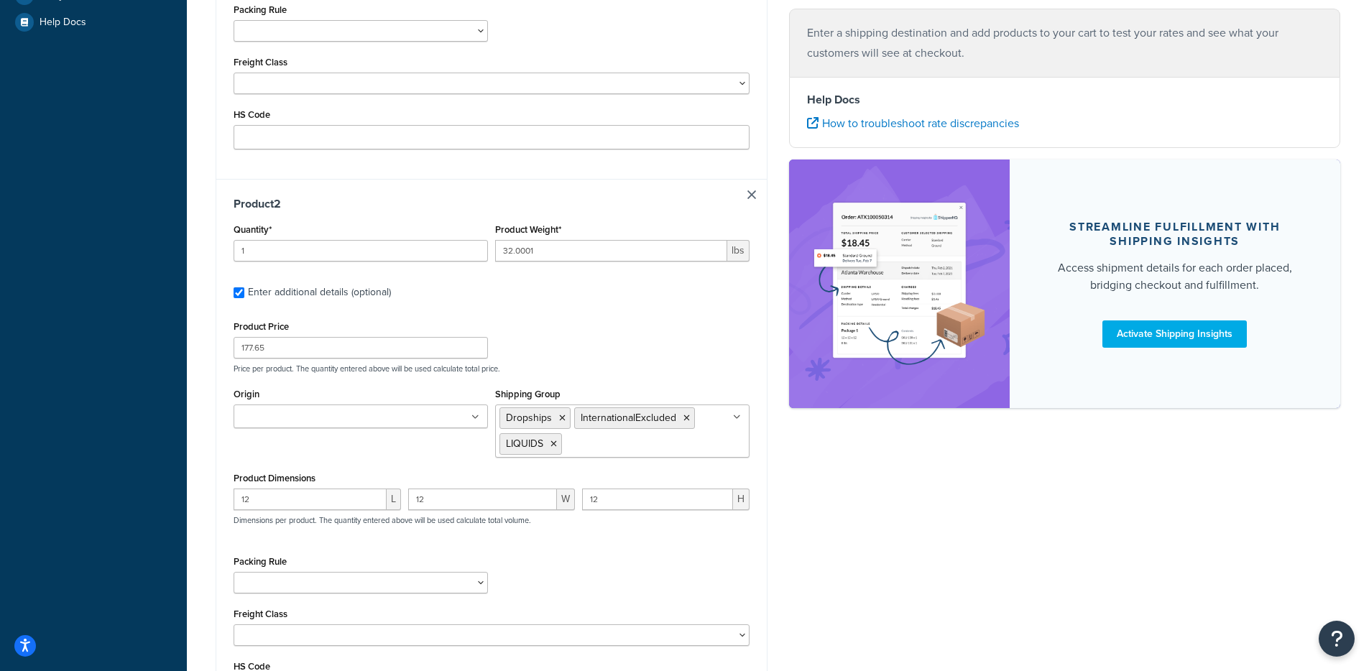
type input "50.9995"
type input "212.5"
type input "22"
type input "16"
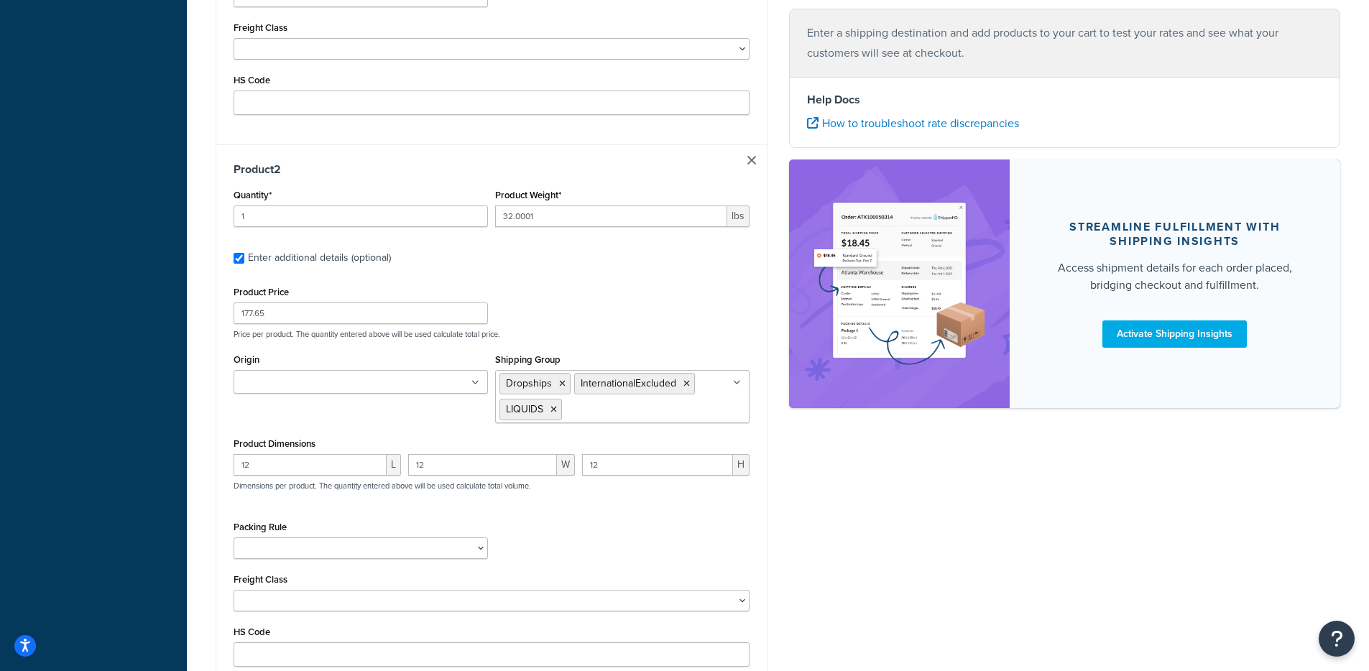
type input "50.9995"
type input "205.33"
type input "22"
type input "16"
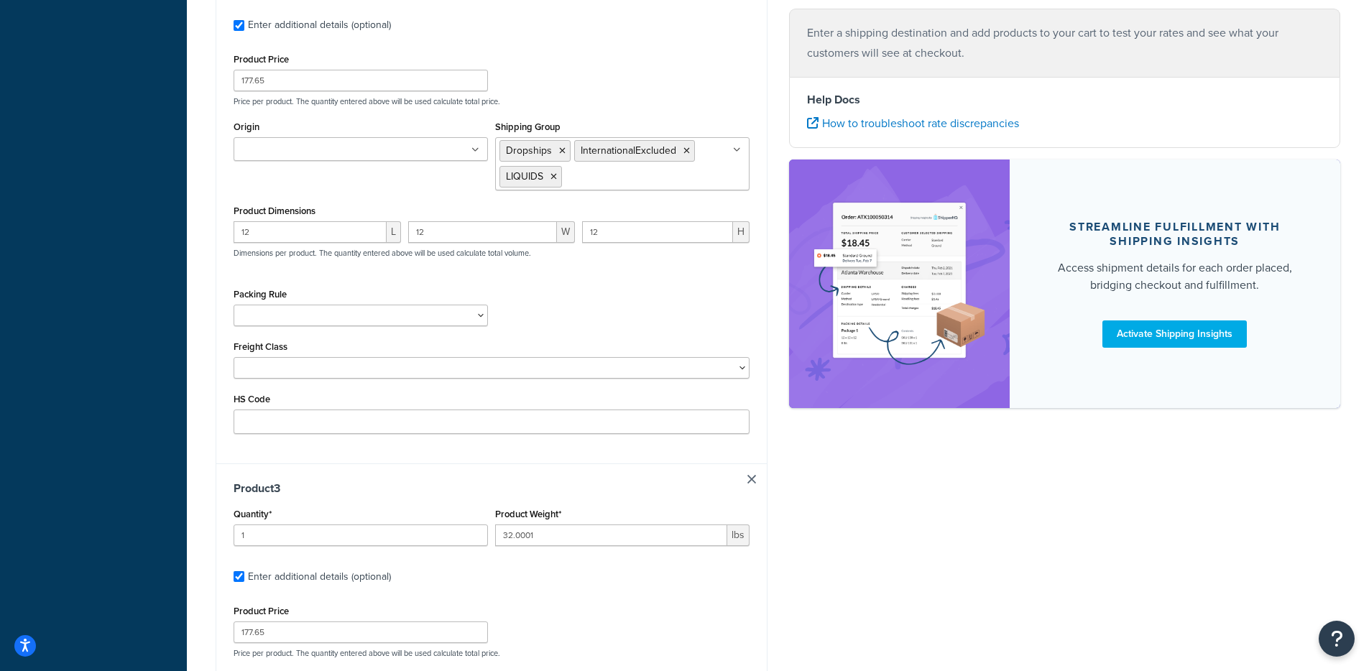
type input "50.9995"
type input "188.84"
type input "22"
type input "16"
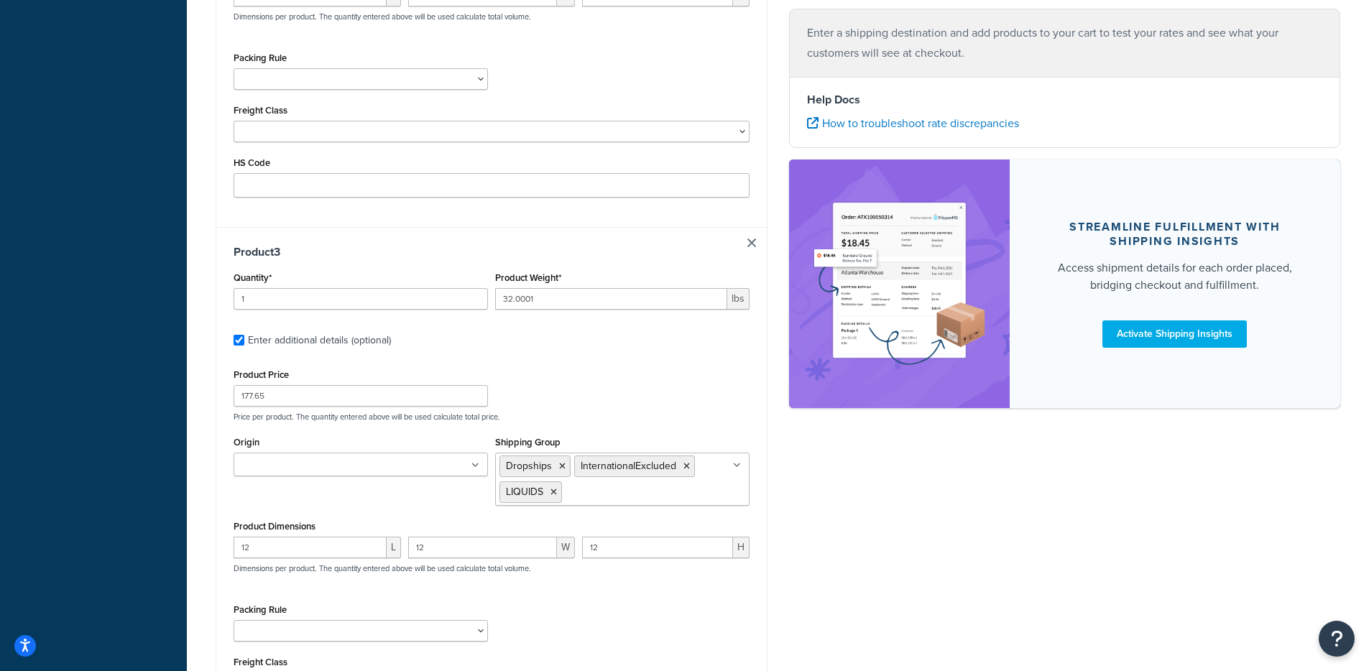
type input "37.4389"
type input "163.85"
type input "12"
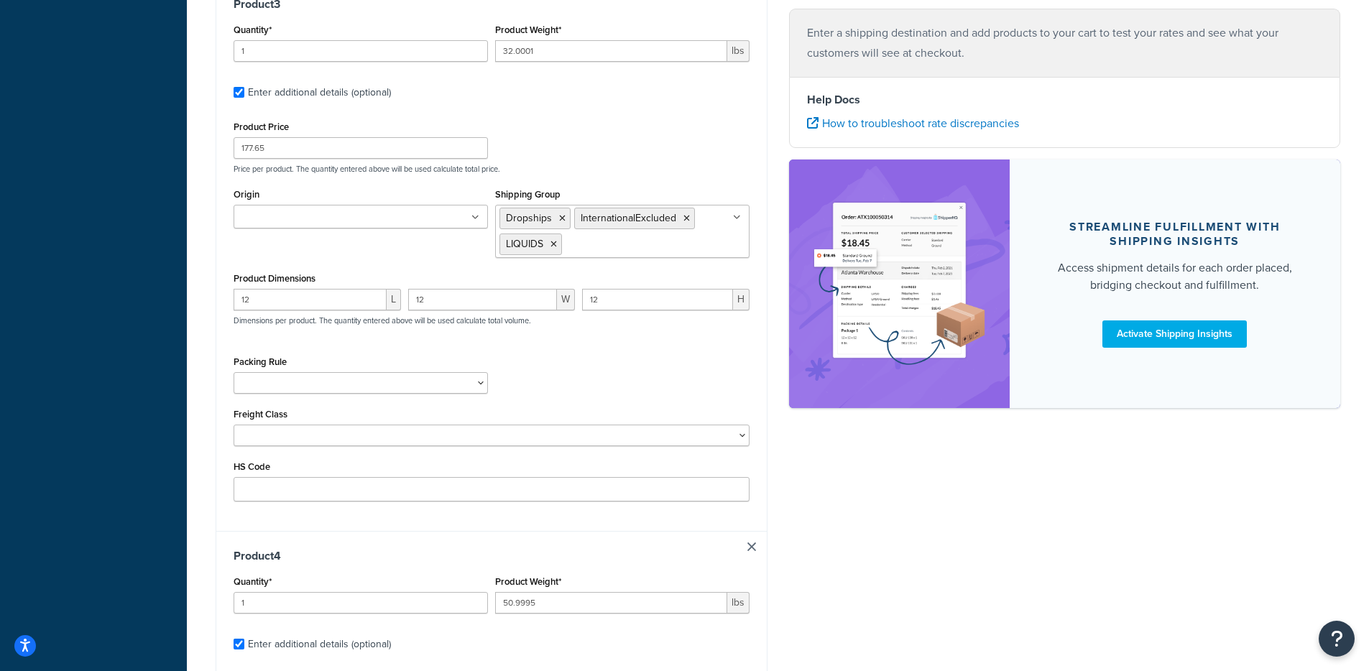
type input "2.4097"
type input "53.54"
type input "11"
type input "8.125"
type input "3.875"
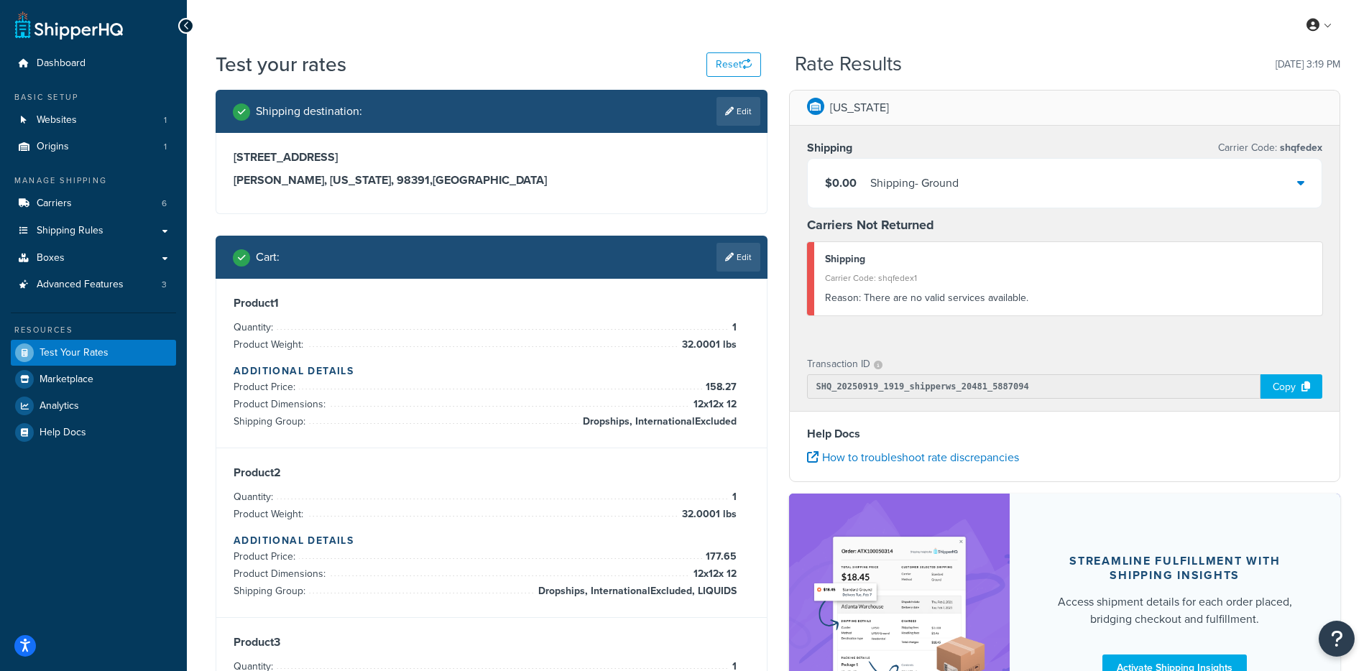
click at [940, 206] on div "$0.00 Shipping - Ground" at bounding box center [1064, 183] width 514 height 49
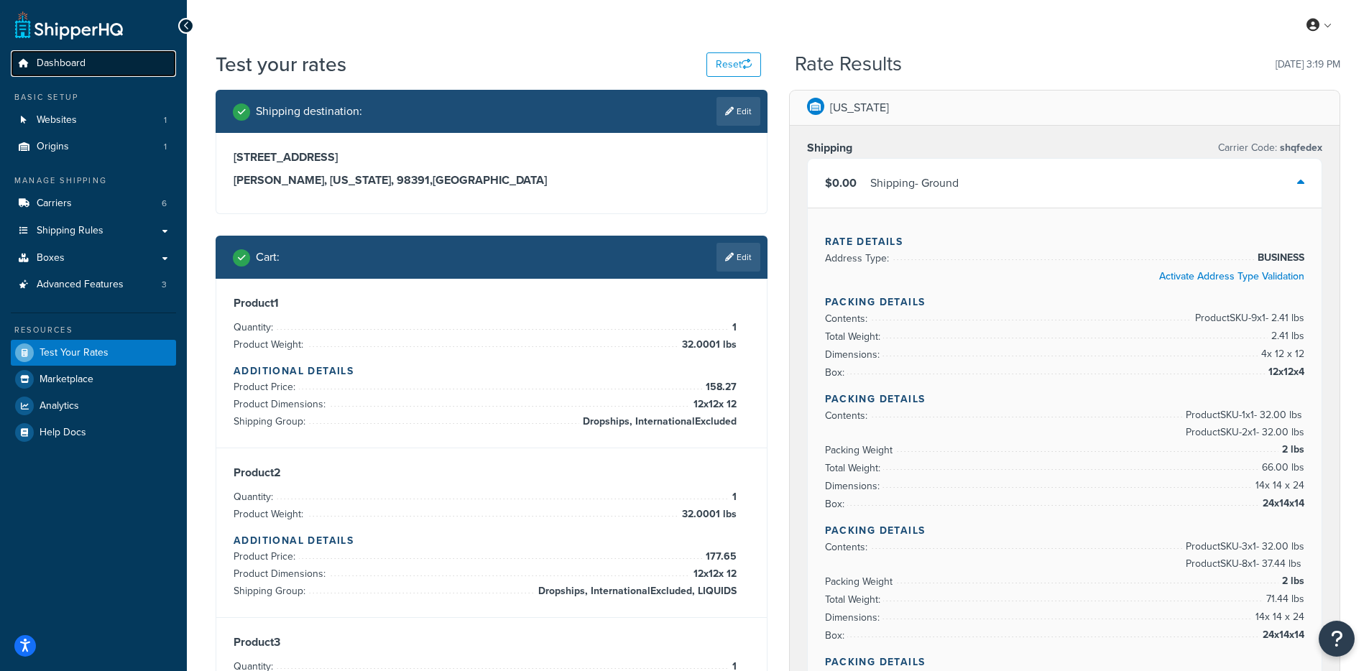
click at [99, 58] on link "Dashboard" at bounding box center [93, 63] width 165 height 27
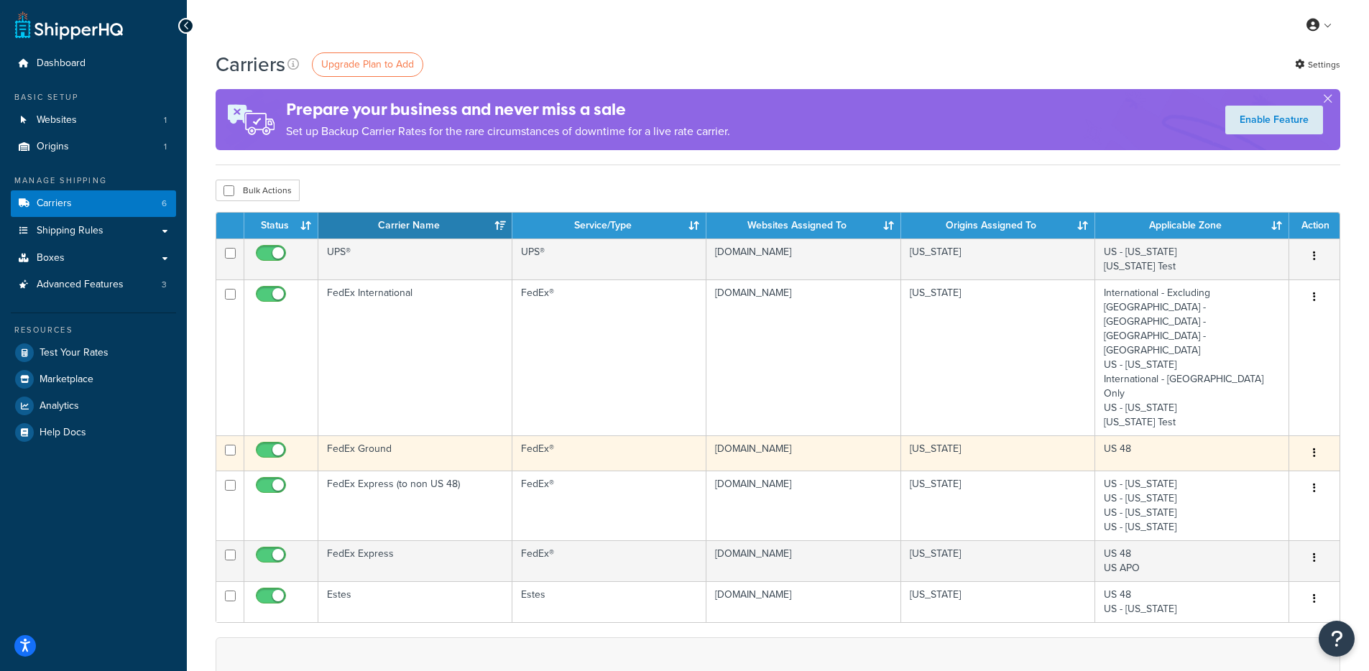
click at [1315, 442] on button "button" at bounding box center [1314, 453] width 20 height 23
click at [1269, 417] on link "Edit" at bounding box center [1256, 424] width 114 height 29
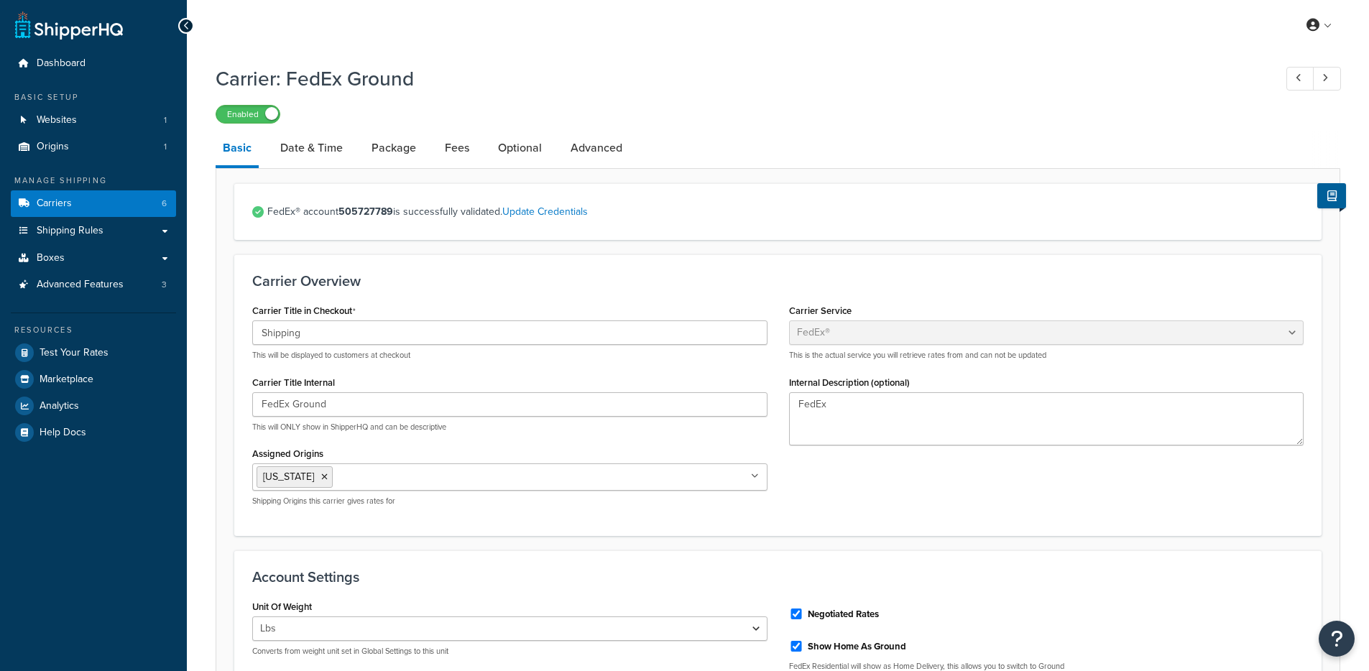
select select "fedEx"
select select "REGULAR_PICKUP"
select select "YOUR_PACKAGING"
click at [606, 154] on link "Advanced" at bounding box center [596, 148] width 66 height 34
select select "false"
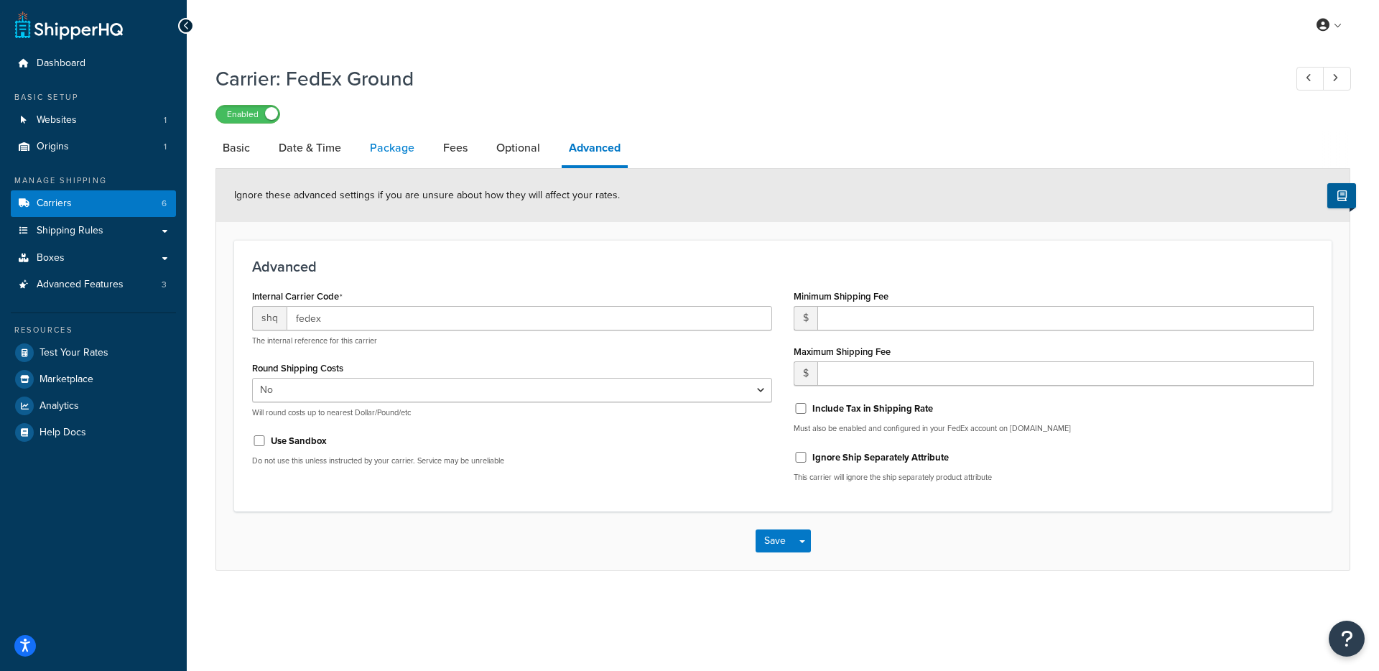
click at [367, 147] on link "Package" at bounding box center [392, 148] width 59 height 34
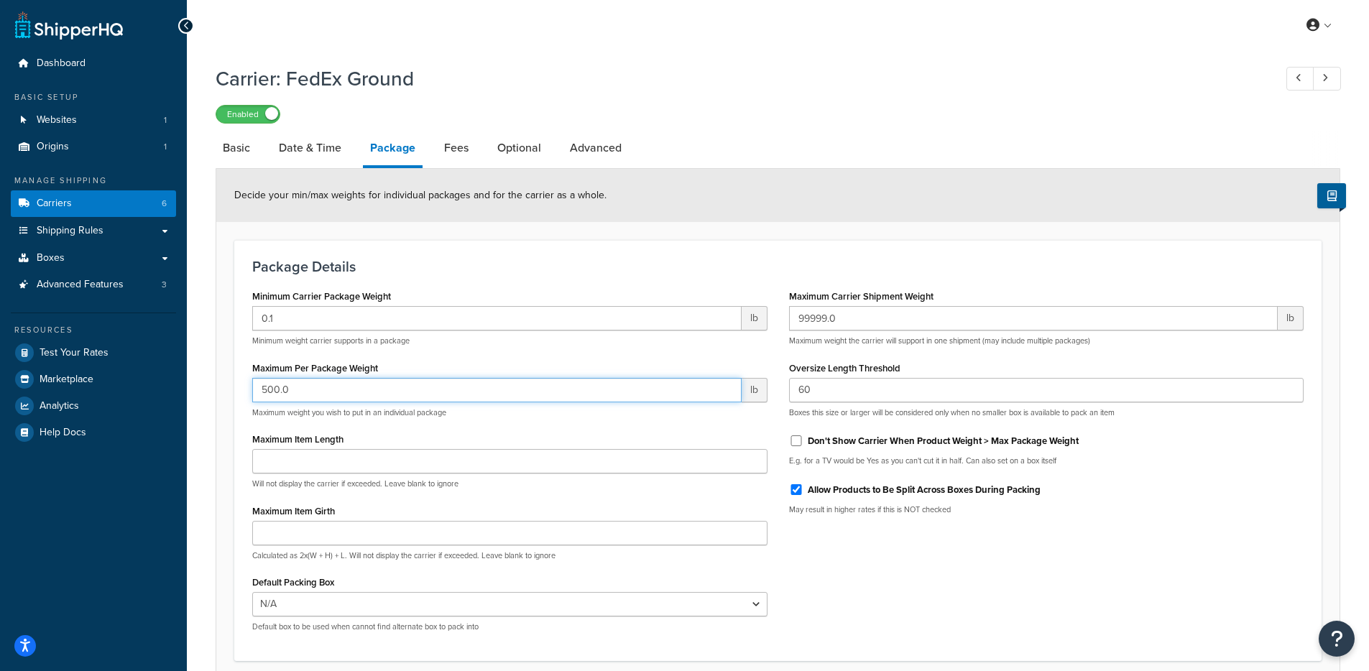
click at [369, 385] on input "500.0" at bounding box center [496, 390] width 489 height 24
click at [368, 385] on input "500.0" at bounding box center [496, 390] width 489 height 24
type input "150.0"
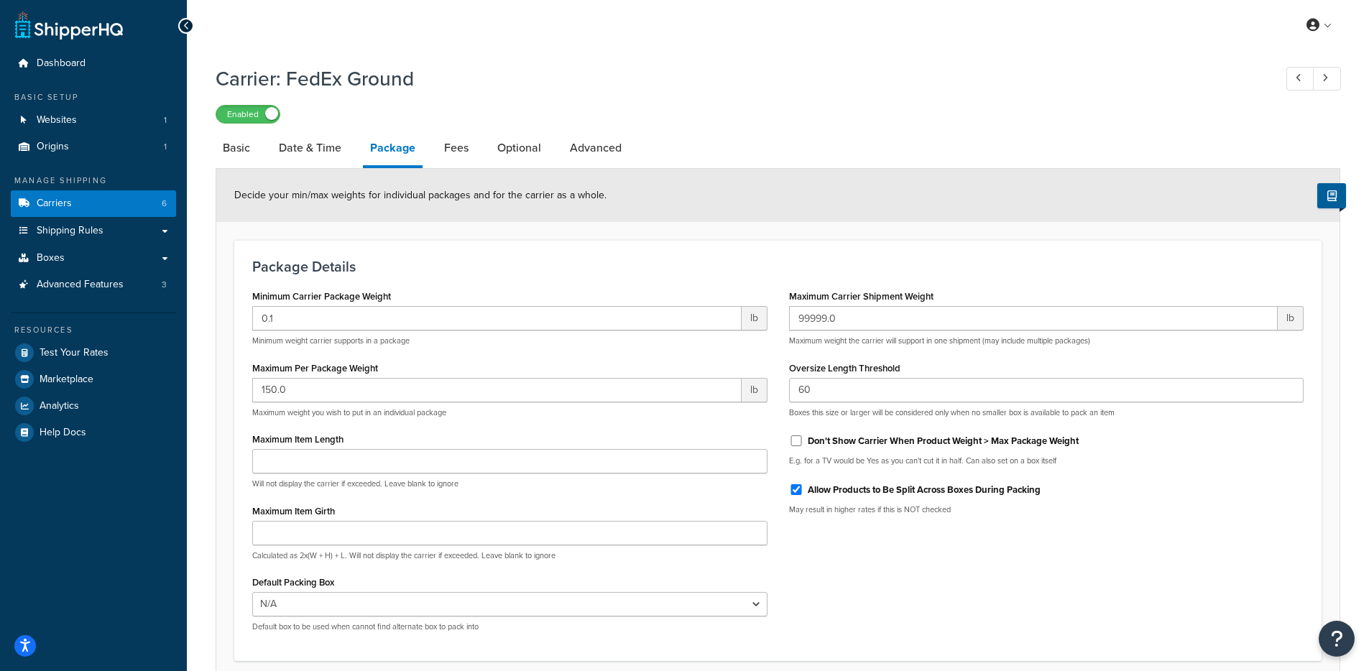
click at [886, 589] on div "Minimum Carrier Package Weight 0.1 lb Minimum weight carrier supports in a pack…" at bounding box center [777, 464] width 1073 height 357
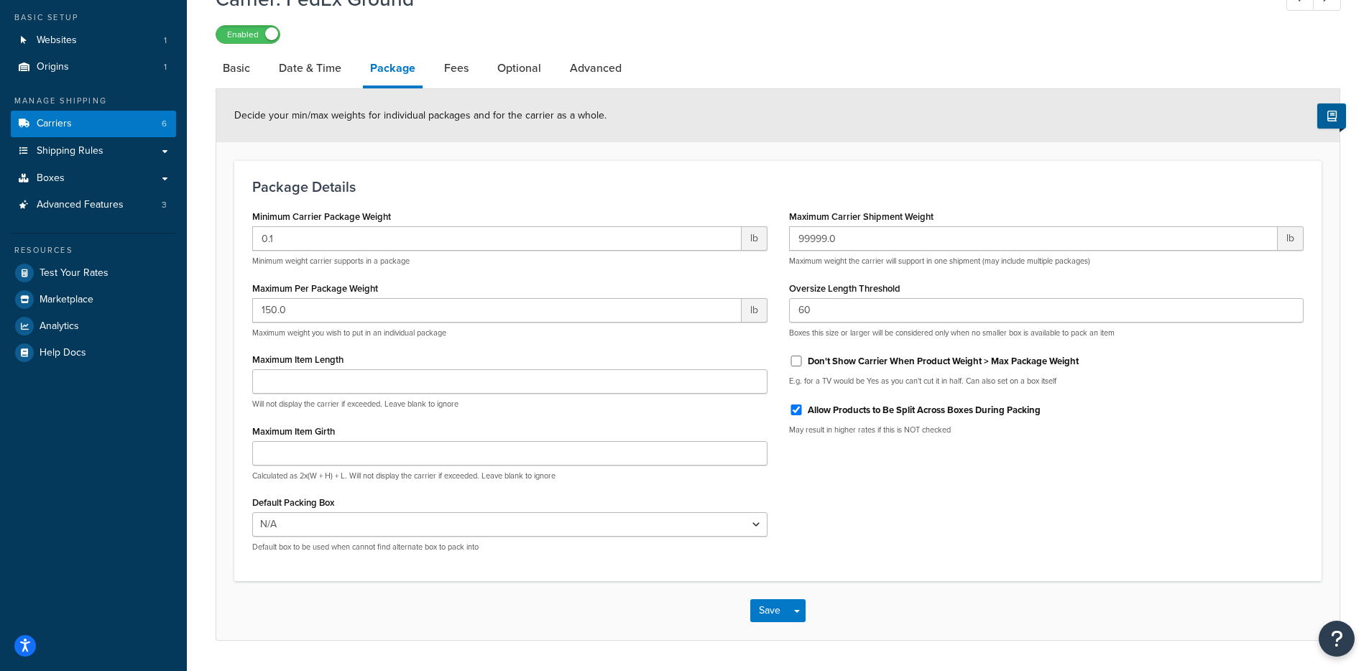
scroll to position [124, 0]
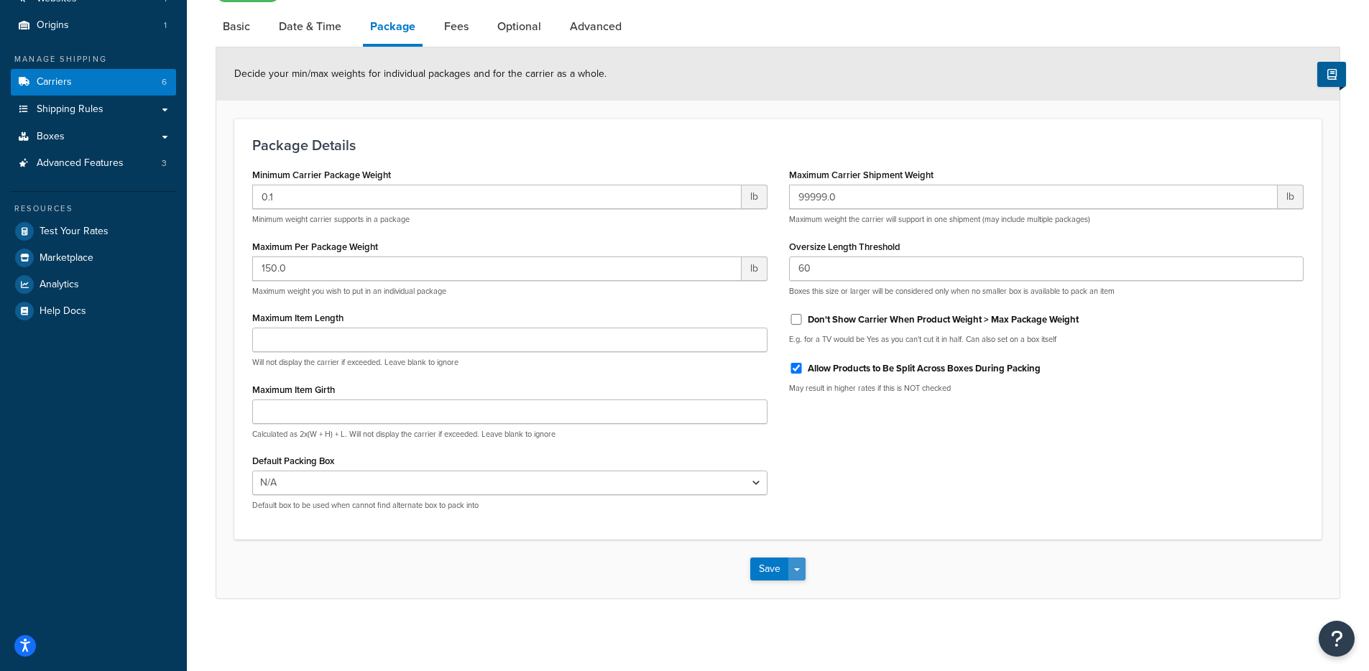
click at [796, 574] on button "Save Dropdown" at bounding box center [796, 568] width 17 height 23
click at [808, 592] on button "Save and Edit" at bounding box center [802, 595] width 105 height 30
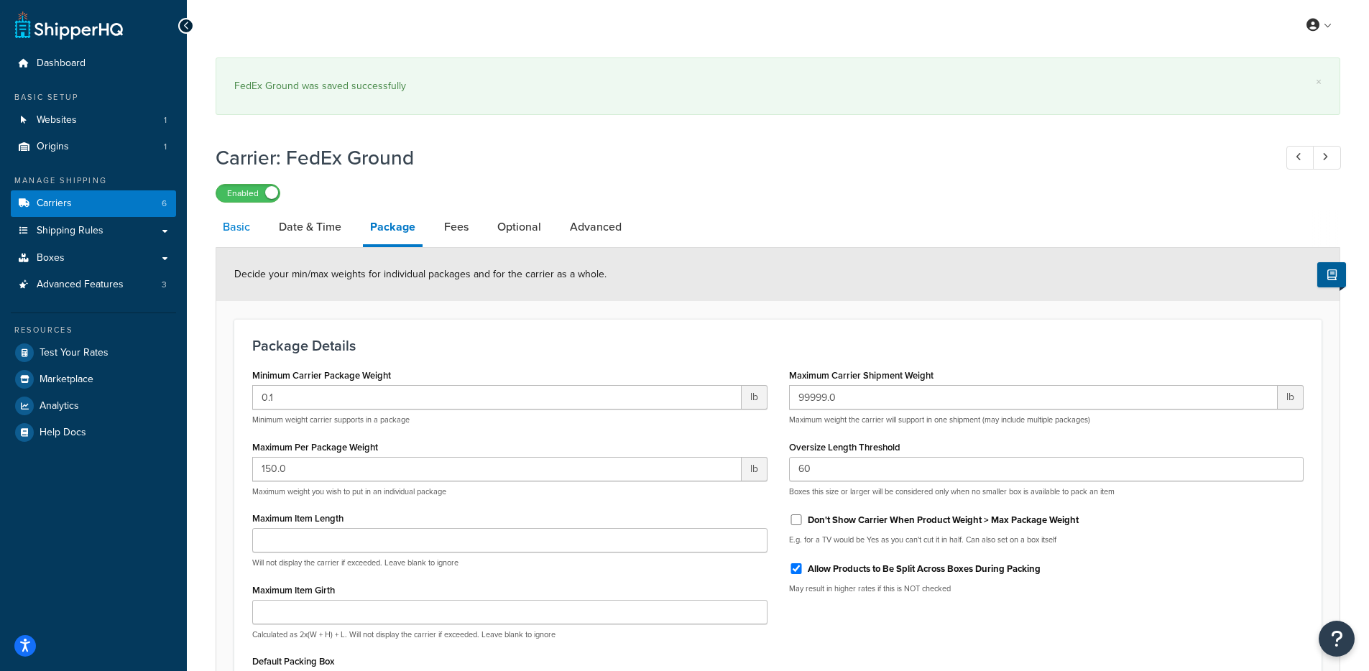
click at [230, 238] on link "Basic" at bounding box center [237, 227] width 42 height 34
select select "fedEx"
select select "REGULAR_PICKUP"
select select "YOUR_PACKAGING"
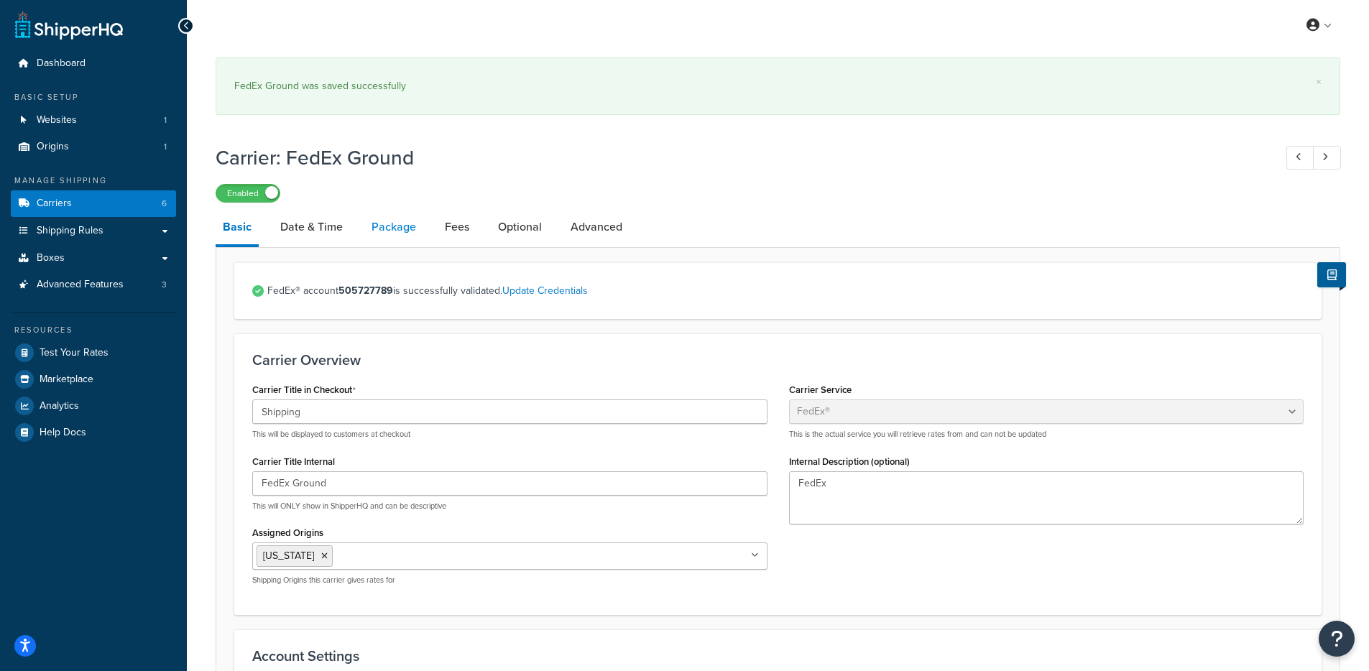
click at [374, 227] on link "Package" at bounding box center [393, 227] width 59 height 34
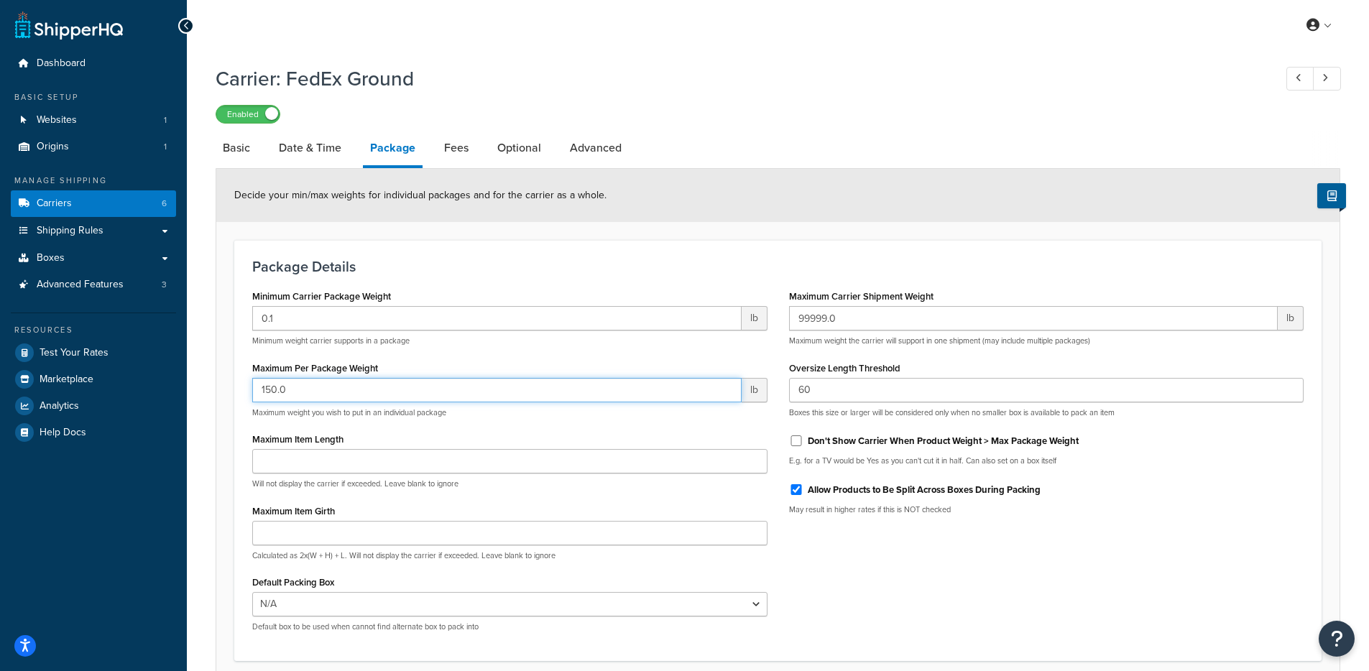
click at [347, 394] on input "150.0" at bounding box center [496, 390] width 489 height 24
click at [348, 393] on input "150.0" at bounding box center [496, 390] width 489 height 24
click at [347, 392] on input "150.0" at bounding box center [496, 390] width 489 height 24
type input "500.0"
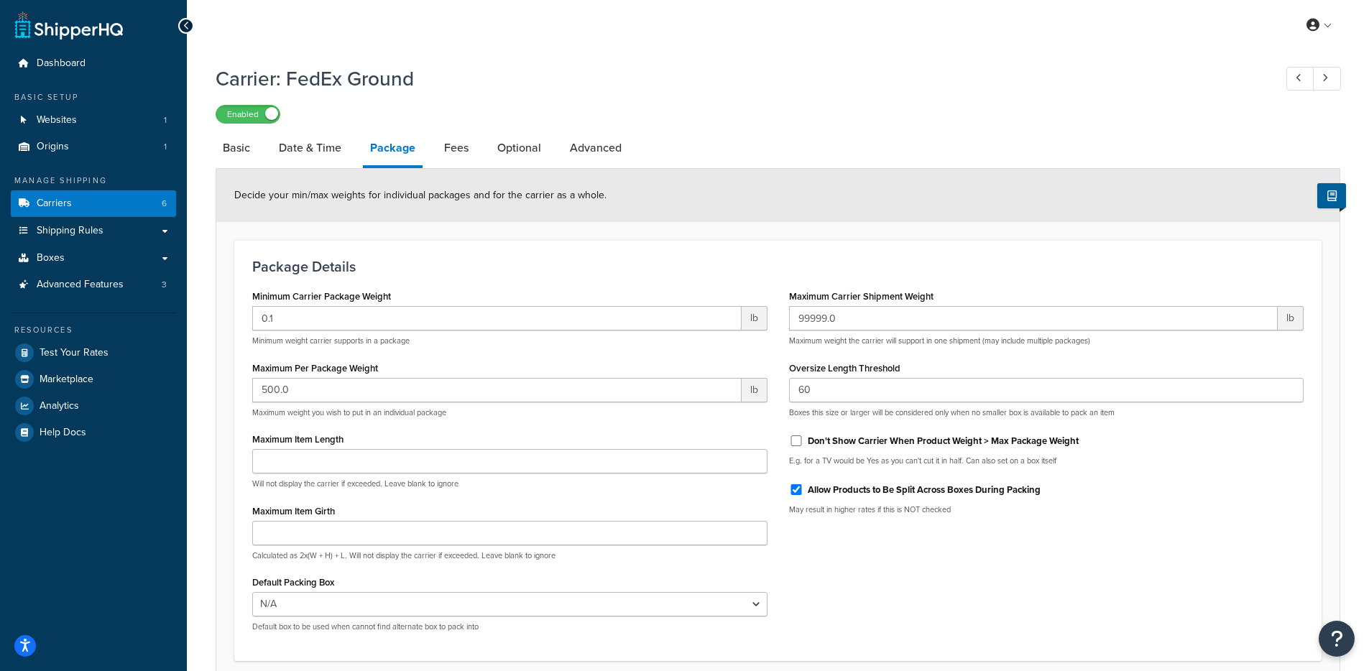
click at [703, 254] on div "Package Details Minimum Carrier Package Weight 0.1 lb Minimum weight carrier su…" at bounding box center [777, 450] width 1087 height 421
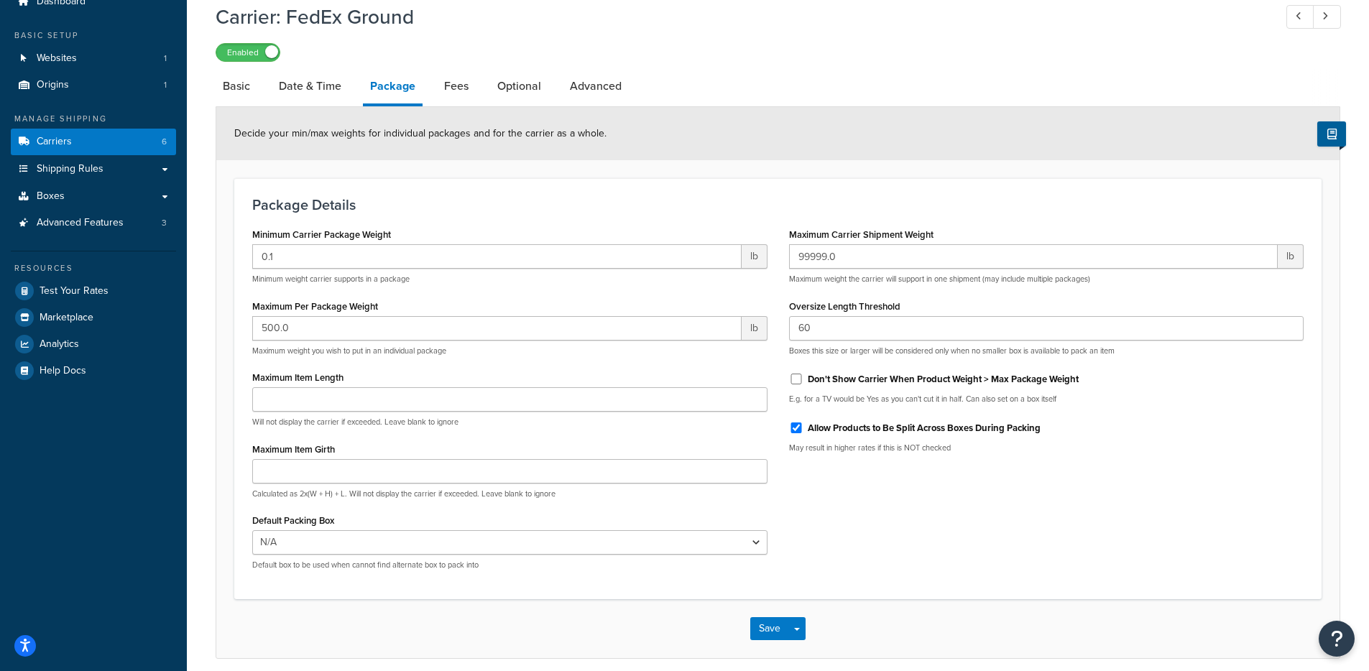
scroll to position [124, 0]
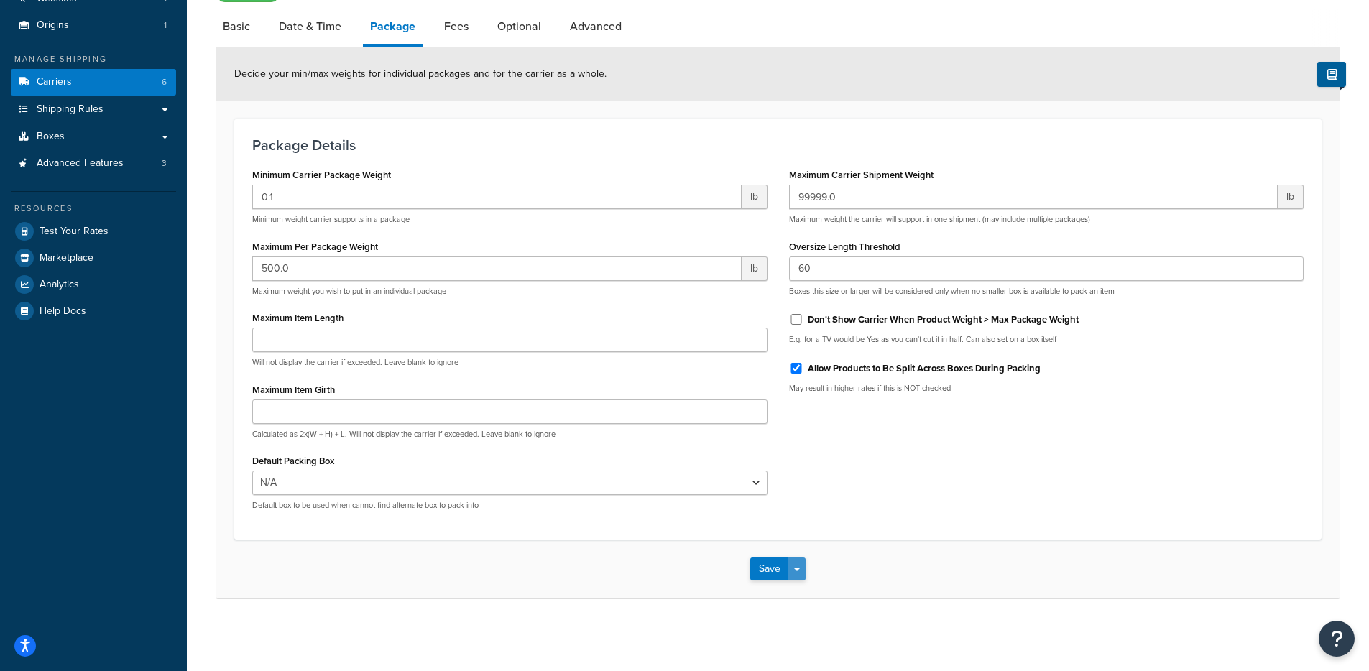
click at [796, 570] on span "button" at bounding box center [797, 569] width 6 height 3
click at [804, 587] on button "Save and Edit" at bounding box center [802, 595] width 105 height 30
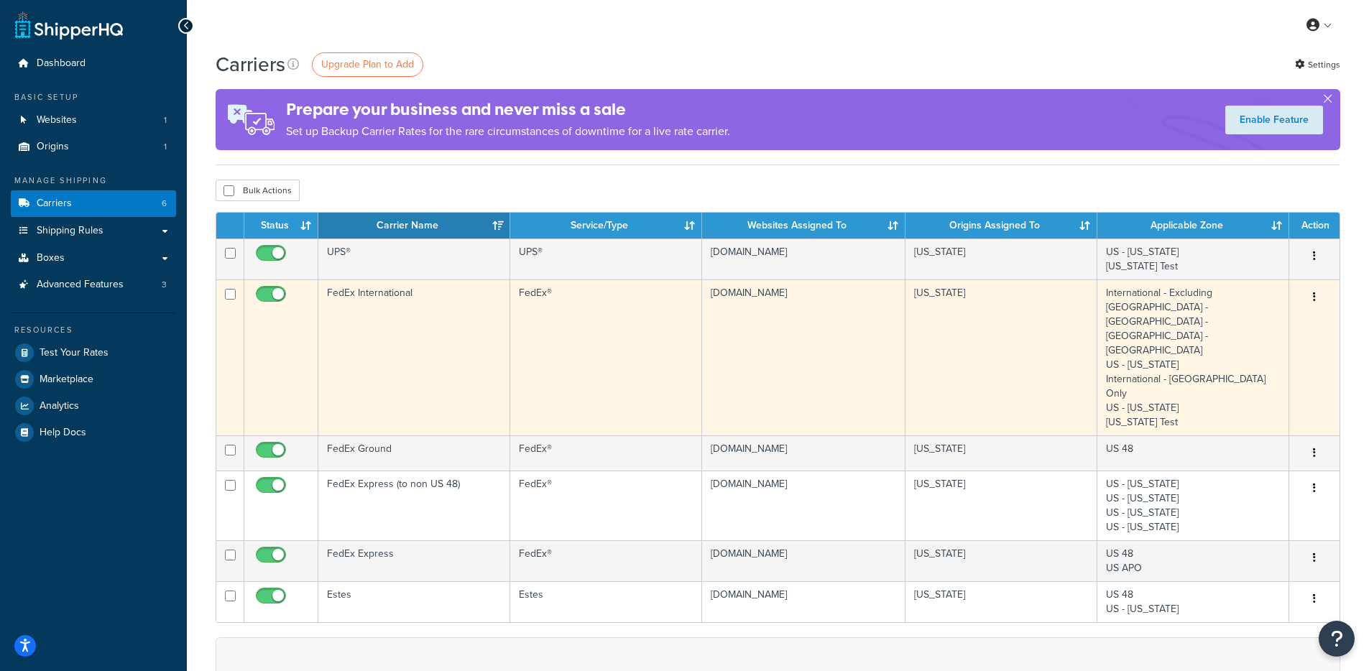
click at [1314, 297] on icon "button" at bounding box center [1313, 297] width 3 height 10
click at [1288, 323] on link "Edit" at bounding box center [1256, 326] width 114 height 29
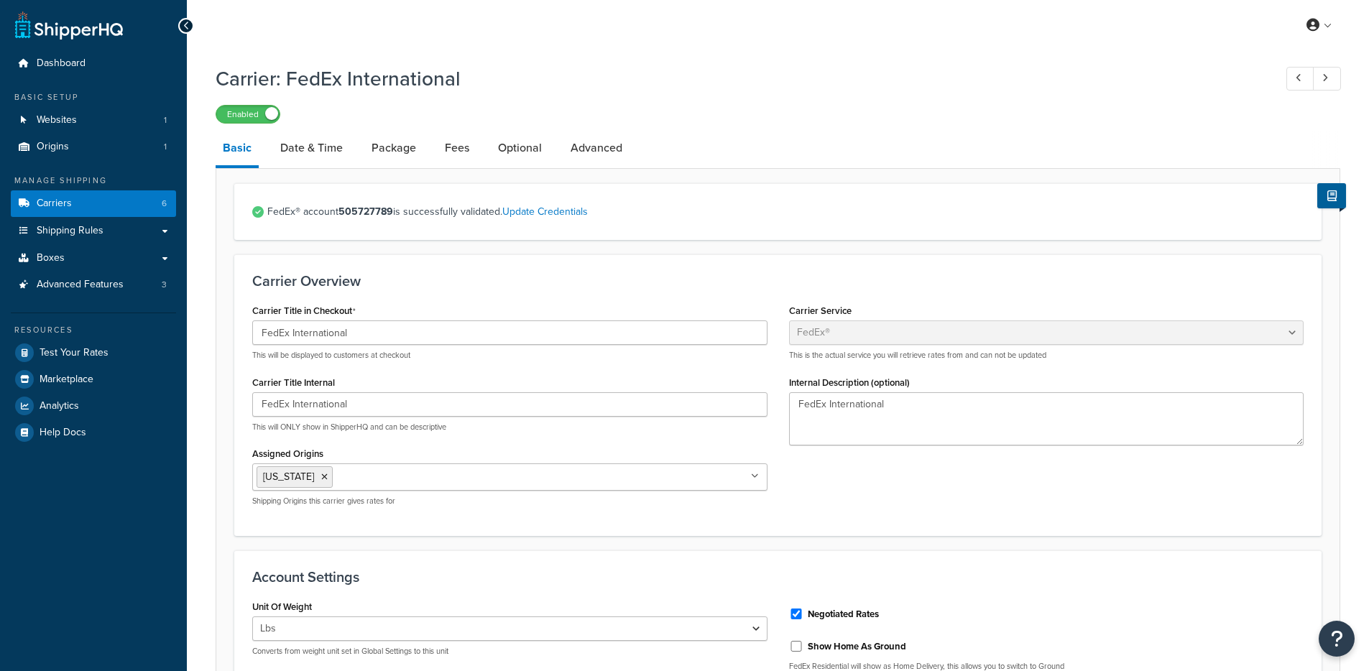
select select "fedEx"
select select "REGULAR_PICKUP"
select select "YOUR_PACKAGING"
click at [594, 153] on link "Advanced" at bounding box center [596, 148] width 66 height 34
select select "false"
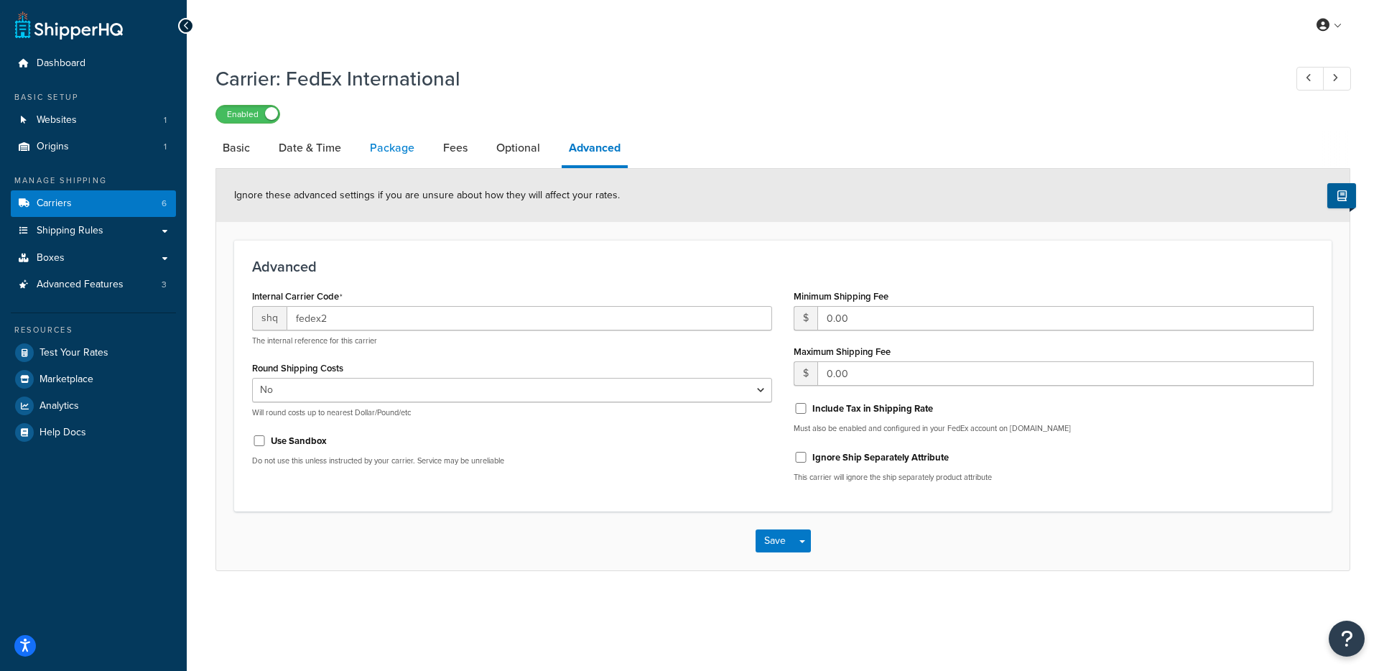
click at [407, 144] on link "Package" at bounding box center [392, 148] width 59 height 34
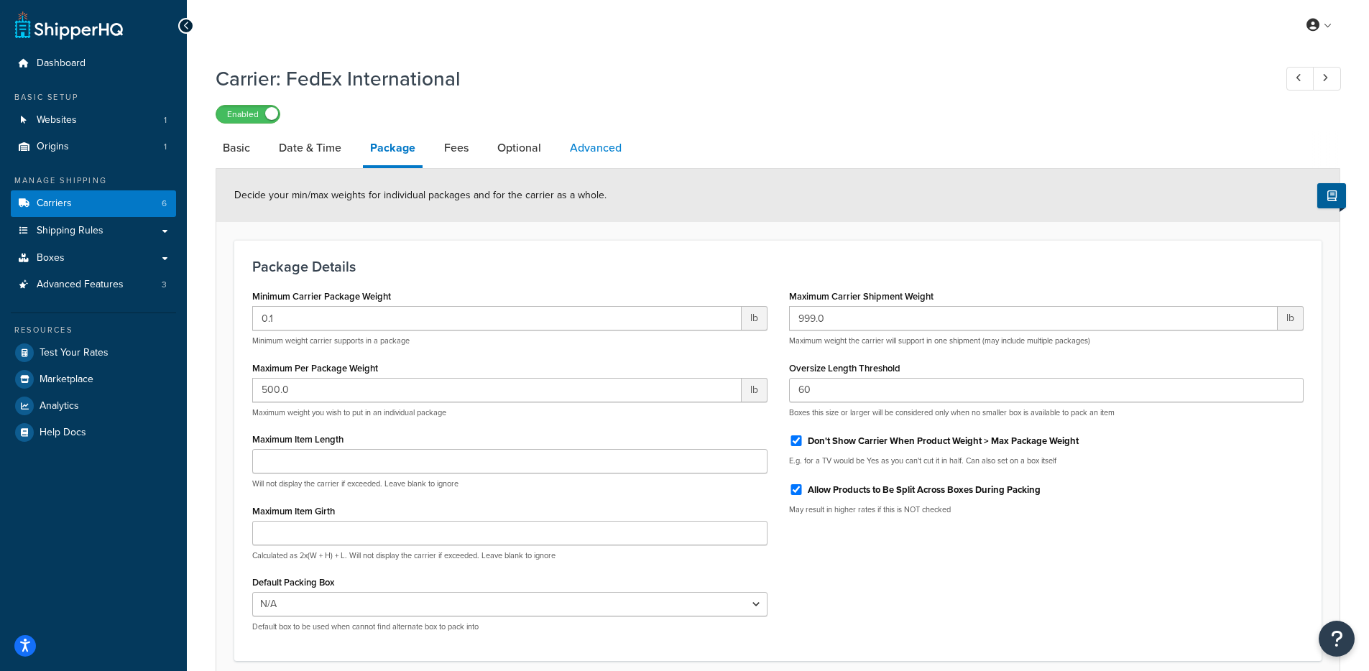
click at [606, 147] on link "Advanced" at bounding box center [595, 148] width 66 height 34
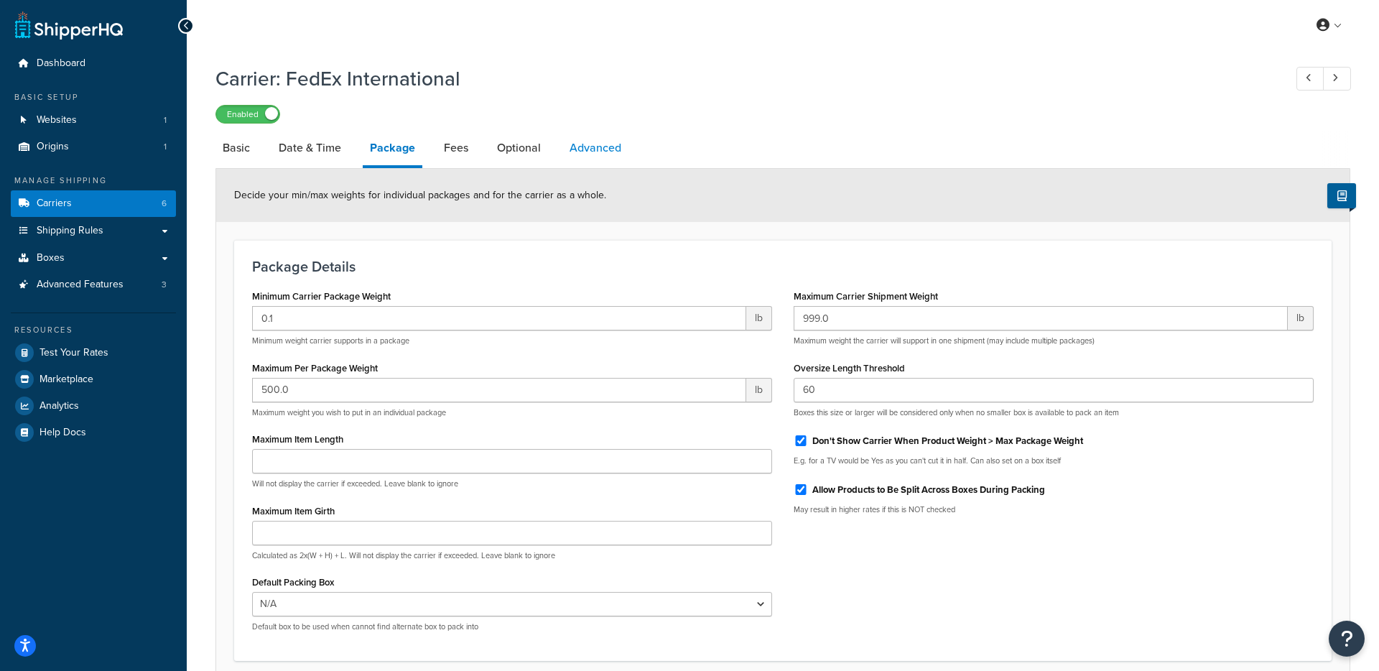
select select "false"
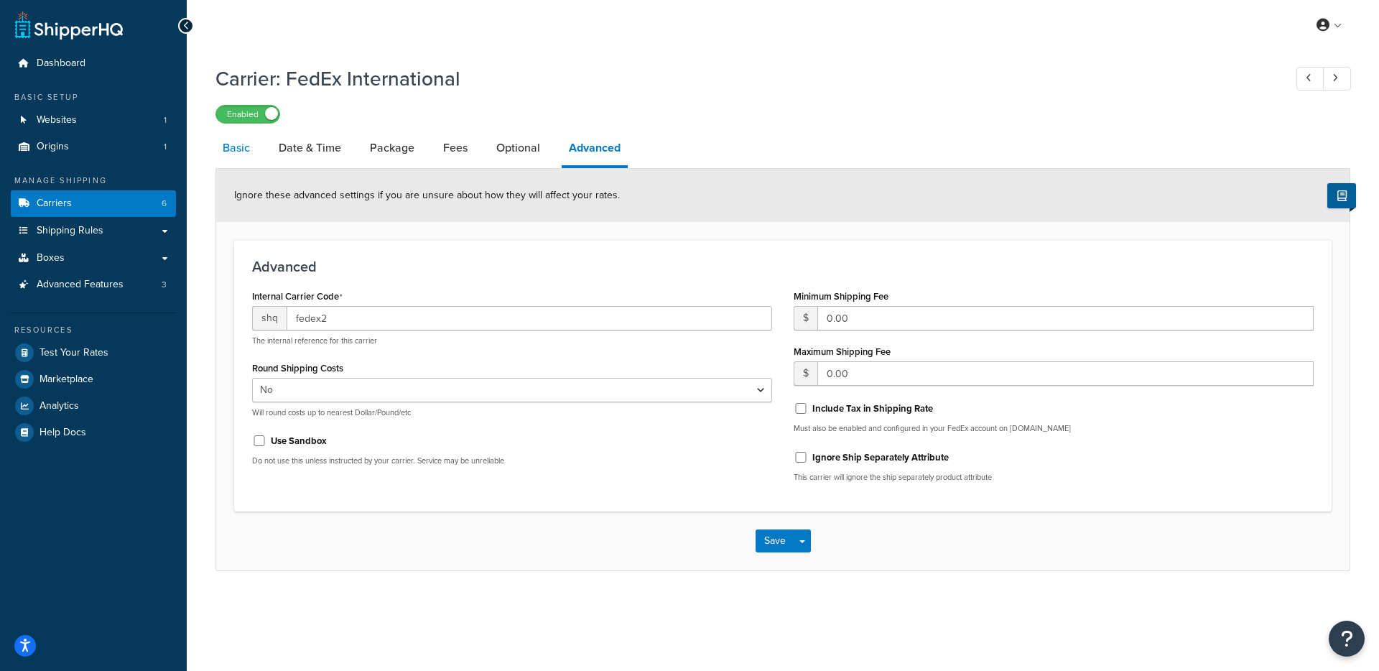
click at [255, 156] on link "Basic" at bounding box center [237, 148] width 42 height 34
select select "fedEx"
select select "REGULAR_PICKUP"
select select "YOUR_PACKAGING"
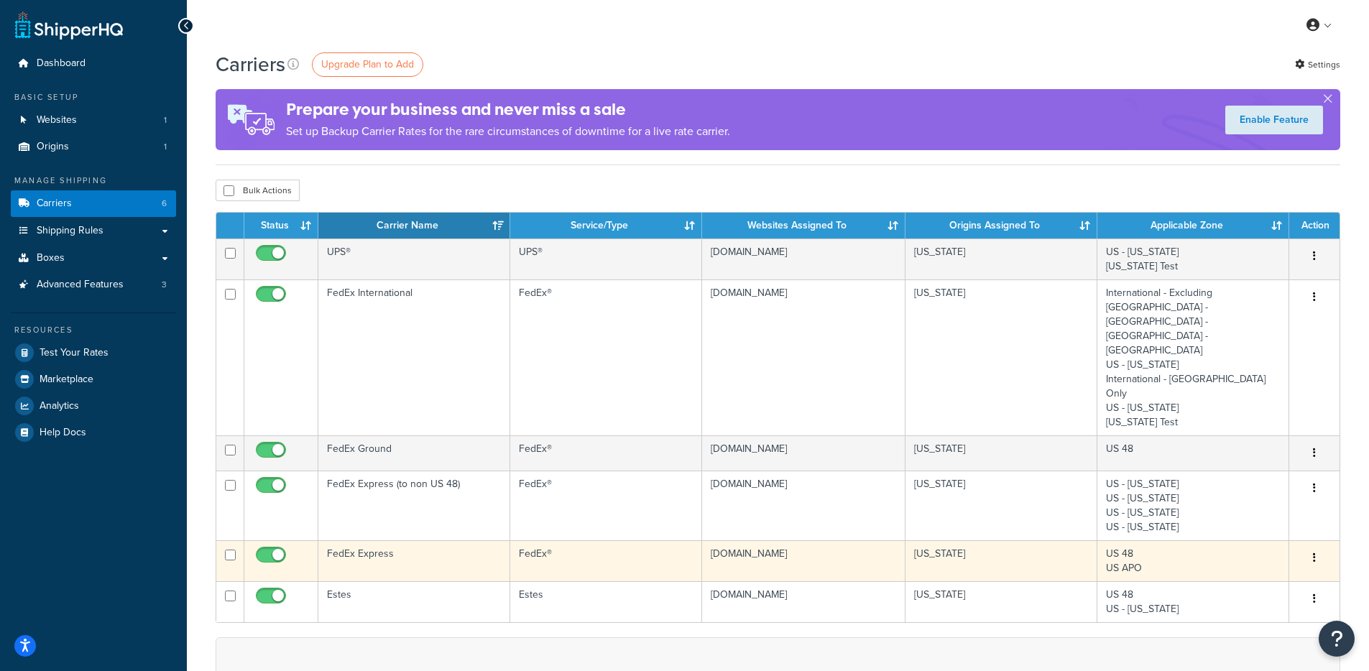
click at [1316, 547] on button "button" at bounding box center [1314, 558] width 20 height 23
click at [1280, 525] on link "Edit" at bounding box center [1256, 529] width 114 height 29
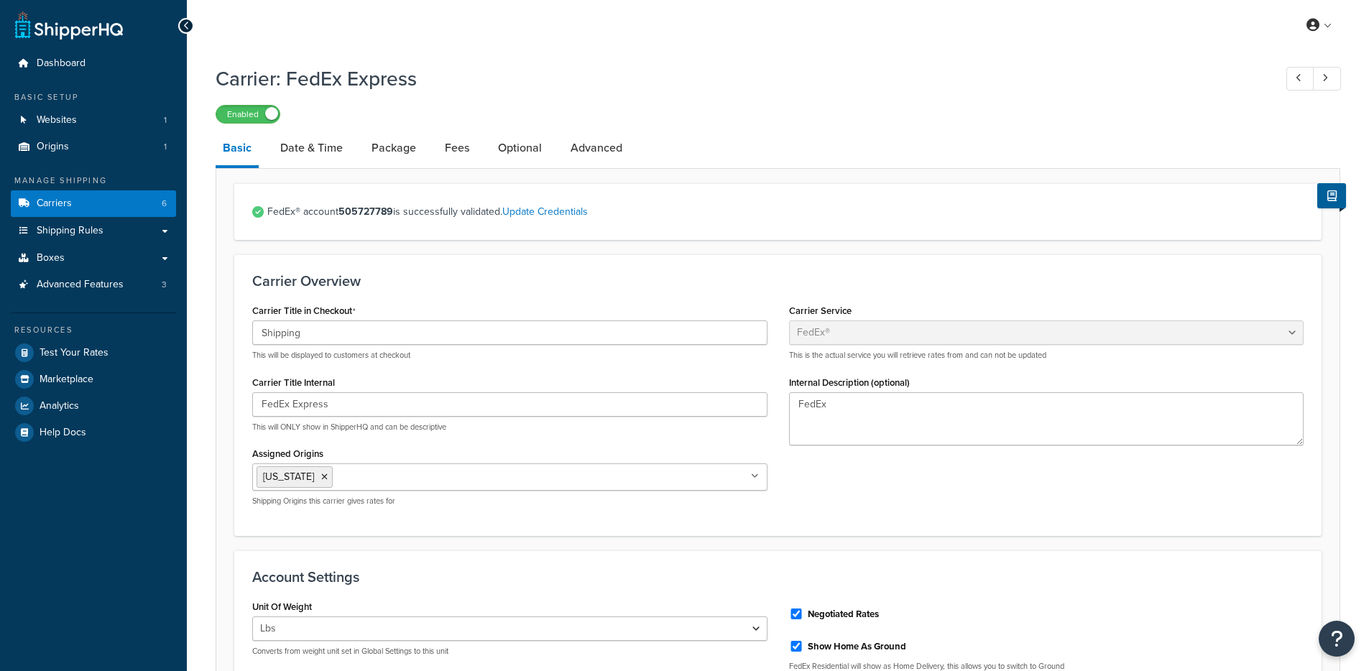
select select "fedEx"
select select "REGULAR_PICKUP"
select select "YOUR_PACKAGING"
click at [579, 154] on link "Advanced" at bounding box center [596, 148] width 66 height 34
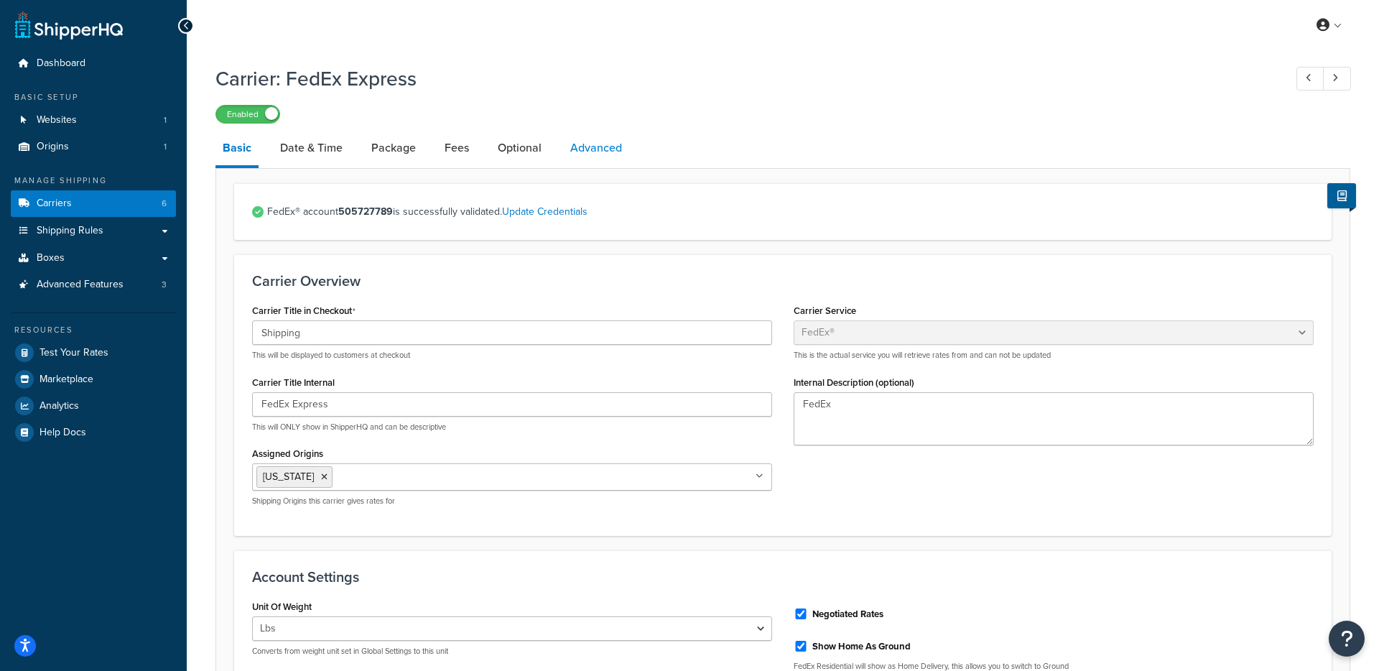
select select "false"
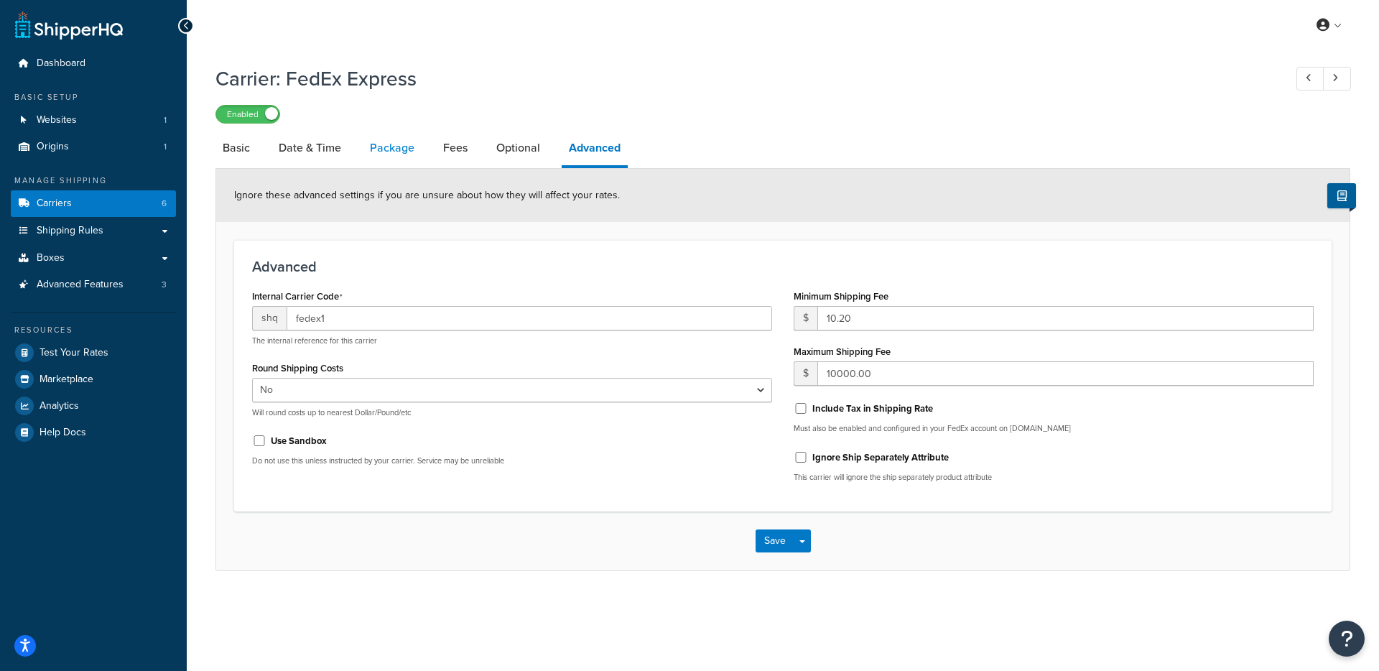
click at [404, 149] on link "Package" at bounding box center [392, 148] width 59 height 34
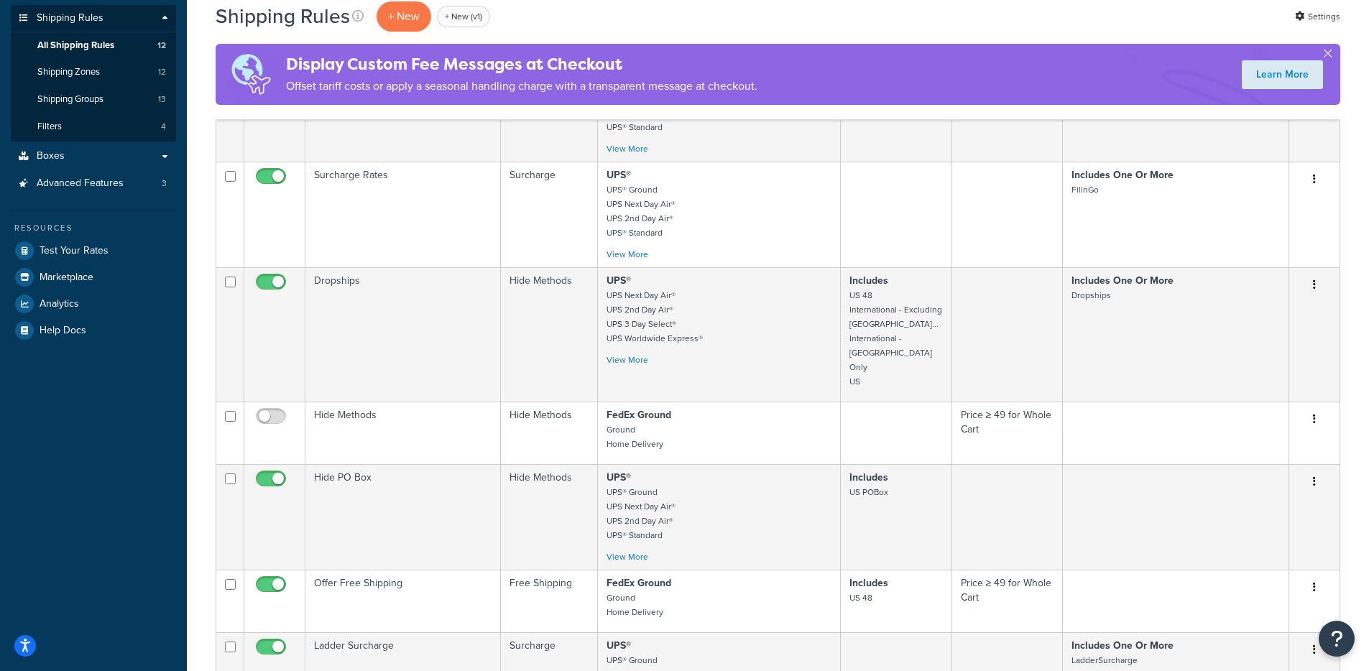
scroll to position [57, 0]
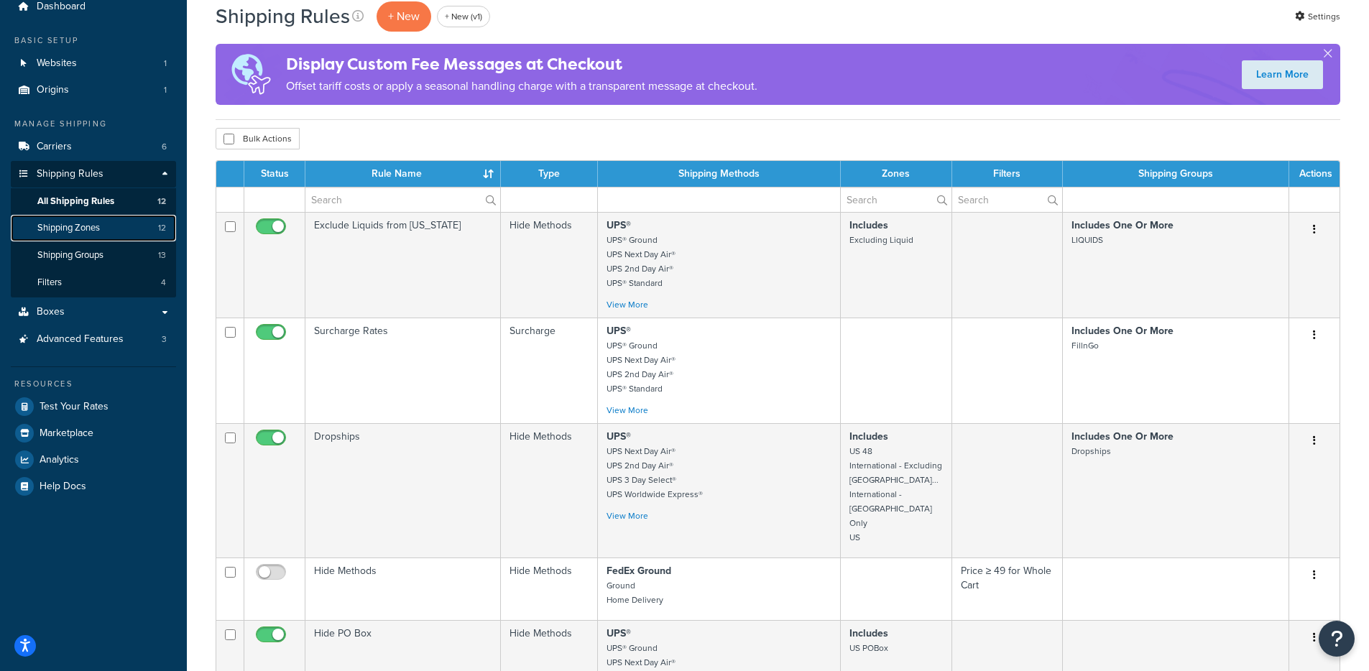
click at [95, 233] on span "Shipping Zones" at bounding box center [68, 228] width 62 height 12
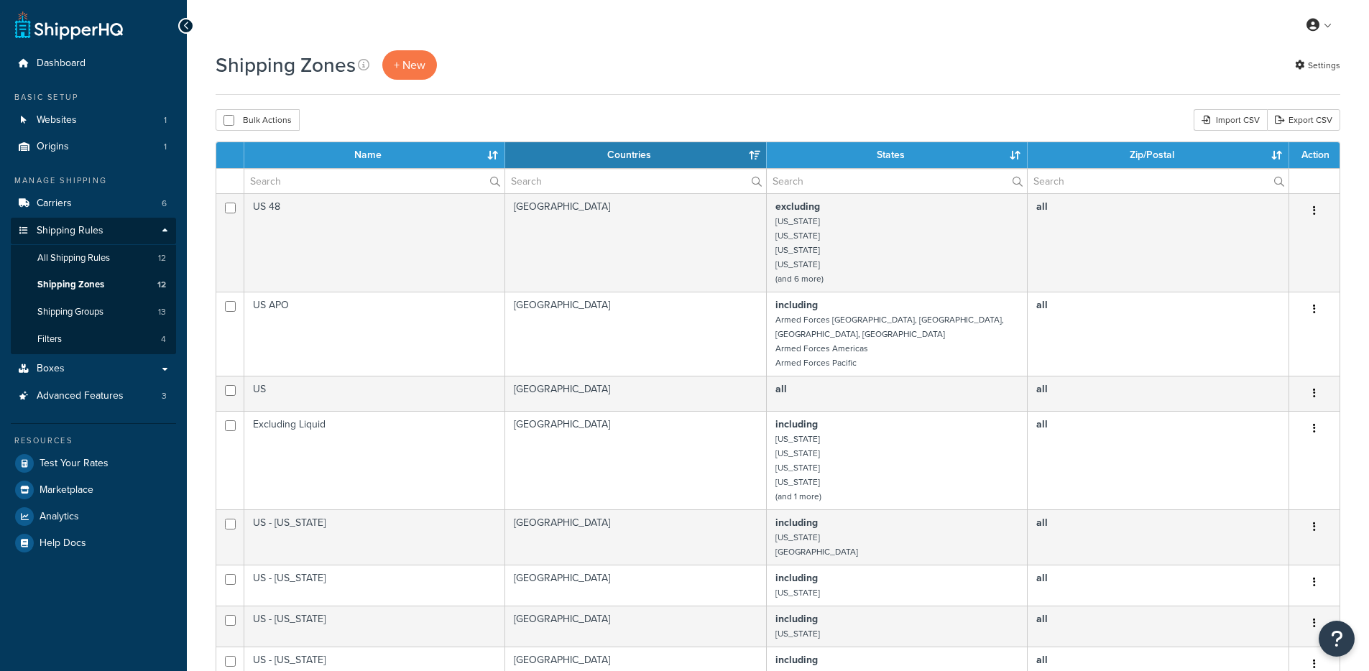
select select "15"
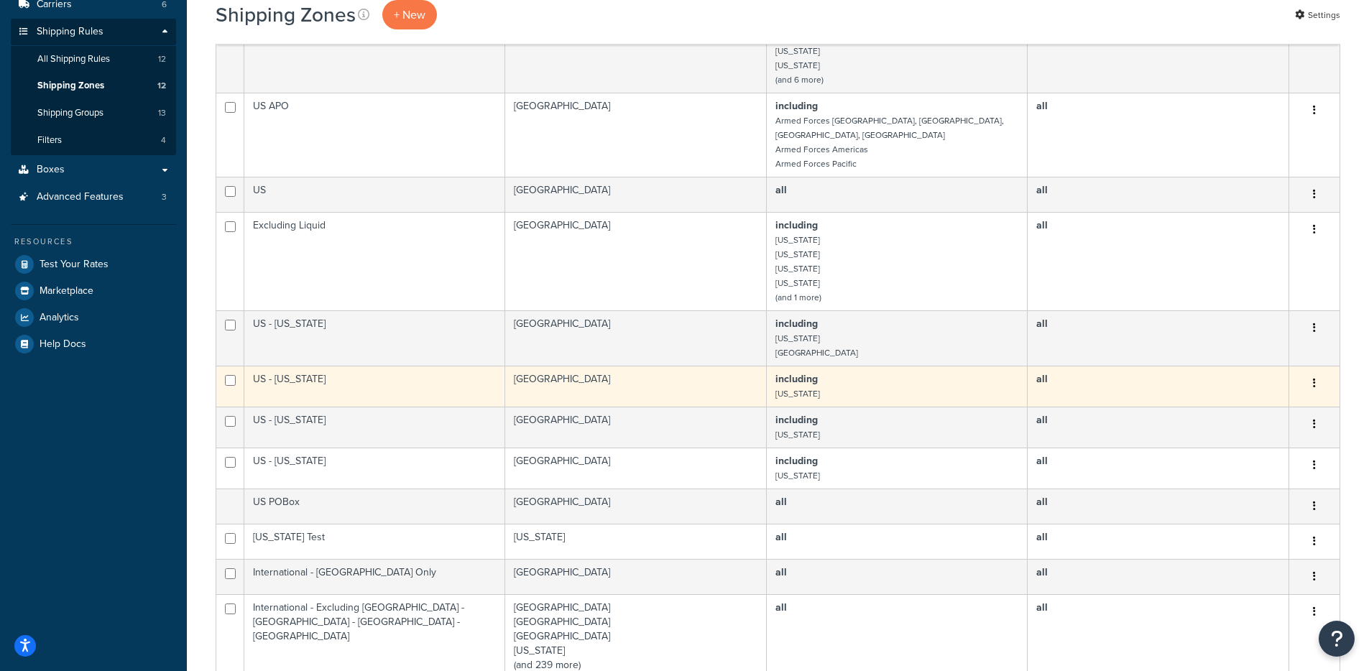
scroll to position [254, 0]
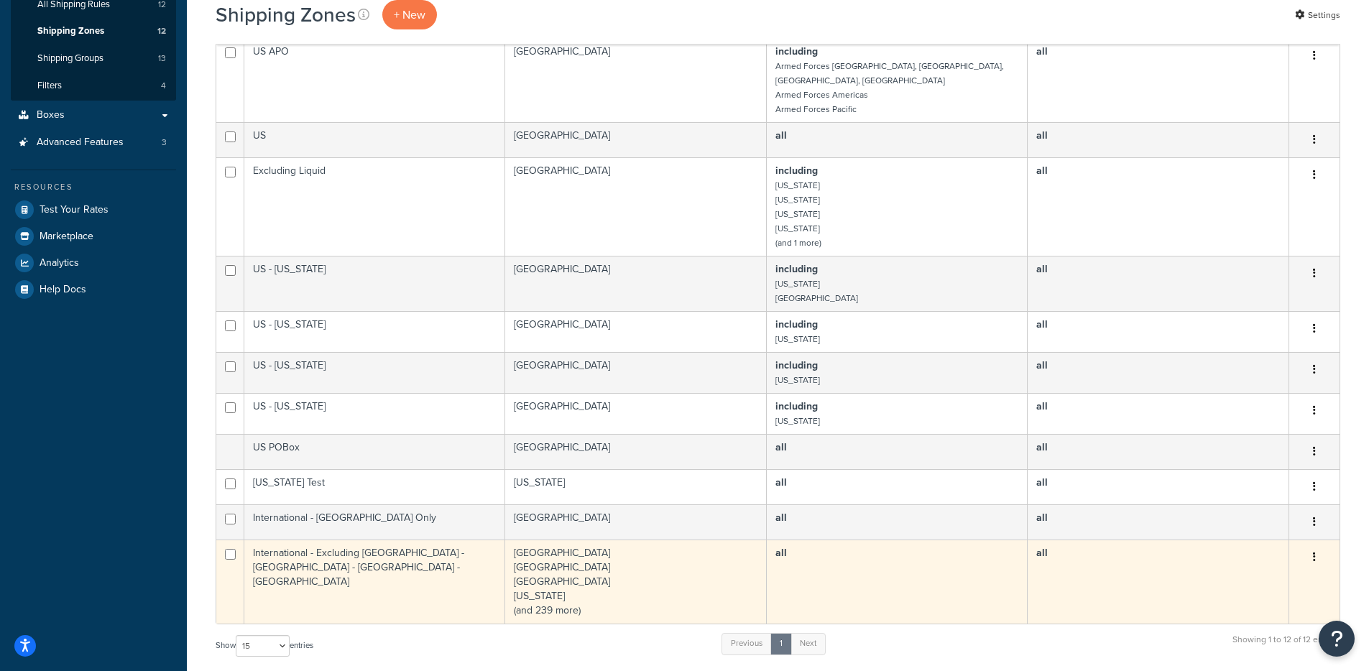
click at [391, 570] on td "International - Excluding [GEOGRAPHIC_DATA] - [GEOGRAPHIC_DATA] - [GEOGRAPHIC_D…" at bounding box center [374, 582] width 261 height 84
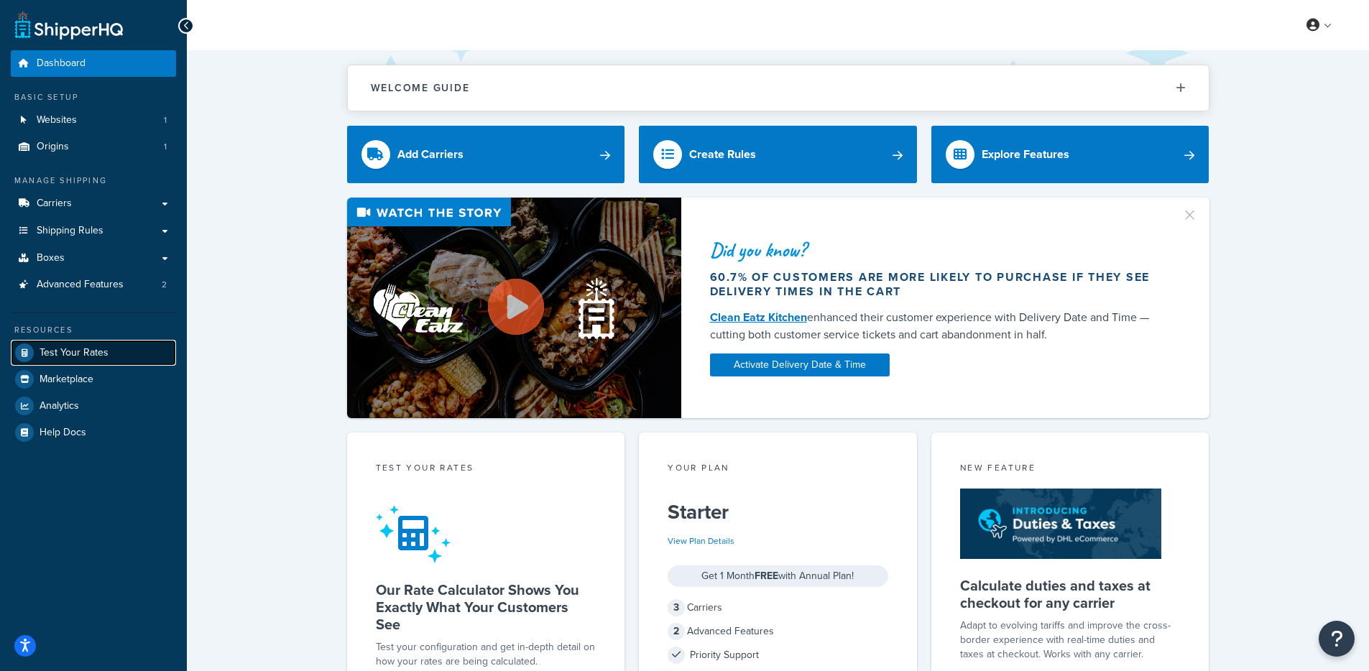
click at [85, 354] on span "Test Your Rates" at bounding box center [74, 353] width 69 height 12
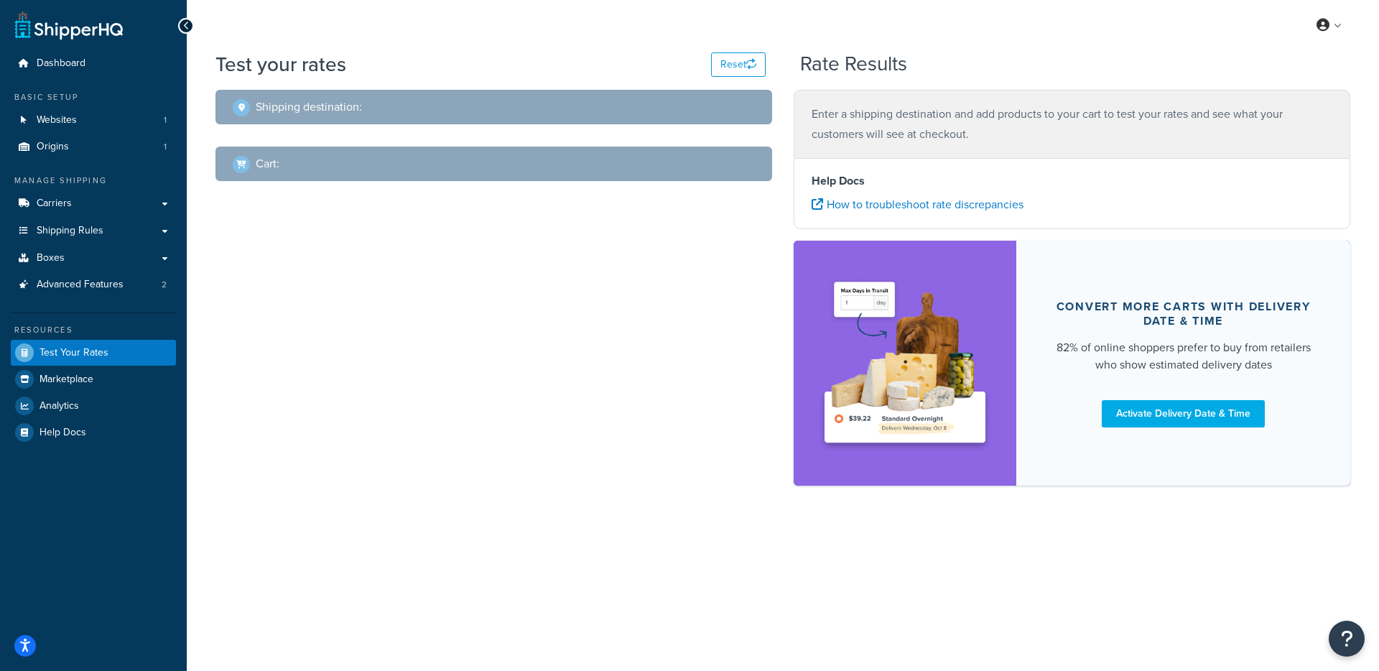
select select "TX"
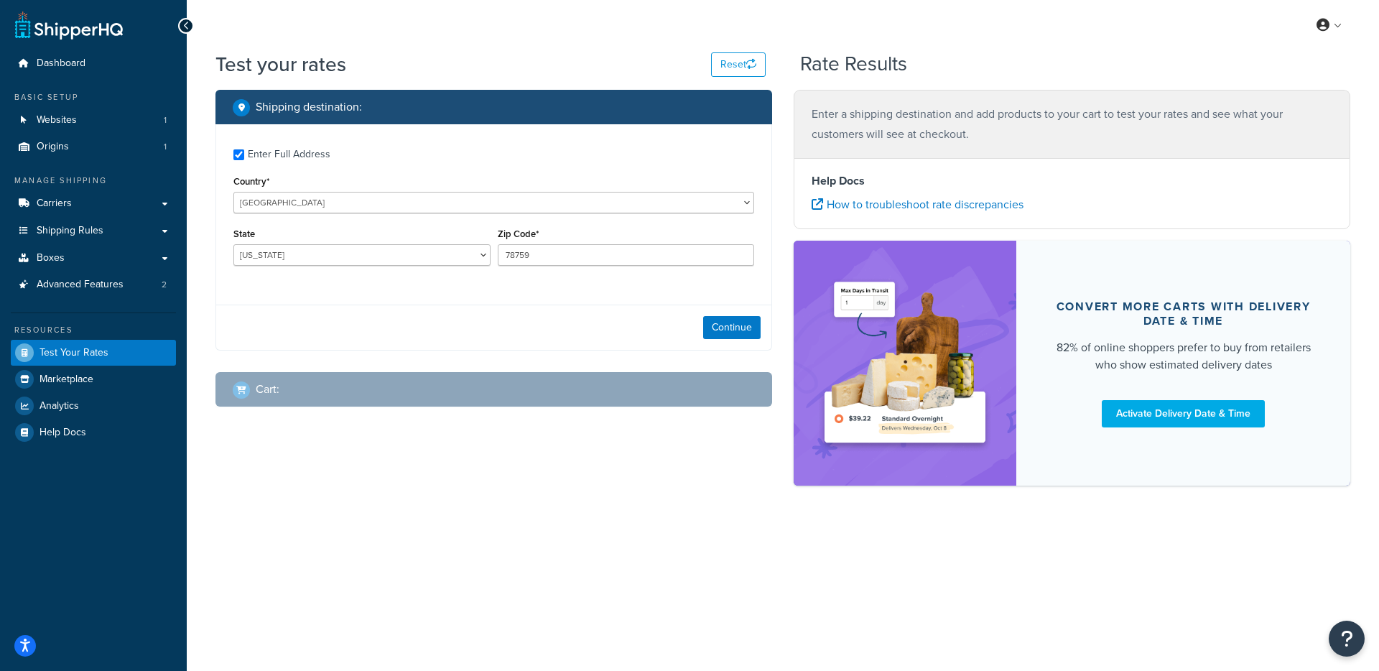
checkbox input "true"
type input "97068"
select select "OR"
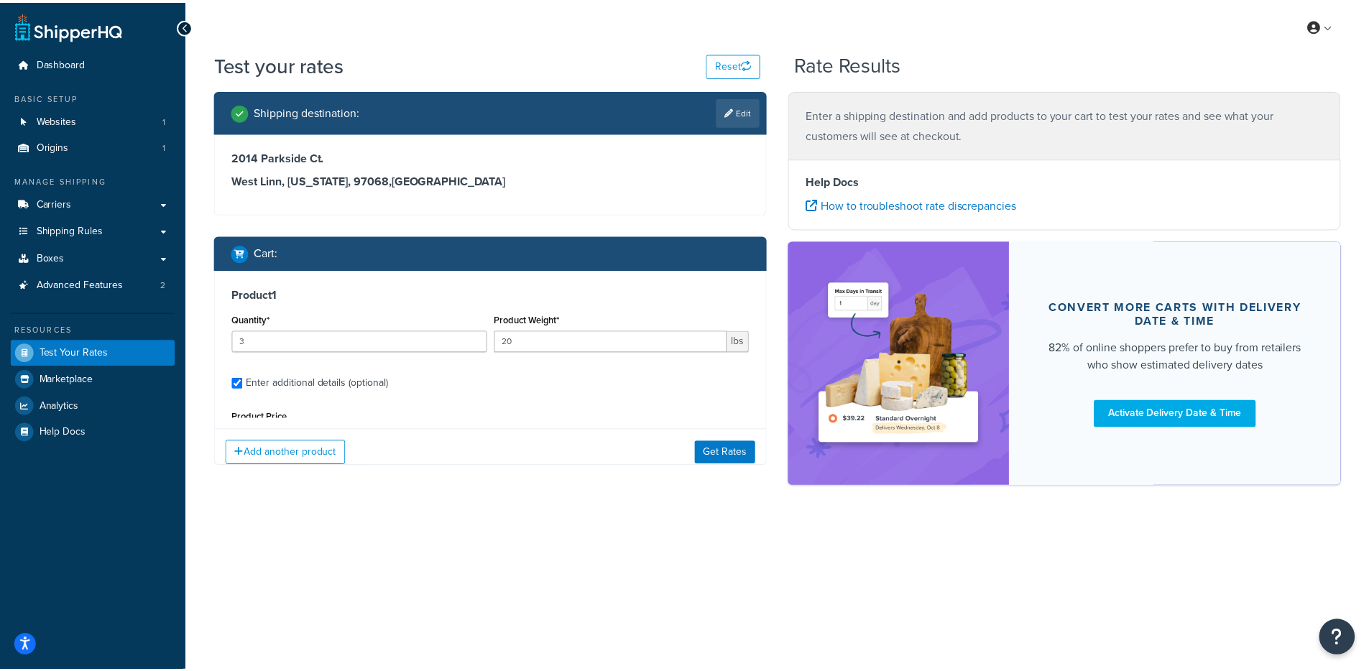
scroll to position [136, 0]
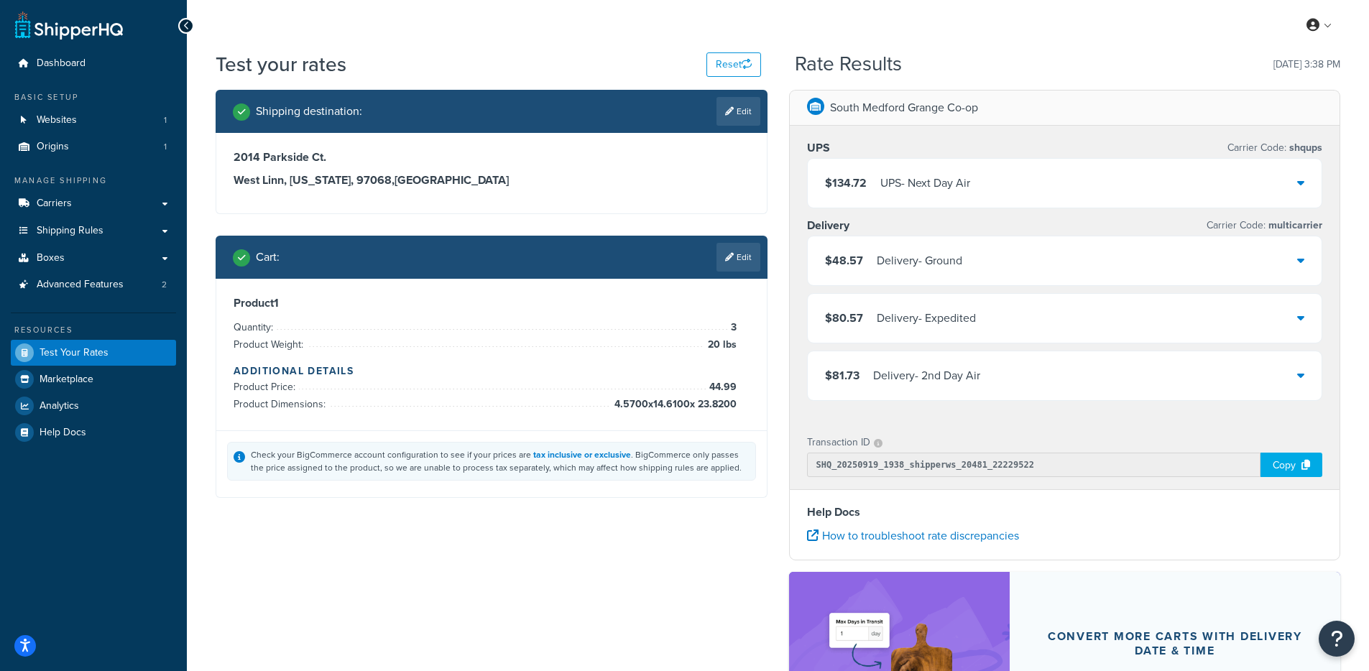
click at [1047, 189] on div "$134.72 UPS - Next Day Air" at bounding box center [1064, 183] width 514 height 49
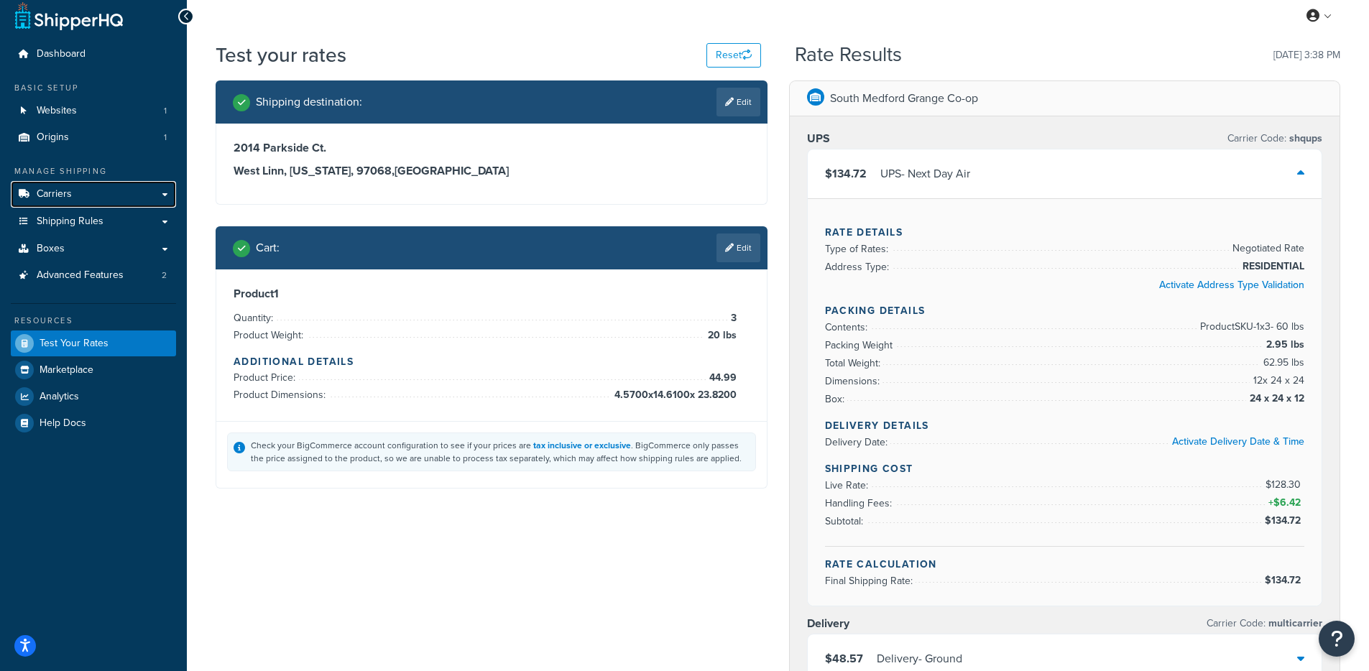
scroll to position [8, 0]
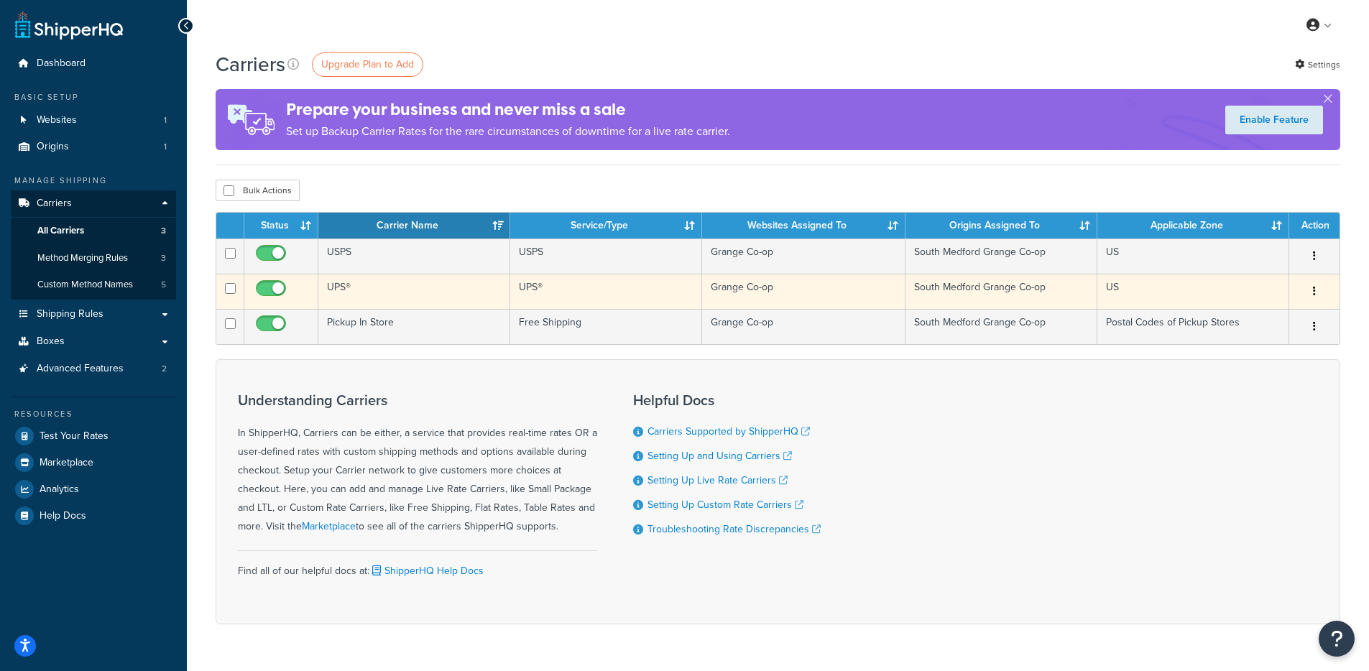
click at [392, 291] on td "UPS®" at bounding box center [414, 291] width 192 height 35
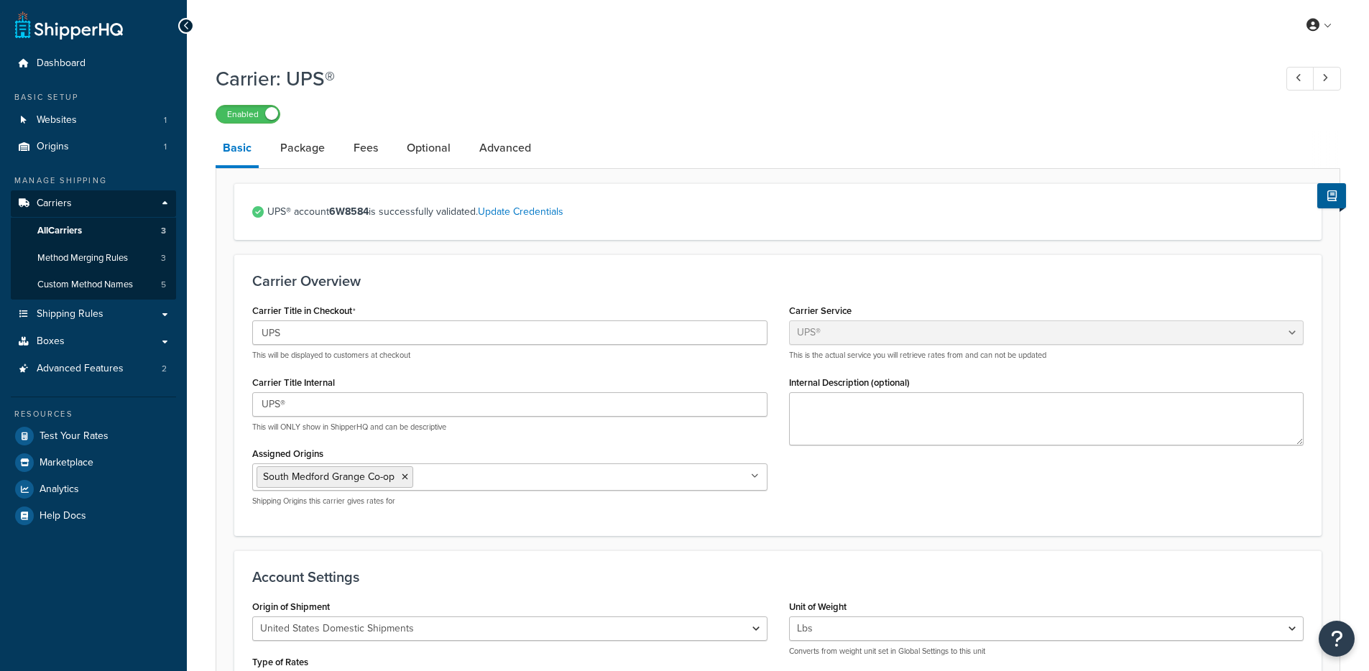
select select "ups"
click at [351, 155] on link "Fees" at bounding box center [365, 148] width 39 height 34
select select "AFTER"
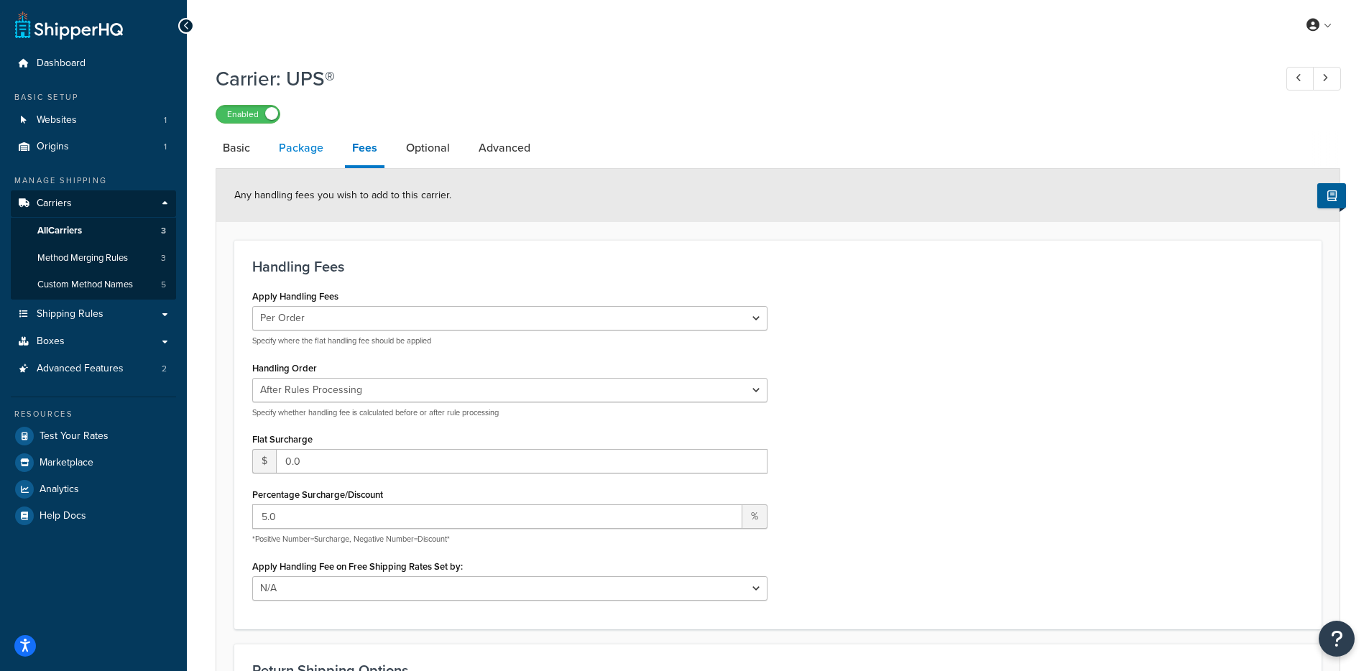
click at [277, 154] on link "Package" at bounding box center [301, 148] width 59 height 34
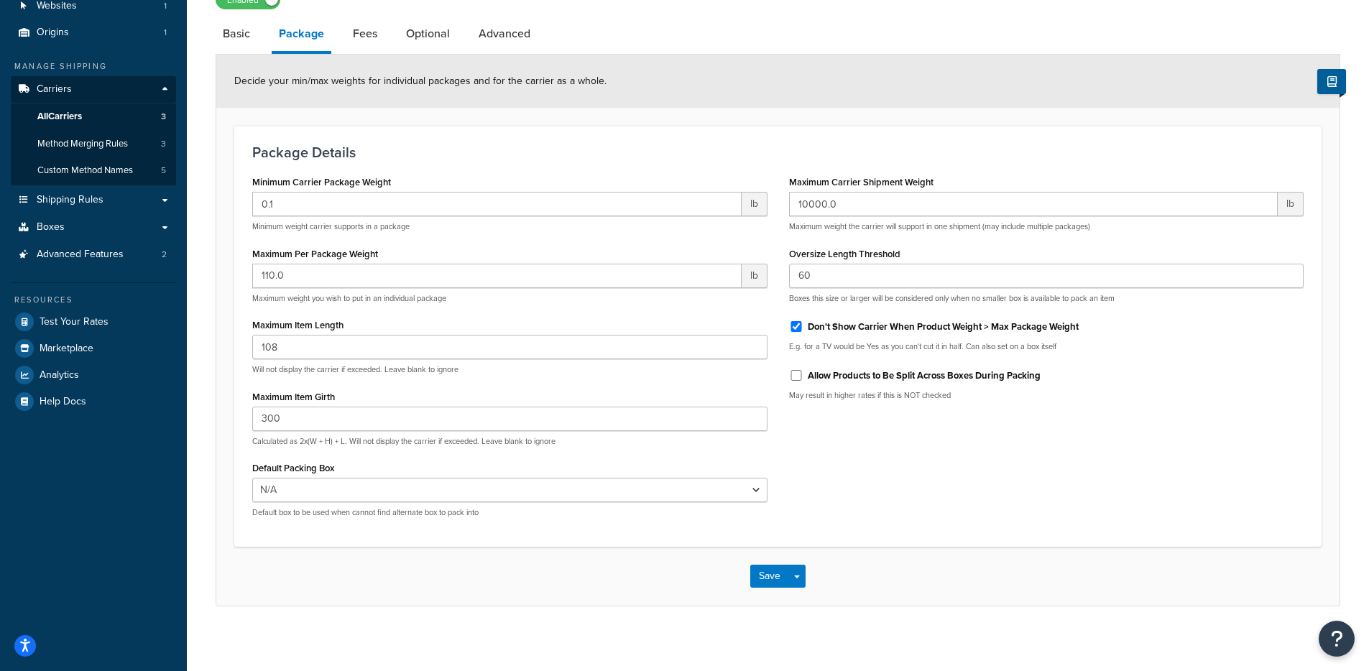
scroll to position [116, 0]
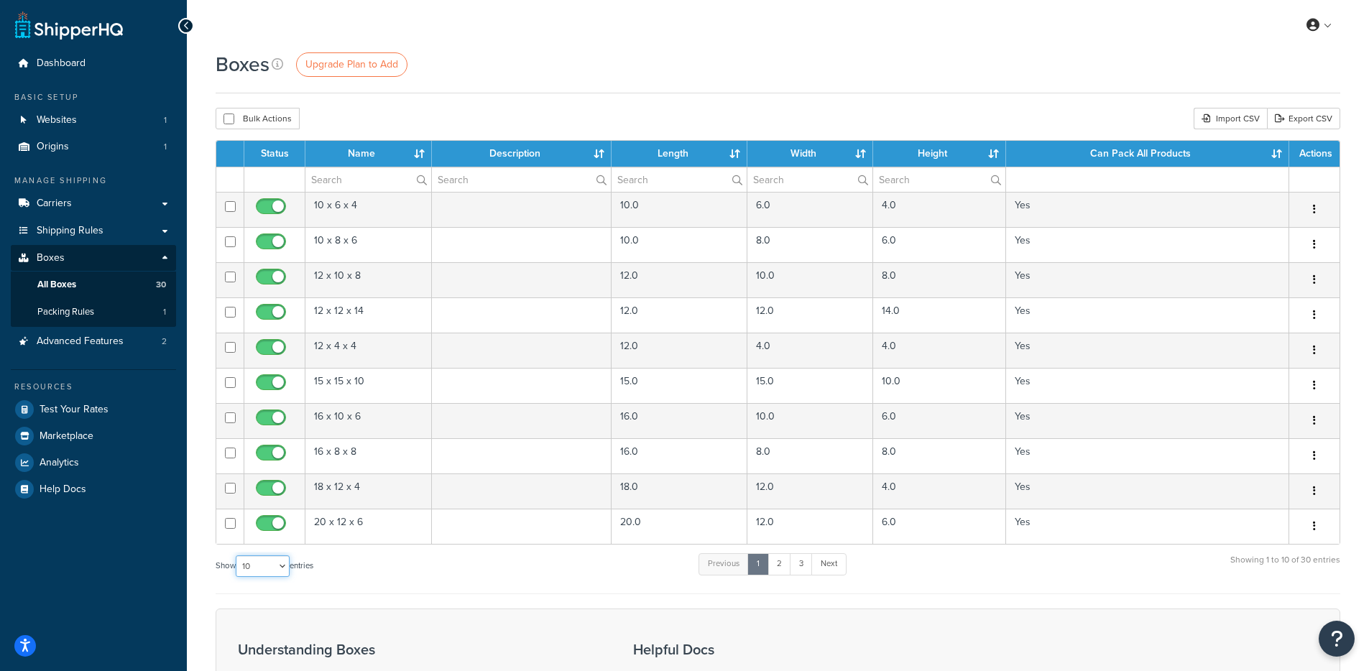
click at [242, 562] on select "10 15 25 50 100 1000" at bounding box center [263, 566] width 54 height 22
select select "100"
click at [237, 556] on select "10 15 25 50 100 1000" at bounding box center [263, 566] width 54 height 22
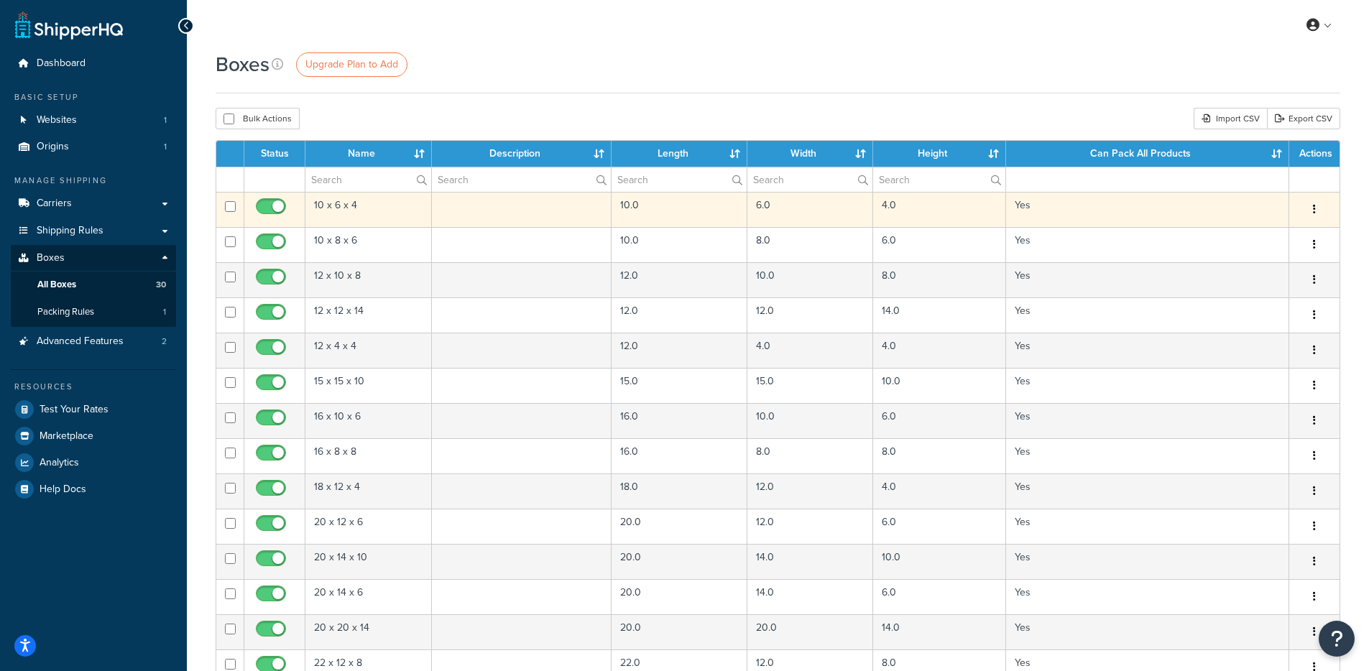
click at [372, 212] on td "10 x 6 x 4" at bounding box center [368, 209] width 126 height 35
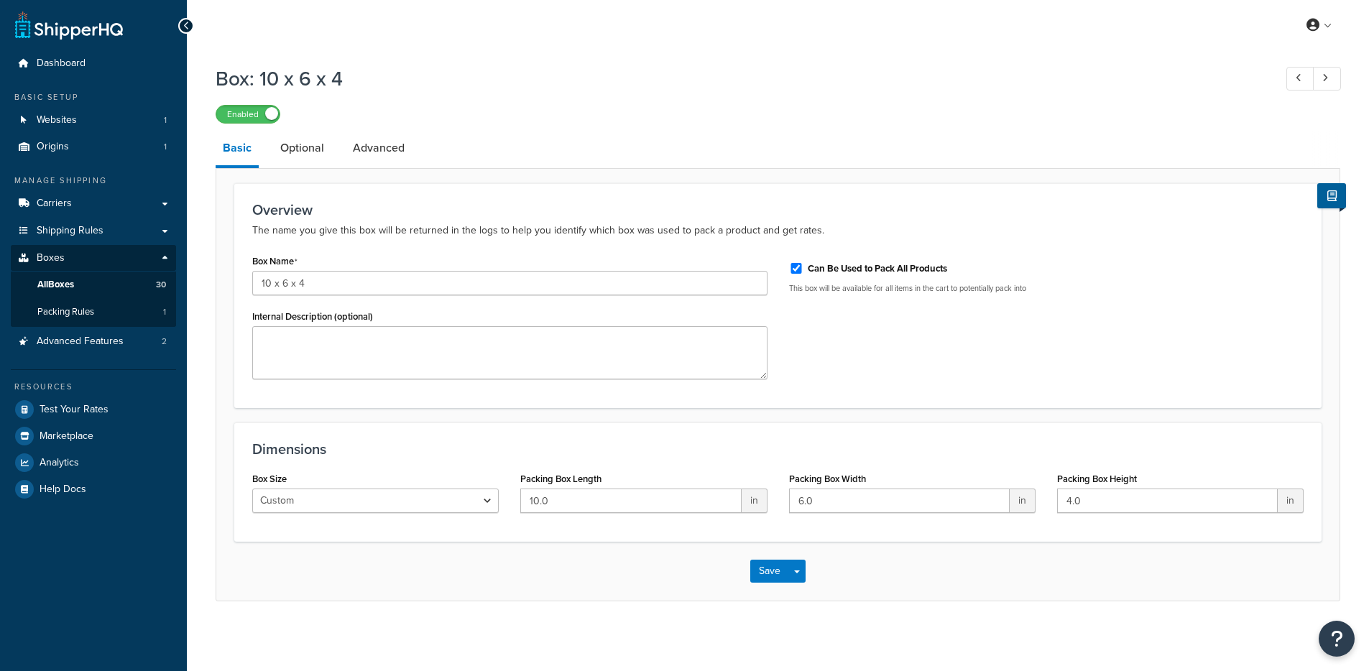
click at [320, 155] on link "Optional" at bounding box center [302, 148] width 58 height 34
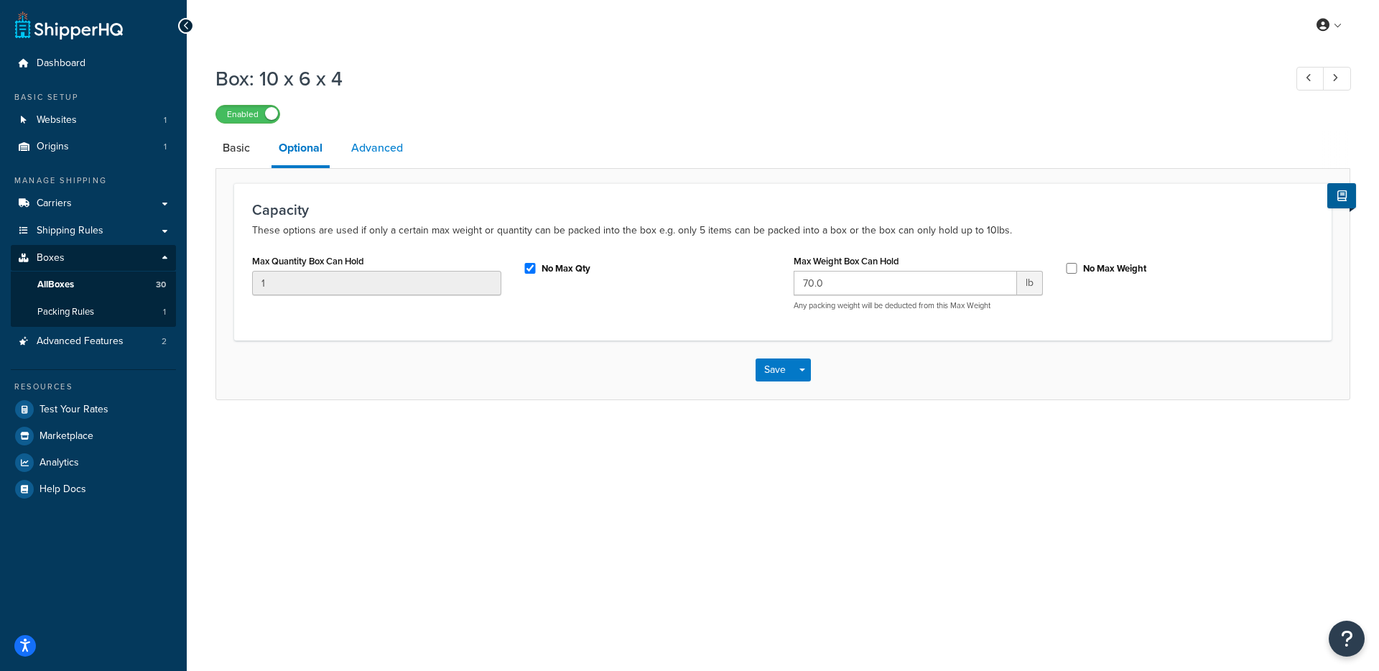
click at [408, 153] on link "Advanced" at bounding box center [377, 148] width 66 height 34
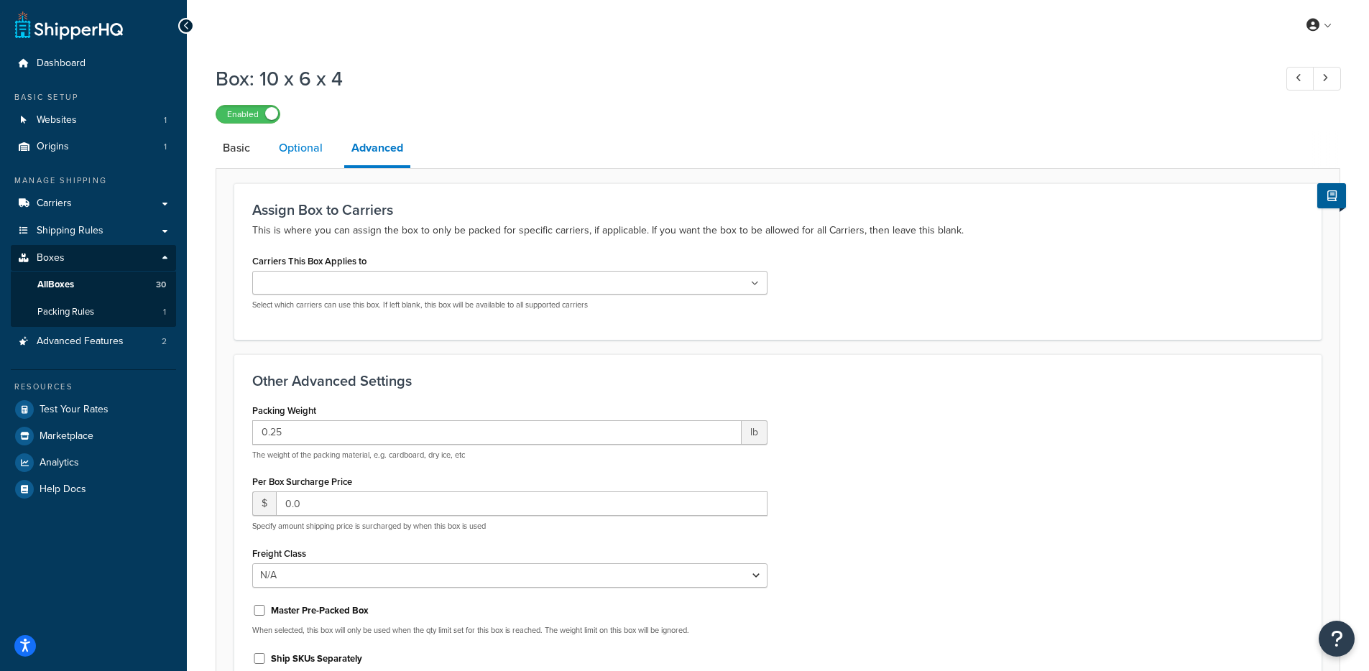
click at [321, 152] on link "Optional" at bounding box center [301, 148] width 58 height 34
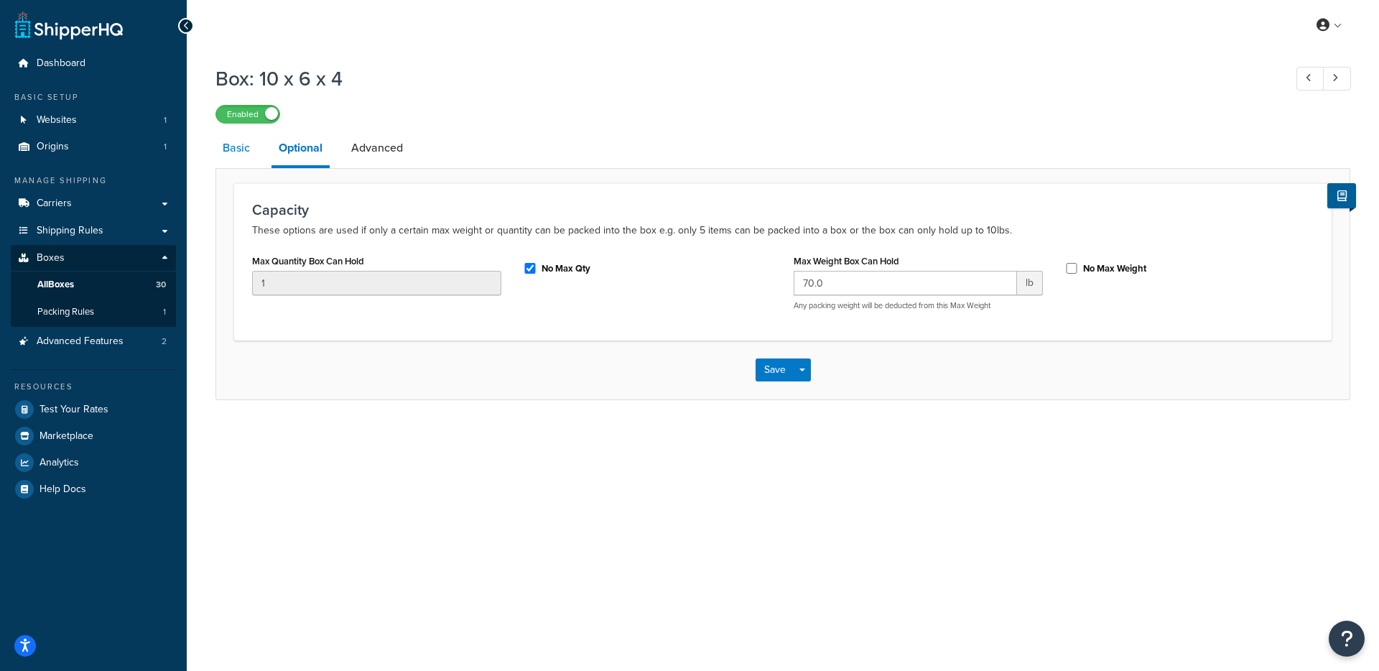
click at [236, 151] on link "Basic" at bounding box center [237, 148] width 42 height 34
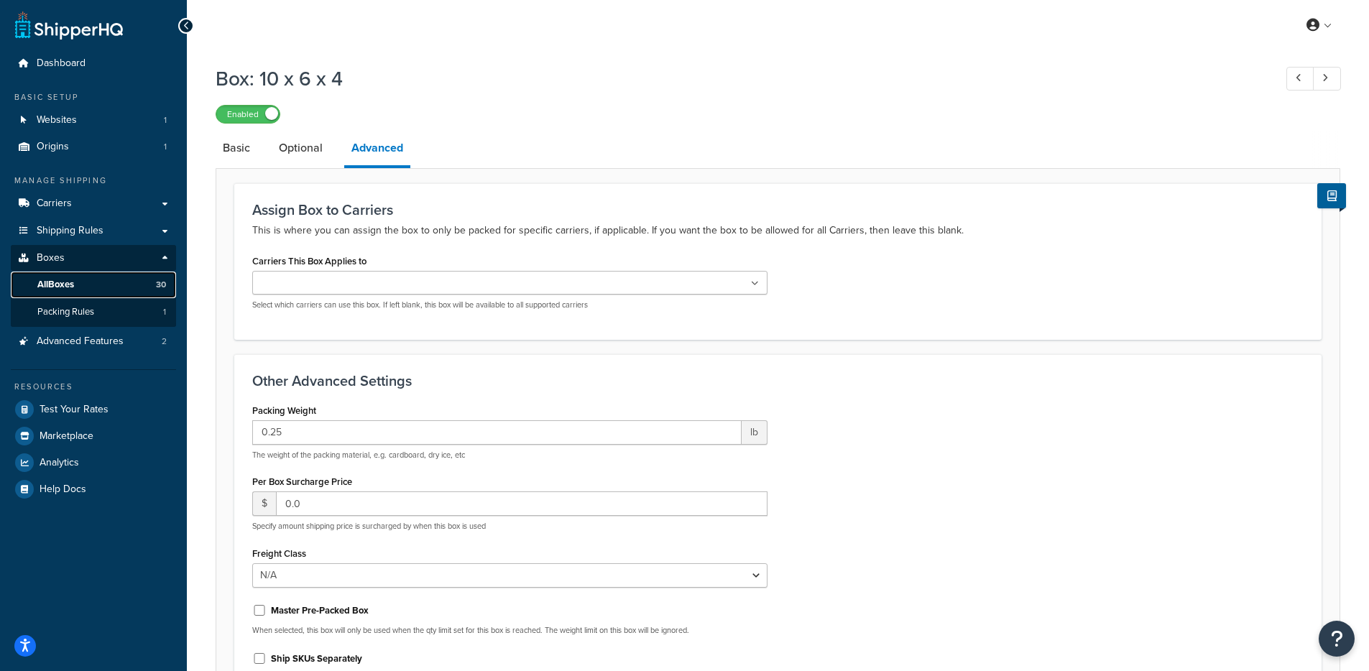
click at [60, 286] on span "All Boxes" at bounding box center [55, 285] width 37 height 12
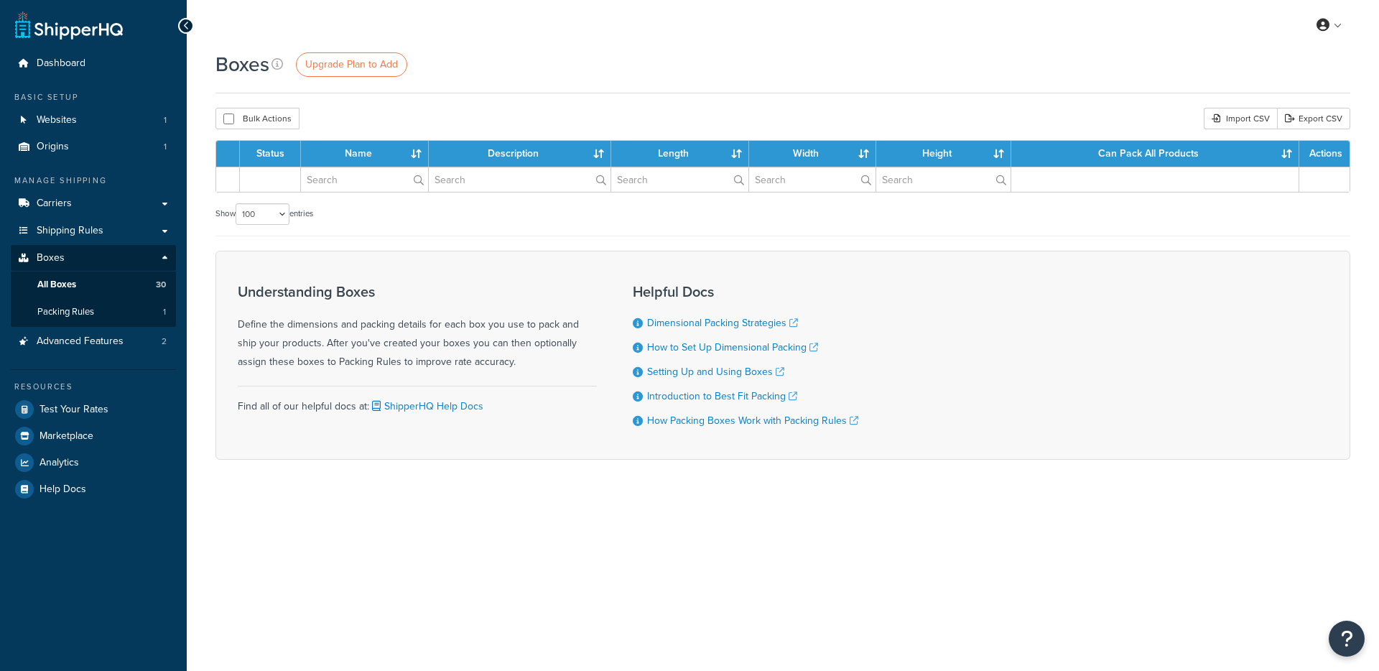
select select "100"
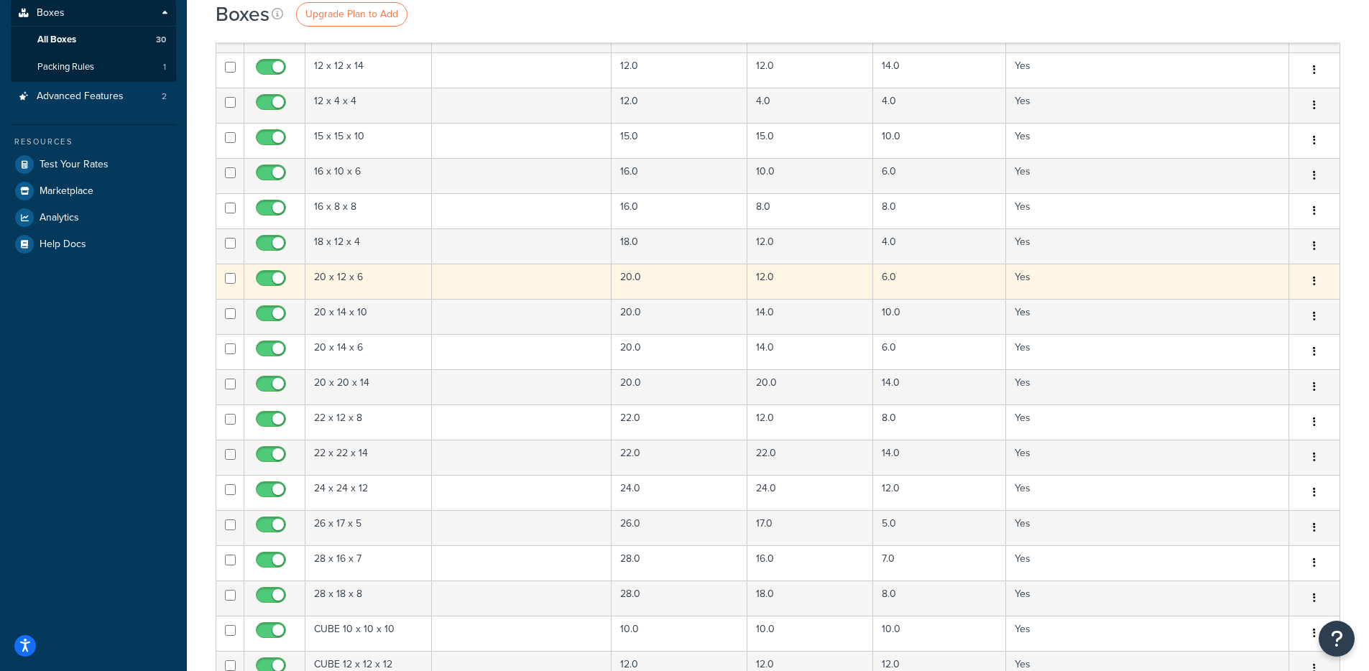
scroll to position [386, 0]
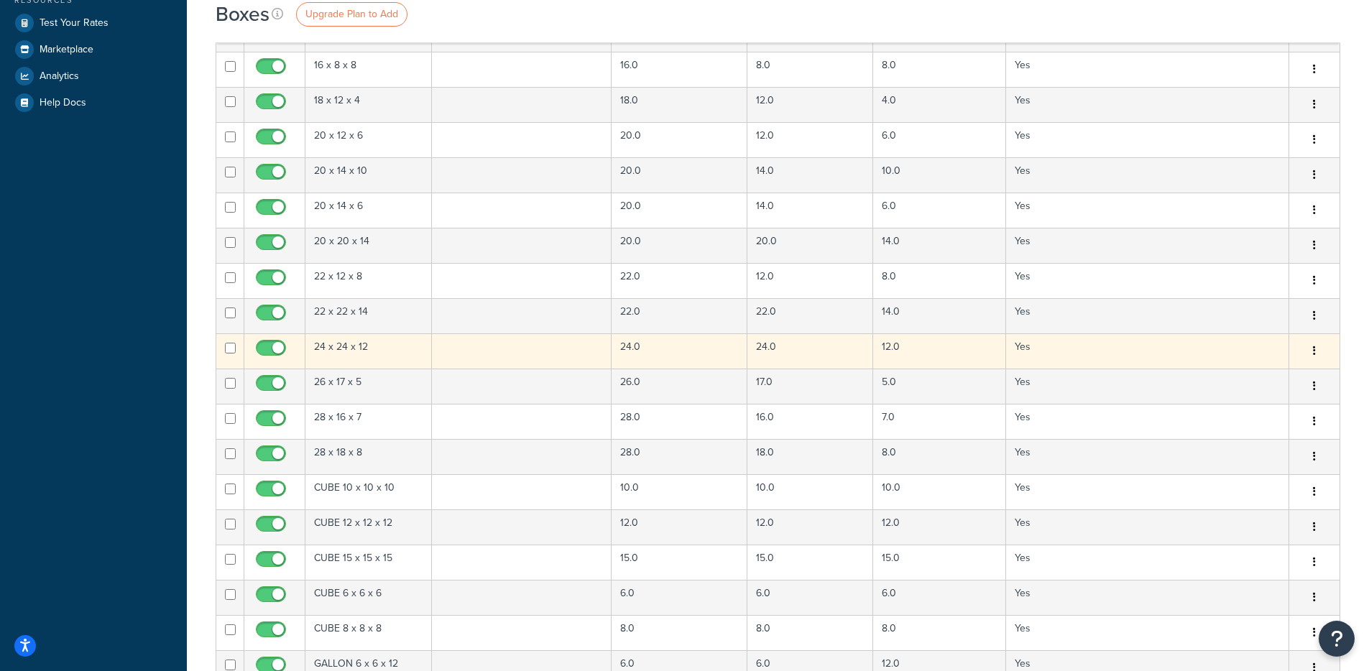
click at [356, 355] on td "24 x 24 x 12" at bounding box center [368, 350] width 126 height 35
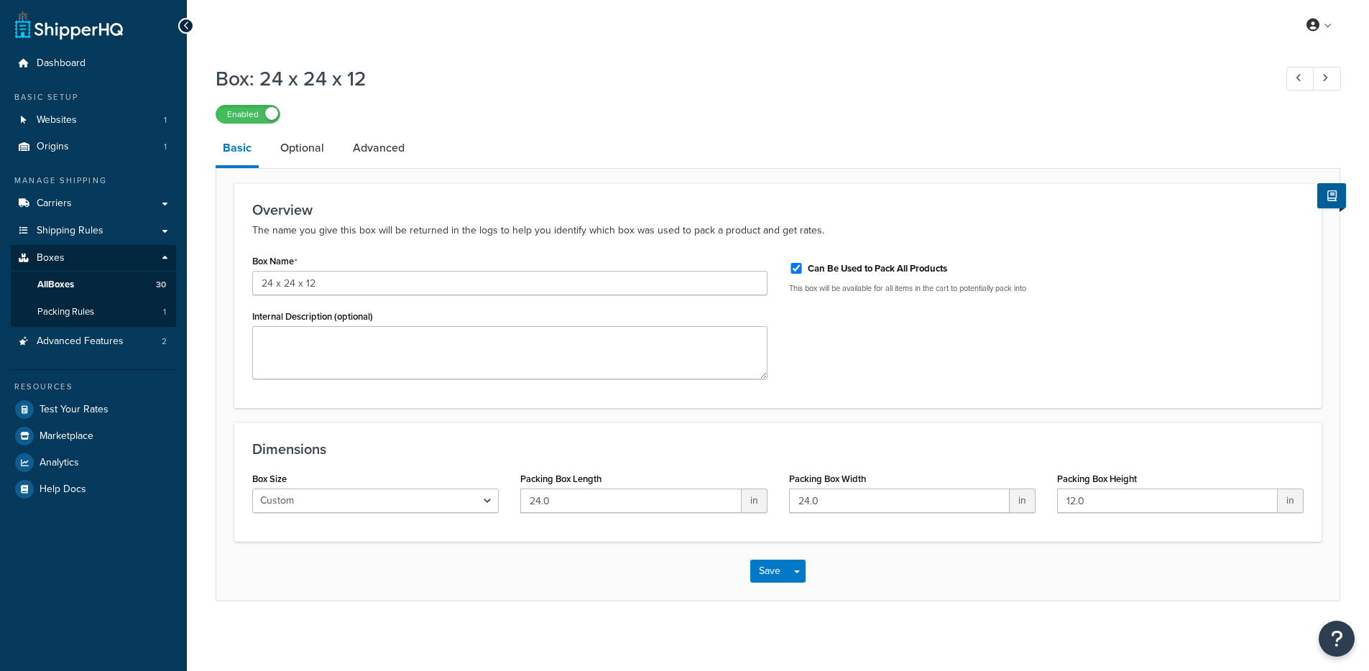
click at [340, 149] on li "Optional" at bounding box center [309, 148] width 73 height 34
click at [291, 159] on link "Optional" at bounding box center [302, 148] width 58 height 34
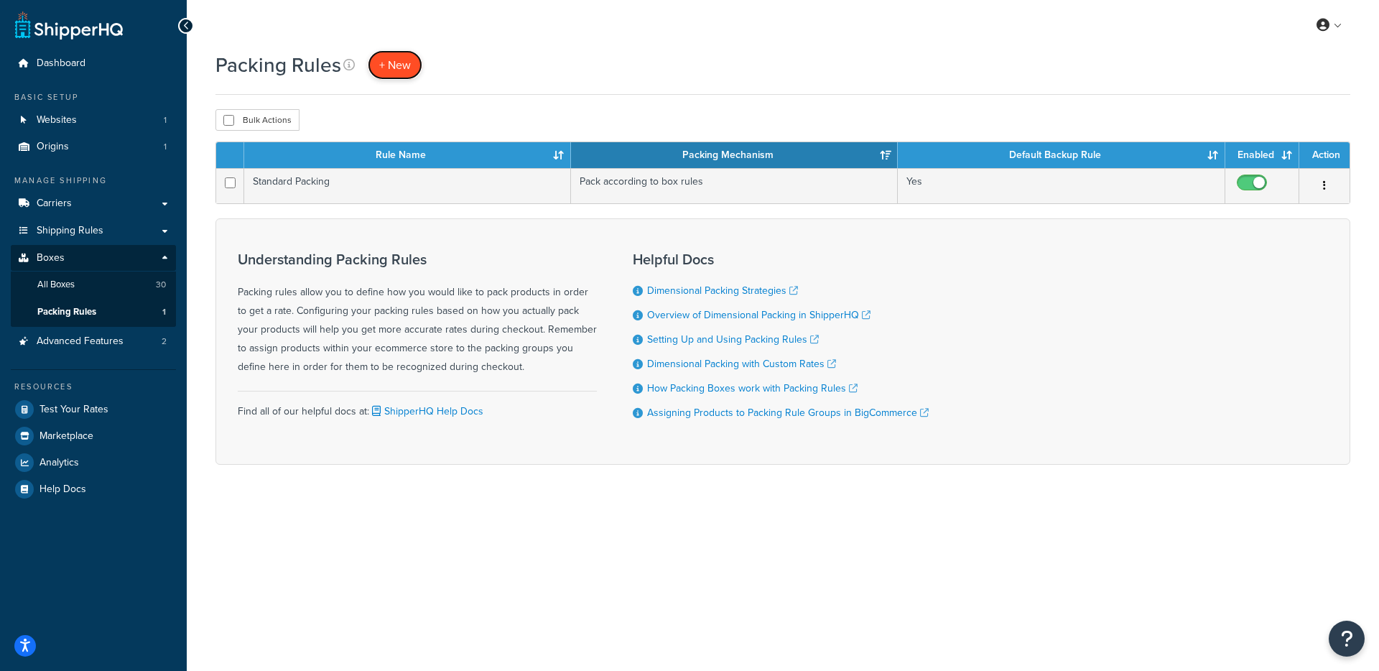
click at [392, 75] on link "+ New" at bounding box center [395, 64] width 55 height 29
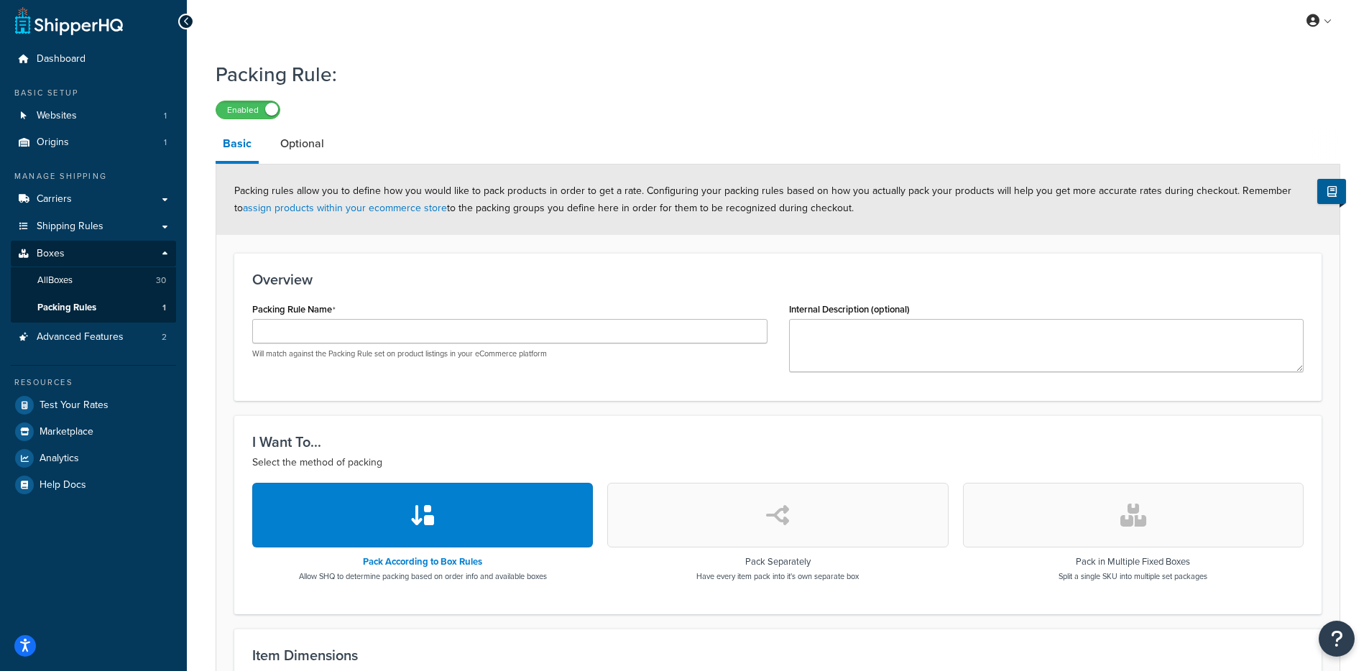
scroll to position [405, 0]
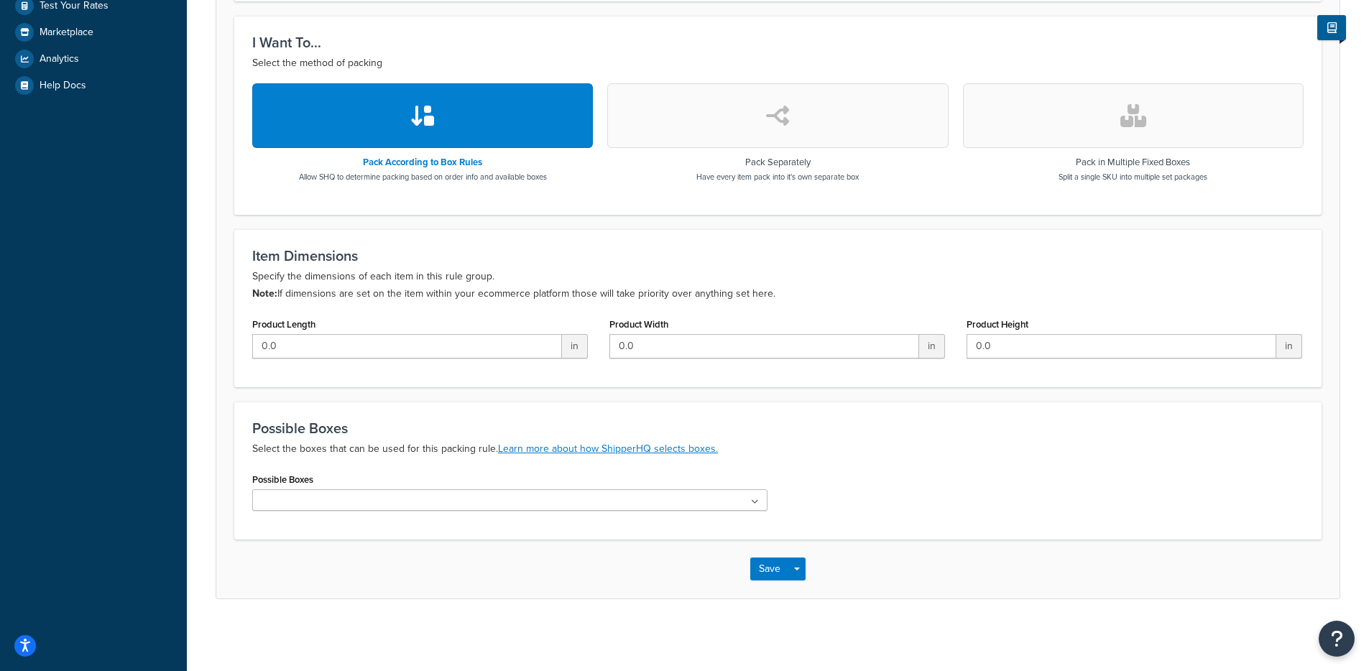
click at [1075, 136] on button "button" at bounding box center [1133, 115] width 341 height 65
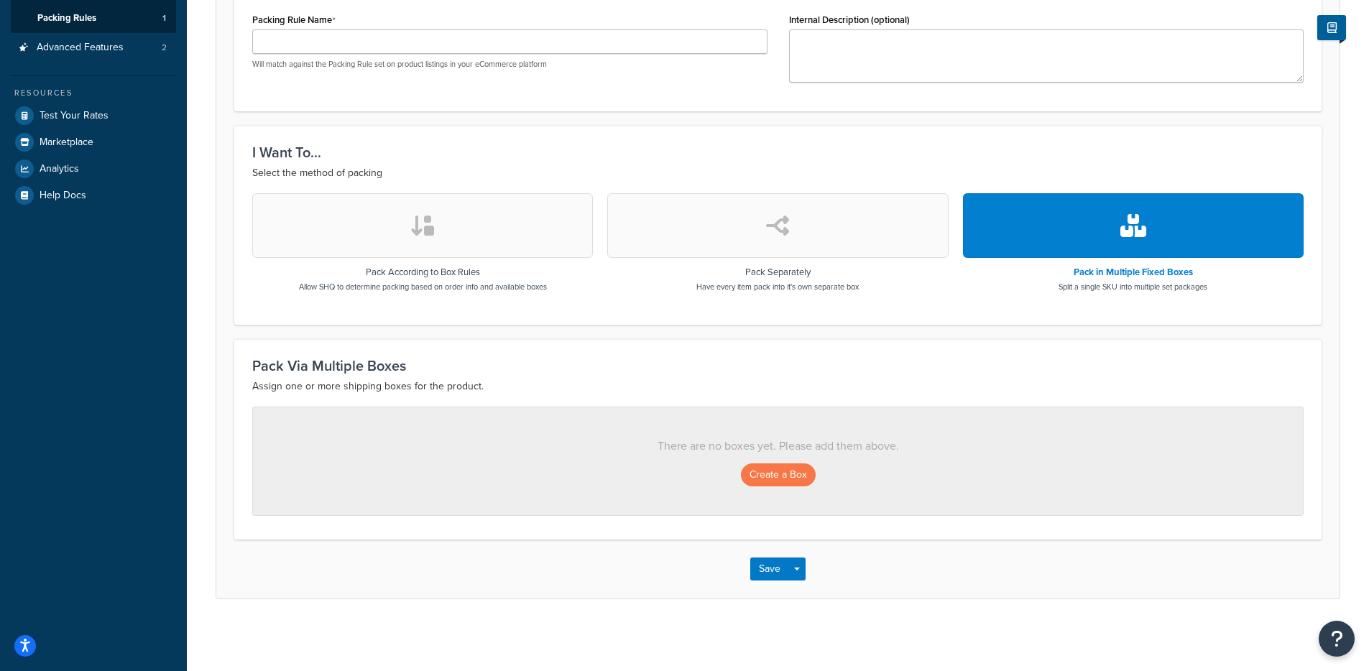
scroll to position [295, 0]
click at [780, 476] on button "Create a Box" at bounding box center [778, 474] width 75 height 23
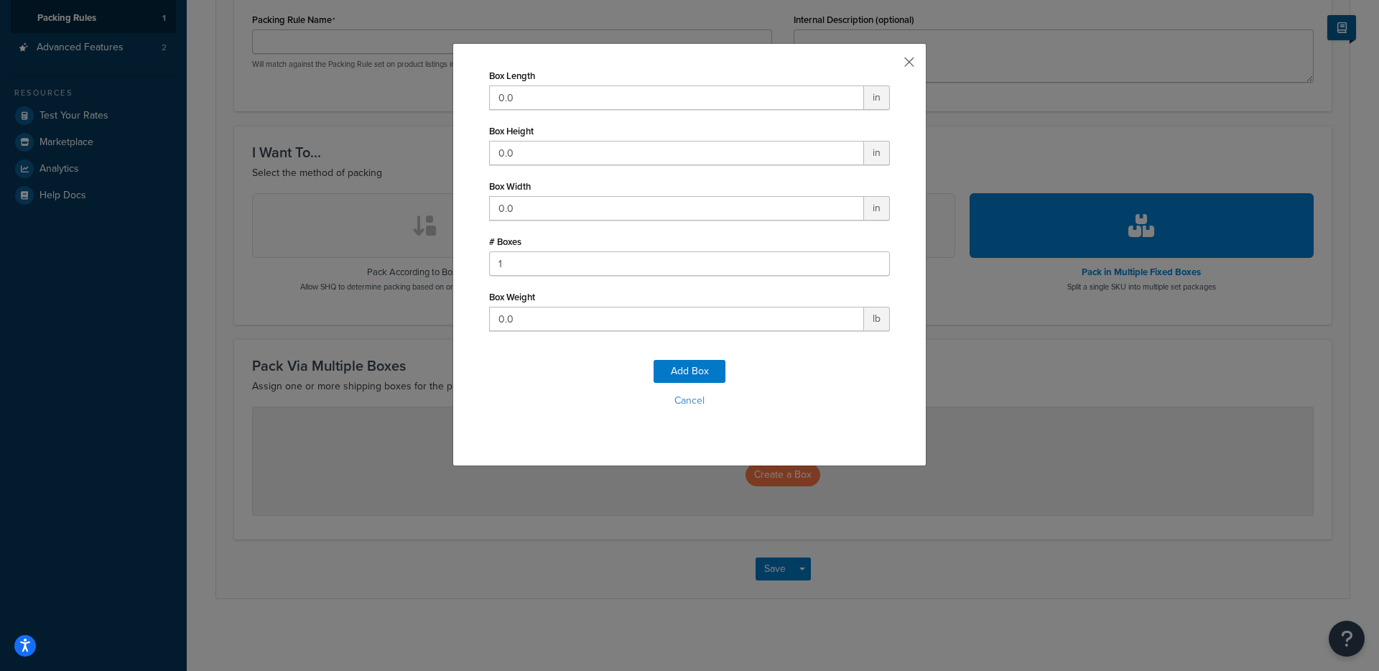
click at [890, 65] on button "button" at bounding box center [888, 67] width 4 height 4
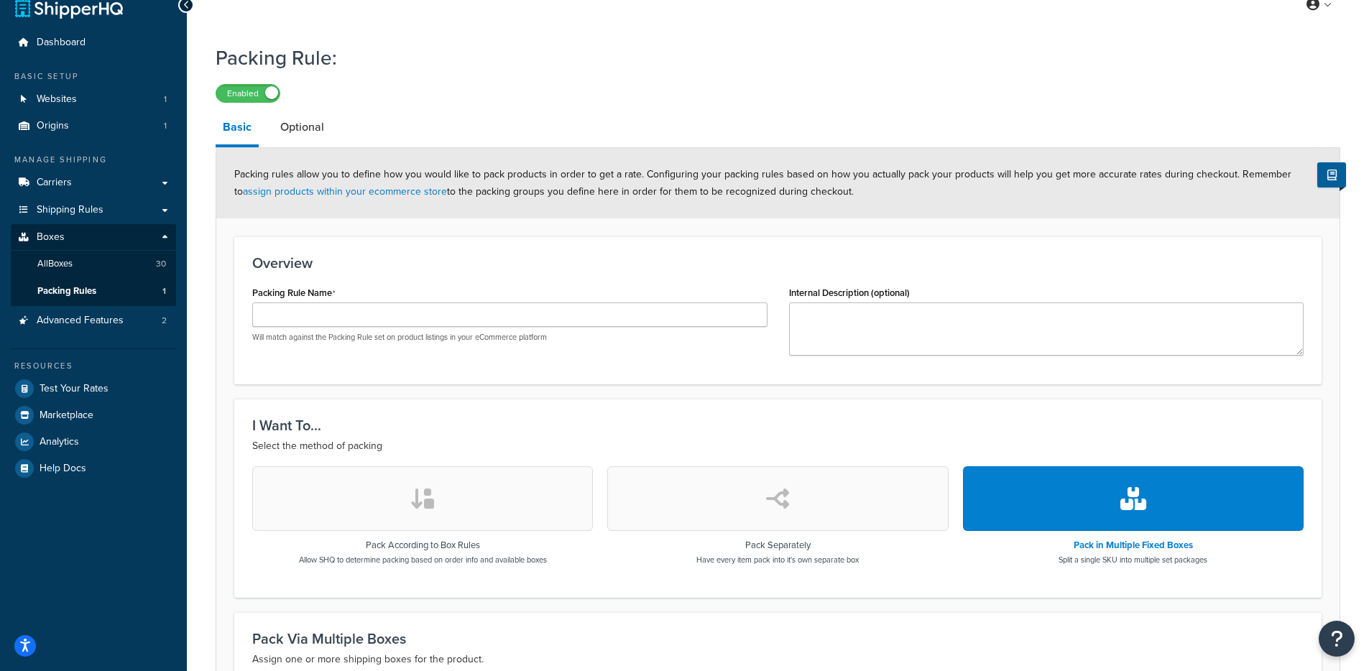
scroll to position [24, 0]
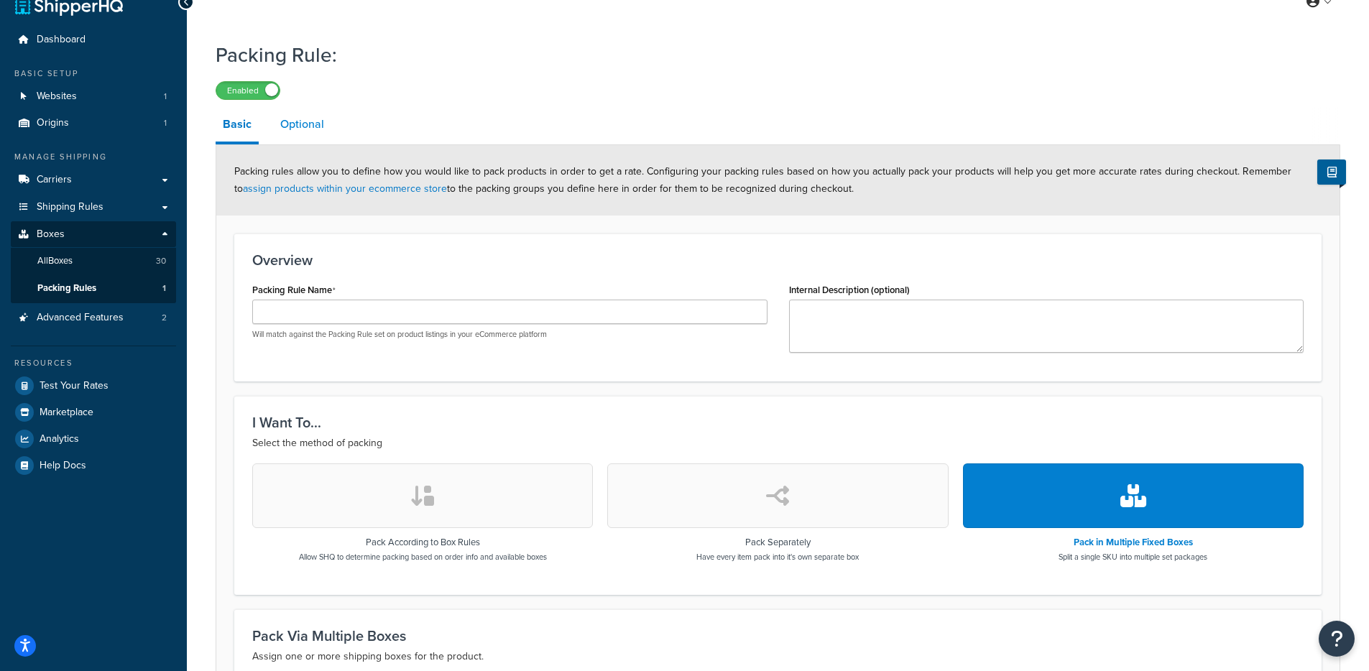
click at [318, 134] on link "Optional" at bounding box center [302, 124] width 58 height 34
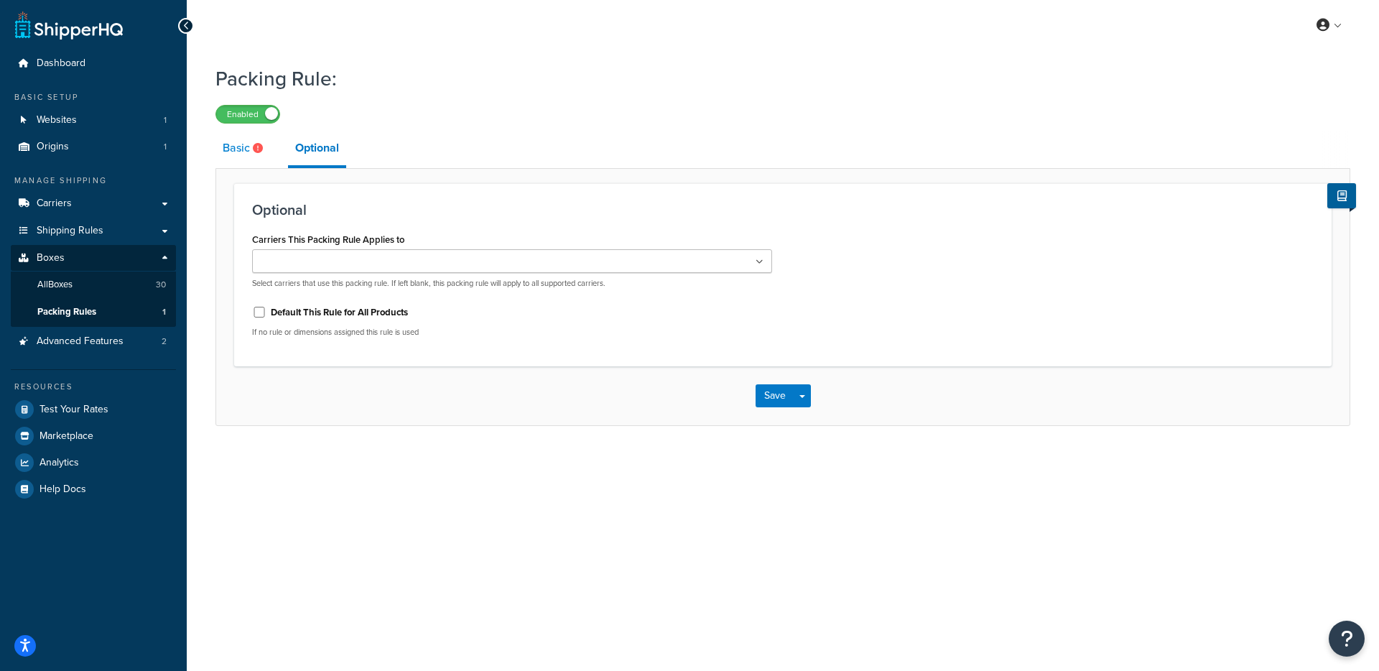
click at [254, 154] on link "Basic" at bounding box center [245, 148] width 58 height 34
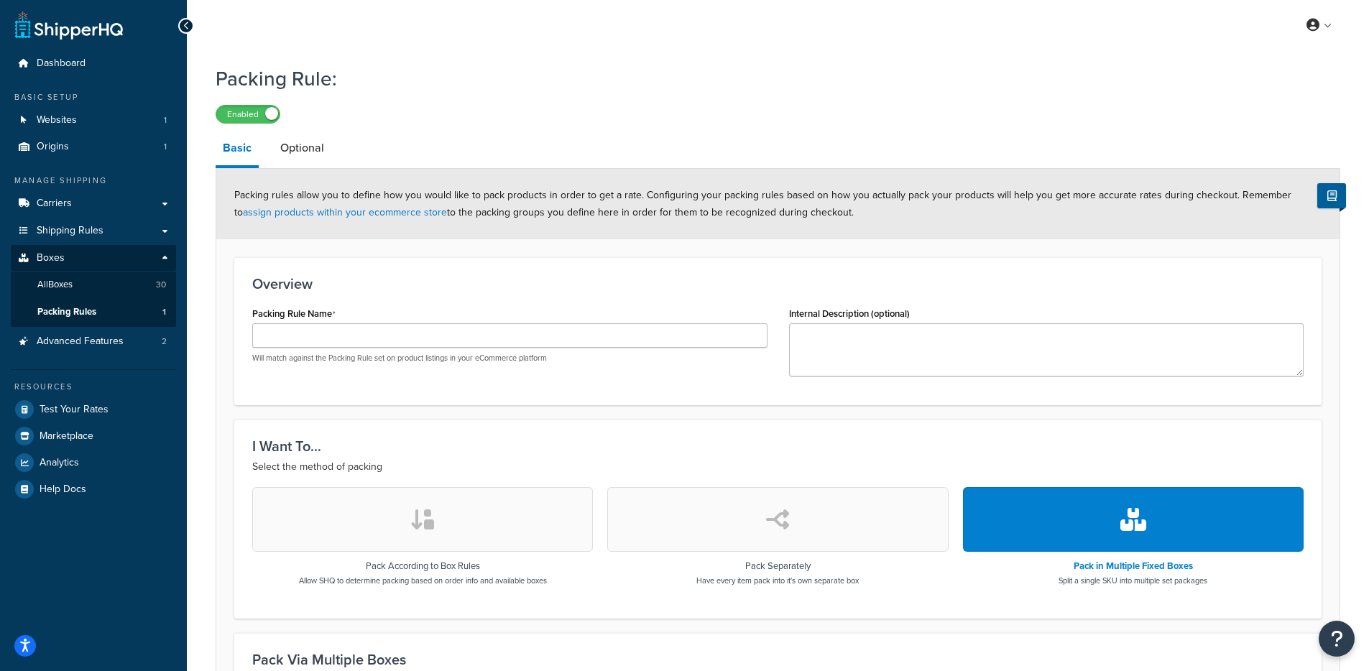
scroll to position [295, 0]
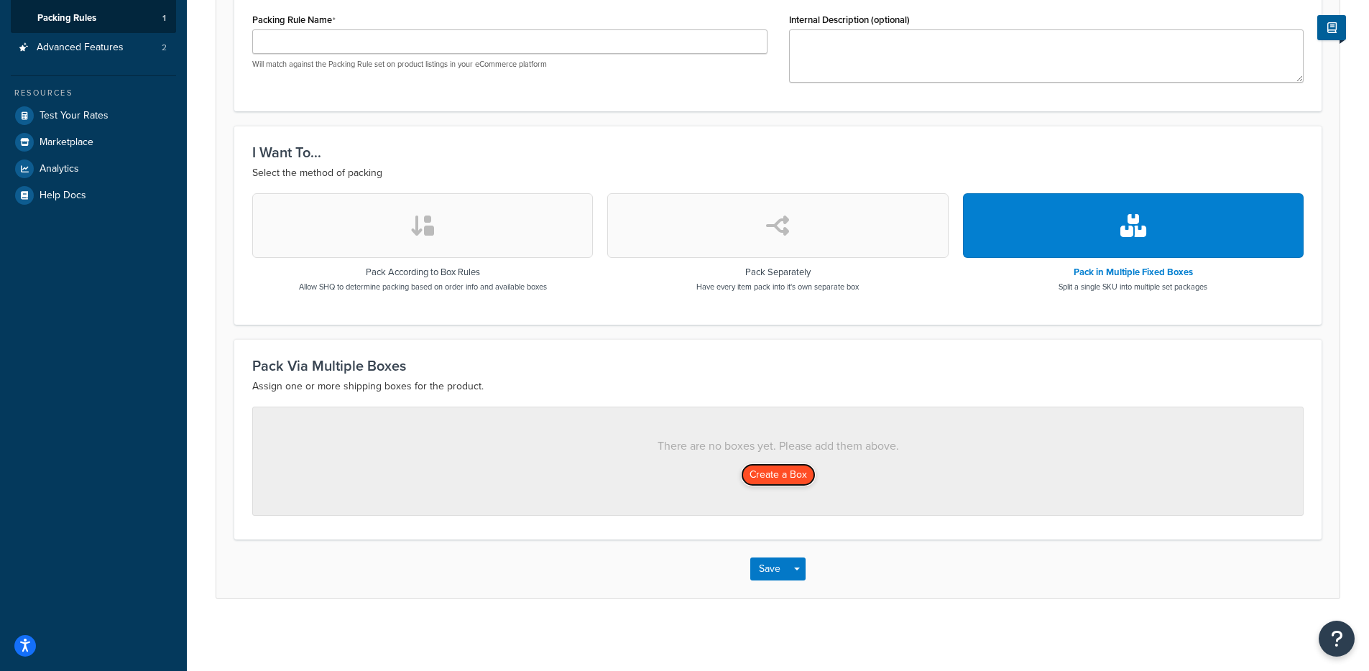
click at [793, 478] on button "Create a Box" at bounding box center [778, 474] width 75 height 23
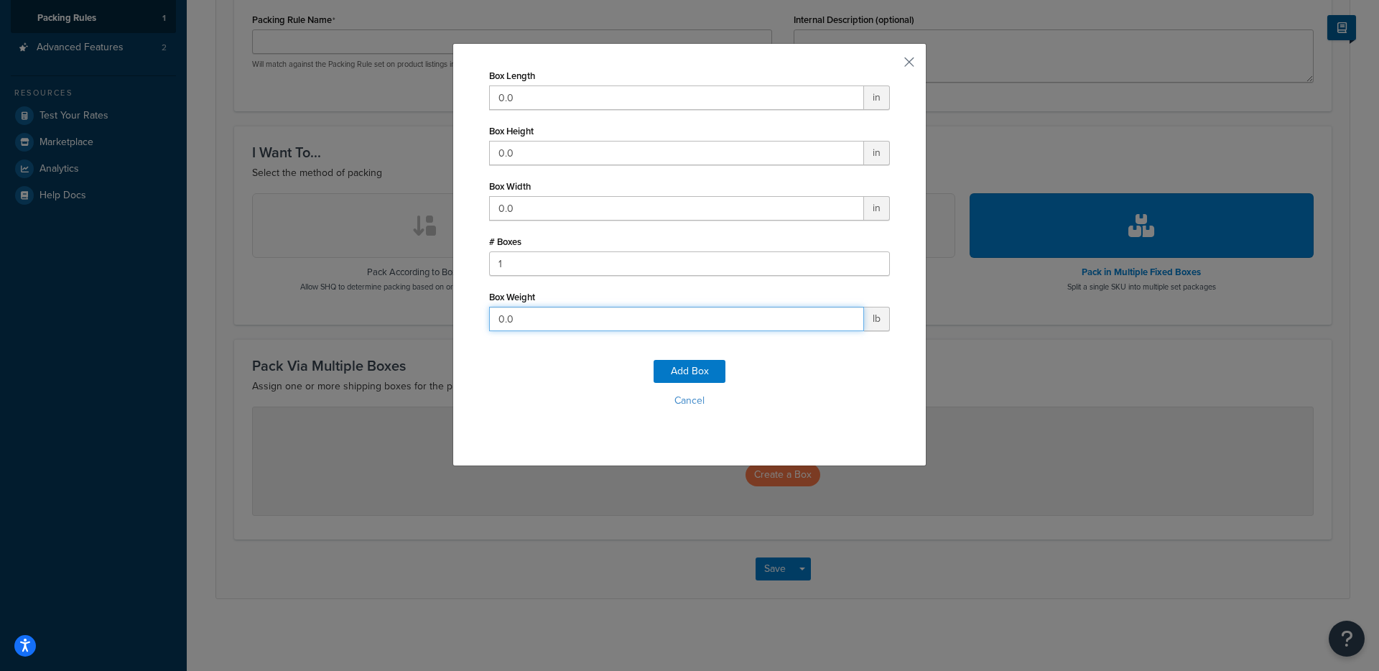
click at [618, 316] on input "0.0" at bounding box center [676, 319] width 375 height 24
click at [890, 65] on button "button" at bounding box center [888, 67] width 4 height 4
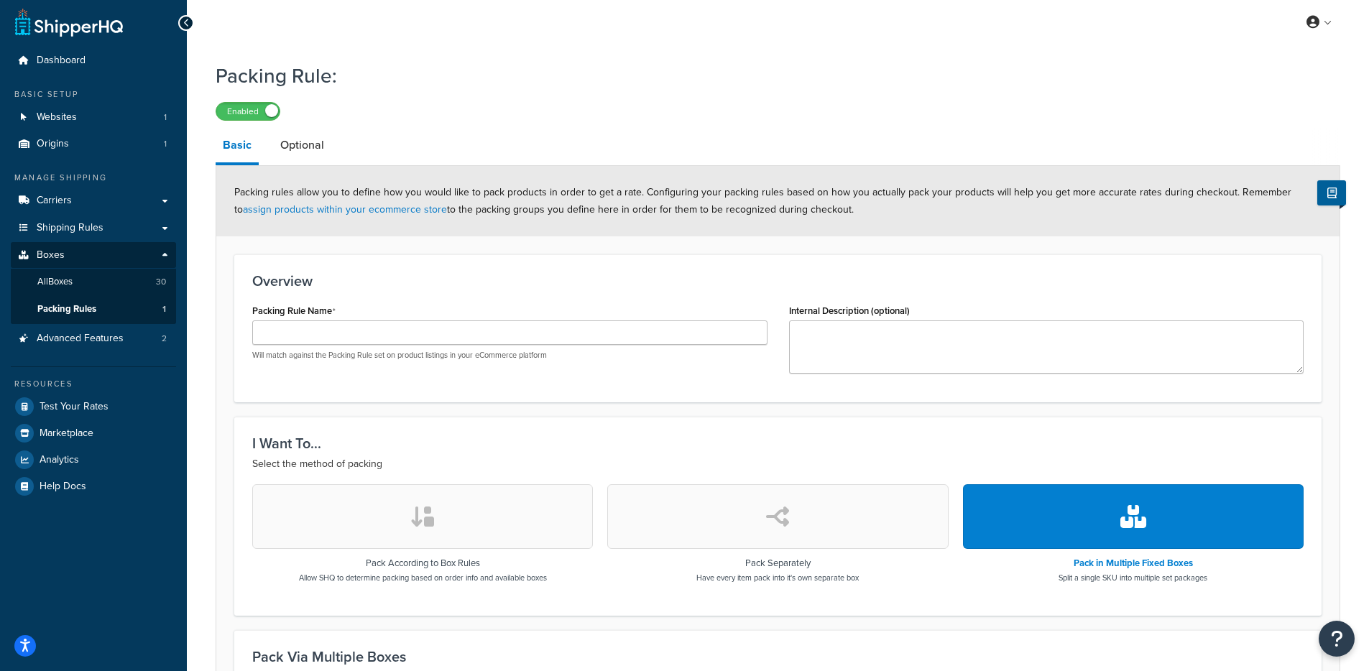
scroll to position [0, 0]
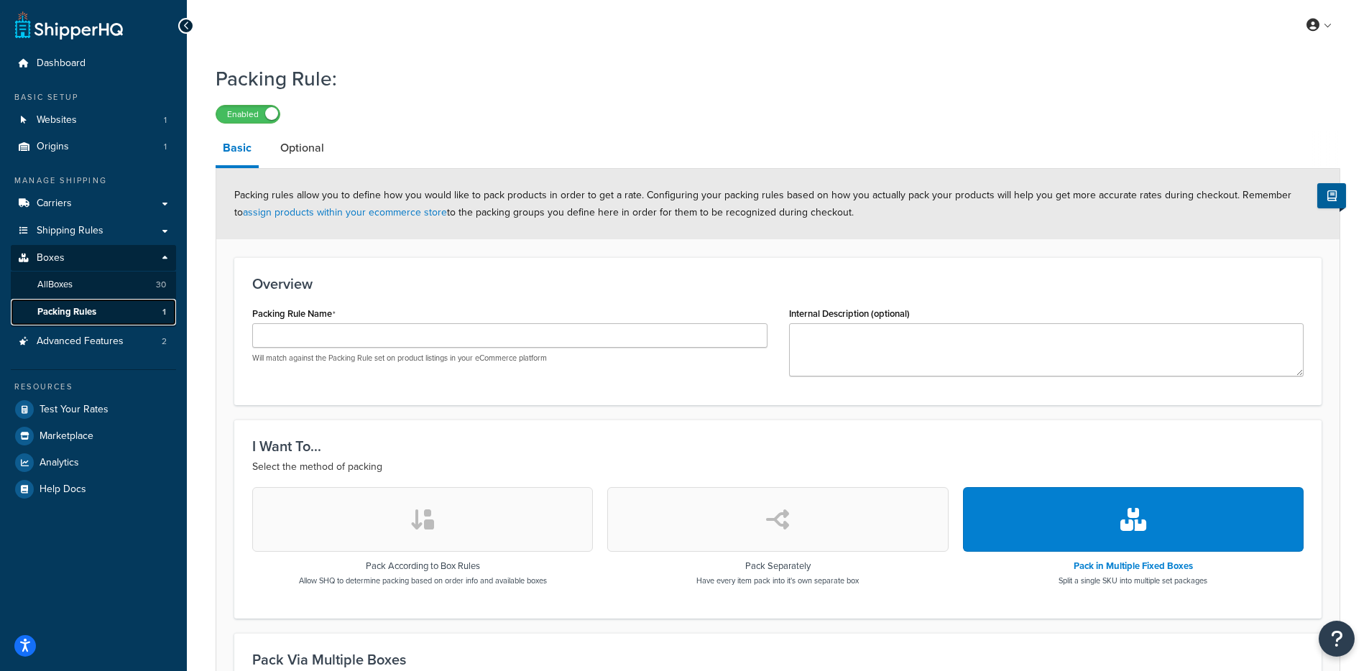
click at [124, 310] on link "Packing Rules 1" at bounding box center [93, 312] width 165 height 27
